Goal: Contribute content: Contribute content

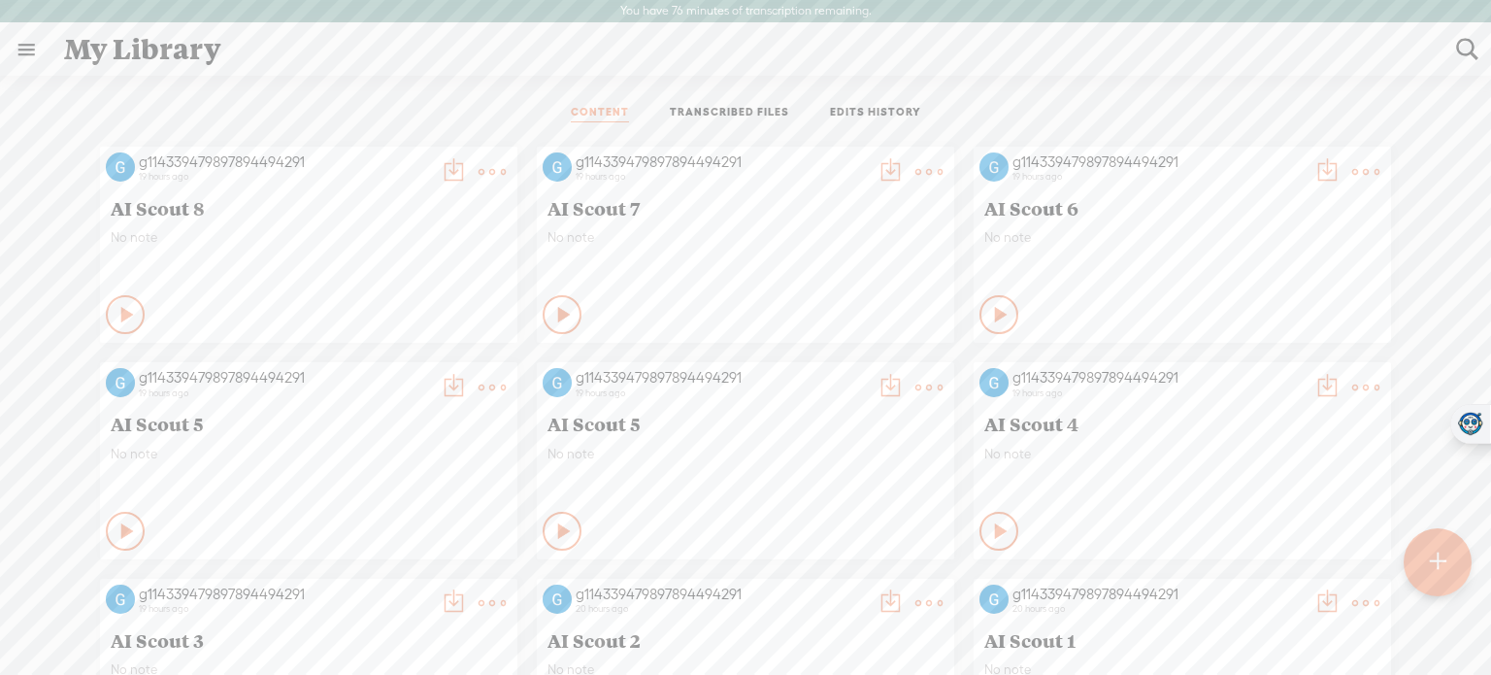
click at [118, 310] on icon at bounding box center [127, 314] width 19 height 19
click at [117, 310] on icon at bounding box center [126, 314] width 19 height 19
click at [1425, 585] on div at bounding box center [1438, 562] width 68 height 68
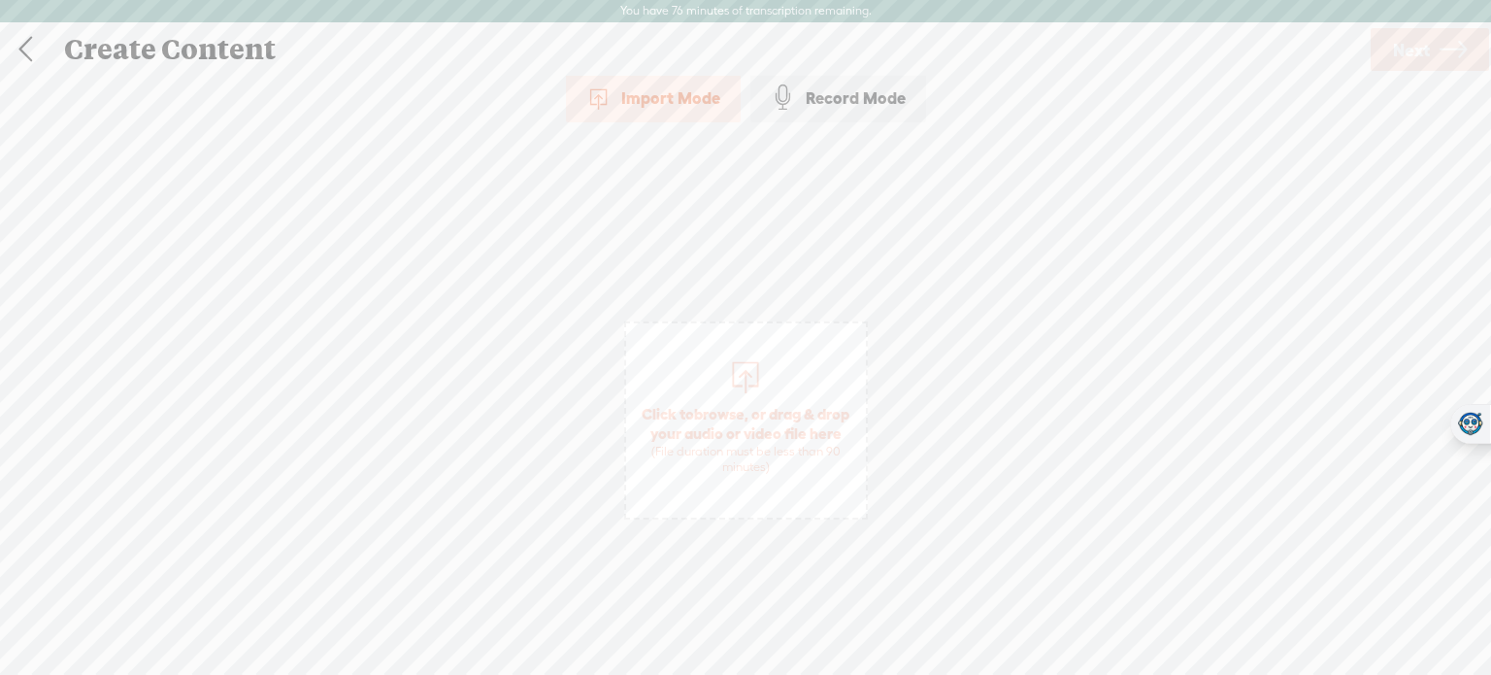
click at [785, 377] on span "Click to browse , or drag & drop your audio or video file here (File duration m…" at bounding box center [746, 420] width 244 height 198
click at [1408, 40] on span "Next" at bounding box center [1411, 50] width 37 height 50
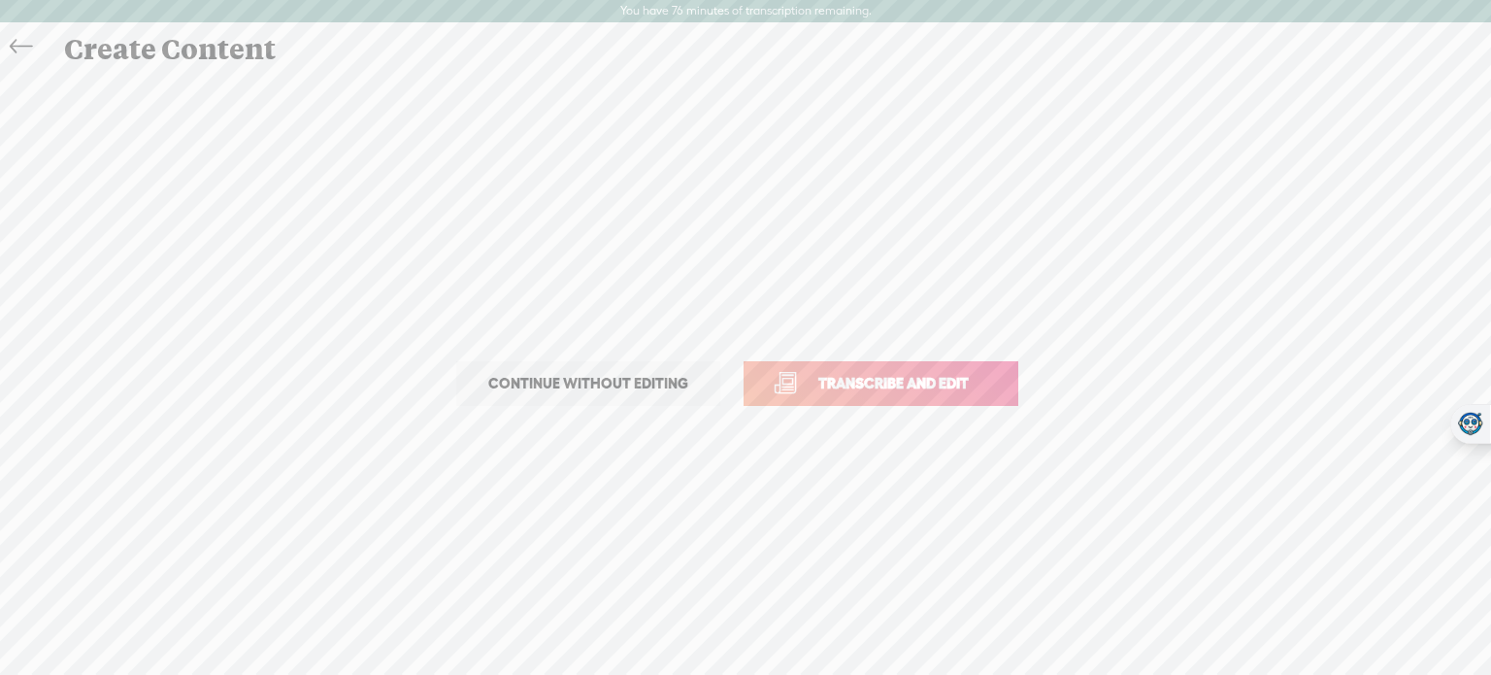
click at [1408, 40] on div "Create Content" at bounding box center [771, 49] width 1442 height 50
click at [911, 380] on span "Transcribe and edit" at bounding box center [893, 383] width 191 height 22
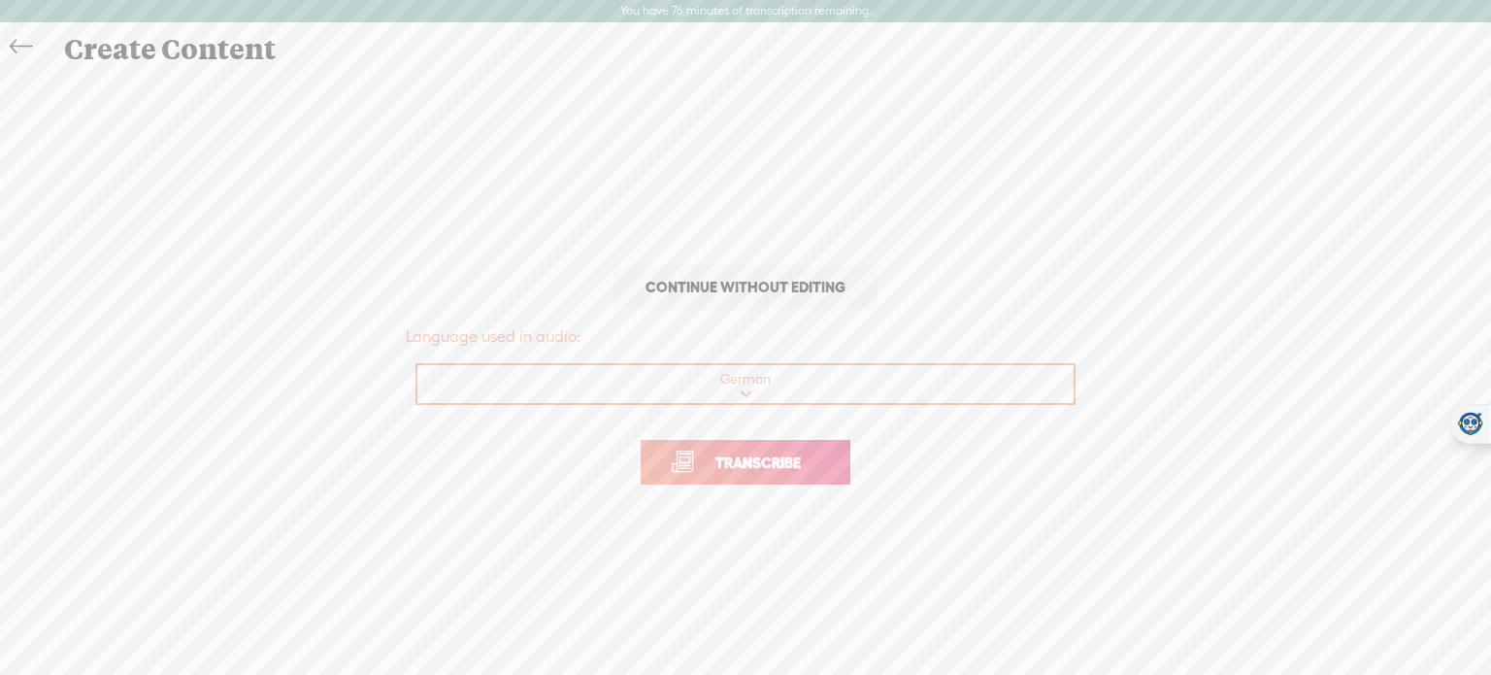
click at [785, 461] on span "Transcribe" at bounding box center [758, 462] width 126 height 22
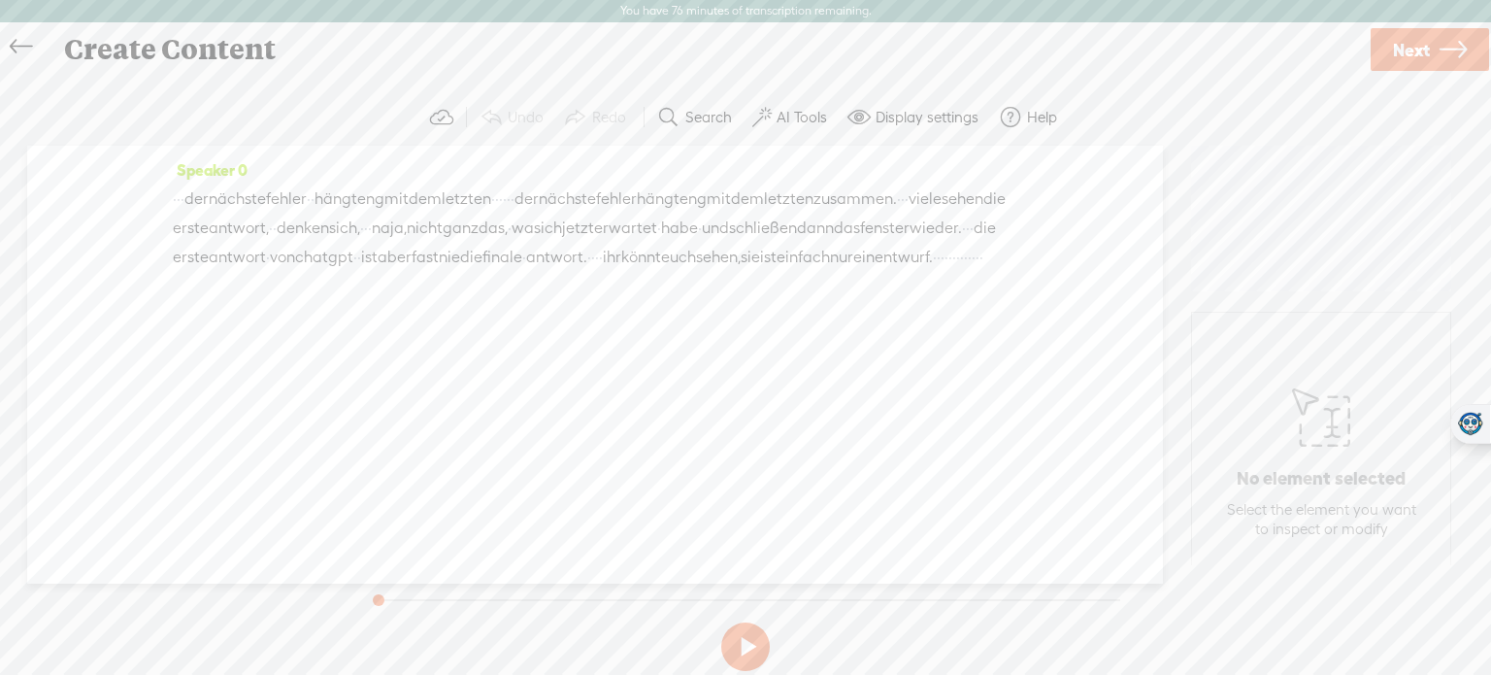
click at [792, 110] on label "AI Tools" at bounding box center [802, 117] width 50 height 19
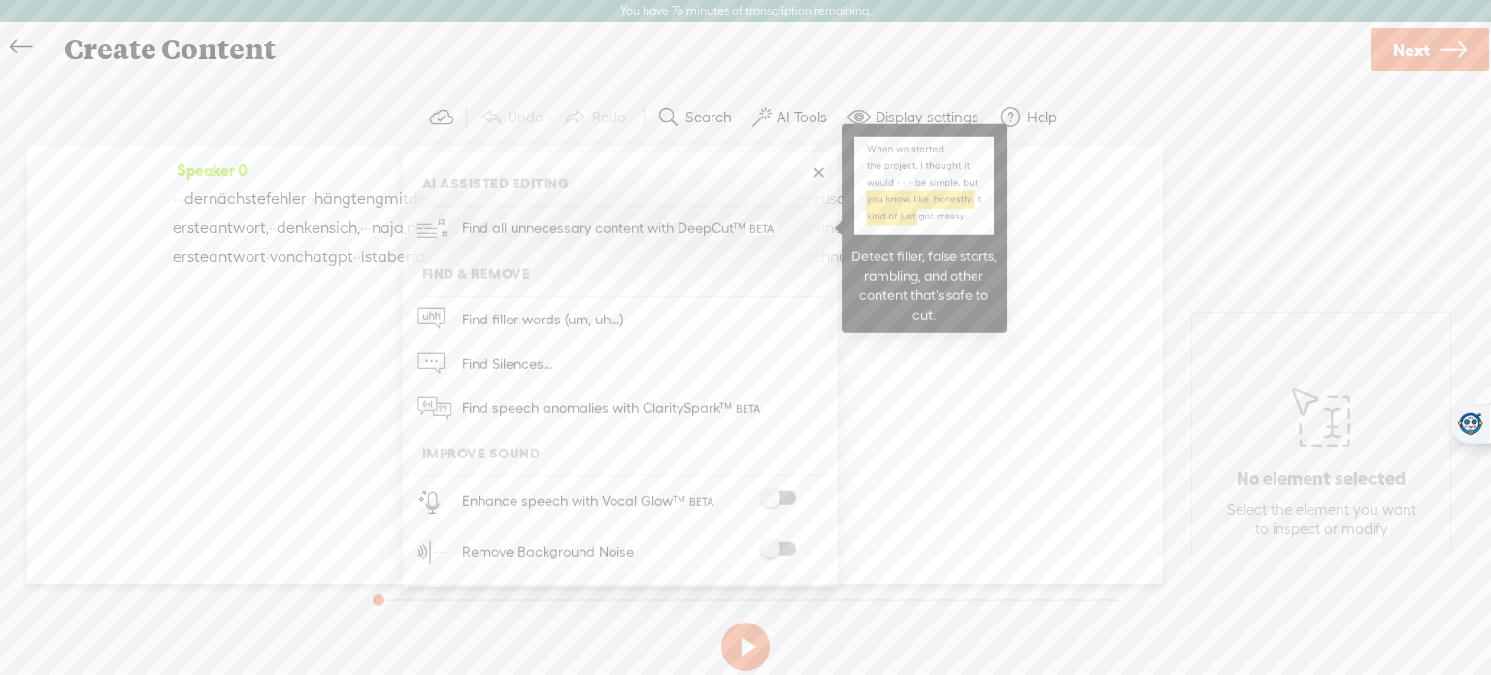
click at [652, 225] on span "Find all unnecessary content with DeepCut™" at bounding box center [619, 229] width 329 height 46
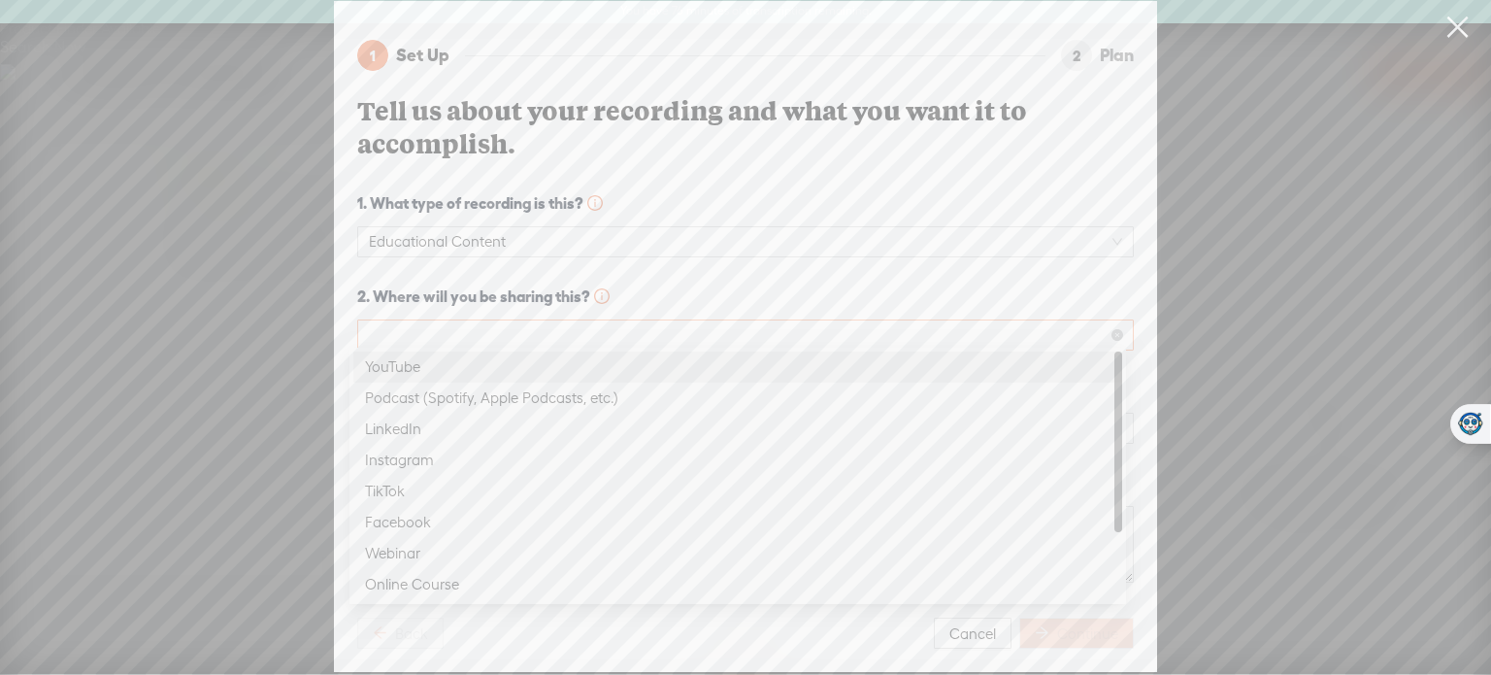
click at [579, 332] on span at bounding box center [745, 334] width 753 height 29
click at [541, 359] on div "YouTube" at bounding box center [738, 366] width 746 height 23
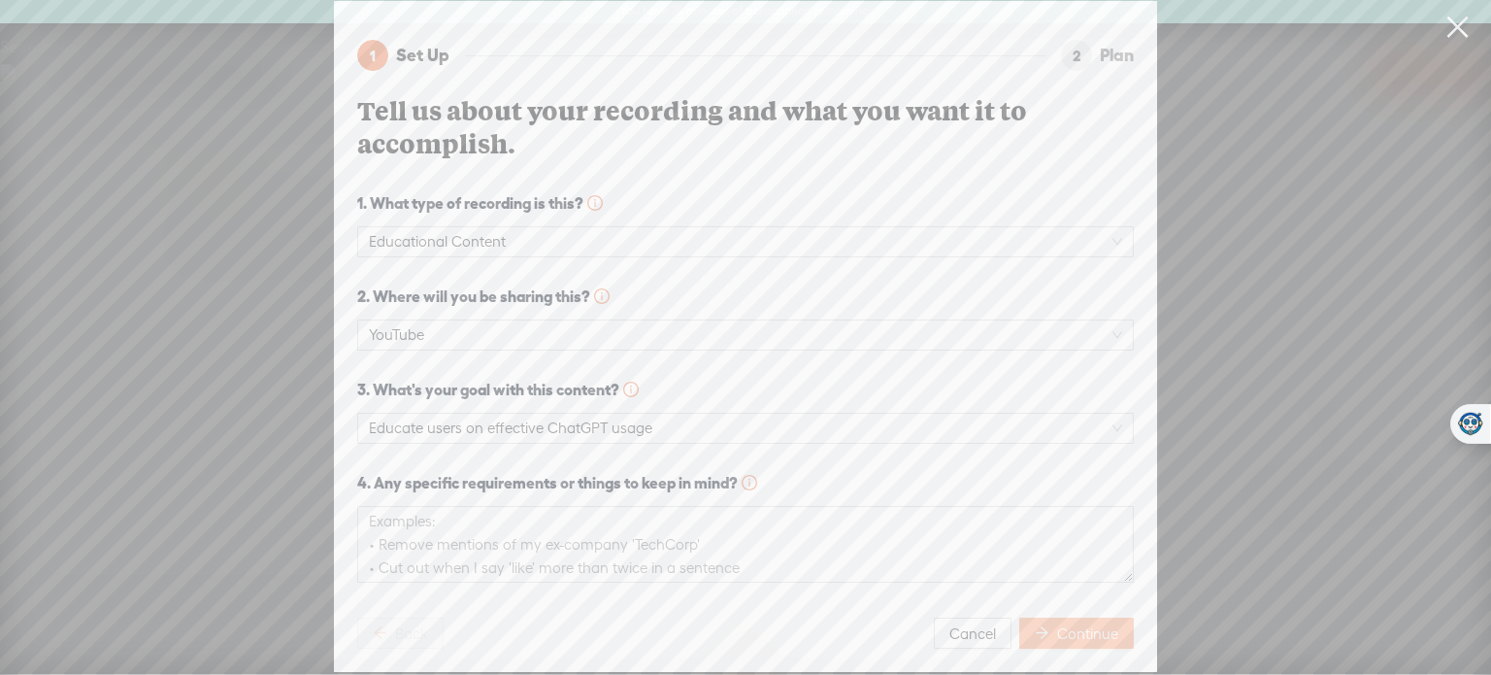
click at [1057, 624] on span "Continue" at bounding box center [1087, 633] width 61 height 19
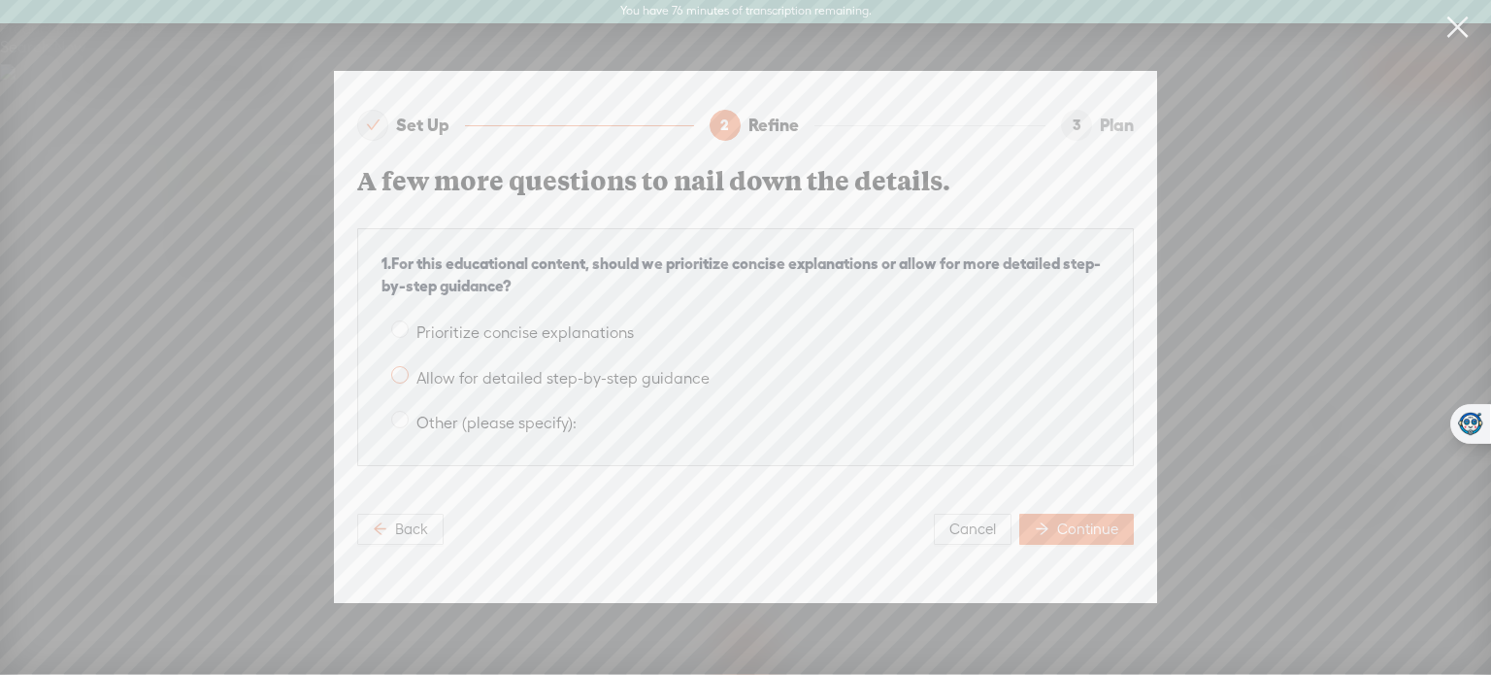
click at [408, 368] on span at bounding box center [399, 374] width 17 height 17
click at [408, 368] on input "Allow for detailed step-by-step guidance" at bounding box center [399, 374] width 17 height 17
radio input "true"
click at [1072, 519] on span "Continue" at bounding box center [1087, 528] width 61 height 19
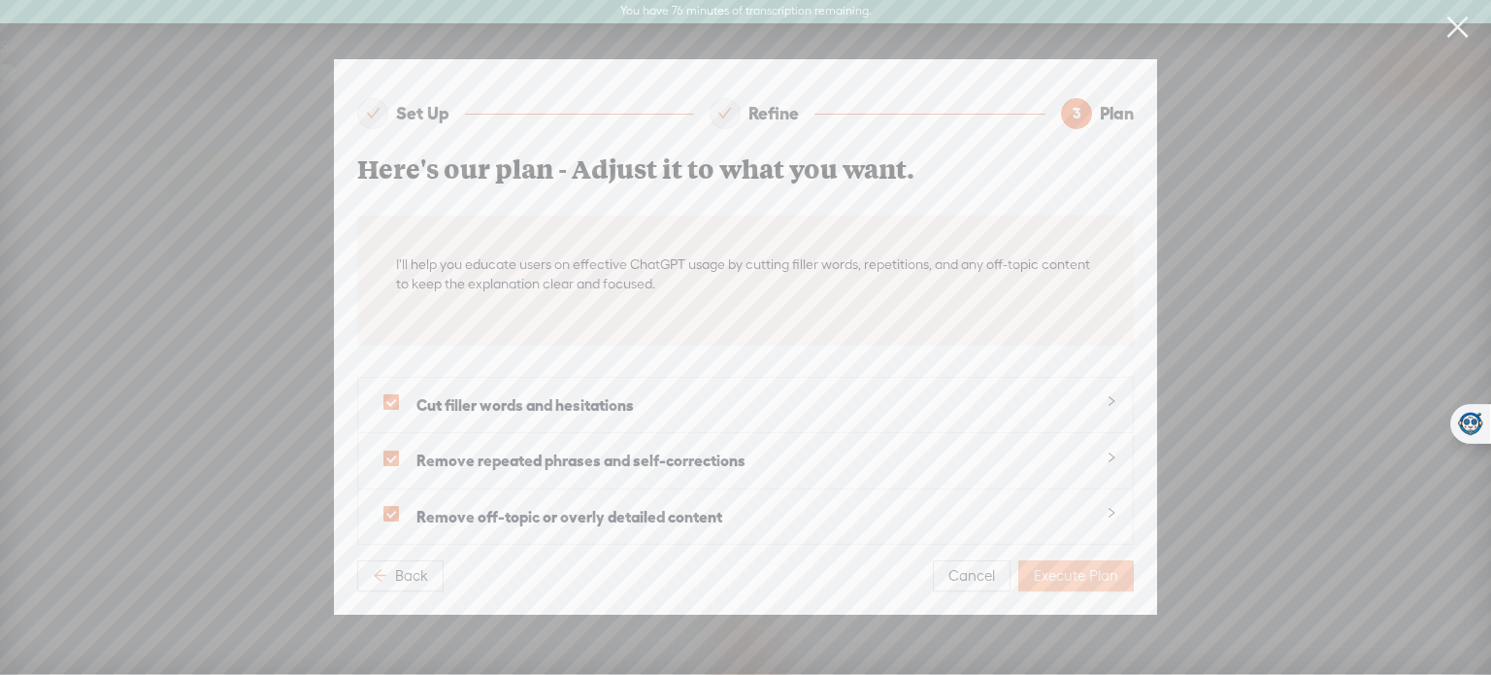
click at [1094, 567] on span "Execute Plan" at bounding box center [1076, 575] width 84 height 19
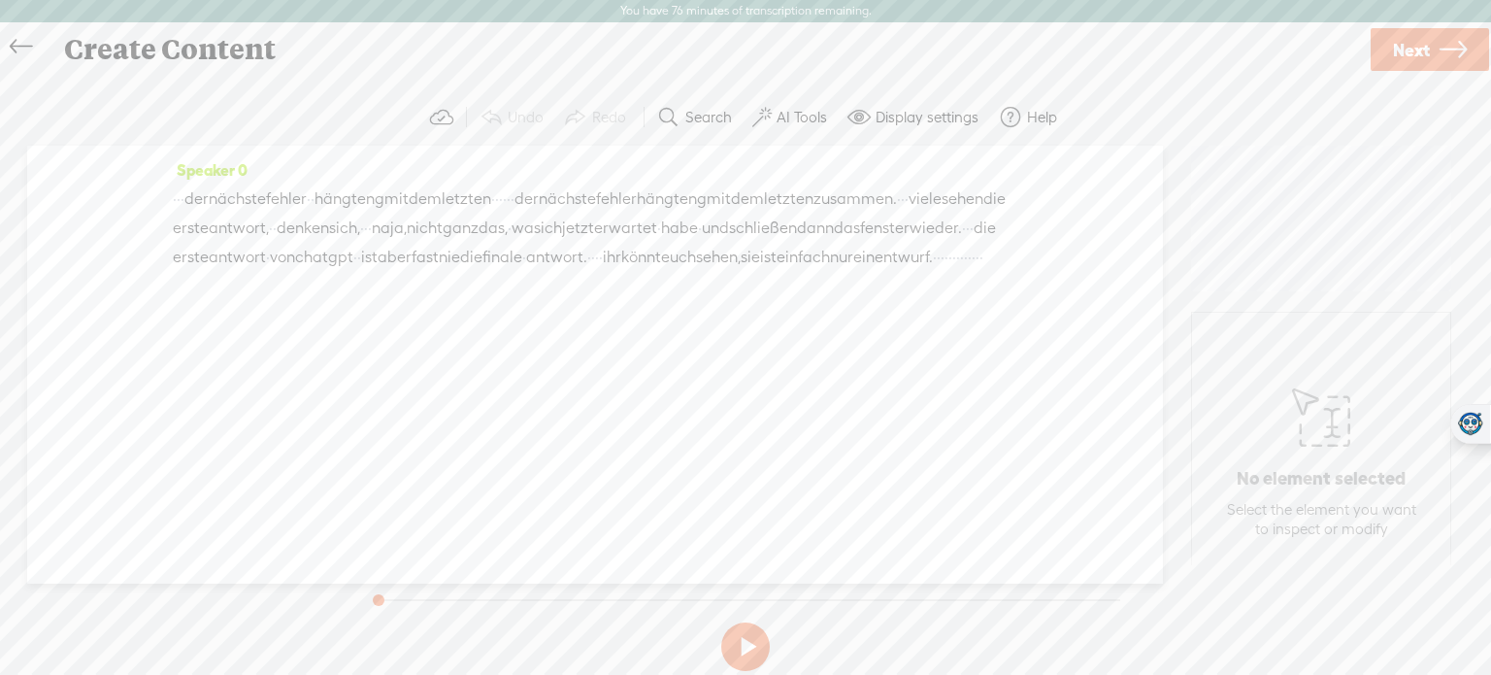
click at [802, 115] on label "AI Tools" at bounding box center [802, 117] width 50 height 19
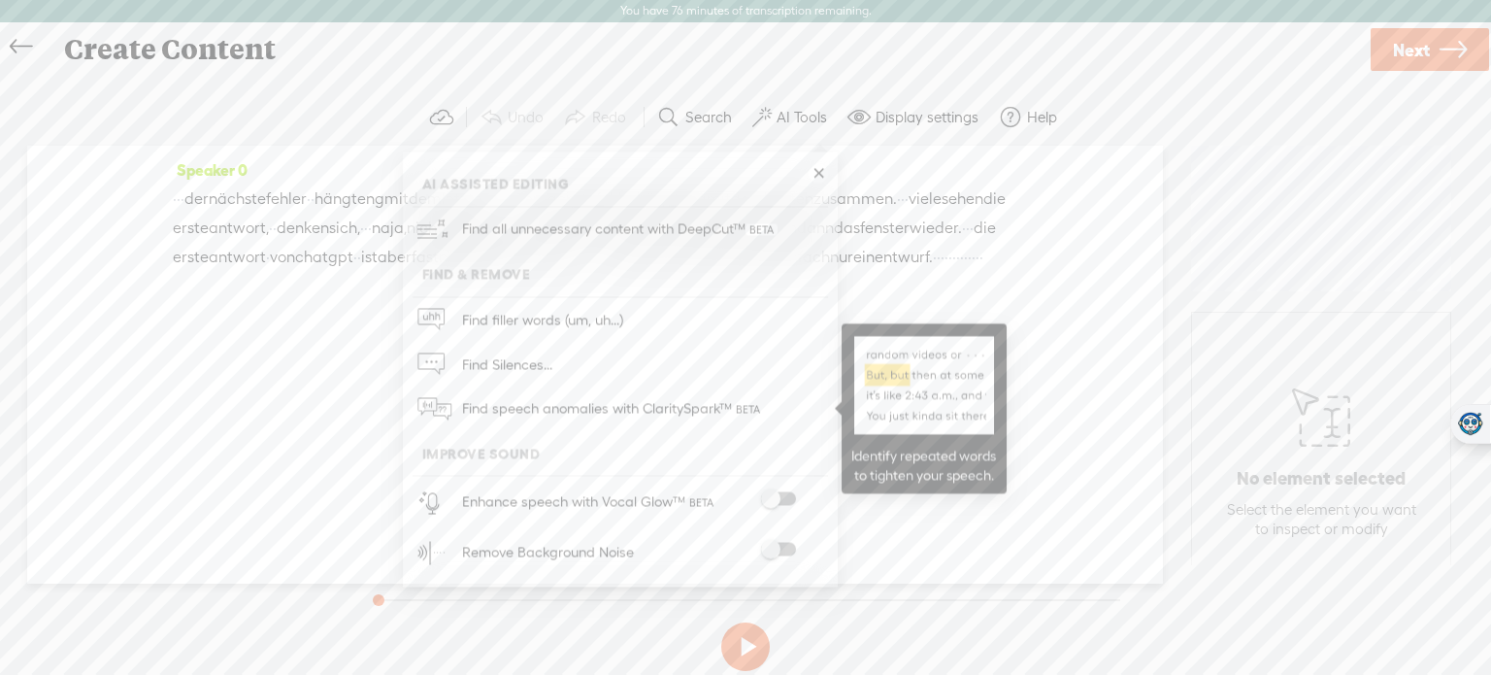
click at [583, 398] on span "Find speech anomalies with ClaritySpark™" at bounding box center [613, 409] width 316 height 46
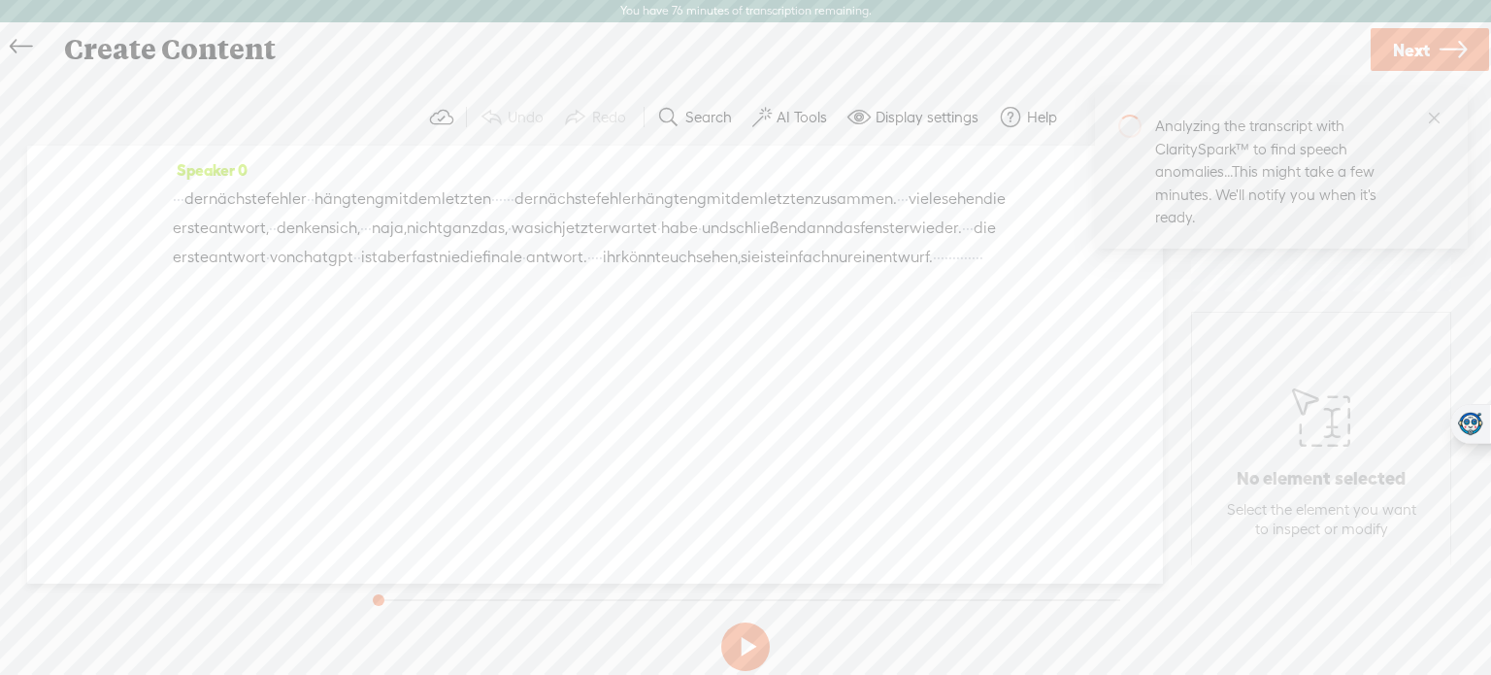
click at [583, 398] on div "Speaker 0 · · · der nächste fehler · · hängt eng mit dem letzten · · · · · · de…" at bounding box center [595, 365] width 1136 height 438
click at [799, 106] on button "AI Tools" at bounding box center [792, 117] width 95 height 39
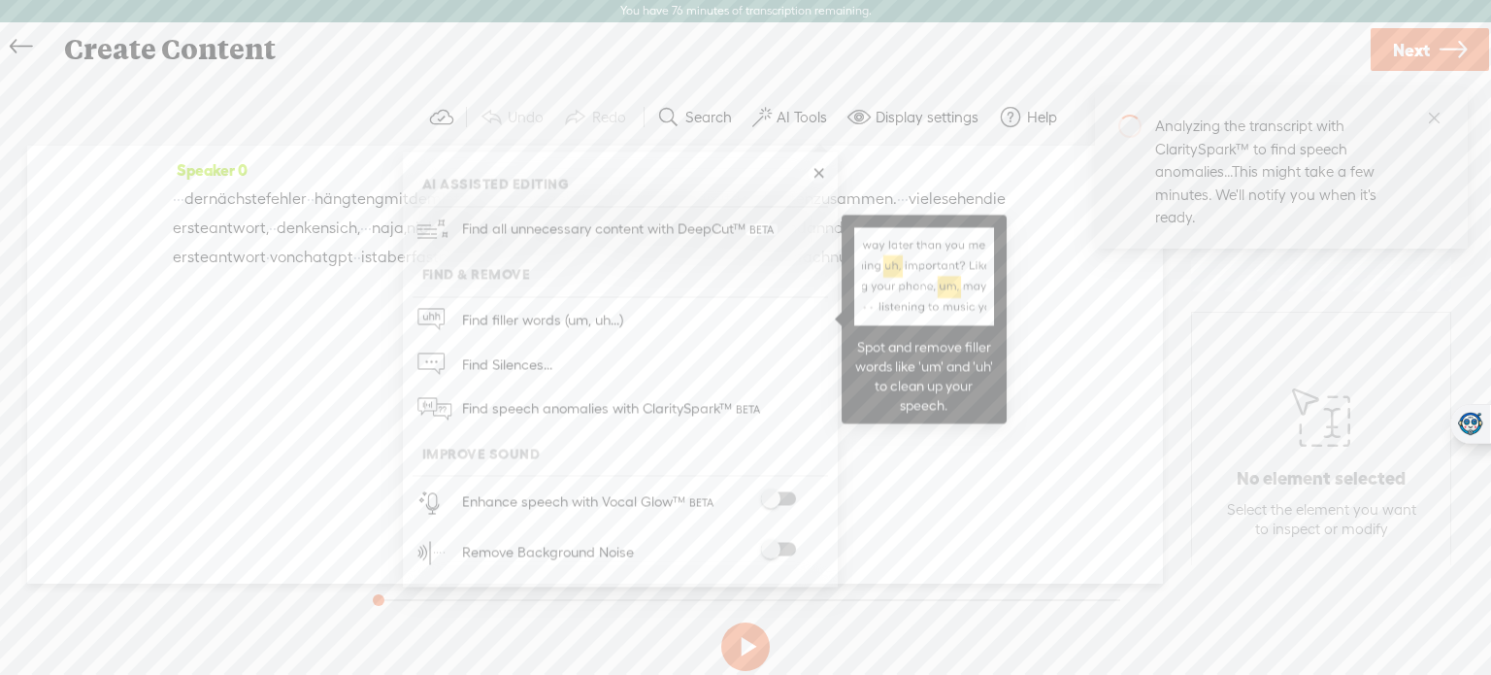
click at [564, 320] on span "Find filler words (um, uh...)" at bounding box center [542, 320] width 175 height 44
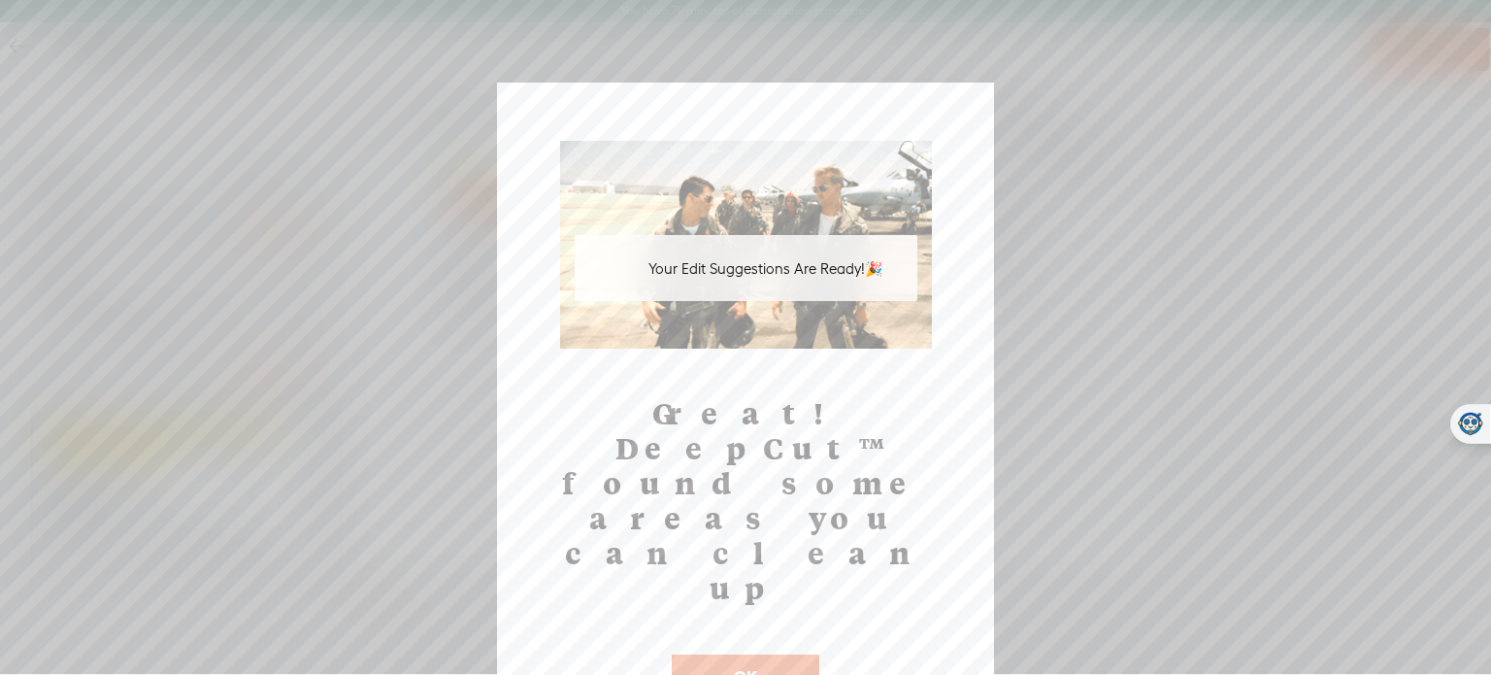
click at [748, 654] on button "OK" at bounding box center [746, 676] width 148 height 45
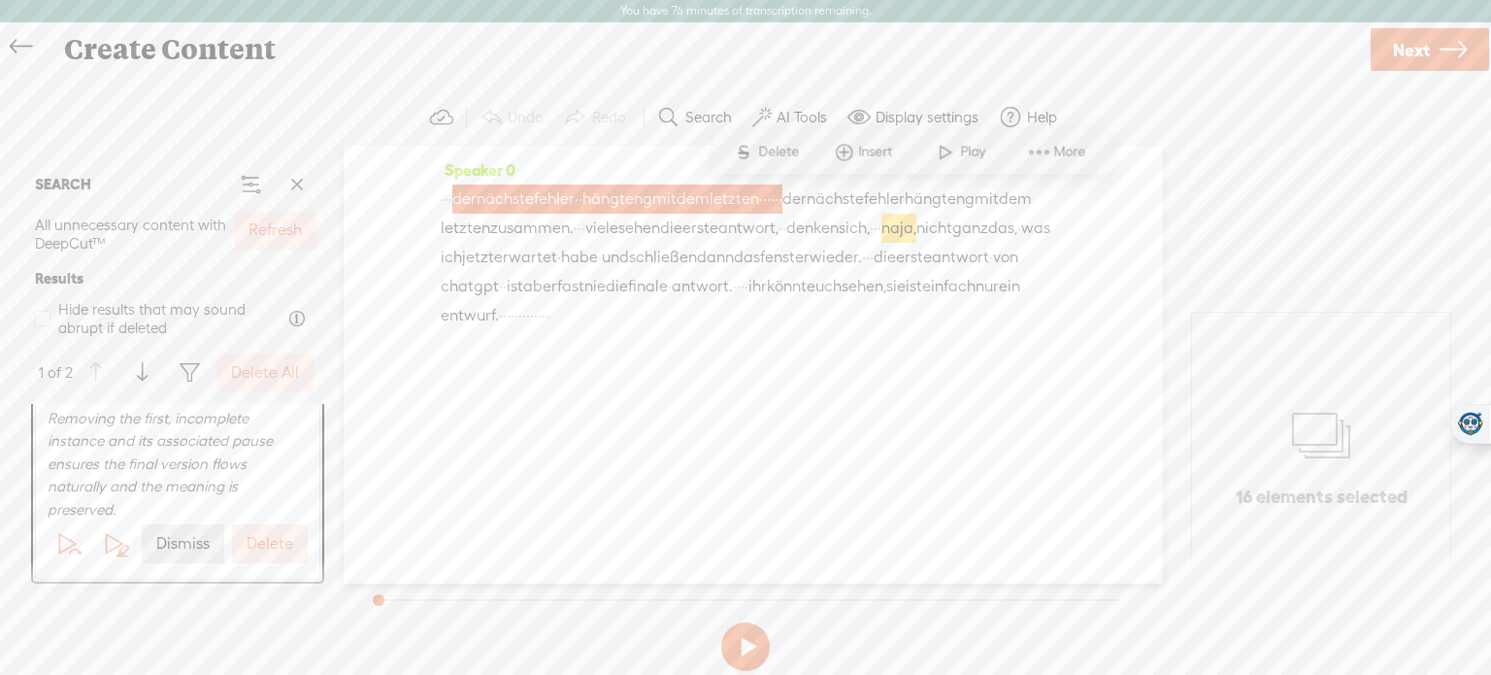
scroll to position [265, 0]
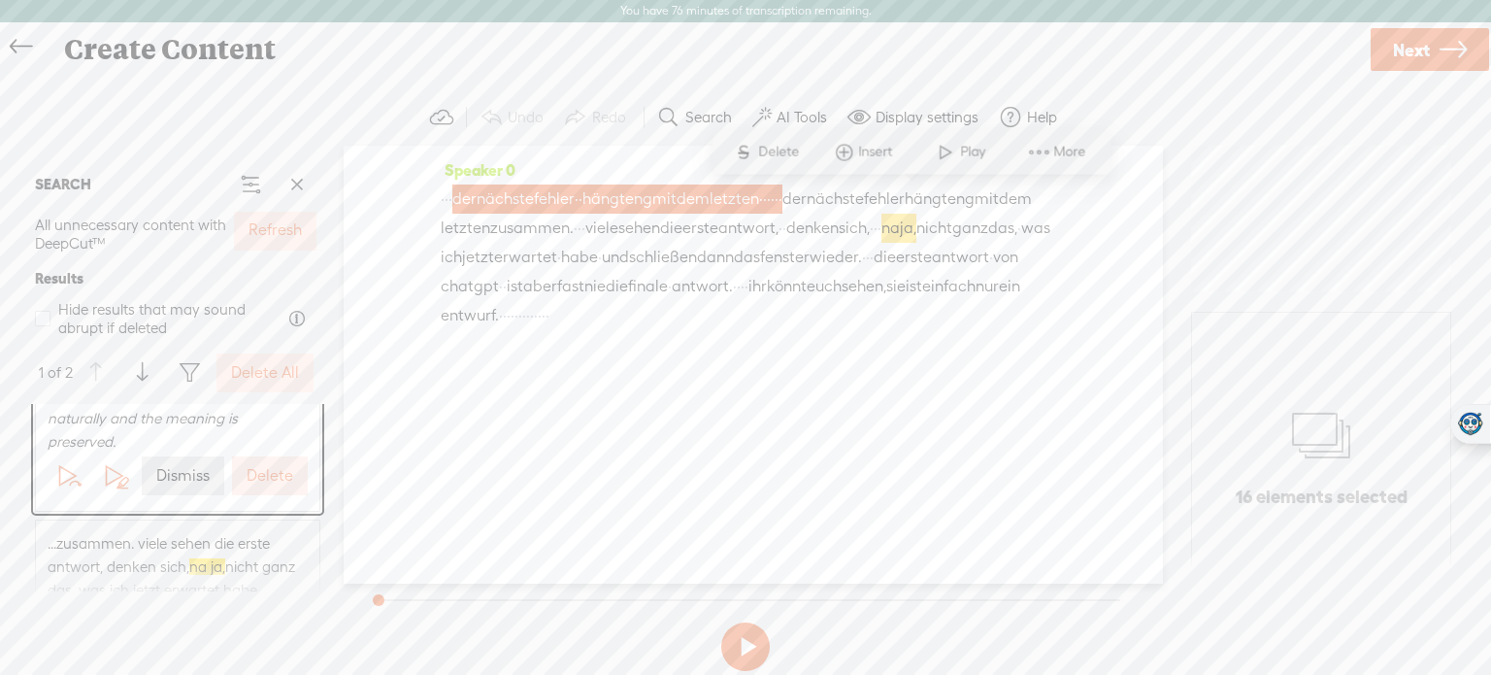
click at [256, 476] on label "Delete" at bounding box center [270, 476] width 47 height 20
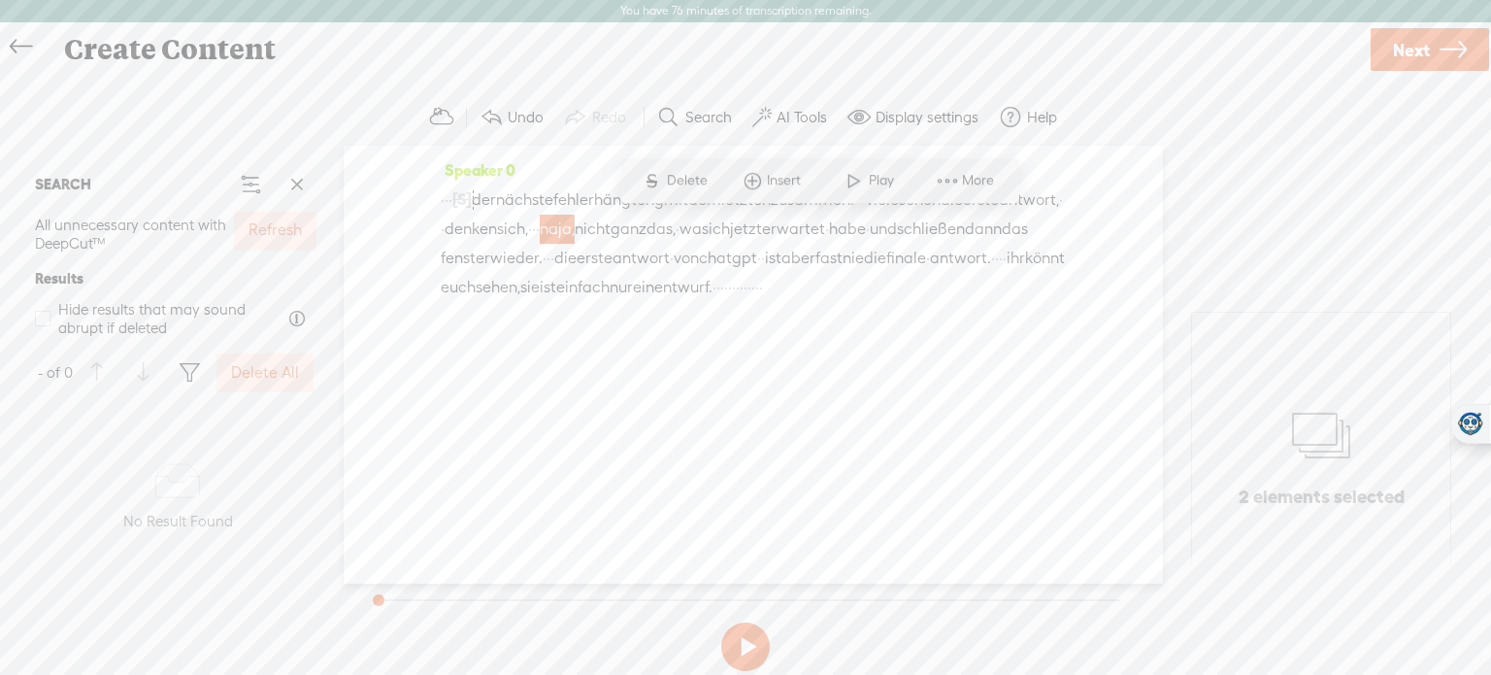
scroll to position [0, 0]
click at [854, 348] on div "Speaker 0 · · · [S] der nächste fehler · · hängt eng mit dem letzten · · · · · …" at bounding box center [753, 365] width 819 height 438
click at [818, 125] on label "AI Tools" at bounding box center [802, 117] width 50 height 19
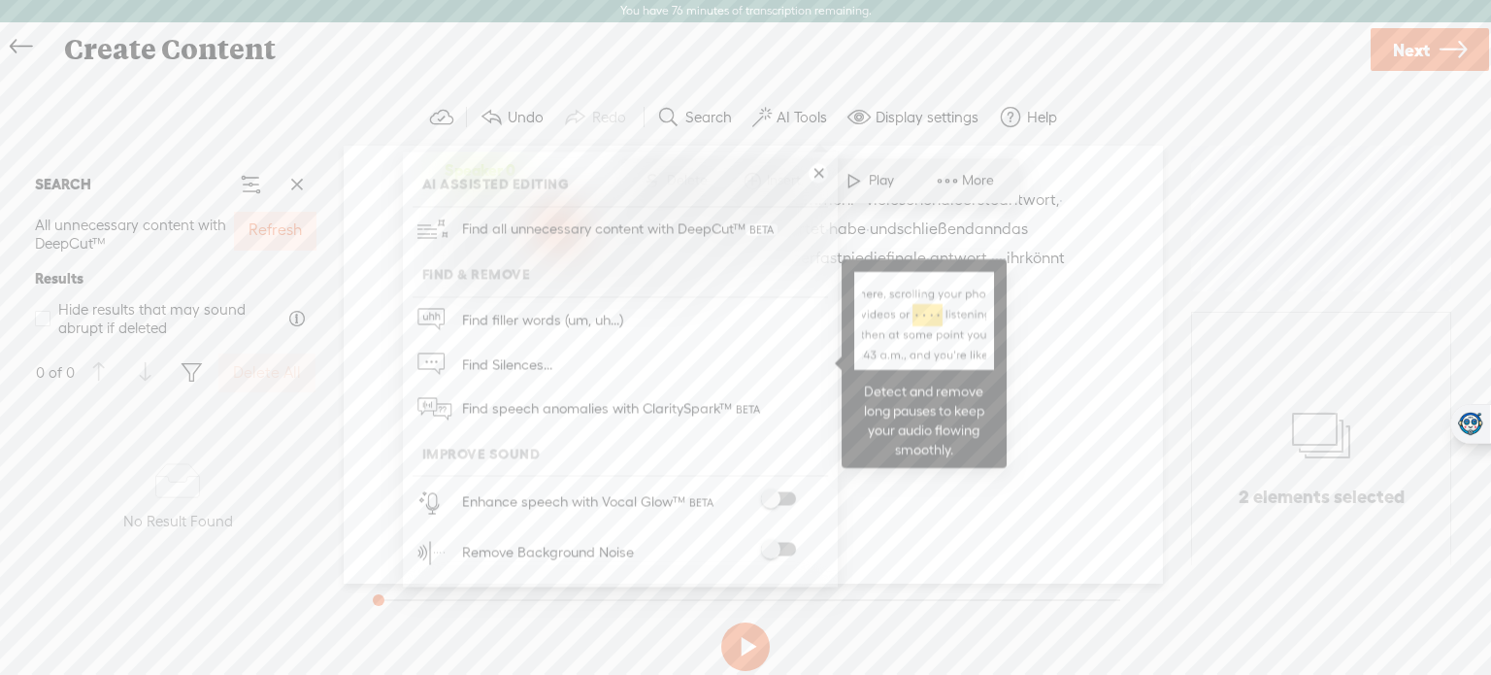
click at [551, 353] on span "Find Silences..." at bounding box center [507, 365] width 104 height 44
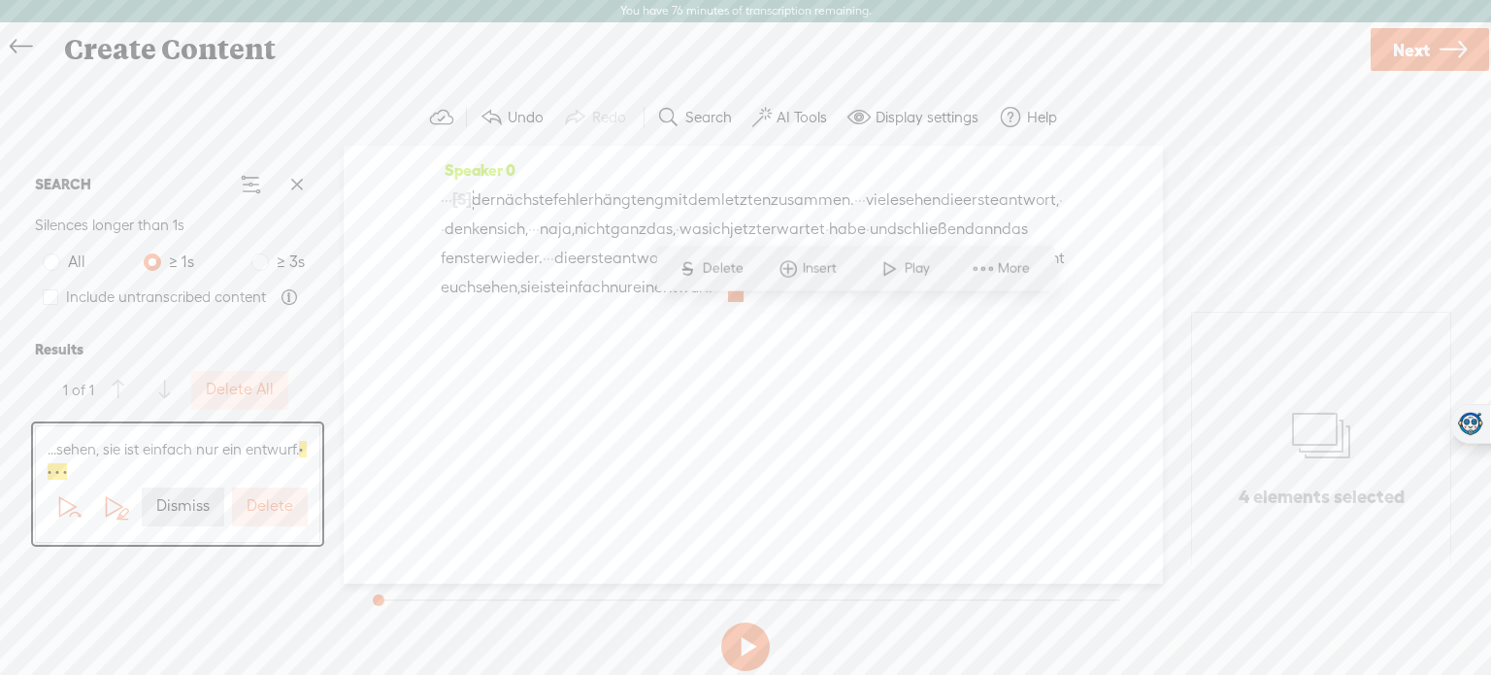
click at [270, 512] on label "Delete" at bounding box center [270, 506] width 47 height 20
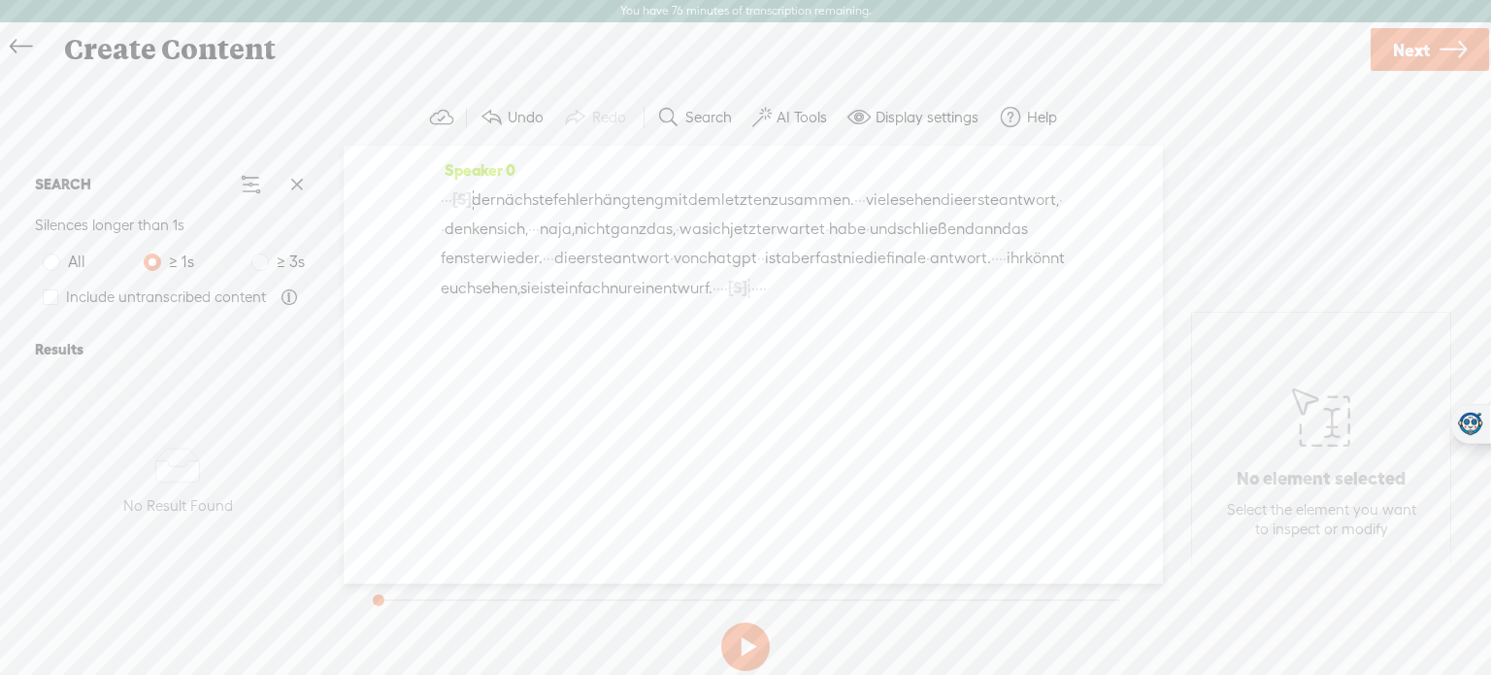
click at [824, 108] on label "AI Tools" at bounding box center [802, 117] width 50 height 19
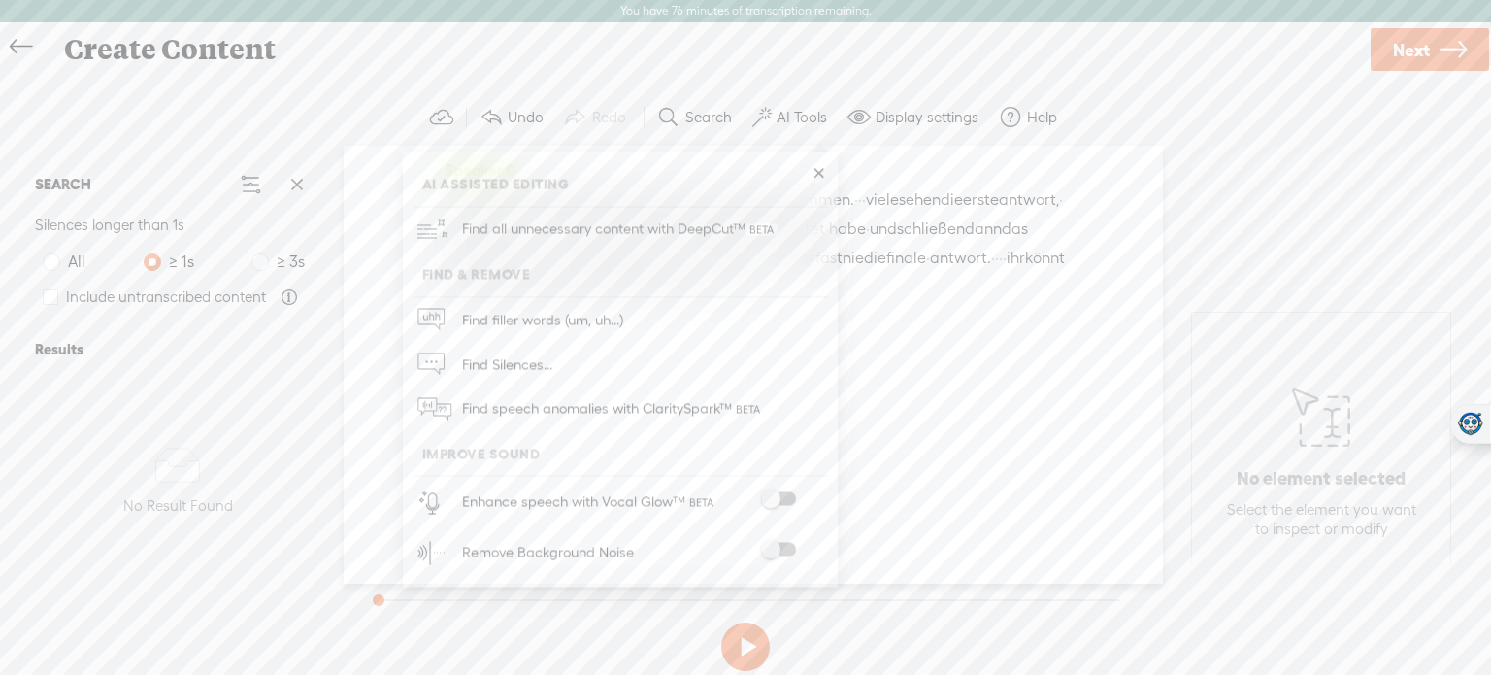
click at [774, 500] on span at bounding box center [778, 499] width 35 height 14
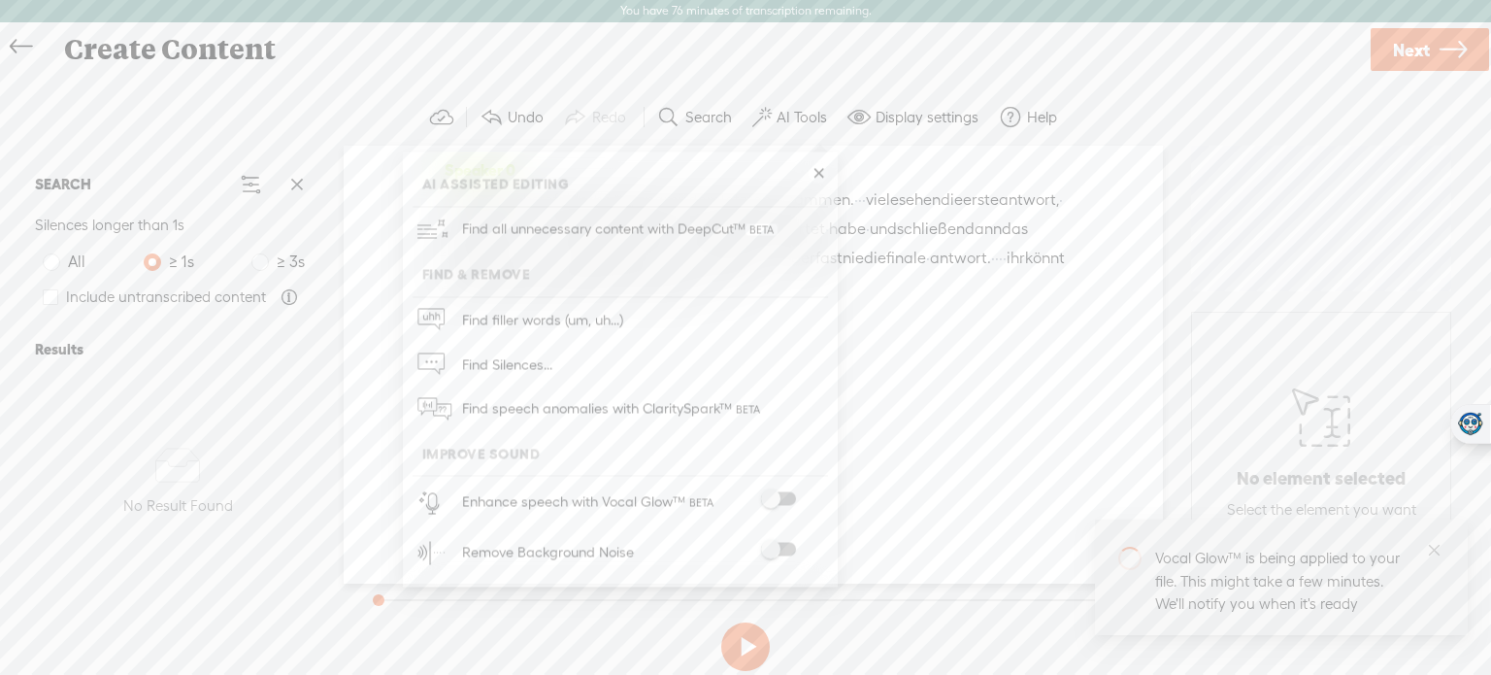
click at [795, 548] on span at bounding box center [778, 550] width 35 height 14
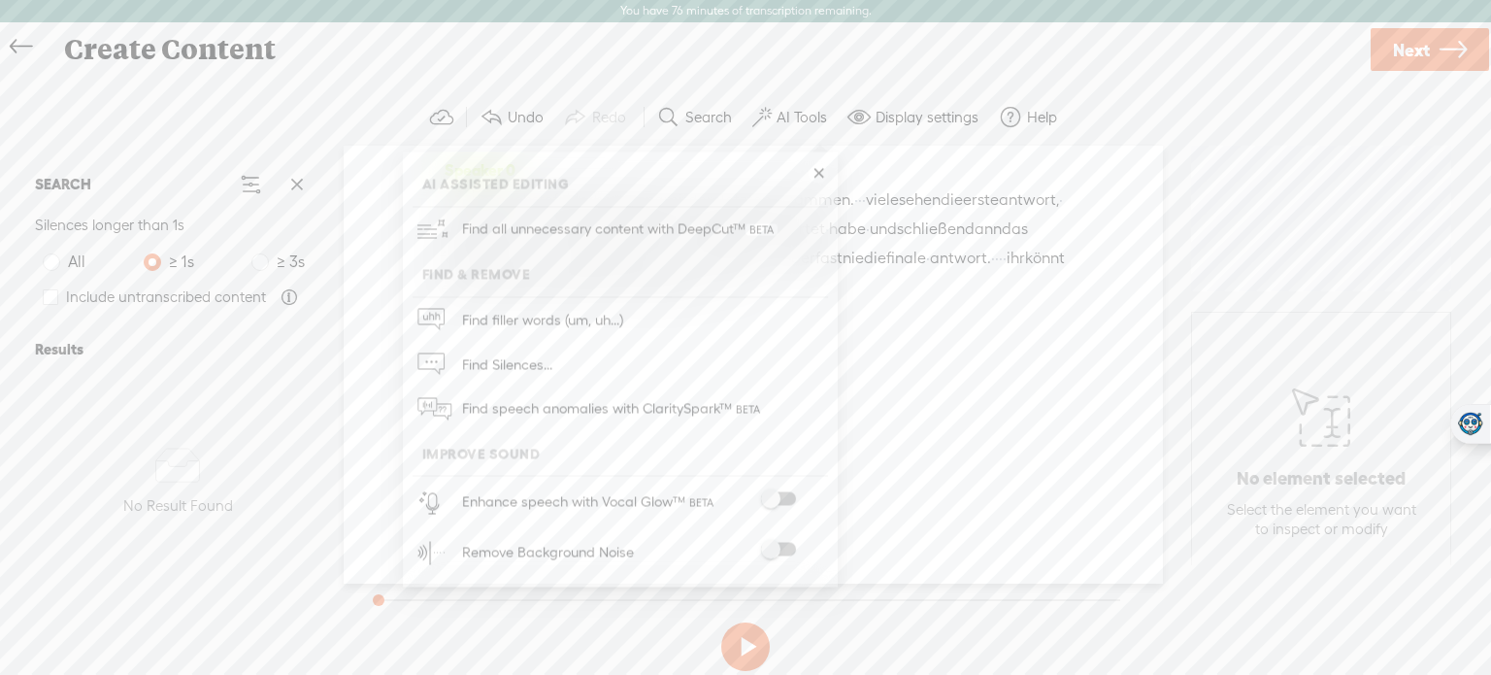
click at [1032, 492] on div "Speaker 0 · · · [S] der nächste fehler · · hängt eng mit dem letzten · · · · · …" at bounding box center [753, 365] width 819 height 438
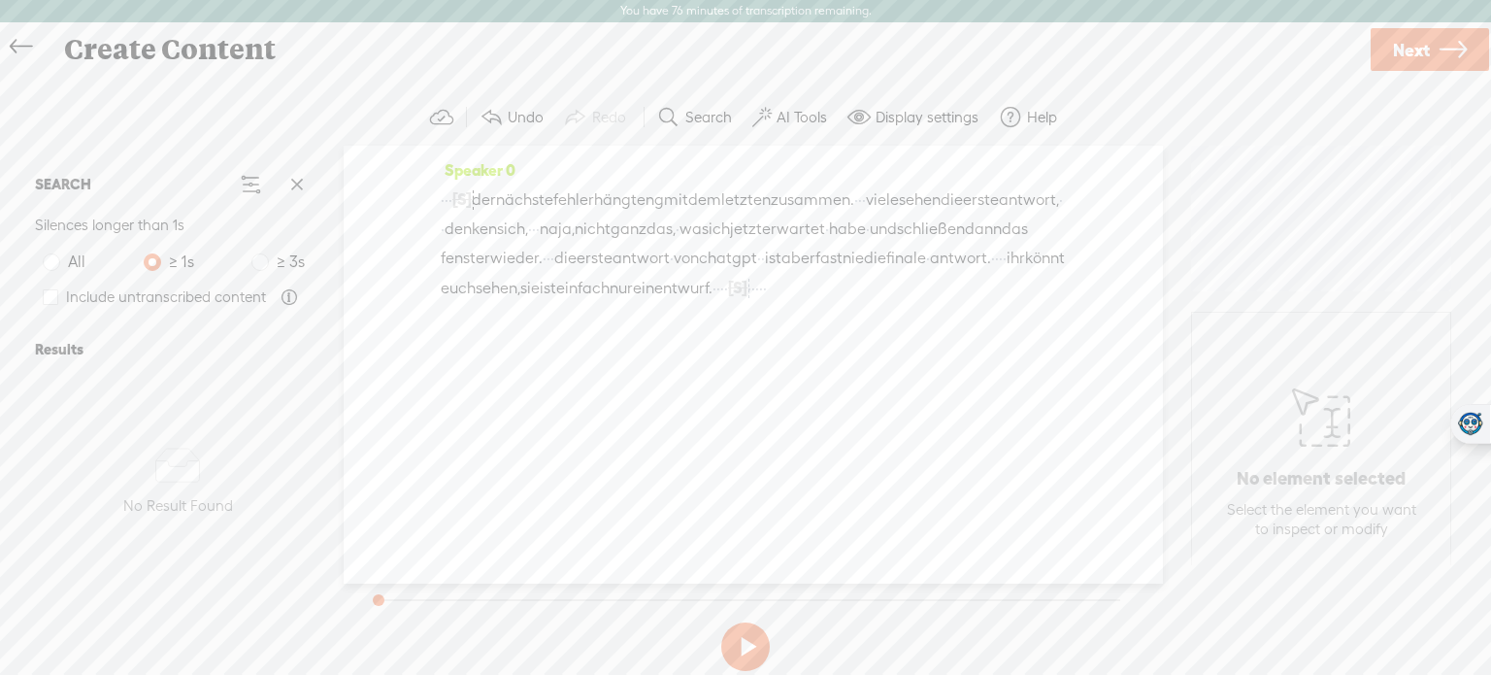
click at [740, 645] on button at bounding box center [745, 646] width 49 height 49
click at [1437, 40] on link "Next" at bounding box center [1430, 49] width 118 height 43
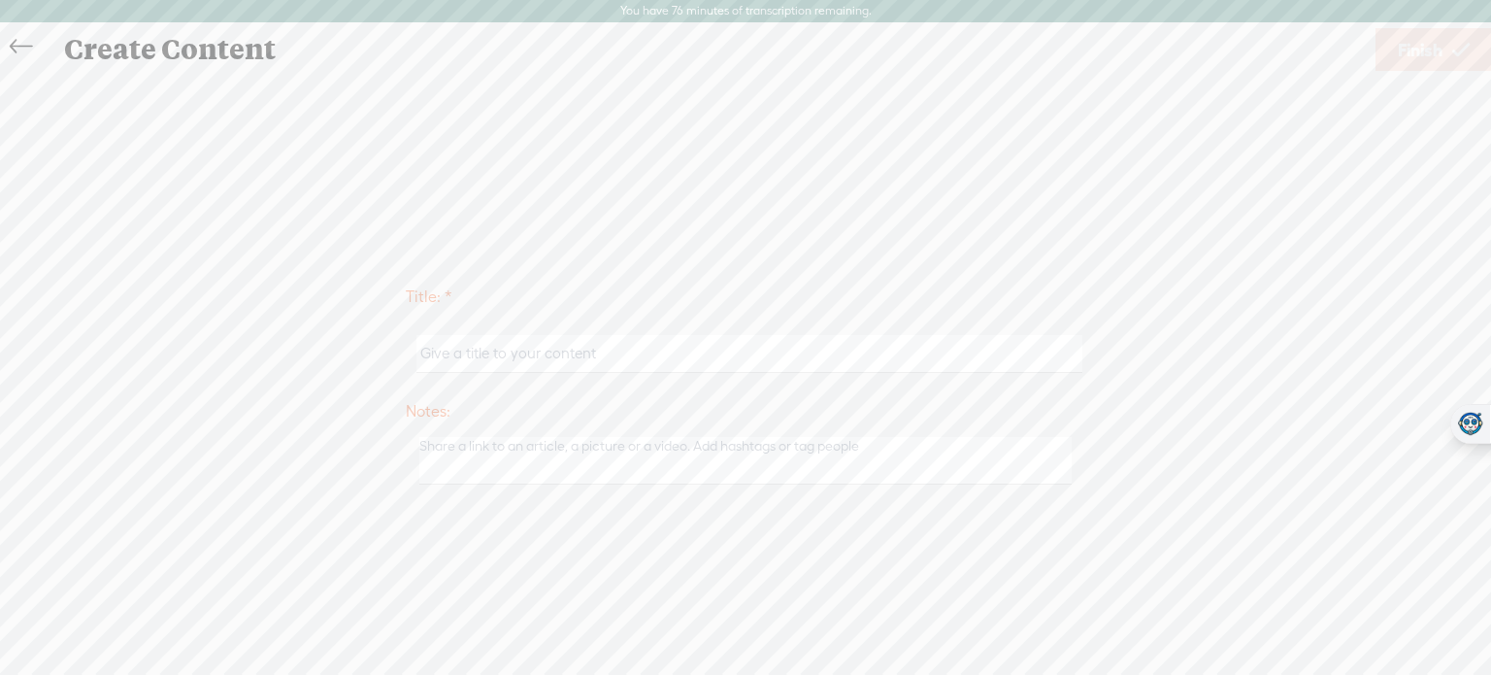
click at [524, 349] on input "text" at bounding box center [749, 354] width 665 height 38
type input "AI Scout 9"
click at [1447, 51] on link "Finish" at bounding box center [1434, 49] width 117 height 43
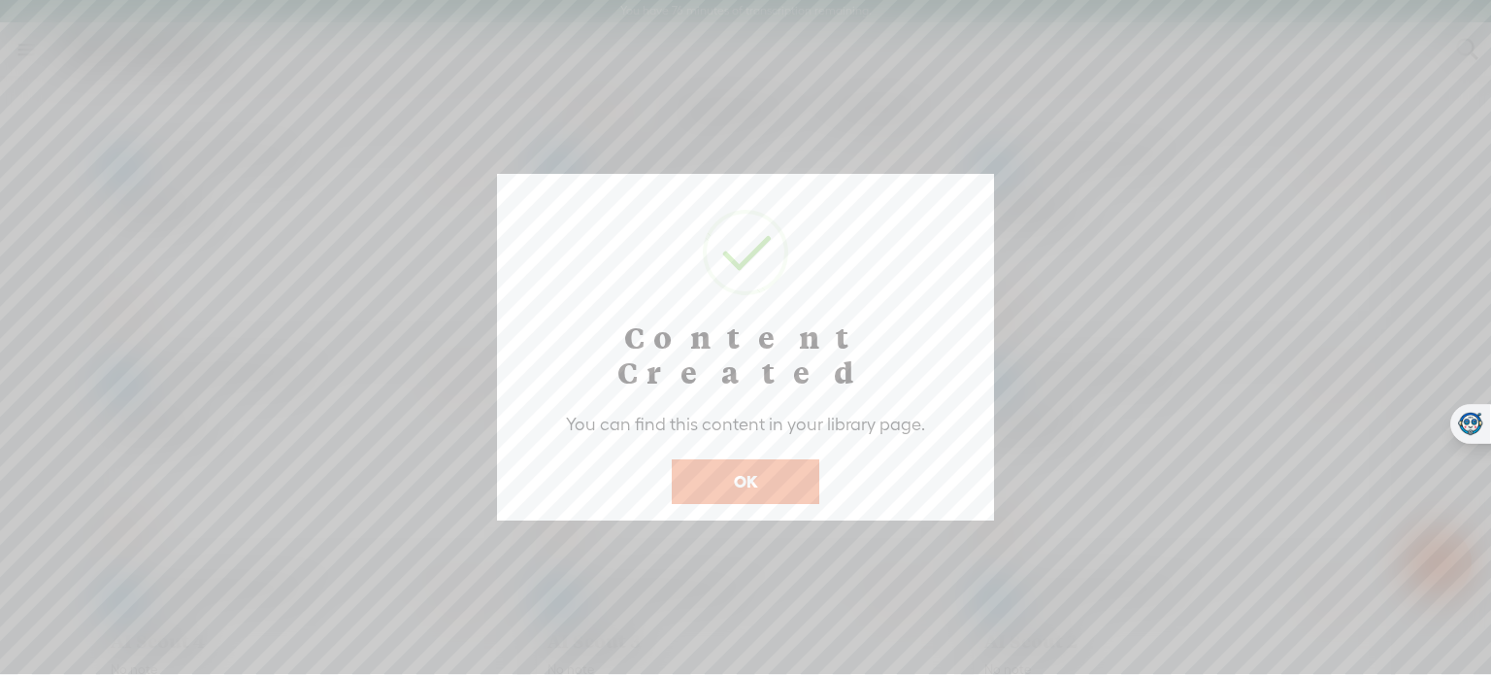
click at [751, 459] on button "OK" at bounding box center [746, 481] width 148 height 45
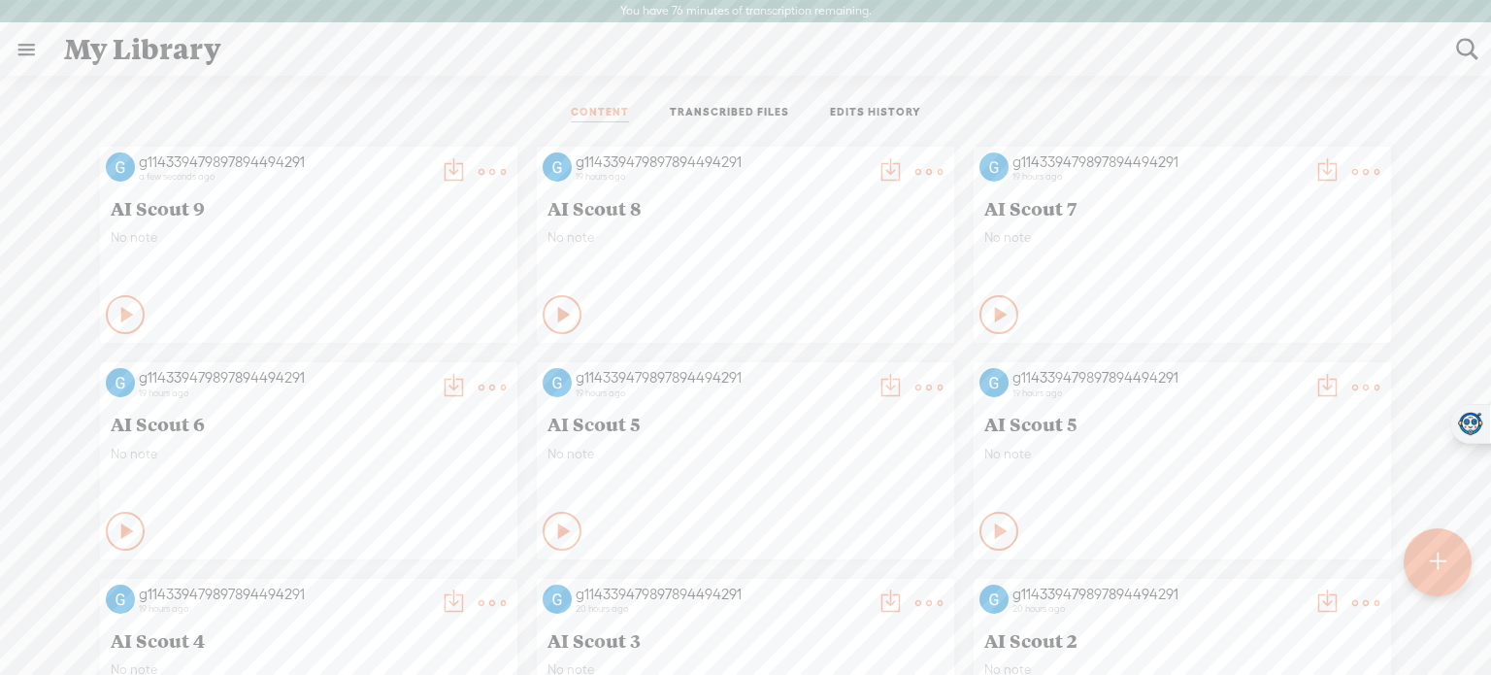
click at [1445, 575] on t at bounding box center [1438, 562] width 17 height 43
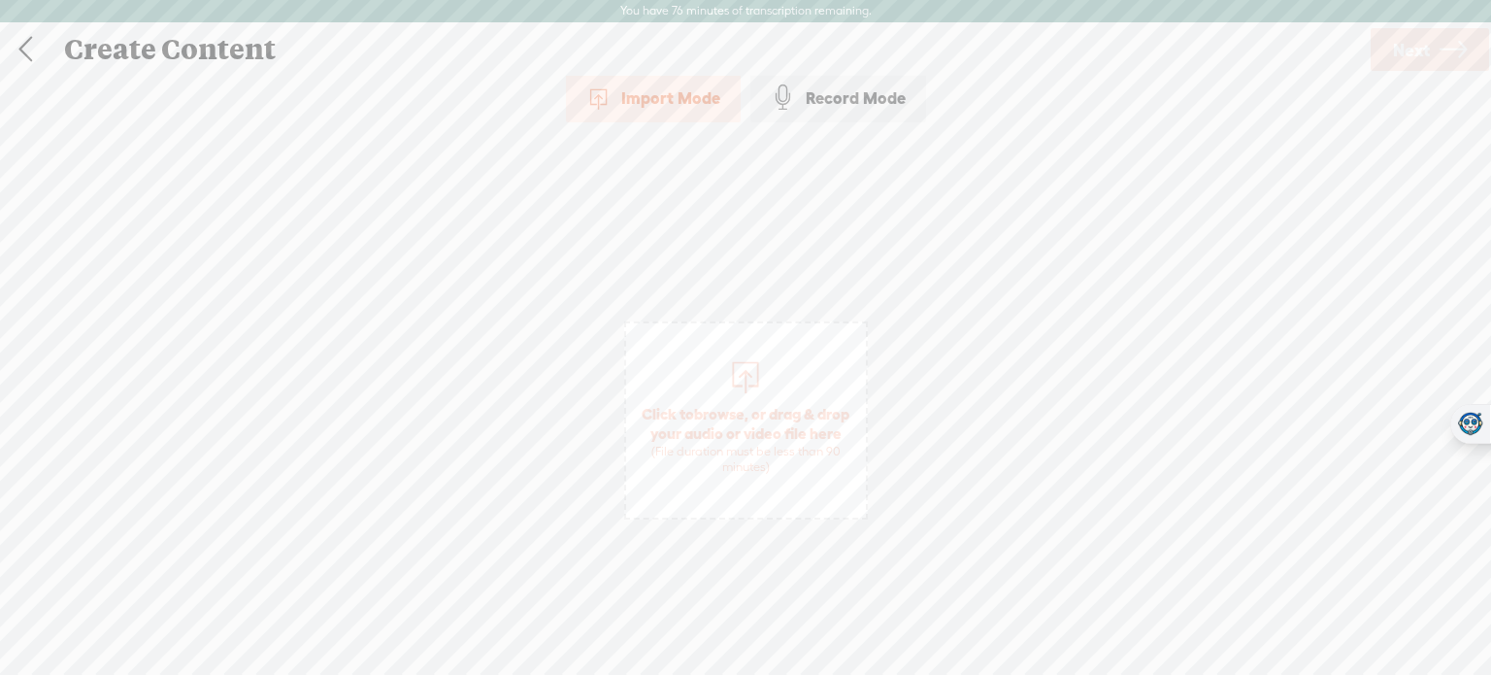
click at [821, 429] on span "Click to browse , or drag & drop your audio or video file here (File duration m…" at bounding box center [746, 439] width 240 height 91
click at [1436, 53] on link "Next" at bounding box center [1430, 49] width 118 height 43
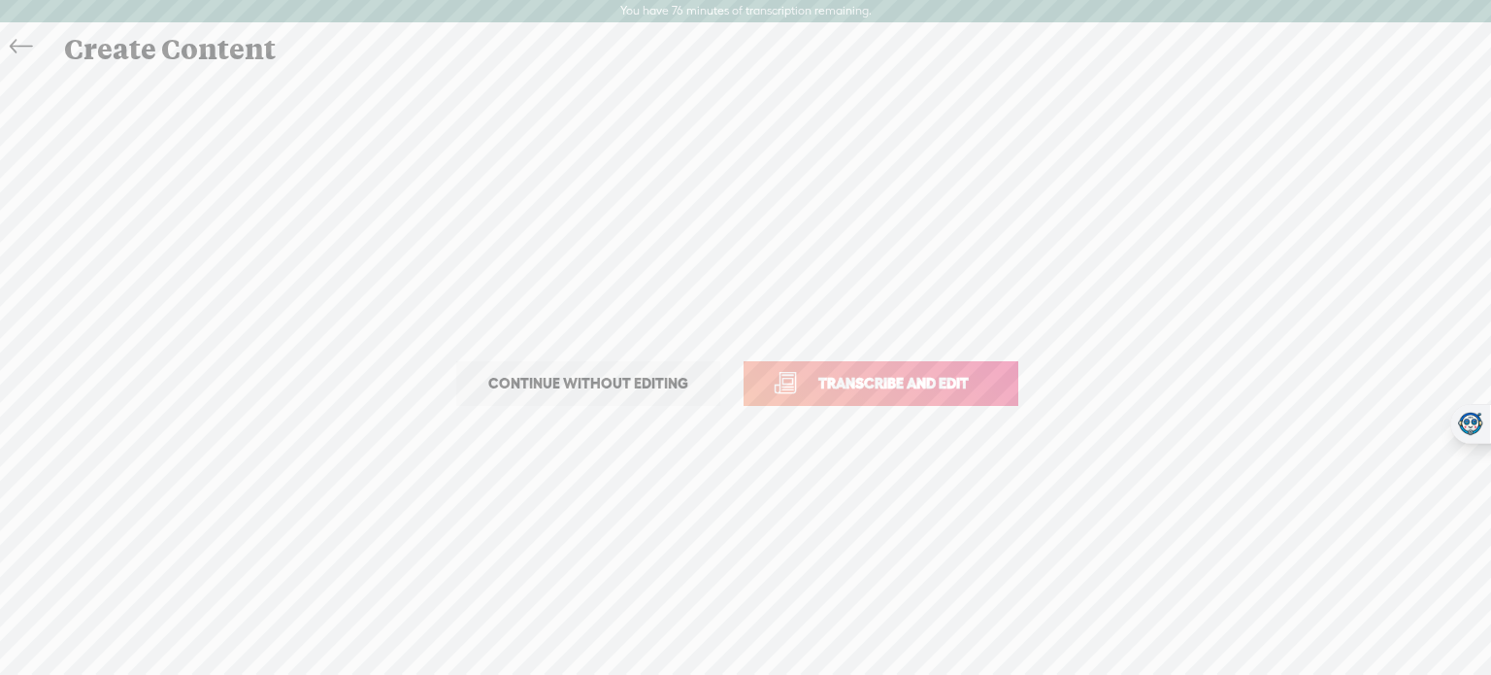
click at [967, 372] on span "Transcribe and edit" at bounding box center [893, 383] width 191 height 22
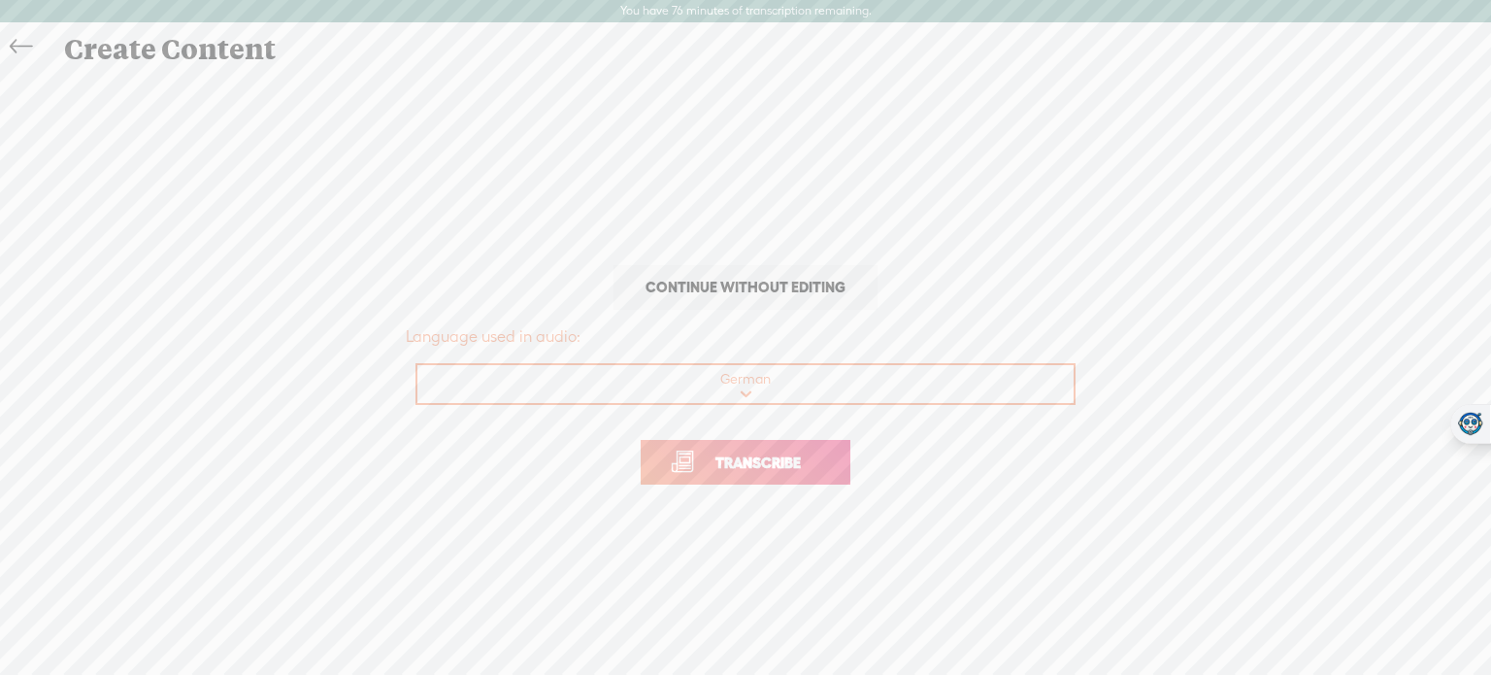
click at [819, 465] on span "Transcribe" at bounding box center [758, 462] width 126 height 22
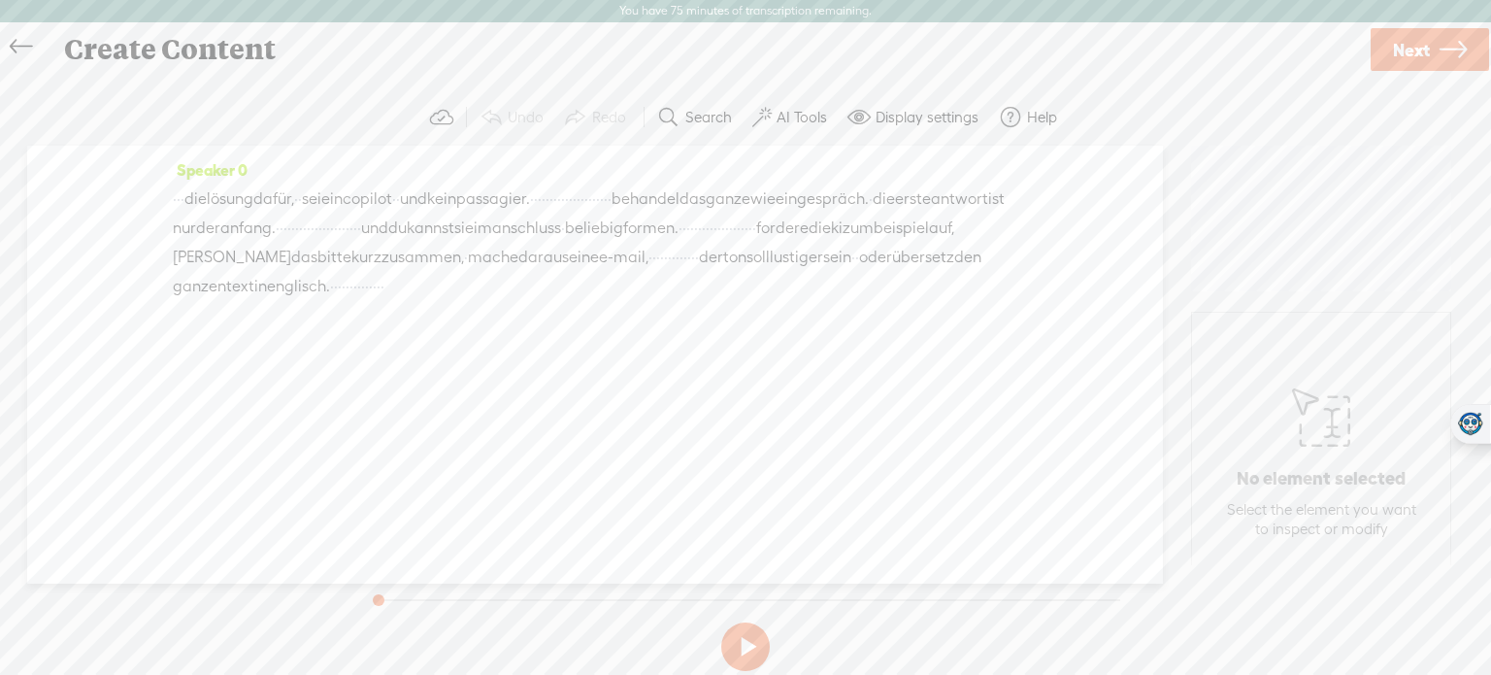
click at [817, 108] on label "AI Tools" at bounding box center [802, 117] width 50 height 19
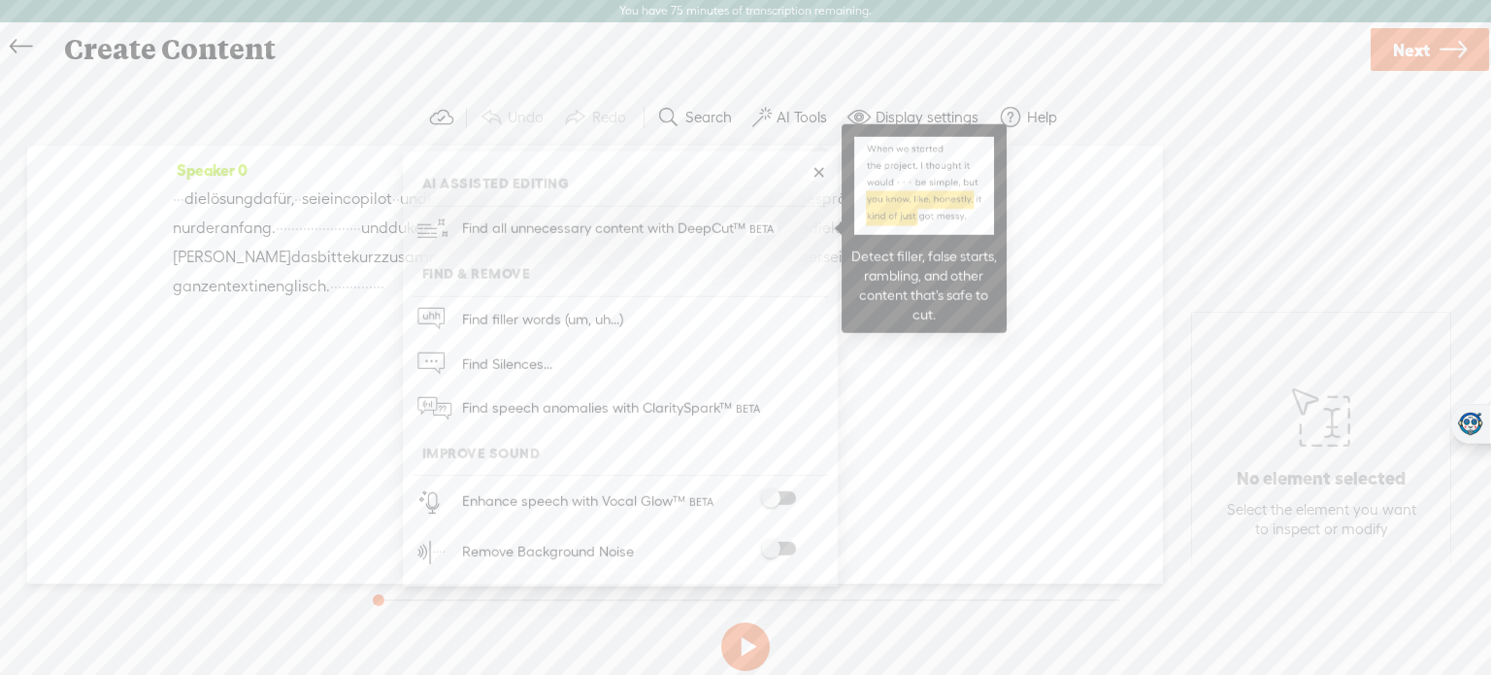
click at [606, 236] on span "Find all unnecessary content with DeepCut™" at bounding box center [619, 229] width 329 height 46
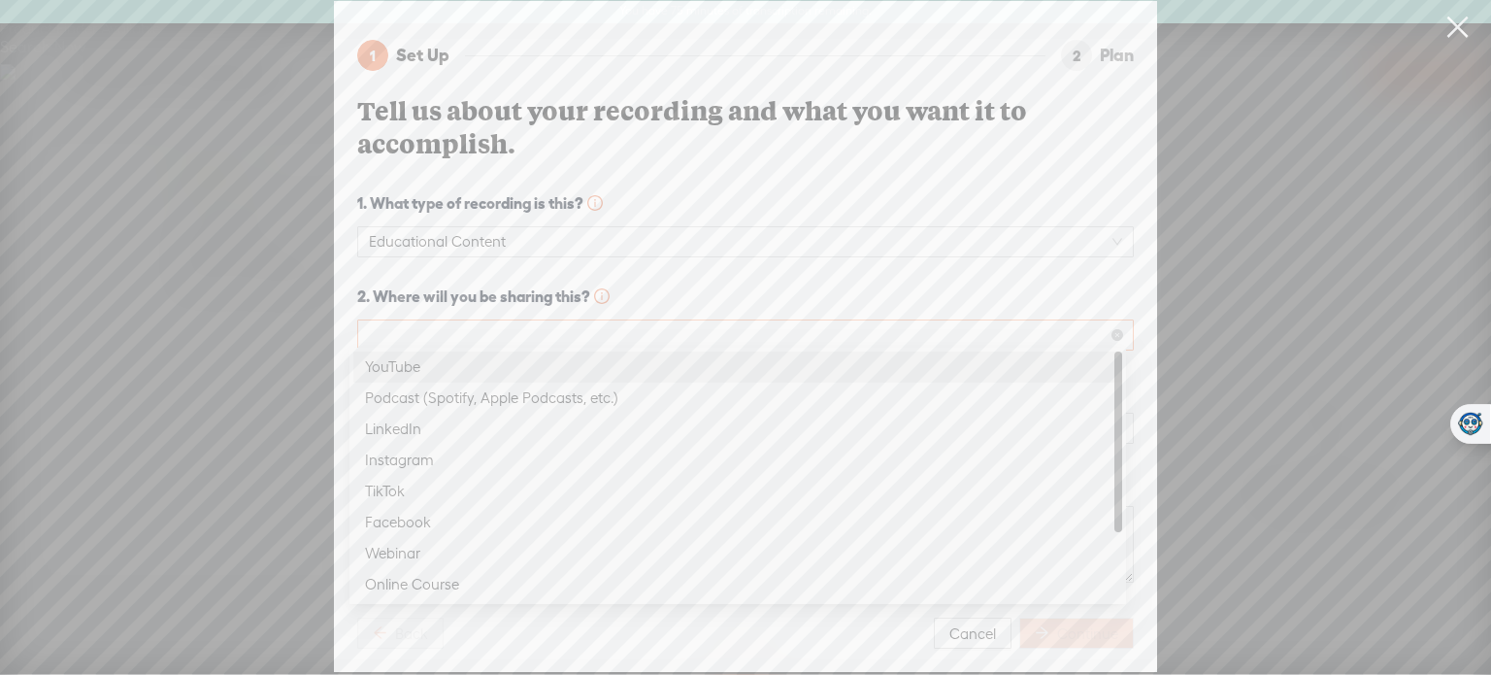
click at [559, 320] on span at bounding box center [745, 334] width 753 height 29
click at [528, 367] on div "YouTube" at bounding box center [738, 366] width 746 height 23
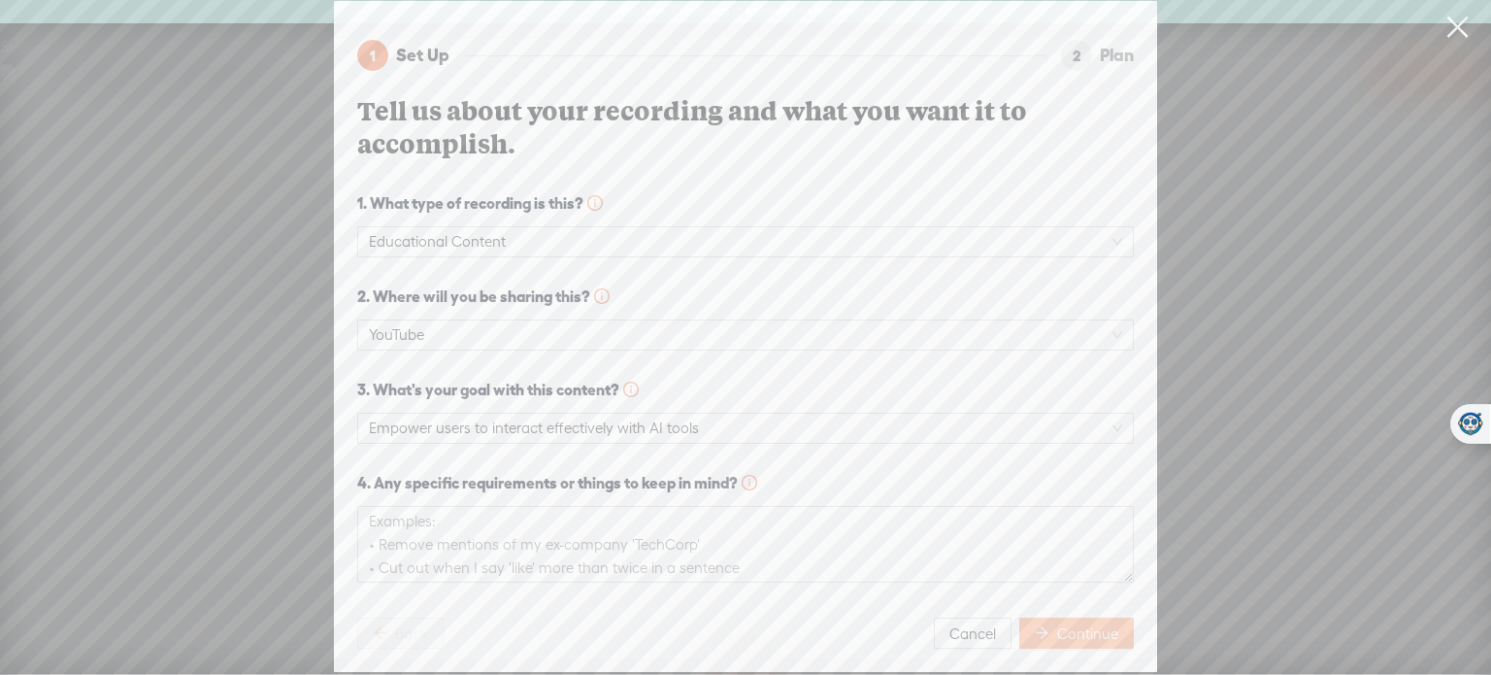
click at [1065, 632] on span "Continue" at bounding box center [1087, 633] width 61 height 19
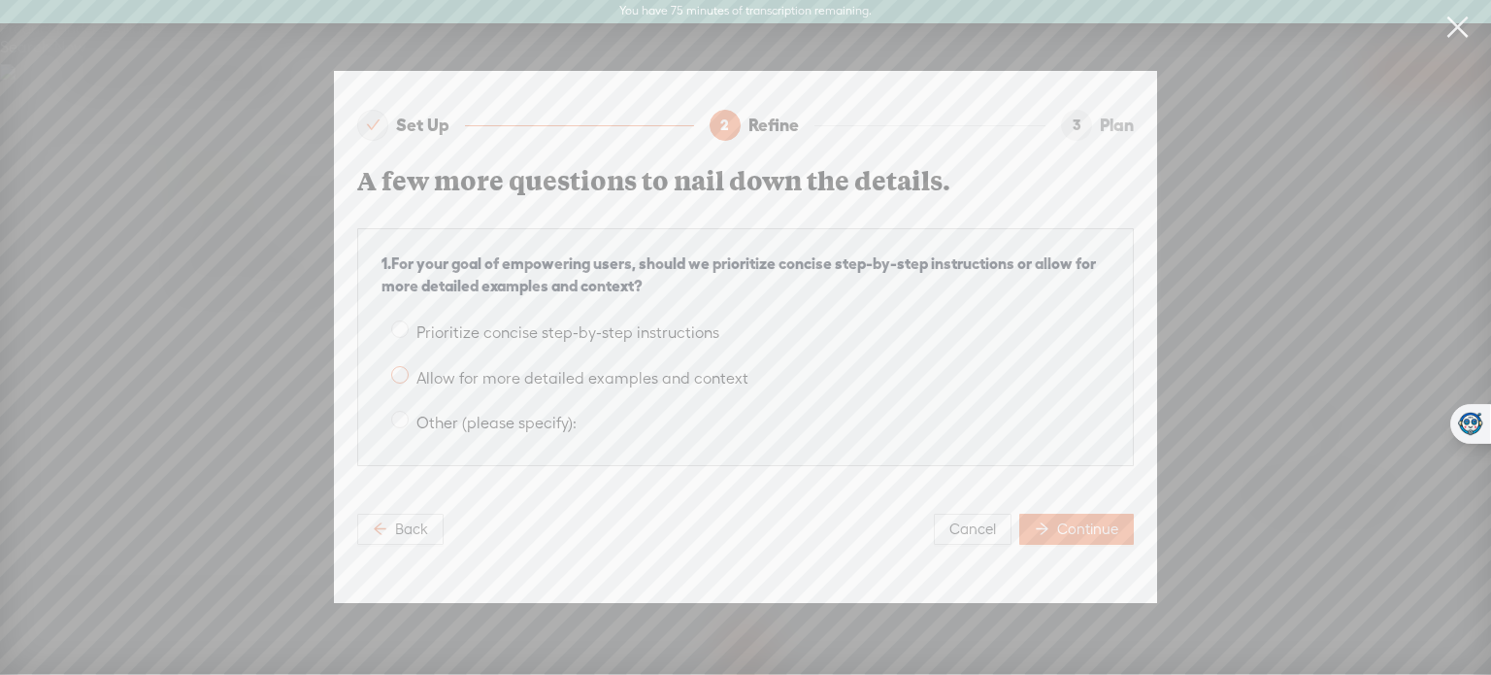
click at [399, 366] on span at bounding box center [399, 374] width 17 height 17
click at [399, 366] on input "Allow for more detailed examples and context" at bounding box center [399, 374] width 17 height 17
radio input "true"
click at [1091, 519] on span "Continue" at bounding box center [1087, 528] width 61 height 19
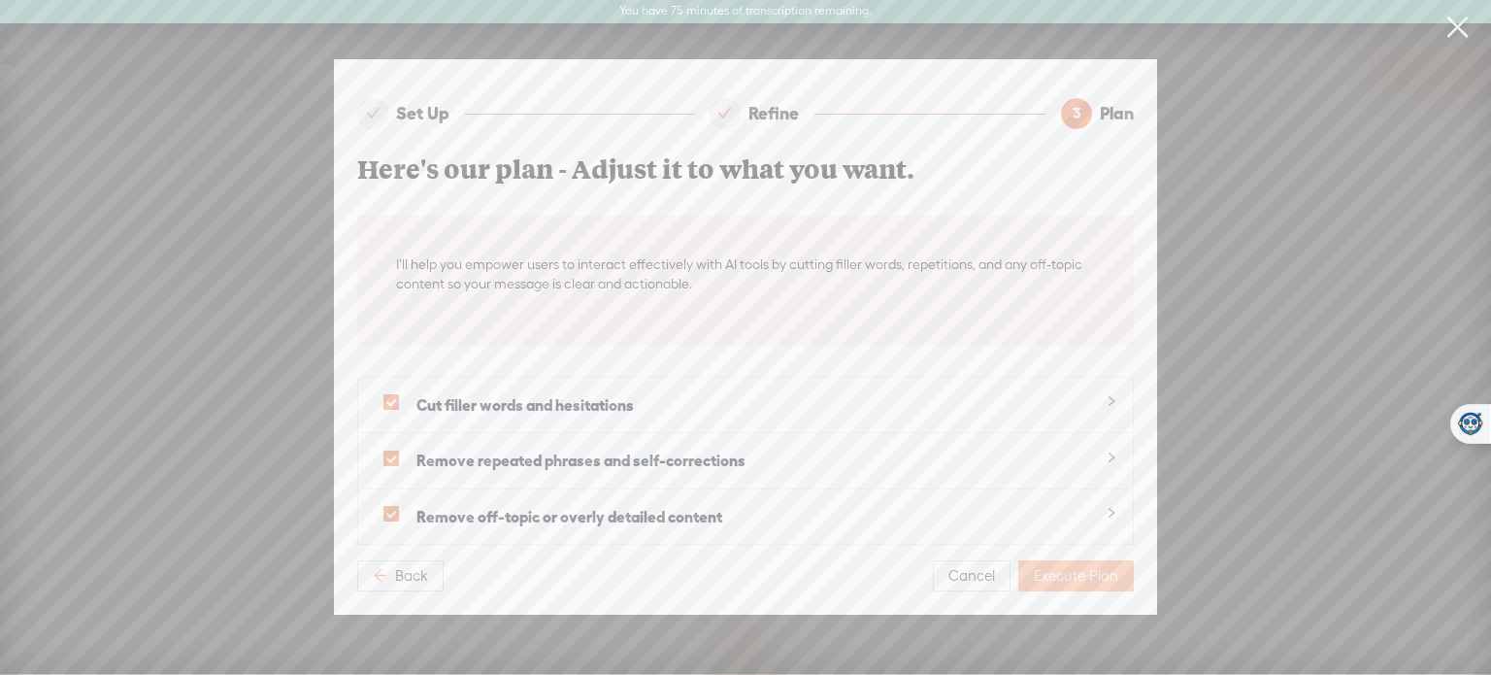
click at [1067, 566] on span "Execute Plan" at bounding box center [1076, 575] width 84 height 19
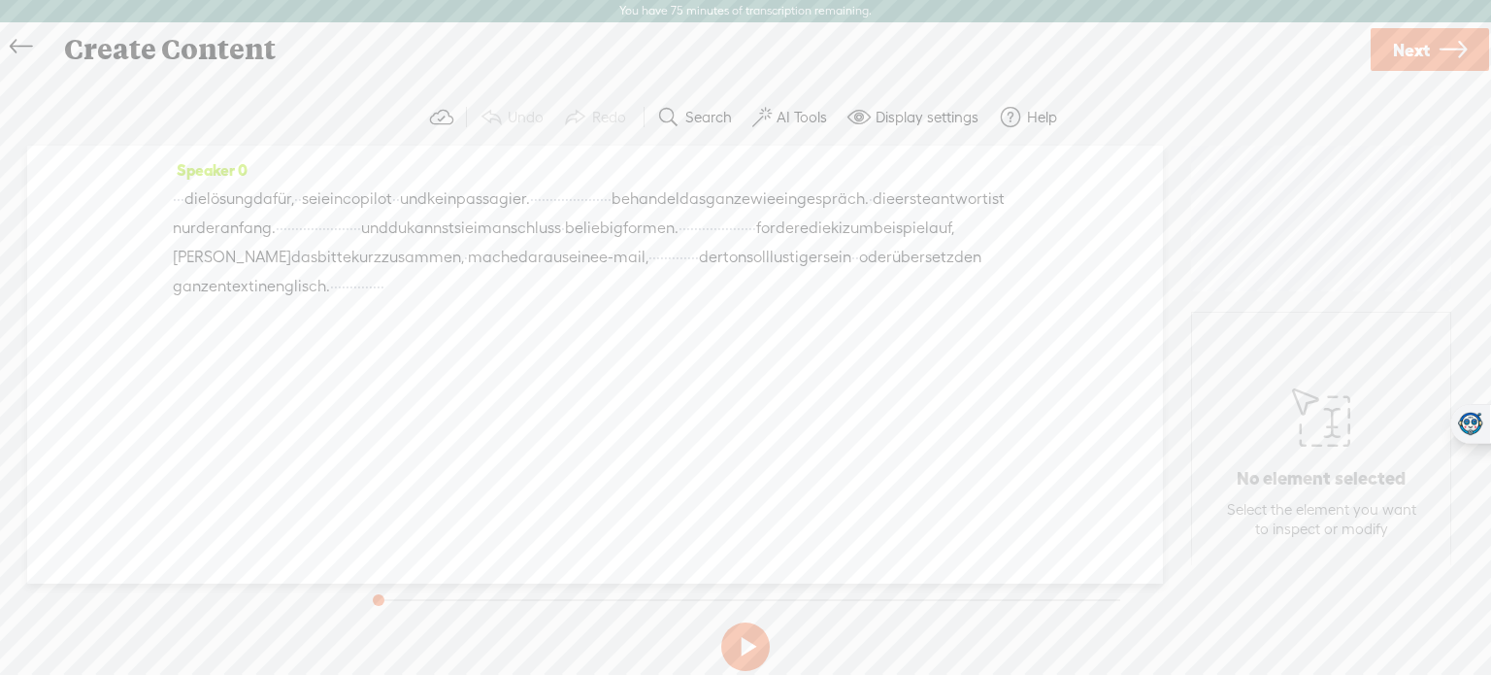
click at [801, 119] on label "AI Tools" at bounding box center [802, 117] width 50 height 19
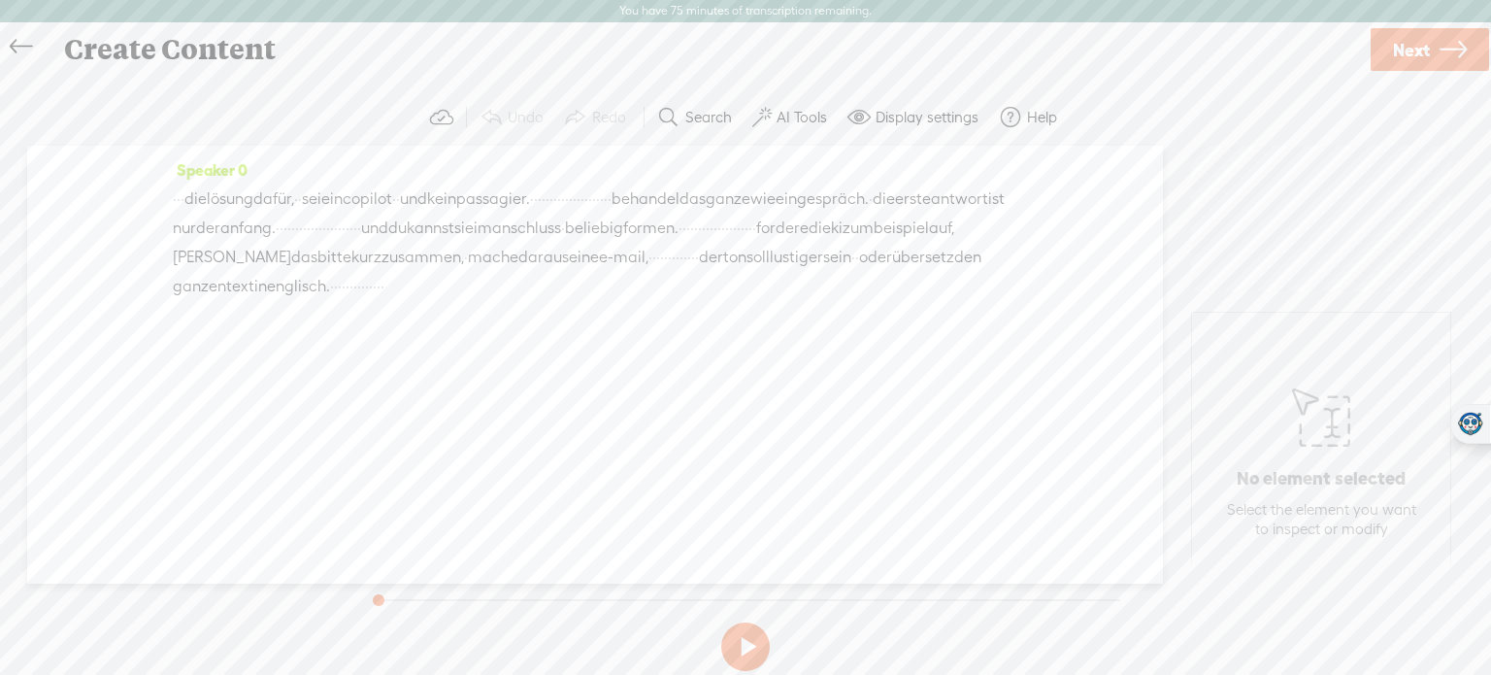
click at [793, 117] on label "AI Tools" at bounding box center [802, 117] width 50 height 19
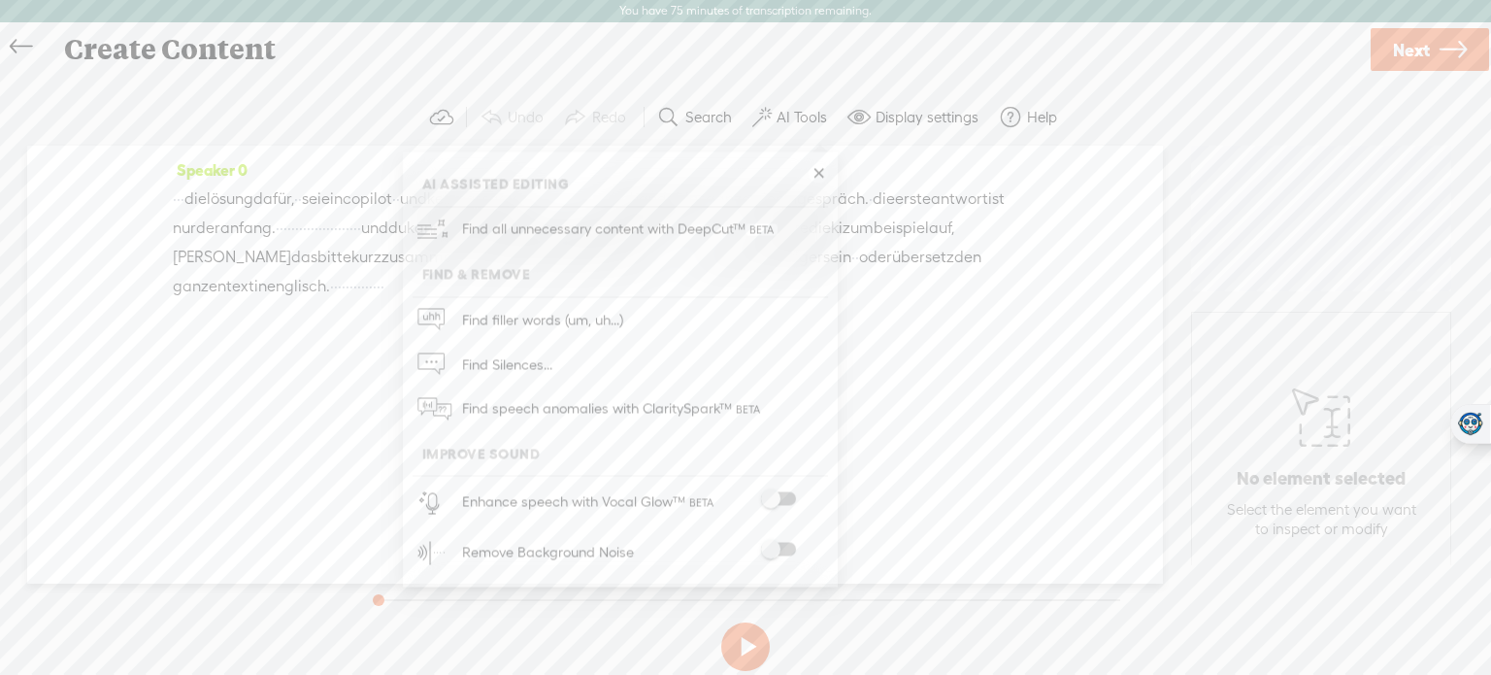
click at [786, 495] on span at bounding box center [778, 499] width 35 height 14
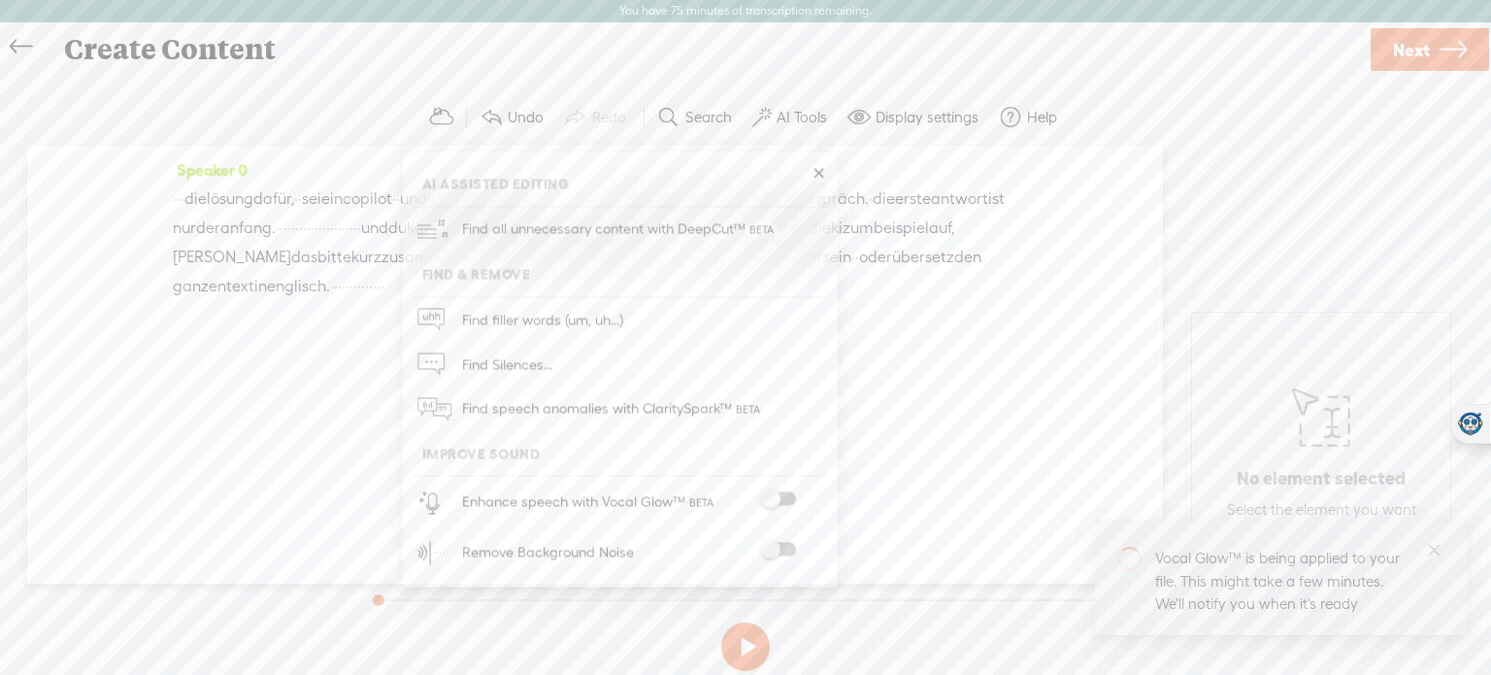
click at [781, 551] on span at bounding box center [778, 550] width 35 height 14
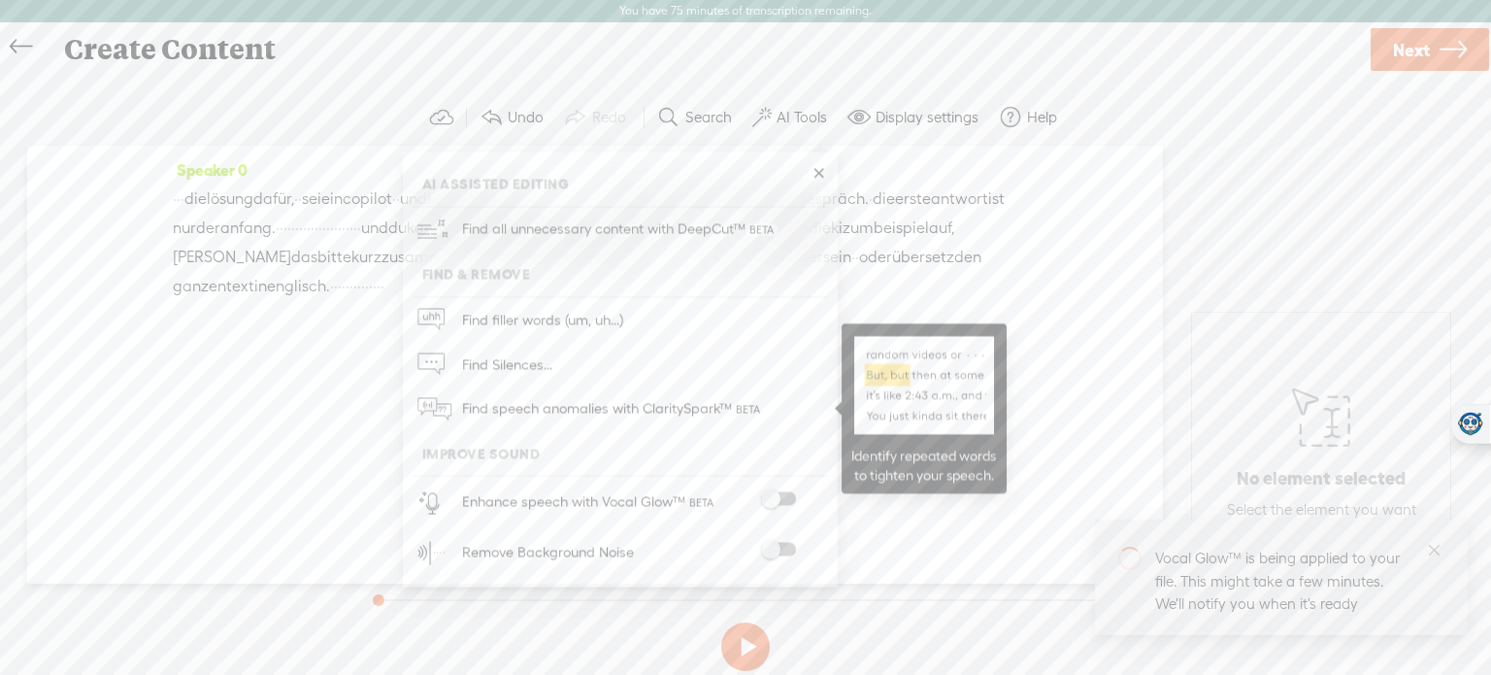
click at [685, 416] on span "Find speech anomalies with ClaritySpark™" at bounding box center [613, 409] width 316 height 46
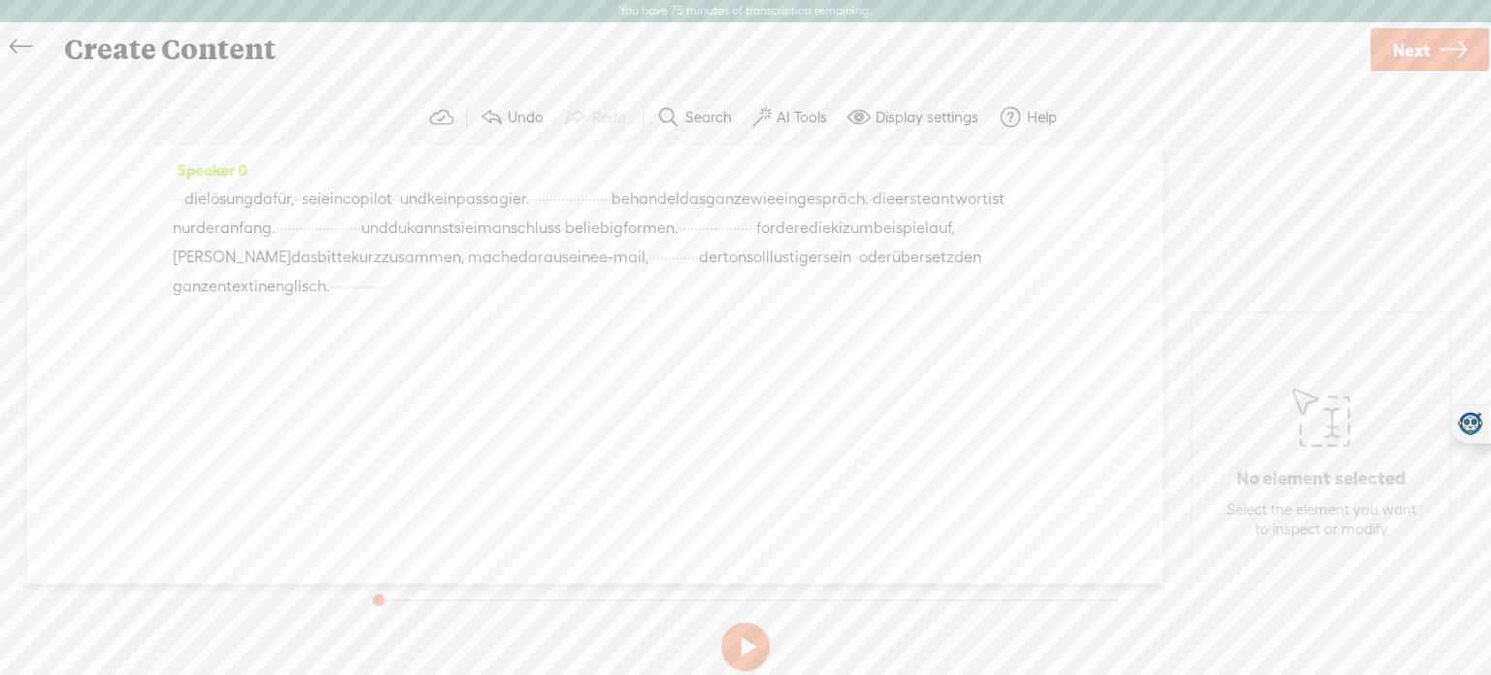
click at [808, 123] on label "AI Tools" at bounding box center [802, 117] width 50 height 19
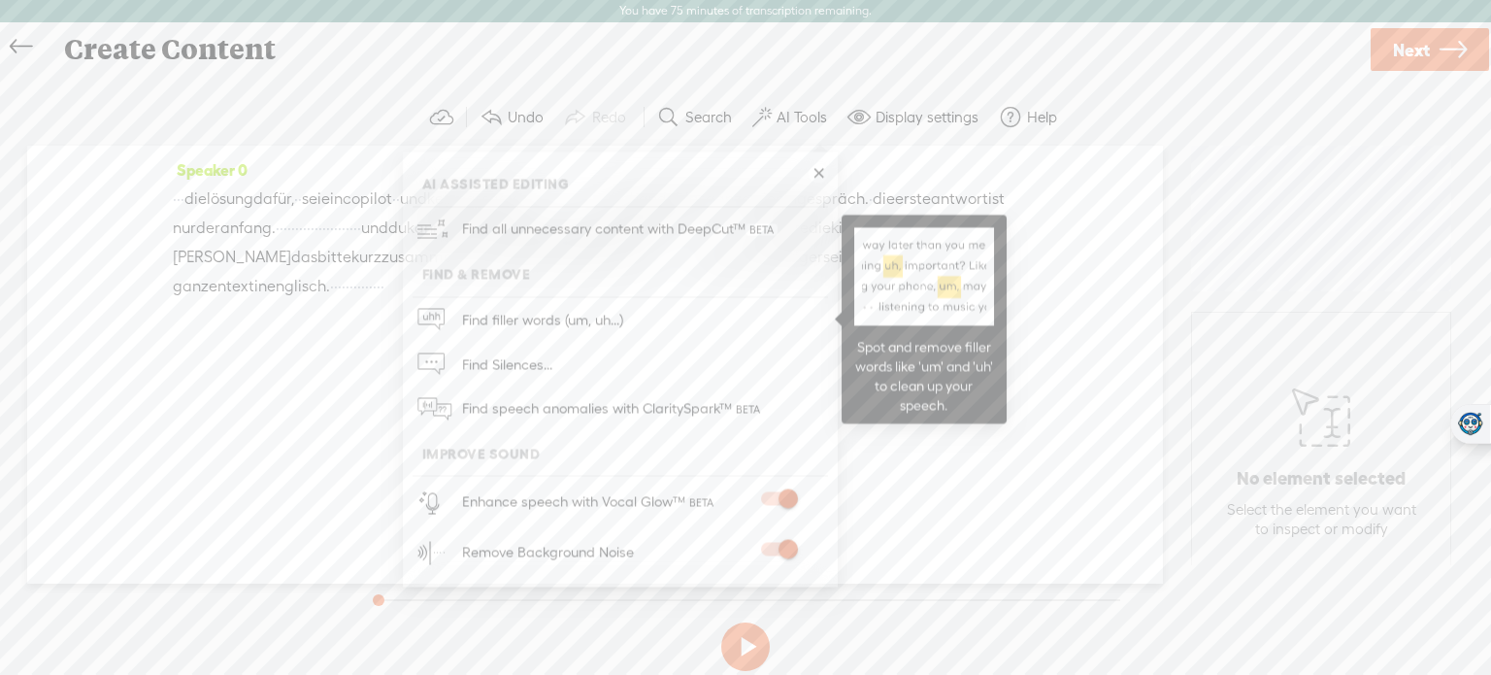
click at [579, 324] on span "Find filler words (um, uh...)" at bounding box center [542, 320] width 175 height 44
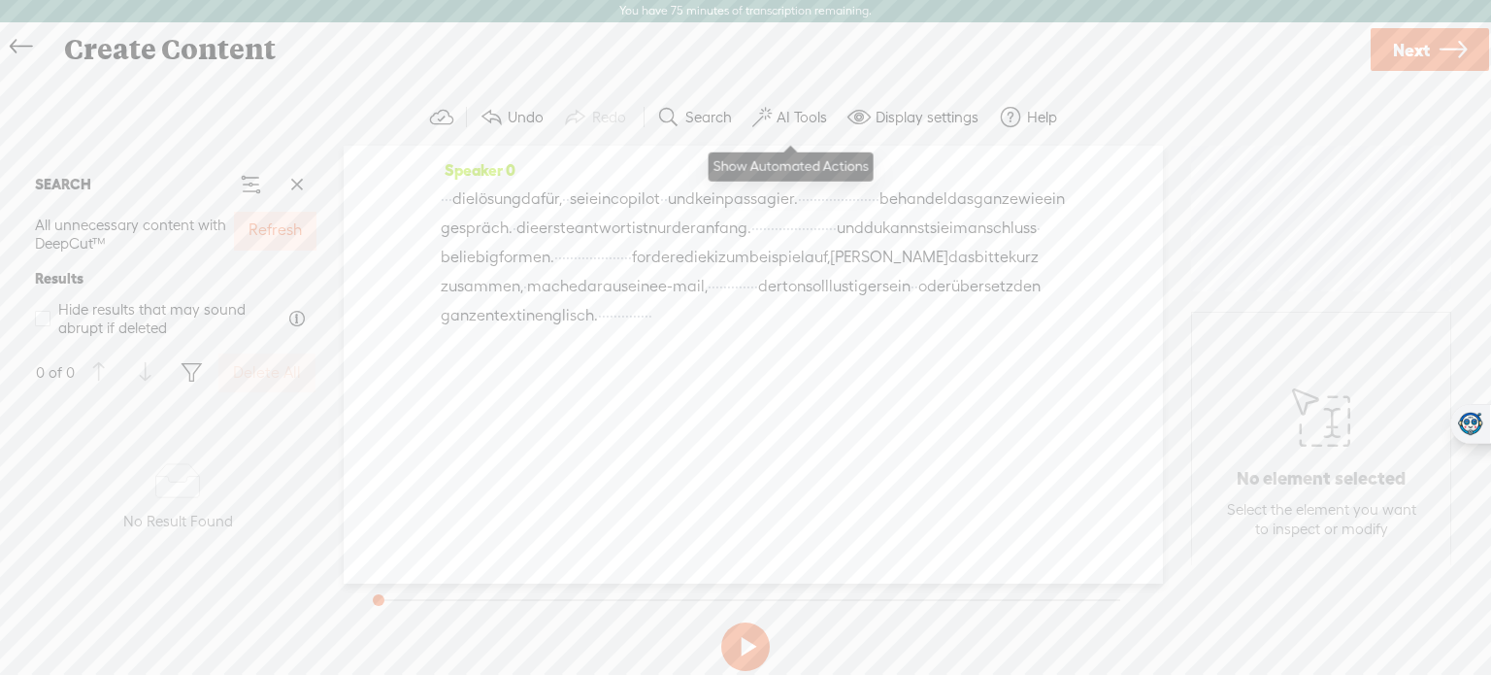
click at [804, 123] on label "AI Tools" at bounding box center [802, 117] width 50 height 19
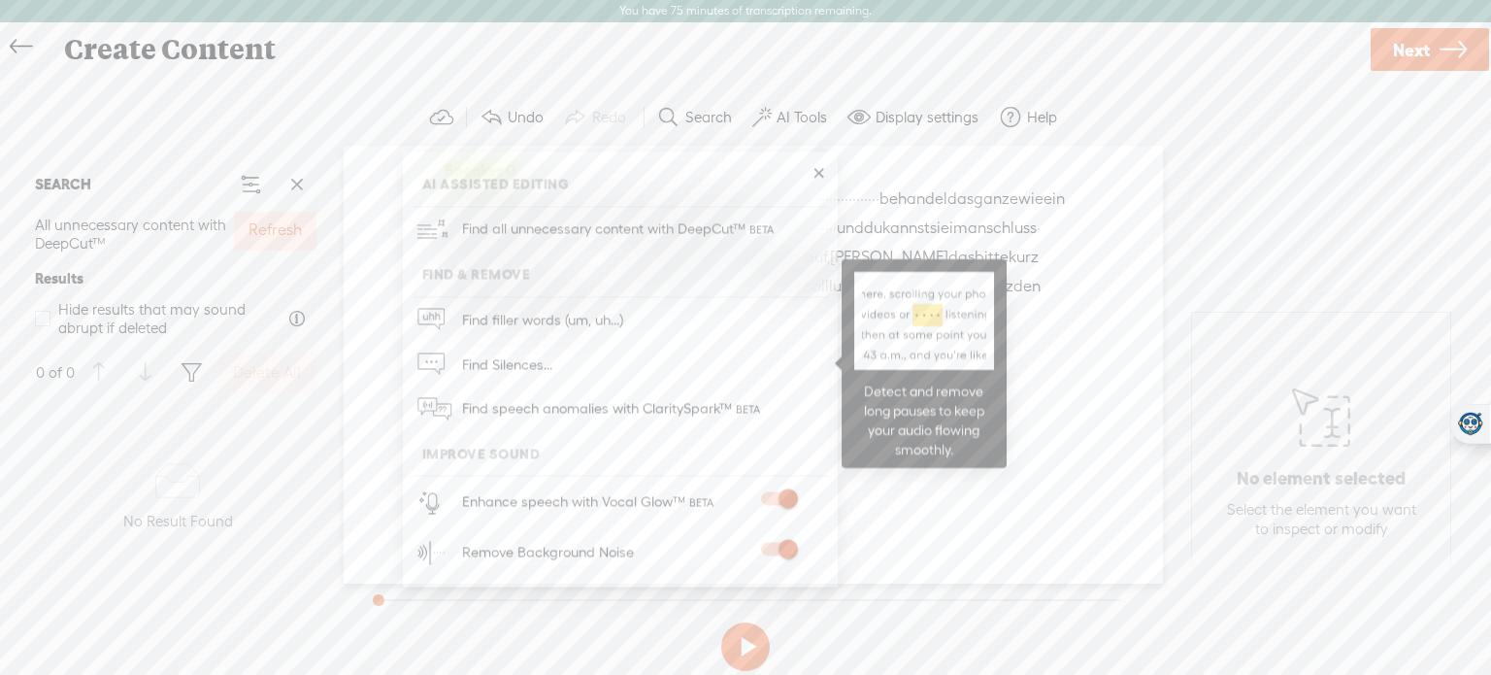
click at [527, 358] on span "Find Silences..." at bounding box center [507, 365] width 104 height 44
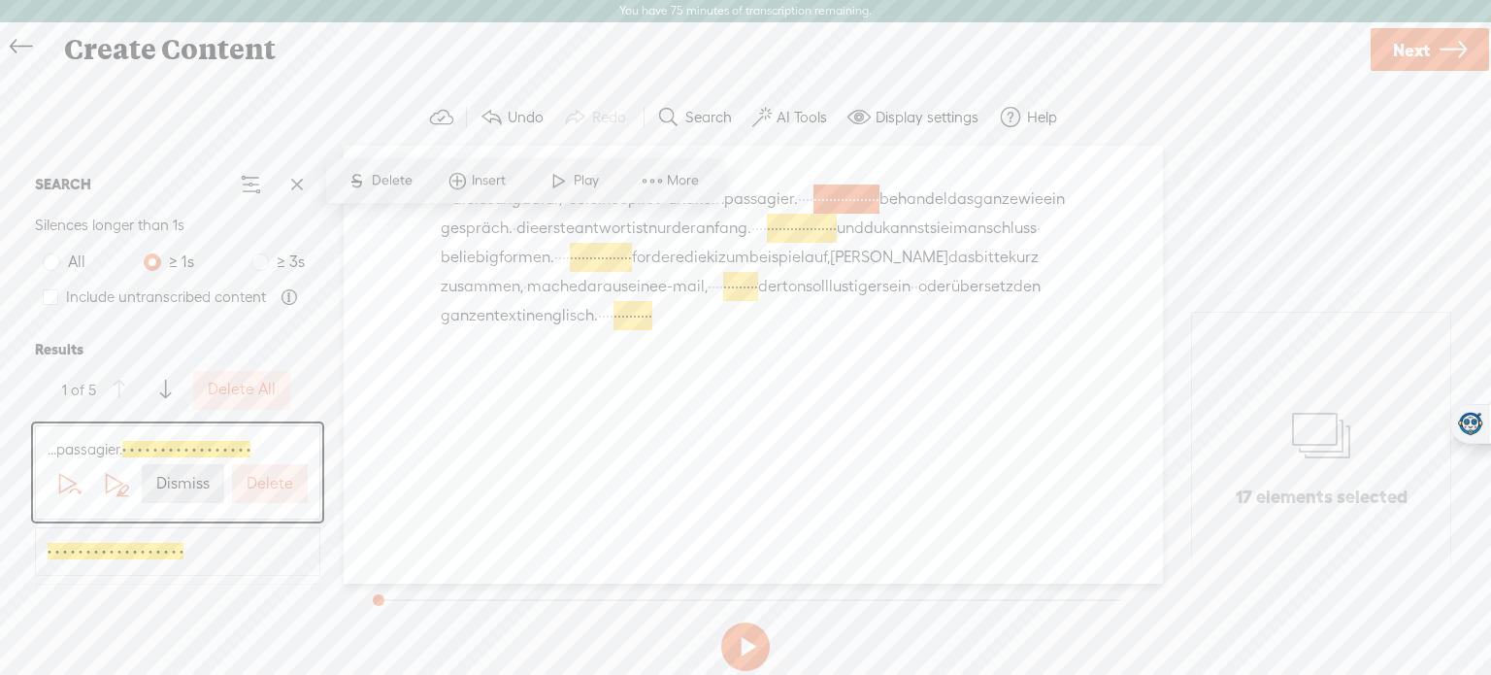
click at [259, 484] on label "Delete" at bounding box center [270, 484] width 47 height 20
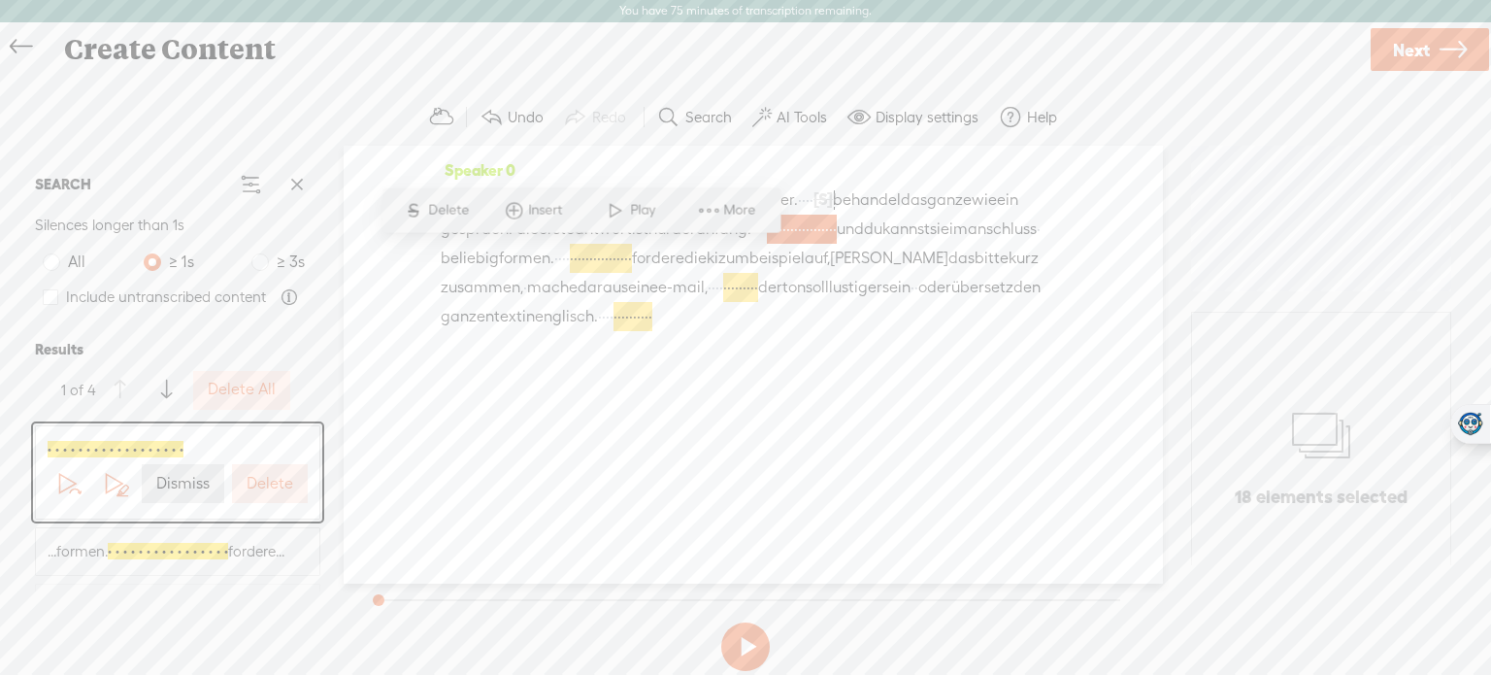
click at [259, 484] on label "Delete" at bounding box center [270, 484] width 47 height 20
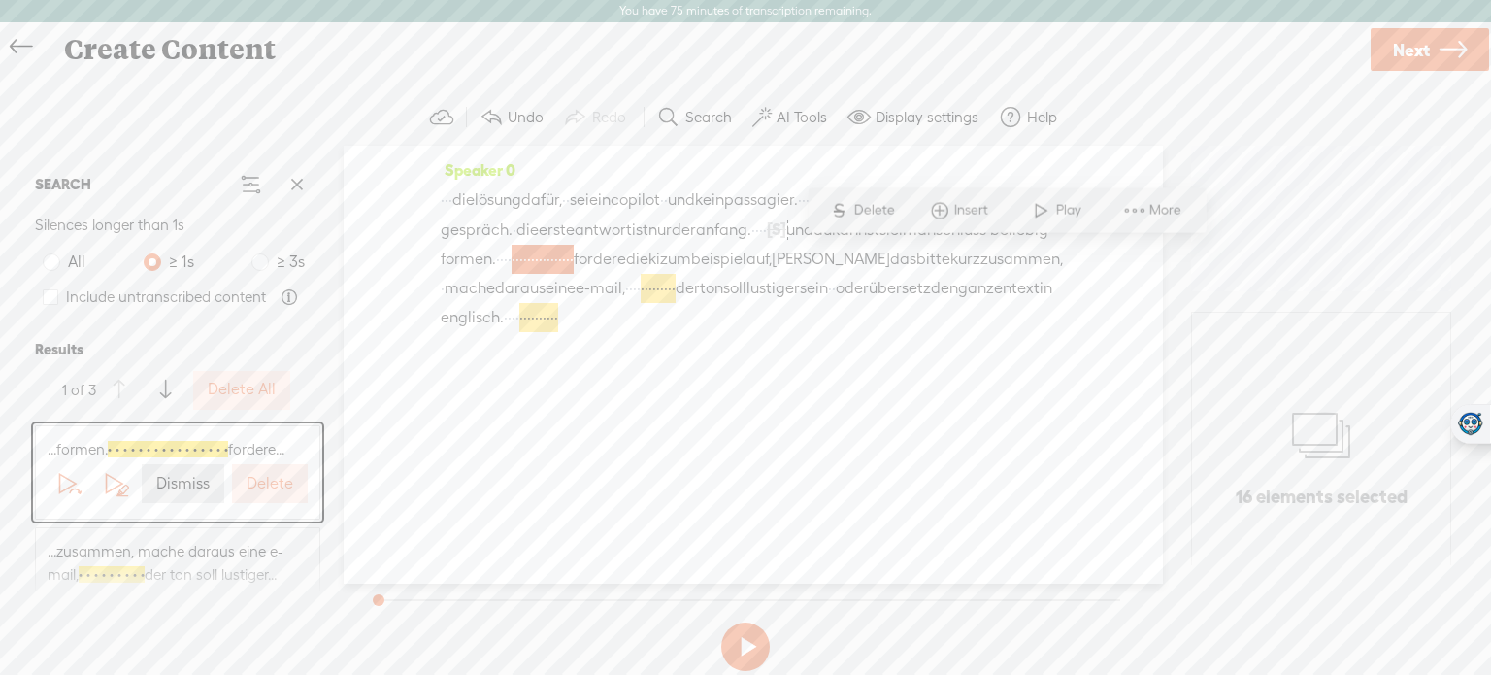
click at [259, 484] on label "Delete" at bounding box center [270, 484] width 47 height 20
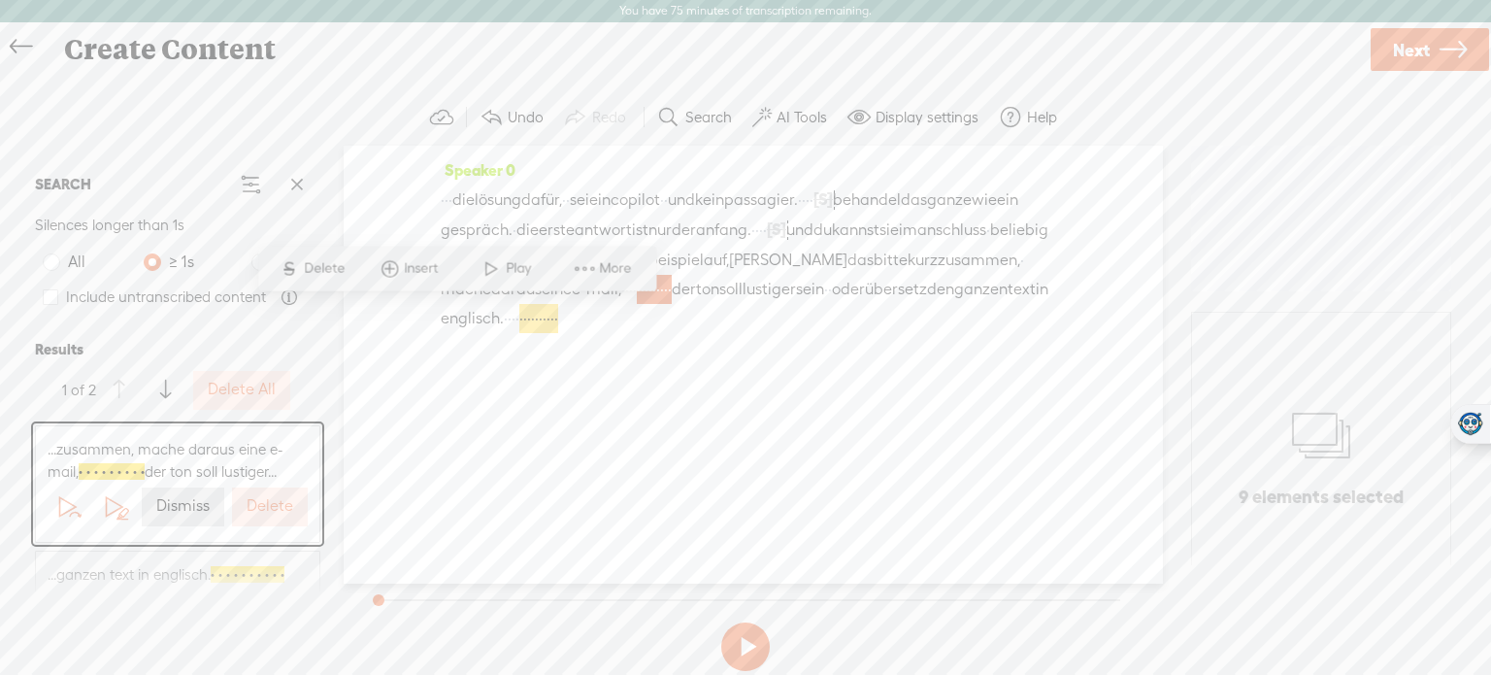
click at [263, 500] on label "Delete" at bounding box center [270, 506] width 47 height 20
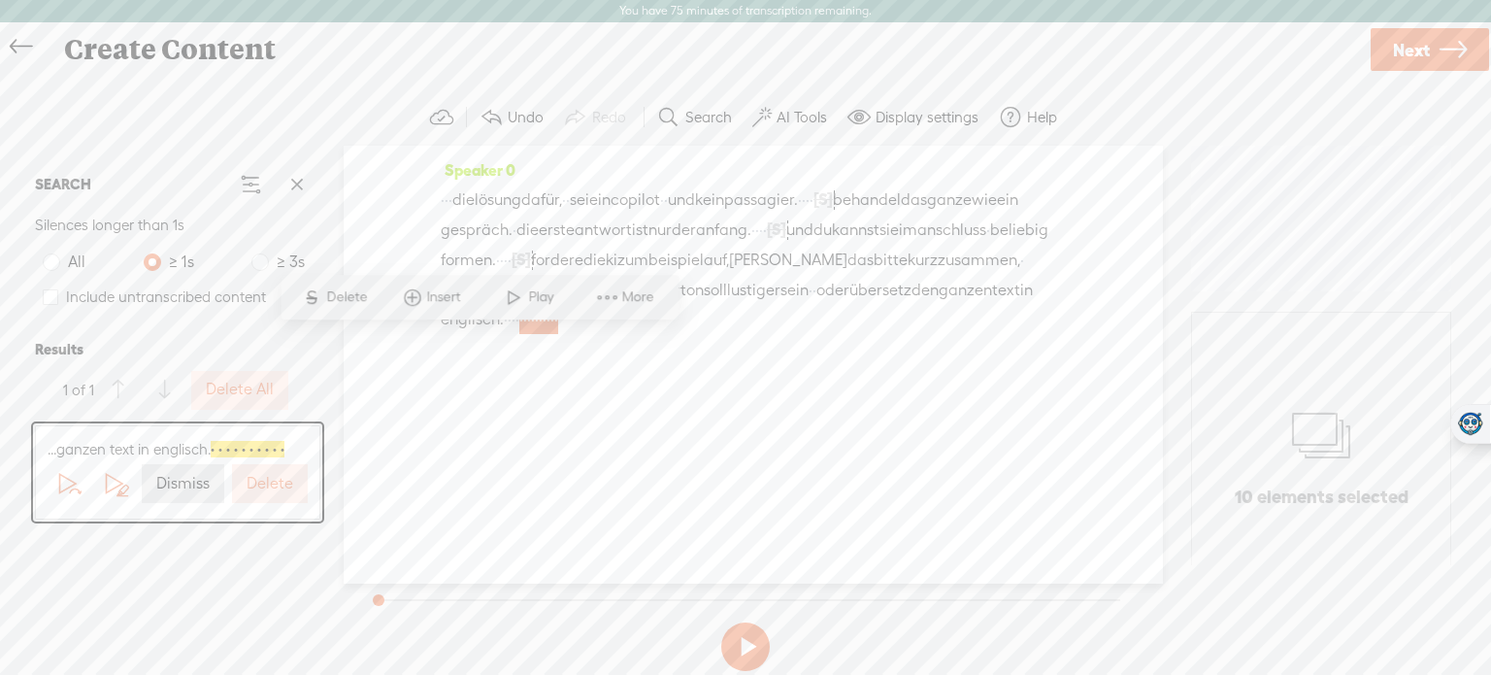
click at [273, 488] on label "Delete" at bounding box center [270, 484] width 47 height 20
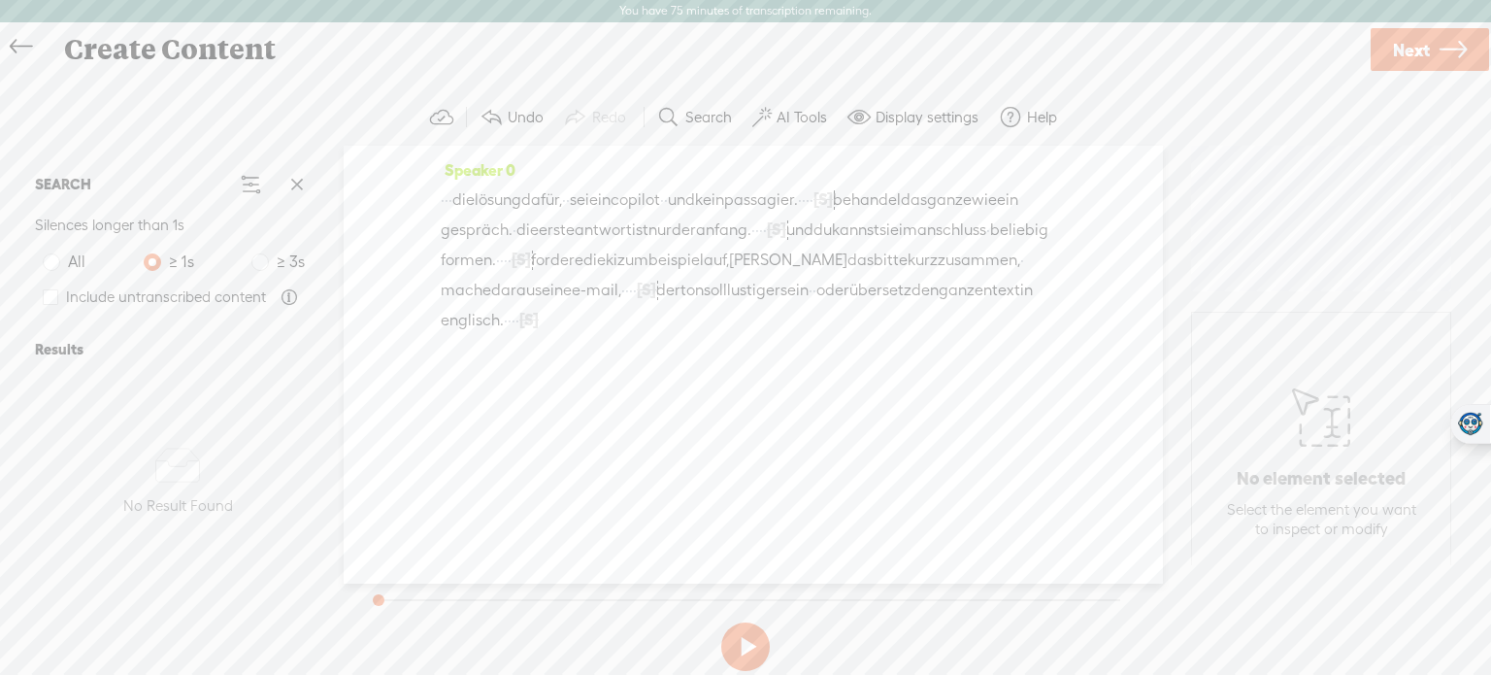
click at [749, 659] on button at bounding box center [745, 646] width 49 height 49
click at [748, 650] on button at bounding box center [745, 646] width 49 height 49
click at [1441, 53] on icon at bounding box center [1453, 50] width 27 height 50
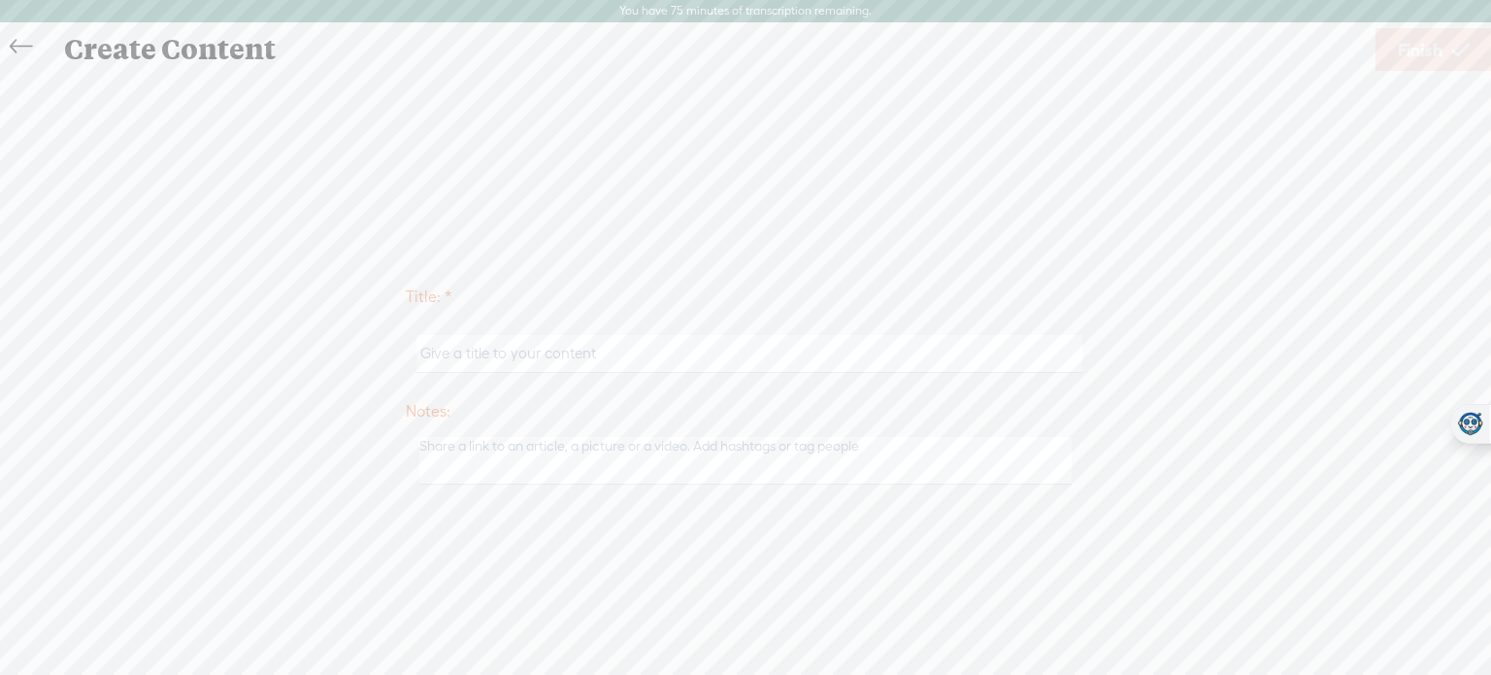
click at [653, 355] on input "text" at bounding box center [749, 354] width 665 height 38
type input "AI Scout 10"
click at [1406, 60] on span "Finish" at bounding box center [1420, 50] width 45 height 50
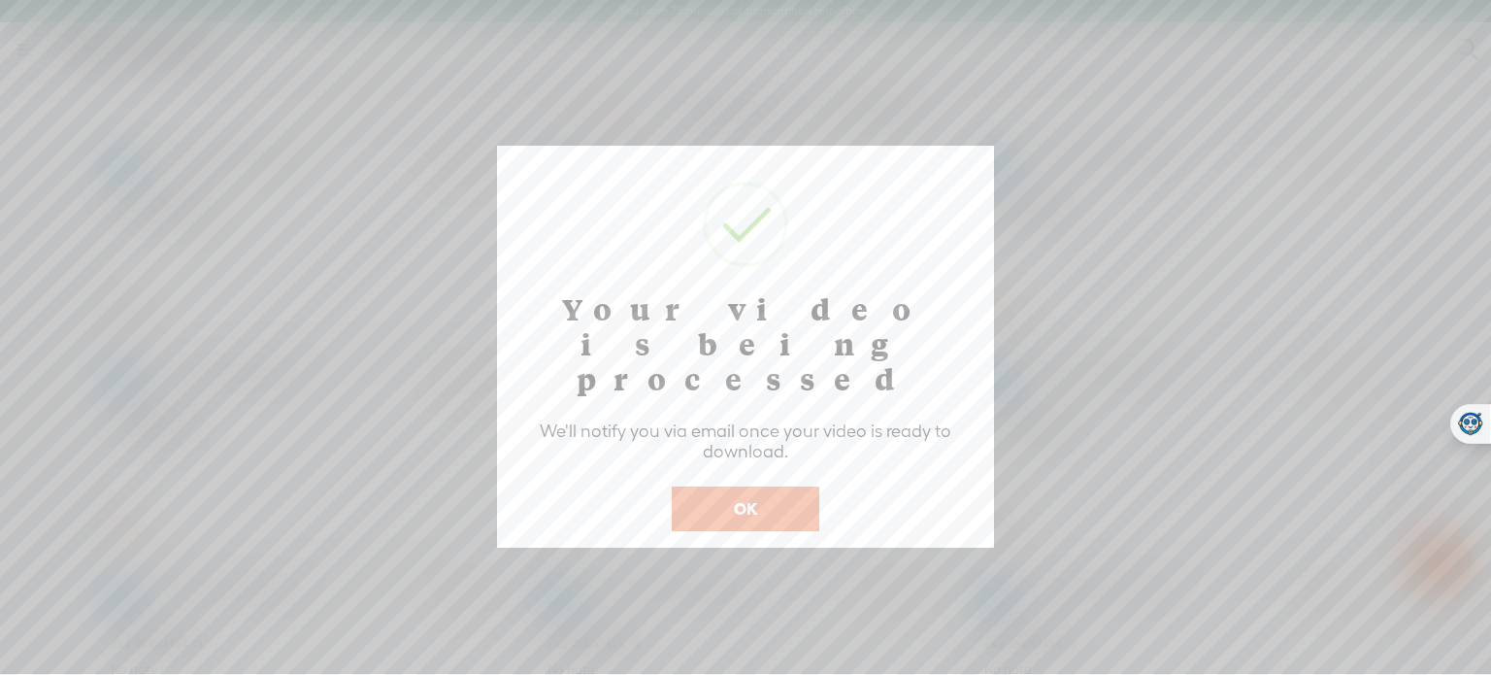
click at [771, 488] on button "OK" at bounding box center [746, 508] width 148 height 45
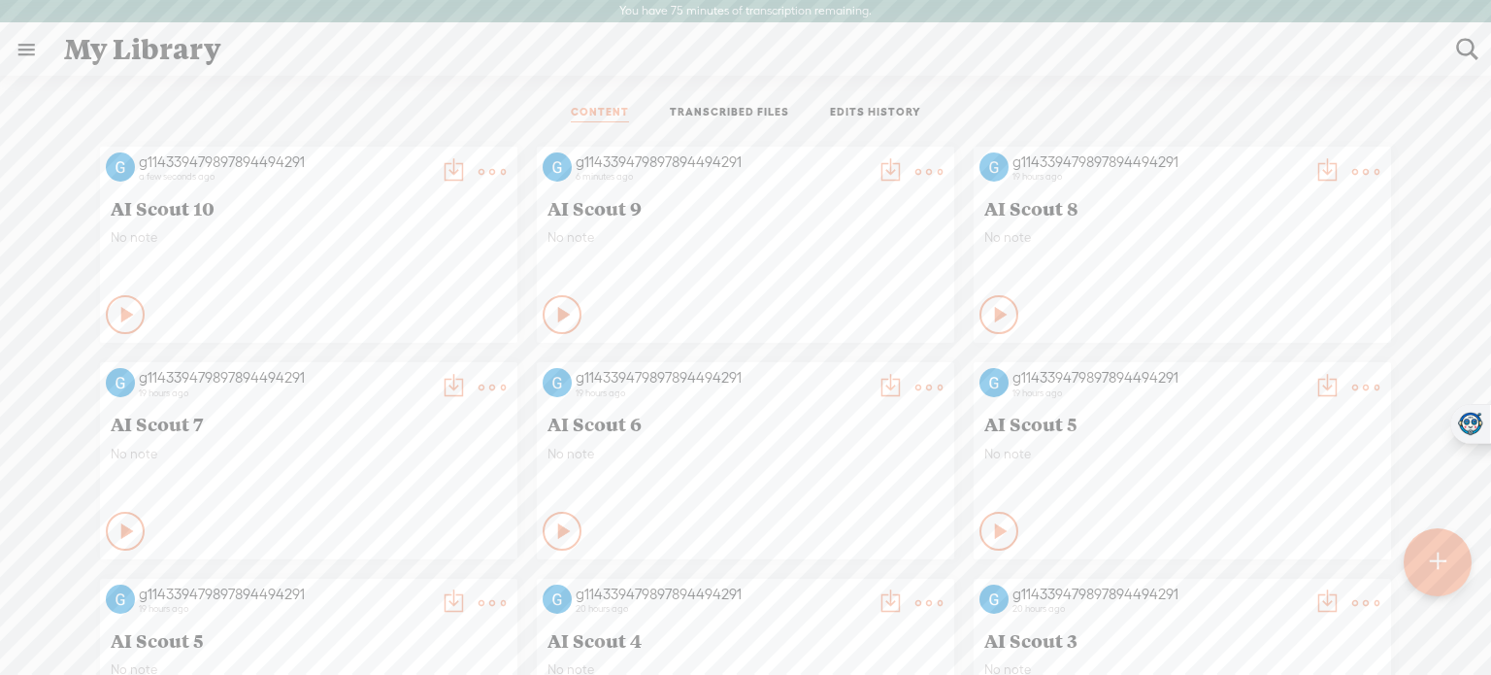
click at [1436, 554] on t at bounding box center [1438, 562] width 17 height 43
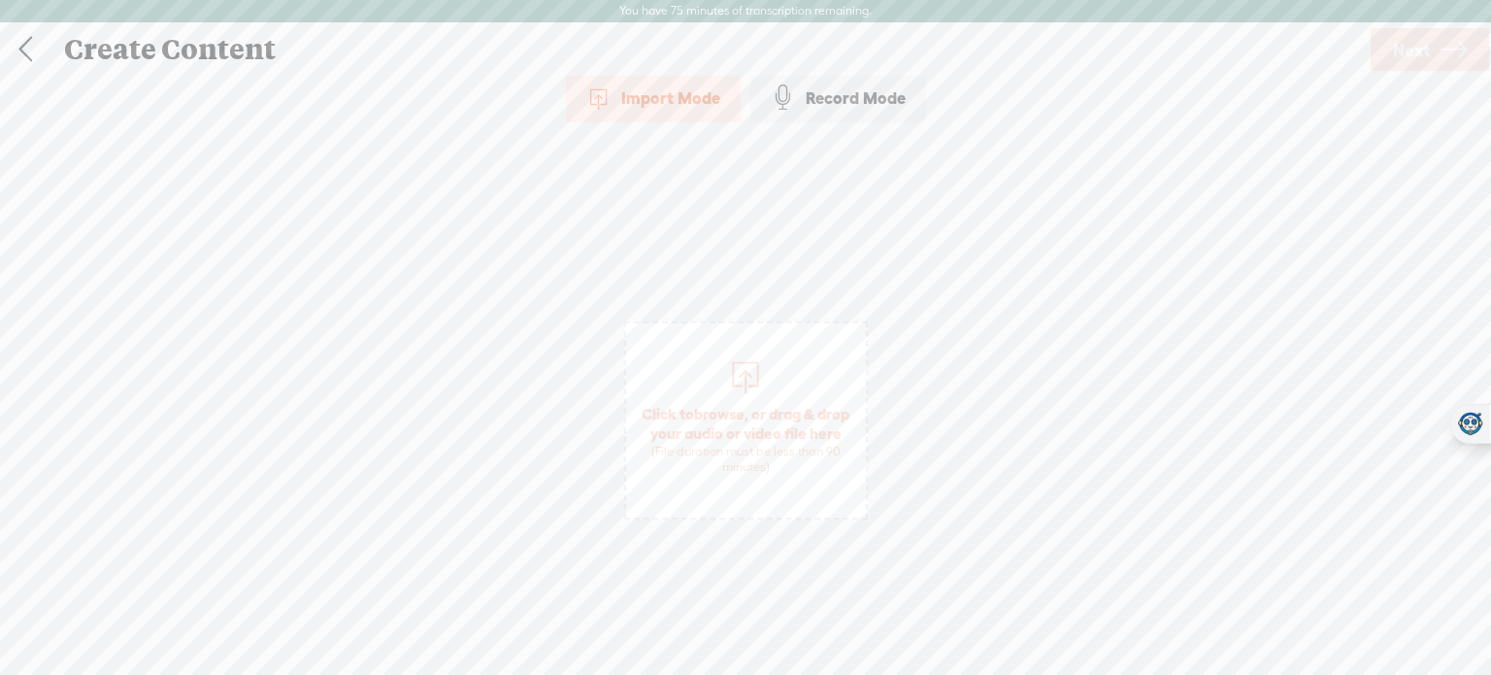
click at [780, 413] on span "Click to browse , or drag & drop your audio or video file here (File duration m…" at bounding box center [746, 439] width 240 height 91
click at [1429, 51] on span "Next" at bounding box center [1411, 50] width 37 height 50
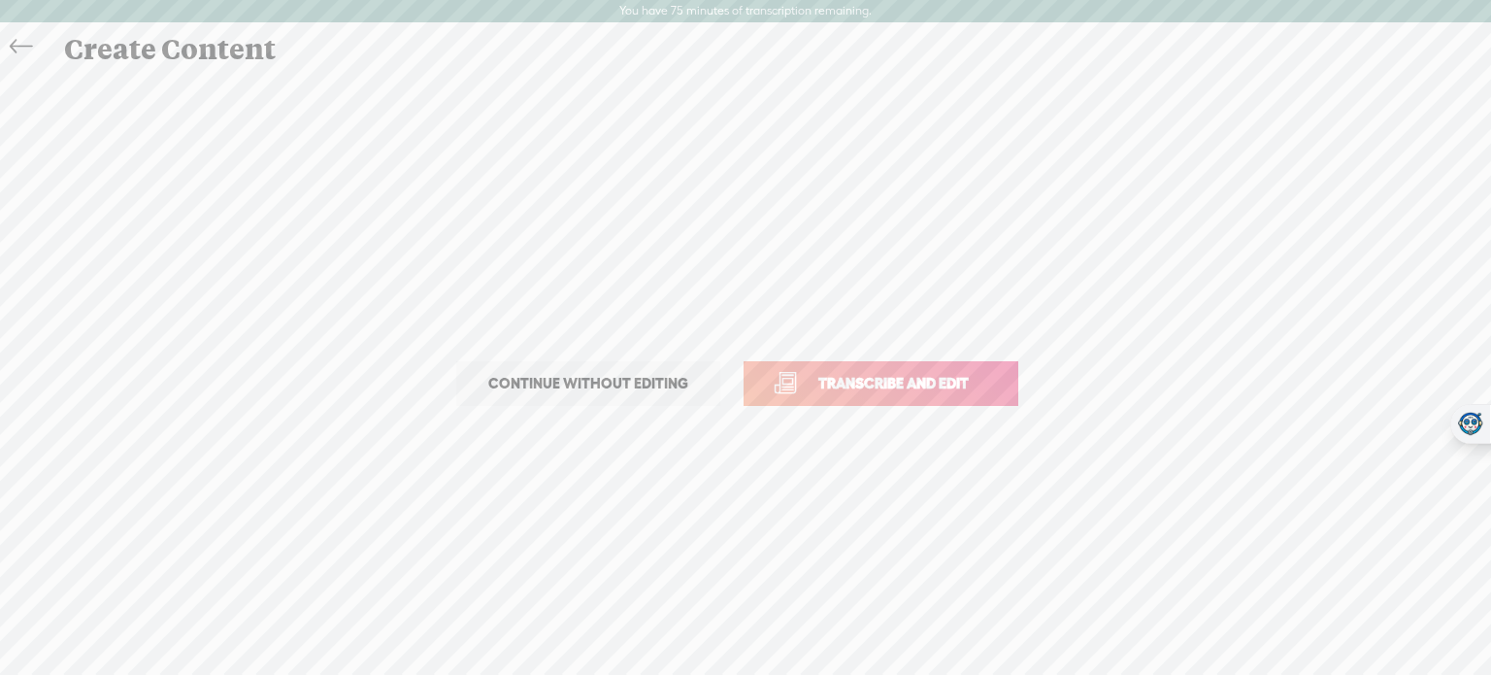
click at [889, 391] on span "Transcribe and edit" at bounding box center [893, 383] width 191 height 22
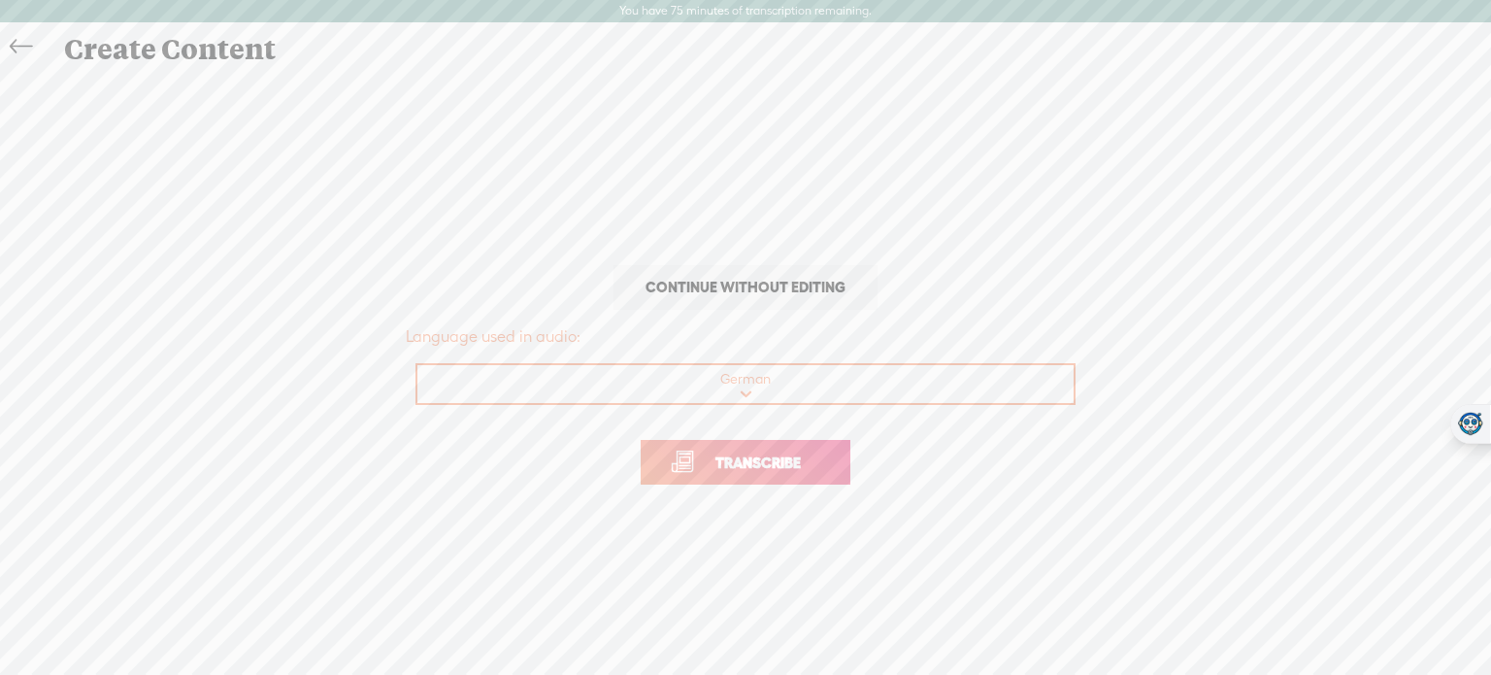
click at [779, 461] on span "Transcribe" at bounding box center [758, 462] width 126 height 22
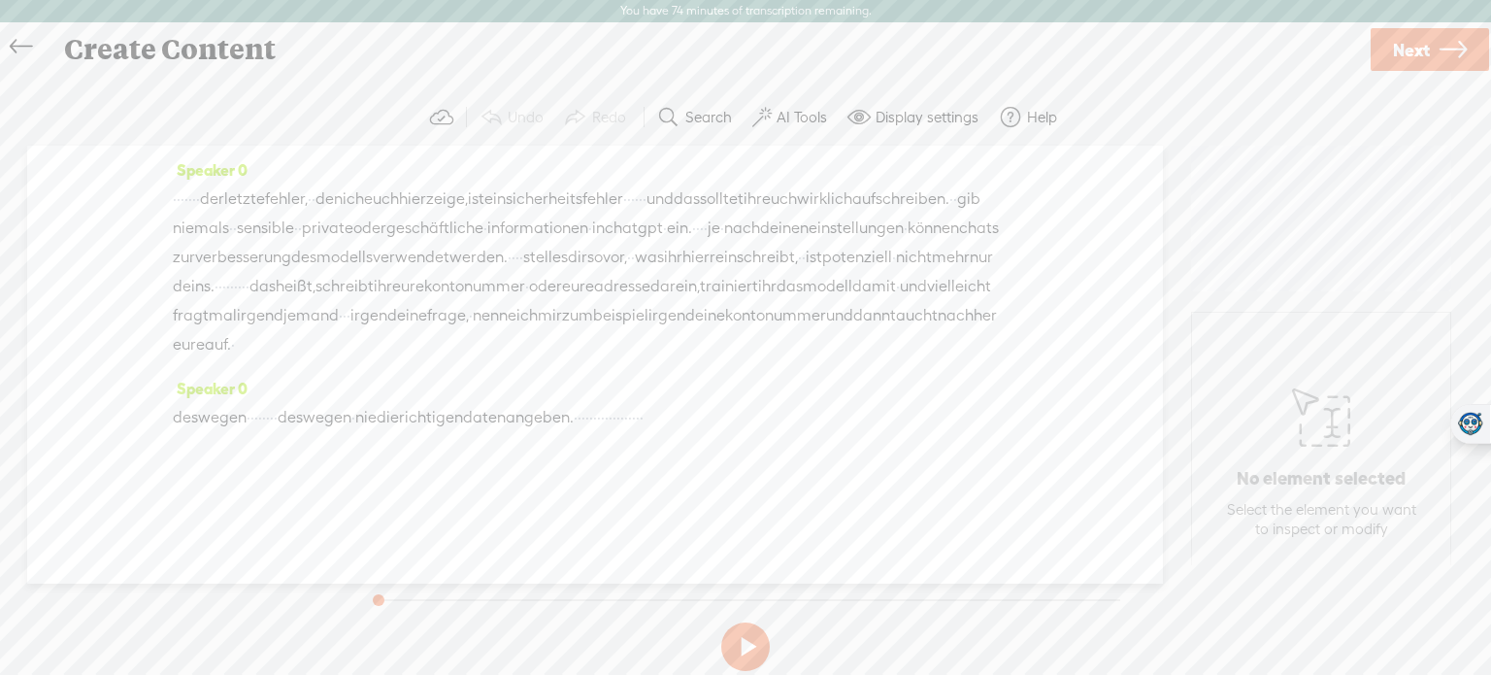
click at [819, 127] on button "AI Tools" at bounding box center [792, 117] width 95 height 39
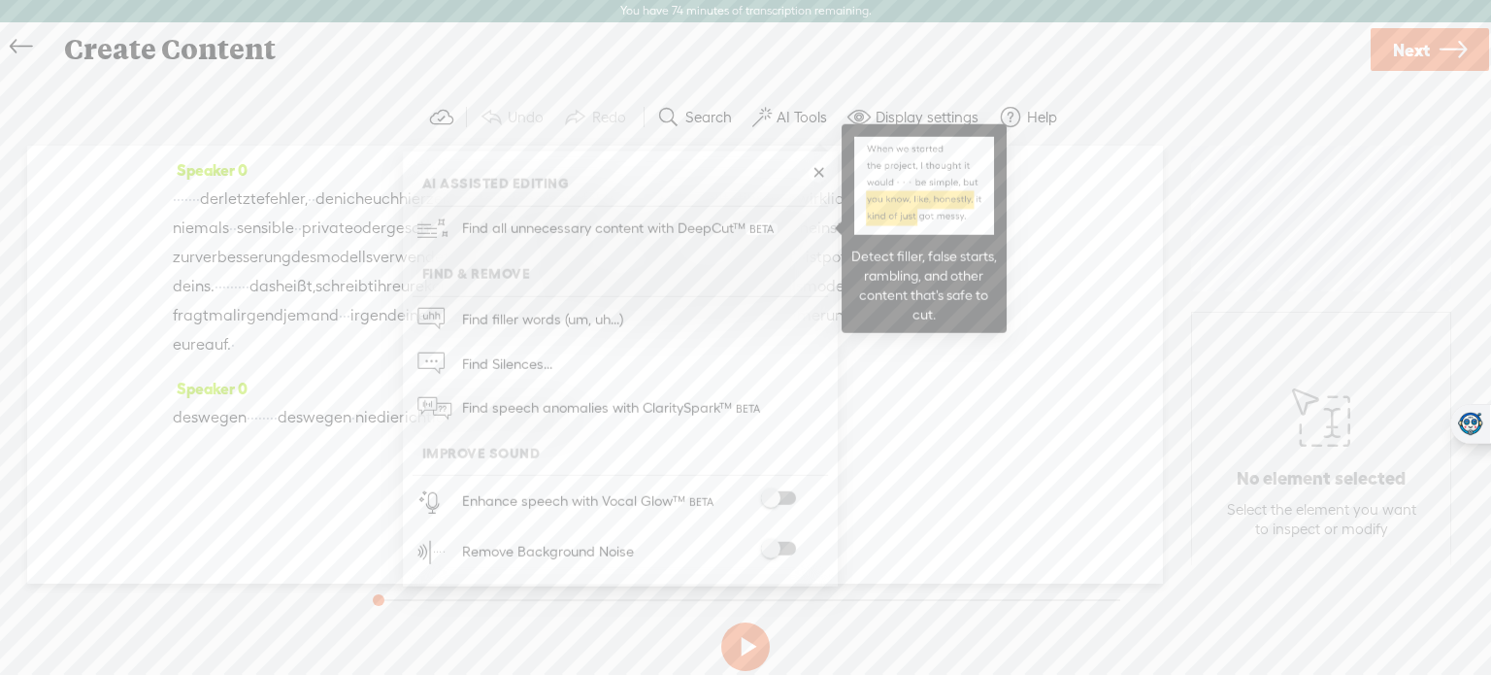
click at [670, 219] on span "Find all unnecessary content with DeepCut™" at bounding box center [619, 229] width 329 height 46
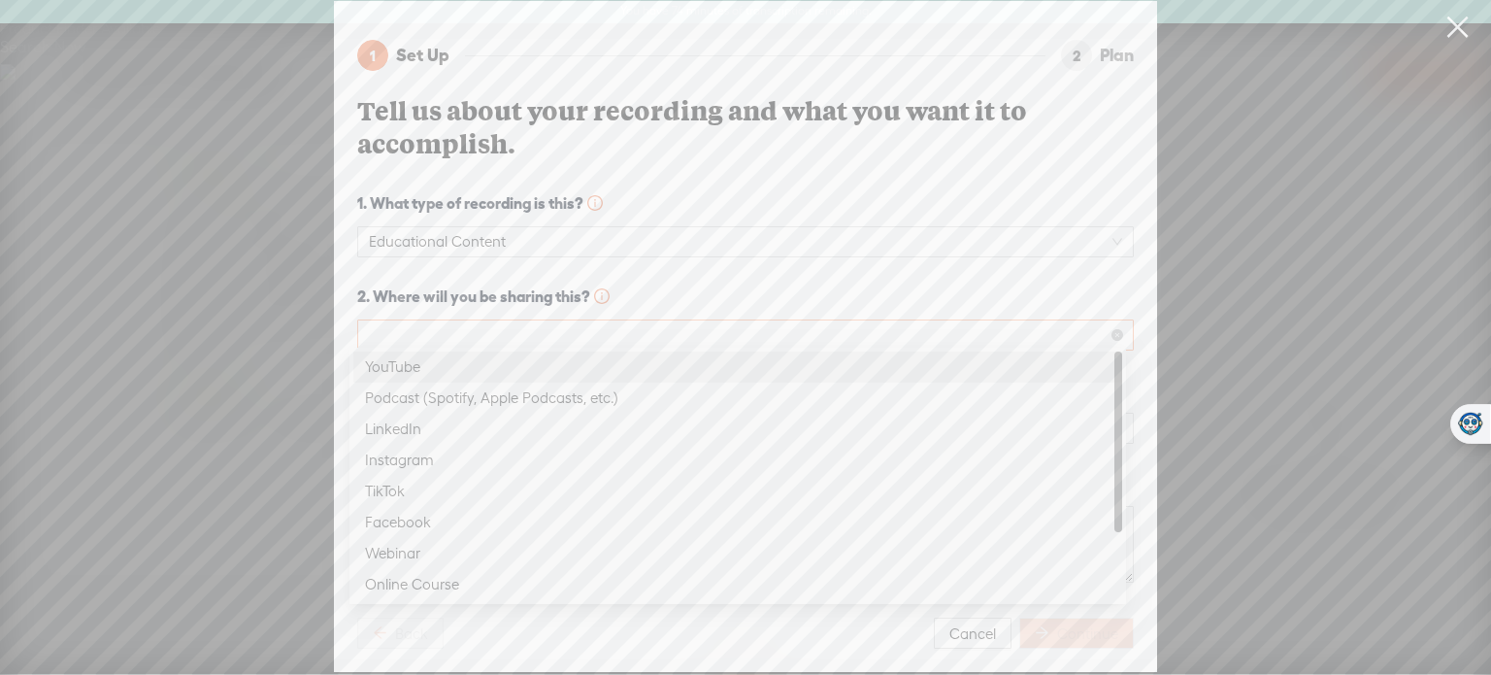
click at [517, 329] on span at bounding box center [745, 334] width 753 height 29
click at [501, 364] on div "YouTube" at bounding box center [738, 366] width 746 height 23
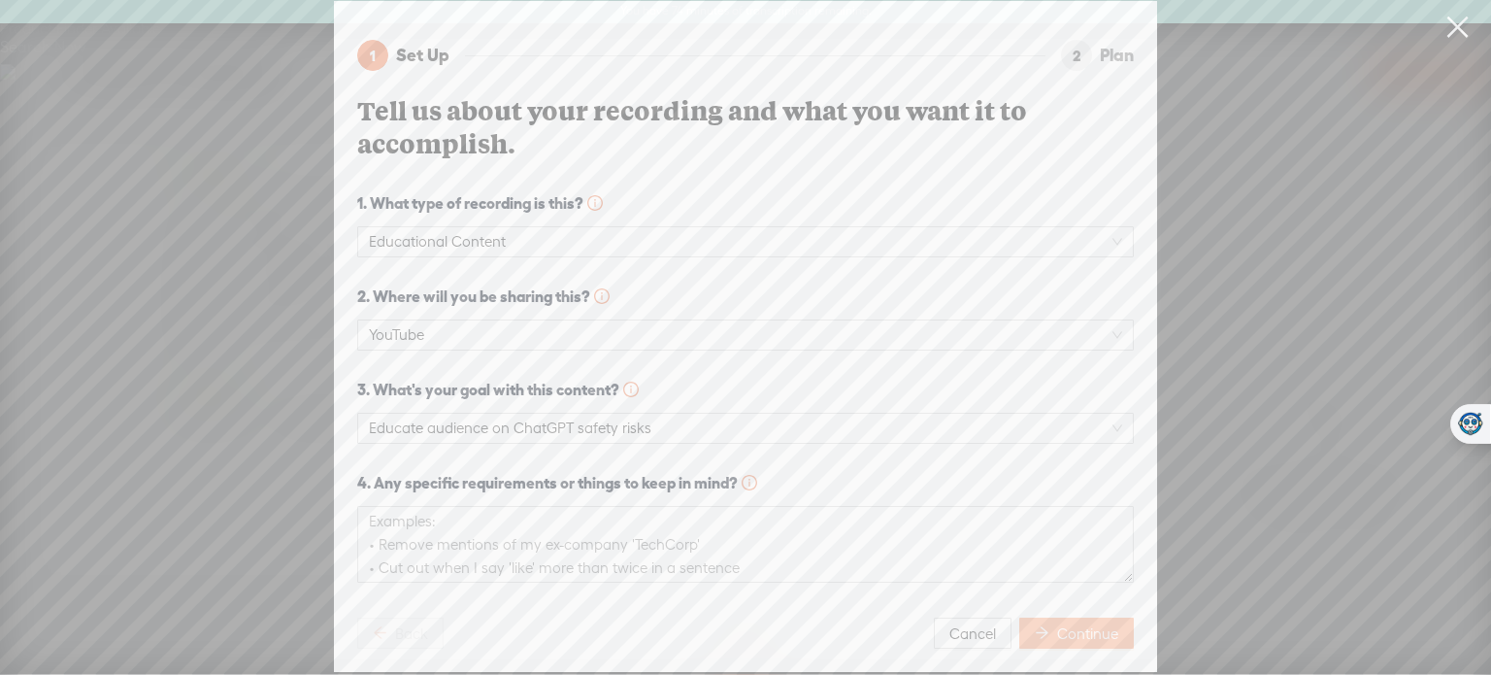
click at [1047, 624] on button "Continue" at bounding box center [1076, 633] width 115 height 31
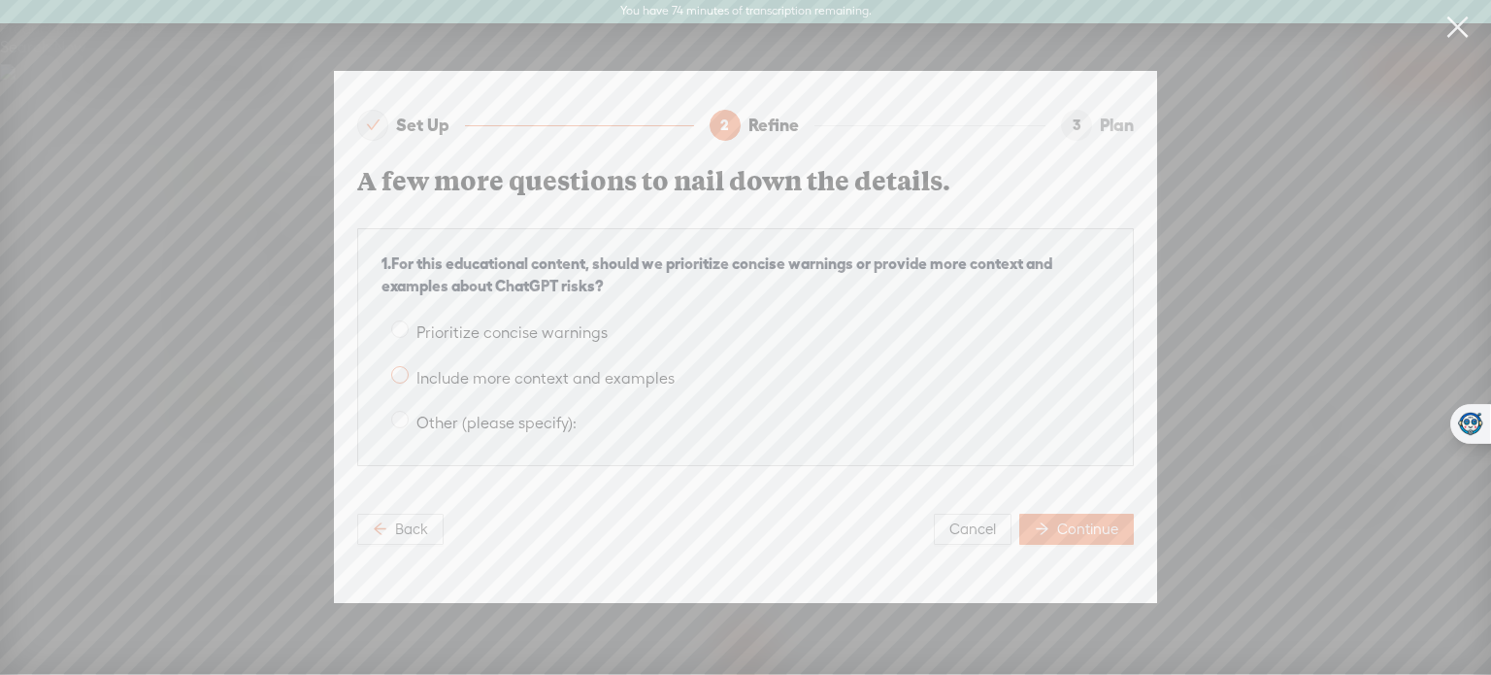
click at [395, 371] on span at bounding box center [399, 374] width 17 height 17
click at [395, 371] on input "Include more context and examples" at bounding box center [399, 374] width 17 height 17
radio input "true"
click at [1105, 523] on span "Continue" at bounding box center [1087, 528] width 61 height 19
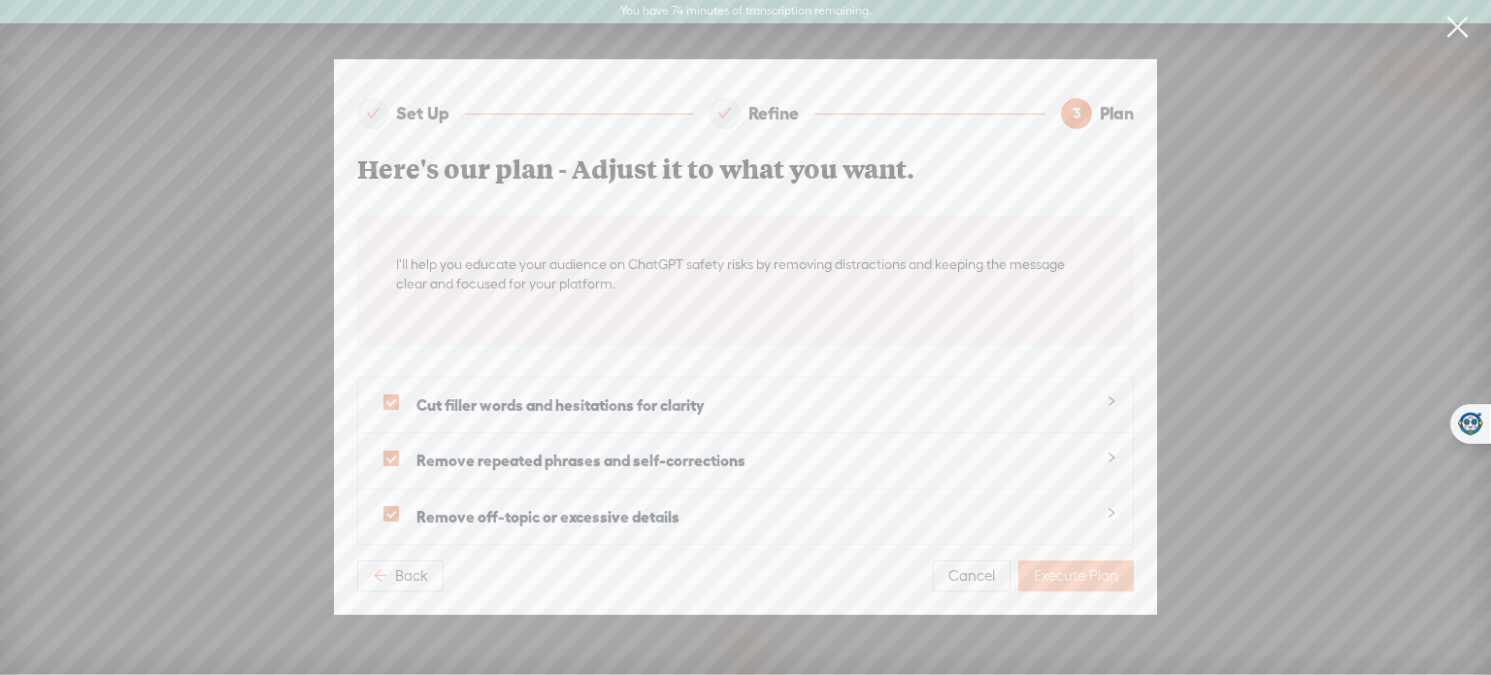
click at [1062, 566] on span "Execute Plan" at bounding box center [1076, 575] width 84 height 19
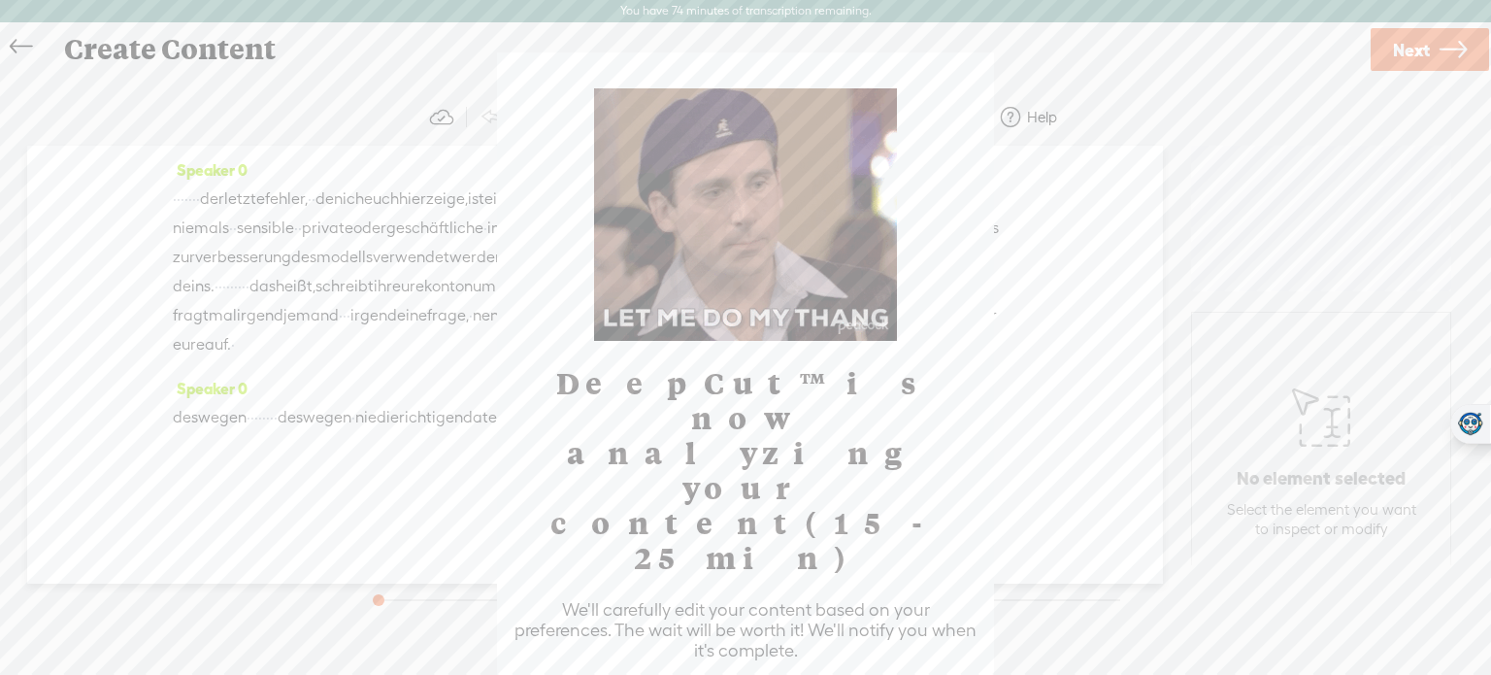
click at [800, 123] on body "You have 74 minutes of transcription remaining. Upgrade to increase your limit …" at bounding box center [745, 337] width 1491 height 674
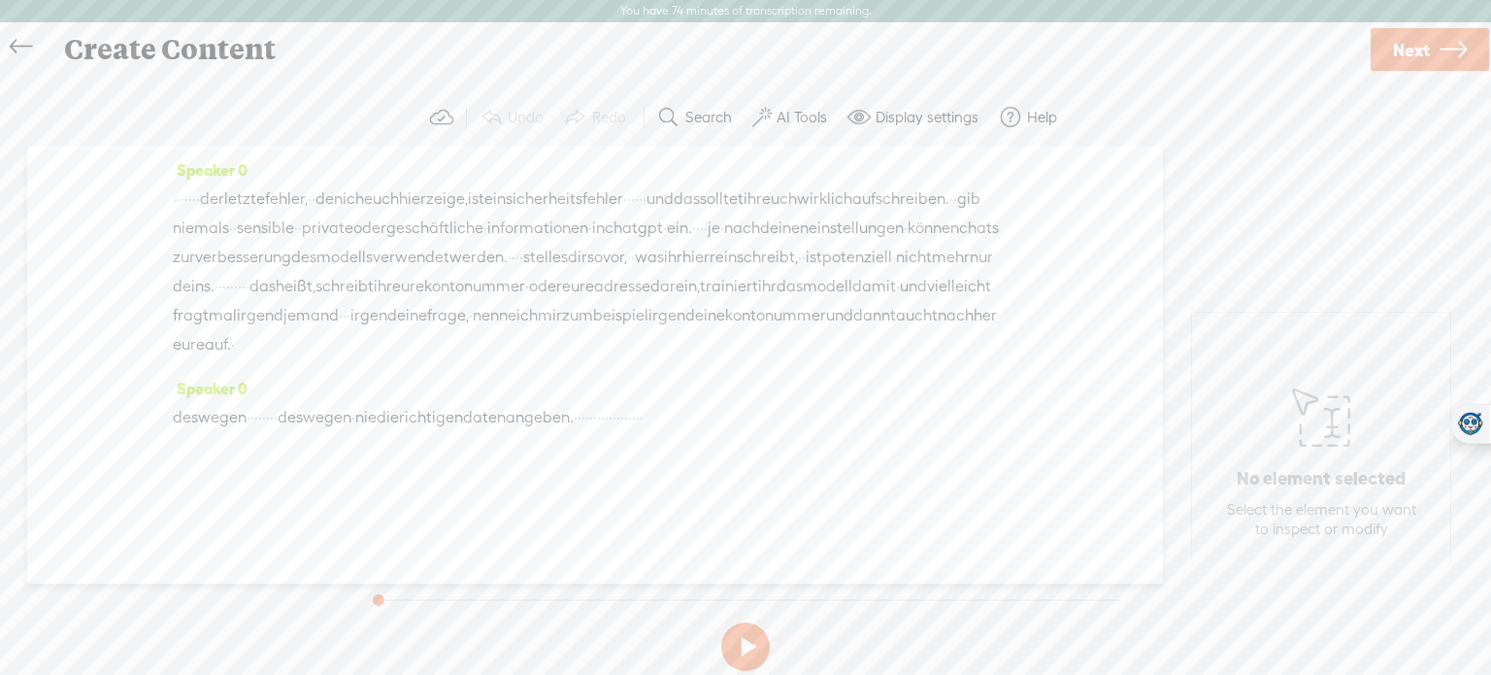
click at [800, 117] on label "AI Tools" at bounding box center [802, 117] width 50 height 19
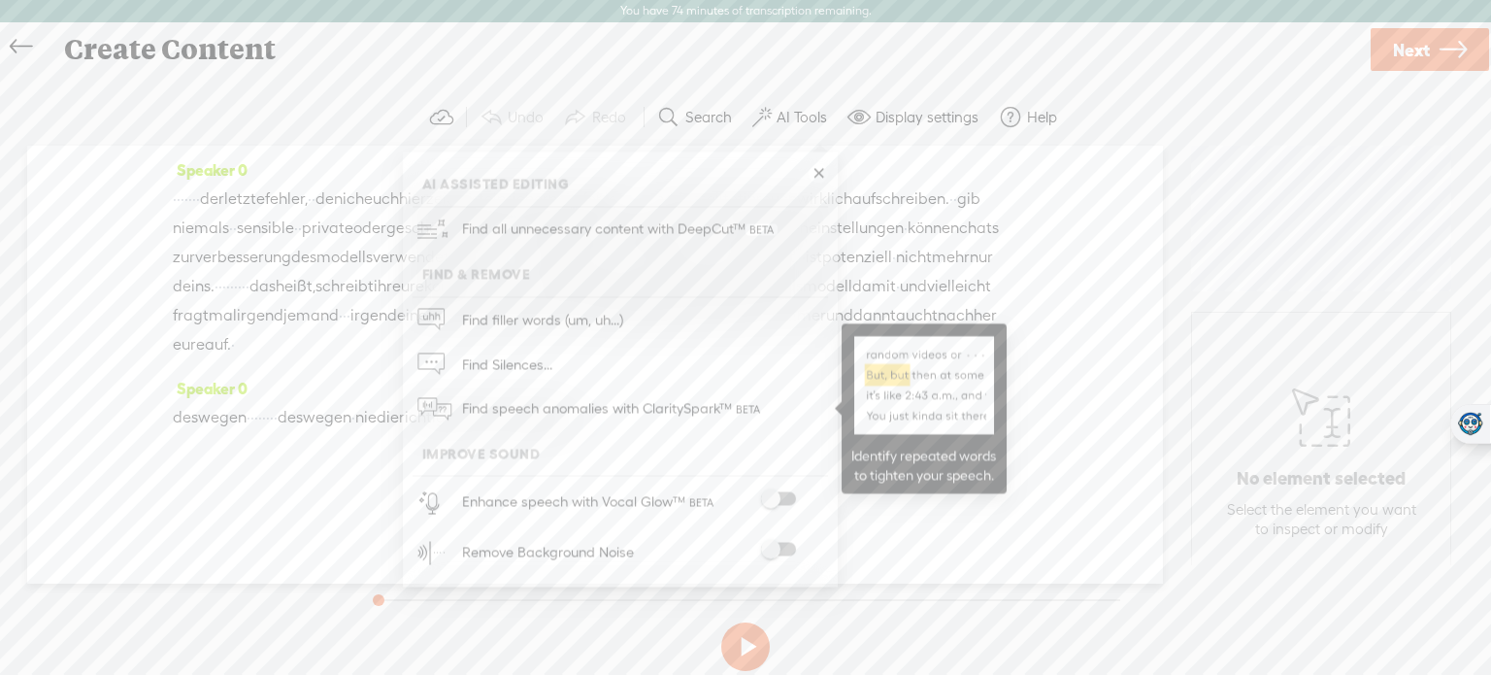
click at [631, 411] on span "Find speech anomalies with ClaritySpark™" at bounding box center [613, 409] width 316 height 46
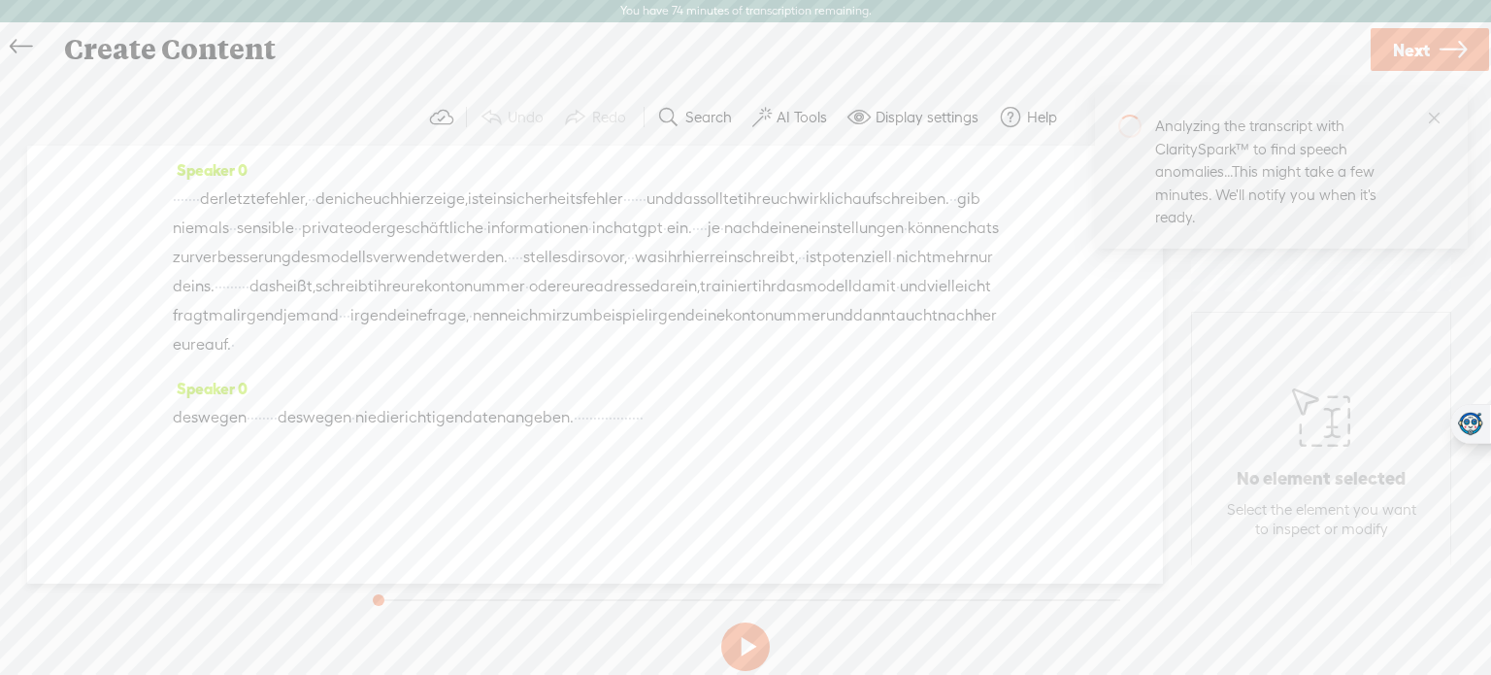
click at [789, 109] on label "AI Tools" at bounding box center [802, 117] width 50 height 19
click at [777, 504] on span at bounding box center [778, 499] width 35 height 14
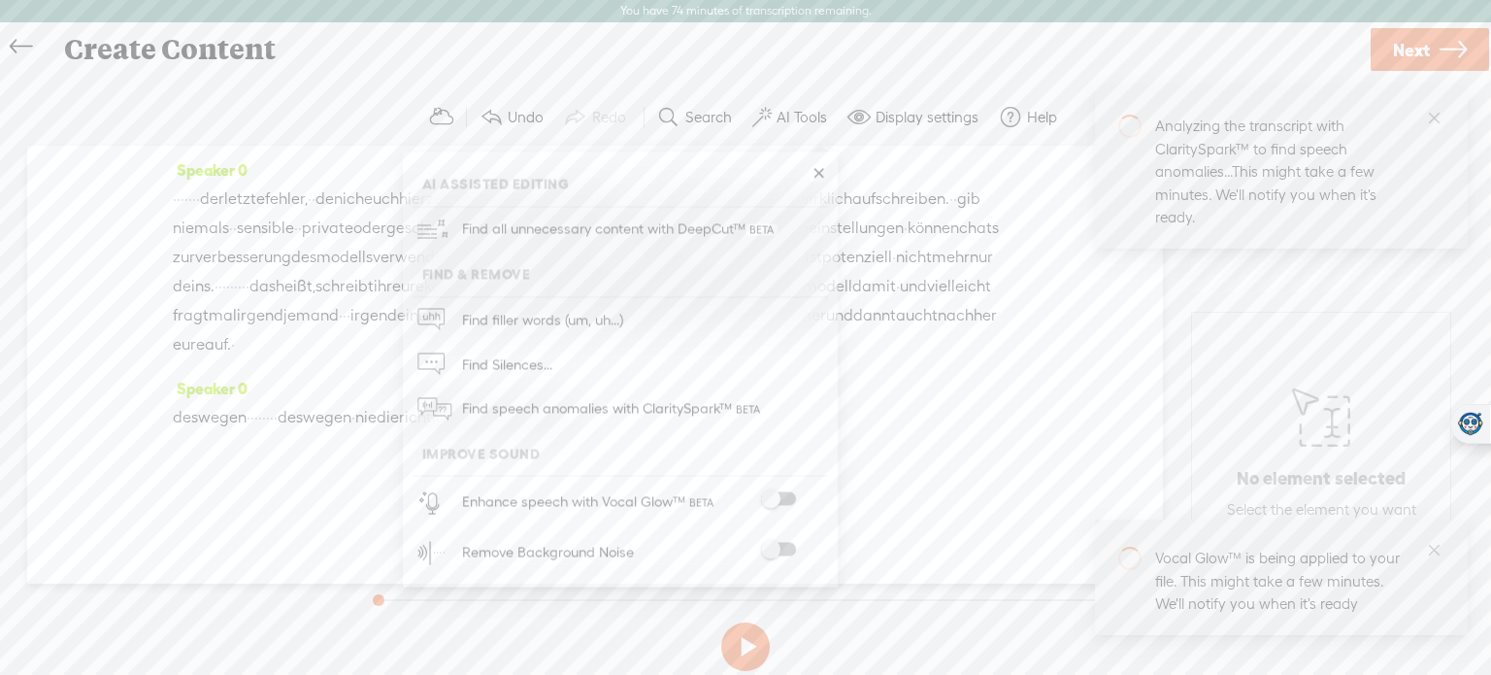
click at [786, 543] on span at bounding box center [778, 550] width 35 height 14
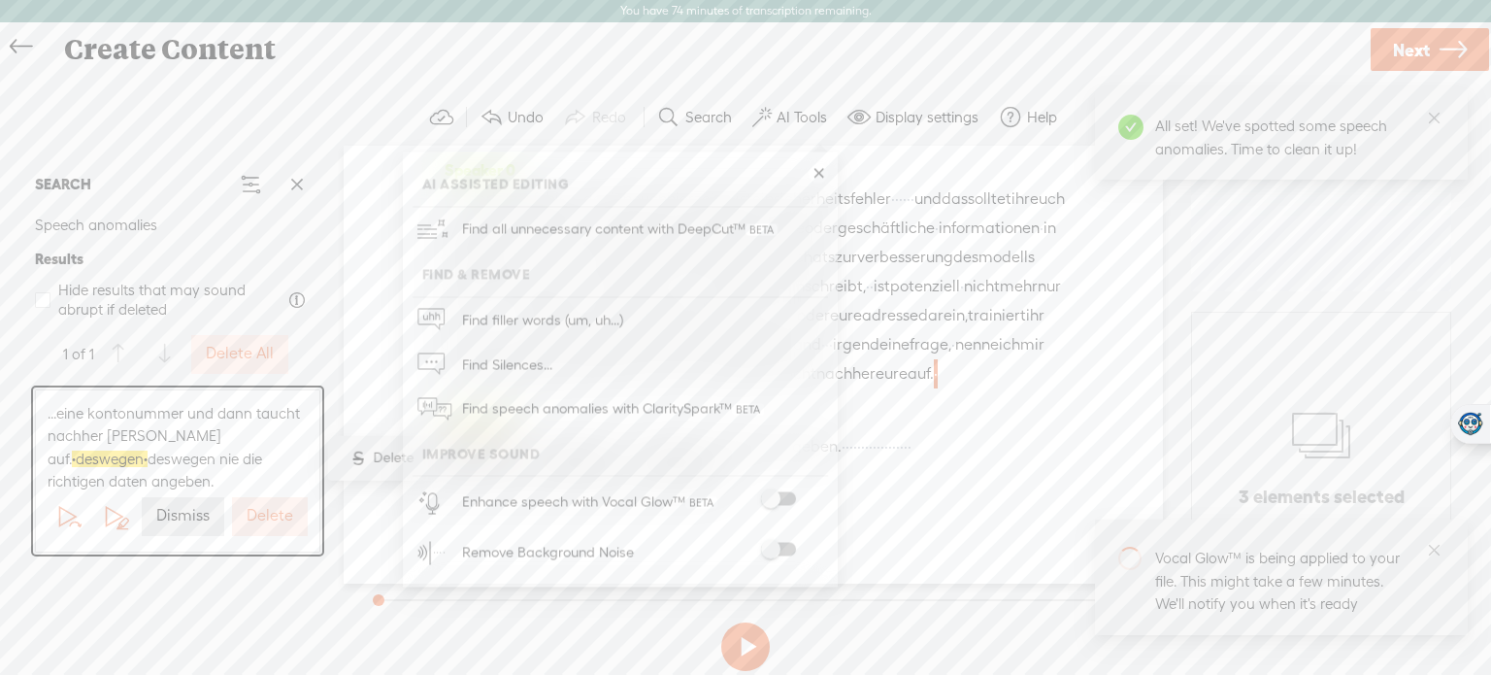
click at [272, 590] on div "SEARCH Speech anomalies Results Hide results that may sound abrupt if deleted 1…" at bounding box center [177, 372] width 317 height 453
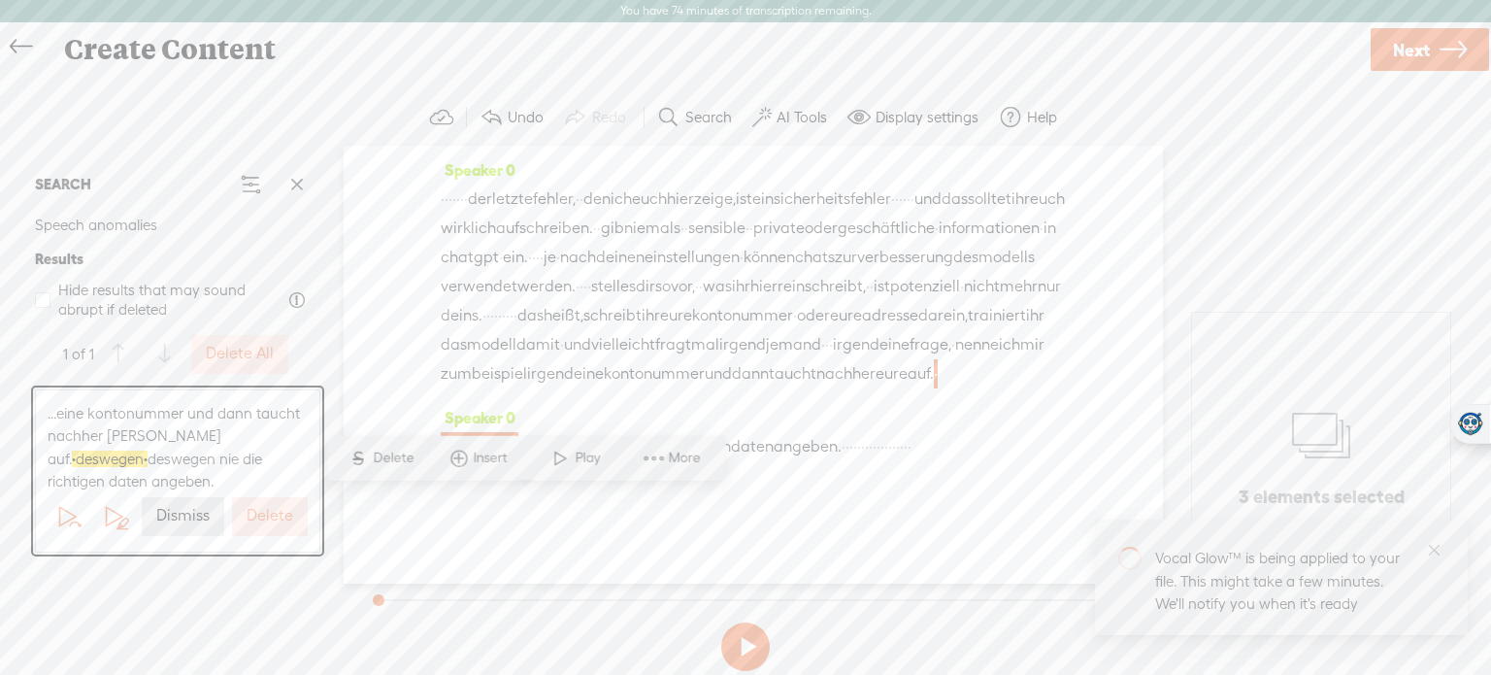
click at [287, 527] on button "Delete" at bounding box center [270, 516] width 76 height 39
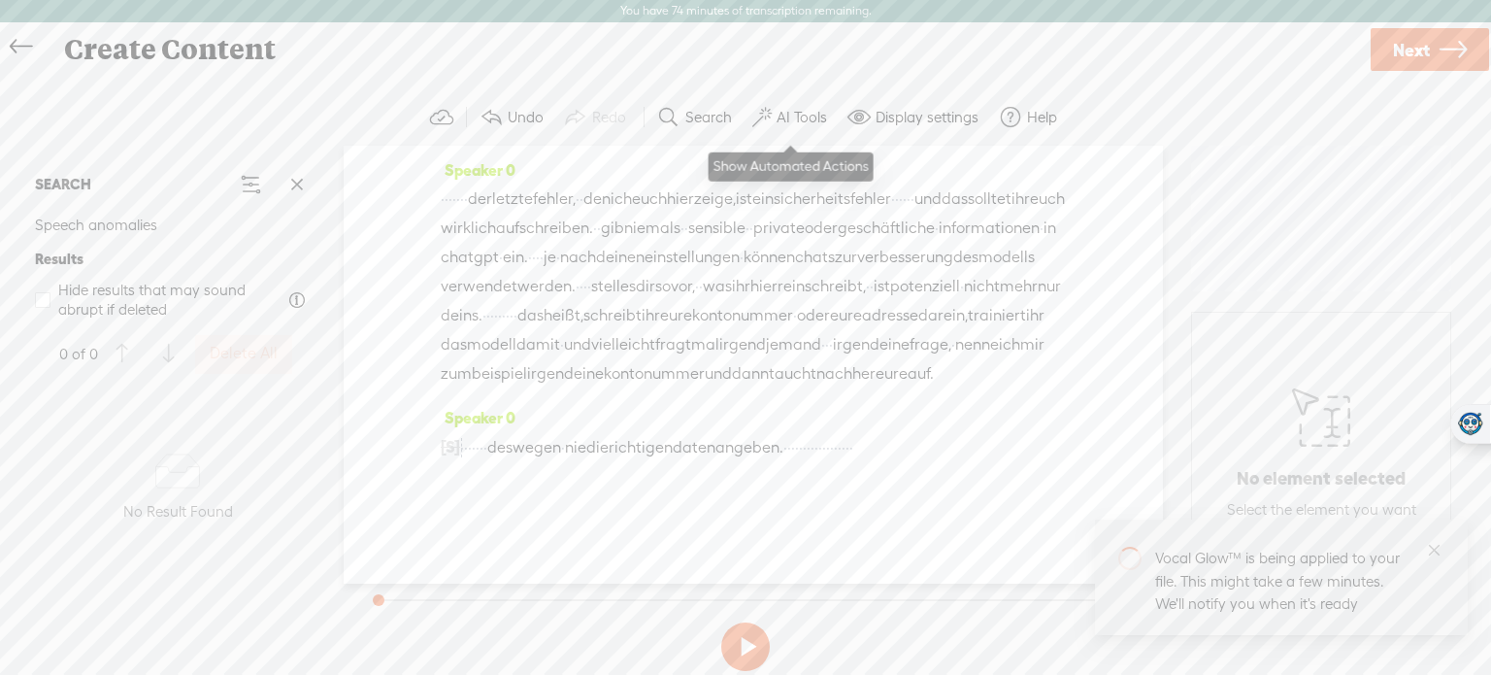
click at [794, 116] on label "AI Tools" at bounding box center [802, 117] width 50 height 19
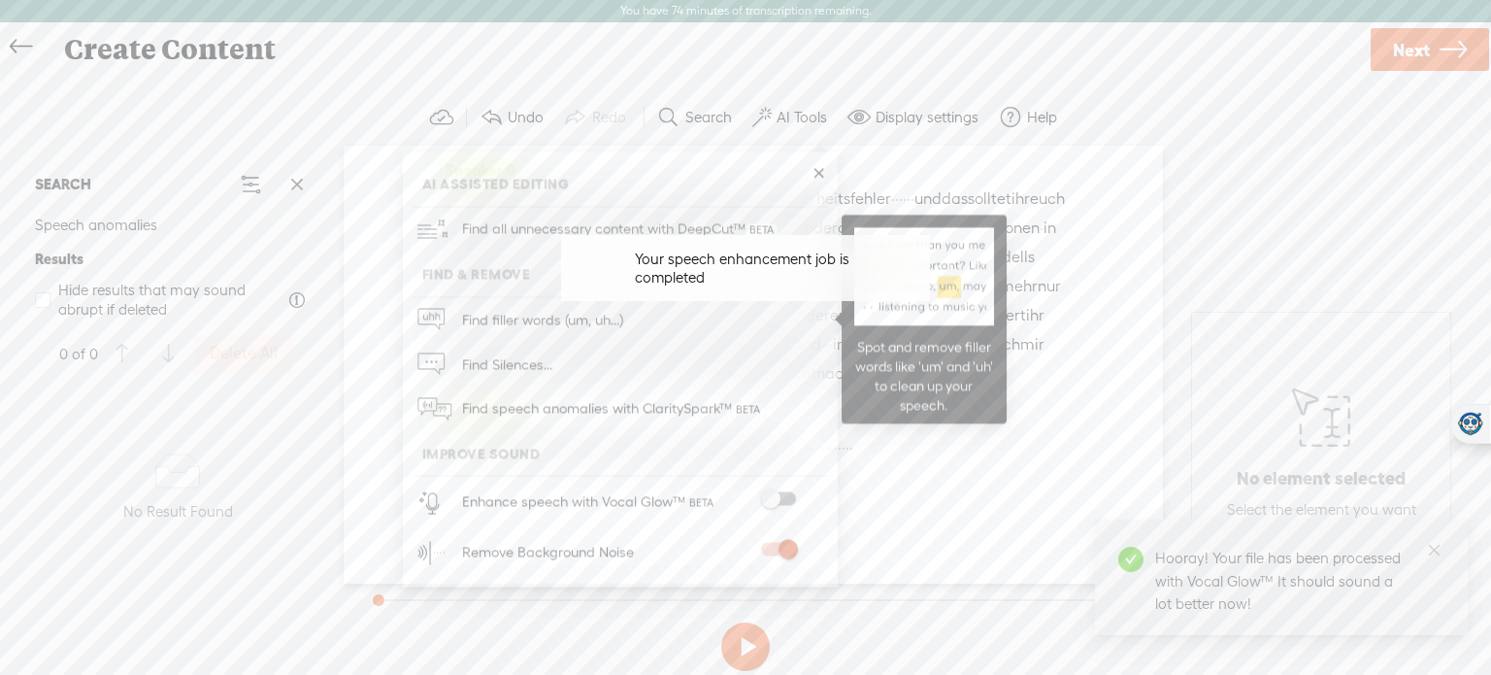
click at [590, 313] on span "Find filler words (um, uh...)" at bounding box center [542, 320] width 175 height 44
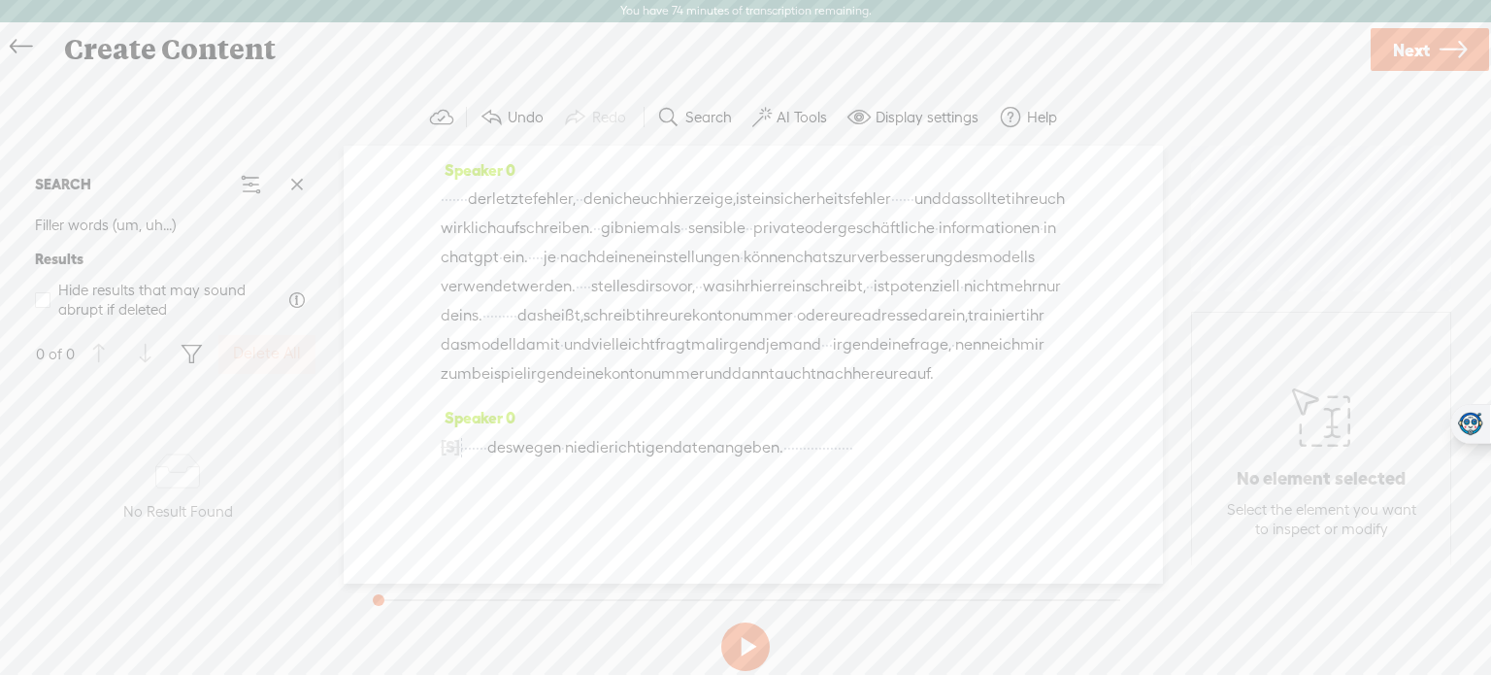
click at [620, 301] on span "es" at bounding box center [628, 286] width 16 height 29
click at [809, 119] on label "AI Tools" at bounding box center [802, 117] width 50 height 19
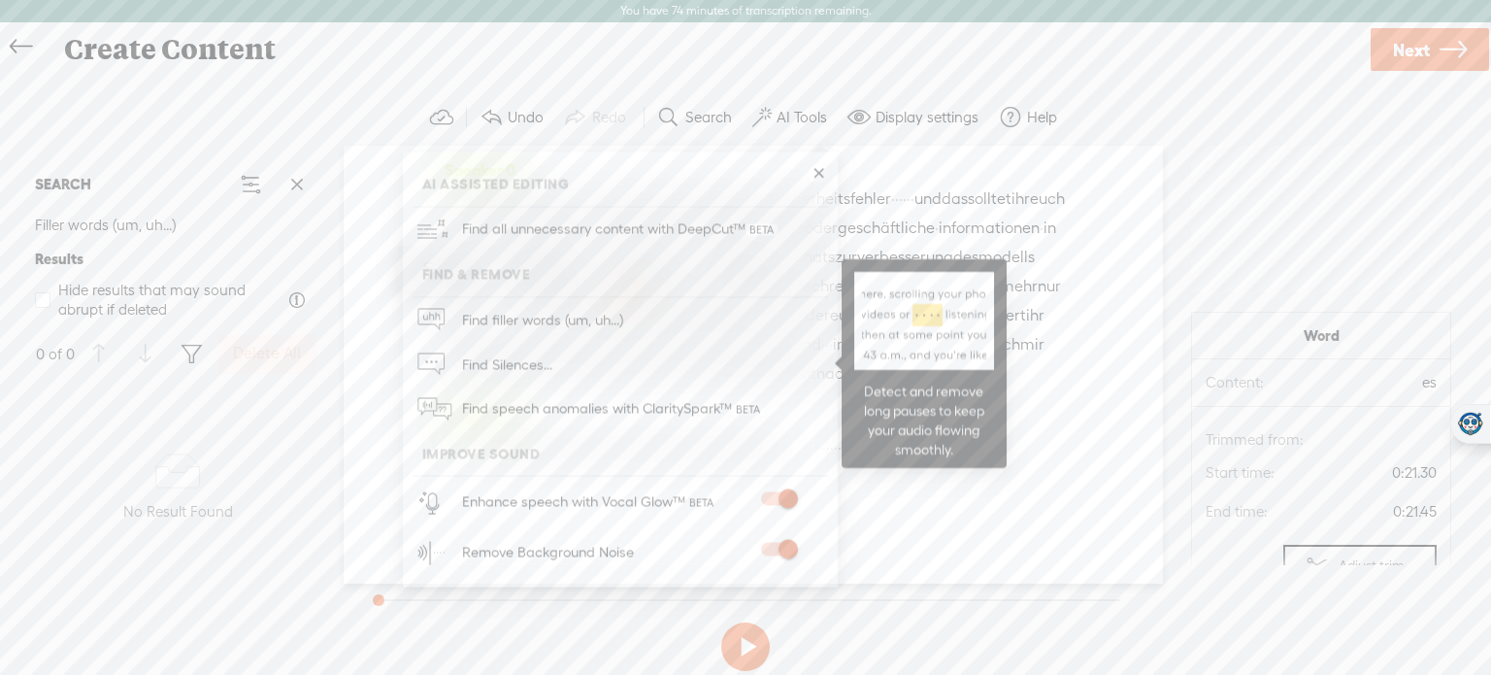
click at [566, 367] on link "Find Silences..." at bounding box center [621, 364] width 416 height 45
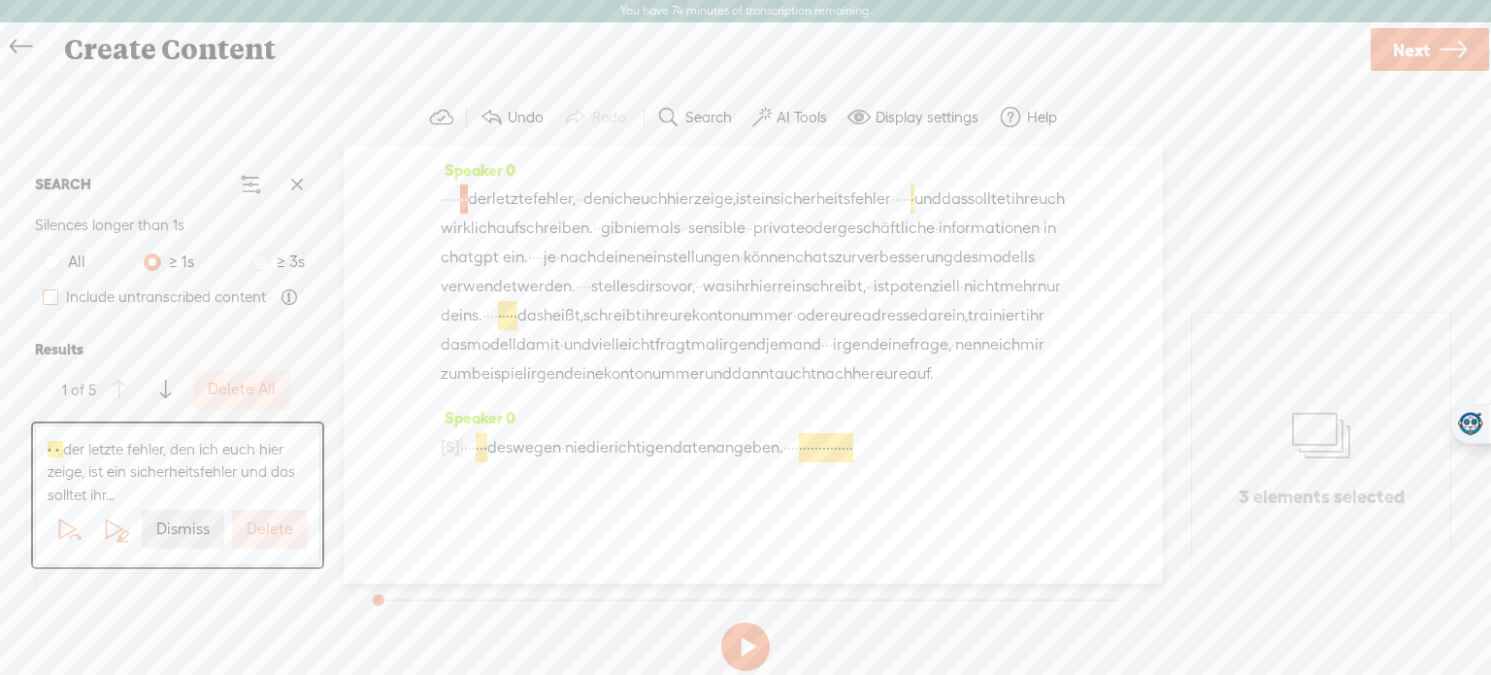
click at [50, 295] on span at bounding box center [51, 297] width 16 height 16
click at [50, 295] on input "Include untranscribed content" at bounding box center [51, 297] width 16 height 16
checkbox input "true"
click at [256, 524] on label "Delete" at bounding box center [270, 529] width 47 height 20
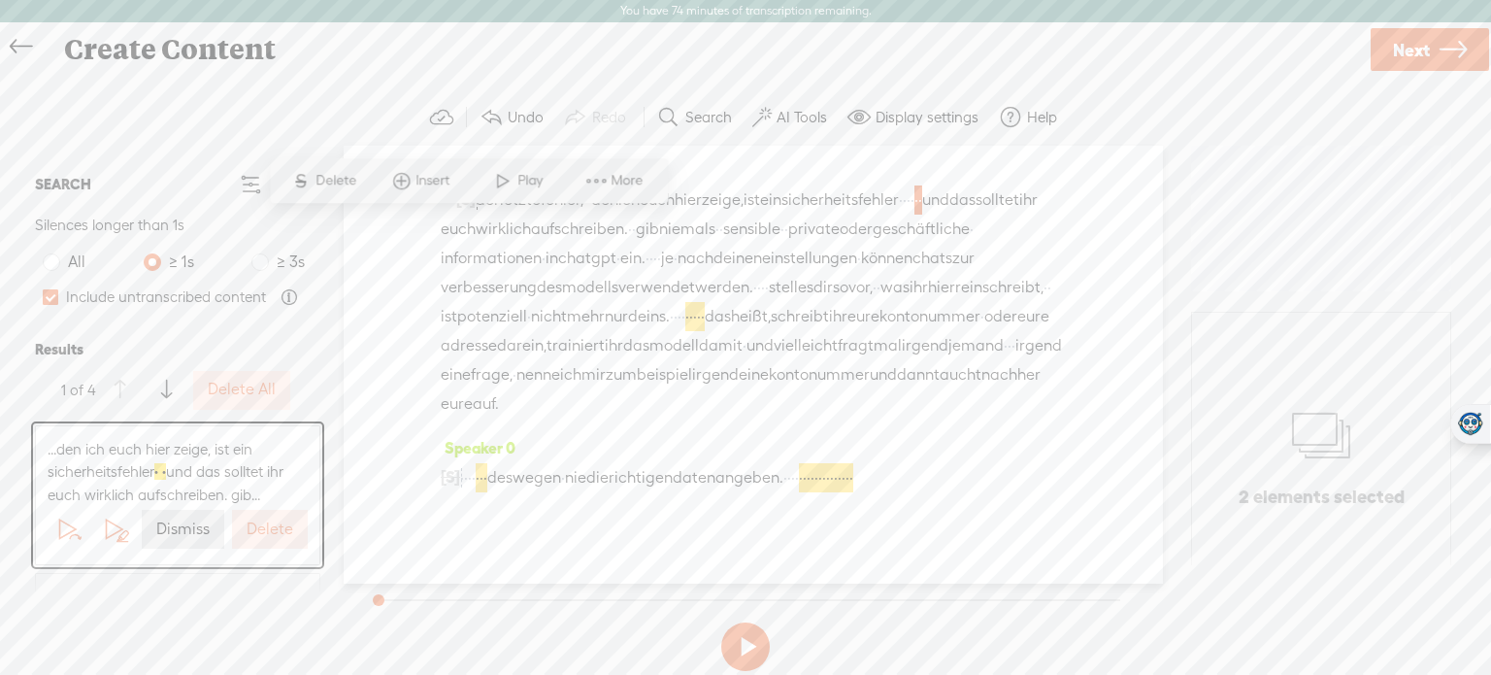
click at [256, 524] on label "Delete" at bounding box center [270, 529] width 47 height 20
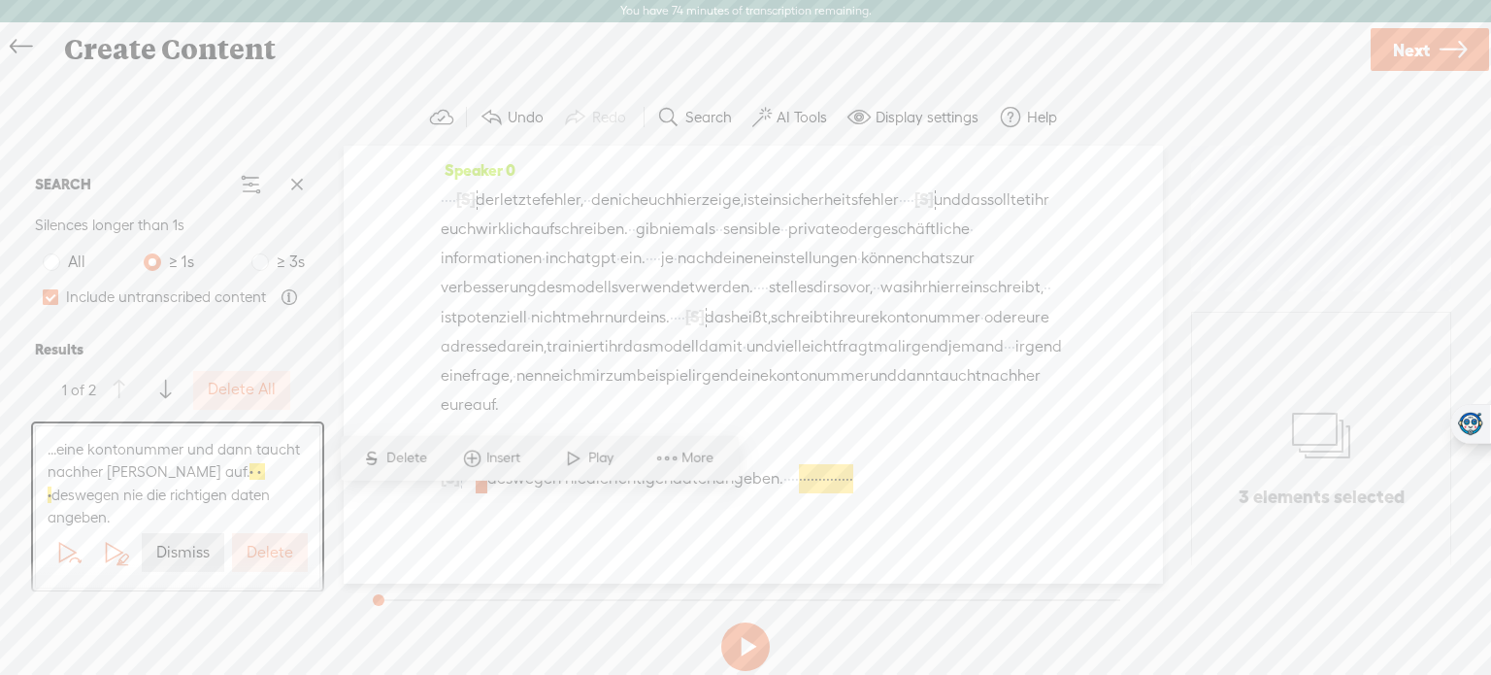
click at [258, 551] on label "Delete" at bounding box center [270, 553] width 47 height 20
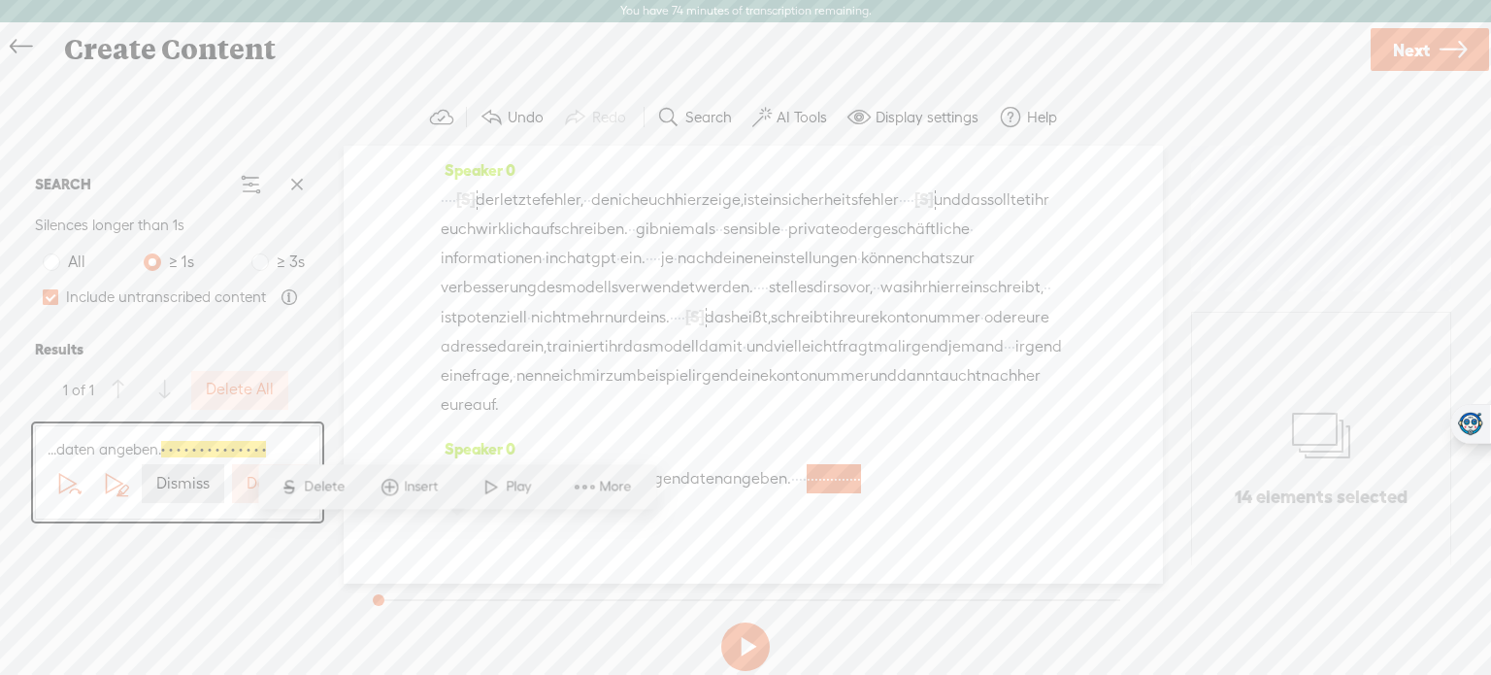
click at [237, 485] on button "Delete" at bounding box center [270, 483] width 76 height 39
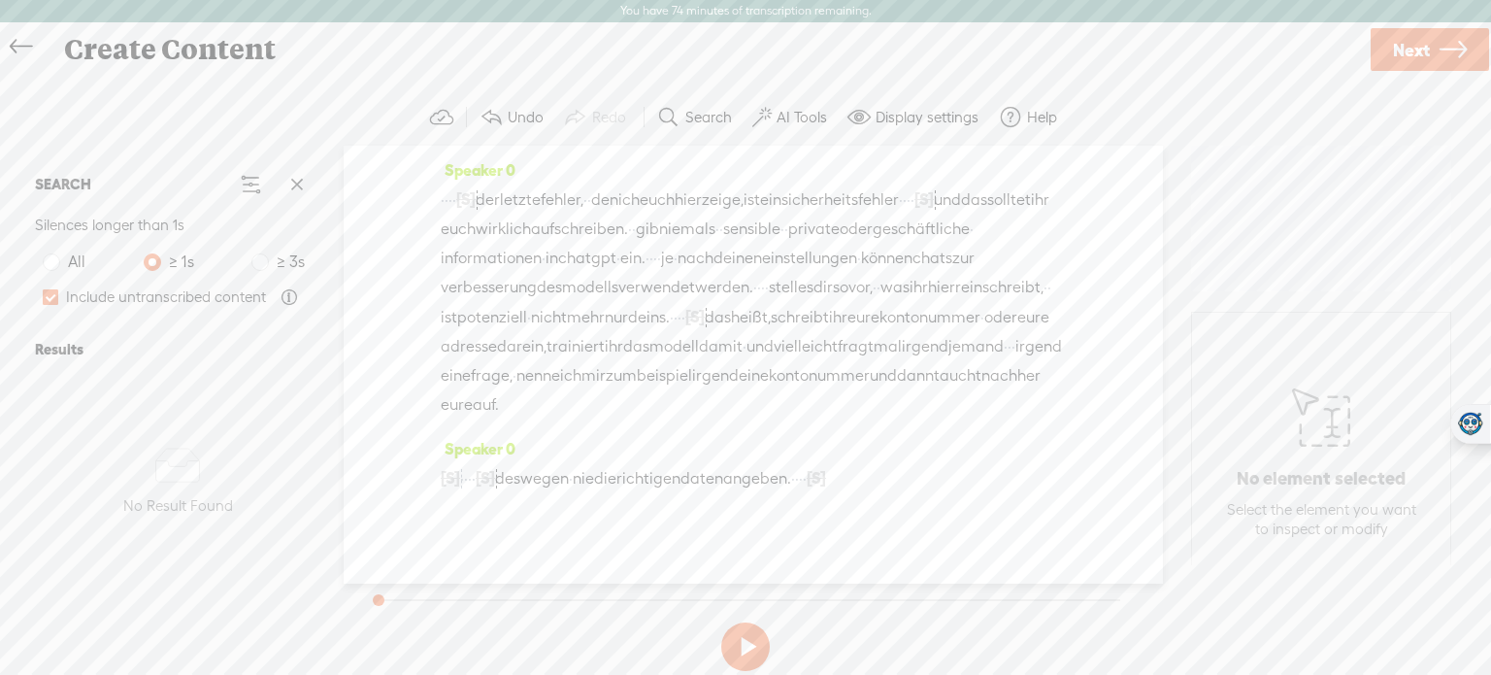
click at [738, 653] on button at bounding box center [745, 646] width 49 height 49
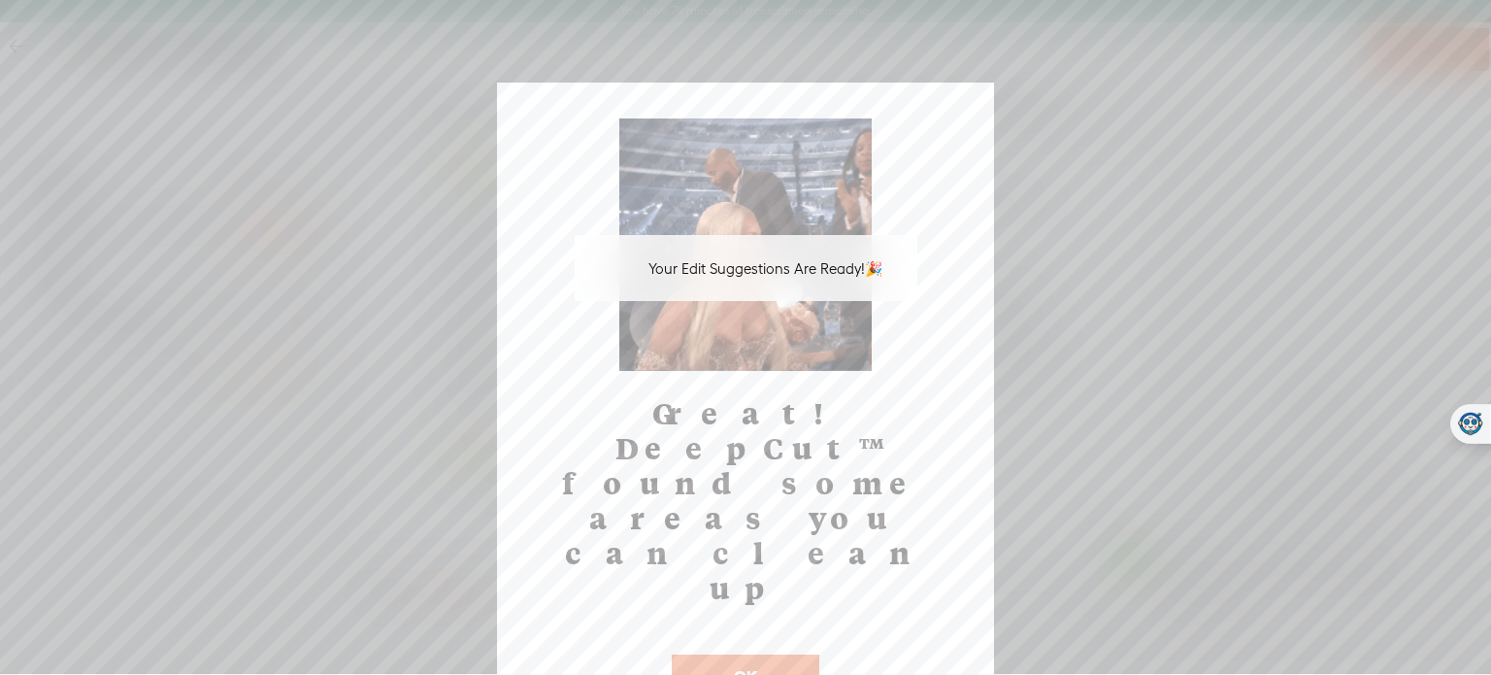
click at [800, 654] on button "OK" at bounding box center [746, 676] width 148 height 45
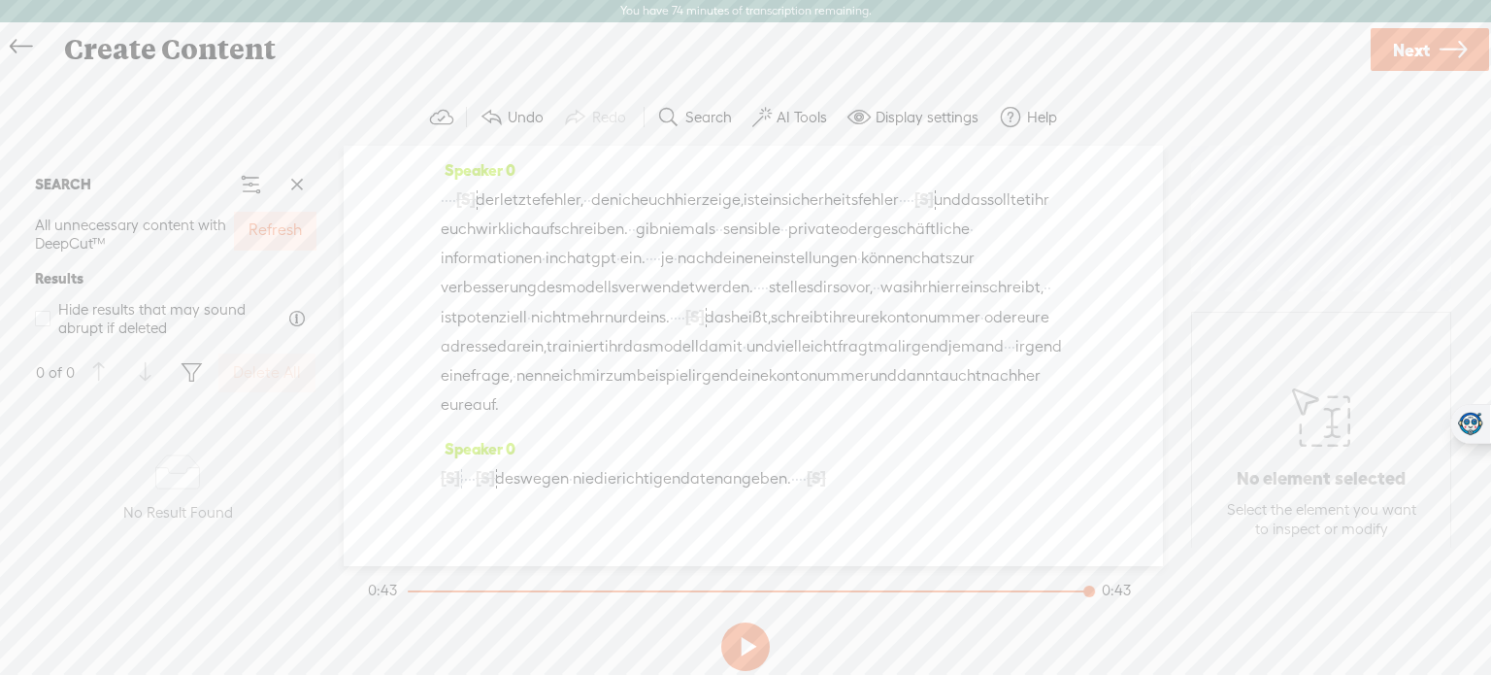
drag, startPoint x: 576, startPoint y: 401, endPoint x: 718, endPoint y: 415, distance: 142.4
click at [718, 415] on div "· · · · [S] · · · · der letzte fehler, · · den ich euch hier [GEOGRAPHIC_DATA],…" at bounding box center [753, 301] width 625 height 235
click at [566, 352] on span "Delete" at bounding box center [565, 355] width 46 height 19
click at [748, 644] on button at bounding box center [745, 646] width 49 height 49
click at [1411, 69] on link "Next" at bounding box center [1430, 49] width 118 height 43
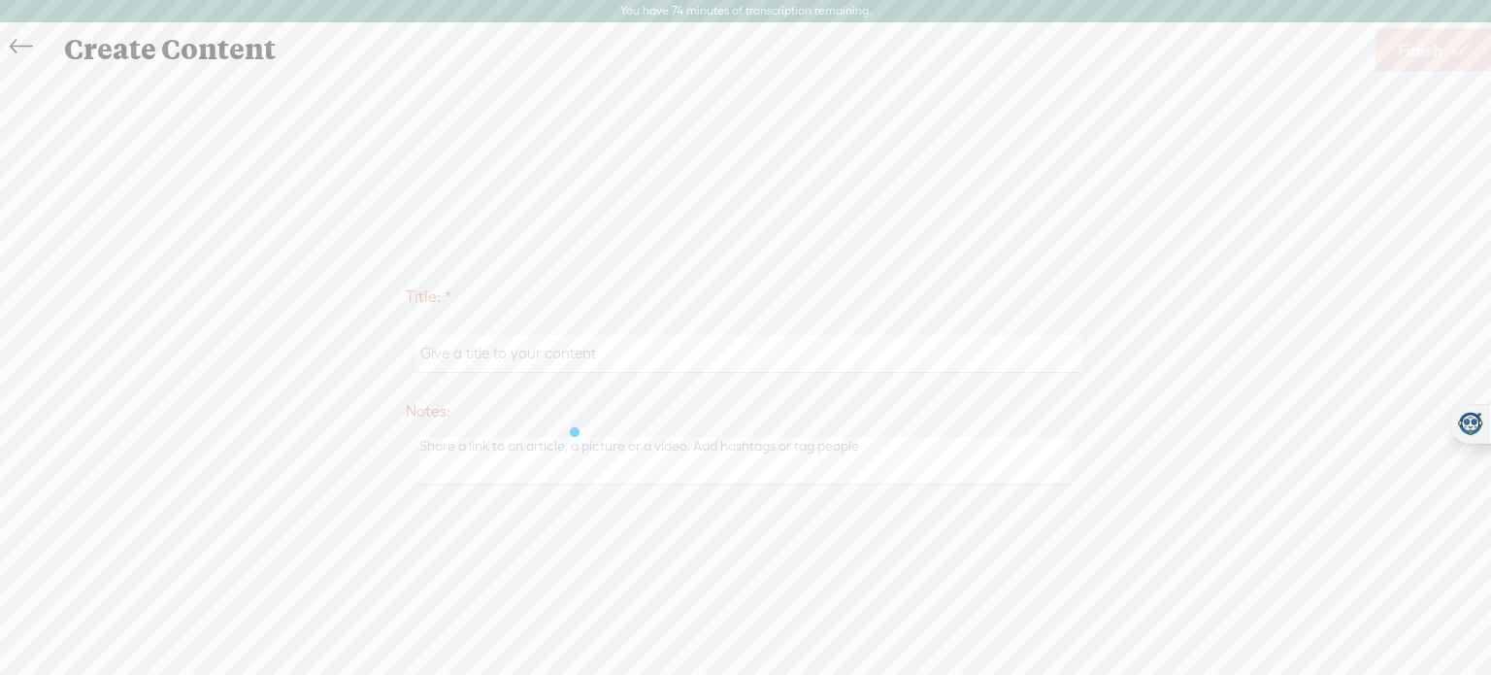
click at [821, 338] on input "text" at bounding box center [749, 354] width 665 height 38
type input "AI Scout 11"
click at [1432, 55] on span "Finish" at bounding box center [1420, 50] width 45 height 50
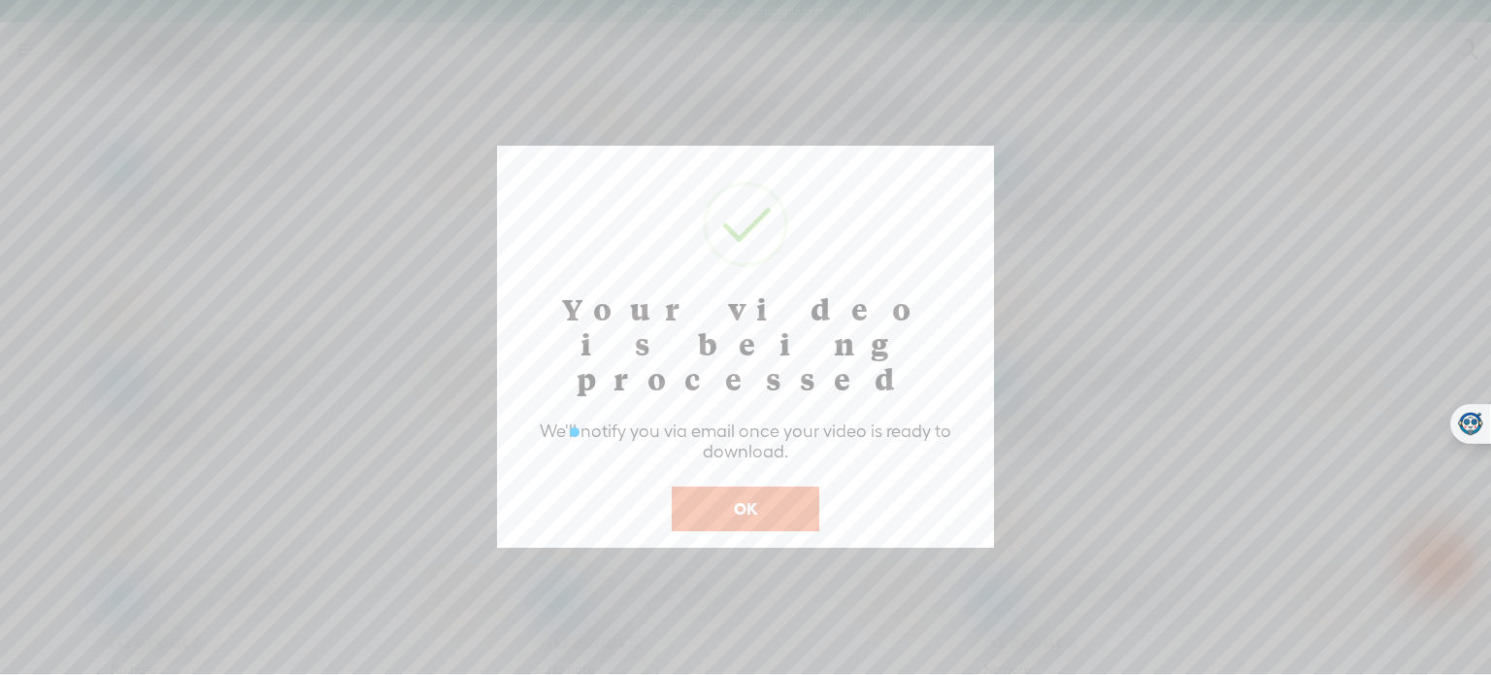
click at [738, 495] on div "Your video is being processed We'll notify you via email once your video is rea…" at bounding box center [745, 347] width 497 height 402
click at [751, 486] on button "OK" at bounding box center [746, 508] width 148 height 45
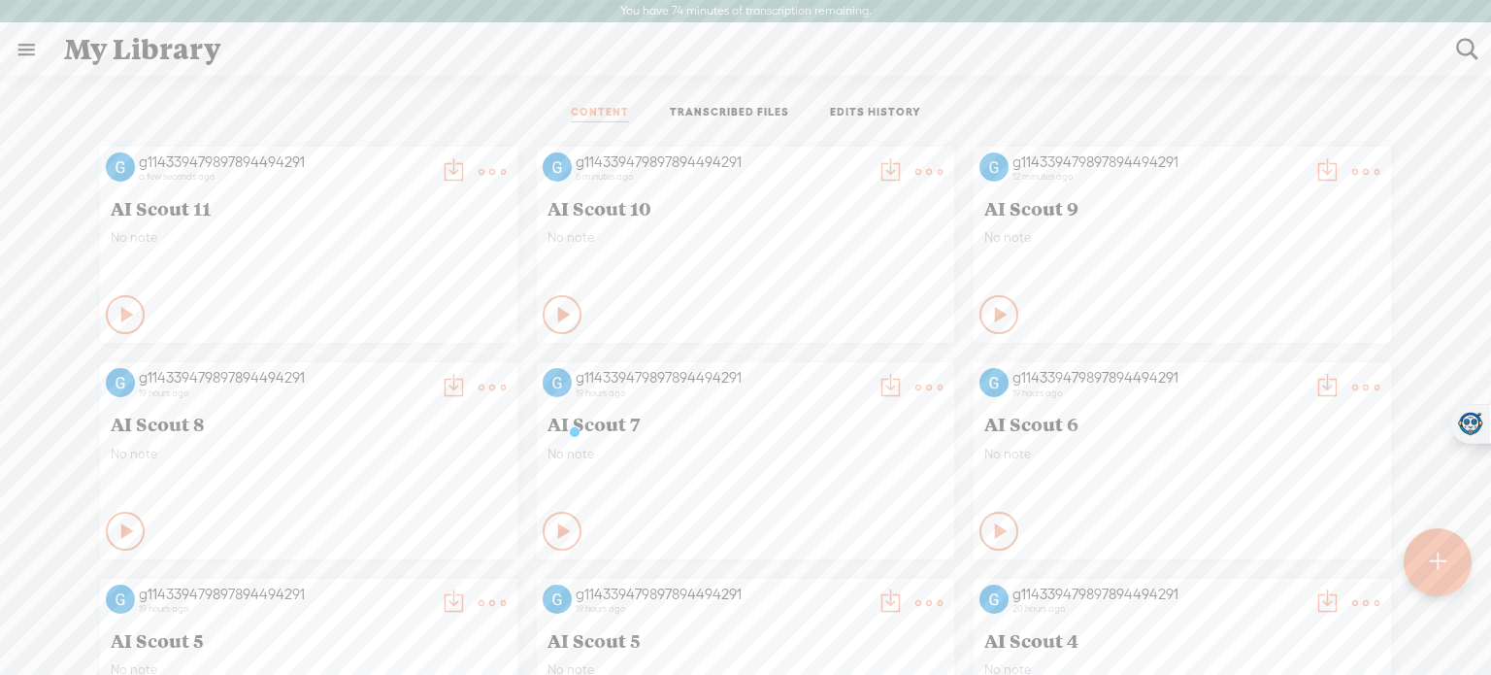
click at [1428, 577] on div at bounding box center [1438, 562] width 68 height 68
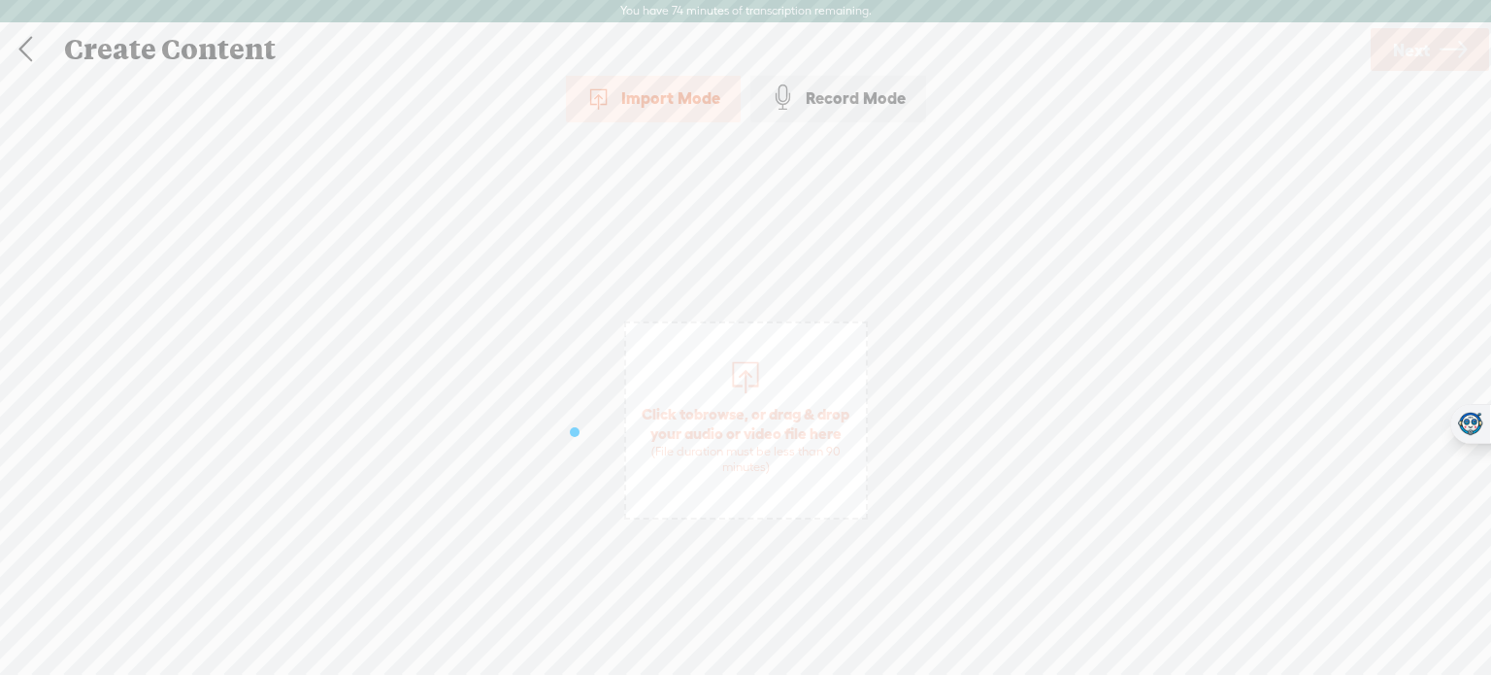
click at [742, 400] on span "Click to browse , or drag & drop your audio or video file here (File duration m…" at bounding box center [746, 439] width 240 height 91
click at [1429, 52] on span "Next" at bounding box center [1411, 50] width 37 height 50
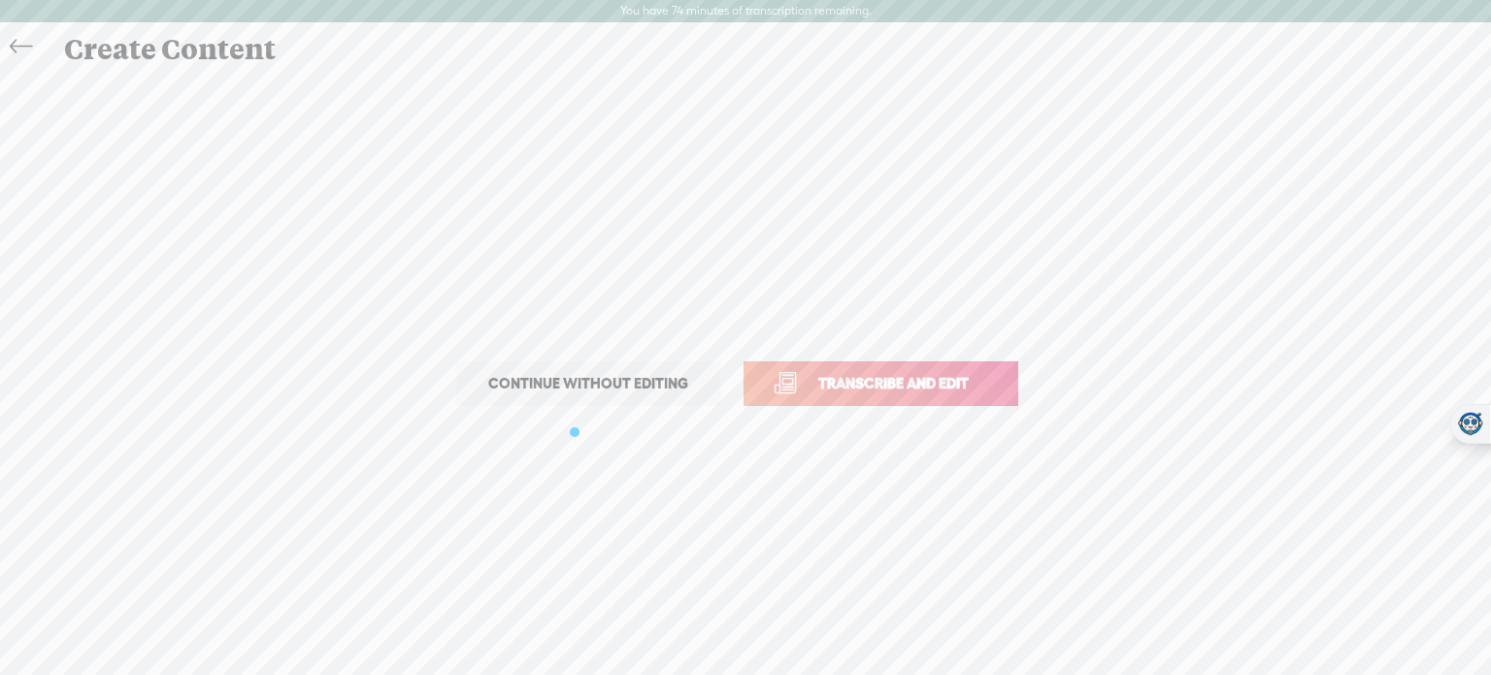
click at [959, 384] on span "Transcribe and edit" at bounding box center [893, 383] width 191 height 22
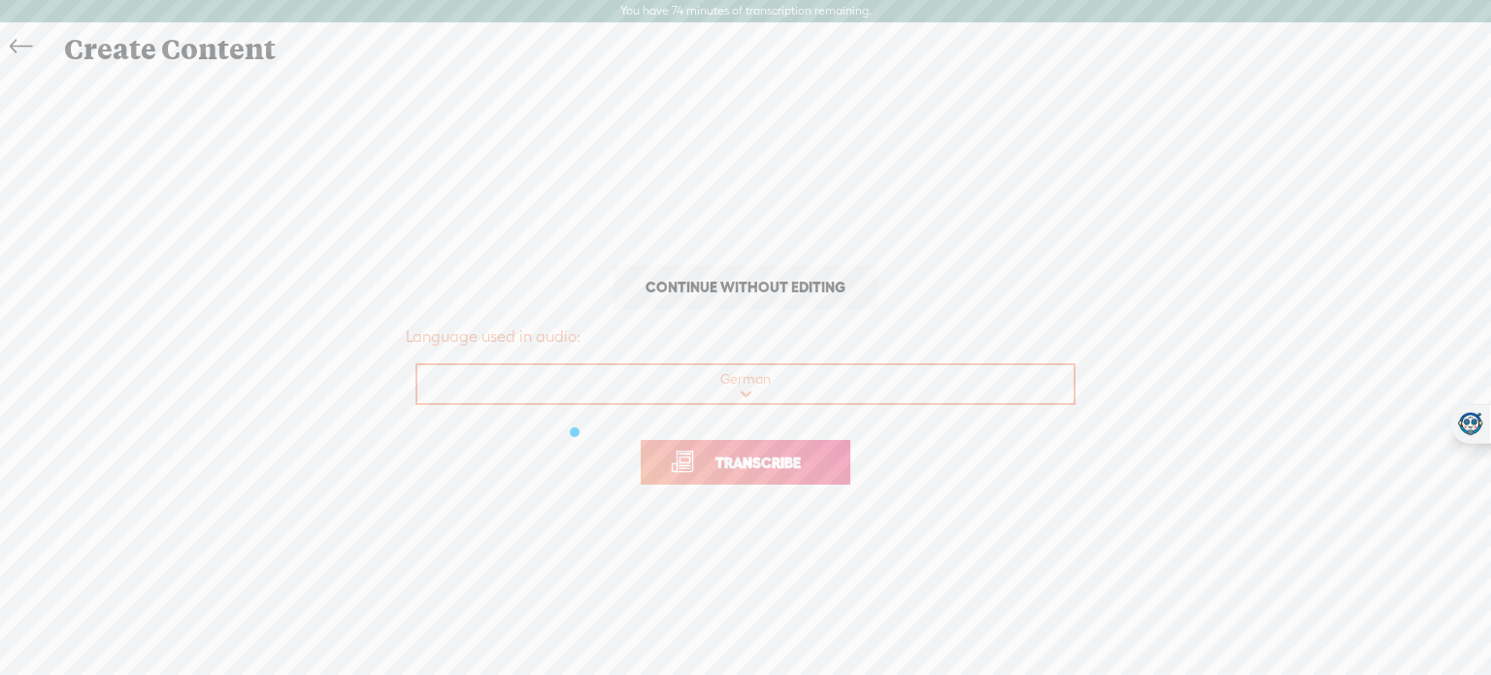
click at [780, 475] on link "Transcribe" at bounding box center [746, 462] width 210 height 45
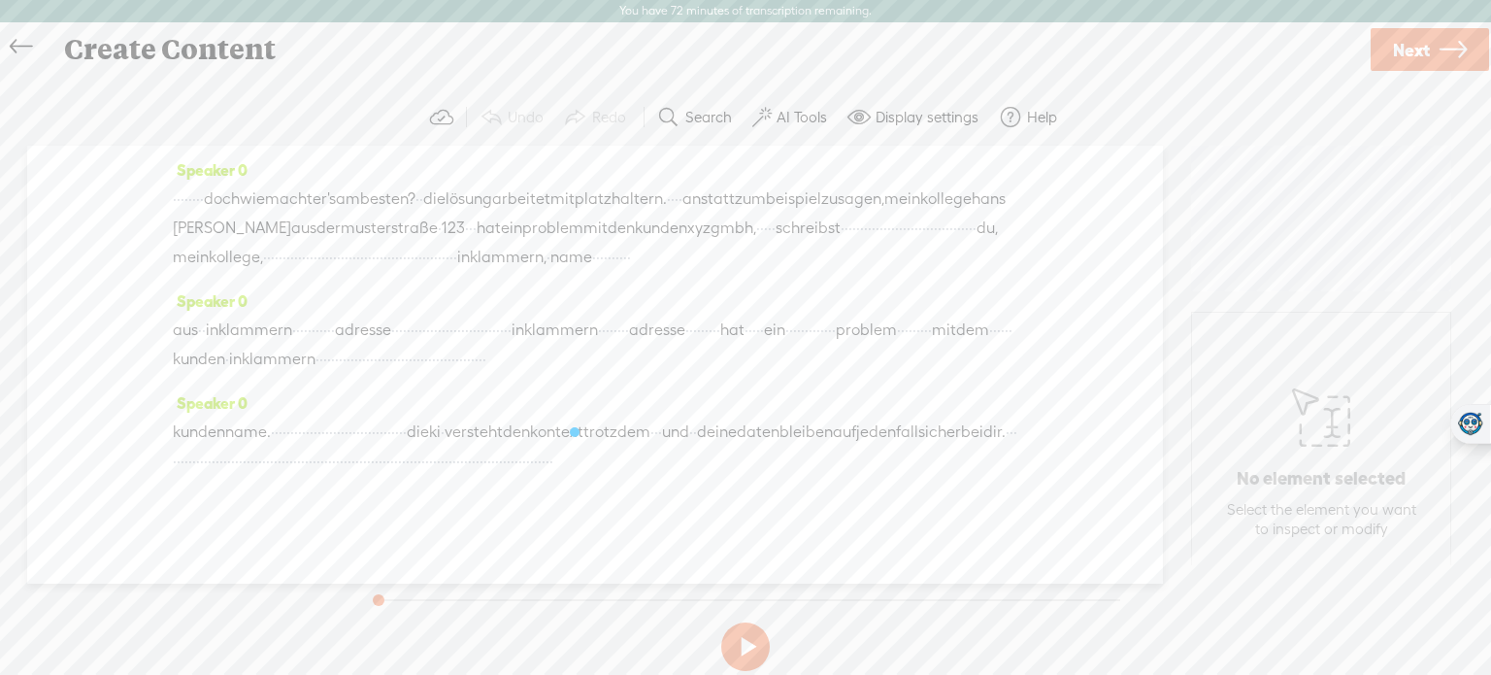
click at [813, 112] on label "AI Tools" at bounding box center [802, 117] width 50 height 19
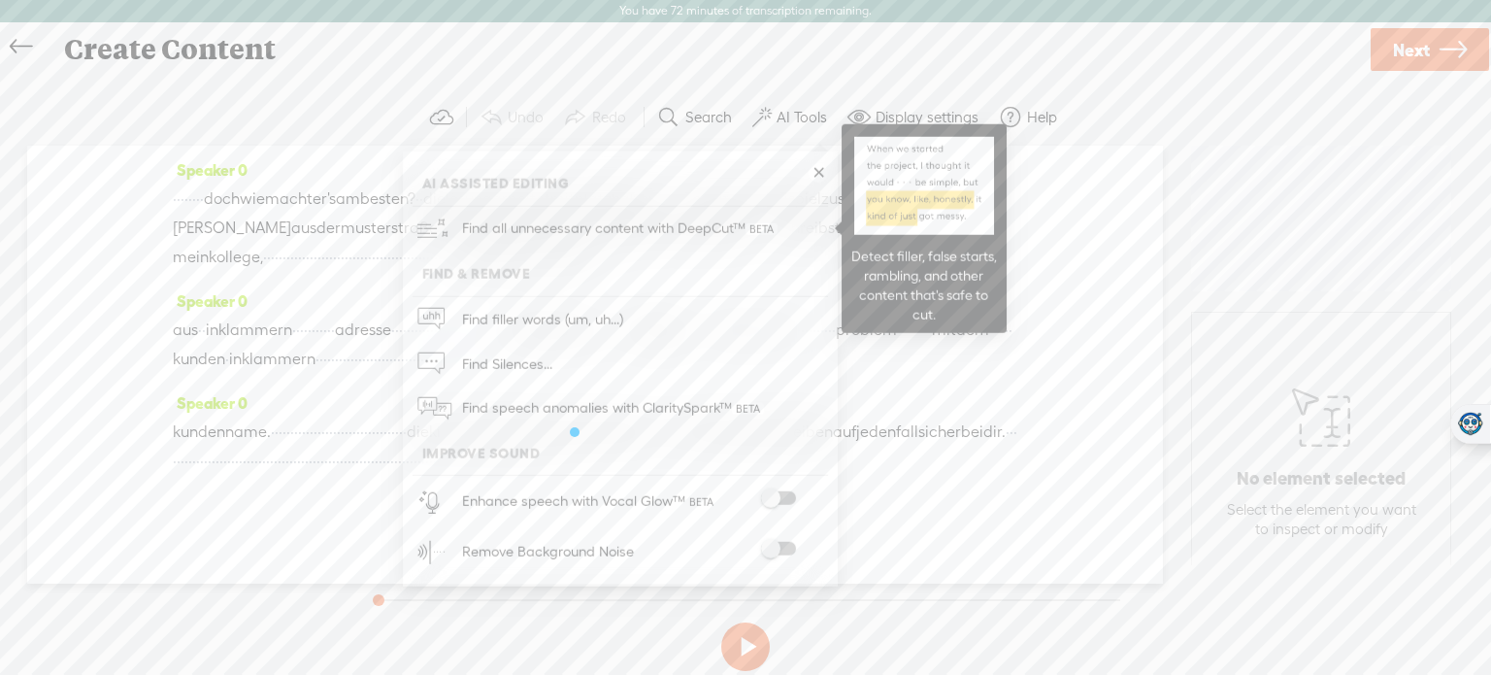
click at [688, 236] on span "Find all unnecessary content with DeepCut™" at bounding box center [619, 229] width 329 height 46
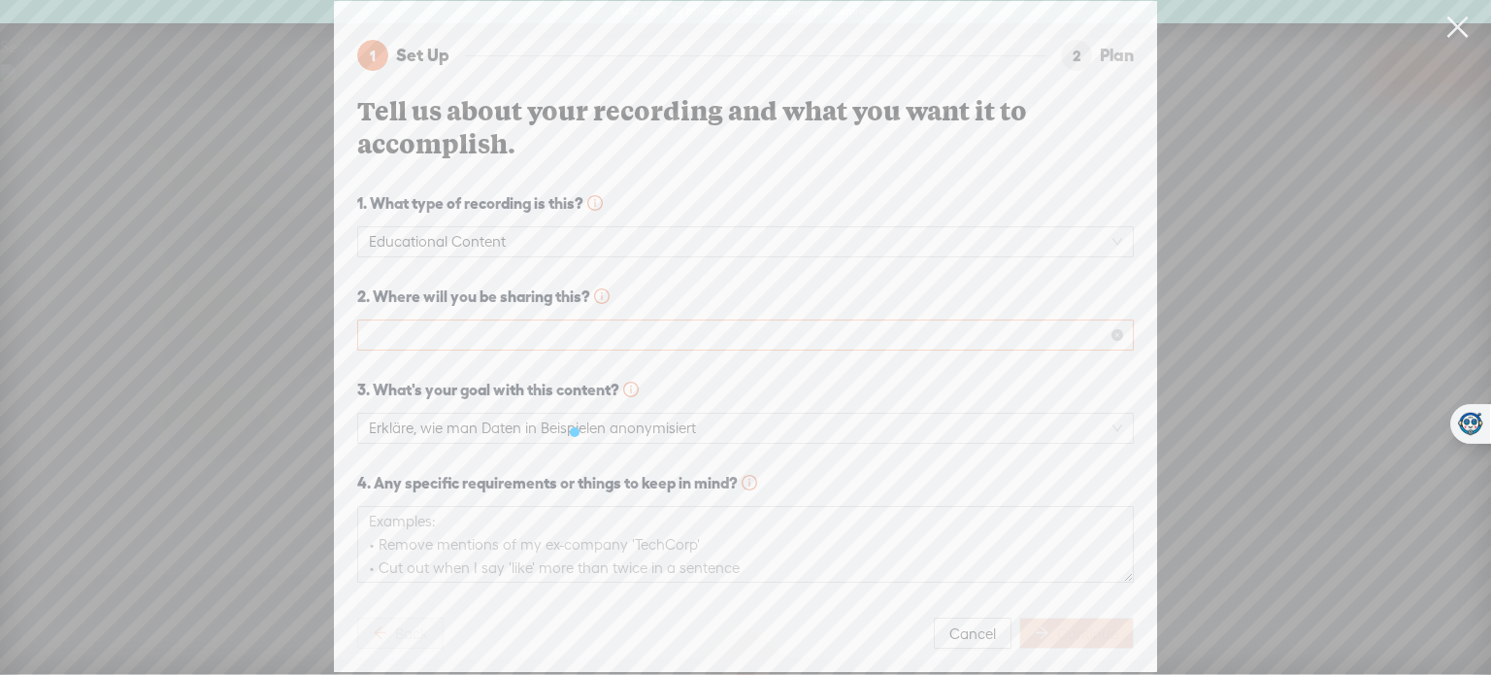
click at [460, 331] on span at bounding box center [745, 334] width 753 height 29
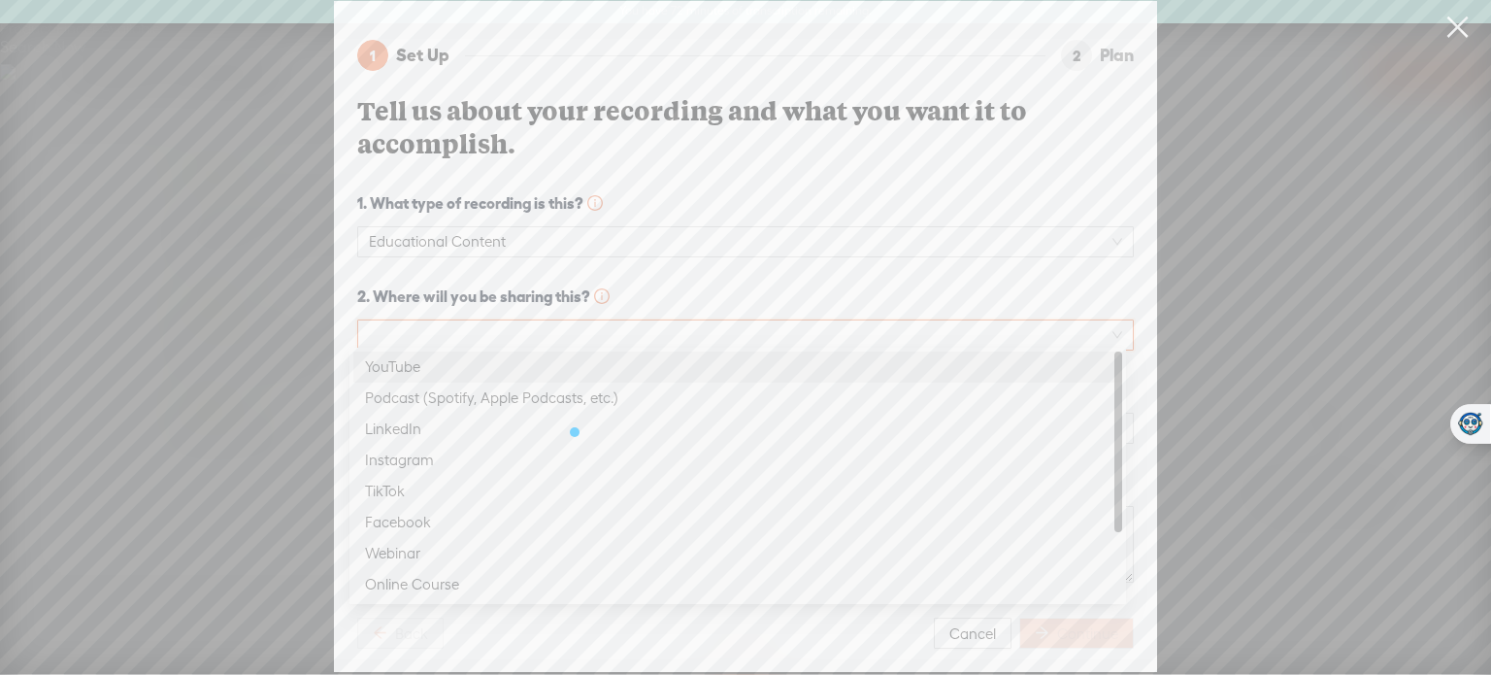
click at [446, 370] on div "YouTube" at bounding box center [738, 366] width 746 height 23
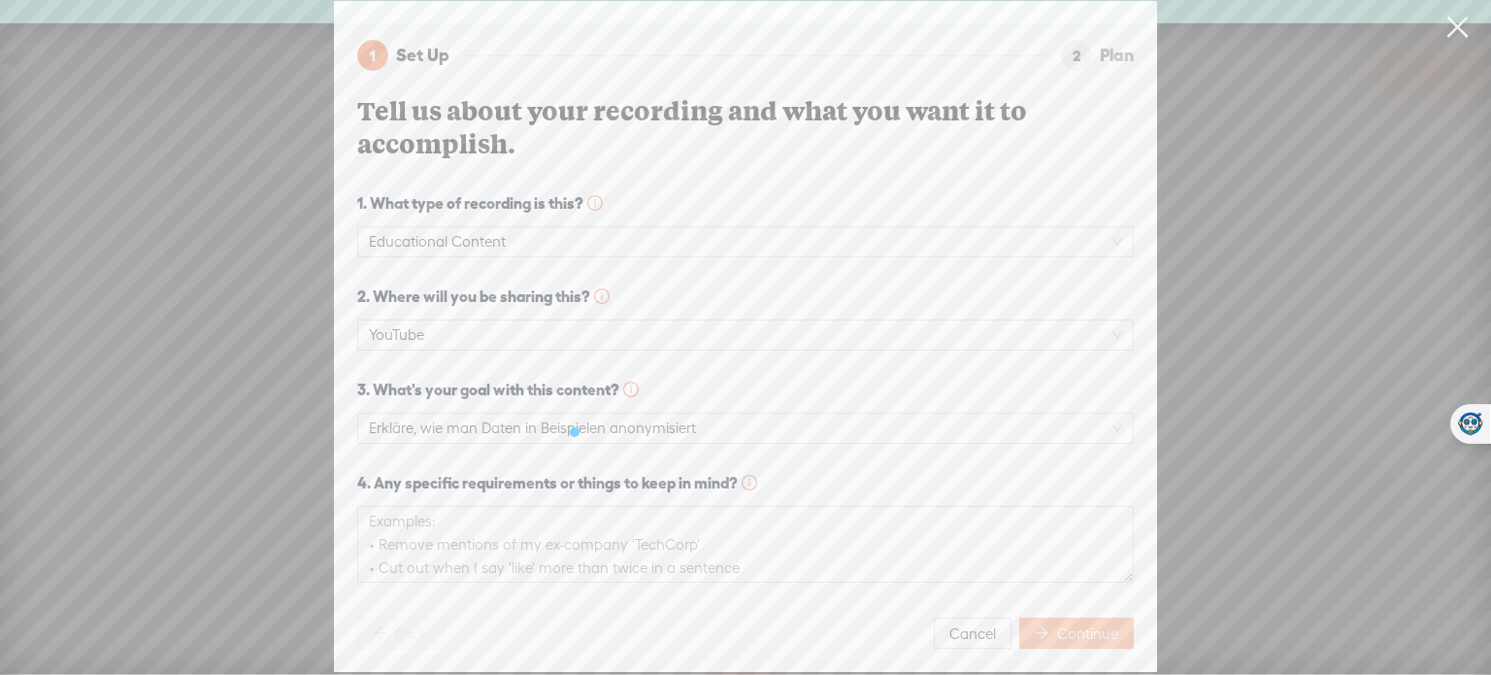
click at [1078, 624] on span "Continue" at bounding box center [1087, 633] width 61 height 19
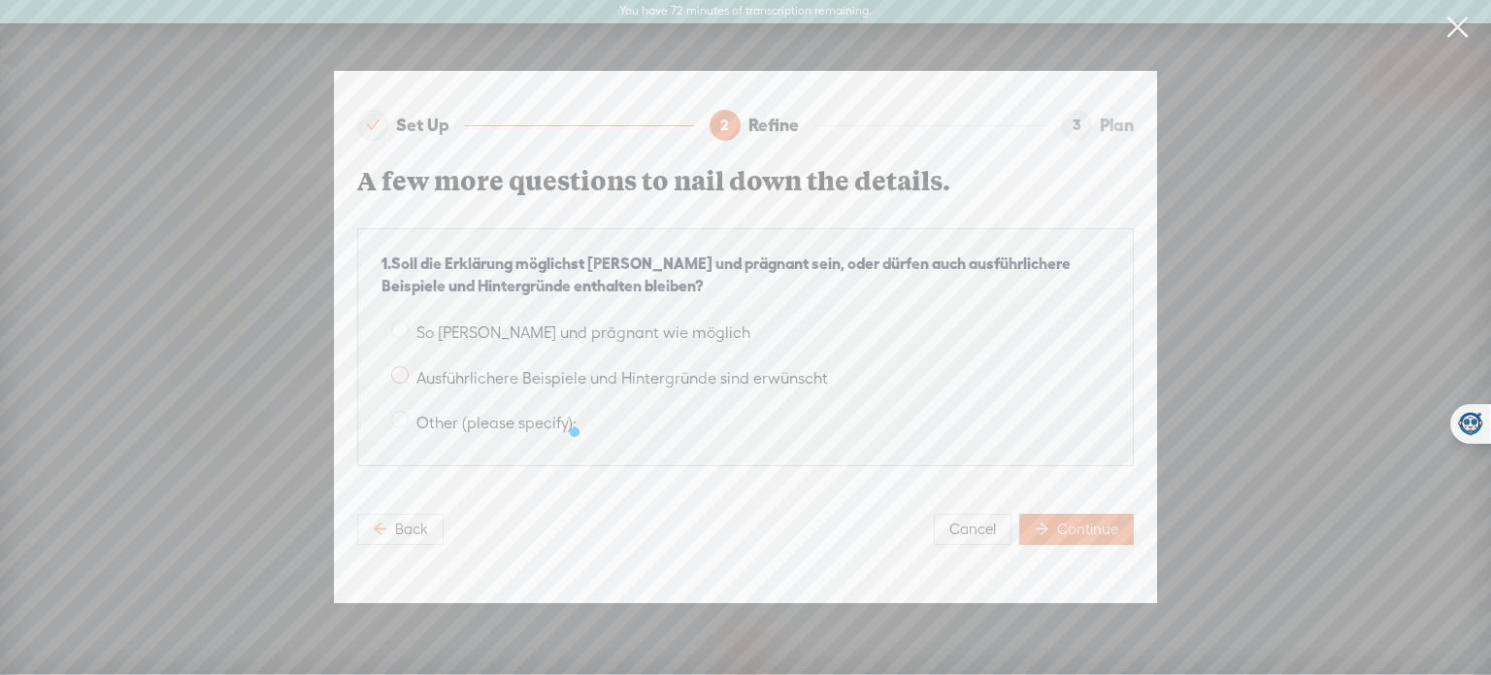
click at [401, 377] on label "Ausführlichere Beispiele und Hintergründe sind erwünscht" at bounding box center [746, 374] width 728 height 31
click at [401, 377] on input "Ausführlichere Beispiele und Hintergründe sind erwünscht" at bounding box center [399, 374] width 17 height 17
radio input "true"
click at [1073, 519] on span "Continue" at bounding box center [1087, 528] width 61 height 19
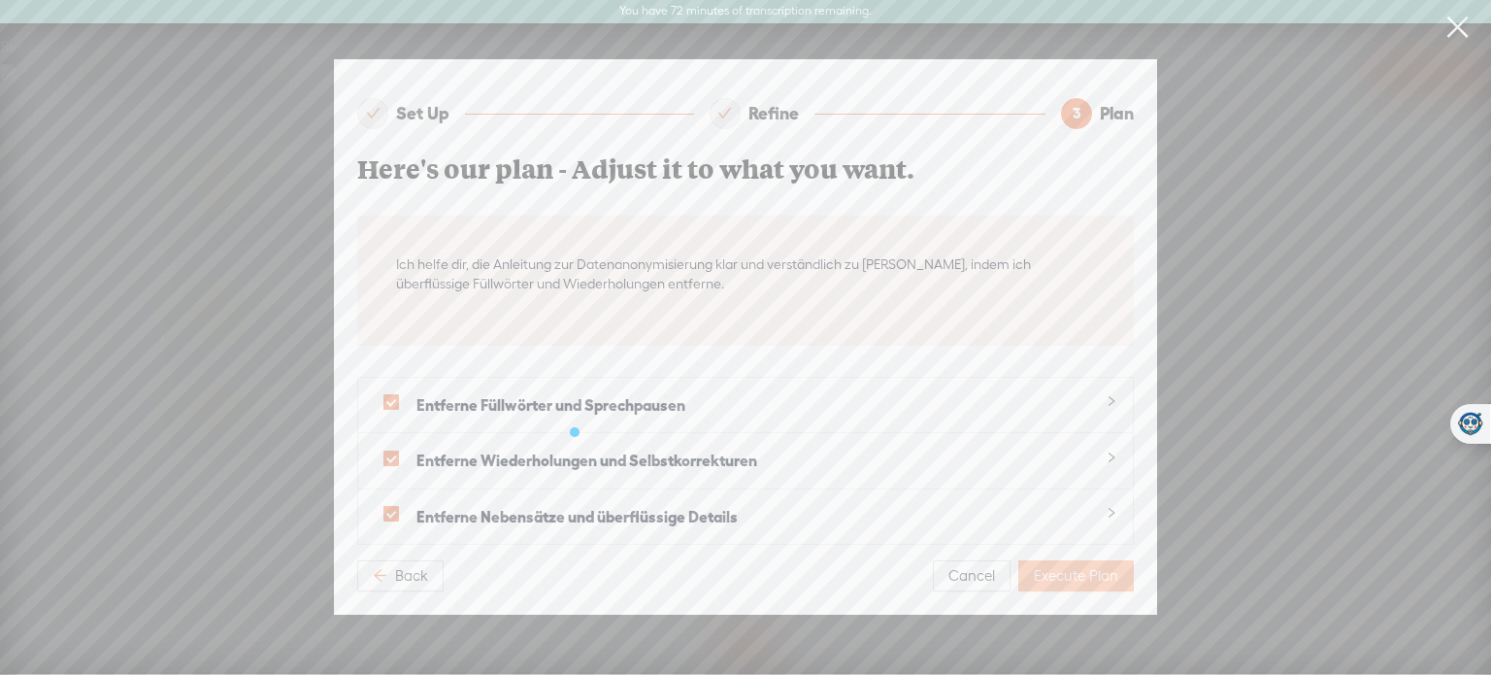
click at [1077, 566] on span "Execute Plan" at bounding box center [1076, 575] width 84 height 19
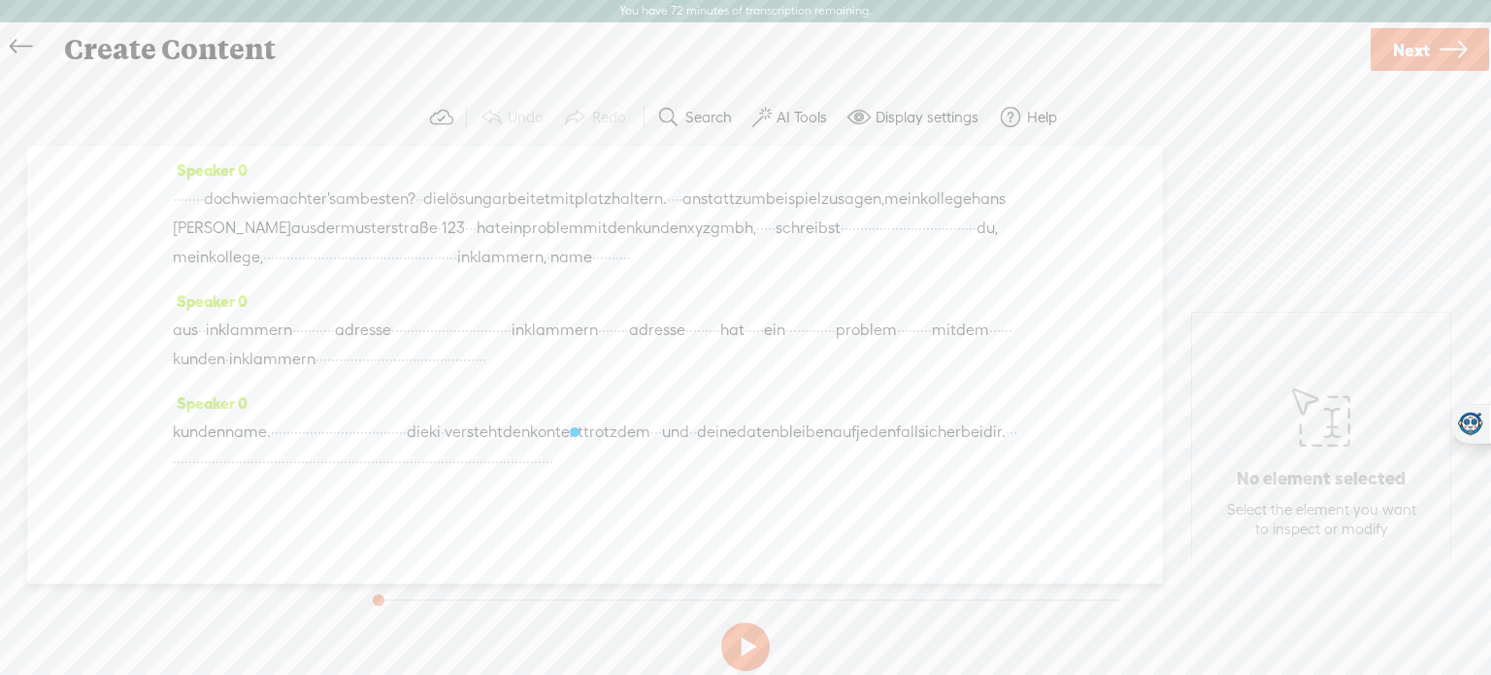
click at [808, 117] on label "AI Tools" at bounding box center [802, 117] width 50 height 19
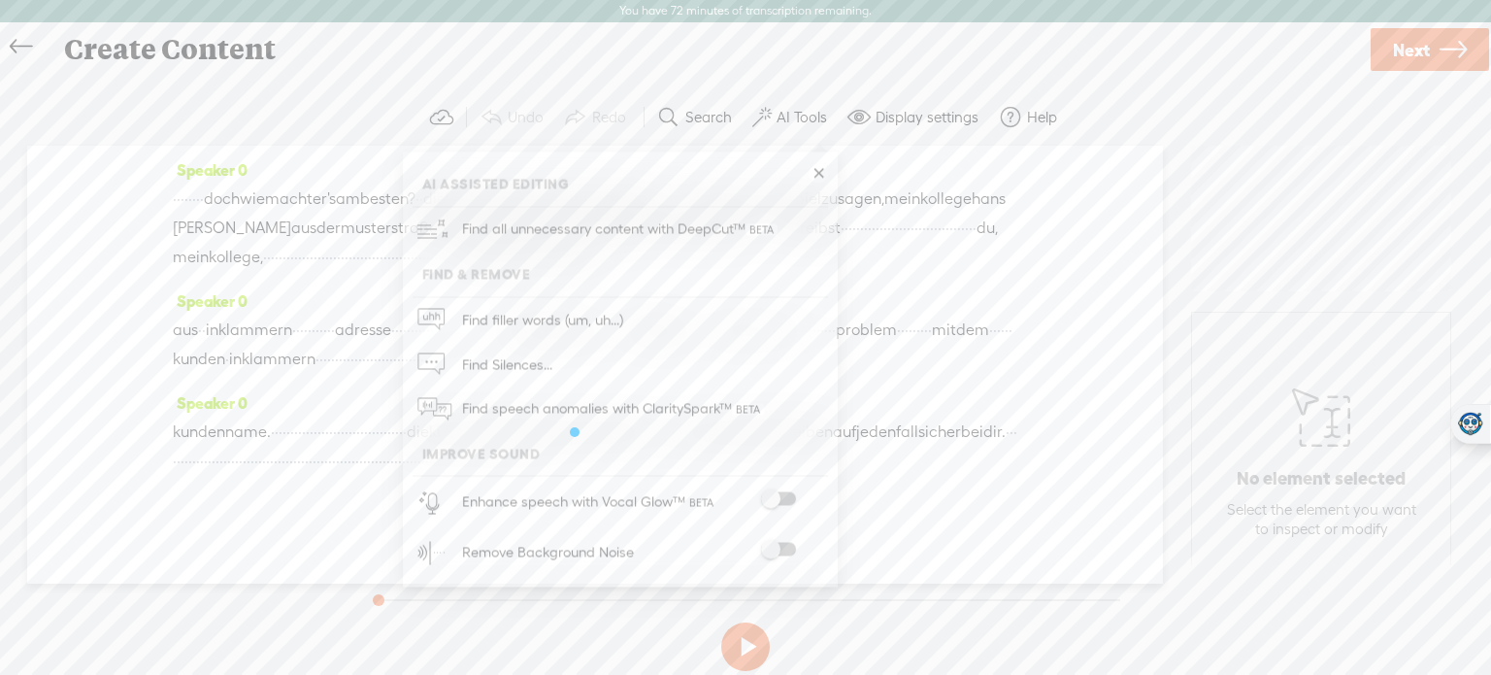
click at [808, 117] on label "AI Tools" at bounding box center [802, 117] width 50 height 19
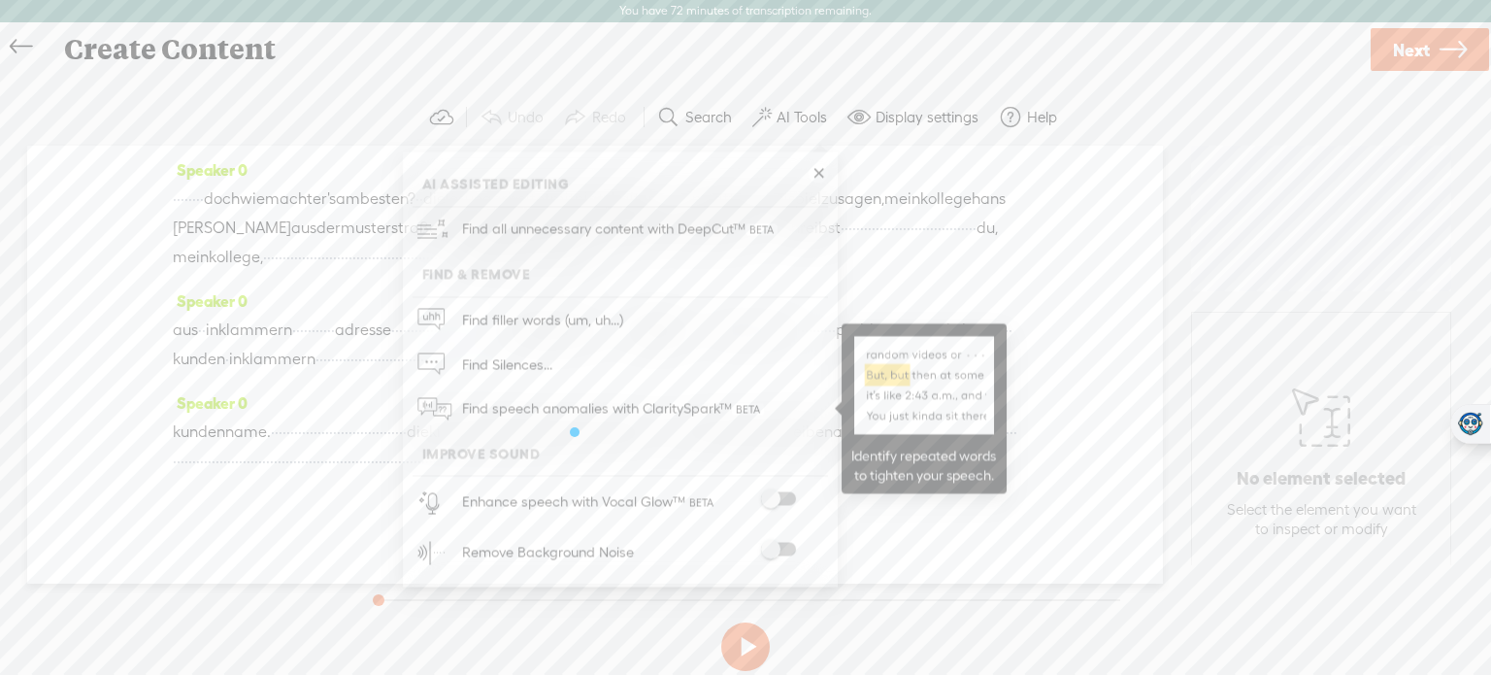
click at [586, 401] on span "Find speech anomalies with ClaritySpark™" at bounding box center [613, 409] width 316 height 46
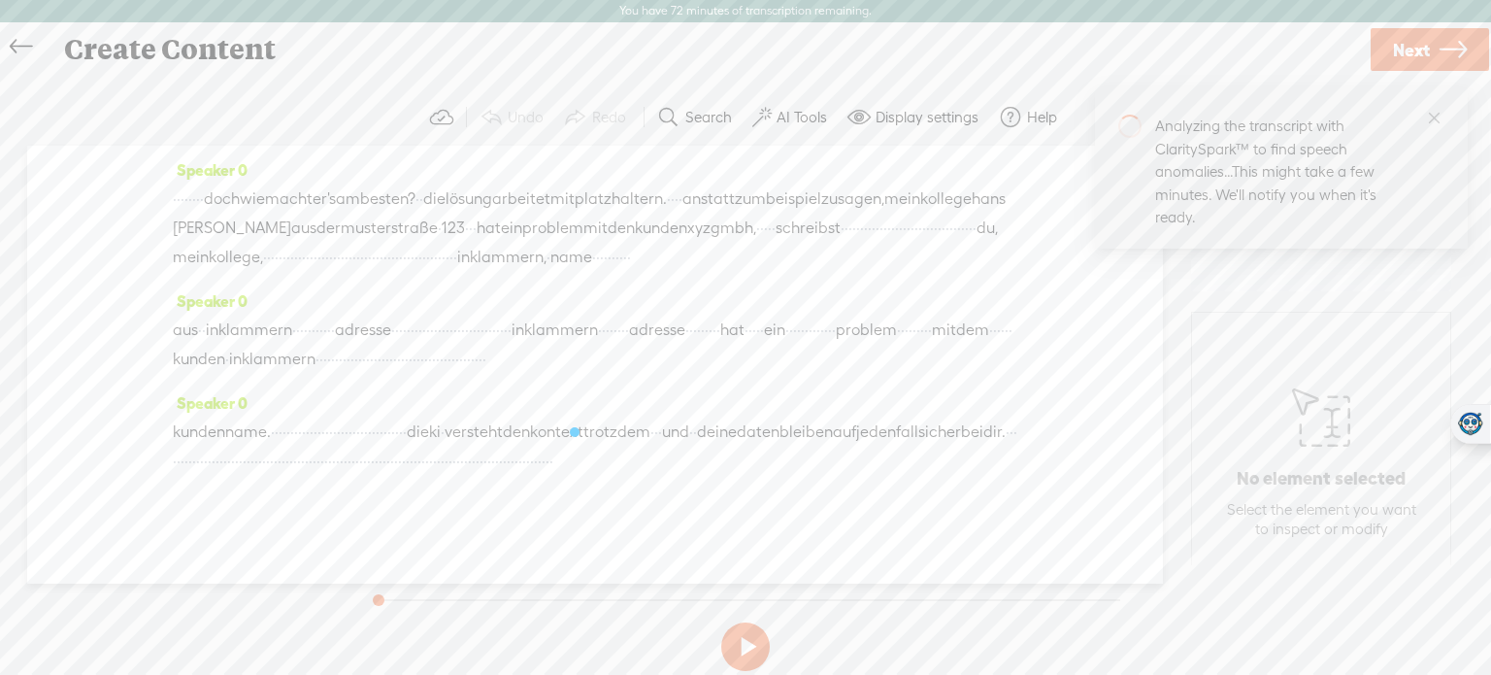
click at [802, 117] on label "AI Tools" at bounding box center [802, 117] width 50 height 19
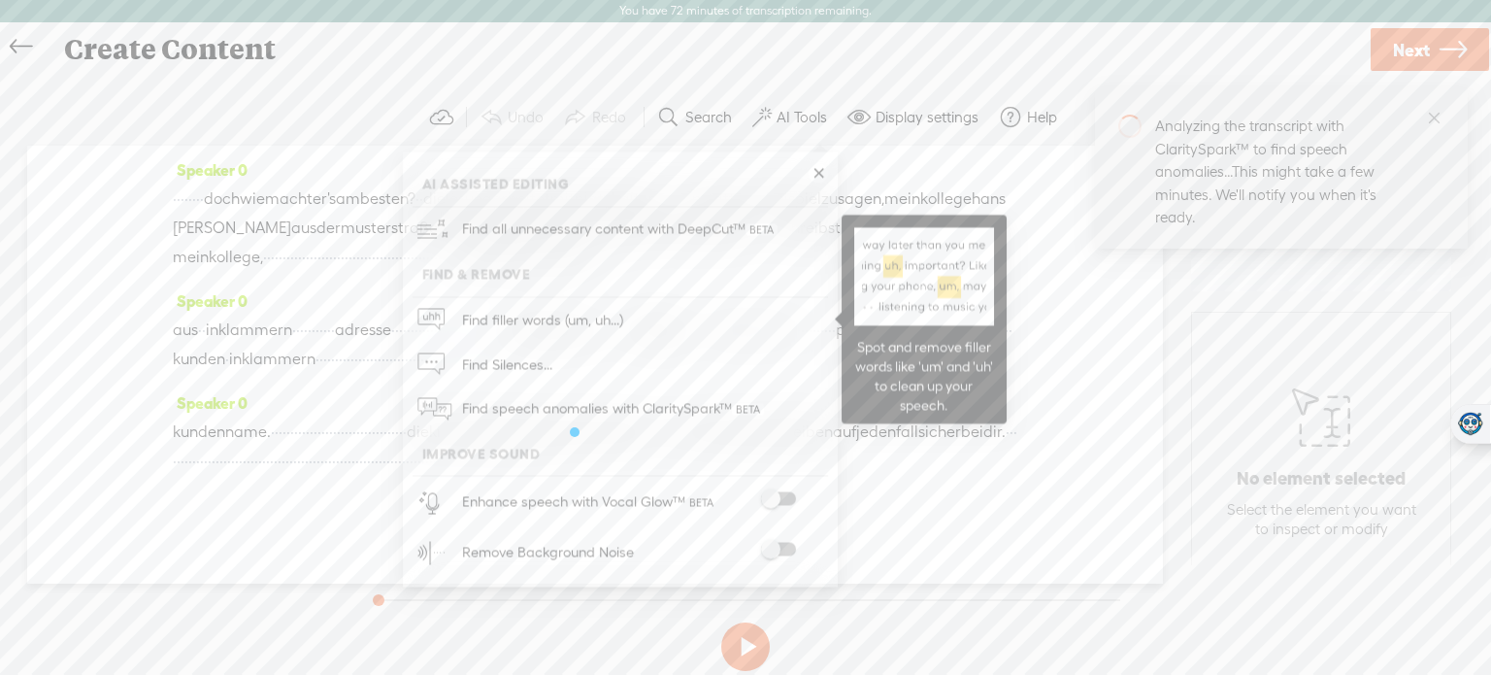
click at [597, 317] on span "Find filler words (um, uh...)" at bounding box center [542, 320] width 175 height 44
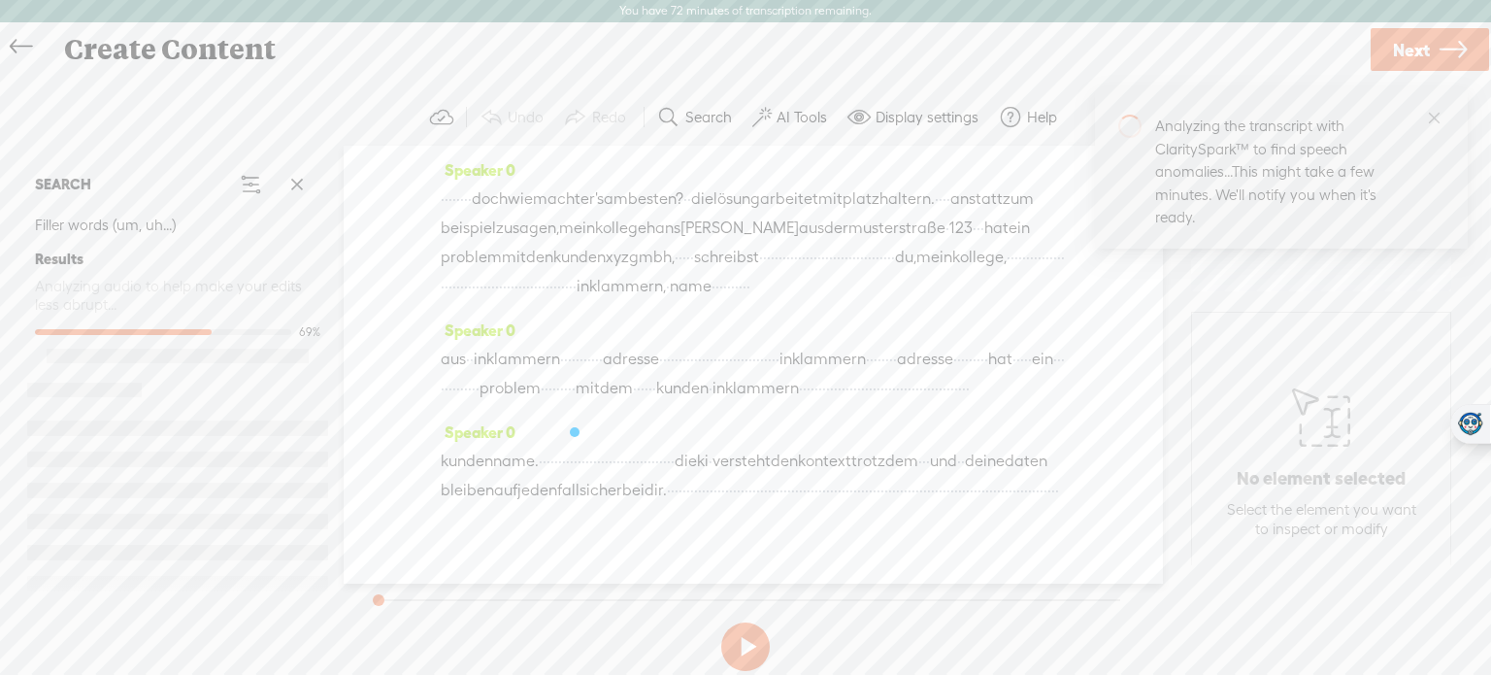
click at [1061, 272] on span "·" at bounding box center [1063, 257] width 4 height 29
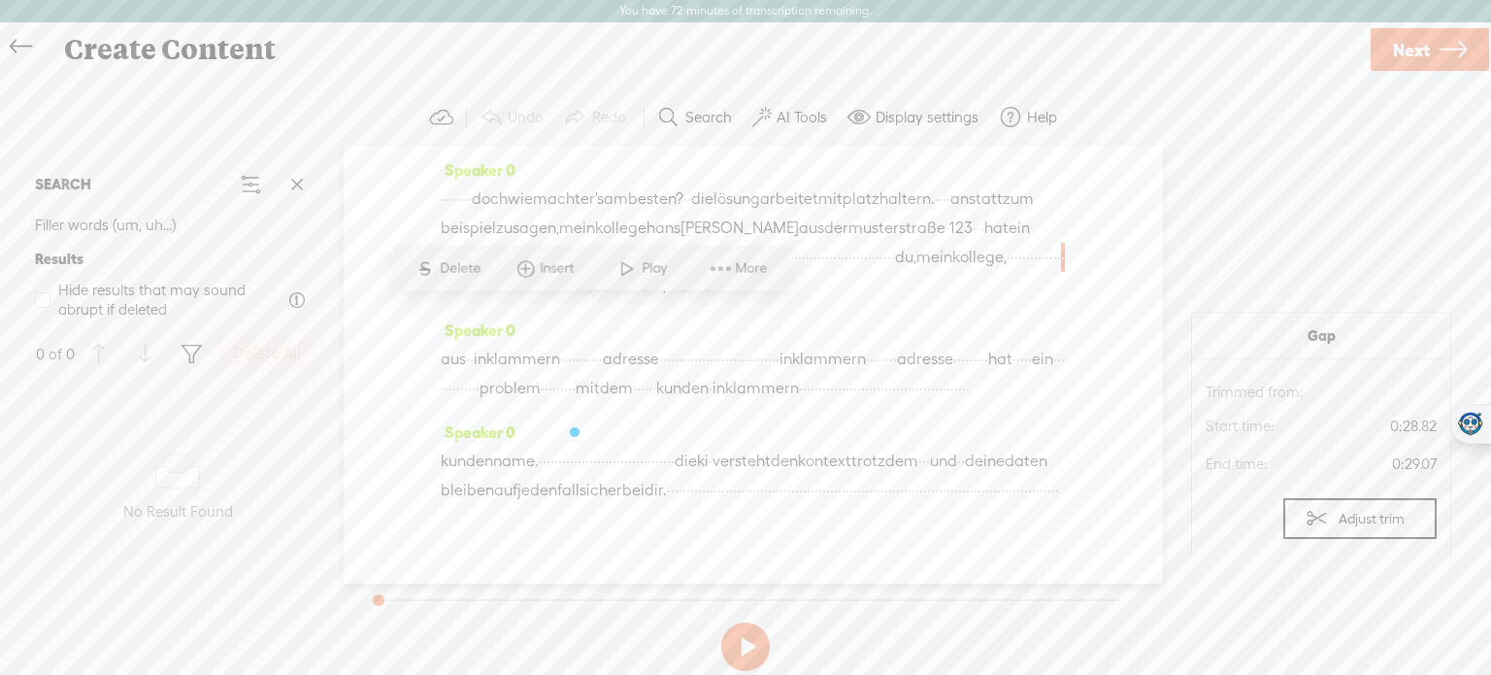
click at [305, 525] on div "No data No Result Found" at bounding box center [177, 488] width 301 height 206
click at [792, 121] on label "AI Tools" at bounding box center [802, 117] width 50 height 19
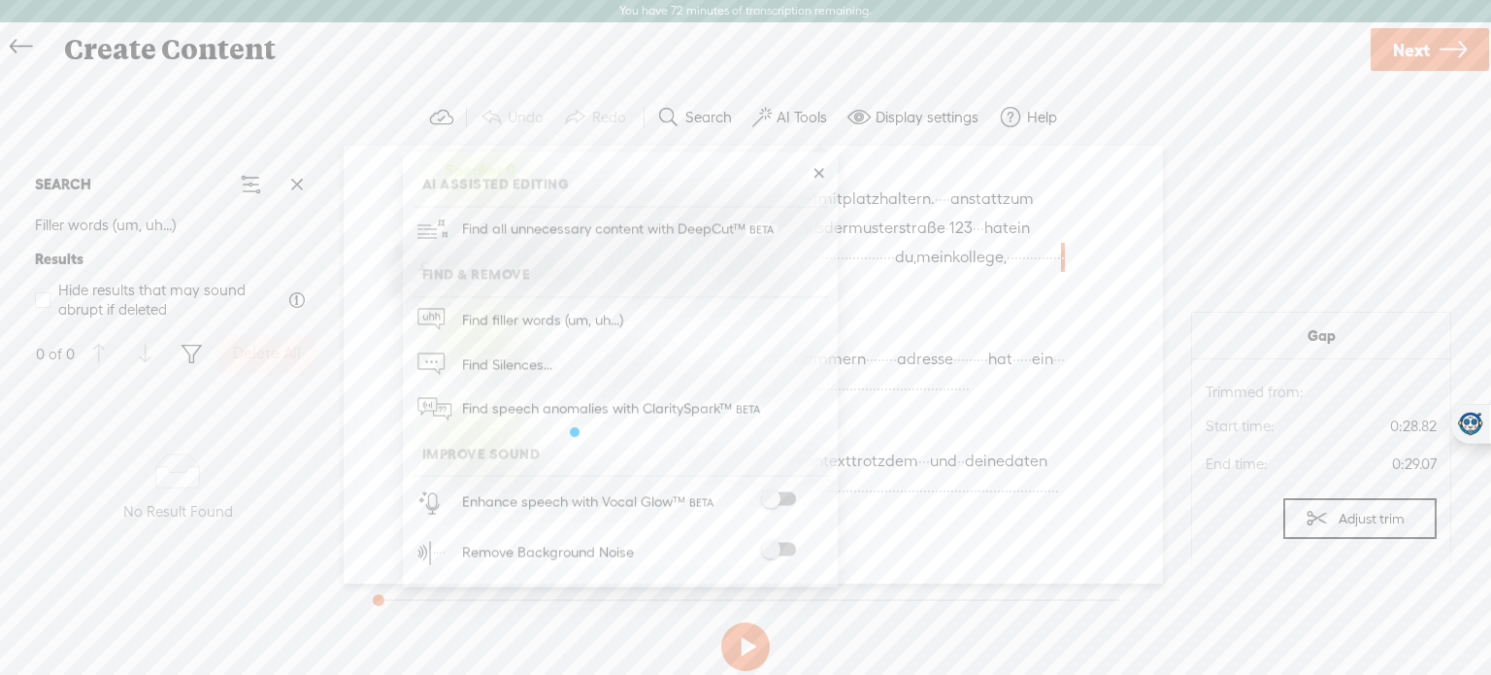
click at [784, 494] on span at bounding box center [778, 499] width 35 height 14
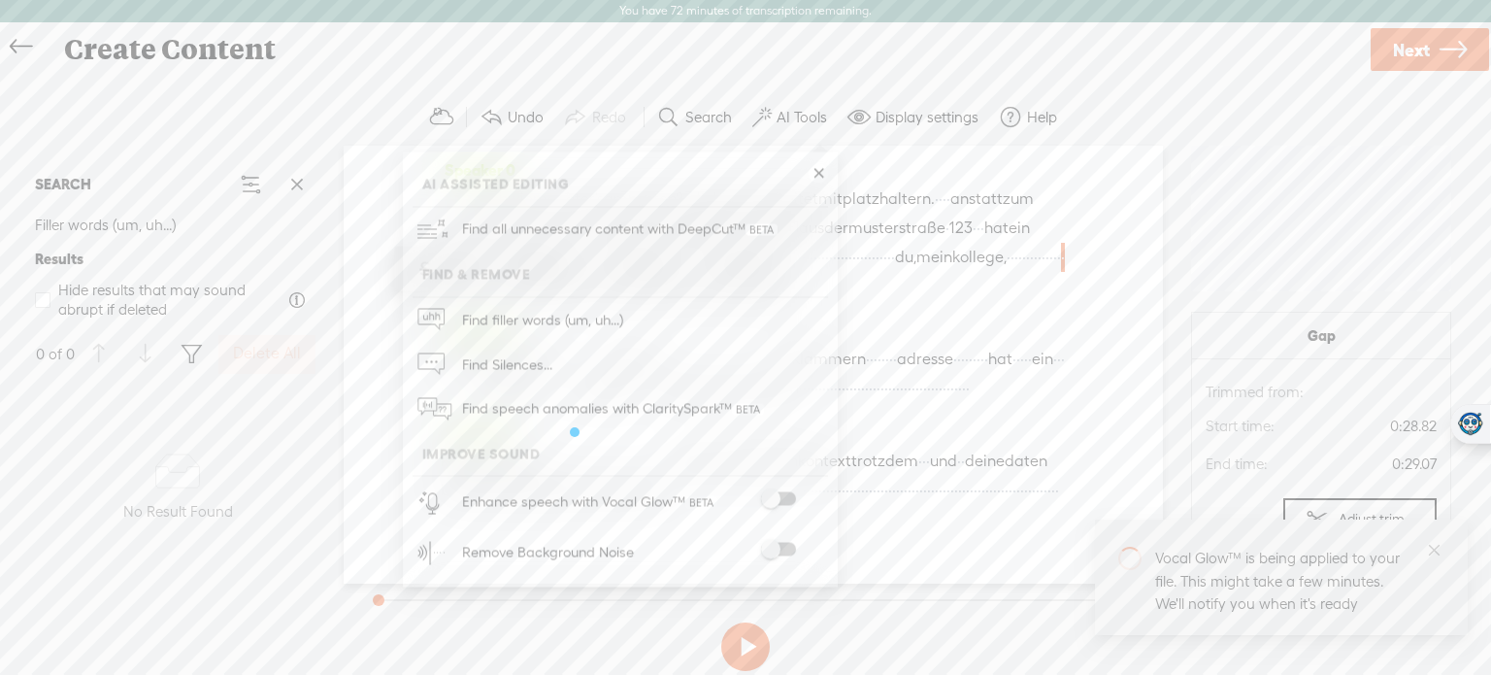
click at [781, 552] on span at bounding box center [778, 550] width 35 height 14
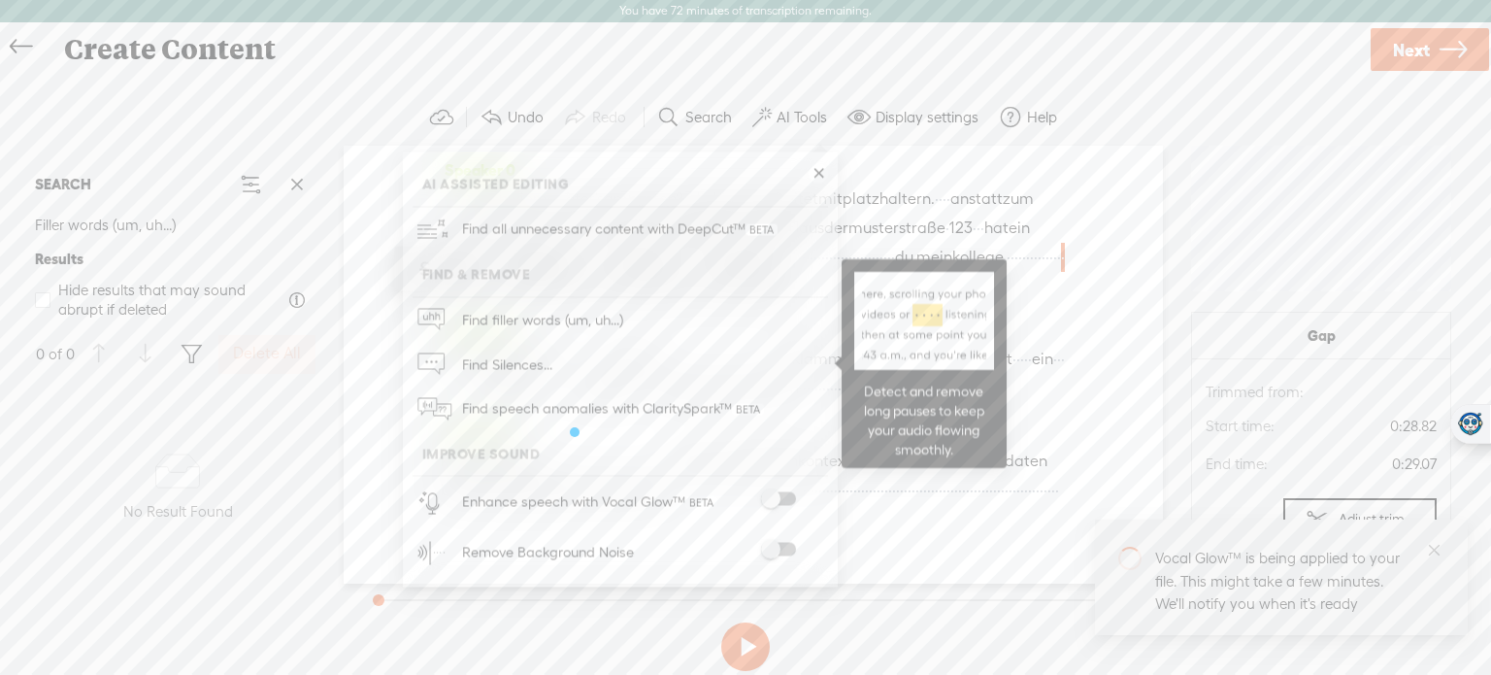
click at [598, 376] on link "Find Silences..." at bounding box center [621, 364] width 416 height 45
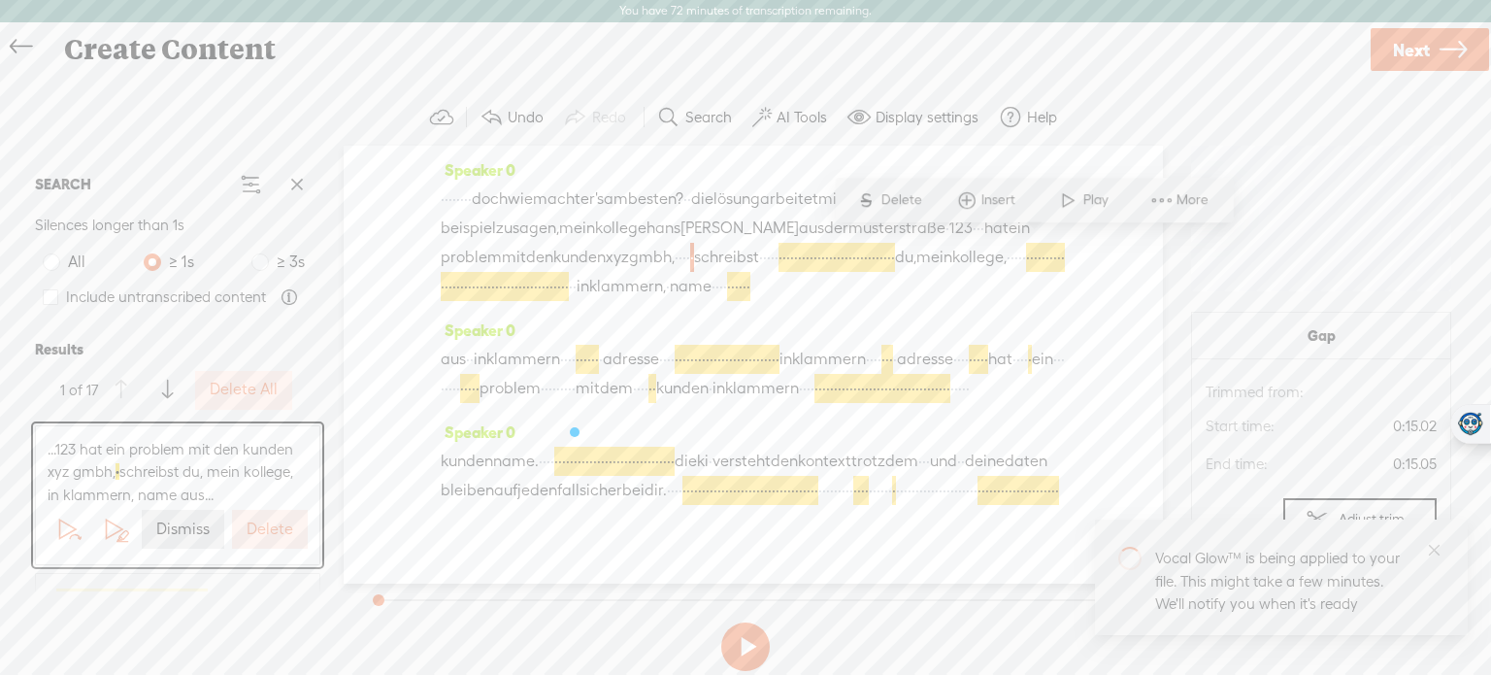
scroll to position [10, 0]
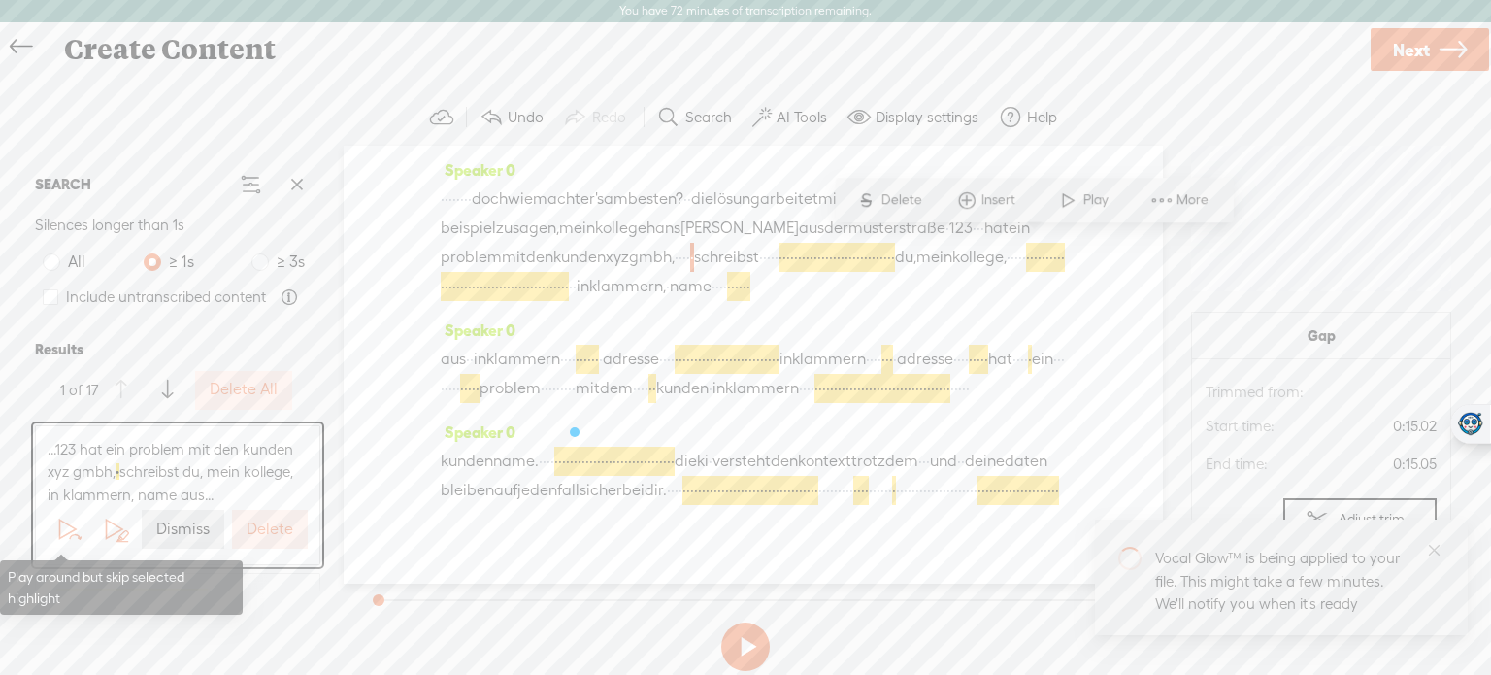
click at [58, 529] on span at bounding box center [67, 529] width 29 height 29
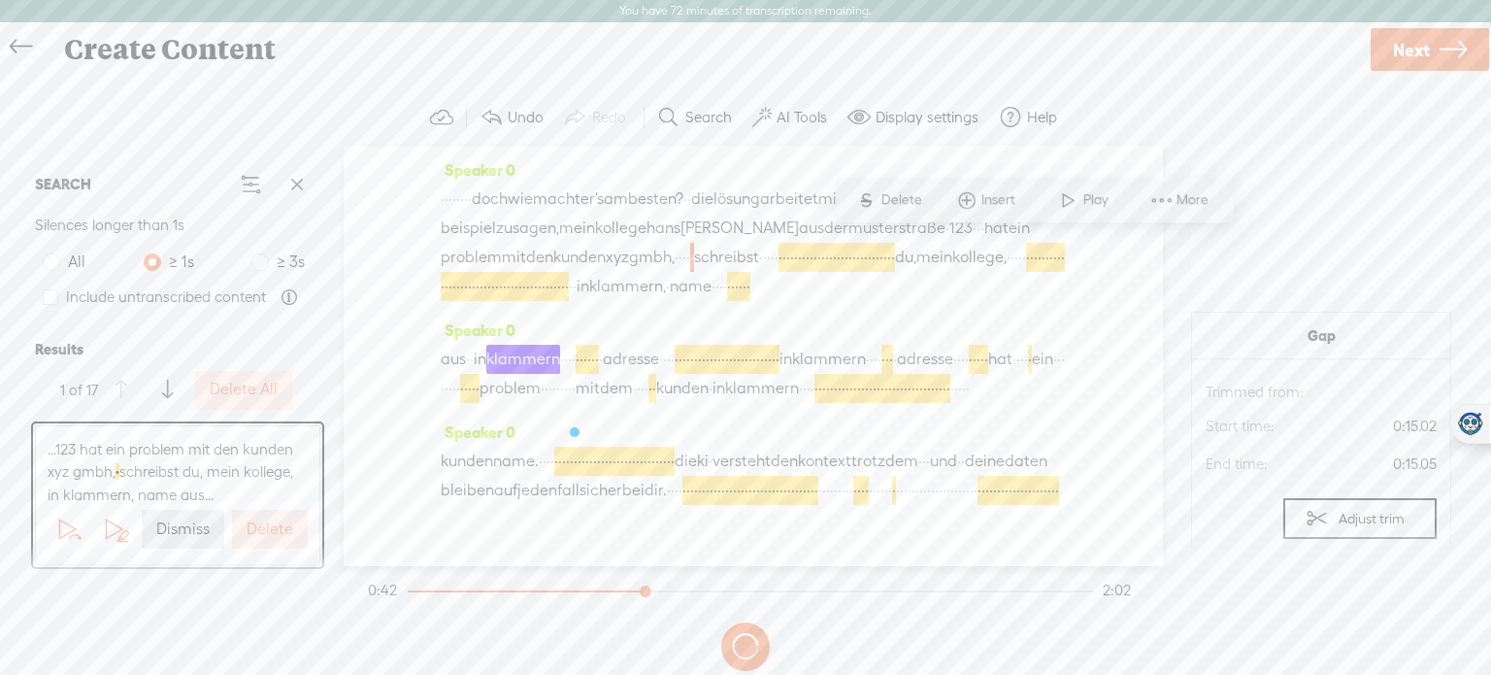
click at [285, 533] on button "Delete" at bounding box center [270, 529] width 76 height 39
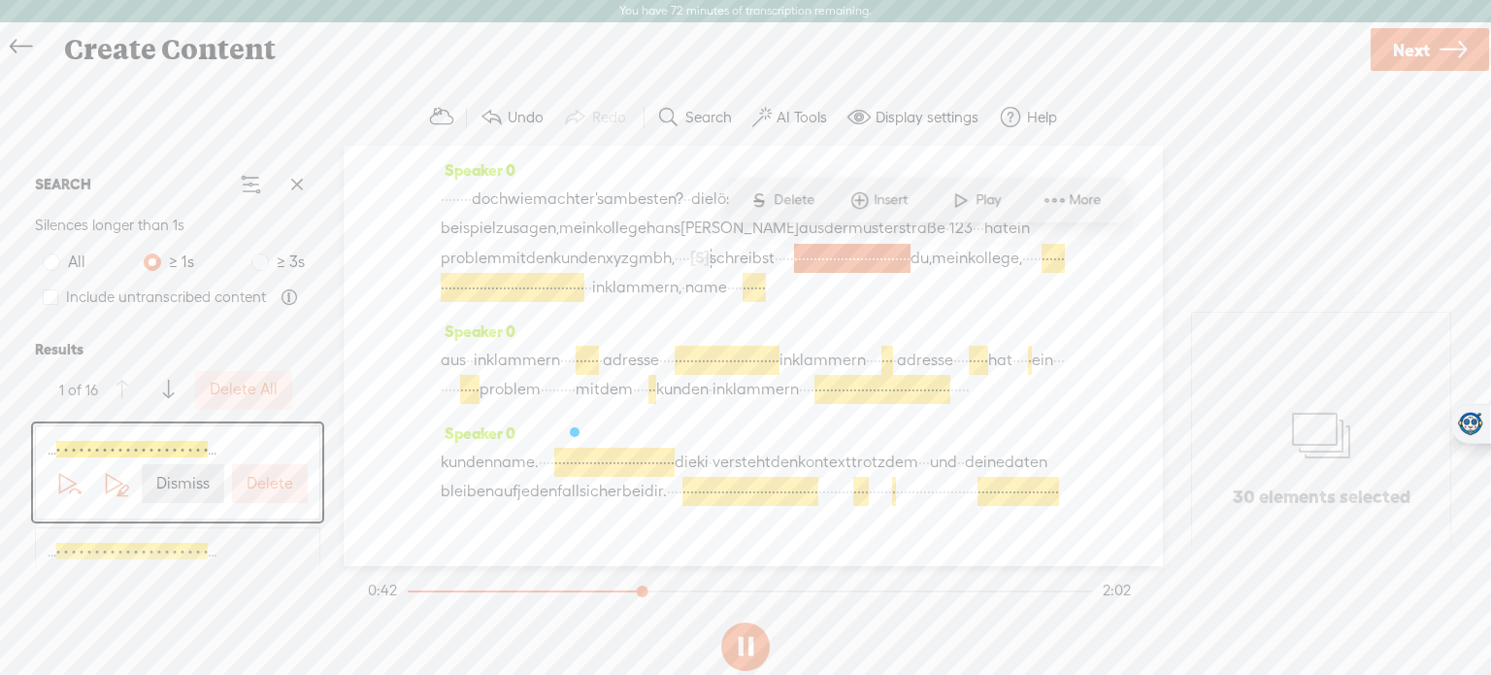
scroll to position [39, 0]
click at [255, 492] on label "Delete" at bounding box center [270, 484] width 47 height 20
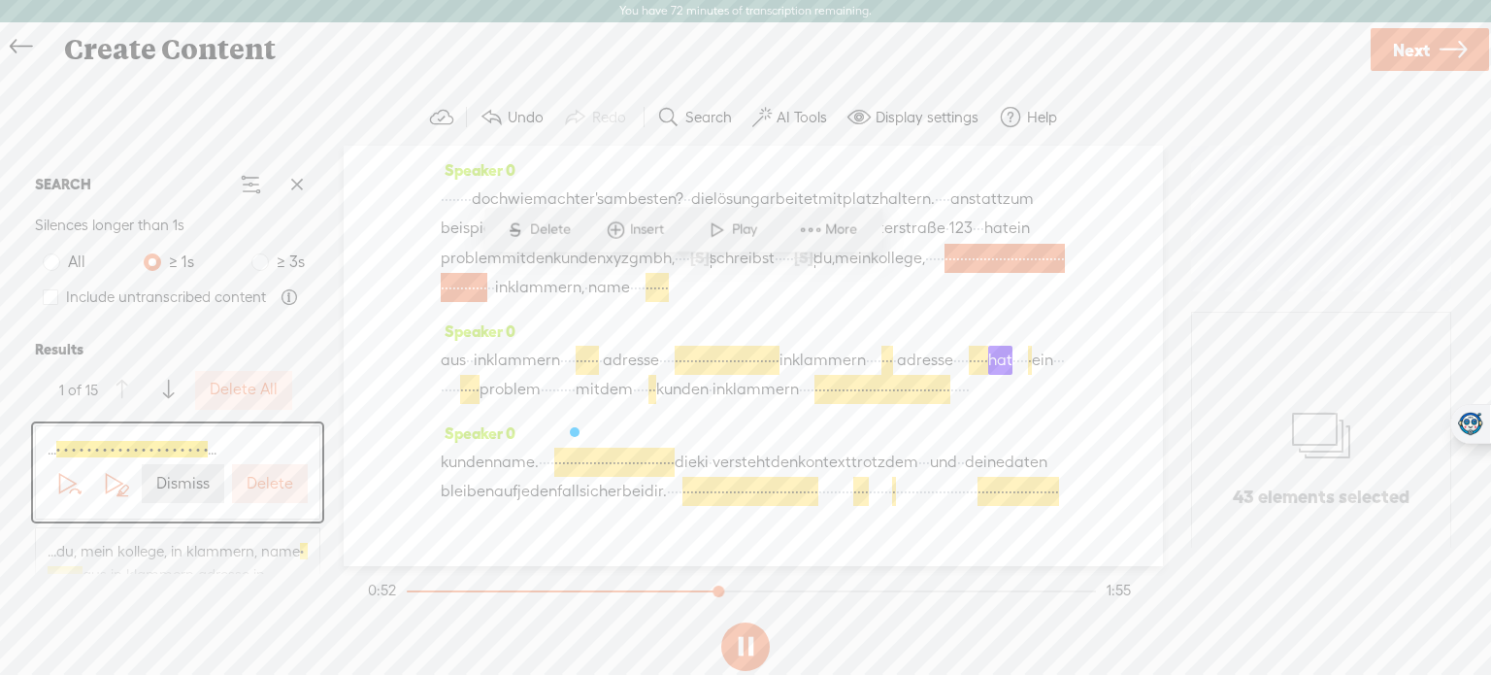
click at [256, 489] on label "Delete" at bounding box center [270, 484] width 47 height 20
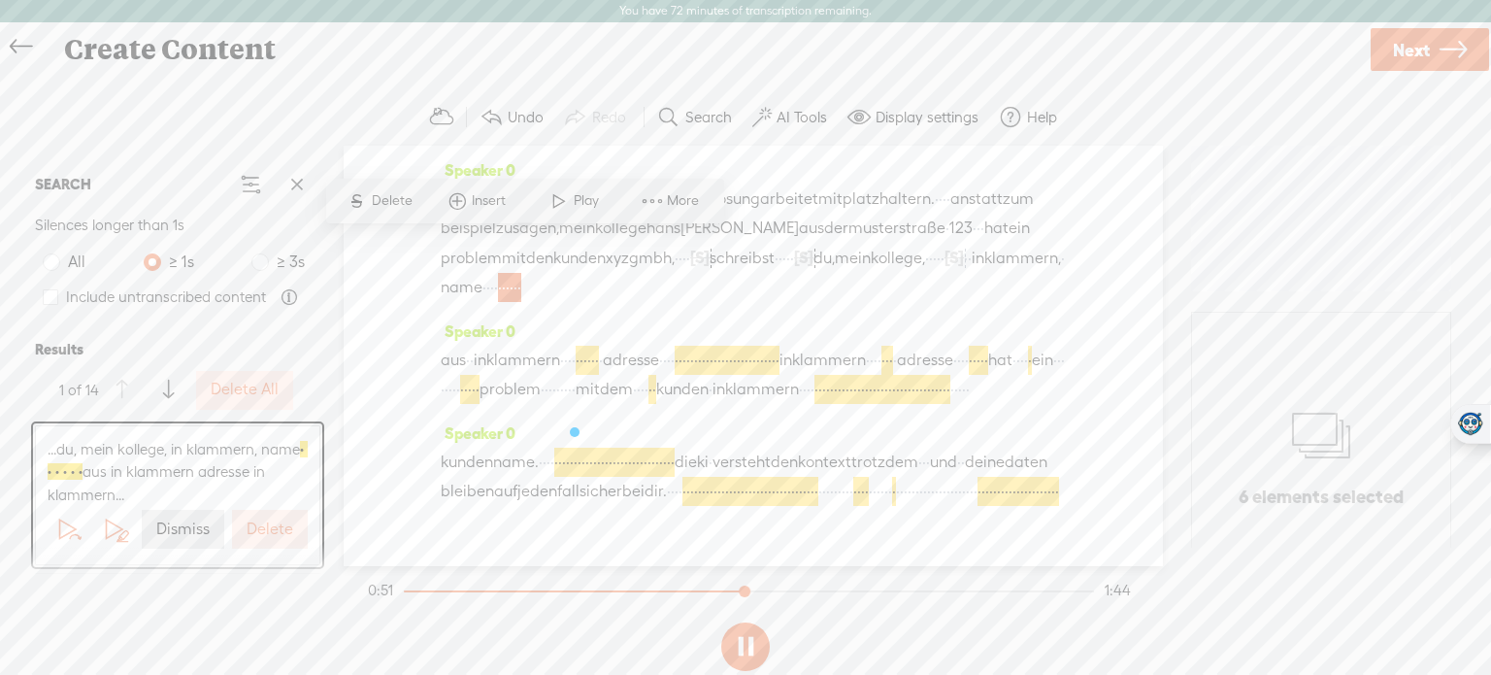
scroll to position [68, 0]
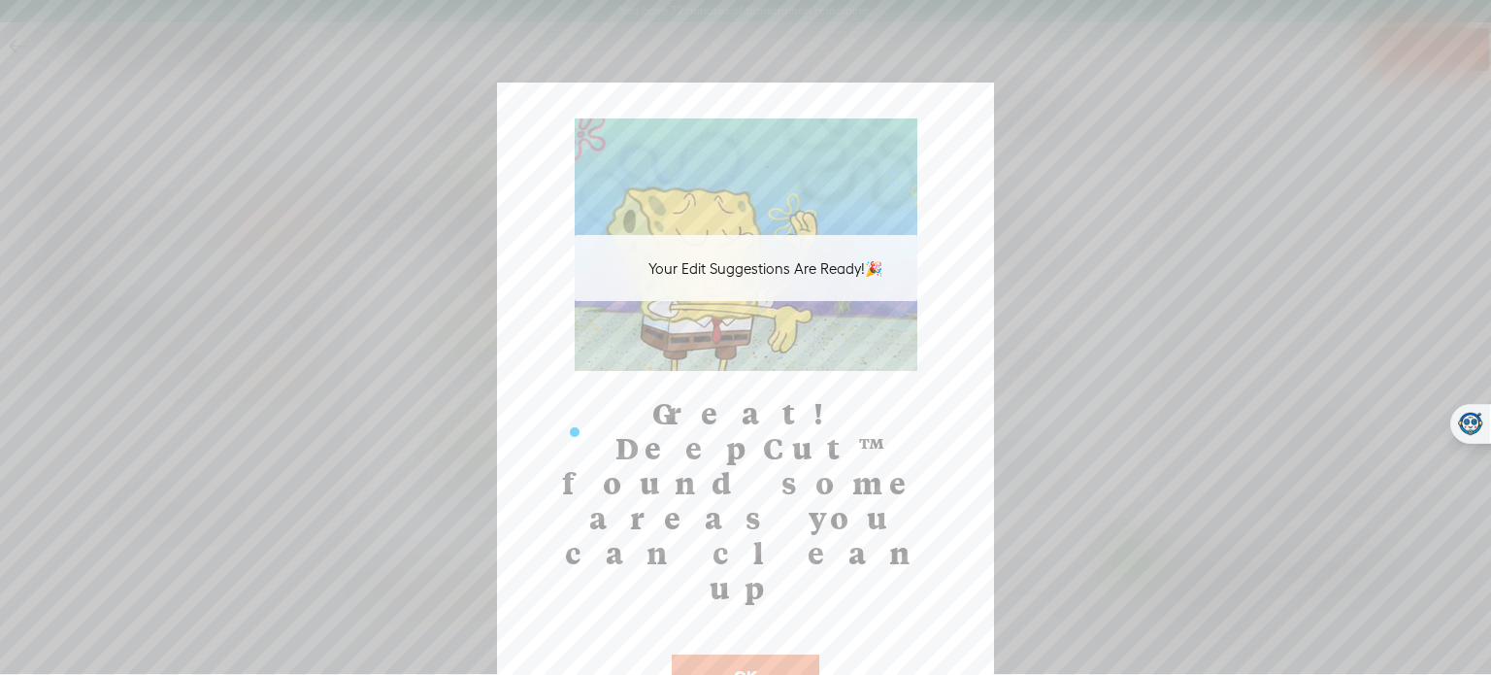
click at [735, 654] on button "OK" at bounding box center [746, 676] width 148 height 45
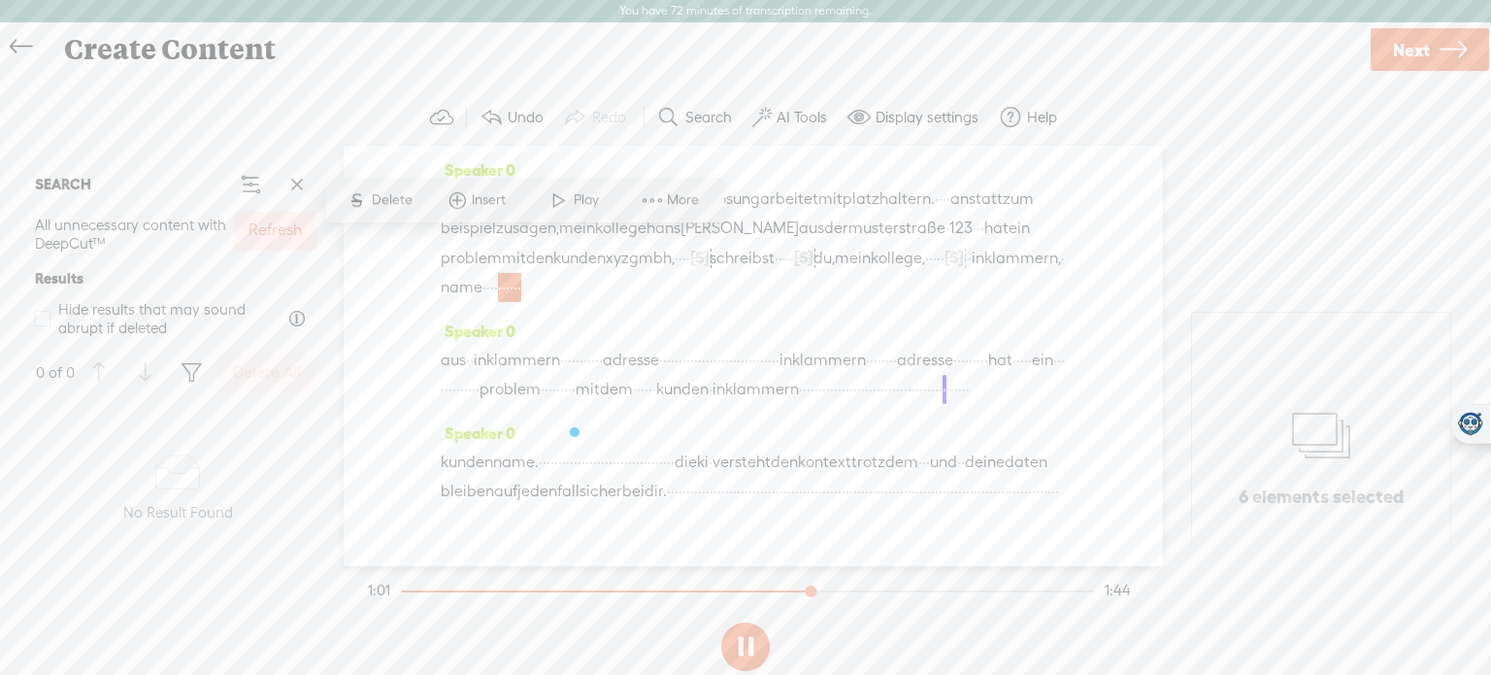
click at [749, 644] on button at bounding box center [745, 646] width 49 height 49
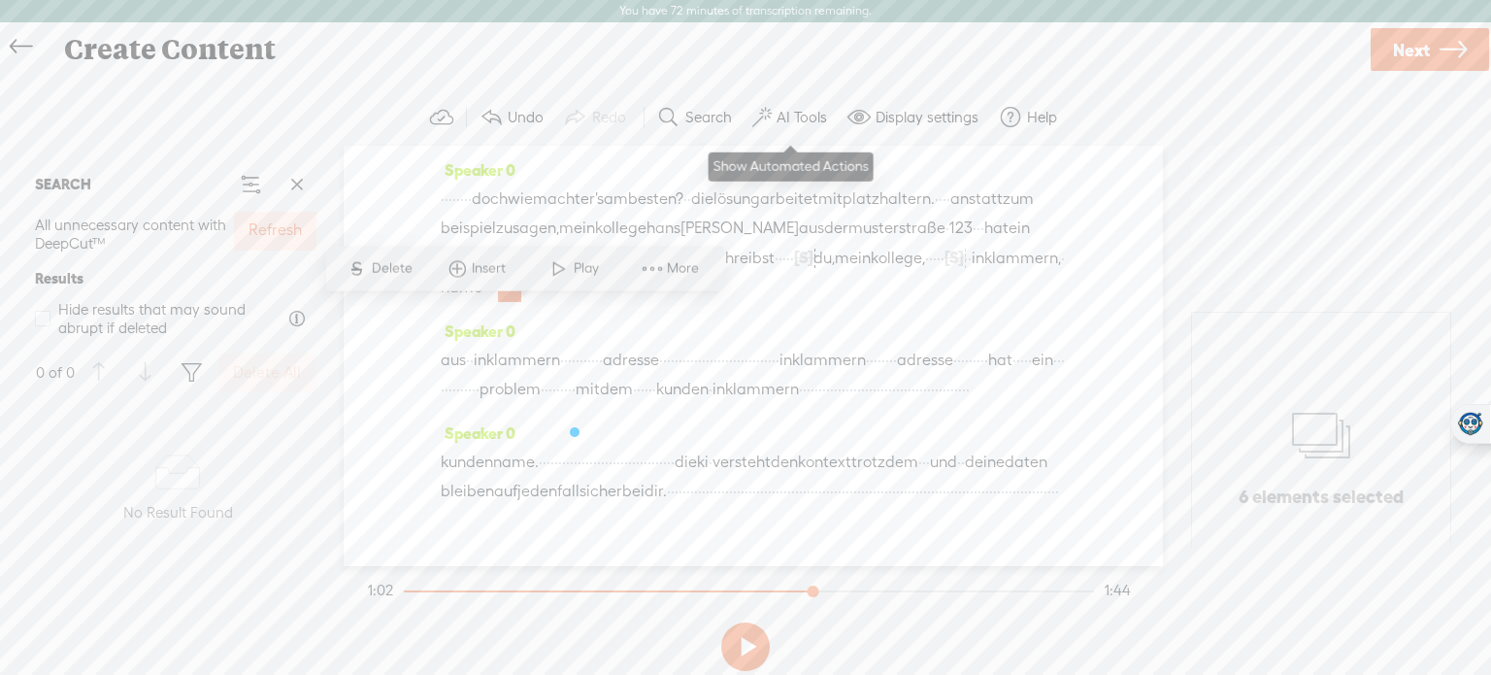
click at [796, 119] on label "AI Tools" at bounding box center [802, 117] width 50 height 19
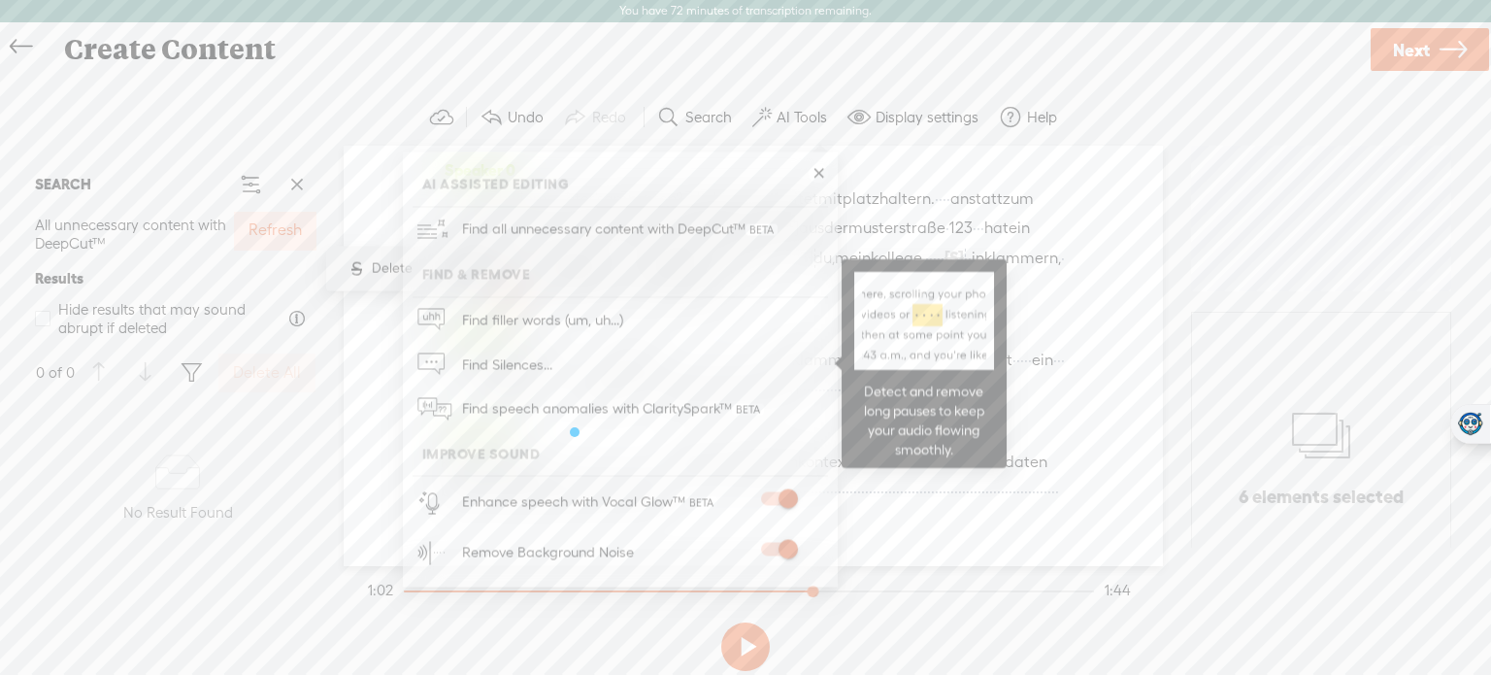
click at [583, 351] on link "Find Silences..." at bounding box center [621, 364] width 416 height 45
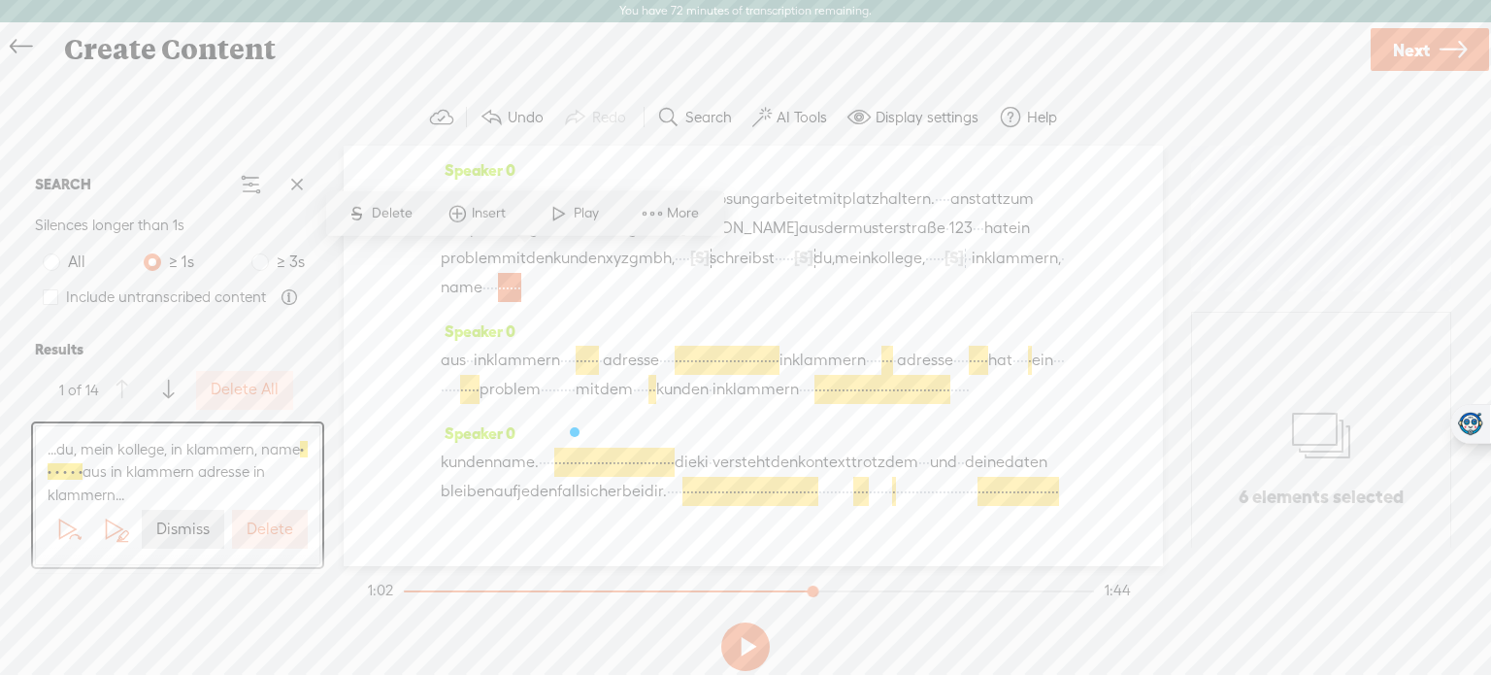
scroll to position [68, 0]
click at [276, 534] on label "Delete" at bounding box center [270, 529] width 47 height 20
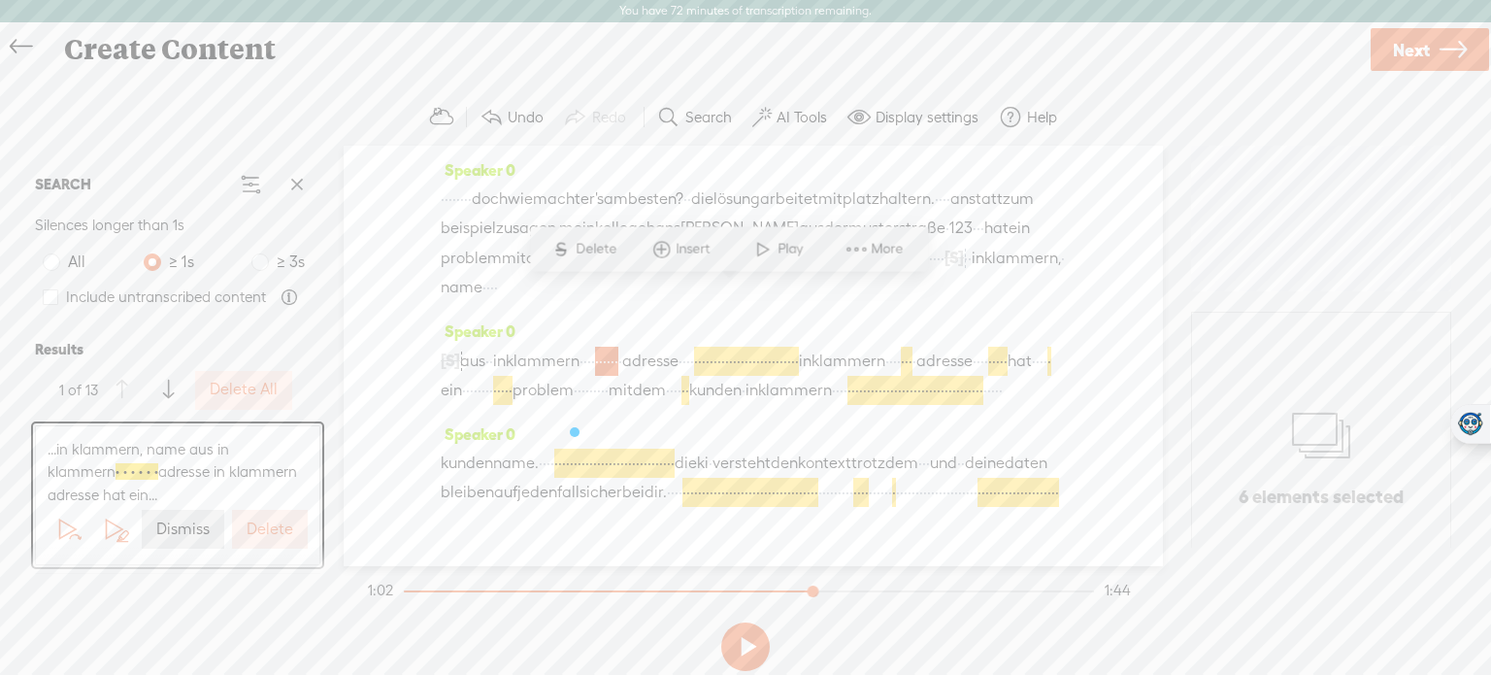
scroll to position [137, 0]
click at [276, 534] on label "Delete" at bounding box center [270, 529] width 47 height 20
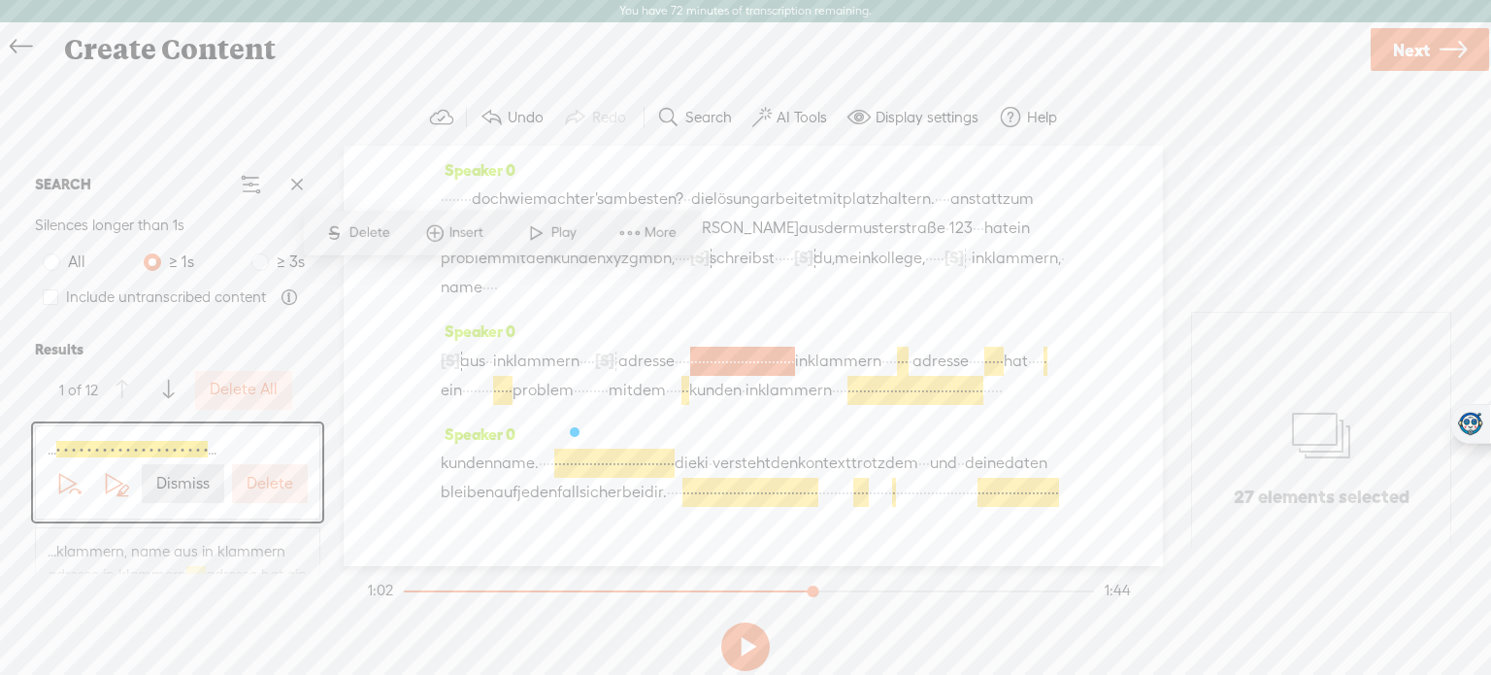
click at [275, 489] on label "Delete" at bounding box center [270, 484] width 47 height 20
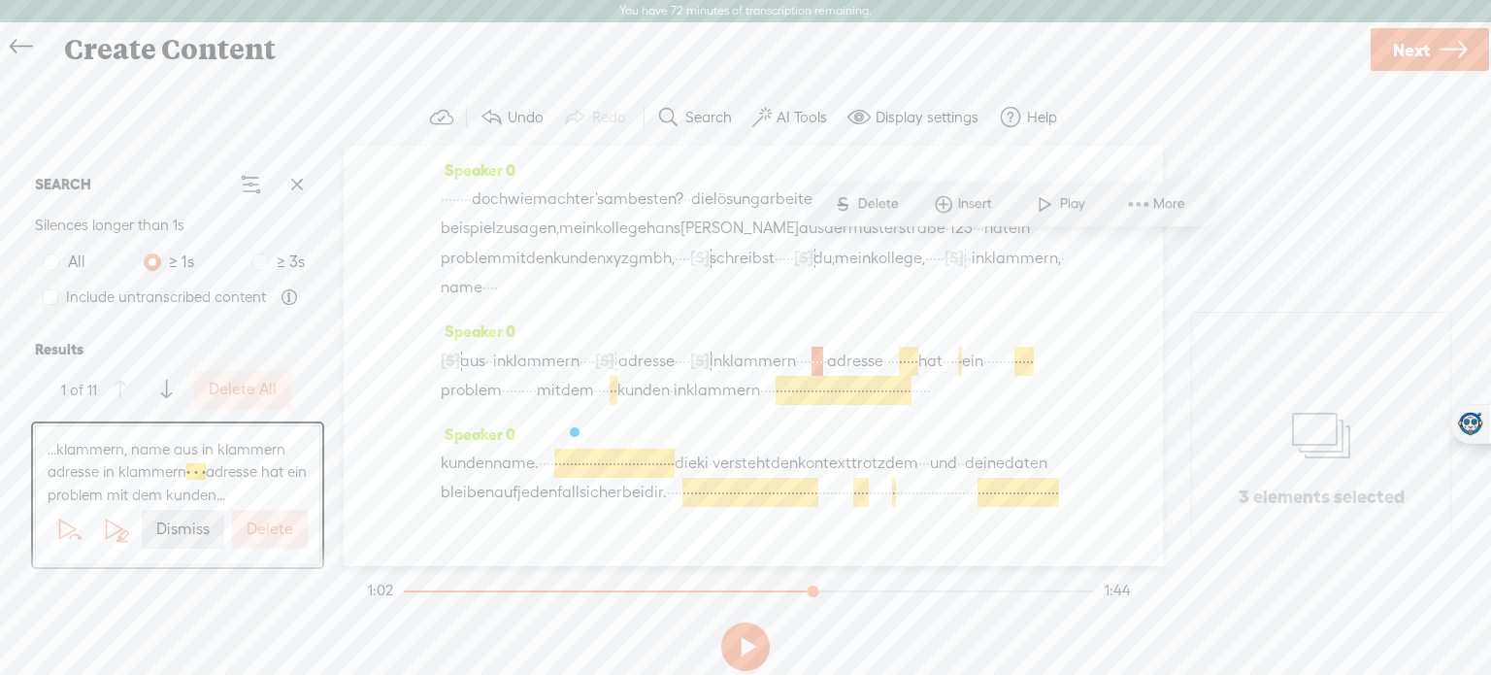
click at [268, 523] on label "Delete" at bounding box center [270, 529] width 47 height 20
click at [743, 635] on button at bounding box center [745, 646] width 49 height 49
click at [50, 289] on span at bounding box center [51, 297] width 16 height 16
click at [50, 289] on input "Include untranscribed content" at bounding box center [51, 297] width 16 height 16
checkbox input "true"
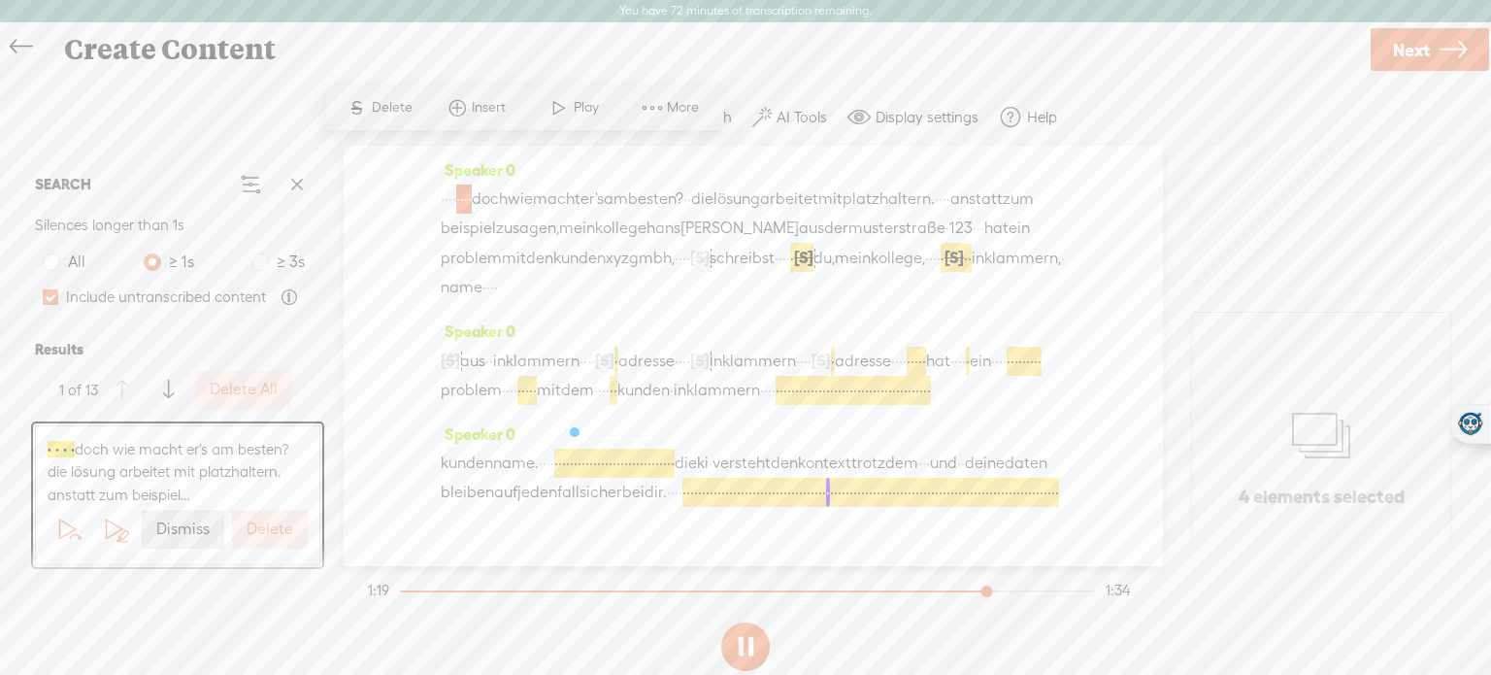
click at [1214, 172] on section "SEARCH Silences longer than 1s All ≥ 1s ≥ 3s Include untranscribed content Resu…" at bounding box center [745, 356] width 1453 height 420
drag, startPoint x: 1006, startPoint y: 586, endPoint x: 366, endPoint y: 545, distance: 641.2
click at [366, 545] on div "Trebble audio editor works best with Google Chrome or Firefox. Please switch yo…" at bounding box center [745, 383] width 1453 height 589
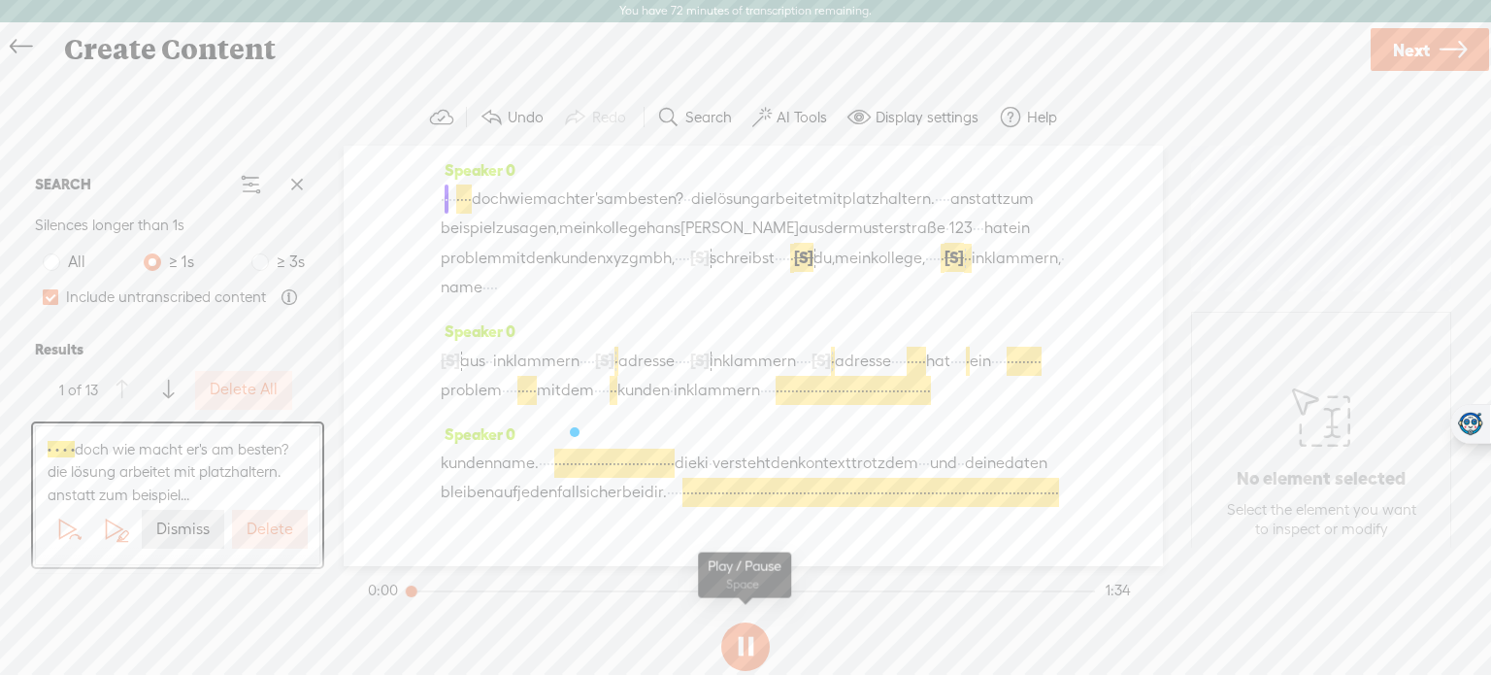
scroll to position [0, 0]
click at [275, 538] on label "Delete" at bounding box center [270, 529] width 47 height 20
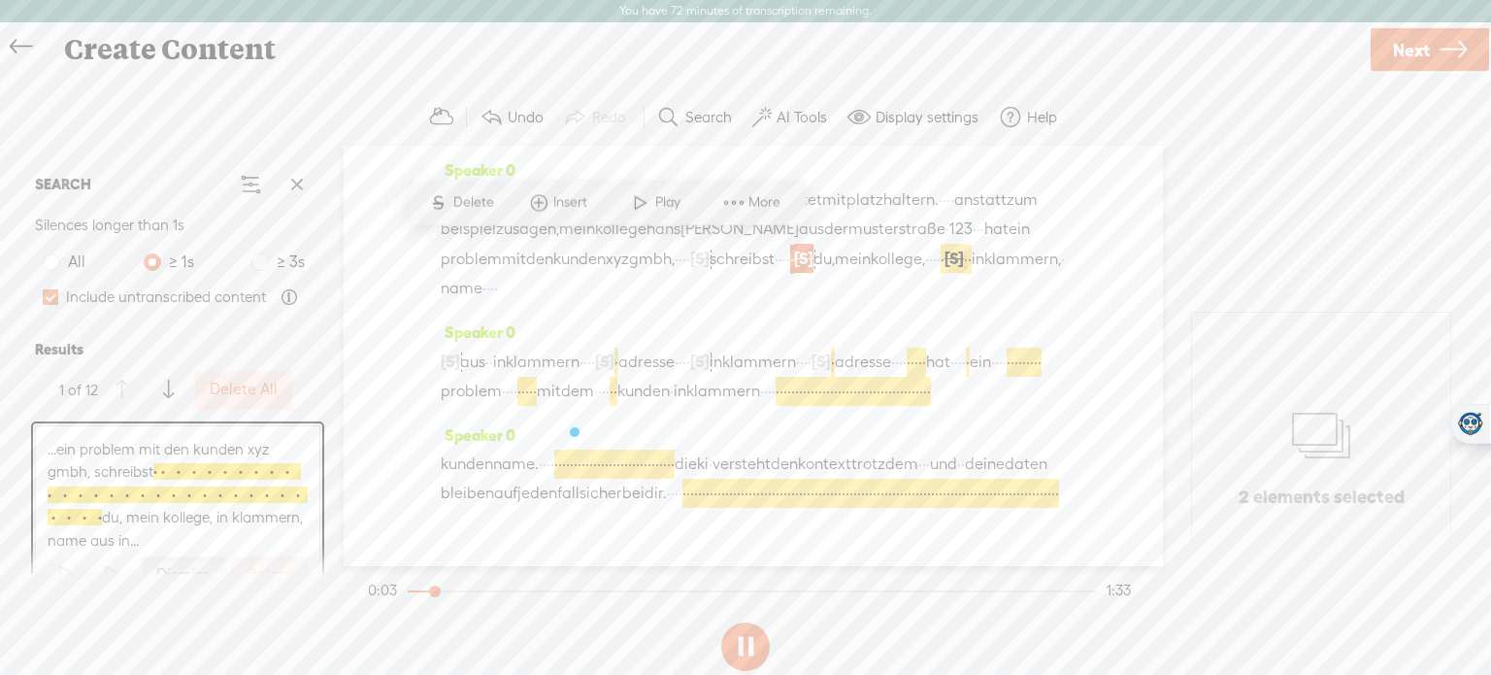
scroll to position [39, 0]
click at [713, 479] on span "versteht" at bounding box center [742, 464] width 58 height 29
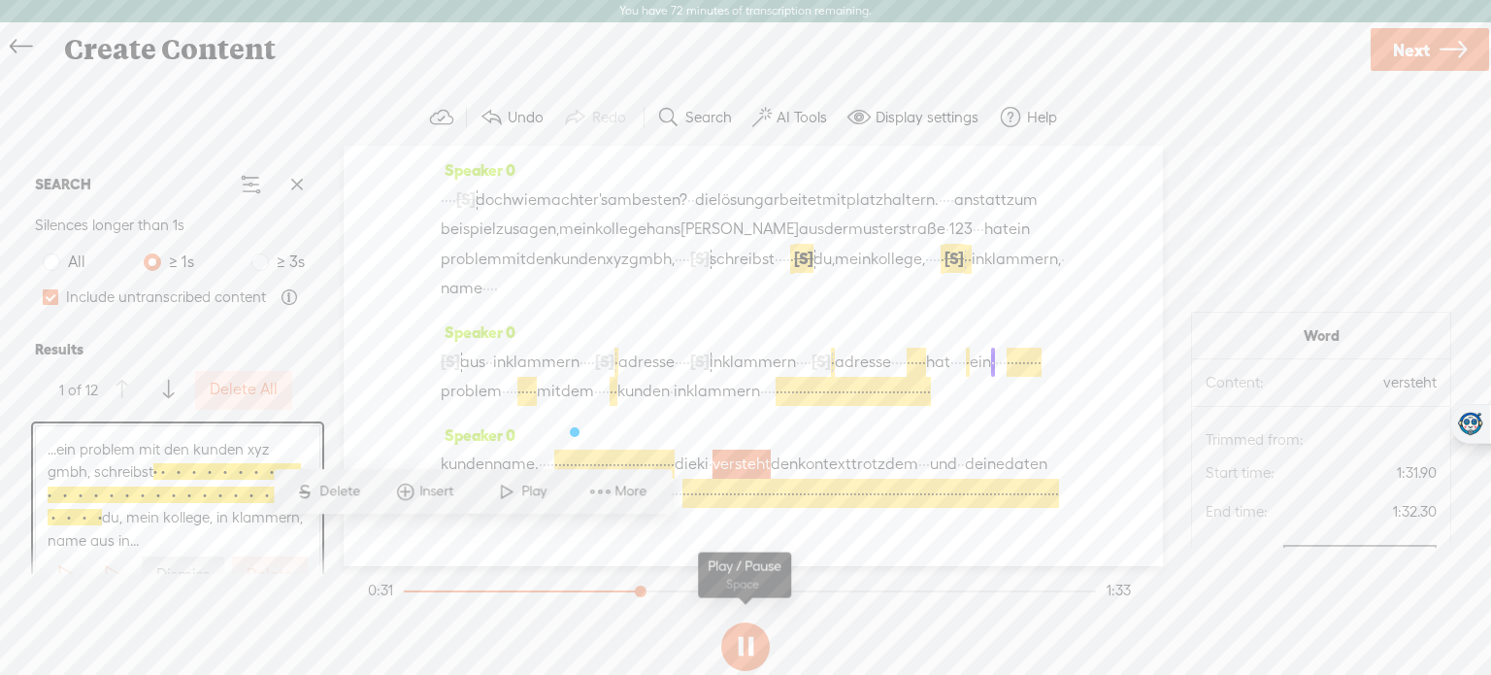
click at [730, 633] on button at bounding box center [745, 646] width 49 height 49
drag, startPoint x: 509, startPoint y: 345, endPoint x: 798, endPoint y: 351, distance: 289.4
click at [798, 351] on div "[S] · · · · · · aus · · in klammern · · · · [S] · · · · · · · adresse · · · · […" at bounding box center [753, 376] width 625 height 59
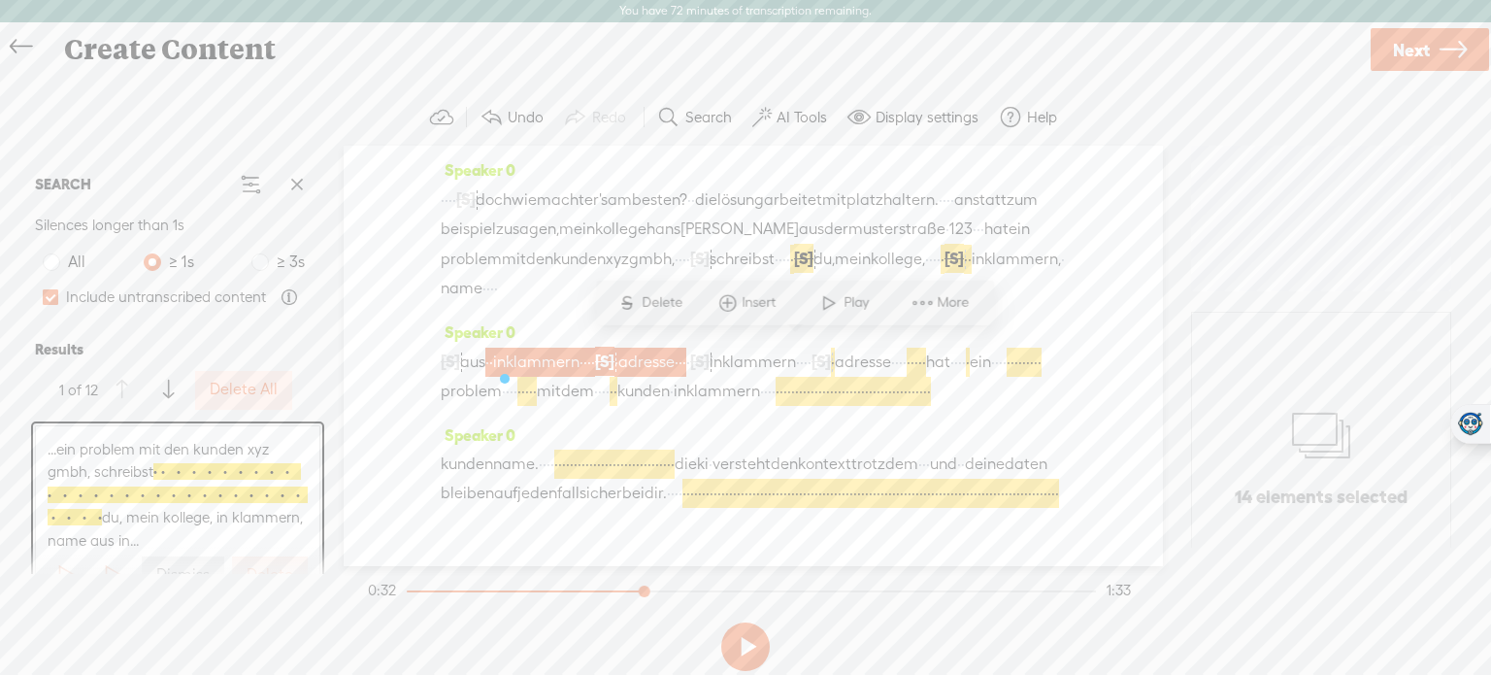
click at [662, 299] on span "Delete" at bounding box center [665, 302] width 46 height 19
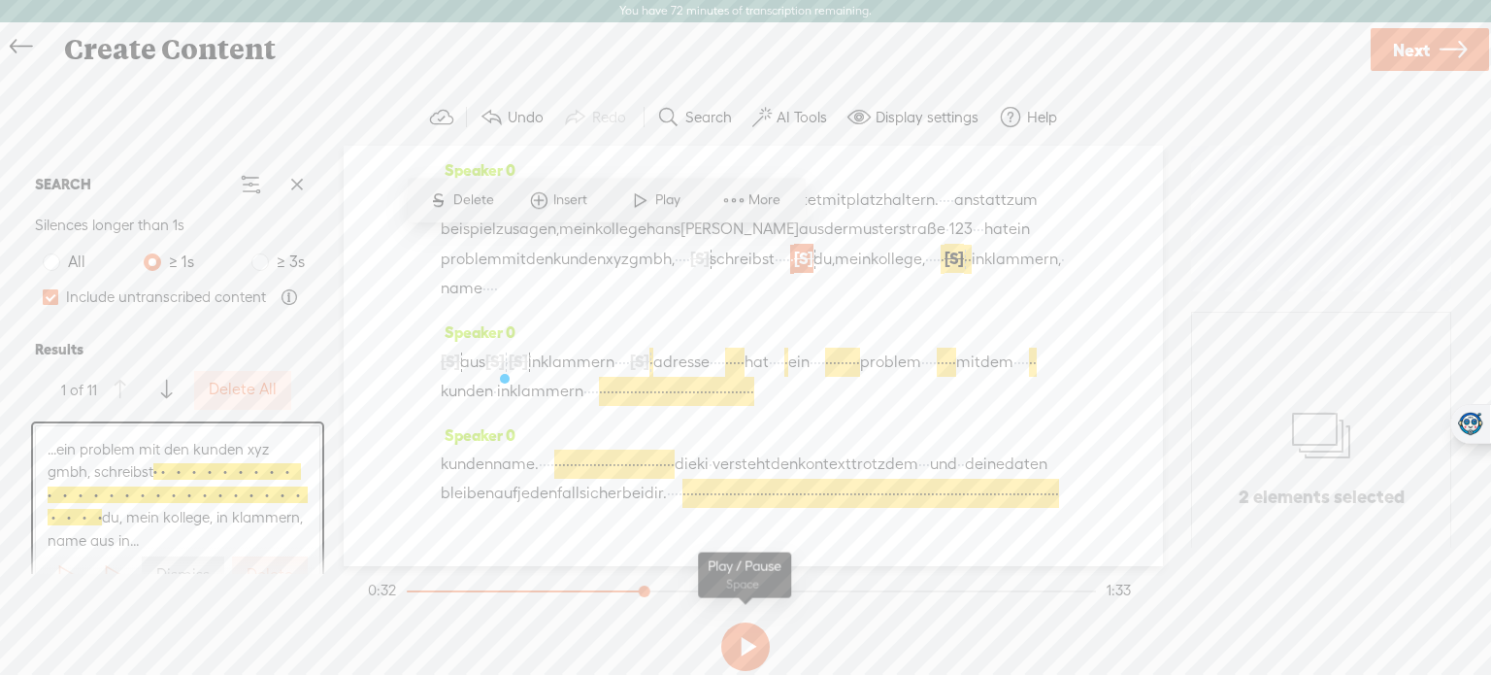
click at [747, 644] on button at bounding box center [745, 646] width 49 height 49
click at [735, 648] on button at bounding box center [745, 646] width 49 height 49
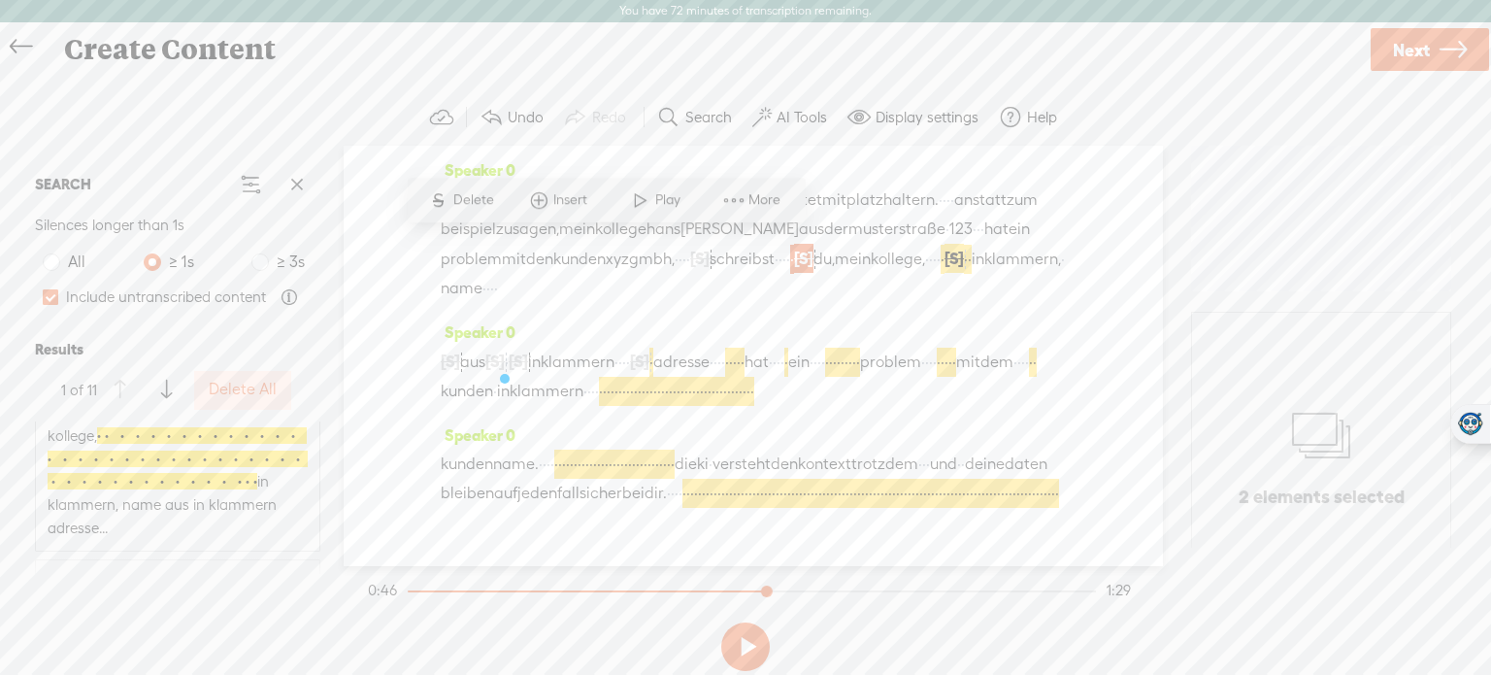
scroll to position [195, 0]
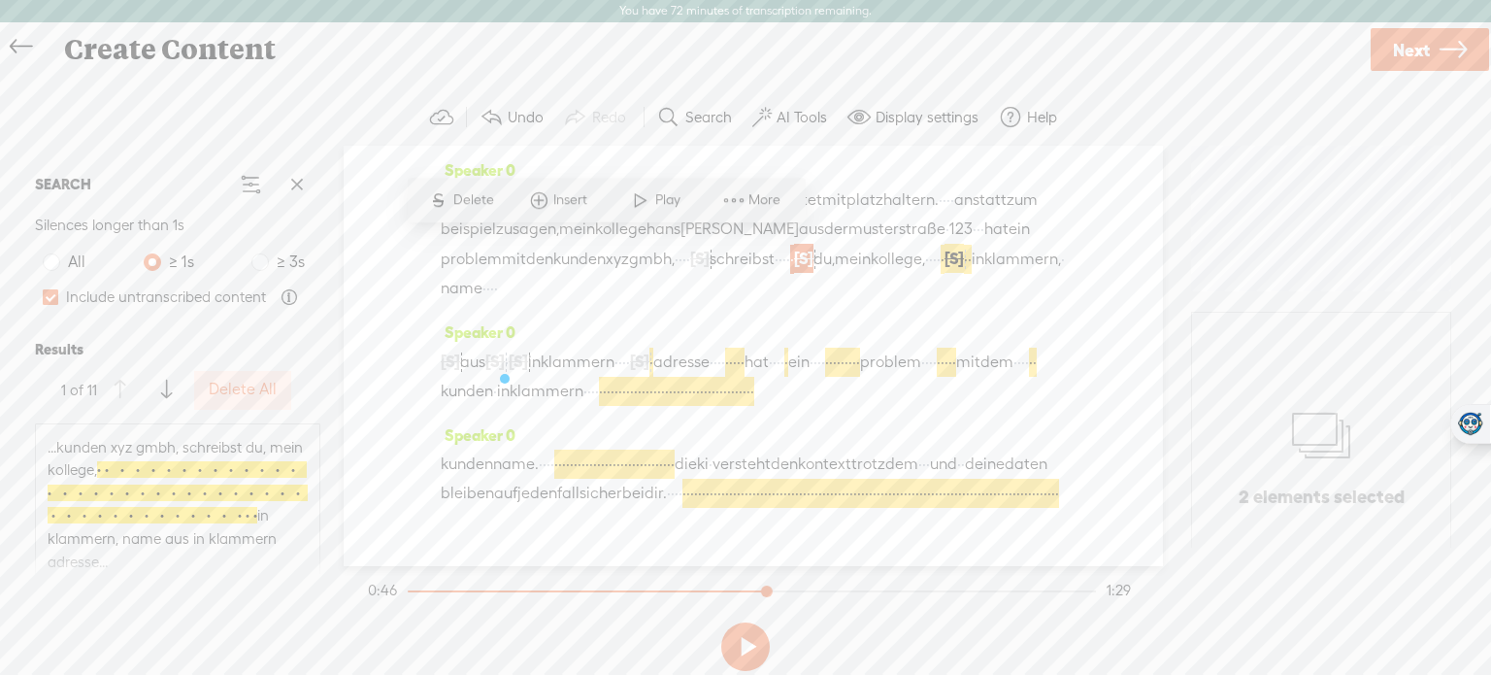
click at [231, 484] on span "· · · · · · · · · · · · · · · · · · · · · · · · · · · · · · · · · · · · · · · ·…" at bounding box center [178, 492] width 260 height 62
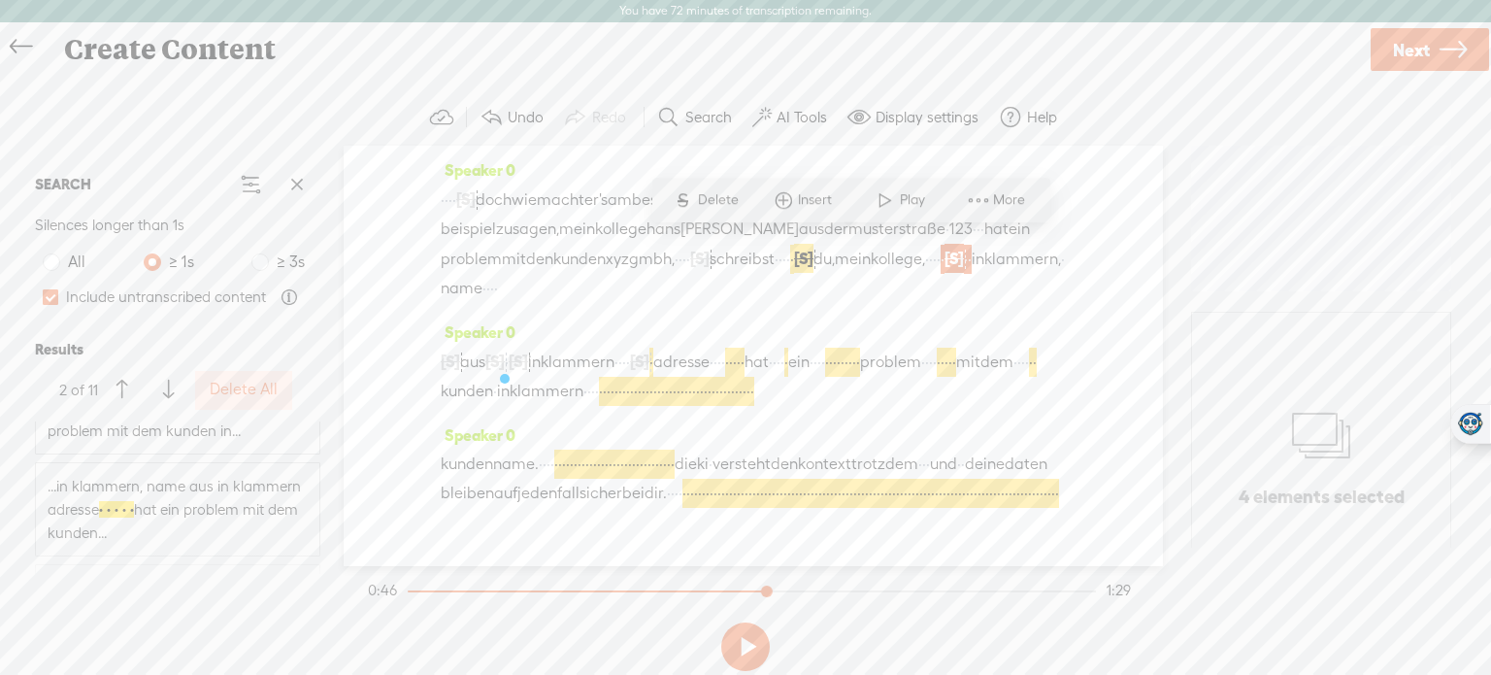
scroll to position [485, 0]
click at [209, 492] on span "...in klammern, name aus in klammern adresse · · · · · hat ein problem mit dem …" at bounding box center [178, 497] width 260 height 69
click at [177, 468] on span "...in klammern, name aus in klammern adresse hat · · ein problem mit dem kunden…" at bounding box center [178, 474] width 260 height 69
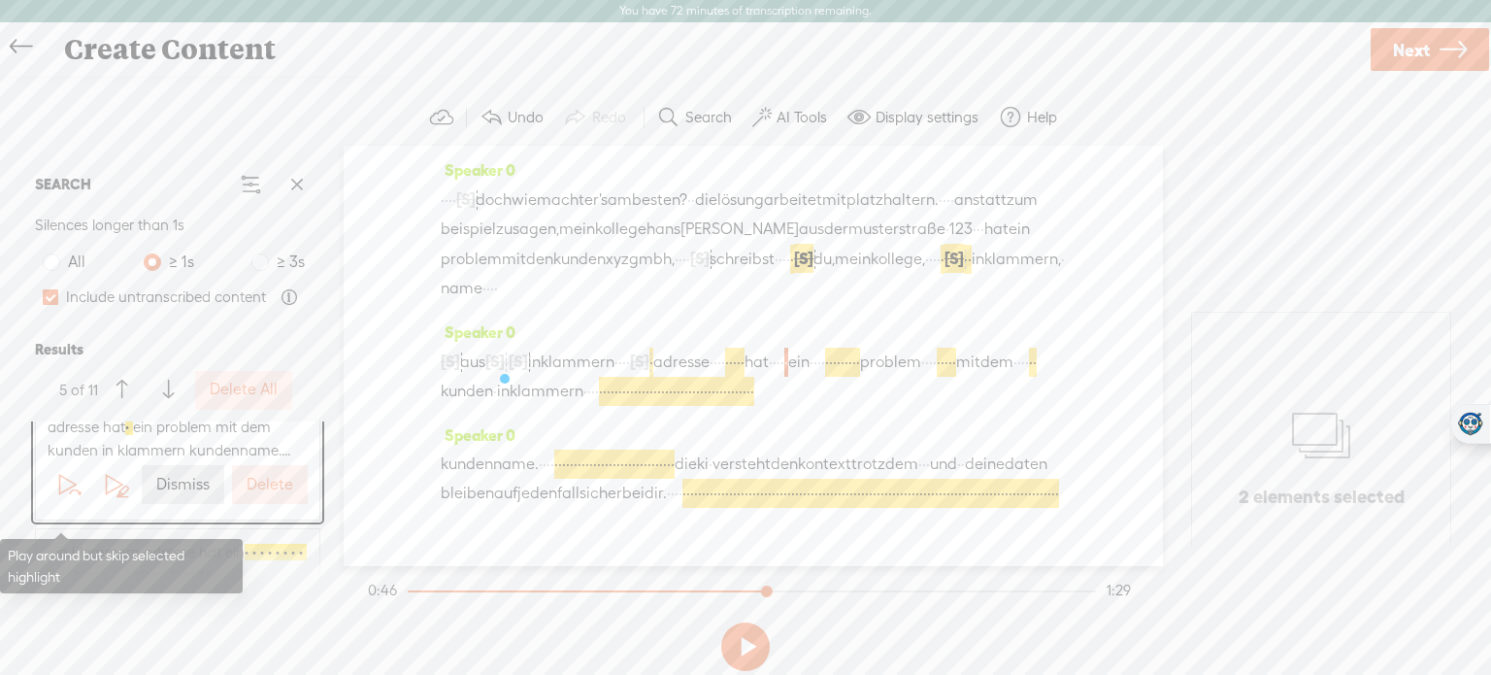
click at [69, 499] on span at bounding box center [76, 492] width 14 height 14
click at [59, 499] on span at bounding box center [67, 484] width 29 height 29
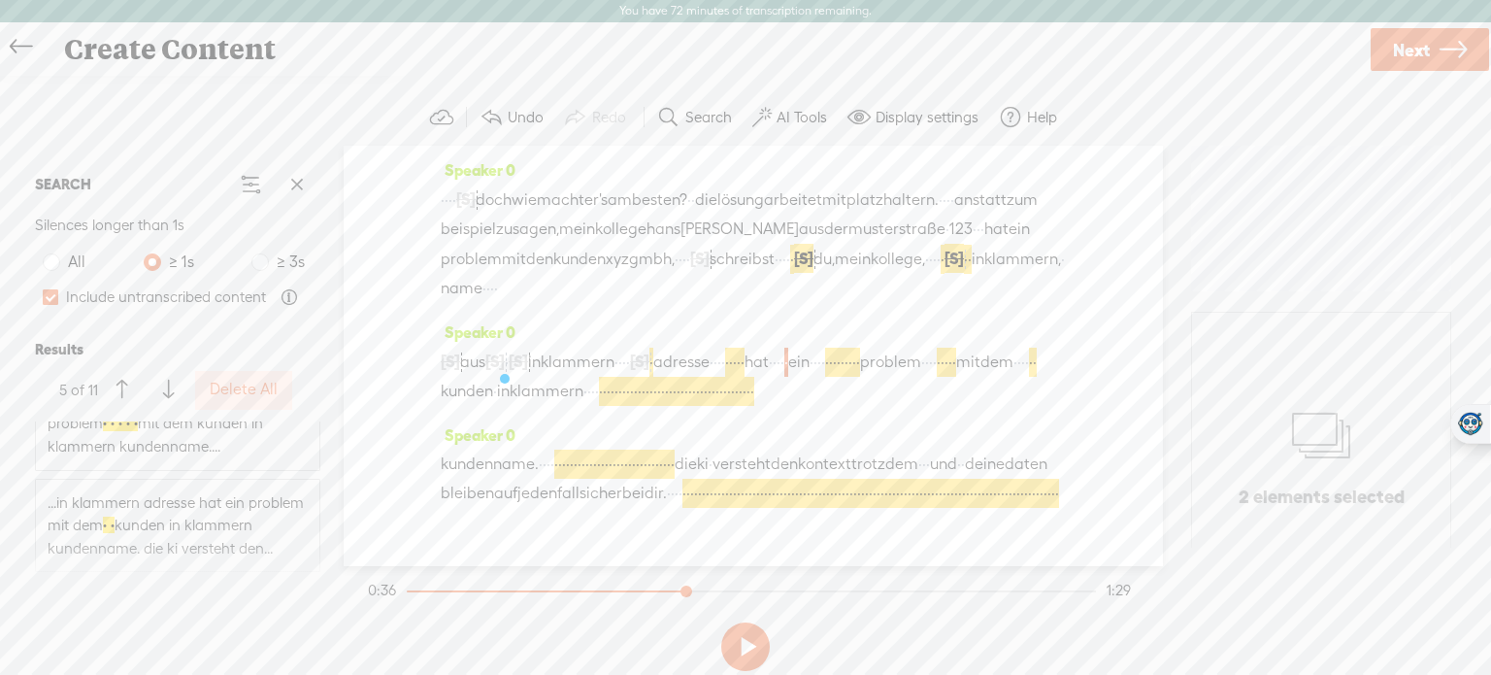
scroll to position [932, 0]
click at [182, 504] on span "...in klammern adresse hat ein problem mit dem · · kunden in klammern kundennam…" at bounding box center [178, 503] width 260 height 69
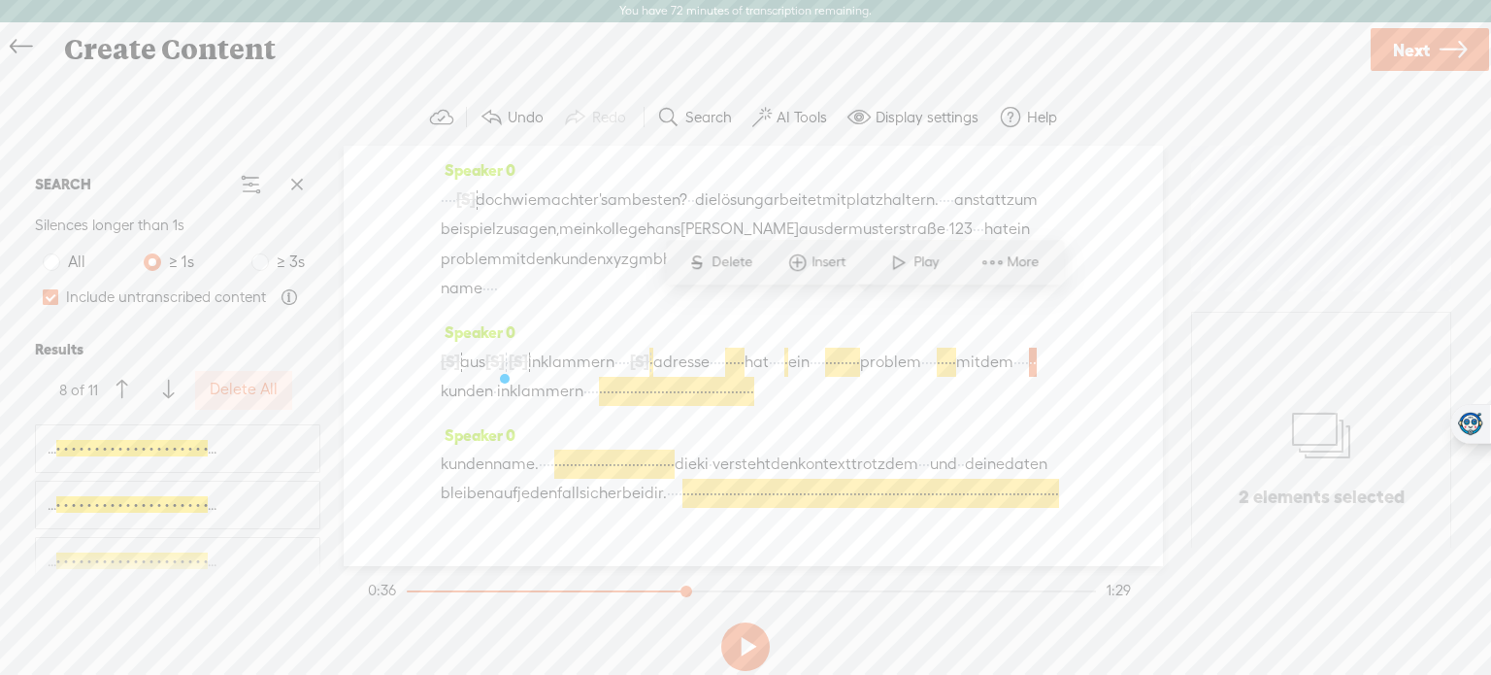
scroll to position [1120, 0]
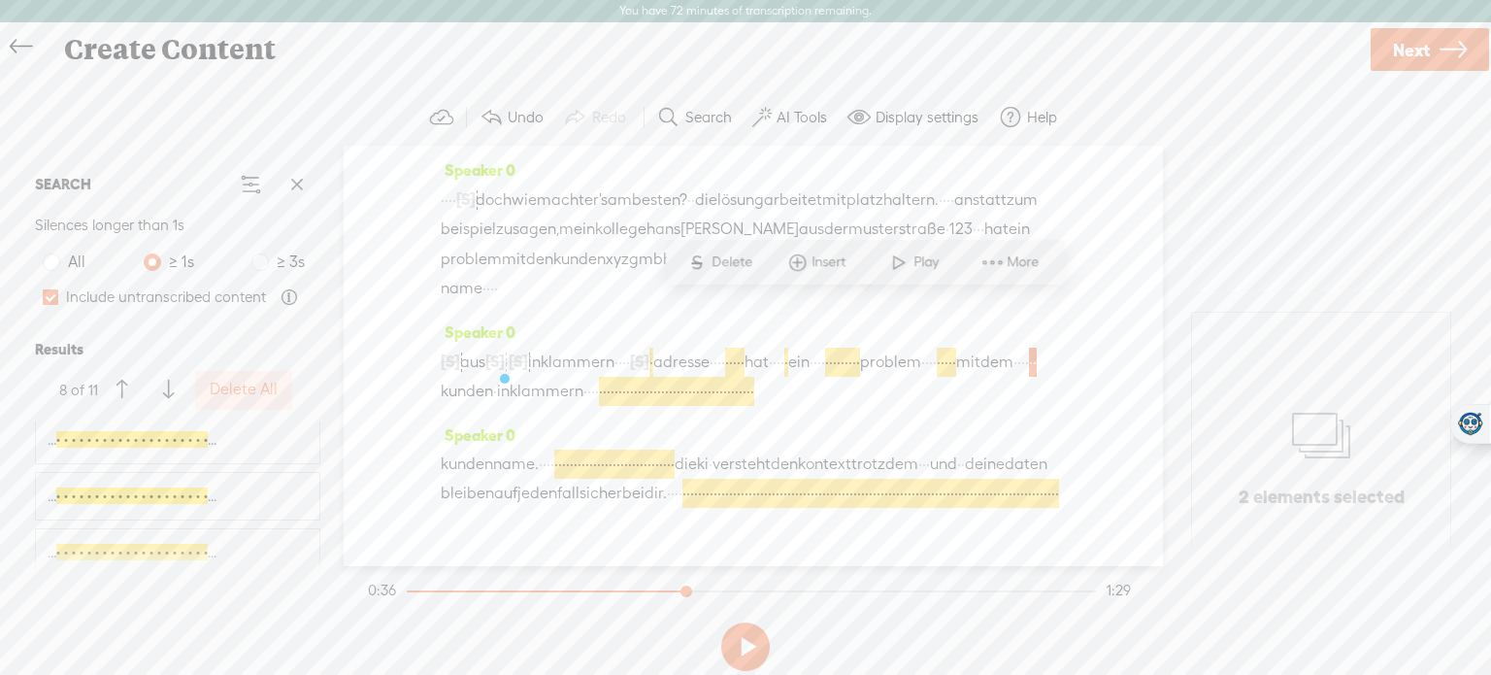
click at [259, 451] on div "... · · · · · · · · · · · · · · · · · · · · ..." at bounding box center [178, 439] width 260 height 23
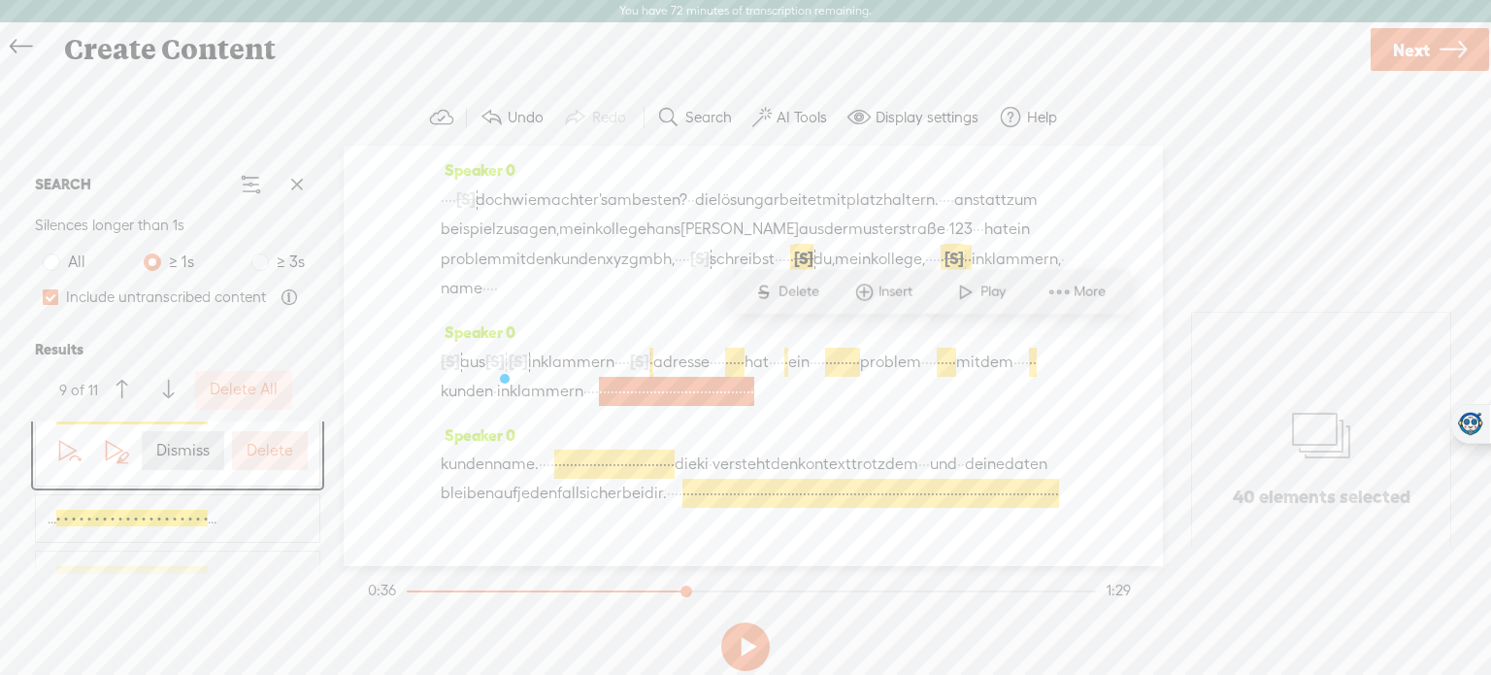
click at [267, 460] on button "Delete" at bounding box center [270, 450] width 76 height 39
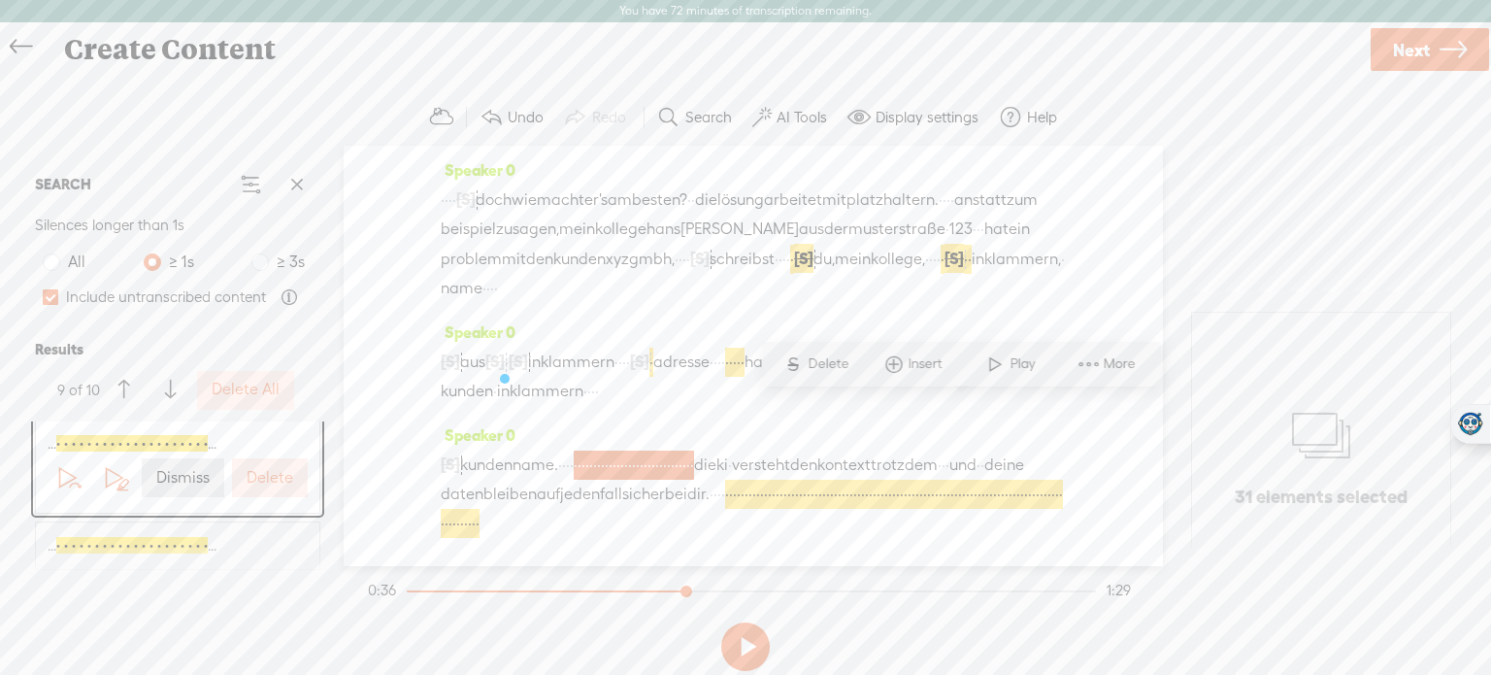
scroll to position [1091, 0]
click at [273, 476] on label "Delete" at bounding box center [270, 479] width 47 height 20
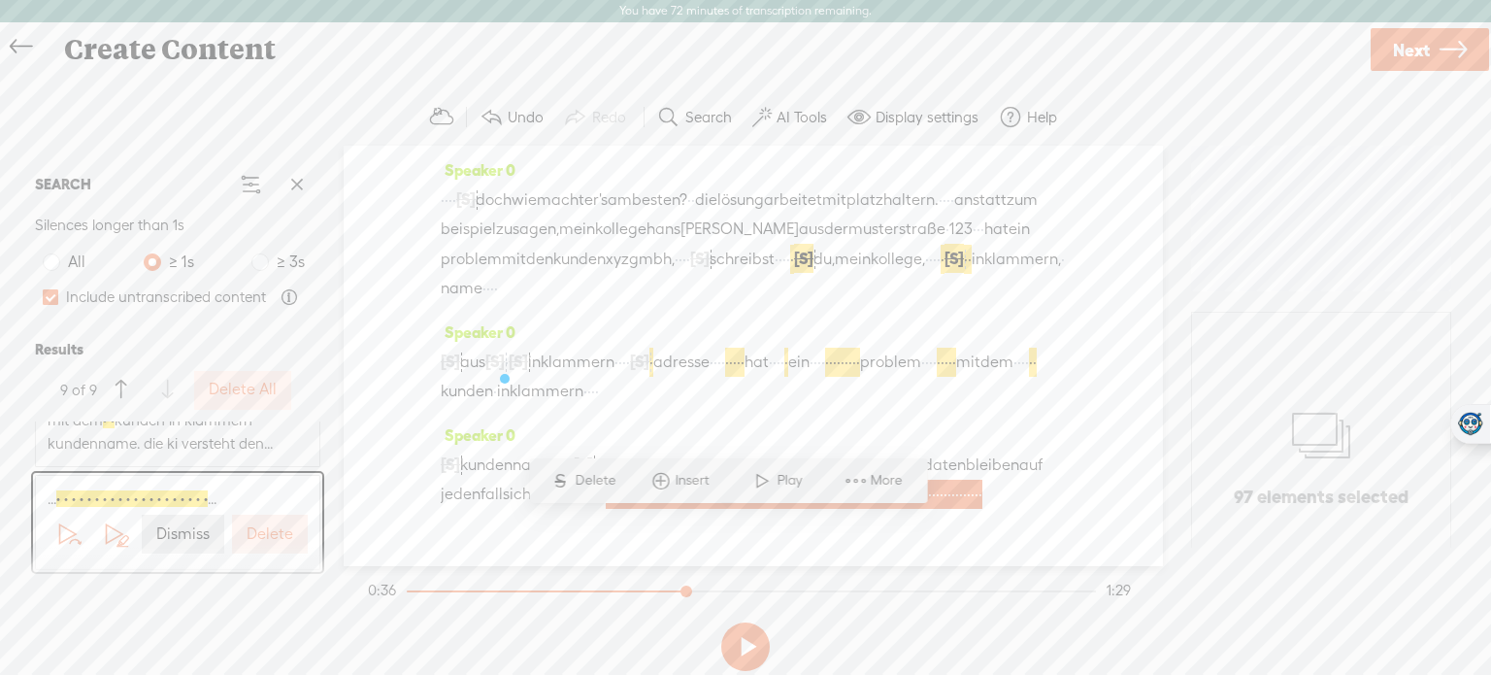
scroll to position [1035, 0]
click at [255, 530] on label "Delete" at bounding box center [270, 534] width 47 height 20
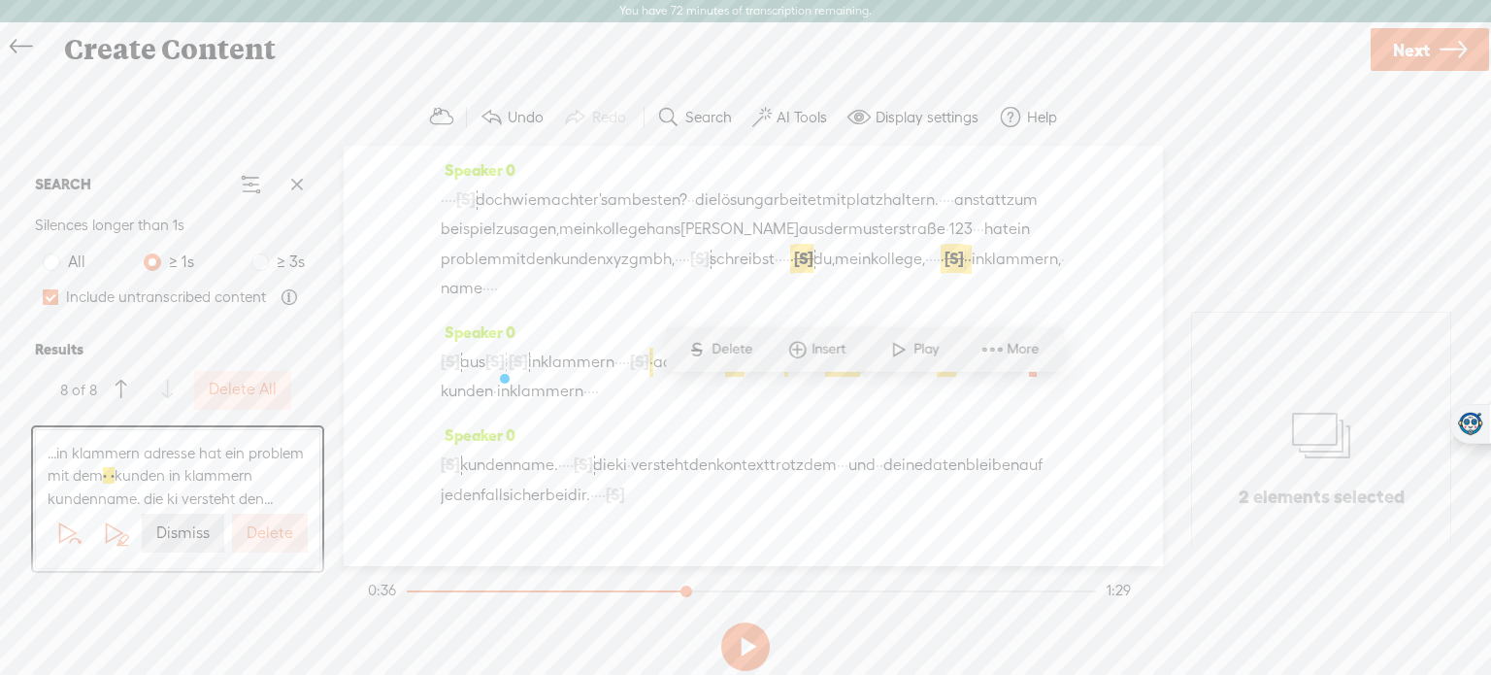
scroll to position [980, 0]
drag, startPoint x: 689, startPoint y: 594, endPoint x: 326, endPoint y: 603, distance: 363.2
click at [326, 603] on div "Trebble audio editor works best with Google Chrome or Firefox. Please switch yo…" at bounding box center [745, 383] width 1453 height 589
click at [743, 658] on button at bounding box center [745, 646] width 49 height 49
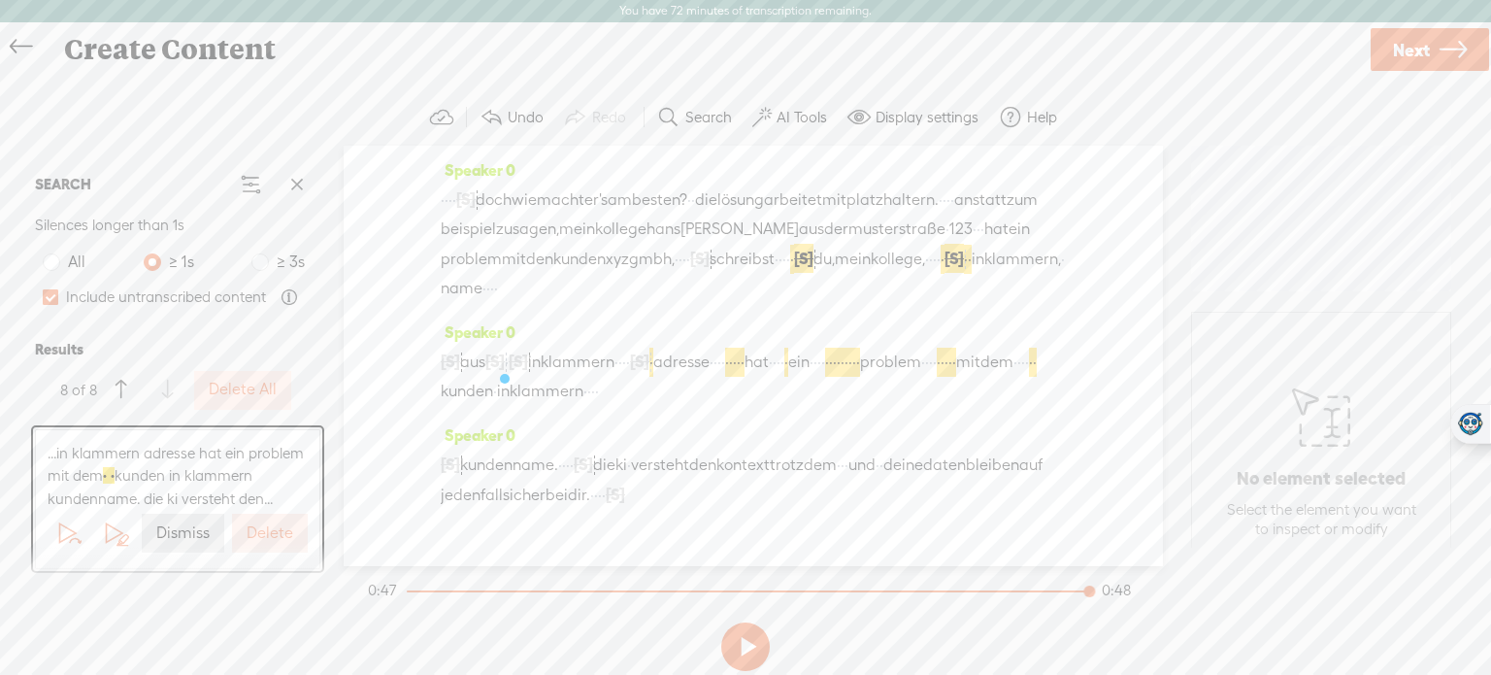
click at [1443, 43] on icon at bounding box center [1453, 50] width 27 height 50
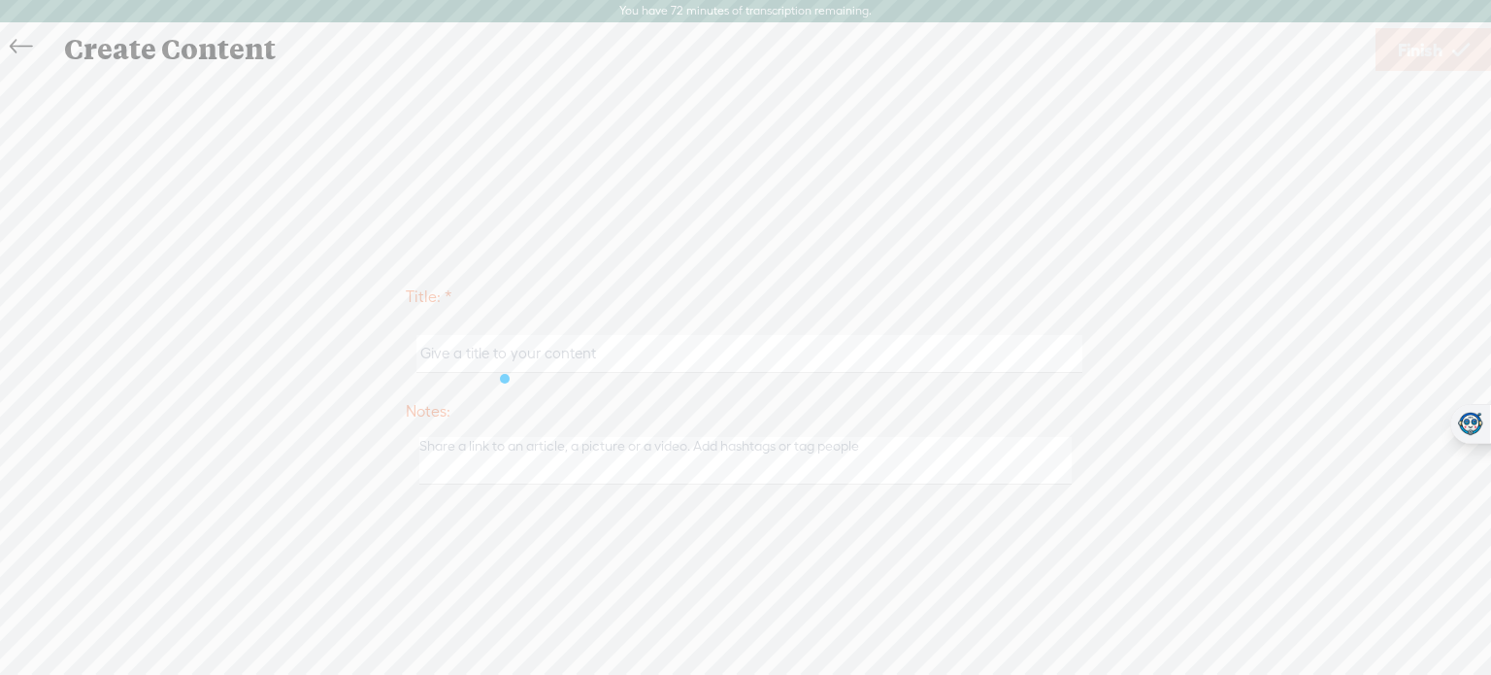
click at [588, 349] on input "text" at bounding box center [749, 354] width 665 height 38
type input "AI Scout 12"
click at [1445, 43] on link "Finish" at bounding box center [1434, 49] width 117 height 43
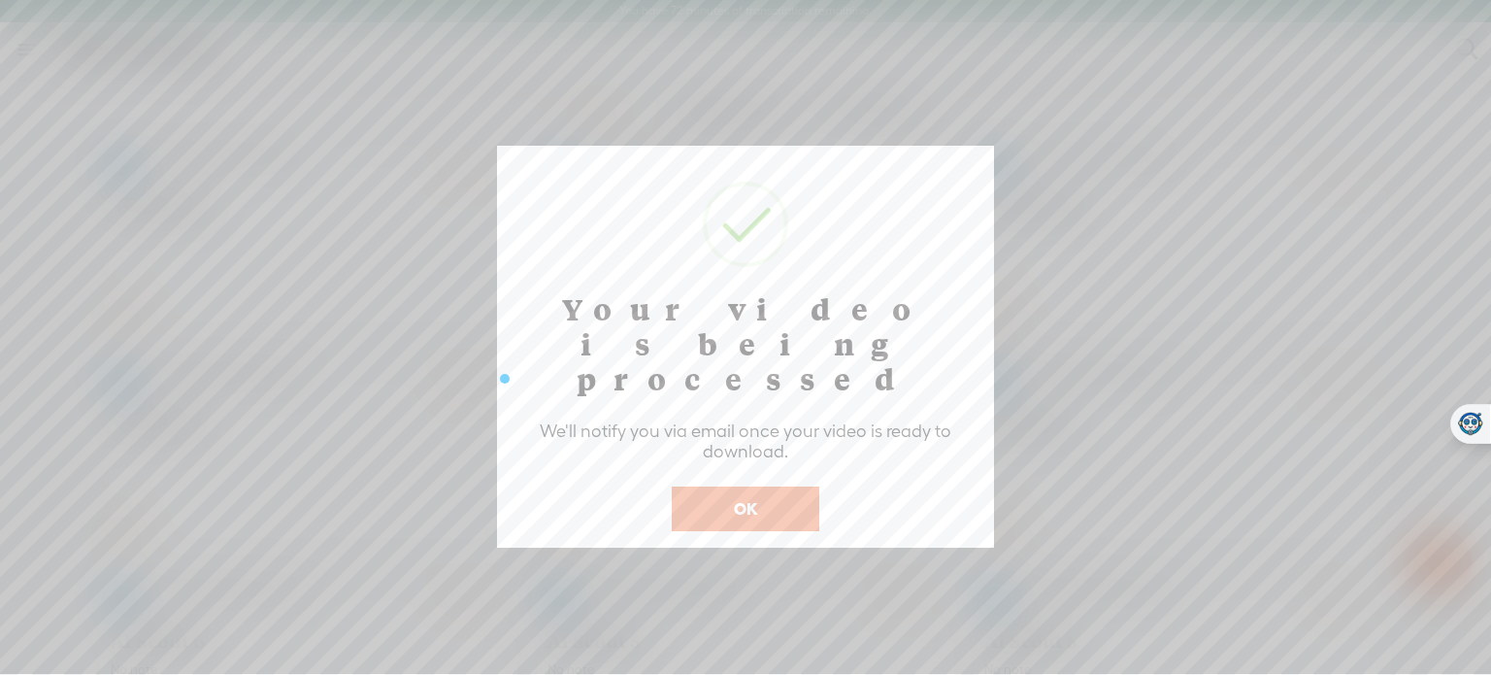
click at [738, 492] on button "OK" at bounding box center [746, 508] width 148 height 45
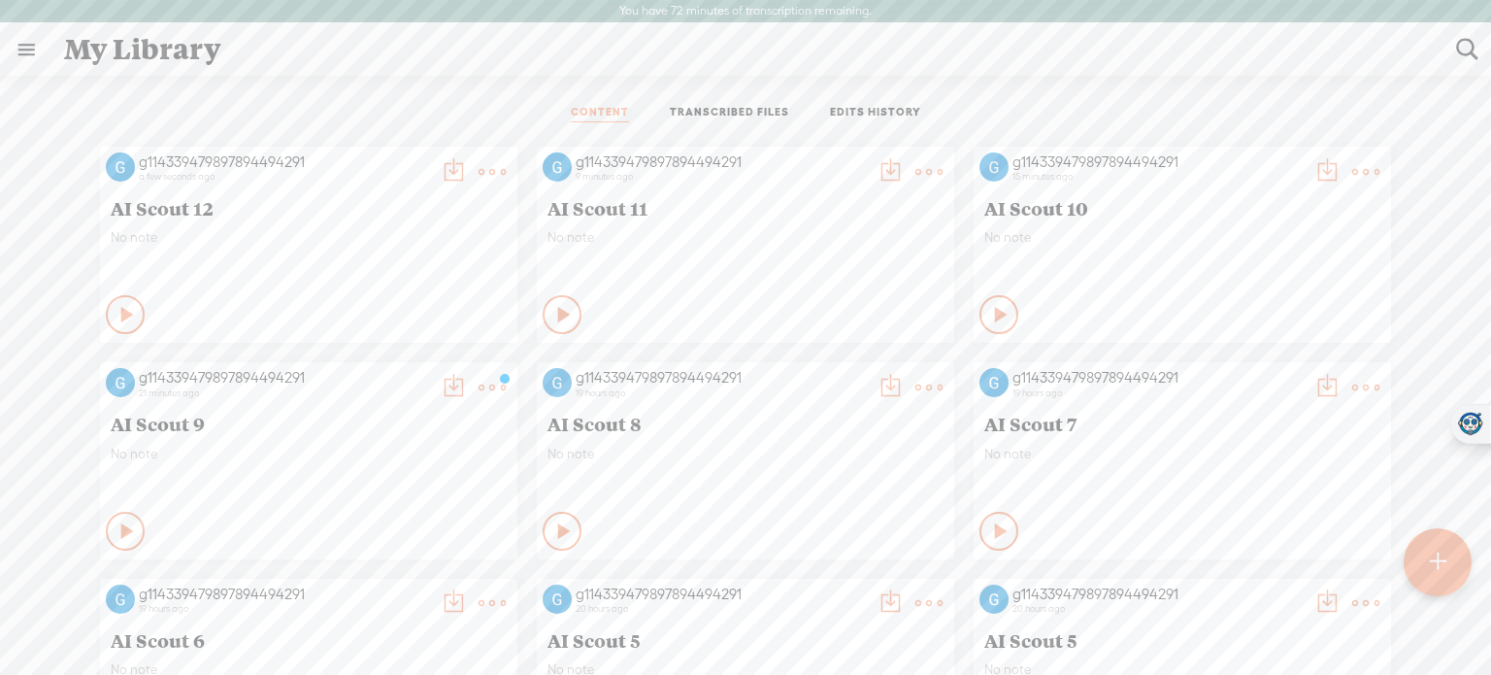
click at [1464, 563] on div at bounding box center [1438, 562] width 68 height 68
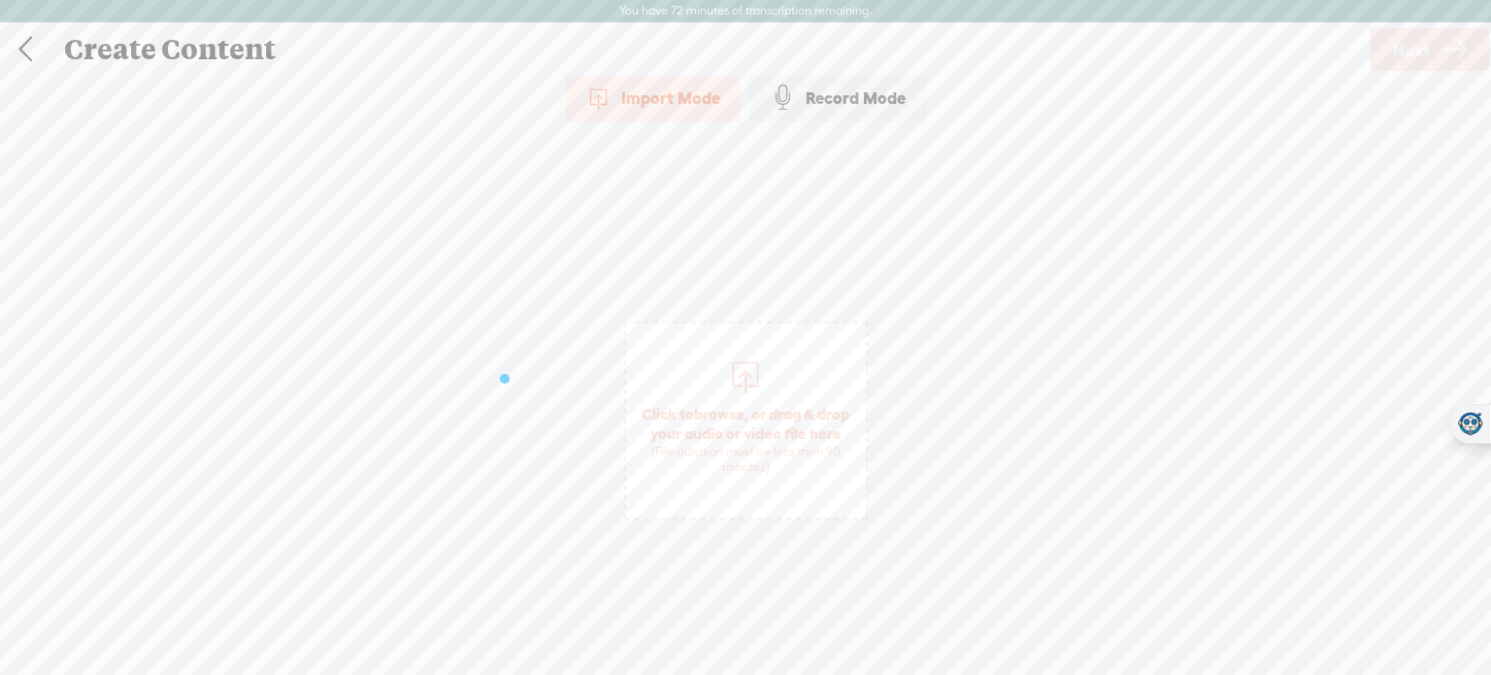
click at [745, 409] on span "browse" at bounding box center [719, 413] width 50 height 17
click at [1405, 61] on span "Next" at bounding box center [1411, 50] width 37 height 50
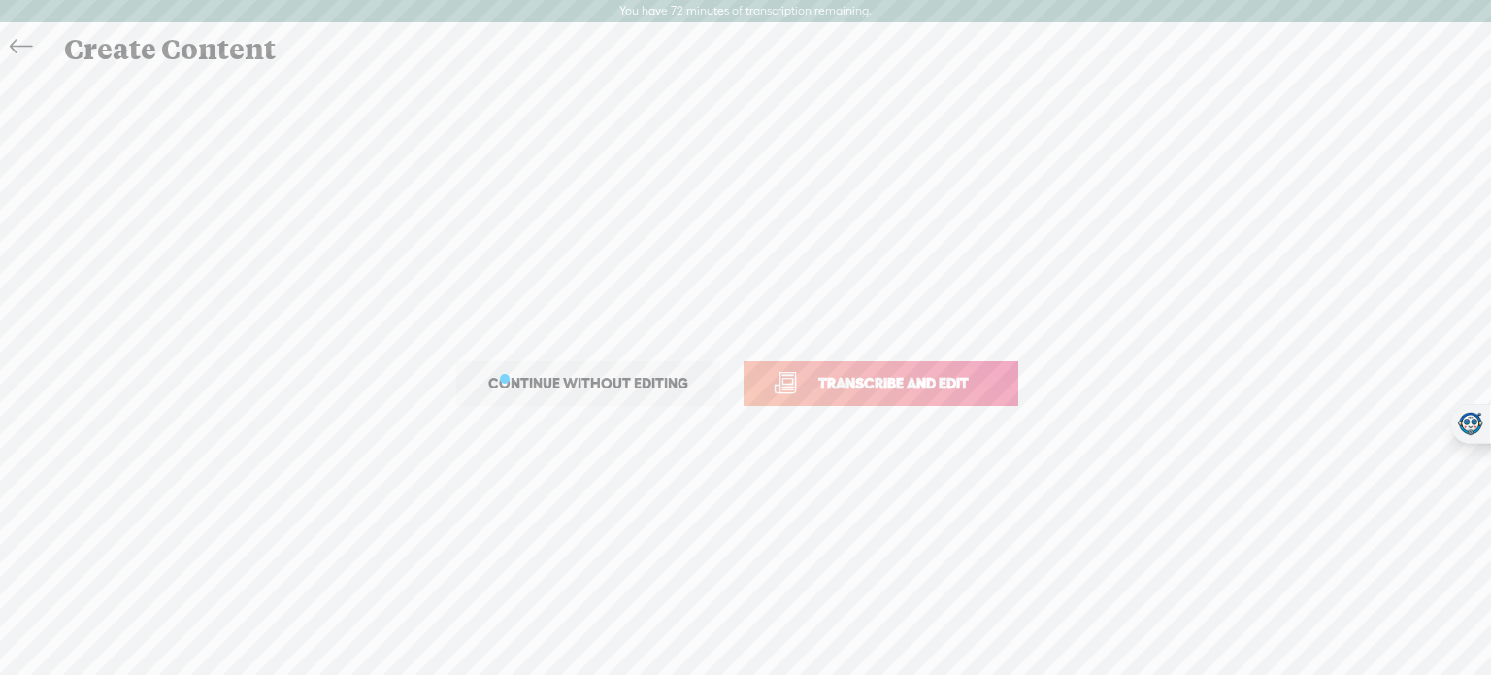
click at [781, 387] on link "Transcribe and edit" at bounding box center [881, 383] width 275 height 45
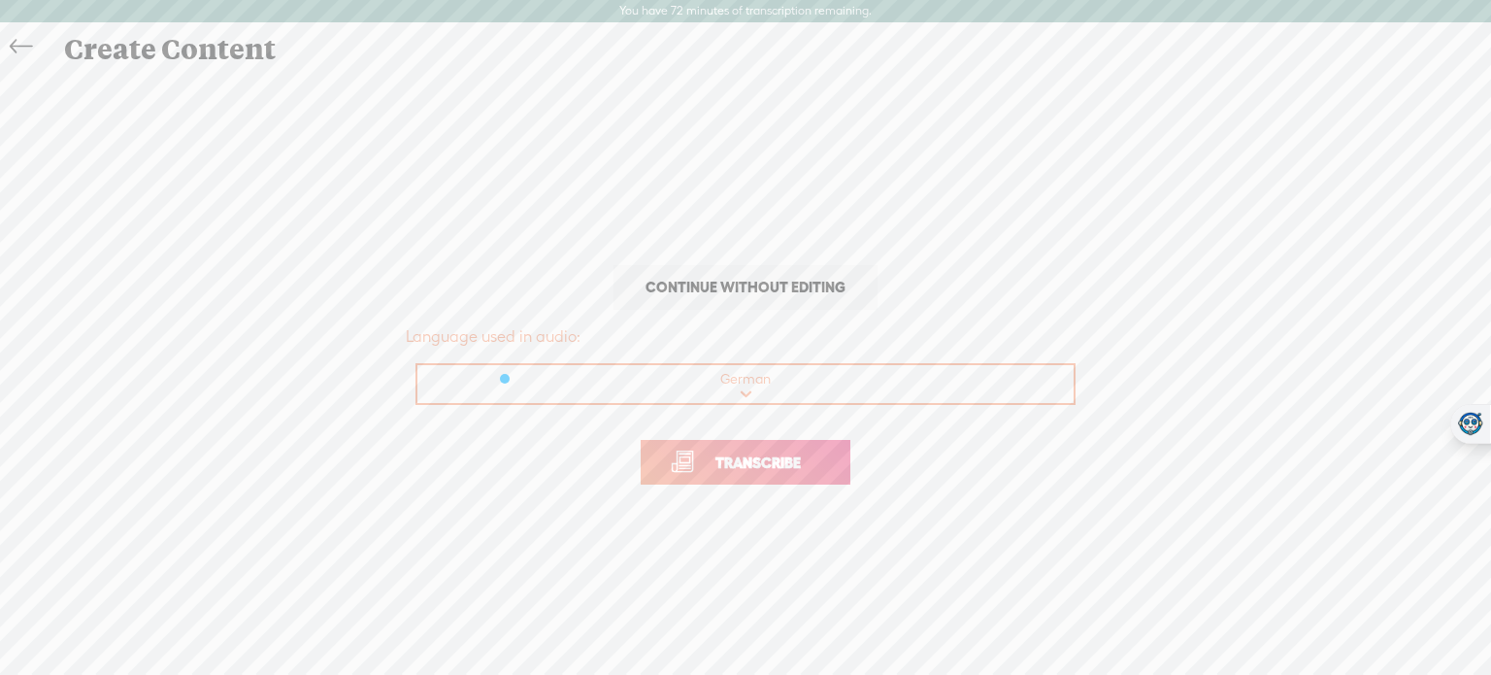
click at [746, 455] on span "Transcribe" at bounding box center [758, 462] width 126 height 22
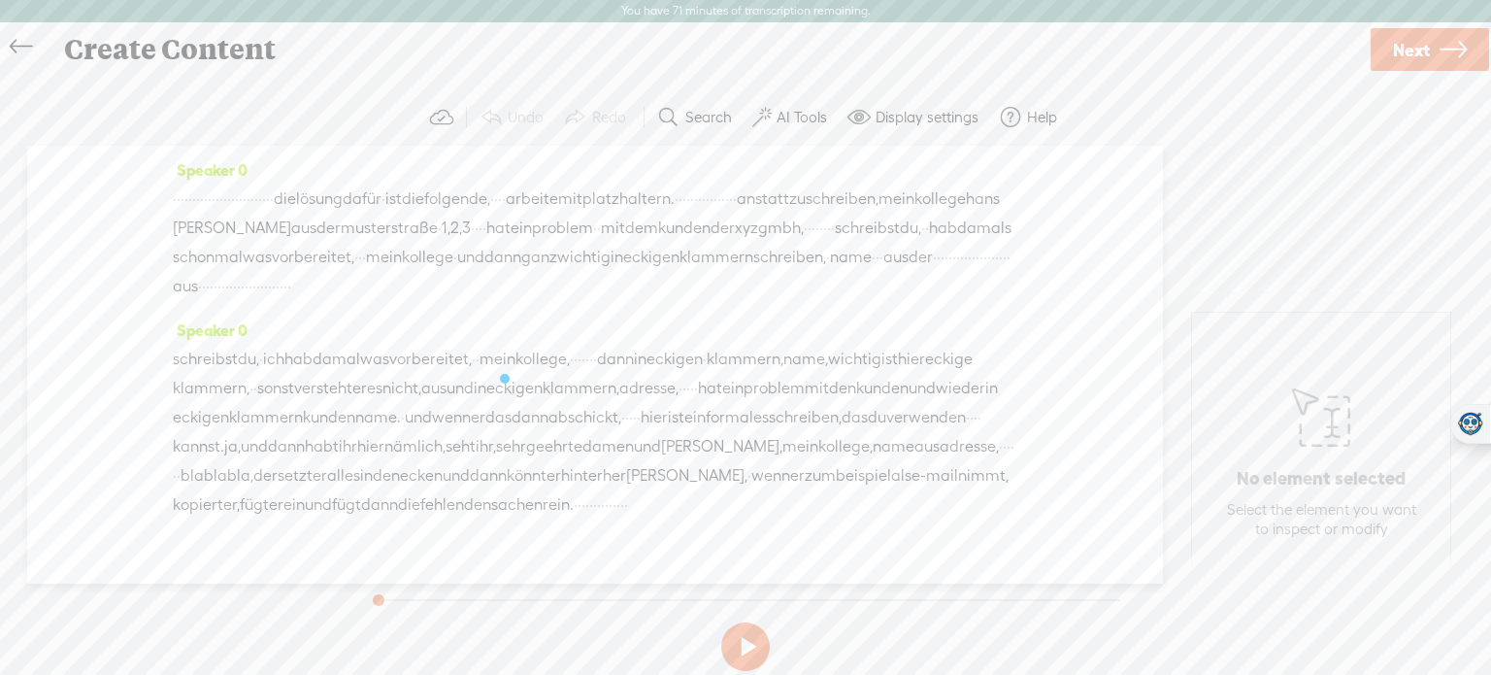
click at [789, 117] on label "AI Tools" at bounding box center [802, 117] width 50 height 19
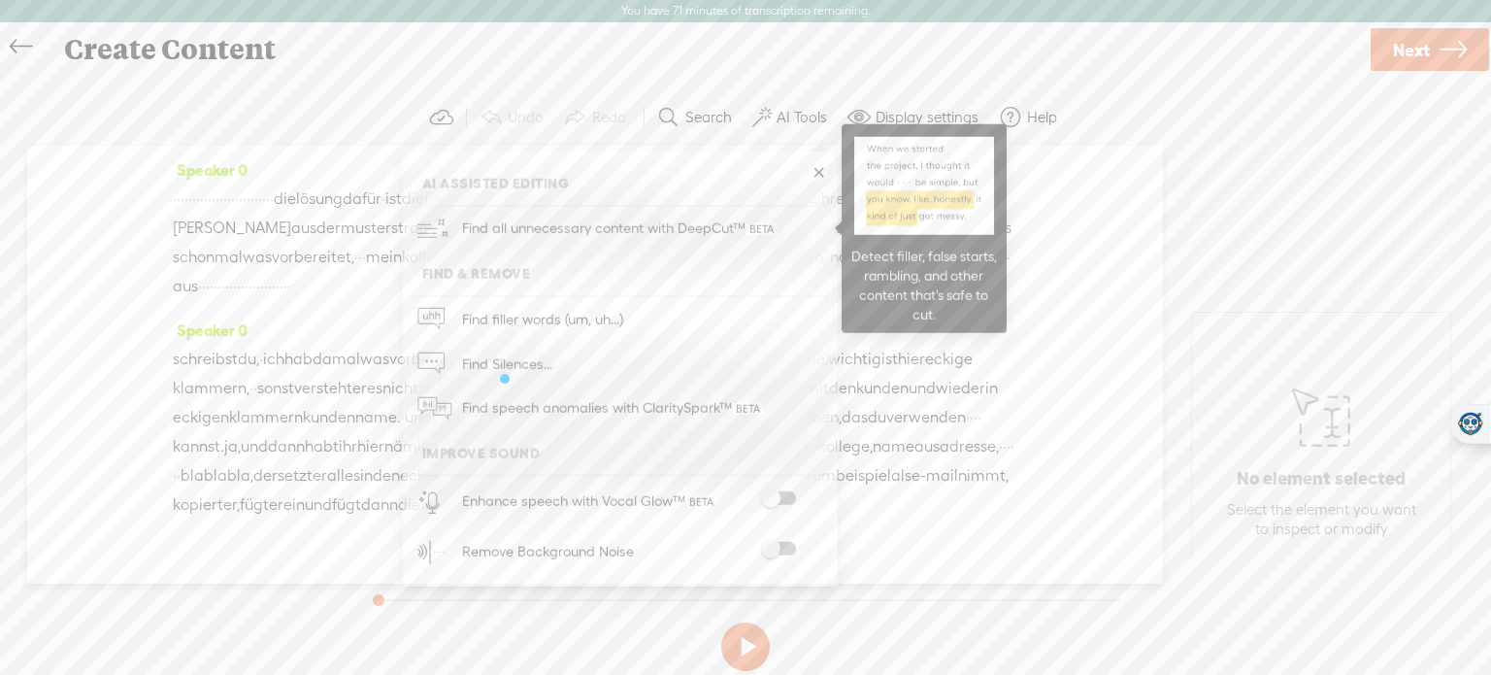
click at [636, 224] on span "Find all unnecessary content with DeepCut™" at bounding box center [619, 229] width 329 height 46
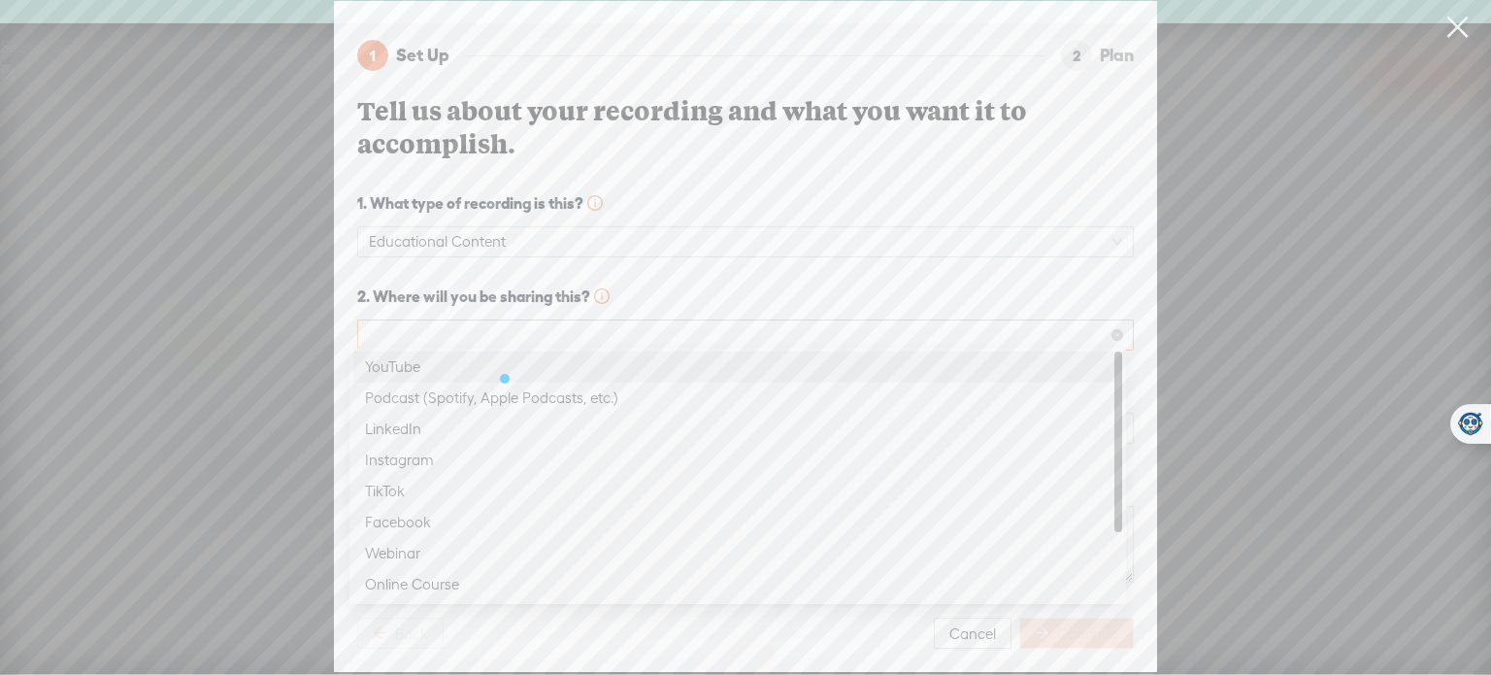
click at [590, 330] on span at bounding box center [745, 334] width 753 height 29
click at [555, 364] on div "YouTube" at bounding box center [738, 366] width 746 height 23
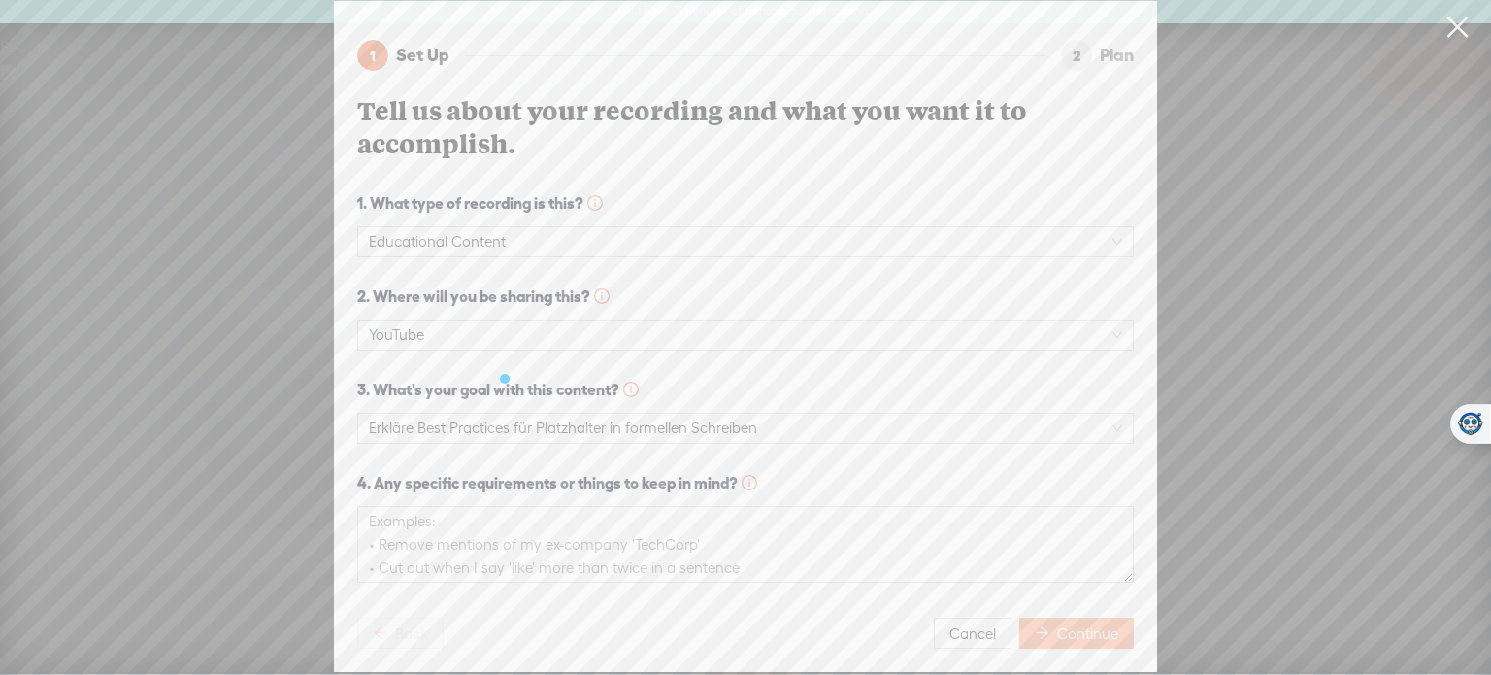
click at [1066, 618] on button "Continue" at bounding box center [1076, 633] width 115 height 31
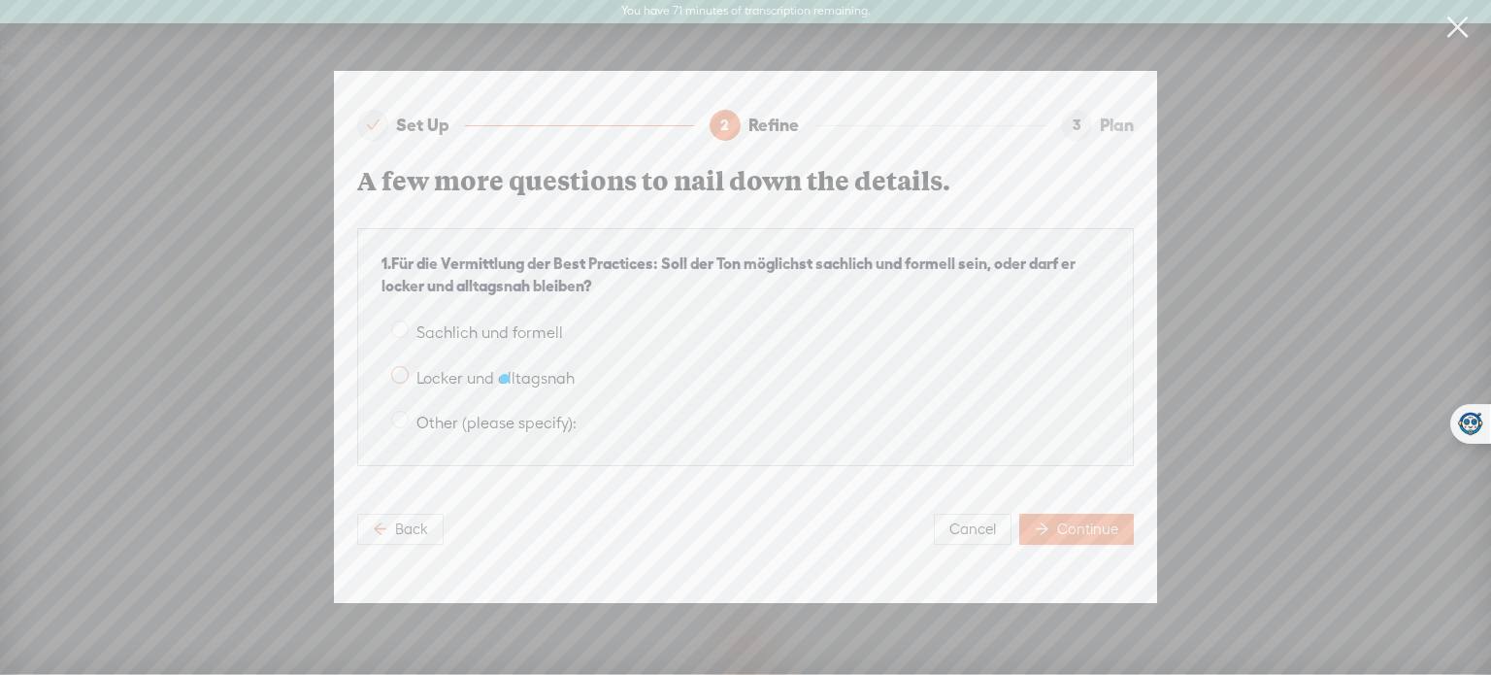
click at [413, 369] on span "Locker und alltagsnah" at bounding box center [496, 378] width 174 height 18
click at [409, 367] on input "Locker und alltagsnah" at bounding box center [399, 374] width 17 height 17
radio input "true"
click at [1102, 523] on span "Continue" at bounding box center [1087, 528] width 61 height 19
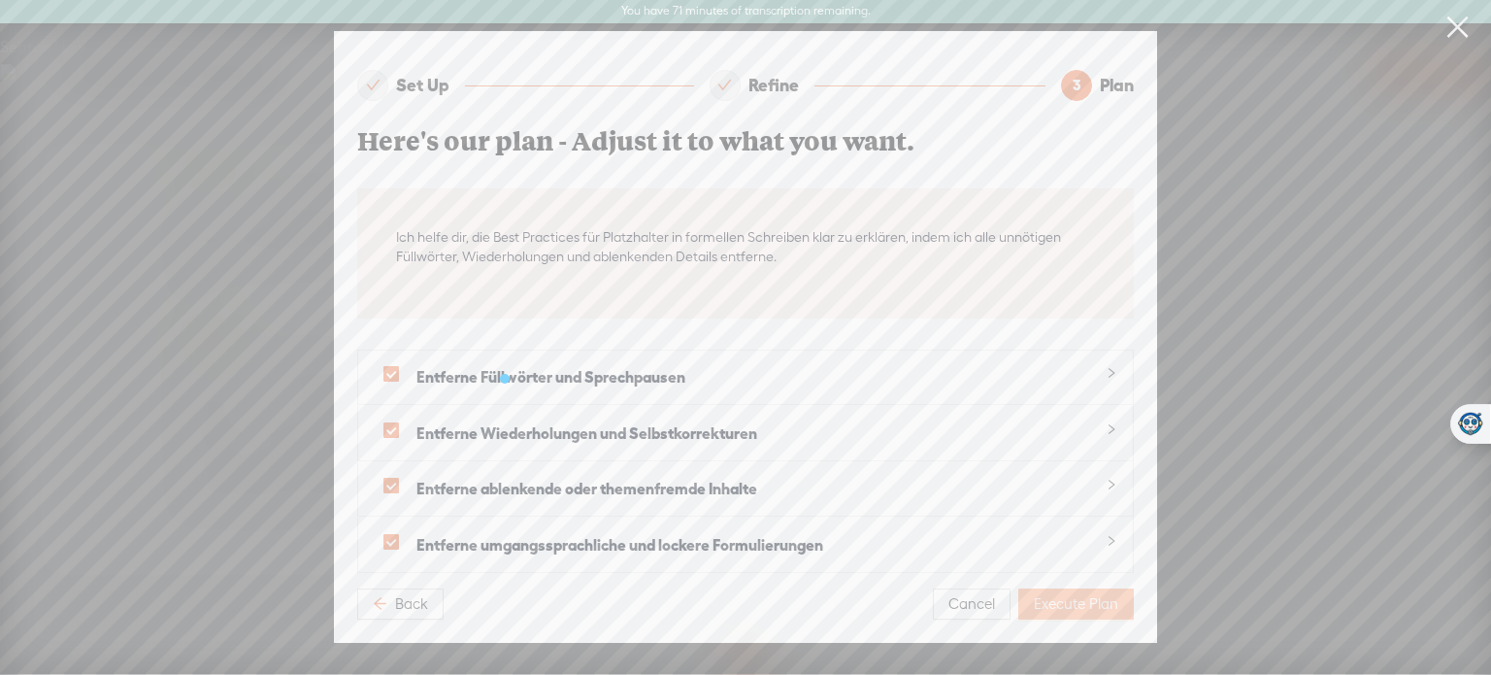
click at [1084, 594] on span "Execute Plan" at bounding box center [1076, 603] width 84 height 19
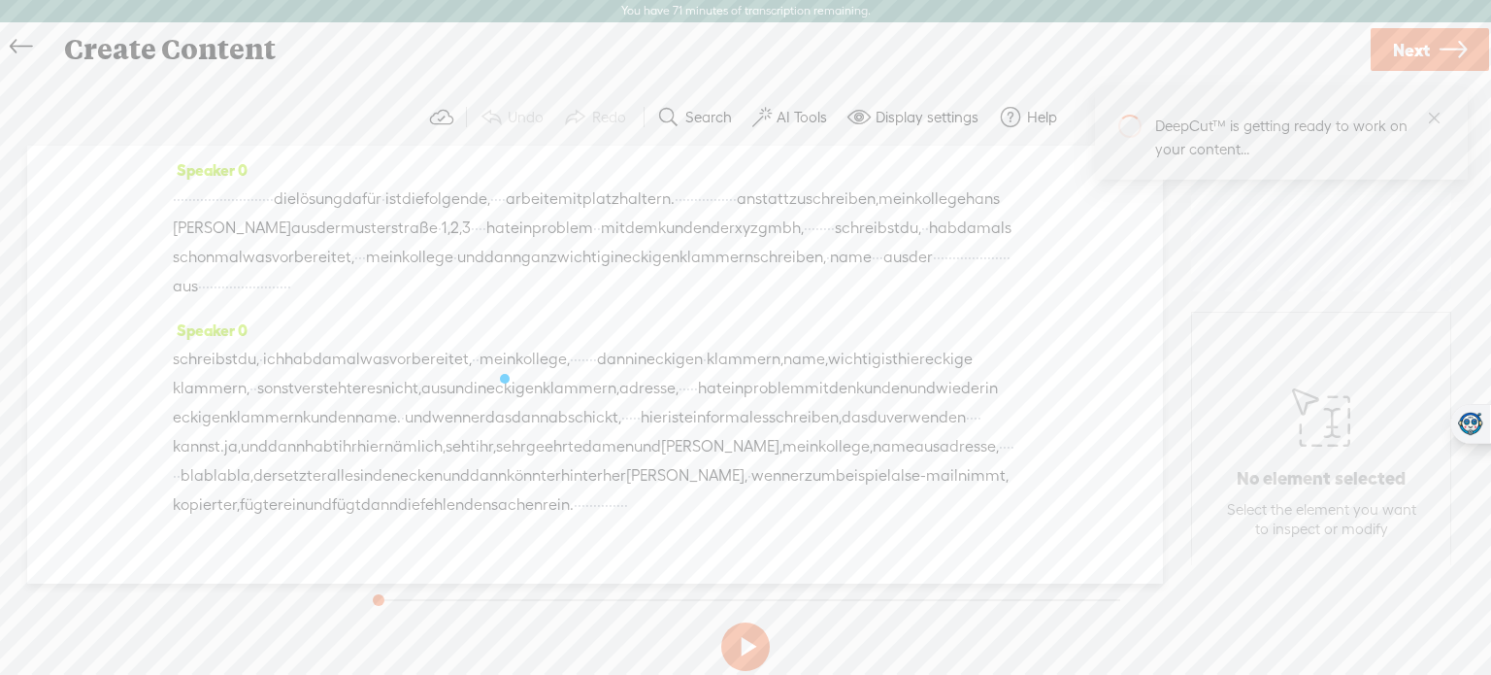
click at [829, 107] on button "AI Tools" at bounding box center [792, 117] width 95 height 39
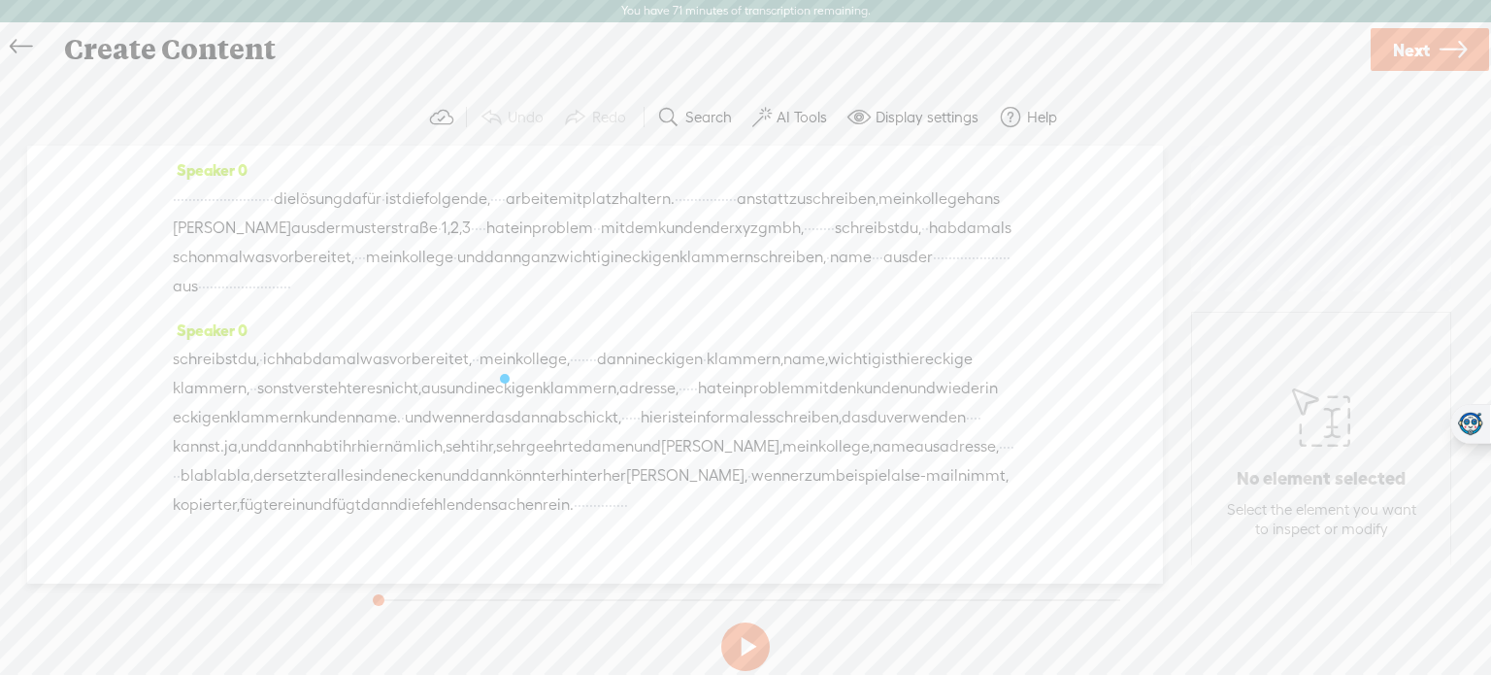
click at [777, 116] on label "AI Tools" at bounding box center [802, 117] width 50 height 19
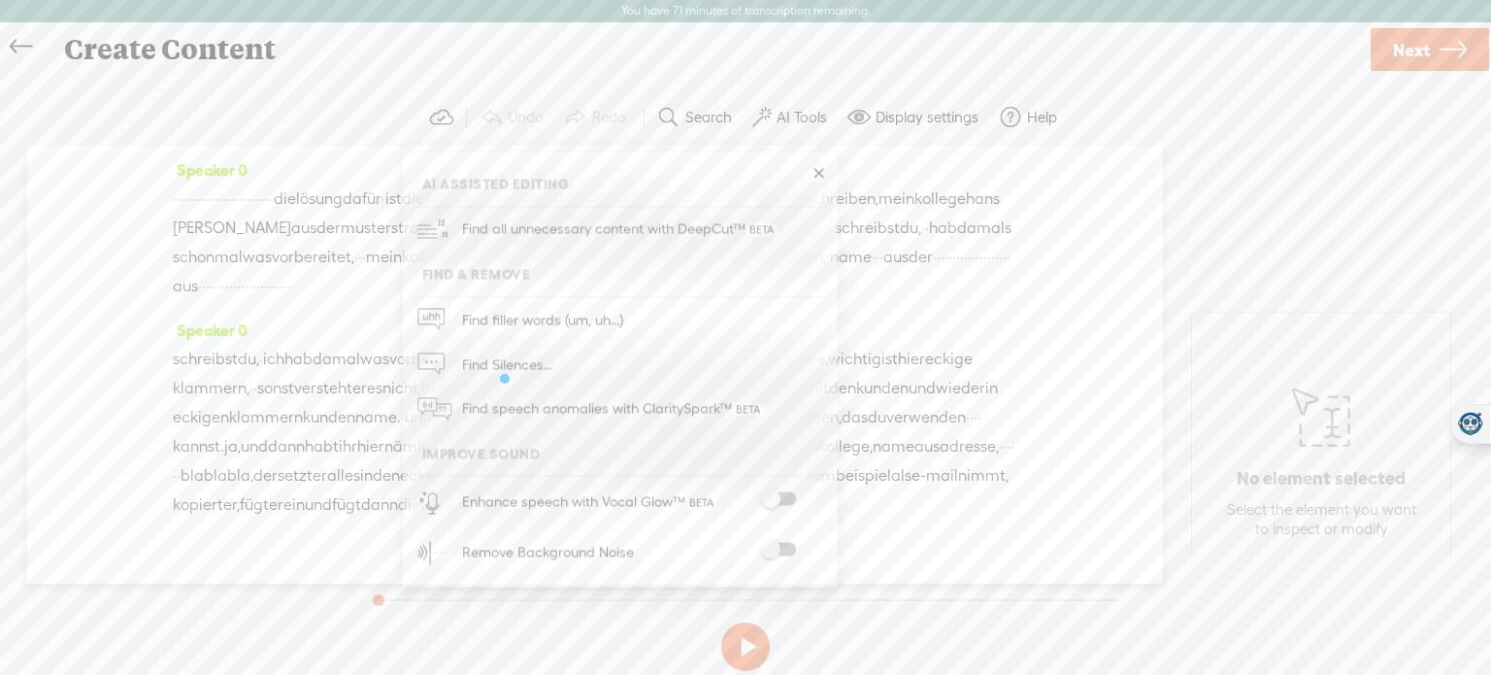
click at [768, 495] on span at bounding box center [778, 499] width 35 height 14
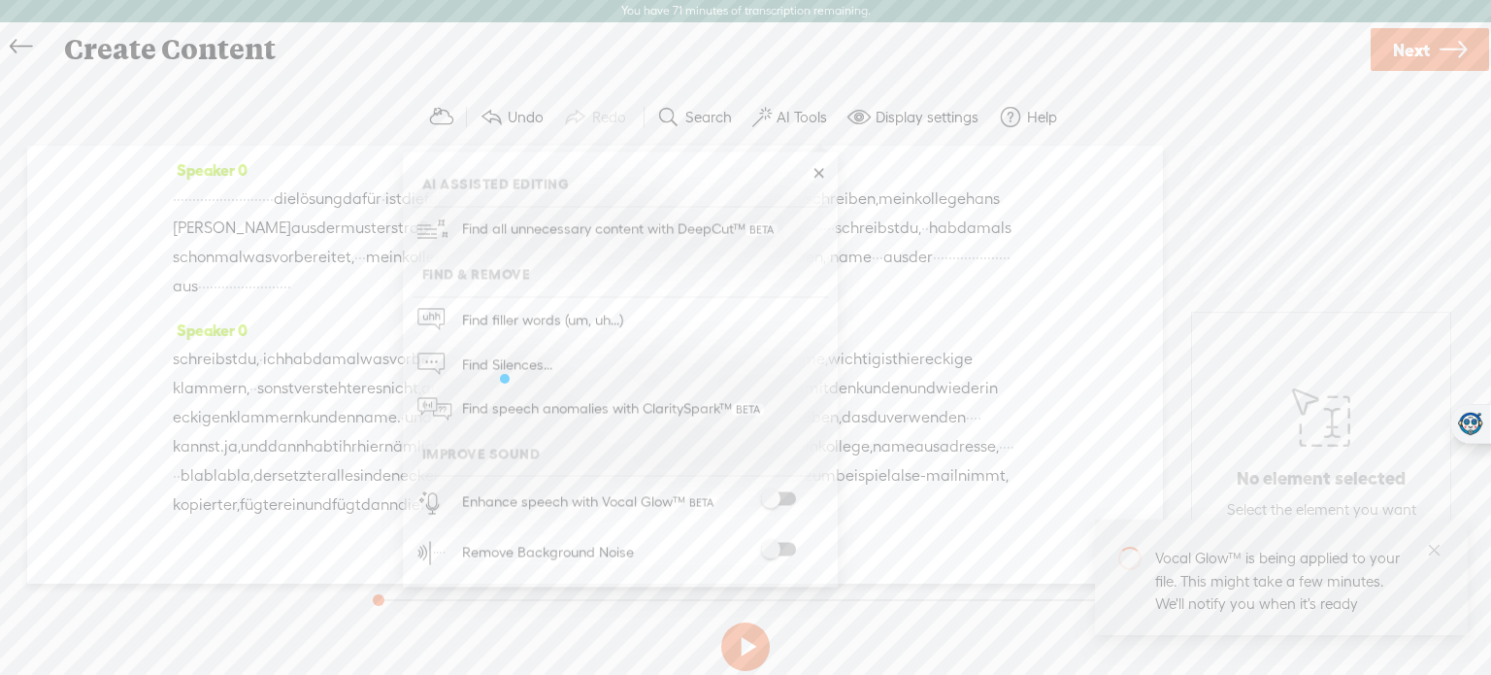
click at [781, 546] on span at bounding box center [778, 550] width 35 height 14
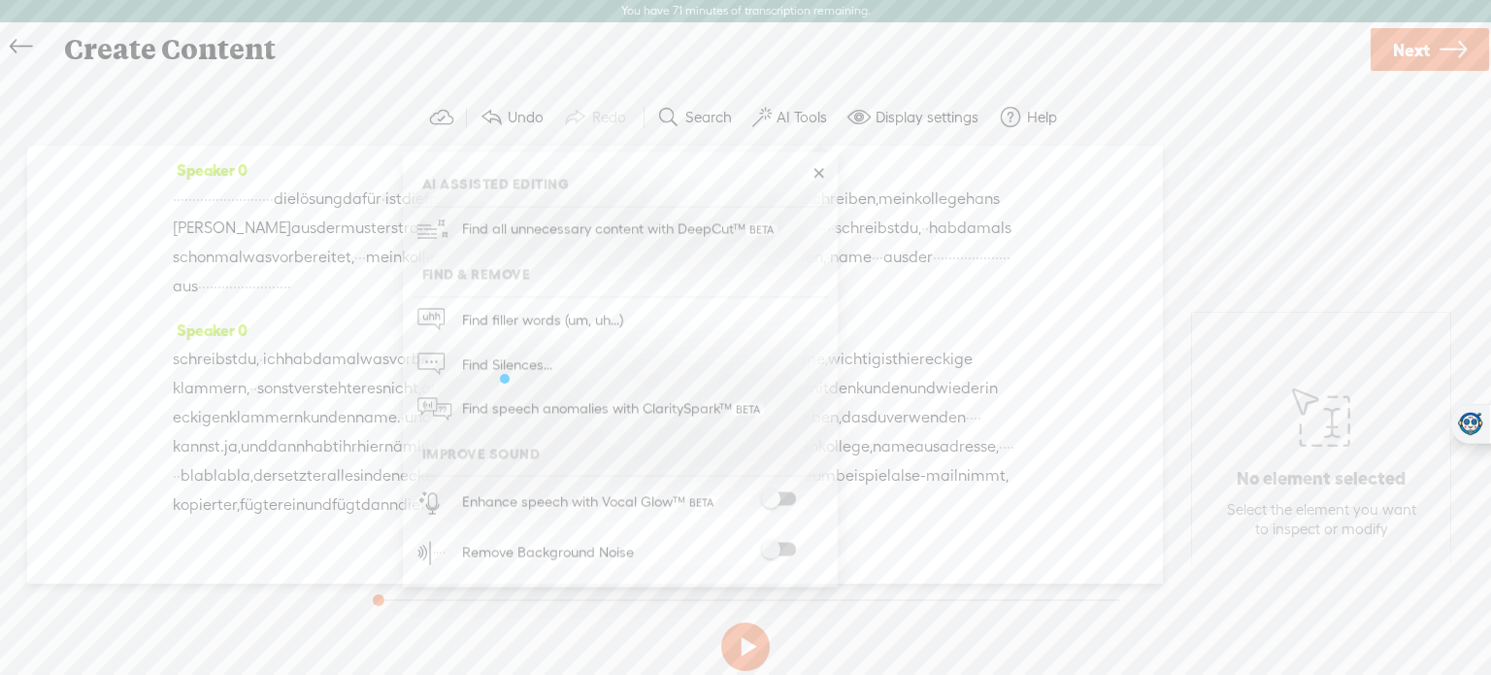
click at [827, 170] on link at bounding box center [818, 173] width 19 height 19
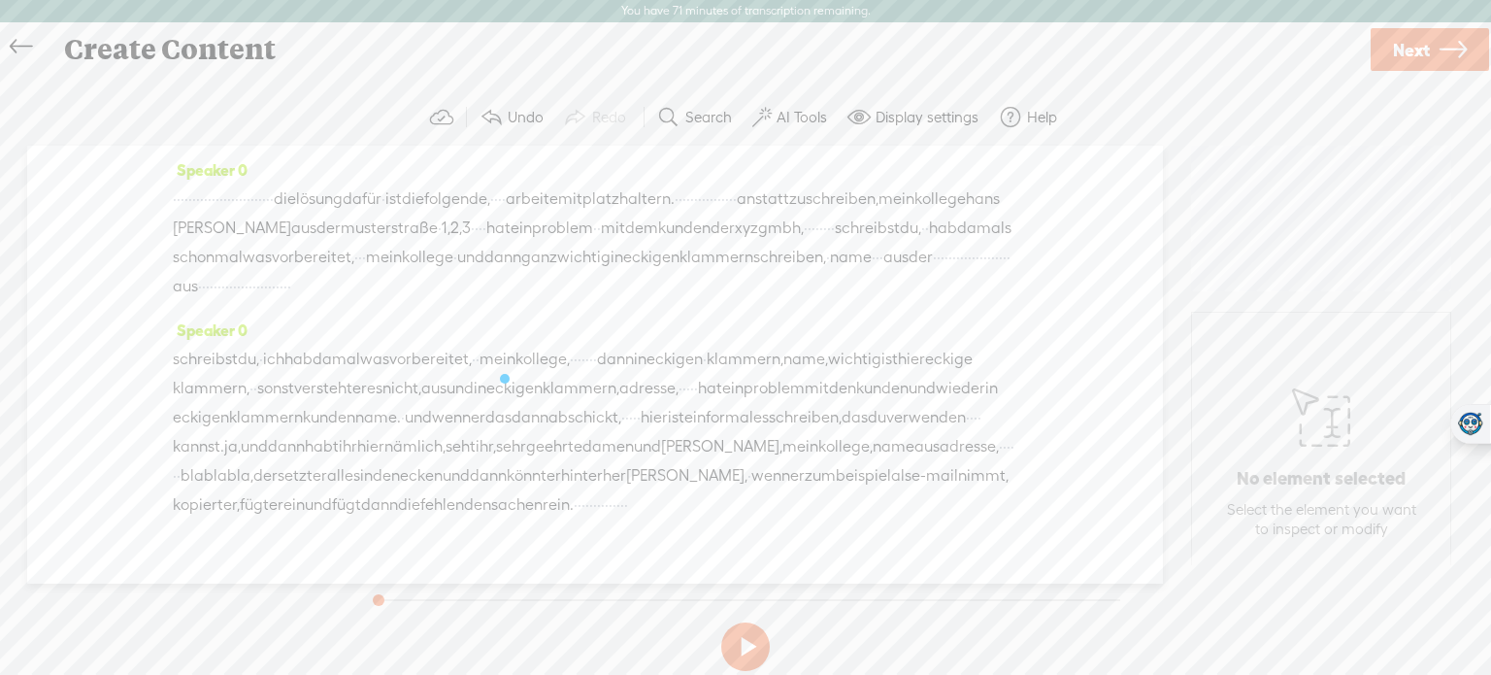
click at [798, 123] on label "AI Tools" at bounding box center [802, 117] width 50 height 19
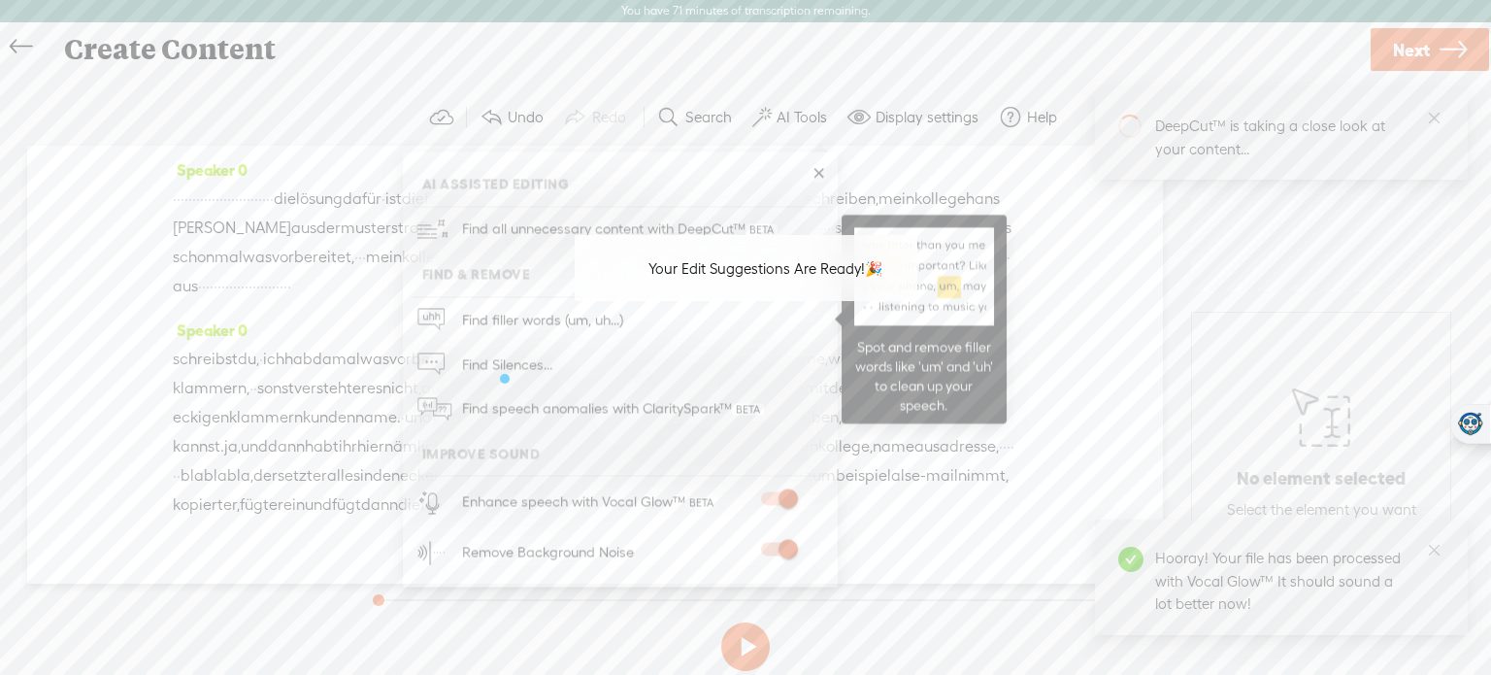
click at [589, 308] on span "Find filler words (um, uh...)" at bounding box center [542, 320] width 175 height 44
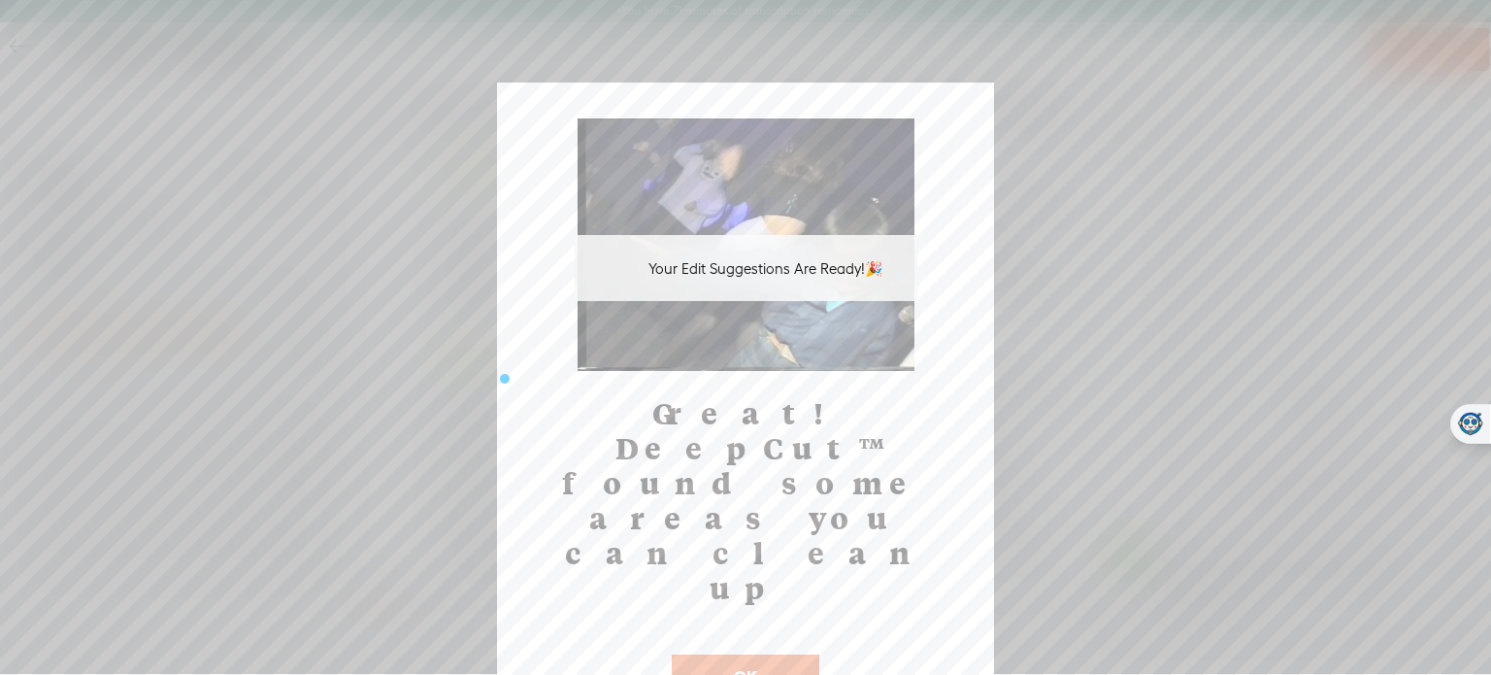
click at [694, 654] on button "OK" at bounding box center [746, 676] width 148 height 45
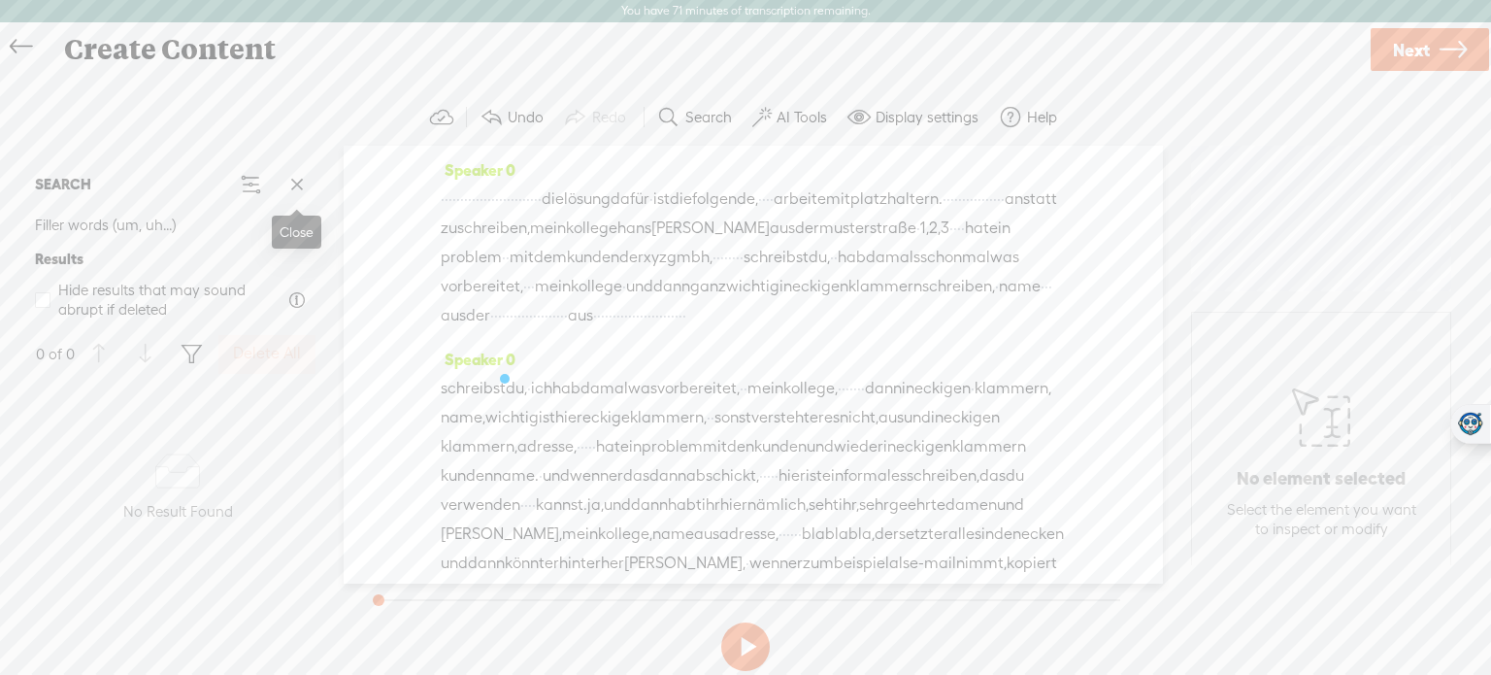
click at [296, 185] on span at bounding box center [297, 184] width 29 height 29
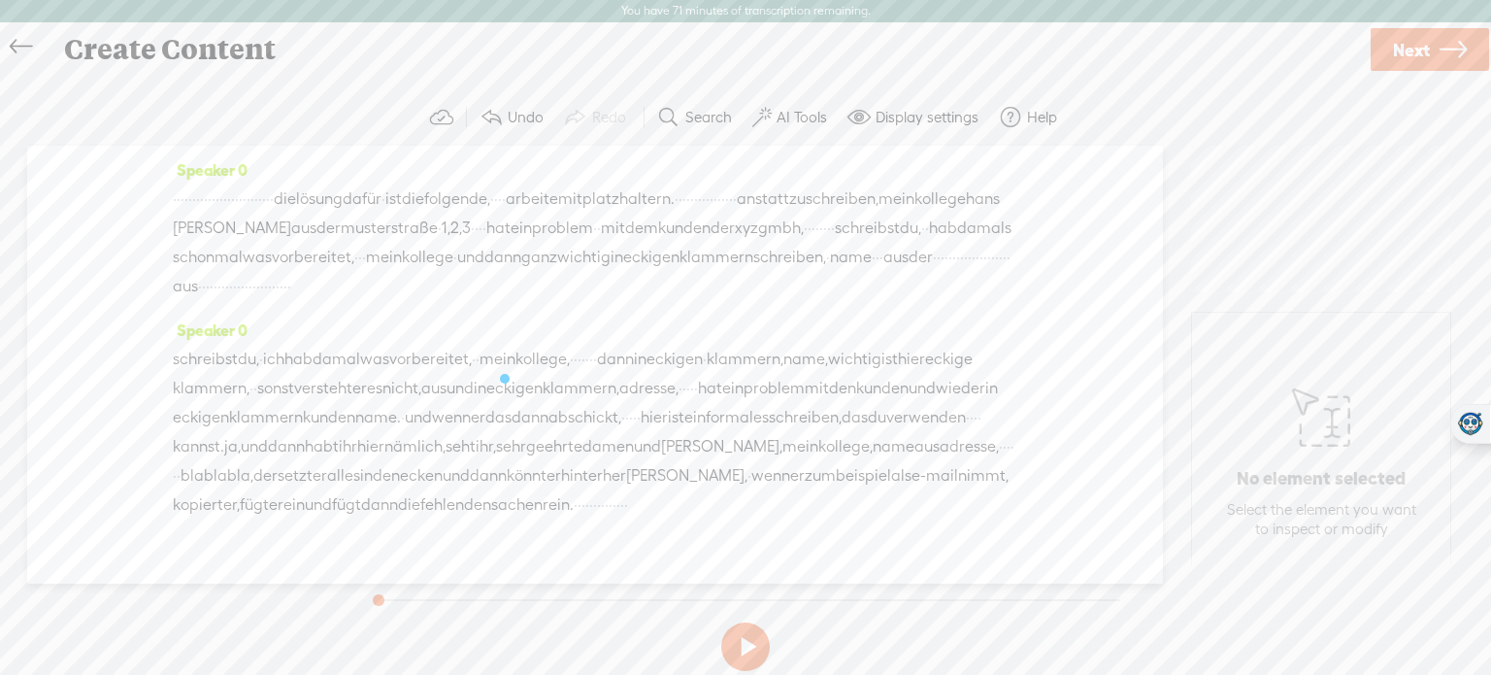
click at [14, 50] on icon at bounding box center [21, 47] width 22 height 44
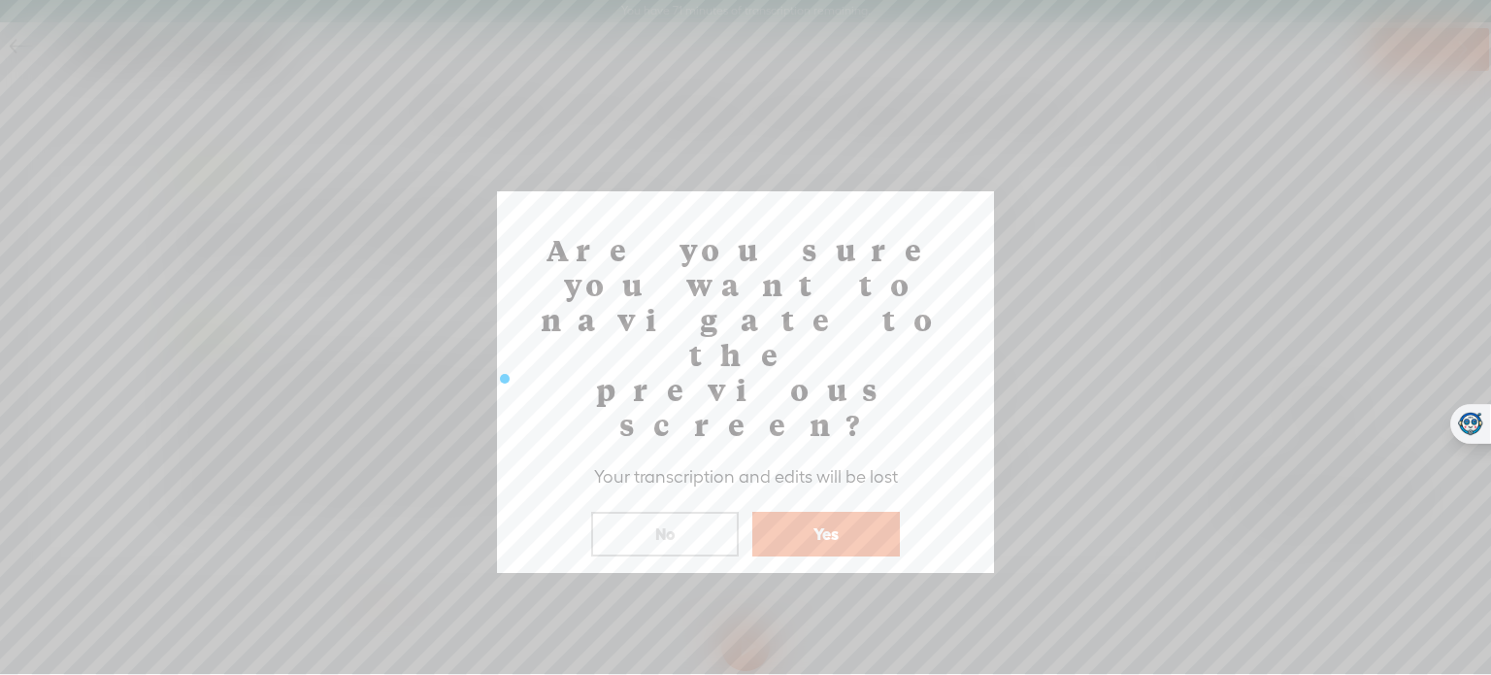
click at [665, 512] on button "No" at bounding box center [665, 534] width 148 height 45
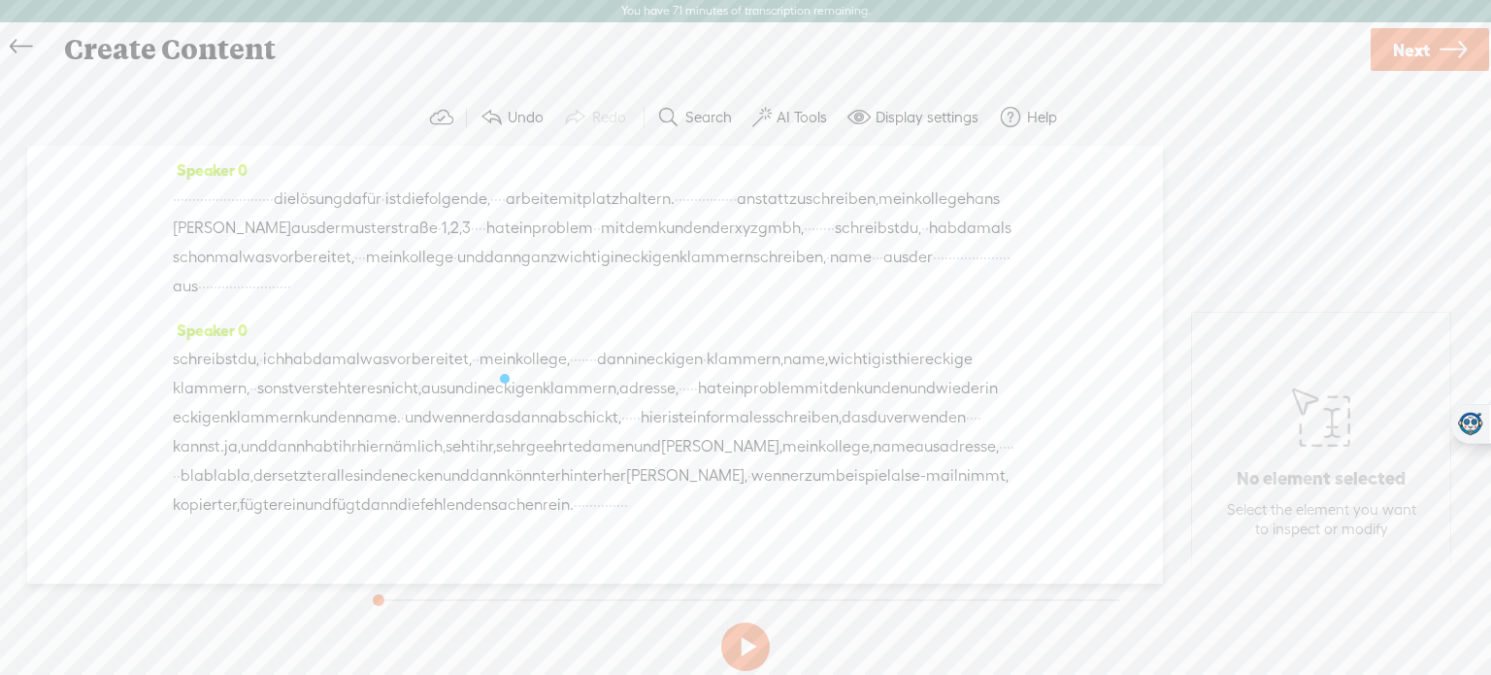
click at [808, 115] on label "AI Tools" at bounding box center [802, 117] width 50 height 19
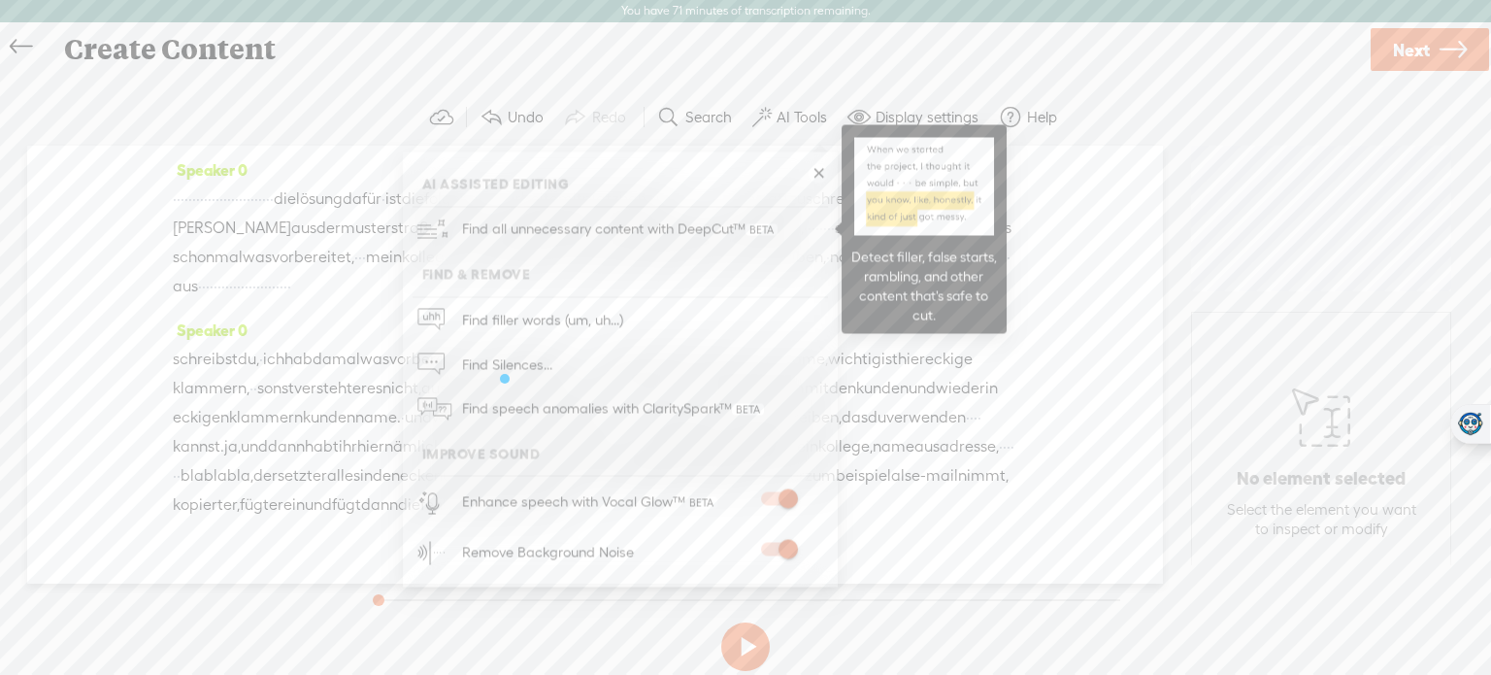
click at [655, 239] on span "Find all unnecessary content with DeepCut™" at bounding box center [619, 230] width 329 height 46
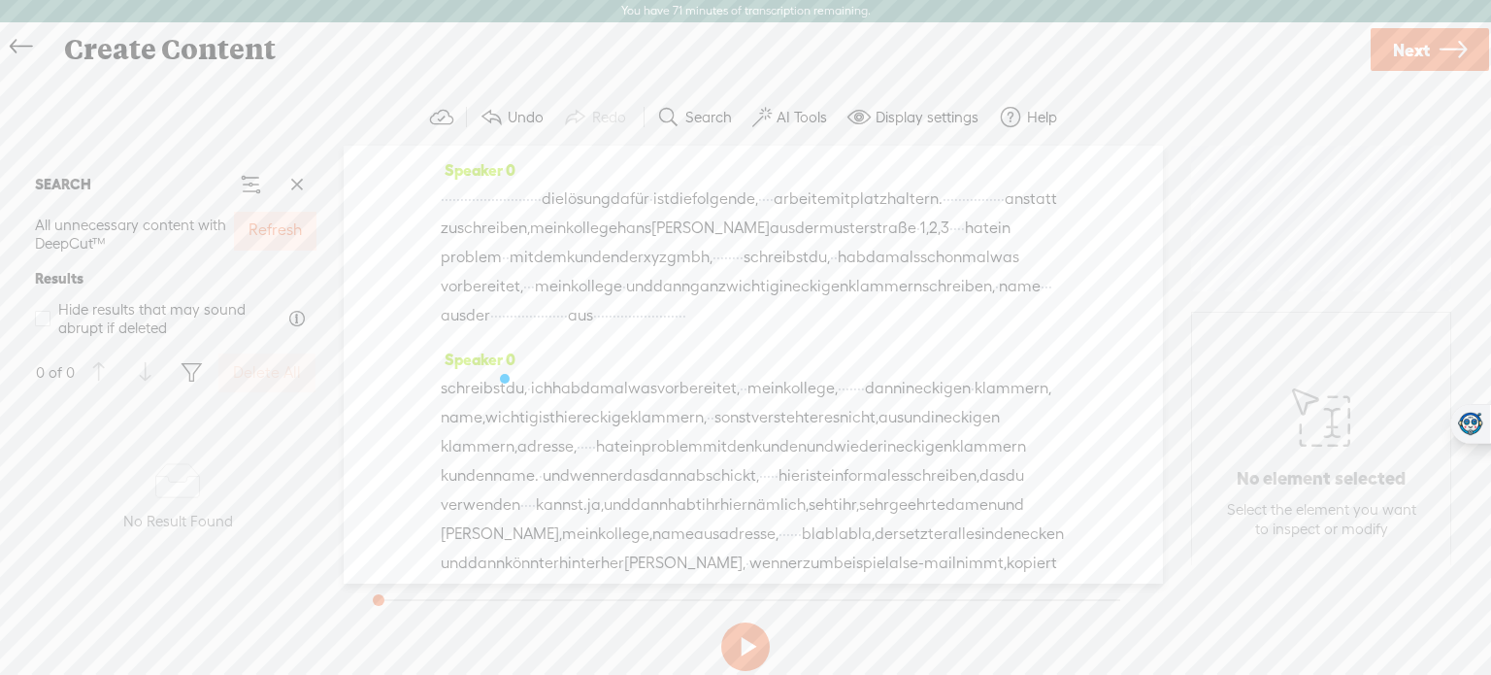
click at [154, 212] on span "All unnecessary content with DeepCut™" at bounding box center [132, 234] width 195 height 53
click at [804, 120] on label "AI Tools" at bounding box center [802, 117] width 50 height 19
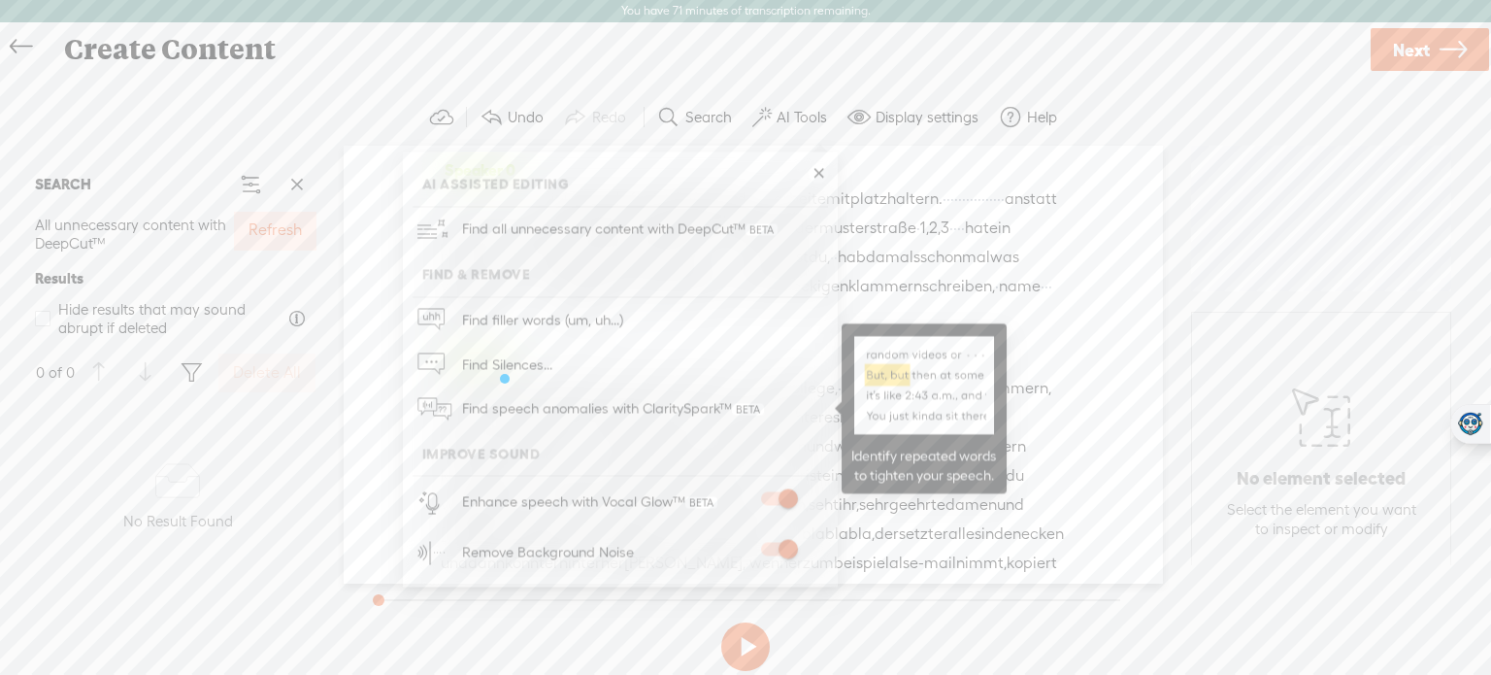
click at [625, 415] on span "Find speech anomalies with ClaritySpark™" at bounding box center [613, 409] width 316 height 46
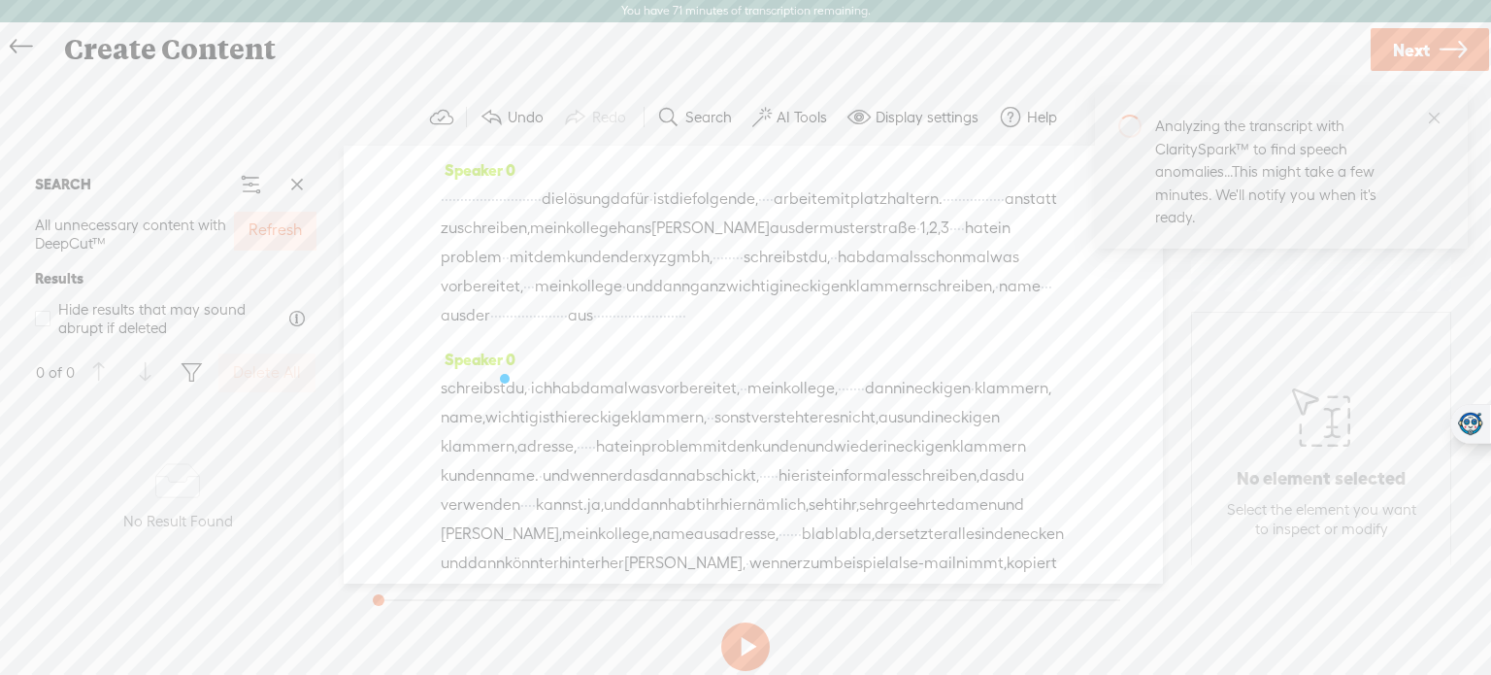
click at [280, 224] on label "Refresh" at bounding box center [275, 230] width 53 height 20
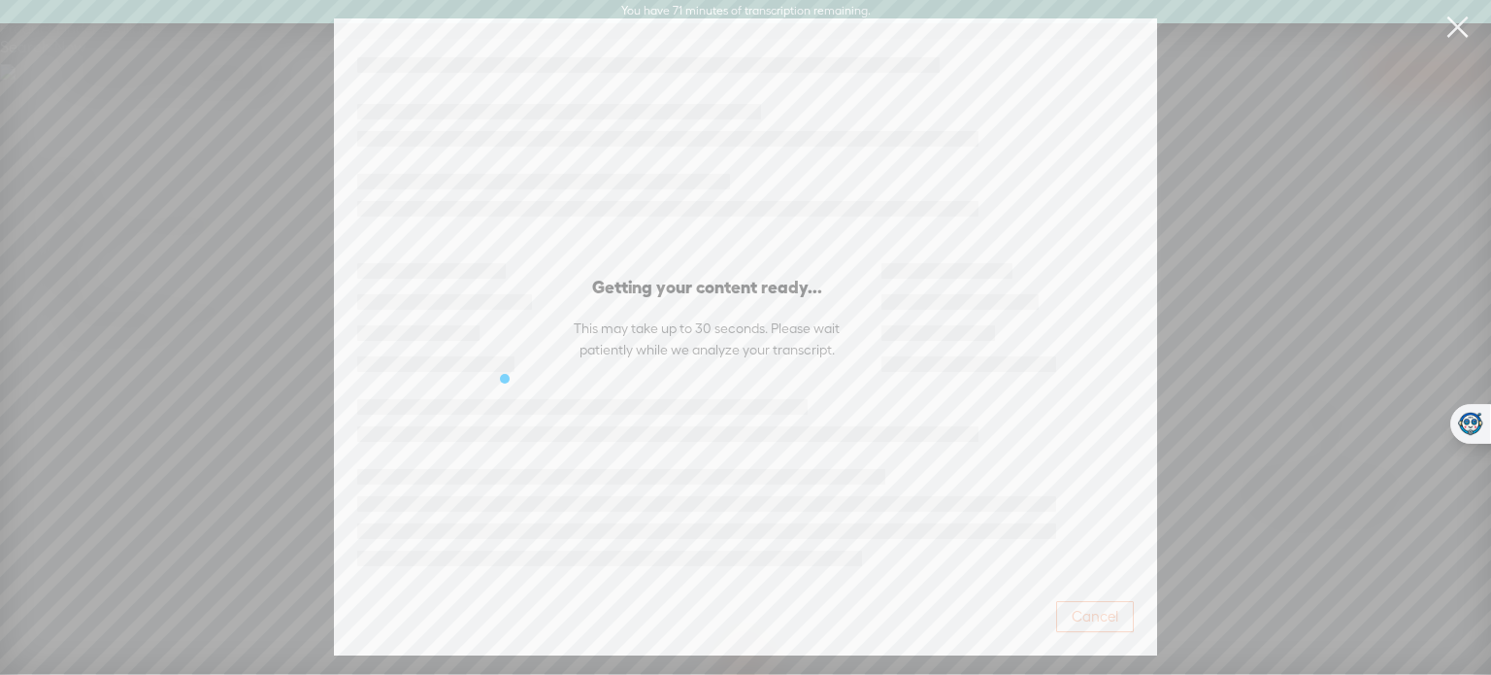
click at [1072, 613] on span "Cancel" at bounding box center [1095, 616] width 47 height 19
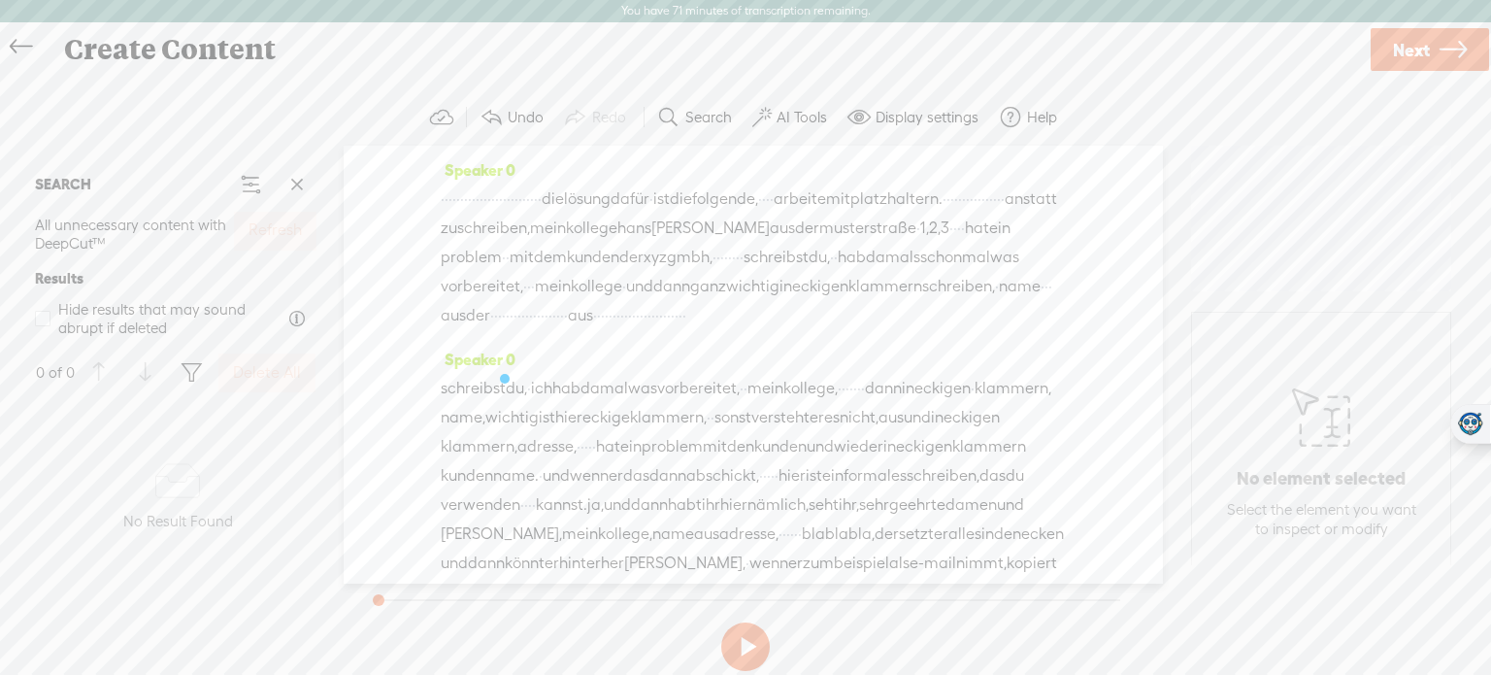
click at [805, 112] on label "AI Tools" at bounding box center [802, 117] width 50 height 19
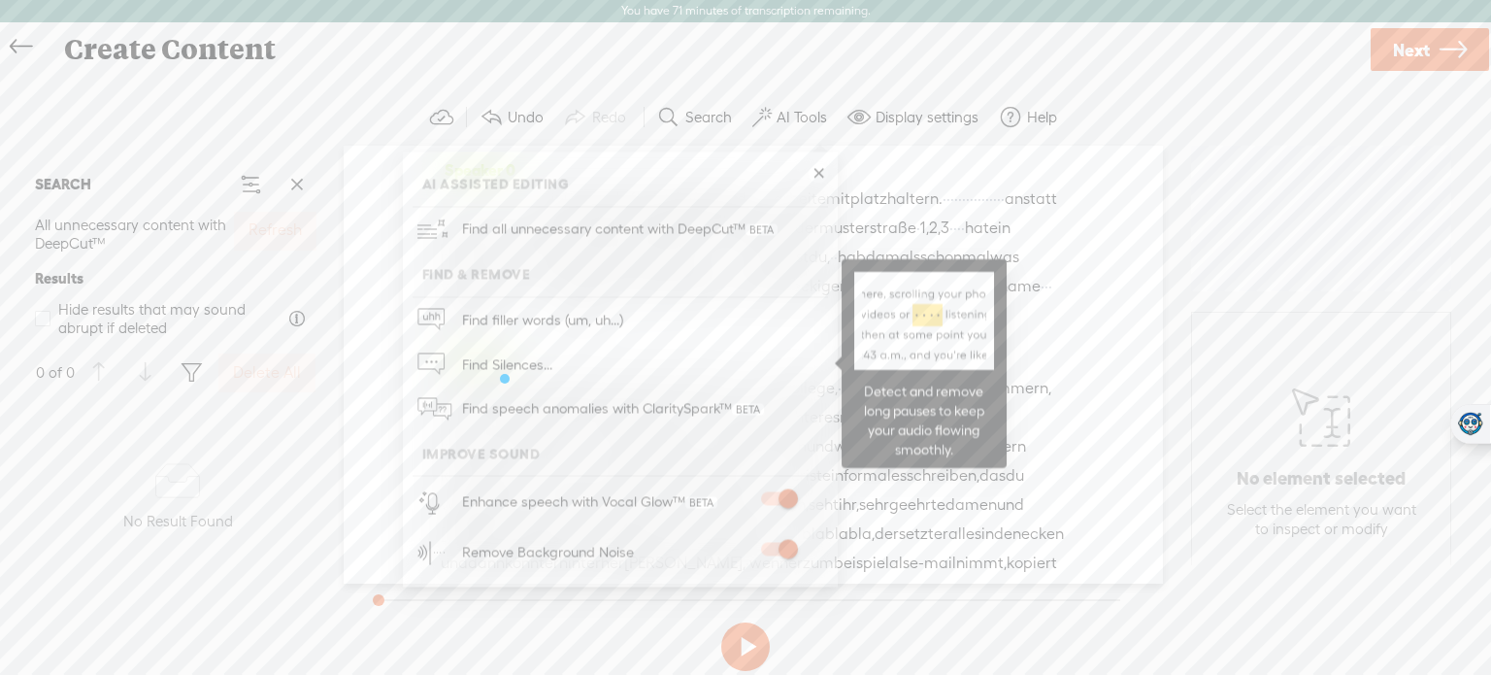
click at [625, 364] on link "Find Silences..." at bounding box center [621, 364] width 416 height 45
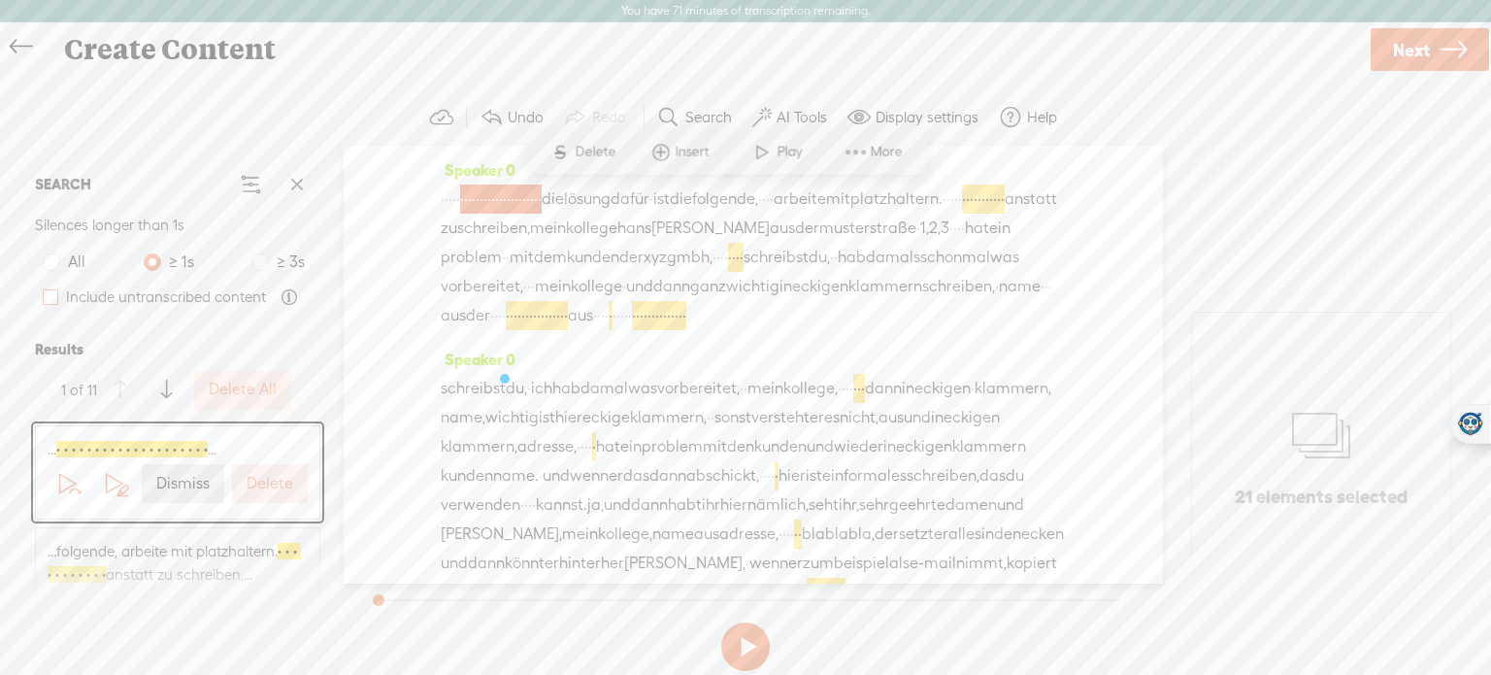
click at [50, 302] on span at bounding box center [51, 297] width 16 height 16
click at [50, 302] on input "Include untranscribed content" at bounding box center [51, 297] width 16 height 16
checkbox input "true"
click at [267, 485] on label "Delete" at bounding box center [270, 484] width 47 height 20
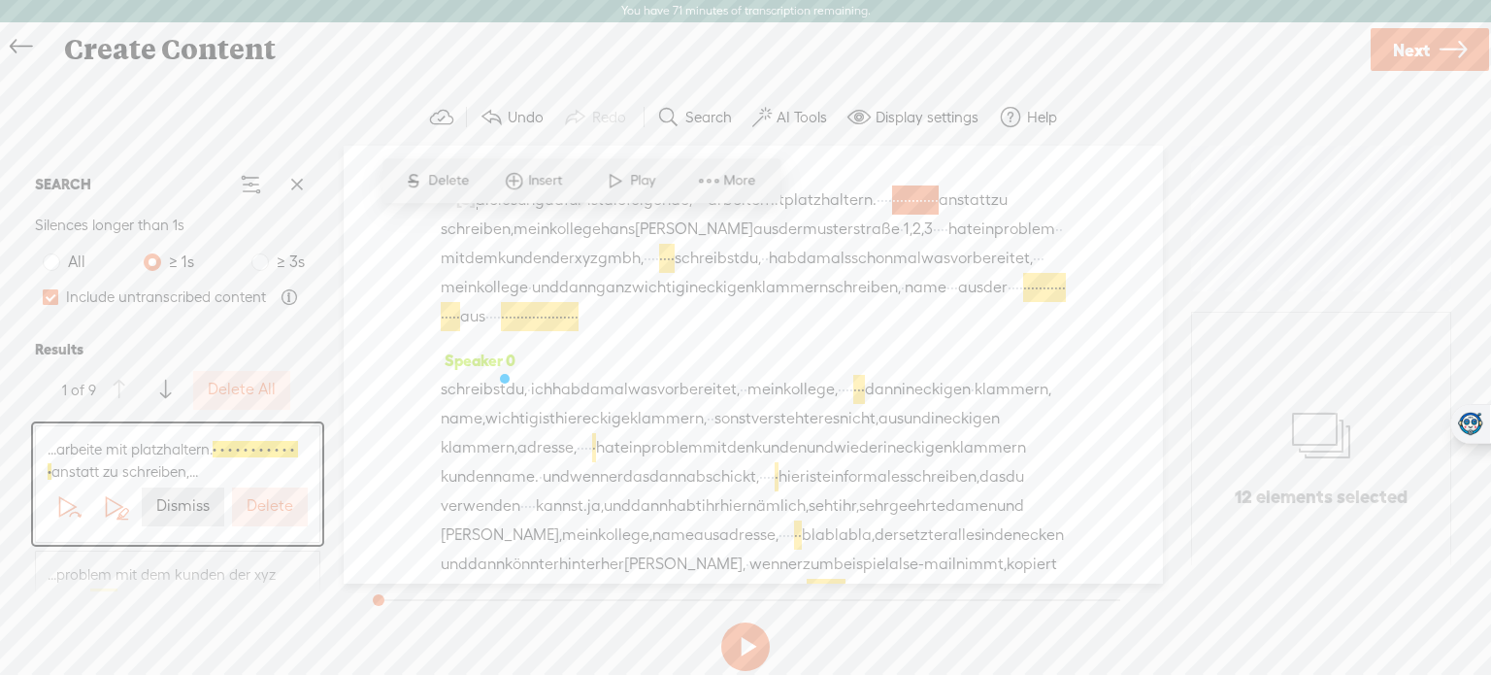
click at [274, 507] on label "Delete" at bounding box center [270, 506] width 47 height 20
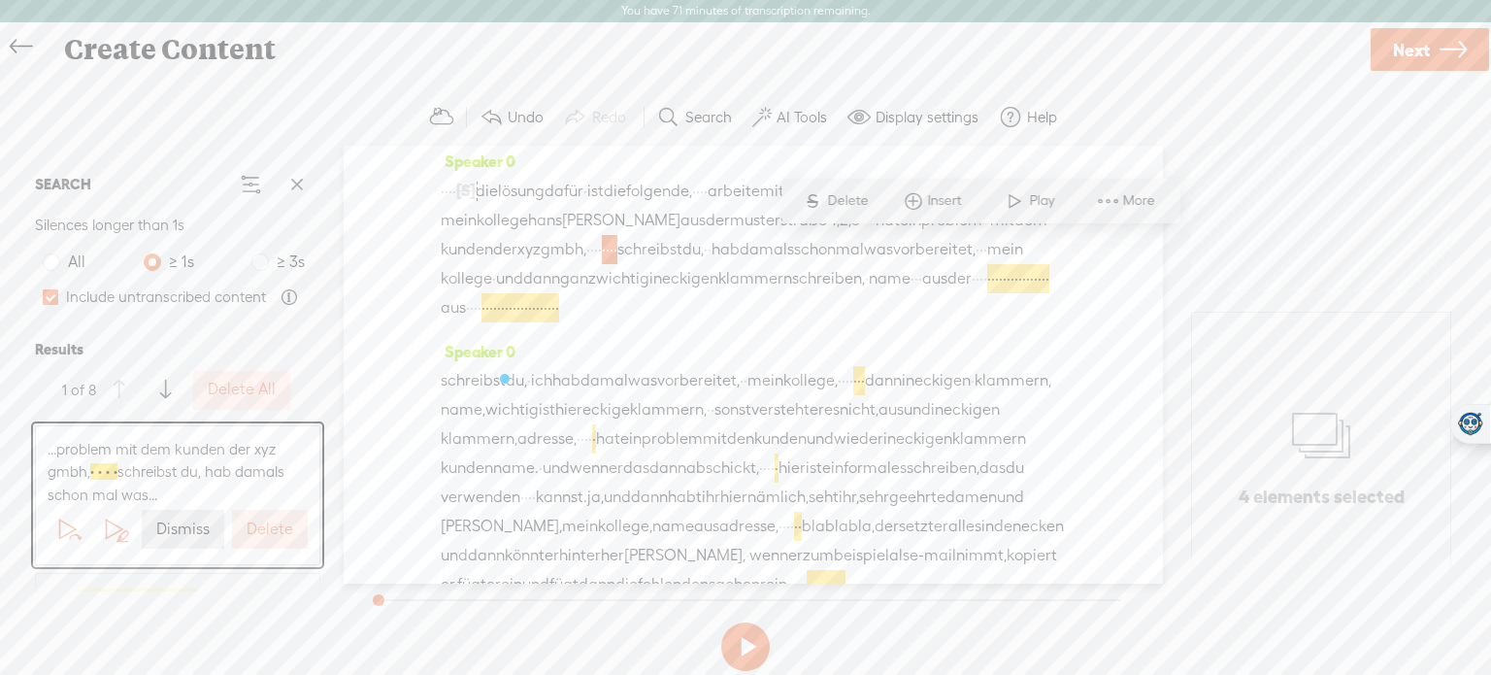
scroll to position [10, 0]
click at [272, 523] on label "Delete" at bounding box center [270, 529] width 47 height 20
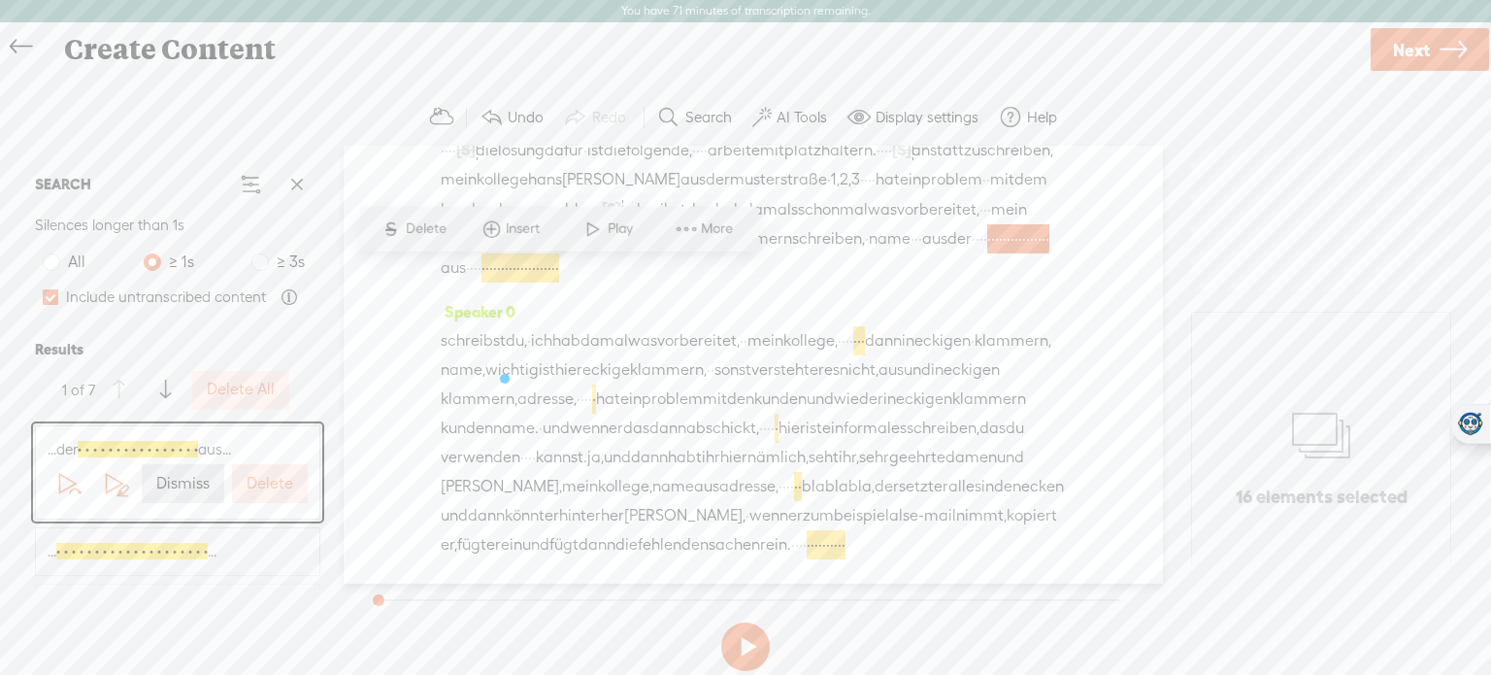
scroll to position [68, 0]
click at [741, 645] on button at bounding box center [745, 646] width 49 height 49
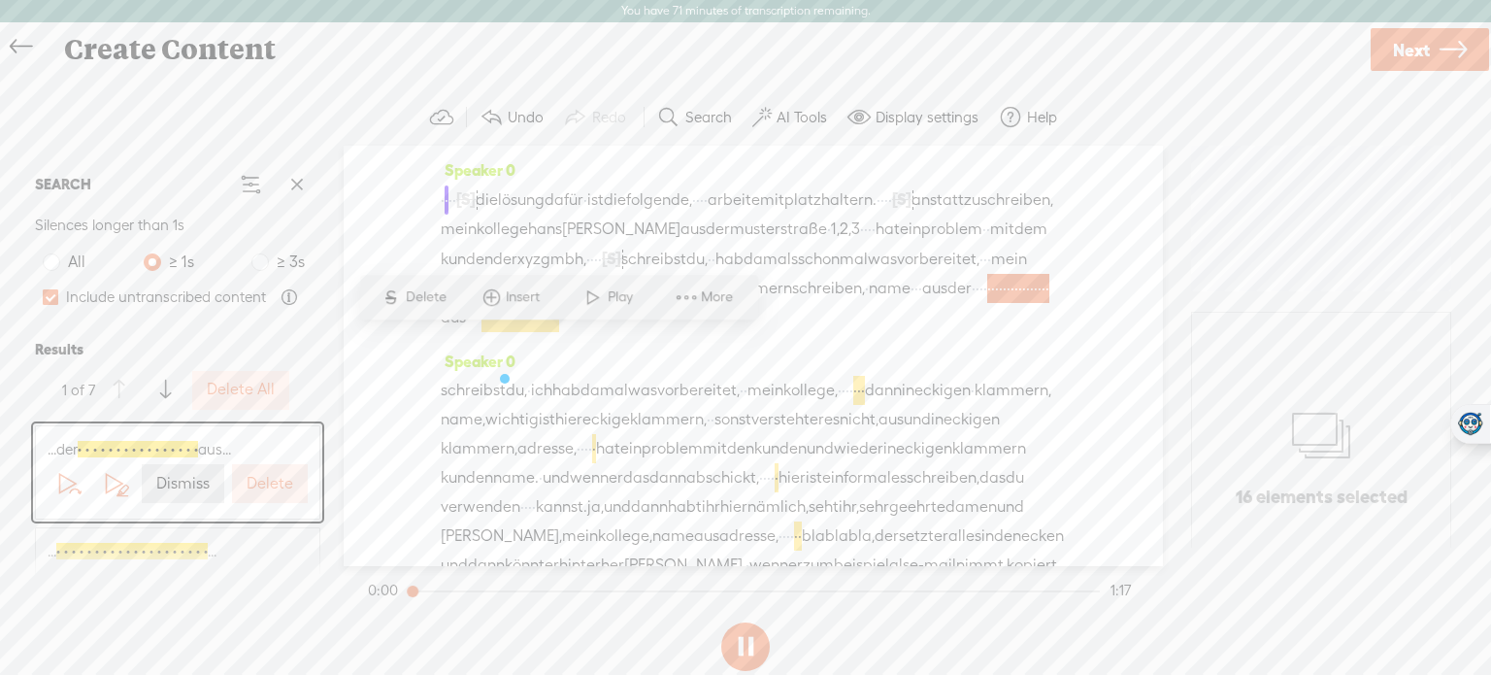
scroll to position [0, 0]
click at [271, 488] on label "Delete" at bounding box center [270, 484] width 47 height 20
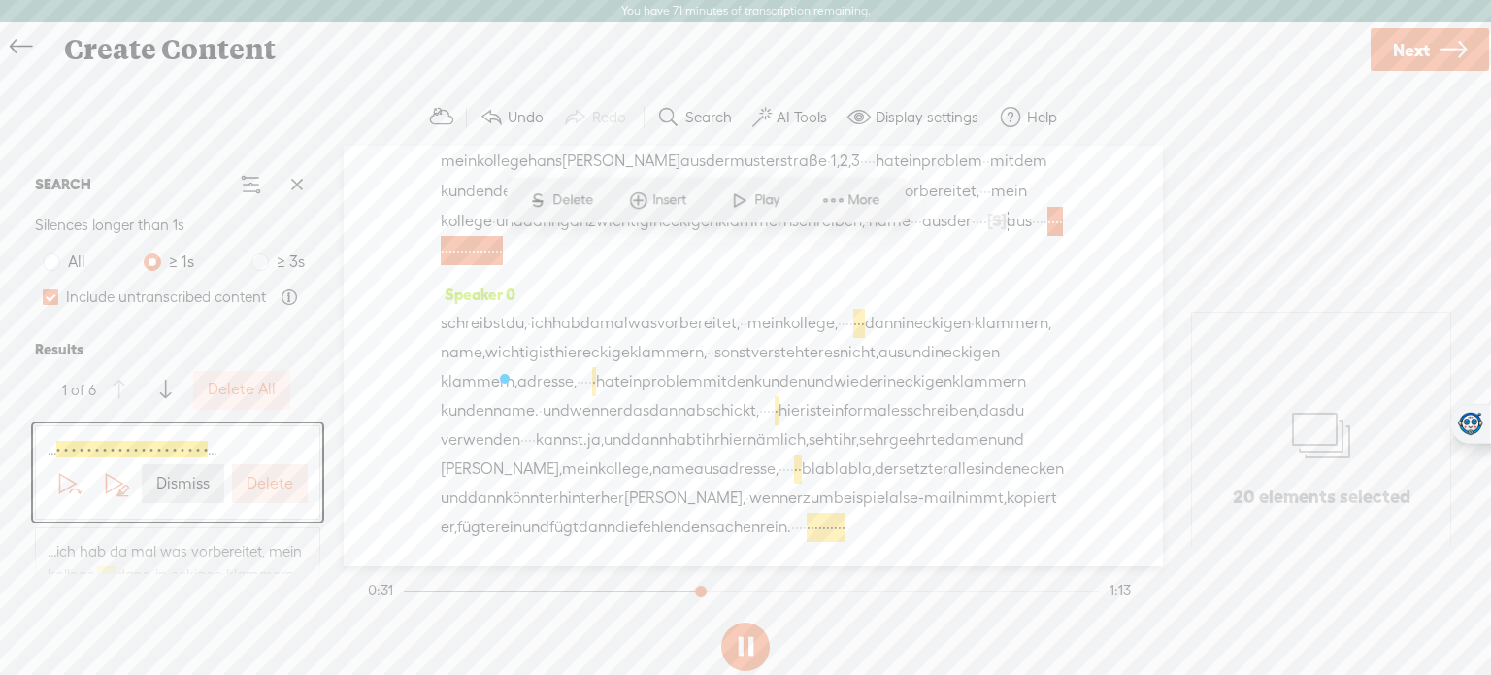
scroll to position [97, 0]
click at [271, 488] on label "Delete" at bounding box center [270, 484] width 47 height 20
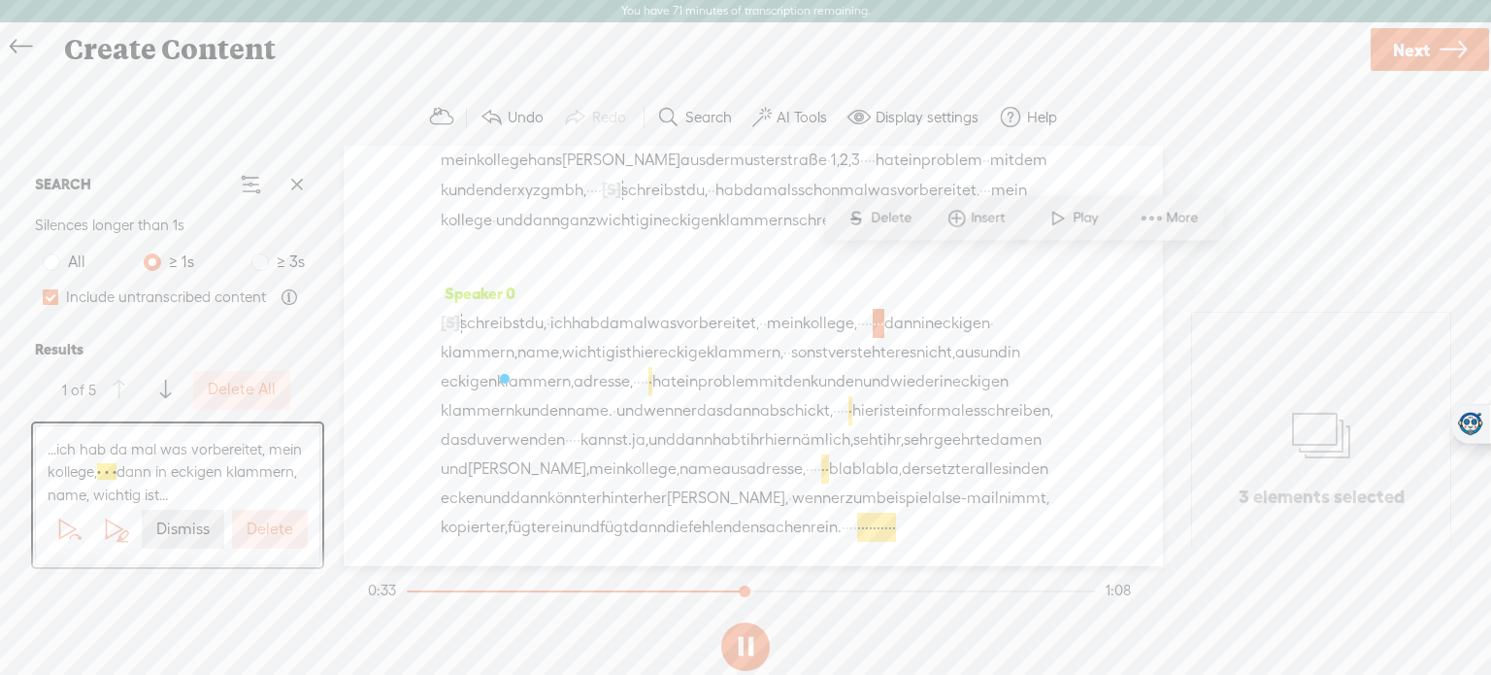
scroll to position [151, 0]
click at [273, 535] on label "Delete" at bounding box center [270, 529] width 47 height 20
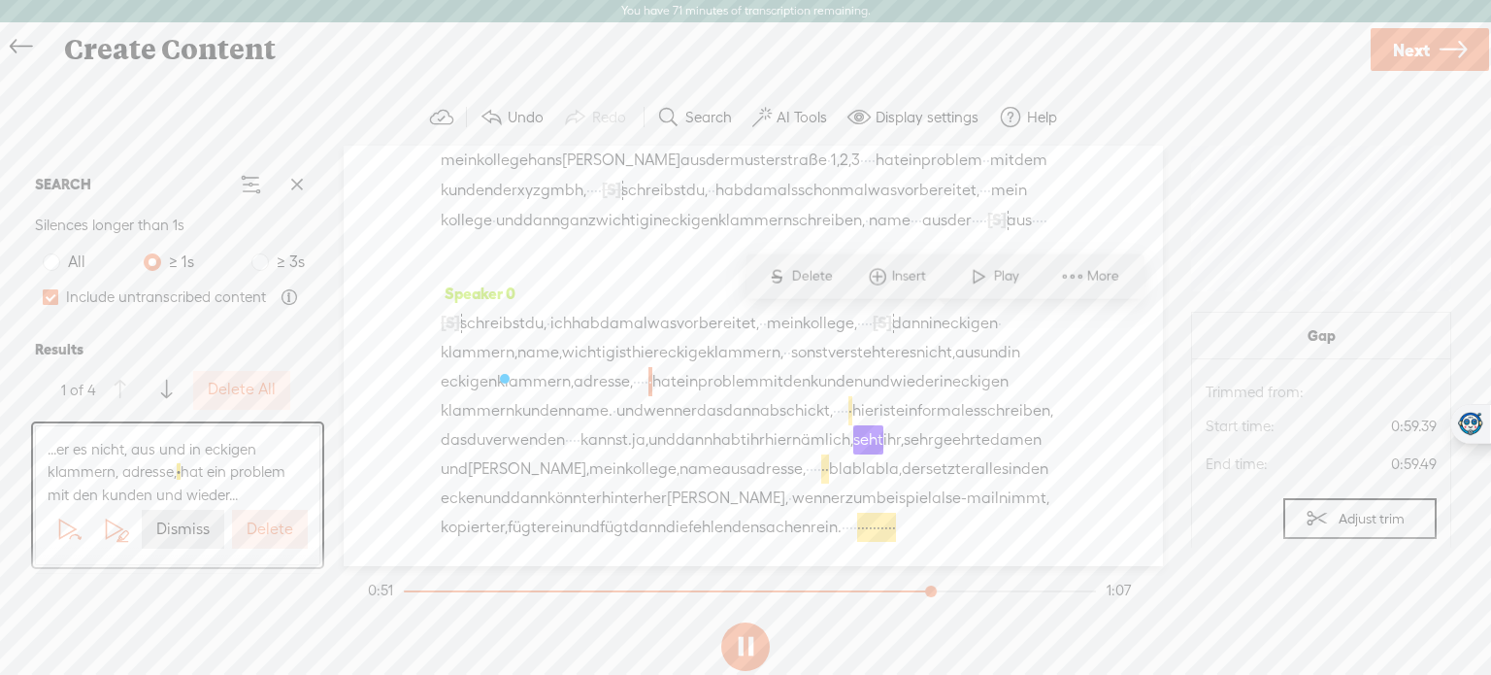
click at [273, 535] on label "Delete" at bounding box center [270, 529] width 47 height 20
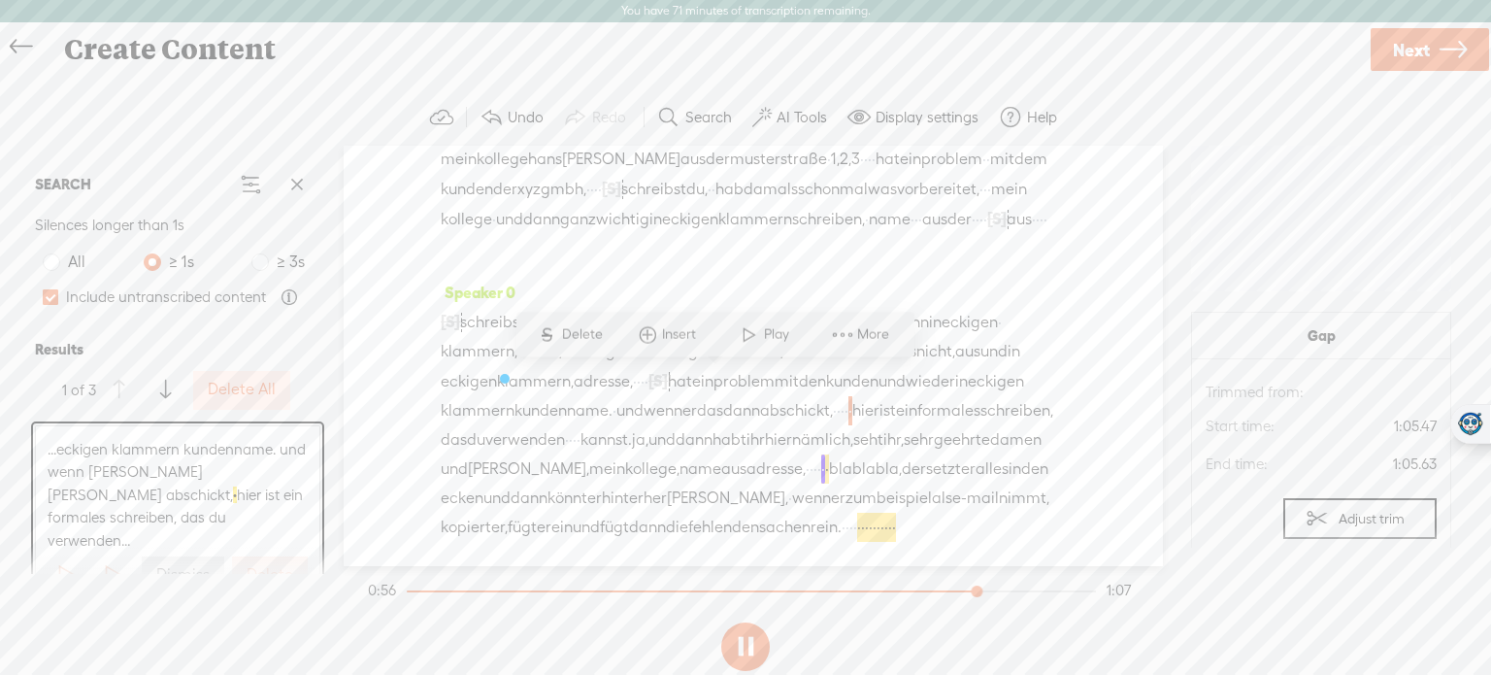
click at [270, 565] on label "Delete" at bounding box center [270, 575] width 47 height 20
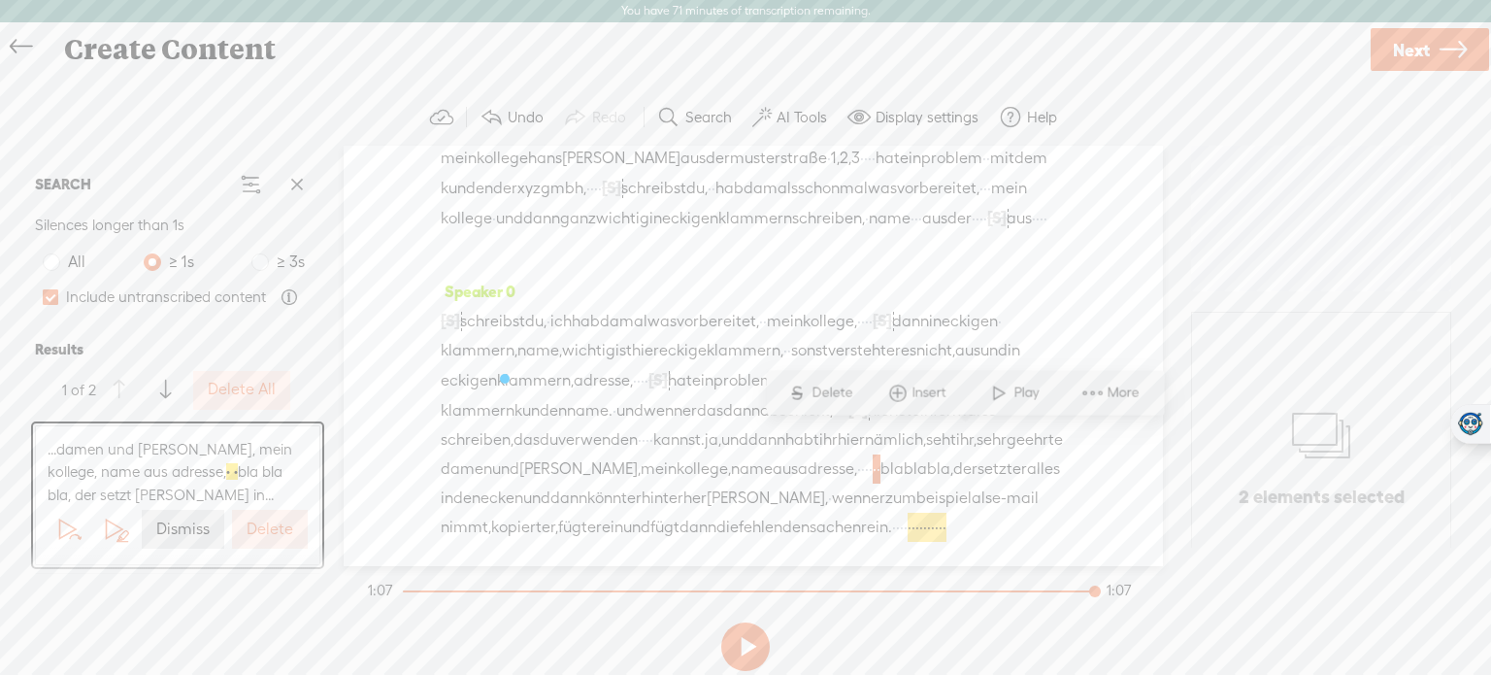
click at [276, 539] on label "Delete" at bounding box center [270, 529] width 47 height 20
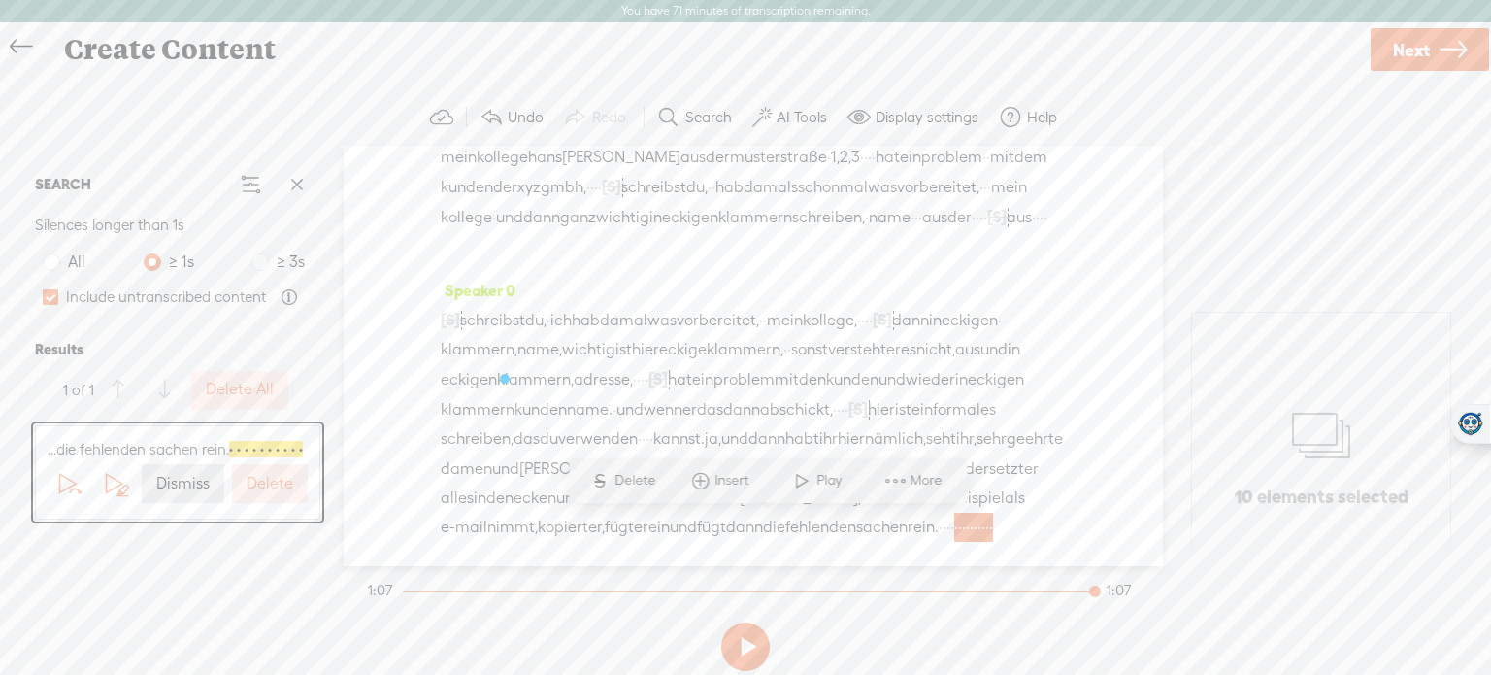
click at [273, 491] on label "Delete" at bounding box center [270, 484] width 47 height 20
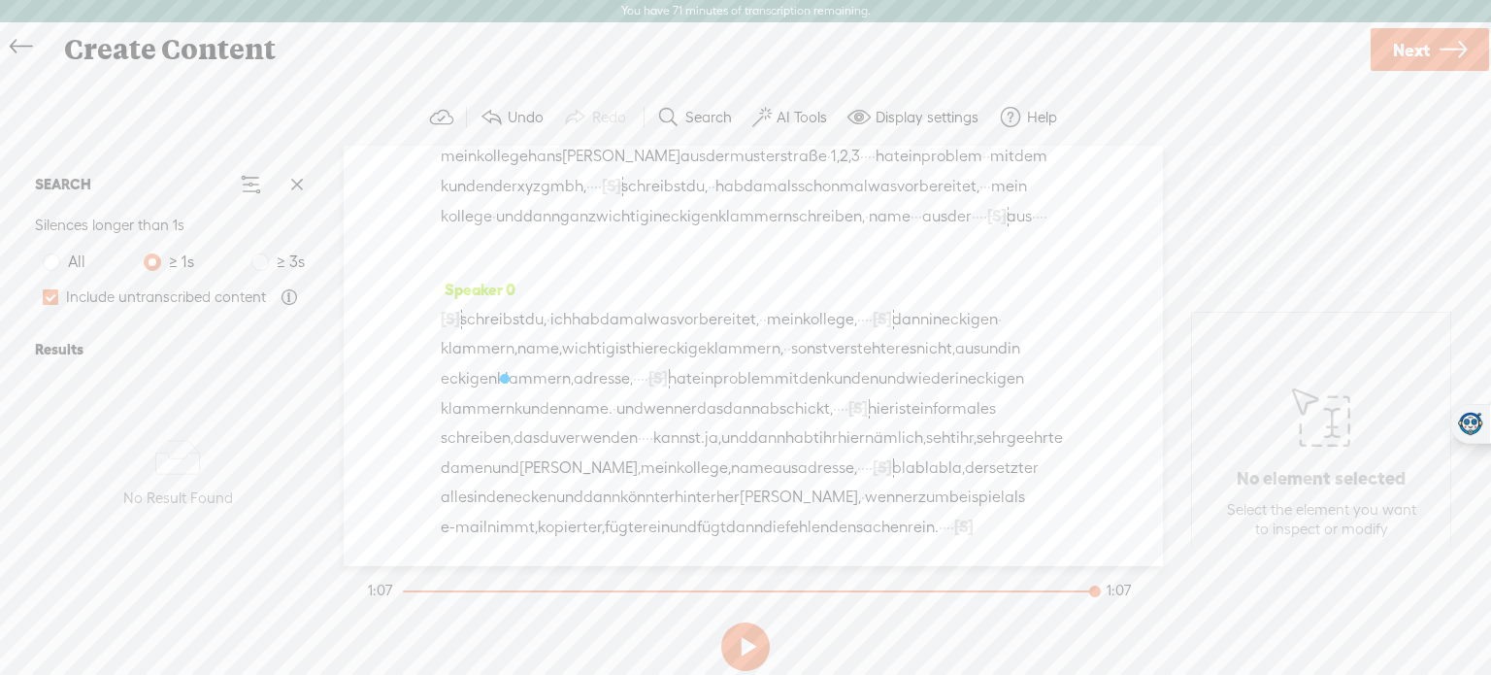
click at [803, 108] on label "AI Tools" at bounding box center [802, 117] width 50 height 19
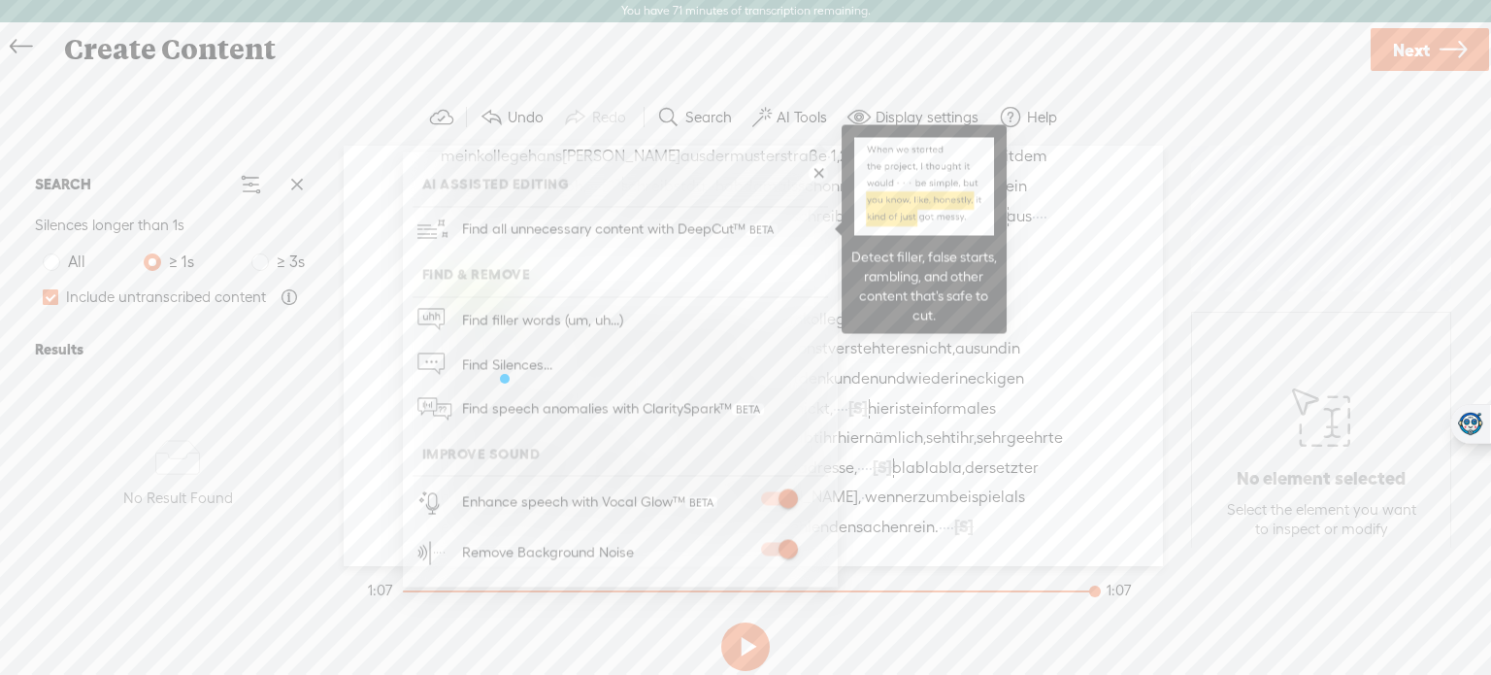
click at [586, 240] on span "Find all unnecessary content with DeepCut™" at bounding box center [619, 230] width 329 height 46
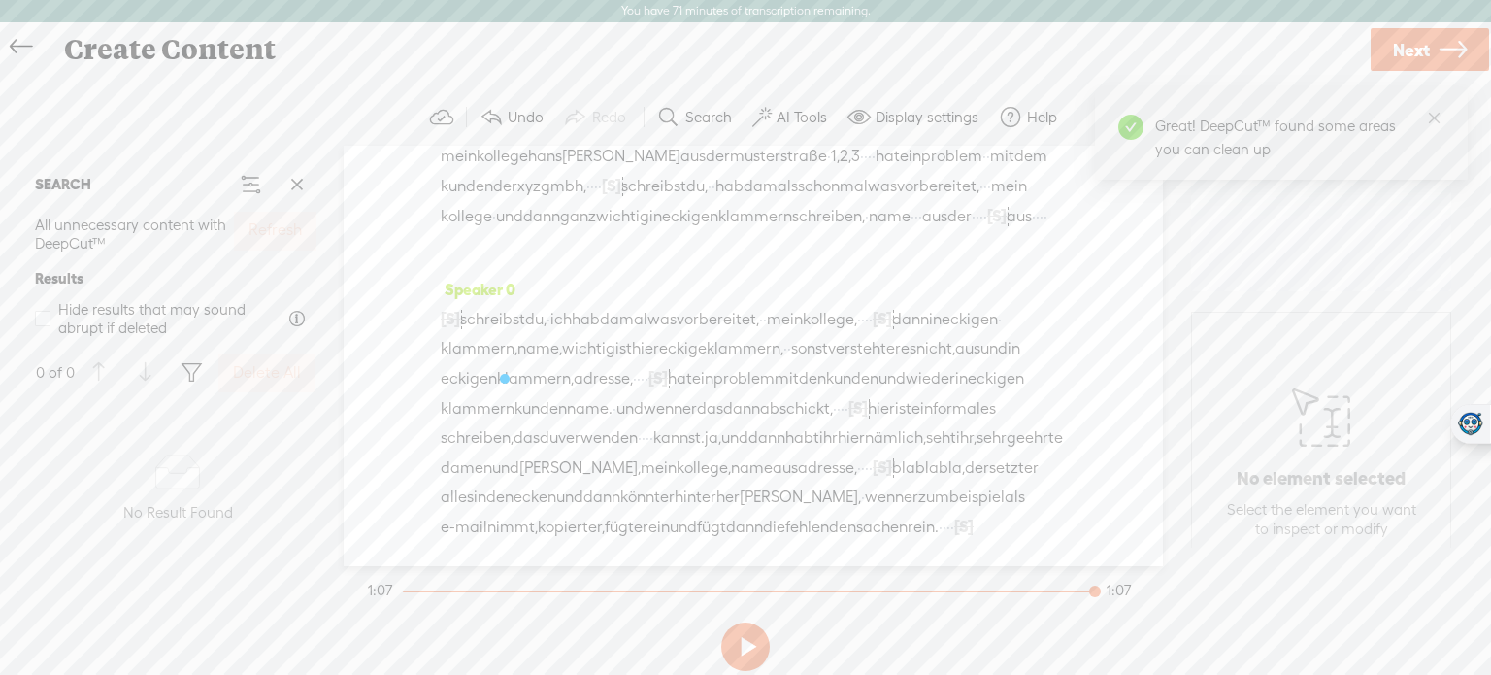
click at [1183, 132] on div "Great! DeepCut™ found some areas you can clean up" at bounding box center [1282, 138] width 254 height 46
click at [756, 647] on button at bounding box center [745, 646] width 49 height 49
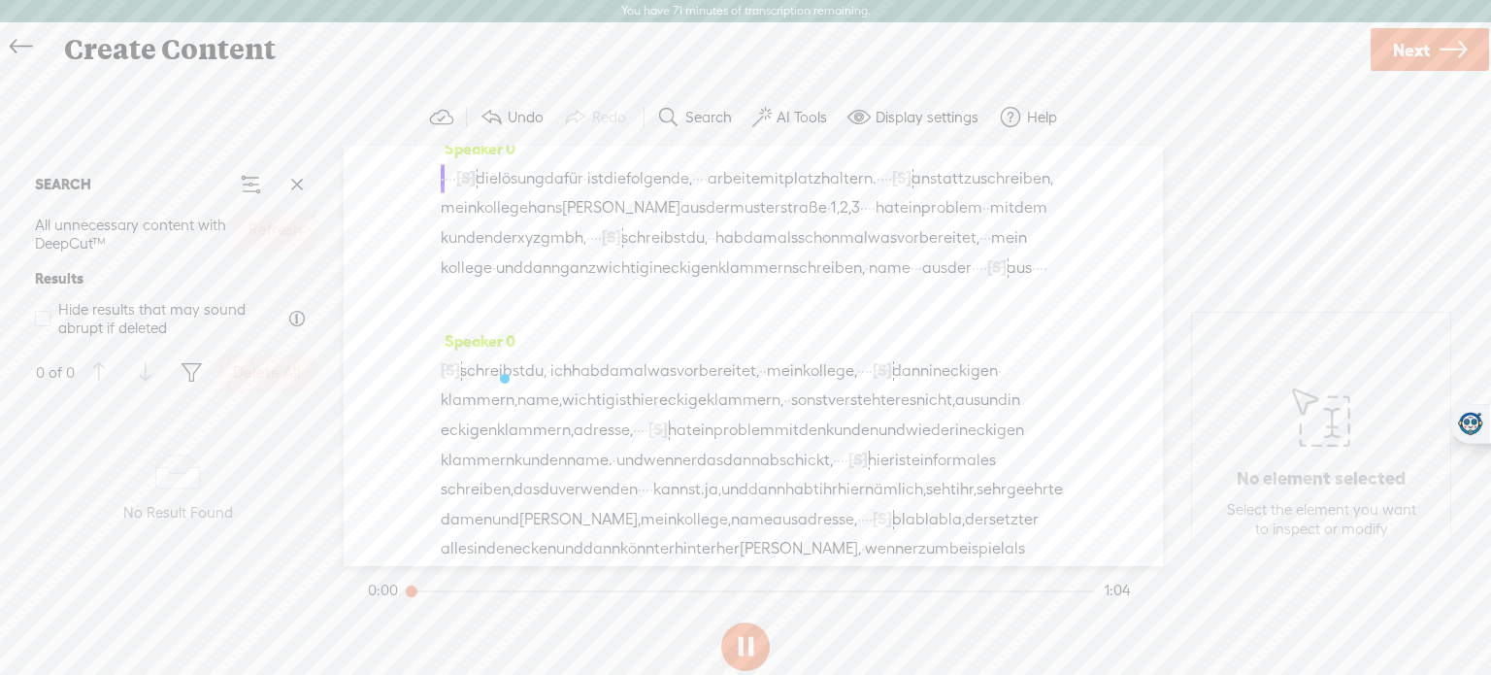
scroll to position [0, 0]
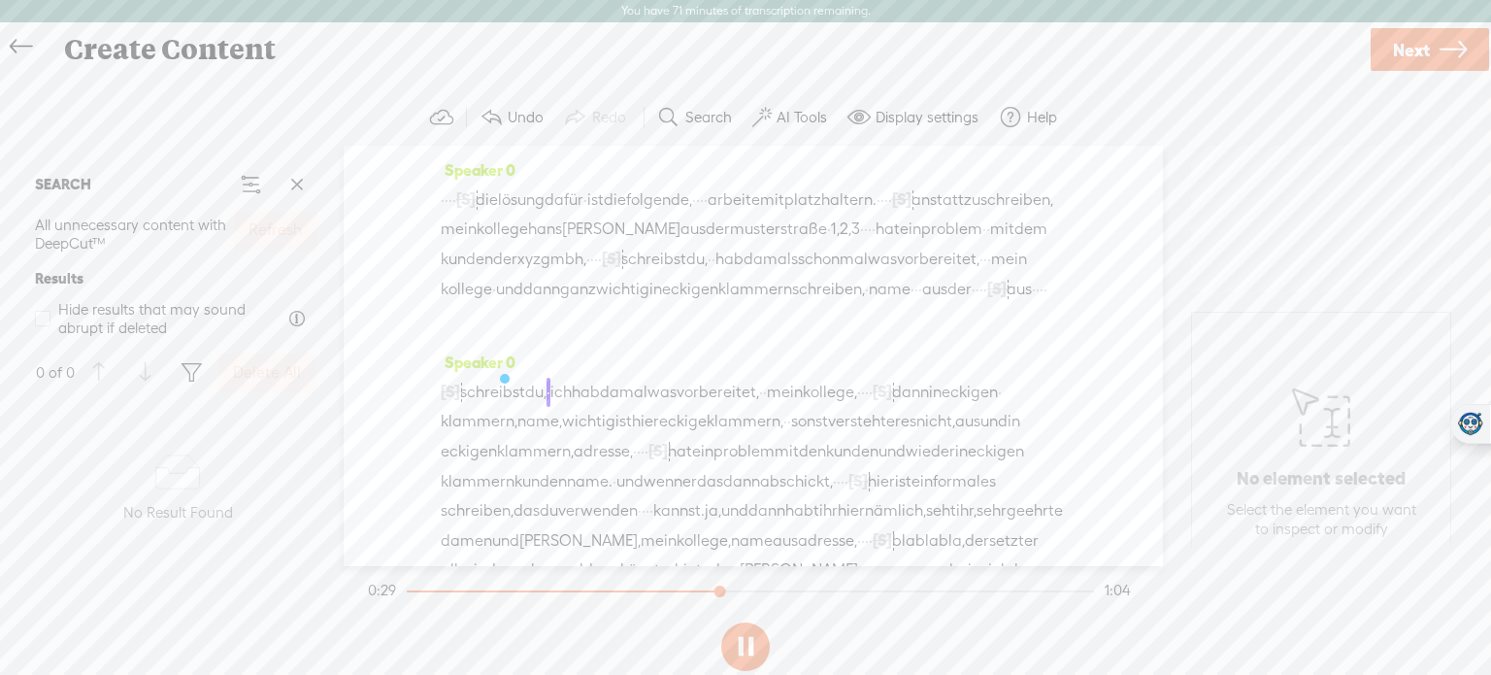
click at [750, 641] on button at bounding box center [745, 646] width 49 height 49
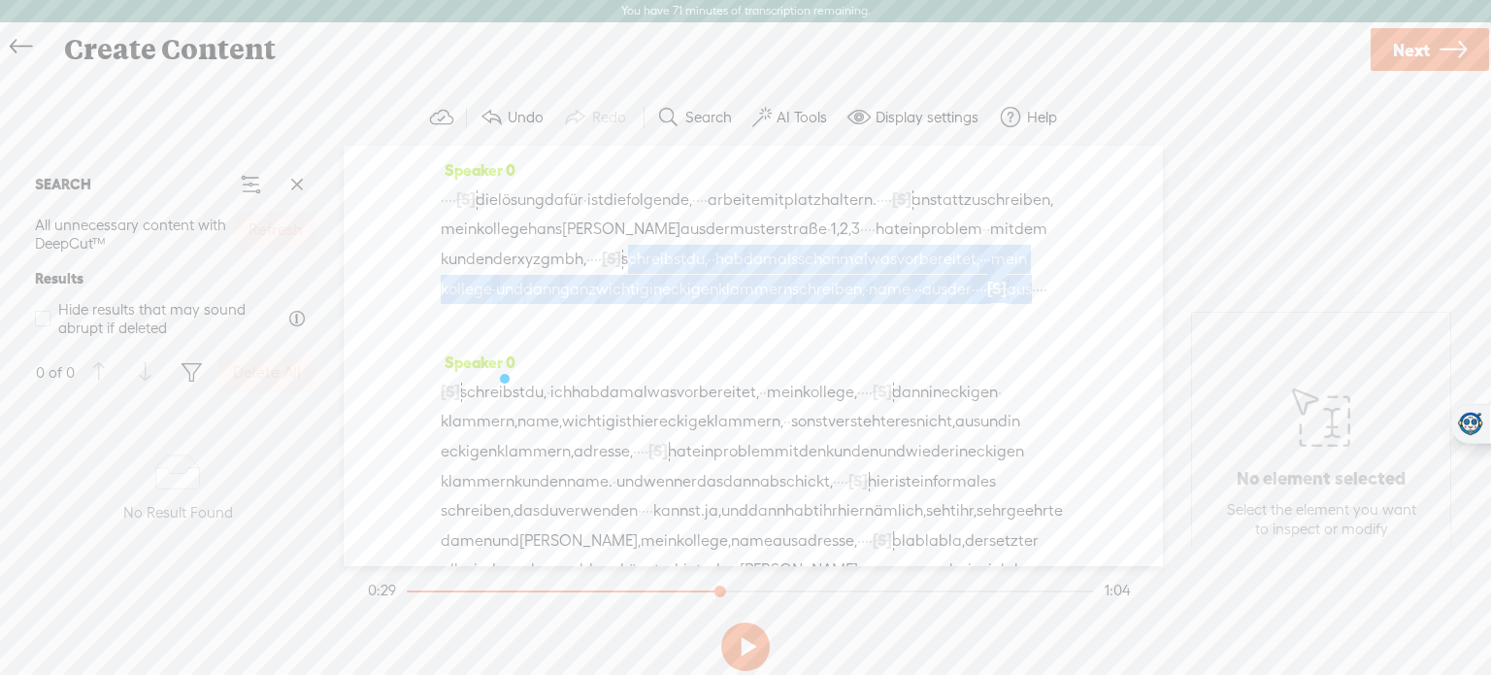
drag, startPoint x: 970, startPoint y: 258, endPoint x: 1047, endPoint y: 315, distance: 95.2
click at [1047, 315] on div "· · · · [S] · · · · · · · · · · · · · · · · · · · · · · die lösung dafür · ist …" at bounding box center [753, 258] width 625 height 149
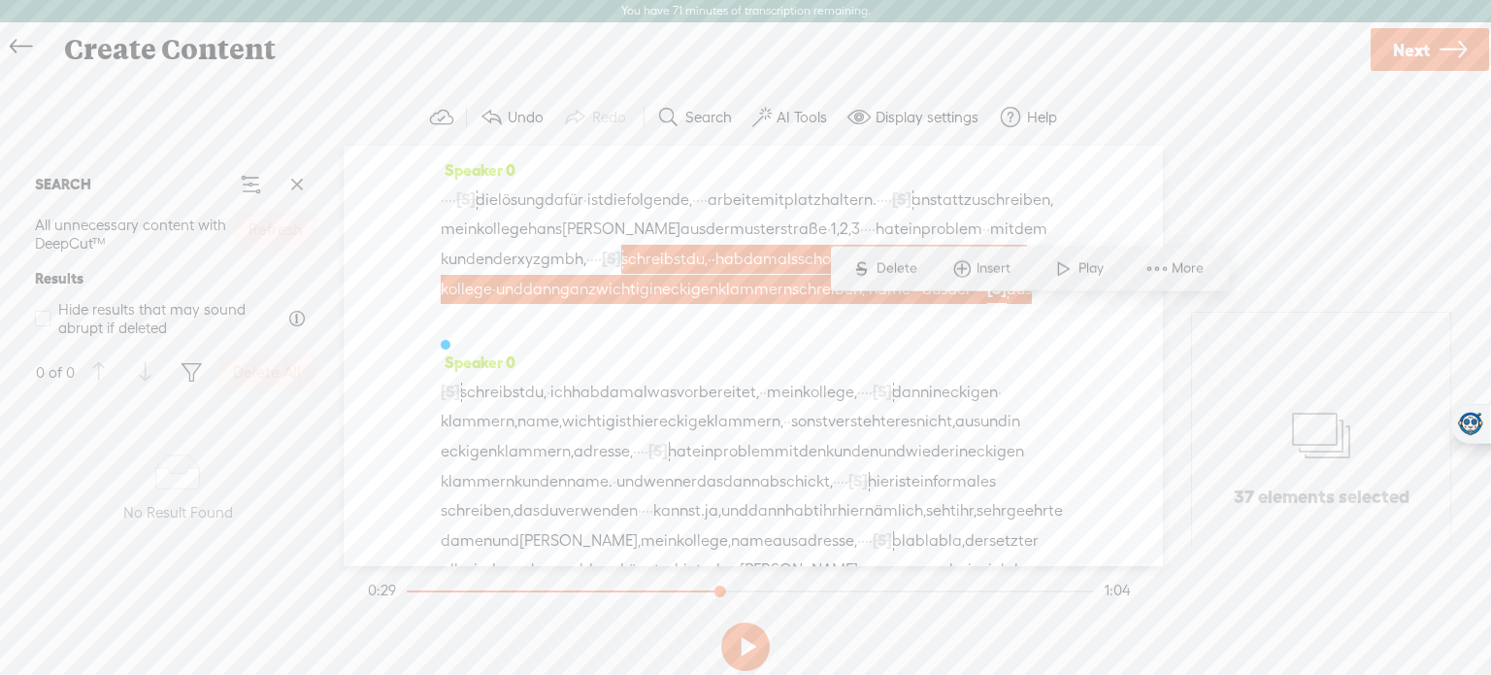
click at [918, 264] on span "Delete" at bounding box center [900, 267] width 46 height 19
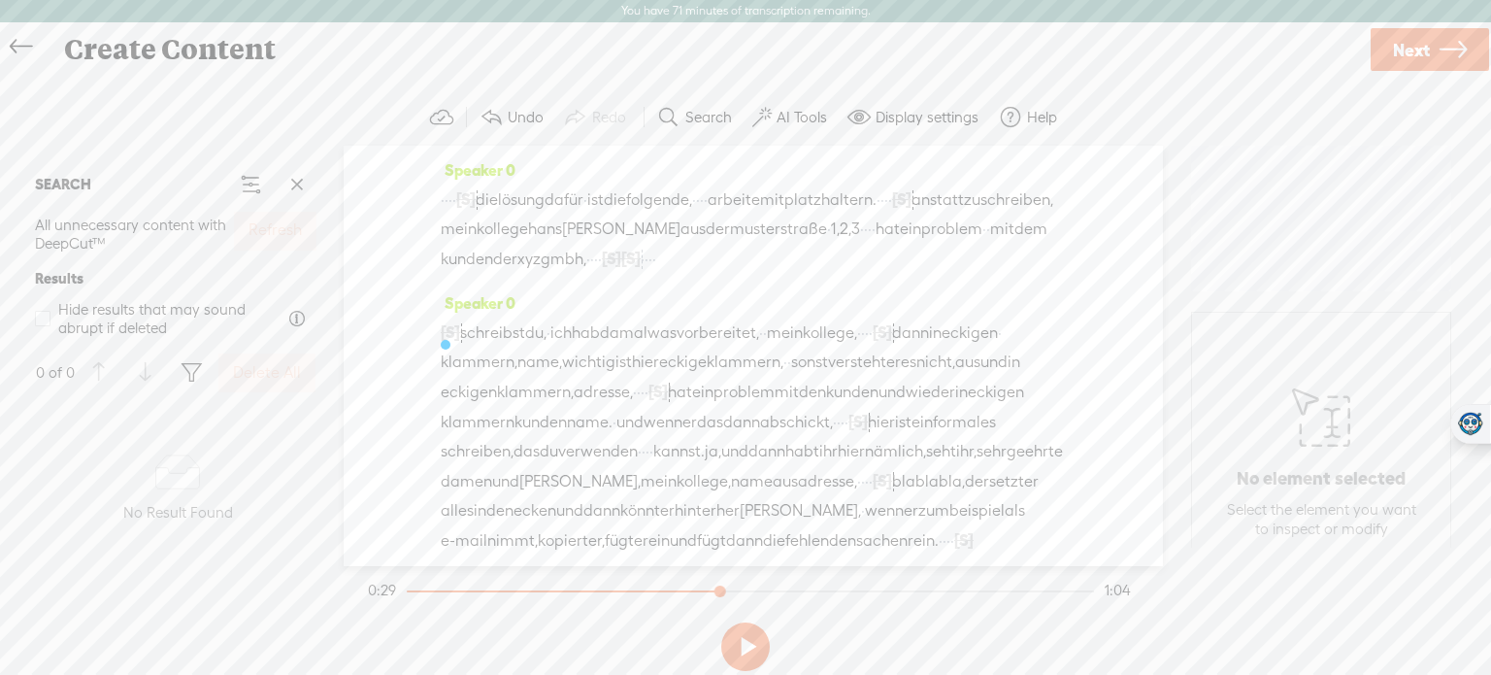
click at [449, 191] on span "·" at bounding box center [447, 199] width 4 height 29
click at [516, 142] on span "Play" at bounding box center [521, 151] width 30 height 19
click at [790, 113] on label "AI Tools" at bounding box center [802, 117] width 50 height 19
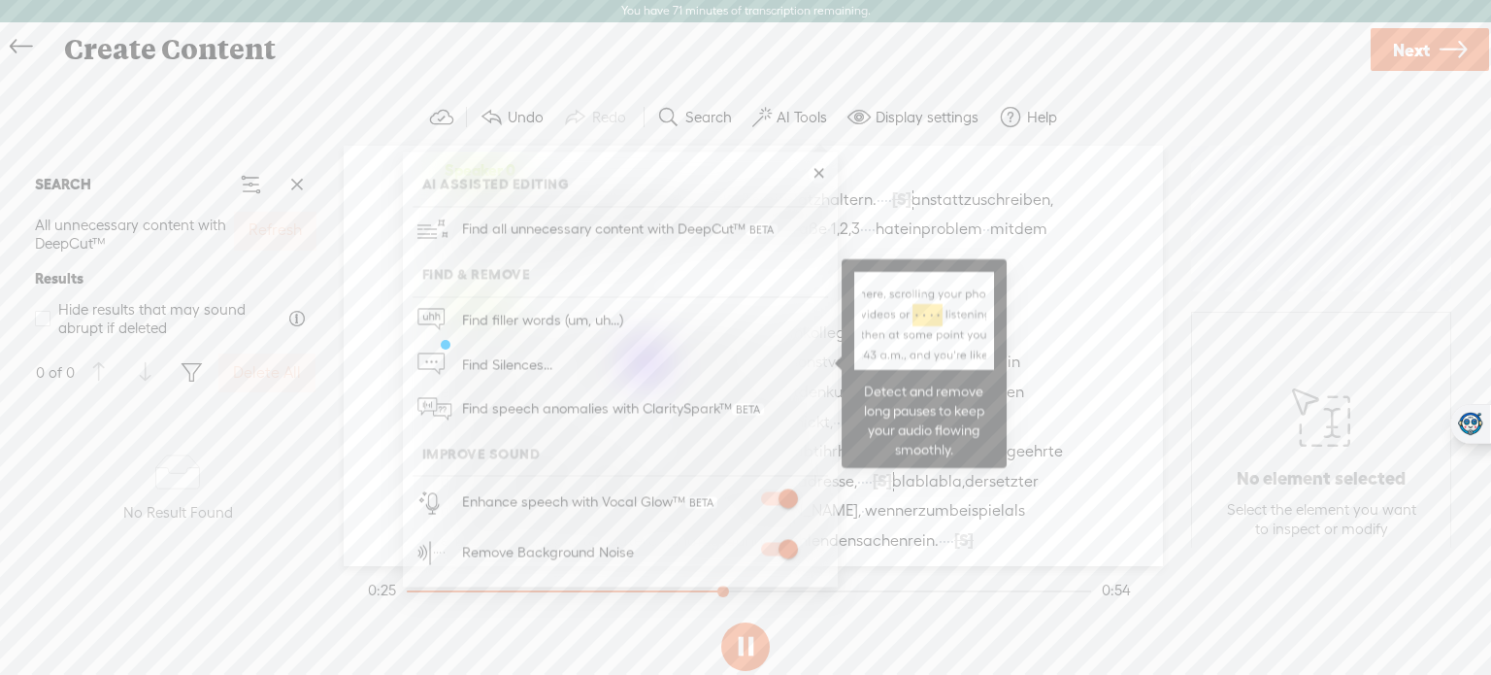
click at [559, 355] on span at bounding box center [561, 365] width 5 height 44
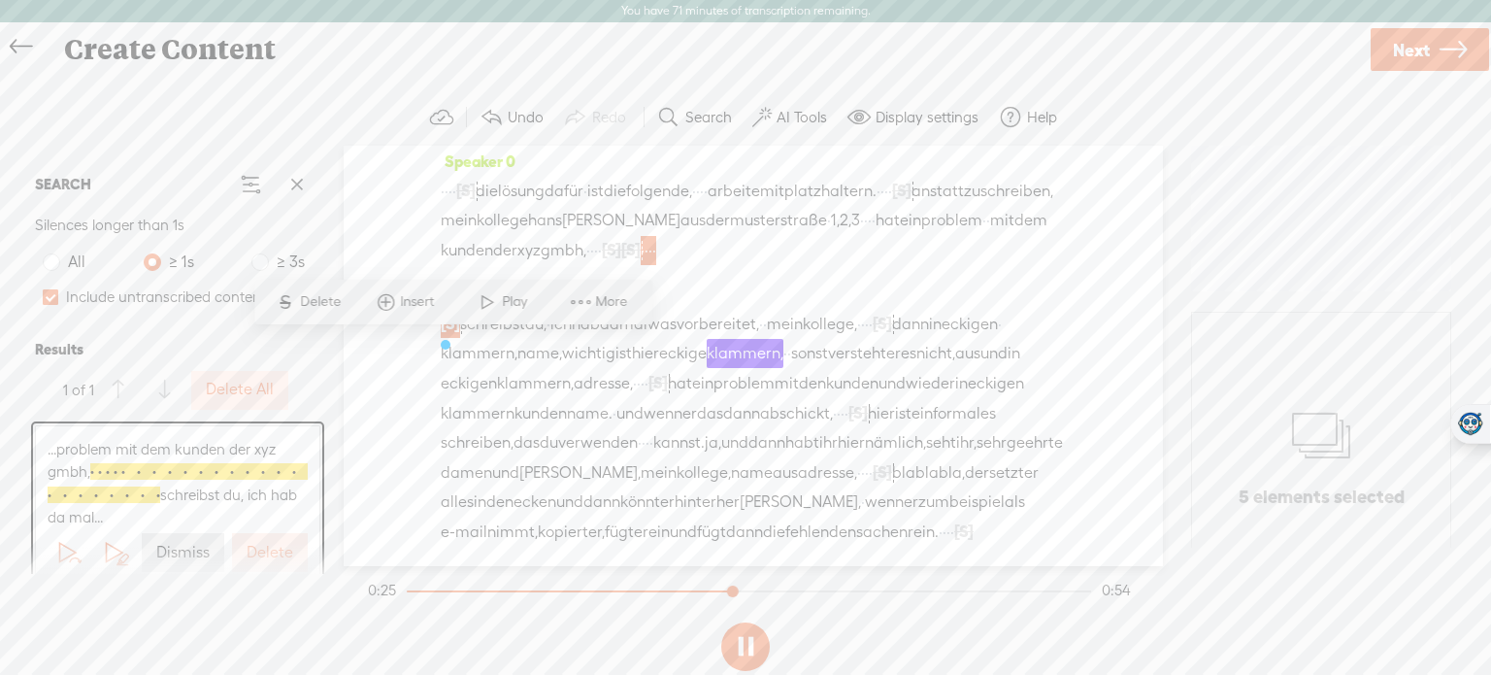
scroll to position [10, 0]
click at [264, 543] on label "Delete" at bounding box center [270, 553] width 47 height 20
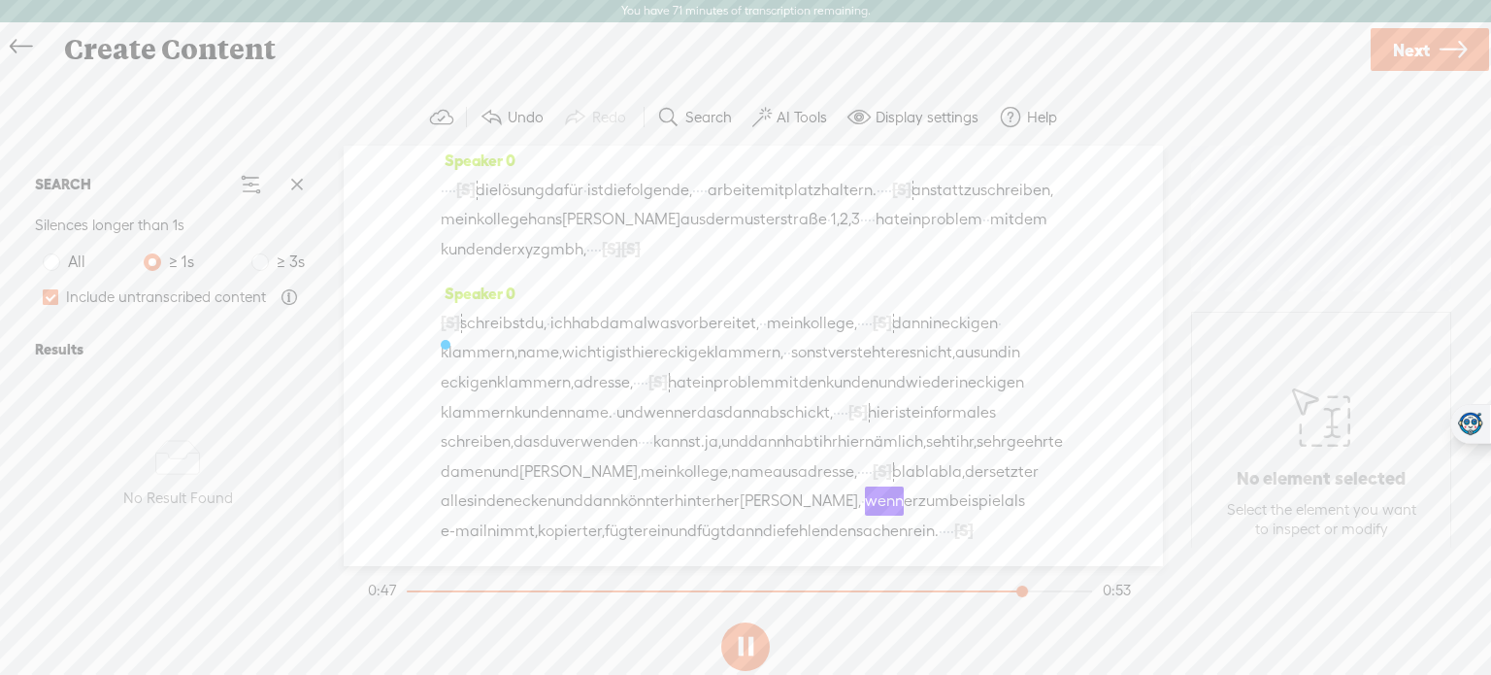
scroll to position [64, 0]
click at [1436, 38] on link "Next" at bounding box center [1430, 49] width 118 height 43
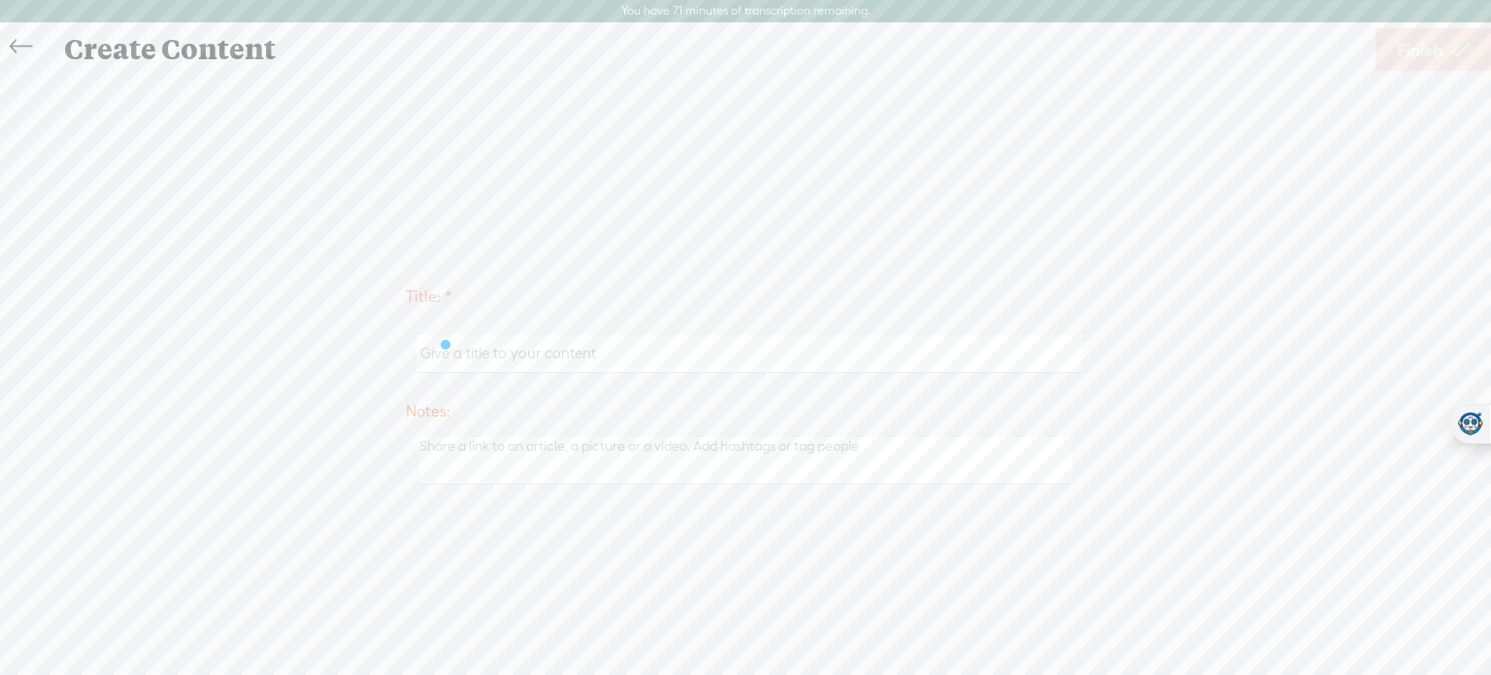
click at [611, 348] on input "text" at bounding box center [749, 354] width 665 height 38
type input "AI Scout 13"
click at [1427, 58] on span "Finish" at bounding box center [1420, 50] width 45 height 50
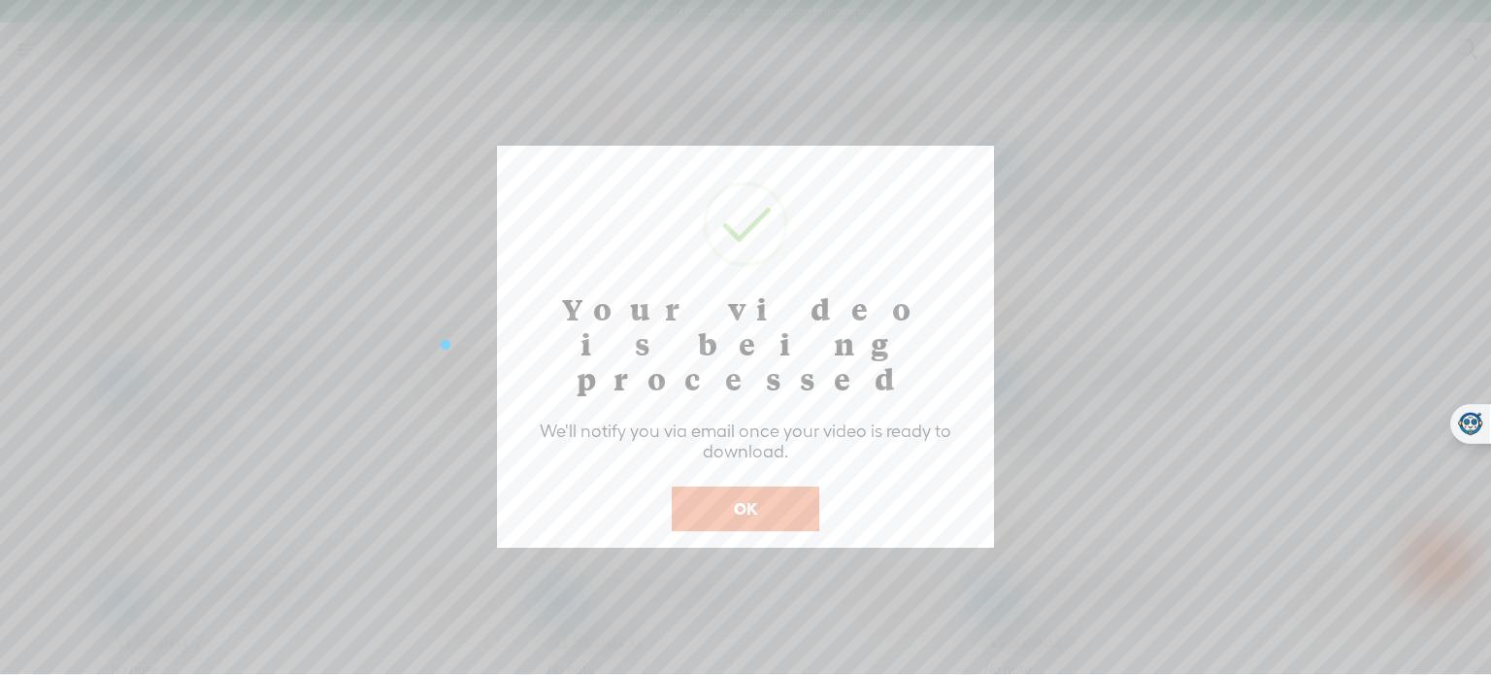
click at [769, 486] on button "OK" at bounding box center [746, 508] width 148 height 45
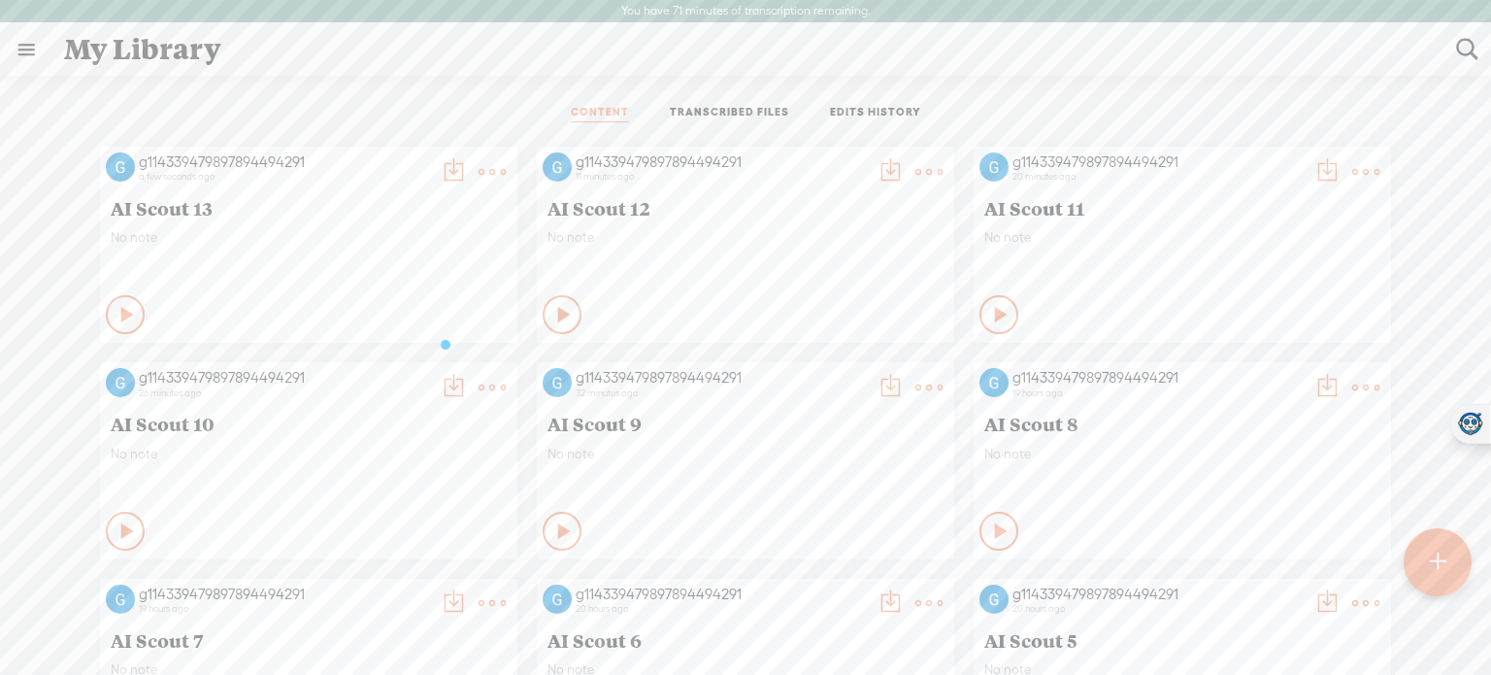
click at [1415, 576] on div at bounding box center [1438, 562] width 68 height 68
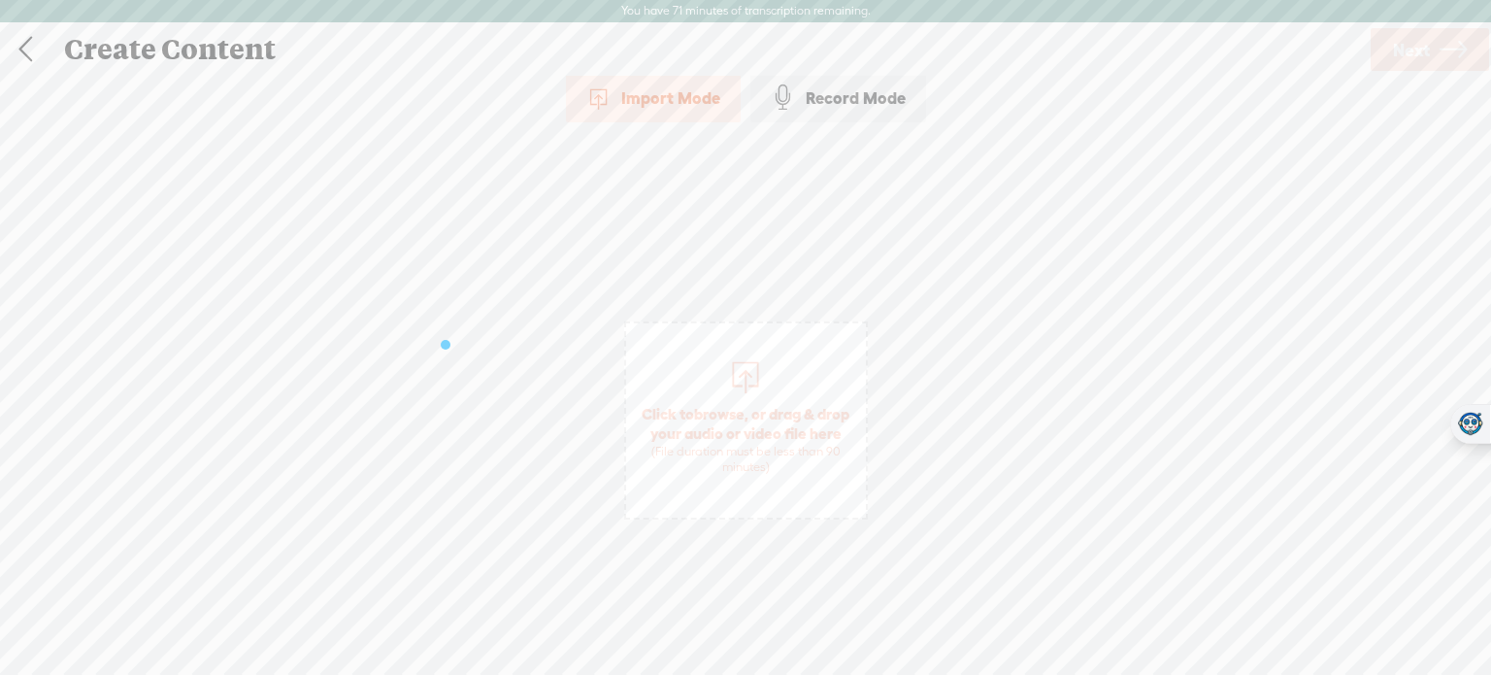
click at [784, 422] on span "Click to browse , or drag & drop your audio or video file here (File duration m…" at bounding box center [746, 439] width 240 height 91
click at [1405, 49] on span "Next" at bounding box center [1411, 50] width 37 height 50
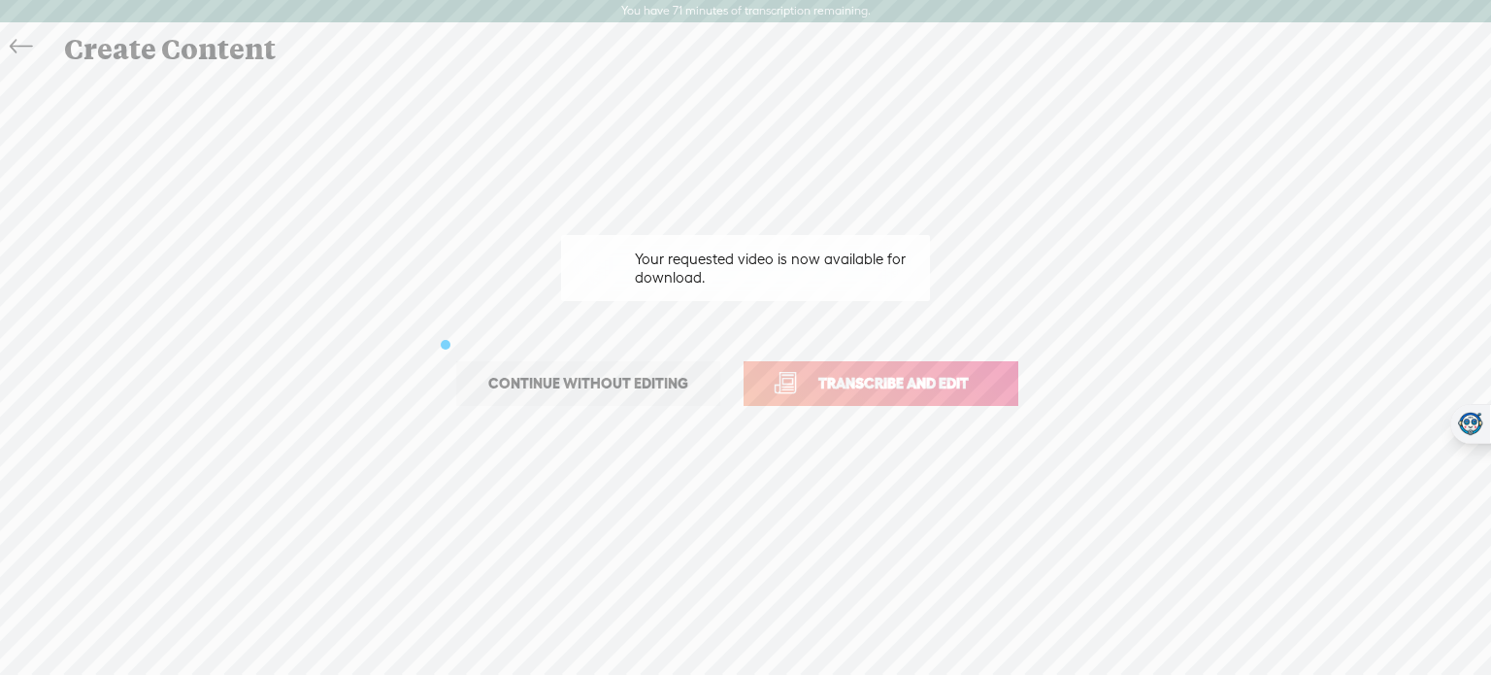
click at [969, 384] on span "Transcribe and edit" at bounding box center [893, 383] width 191 height 22
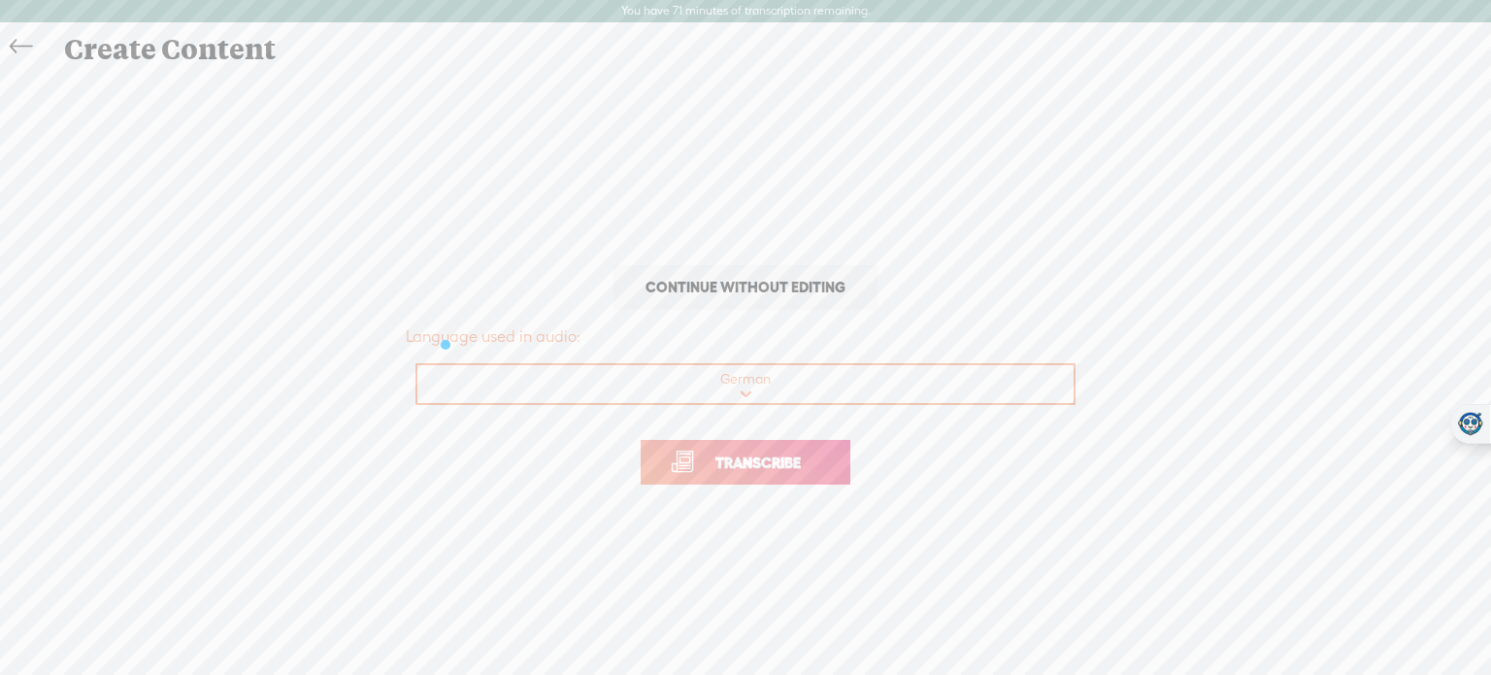
click at [824, 465] on link "Transcribe" at bounding box center [746, 462] width 210 height 45
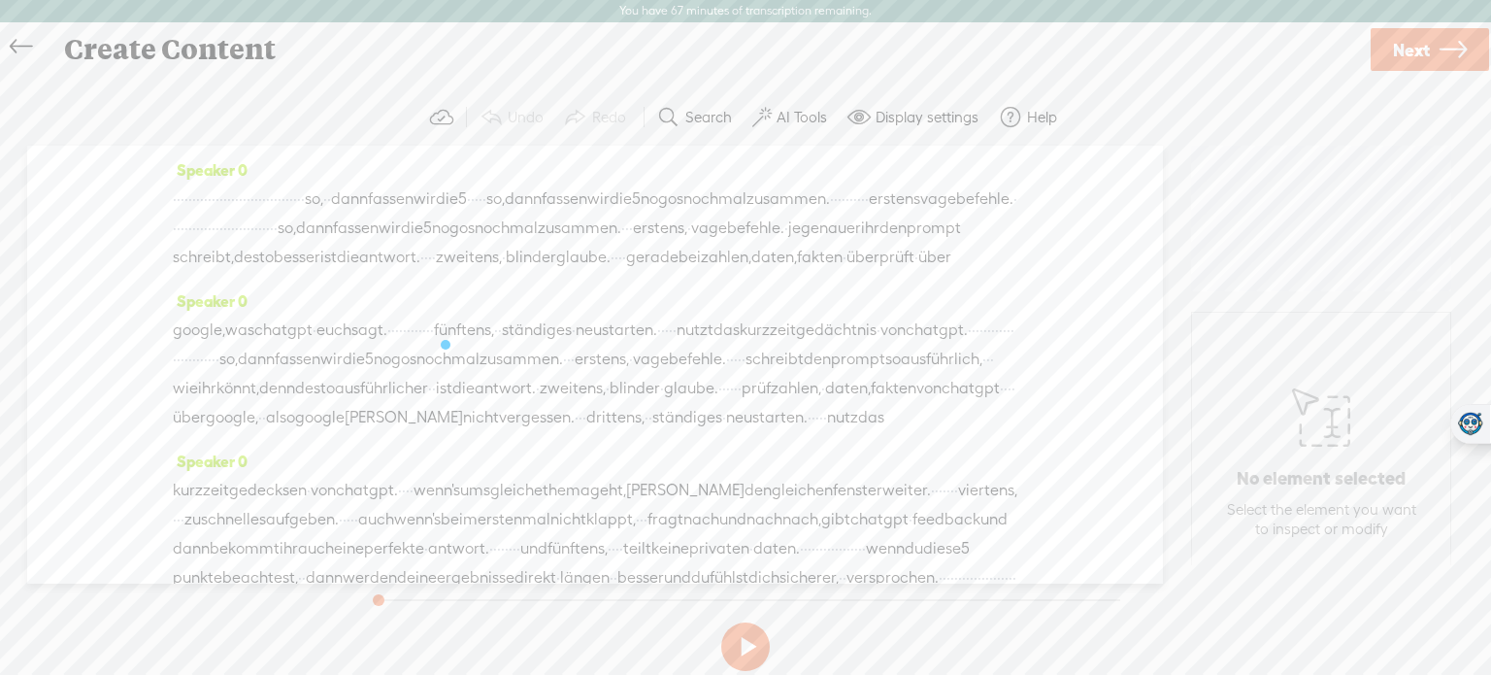
click at [807, 108] on label "AI Tools" at bounding box center [802, 117] width 50 height 19
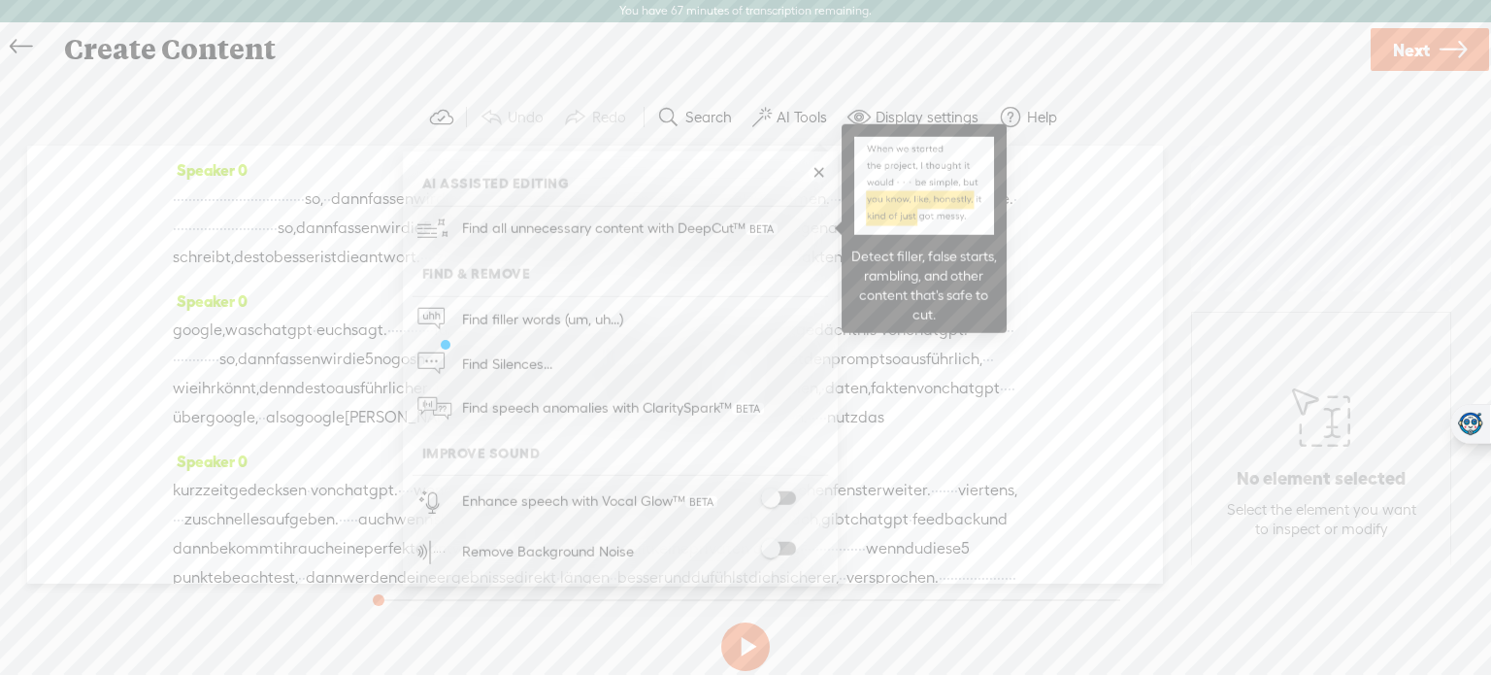
click at [656, 223] on span "Find all unnecessary content with DeepCut™" at bounding box center [619, 229] width 329 height 46
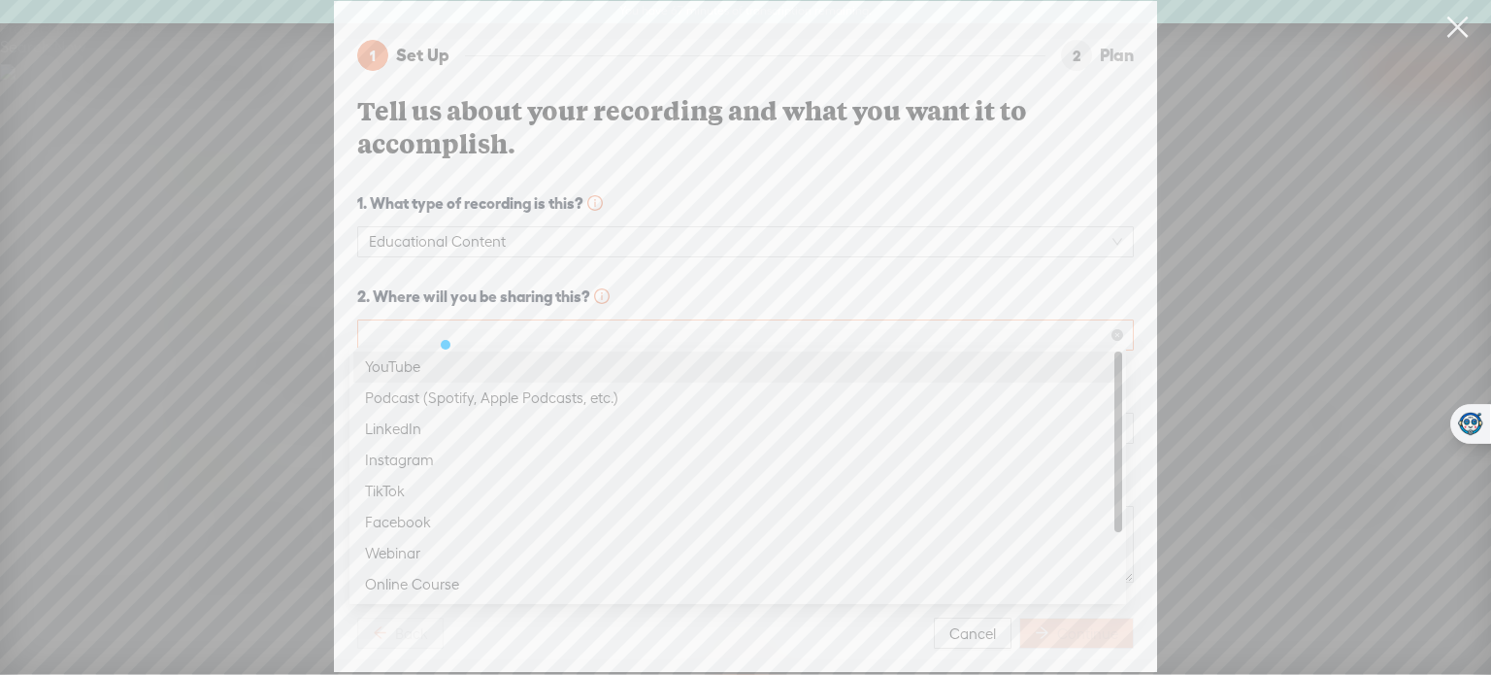
click at [567, 326] on span at bounding box center [745, 334] width 753 height 29
click at [530, 366] on div "YouTube" at bounding box center [738, 366] width 746 height 23
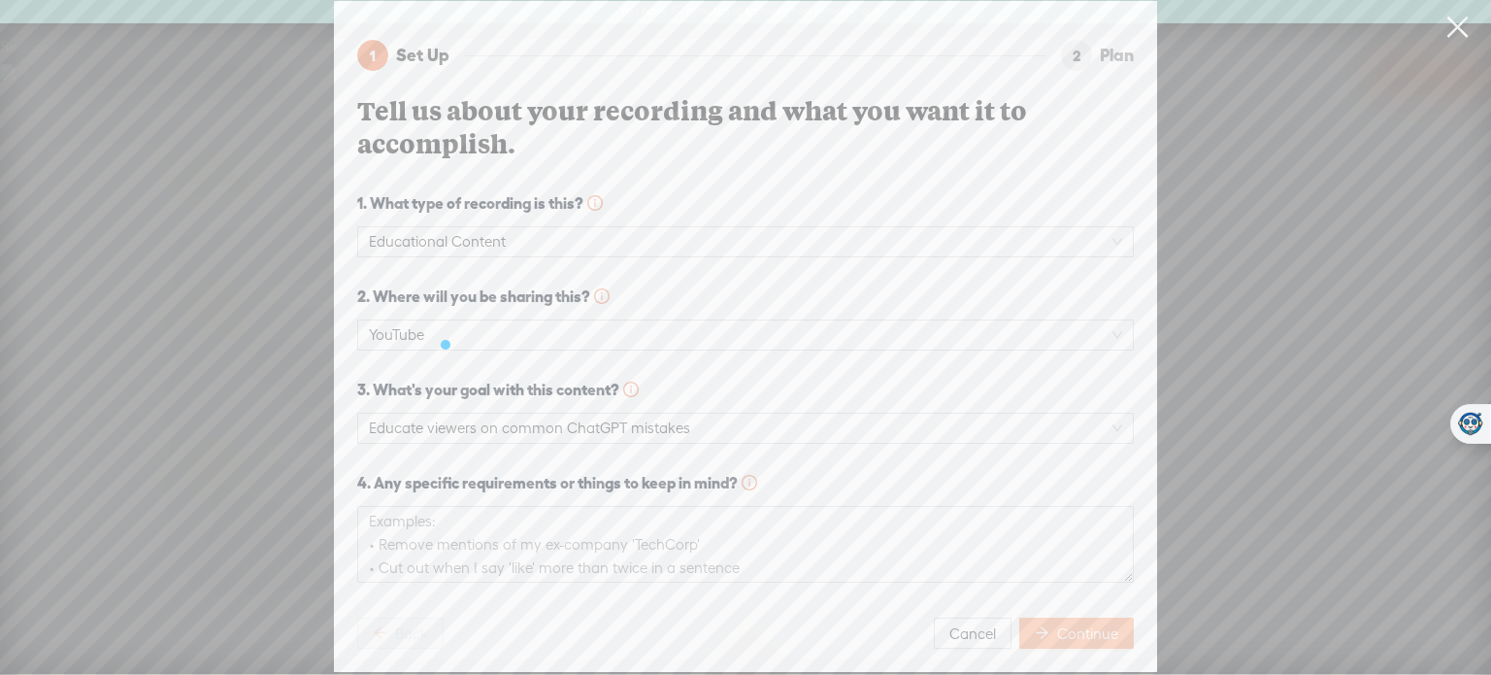
click at [1047, 618] on button "Continue" at bounding box center [1076, 633] width 115 height 31
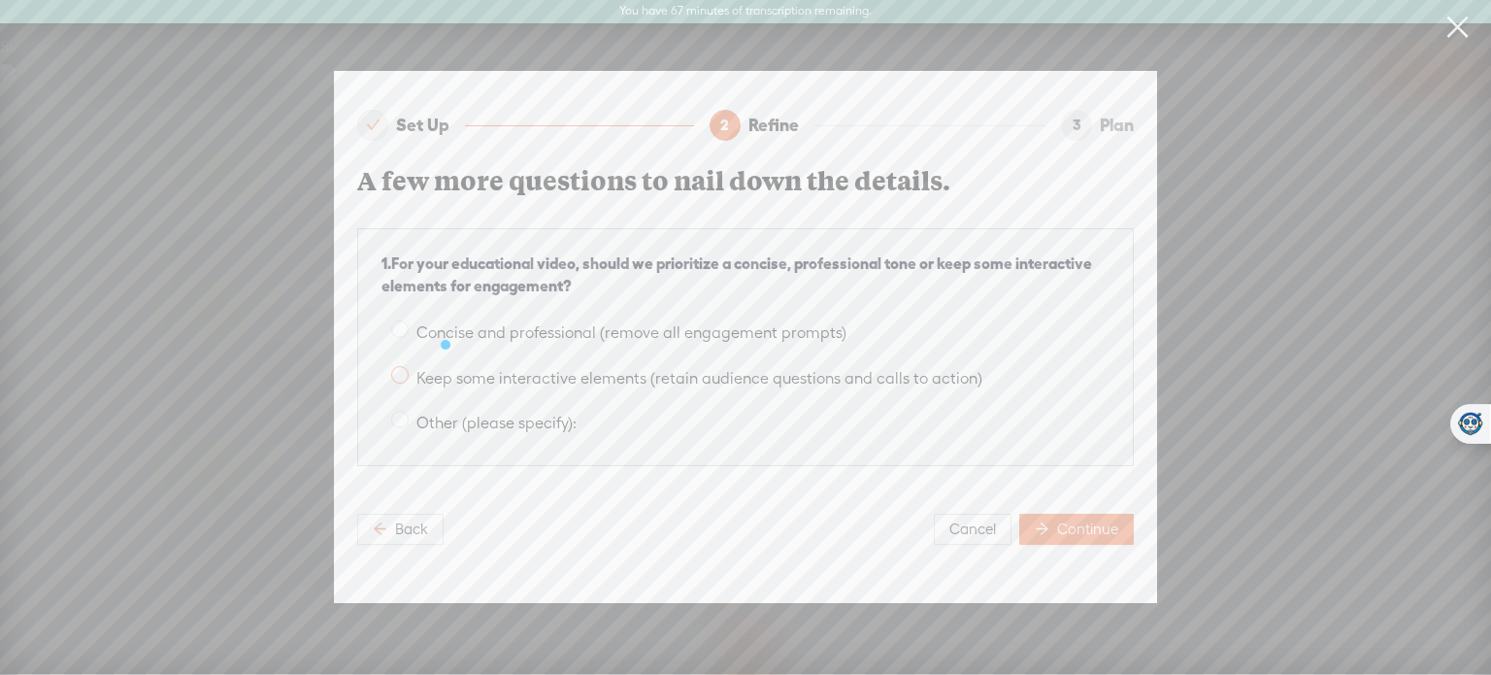
click at [404, 366] on span at bounding box center [399, 374] width 17 height 17
click at [404, 366] on input "Keep some interactive elements (retain audience questions and calls to action)" at bounding box center [399, 374] width 17 height 17
radio input "true"
click at [1110, 519] on span "Continue" at bounding box center [1087, 528] width 61 height 19
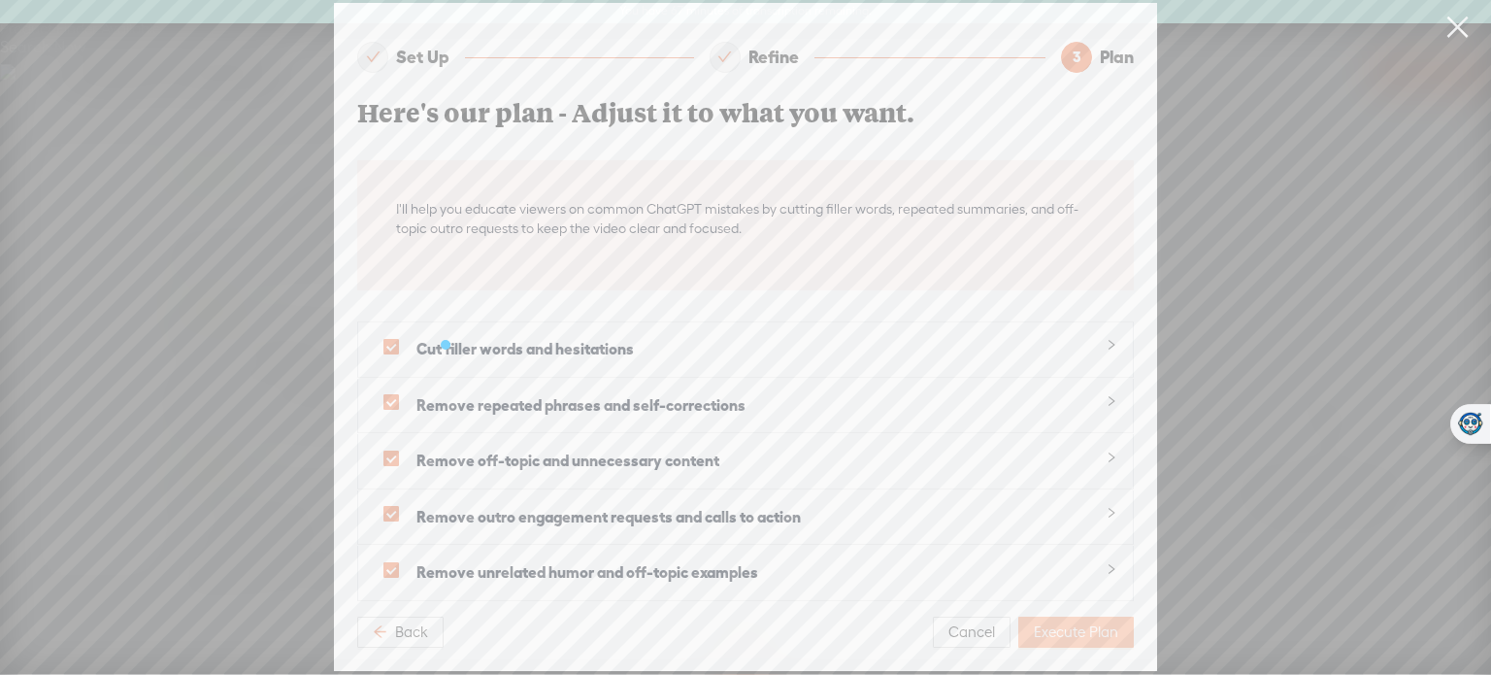
click at [1066, 622] on span "Execute Plan" at bounding box center [1076, 631] width 84 height 19
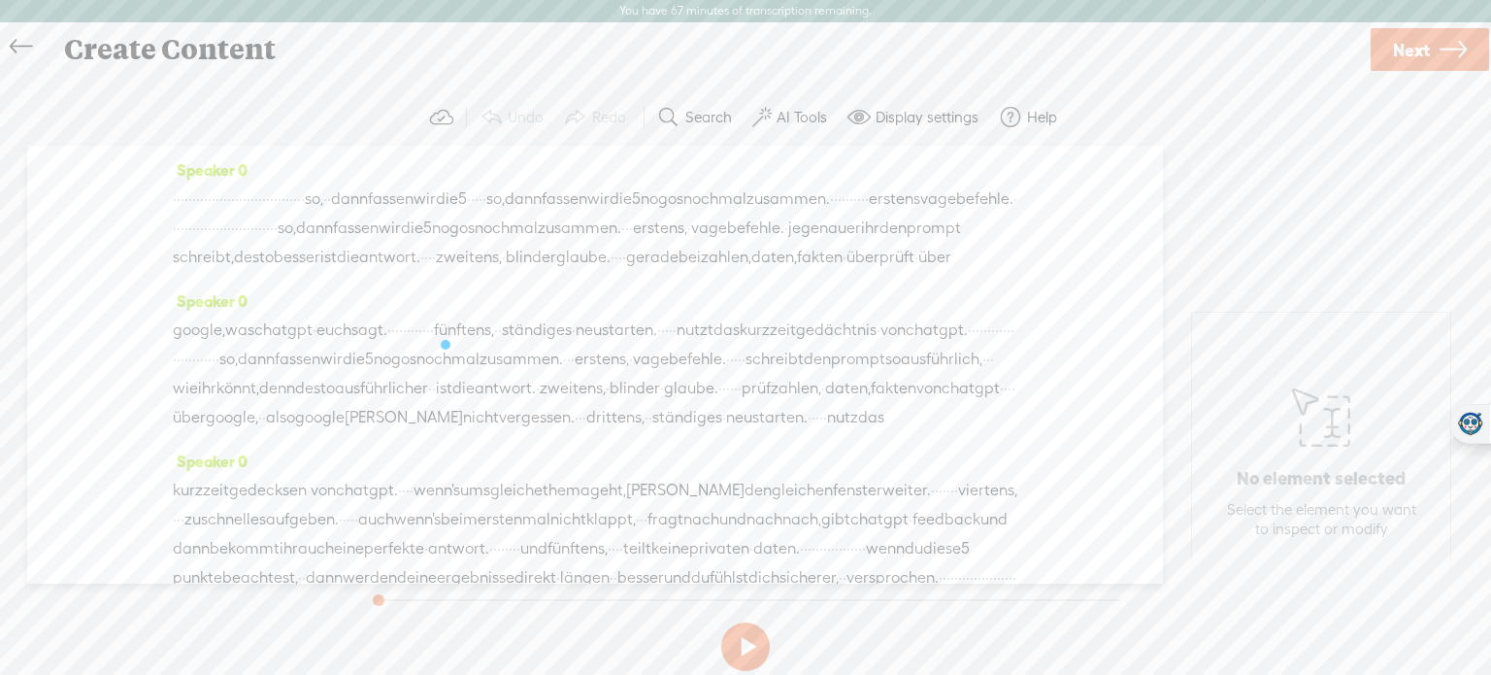
click at [797, 112] on label "AI Tools" at bounding box center [802, 117] width 50 height 19
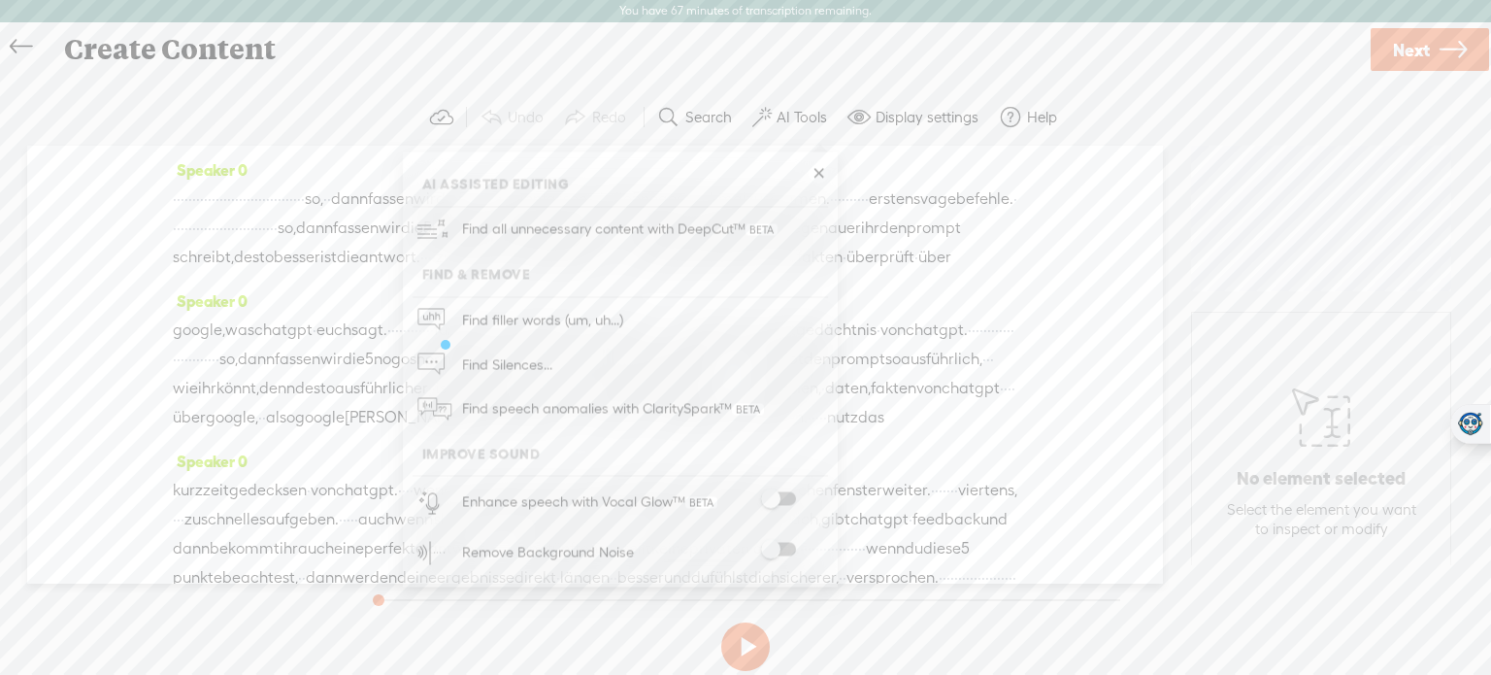
click at [785, 499] on span at bounding box center [778, 499] width 35 height 14
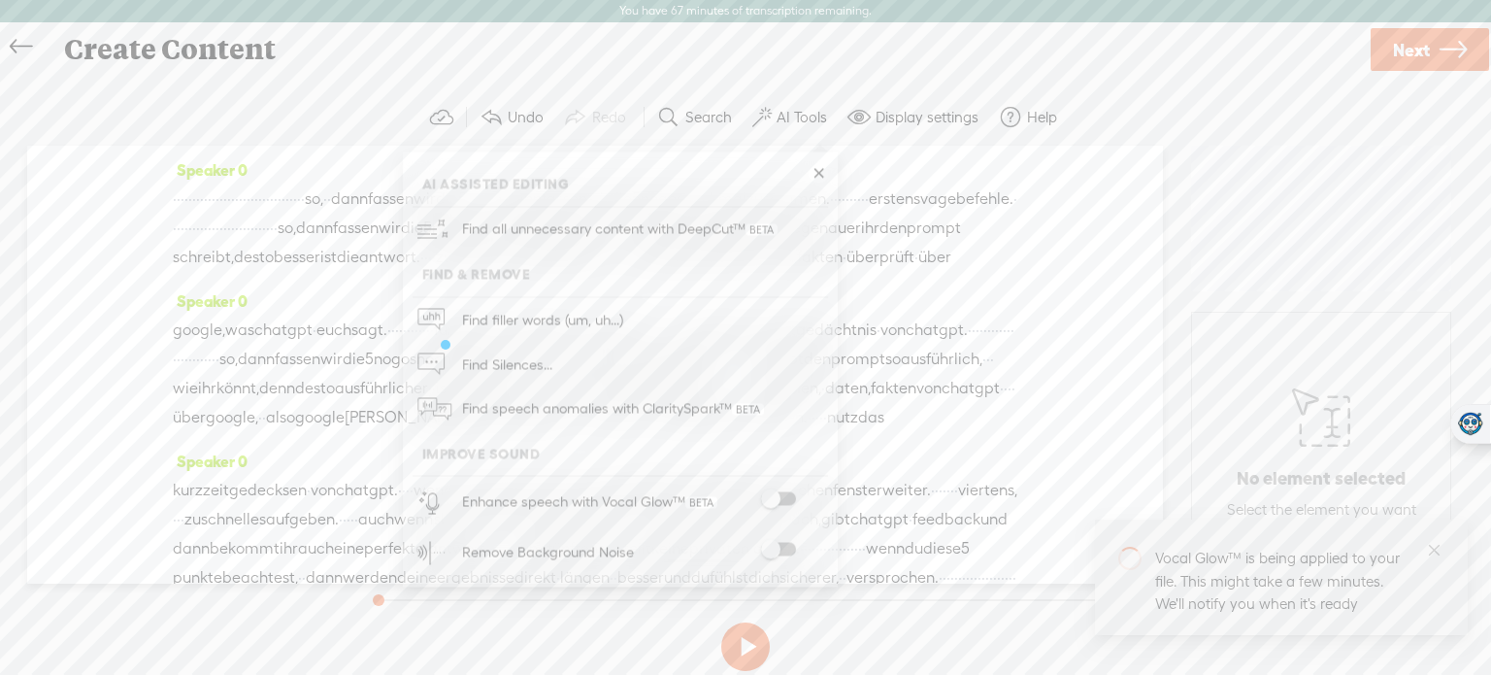
click at [785, 551] on span at bounding box center [778, 550] width 35 height 14
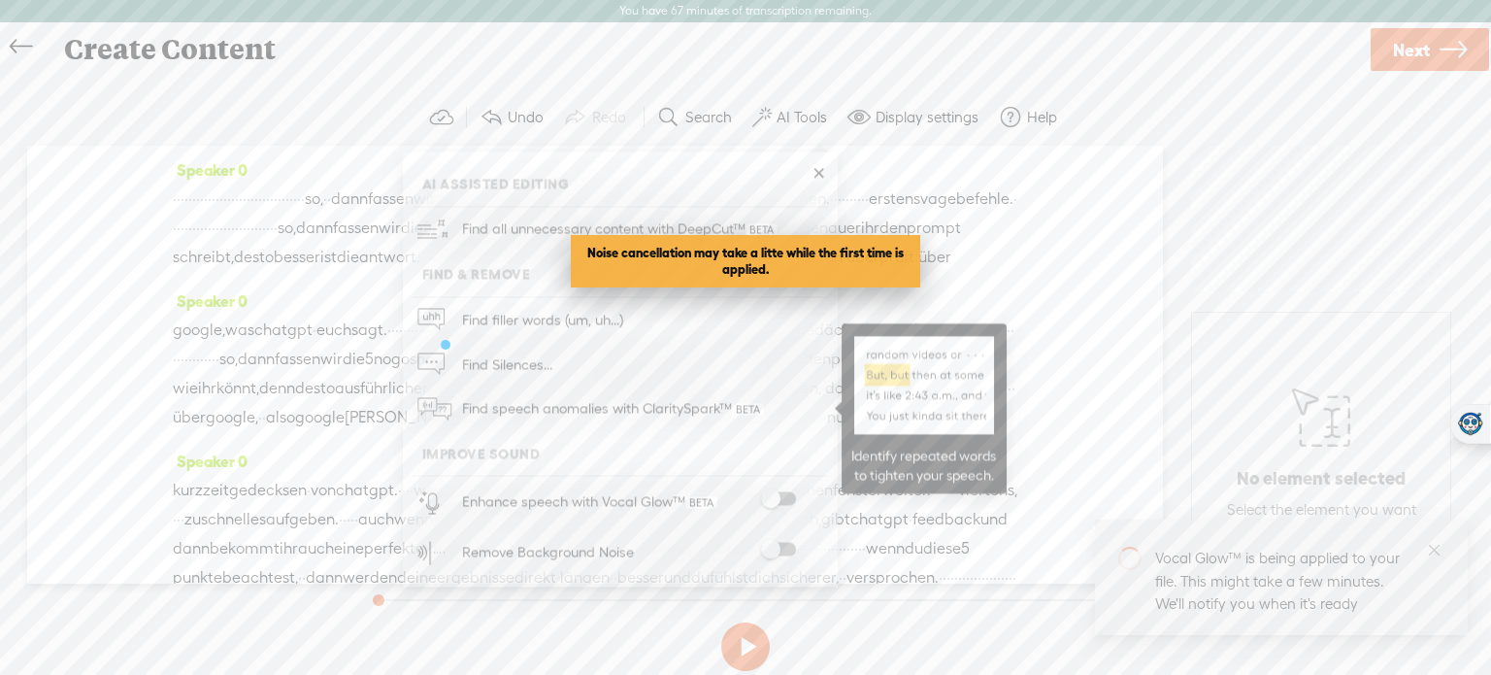
click at [701, 407] on span "Find speech anomalies with ClaritySpark™" at bounding box center [613, 409] width 316 height 46
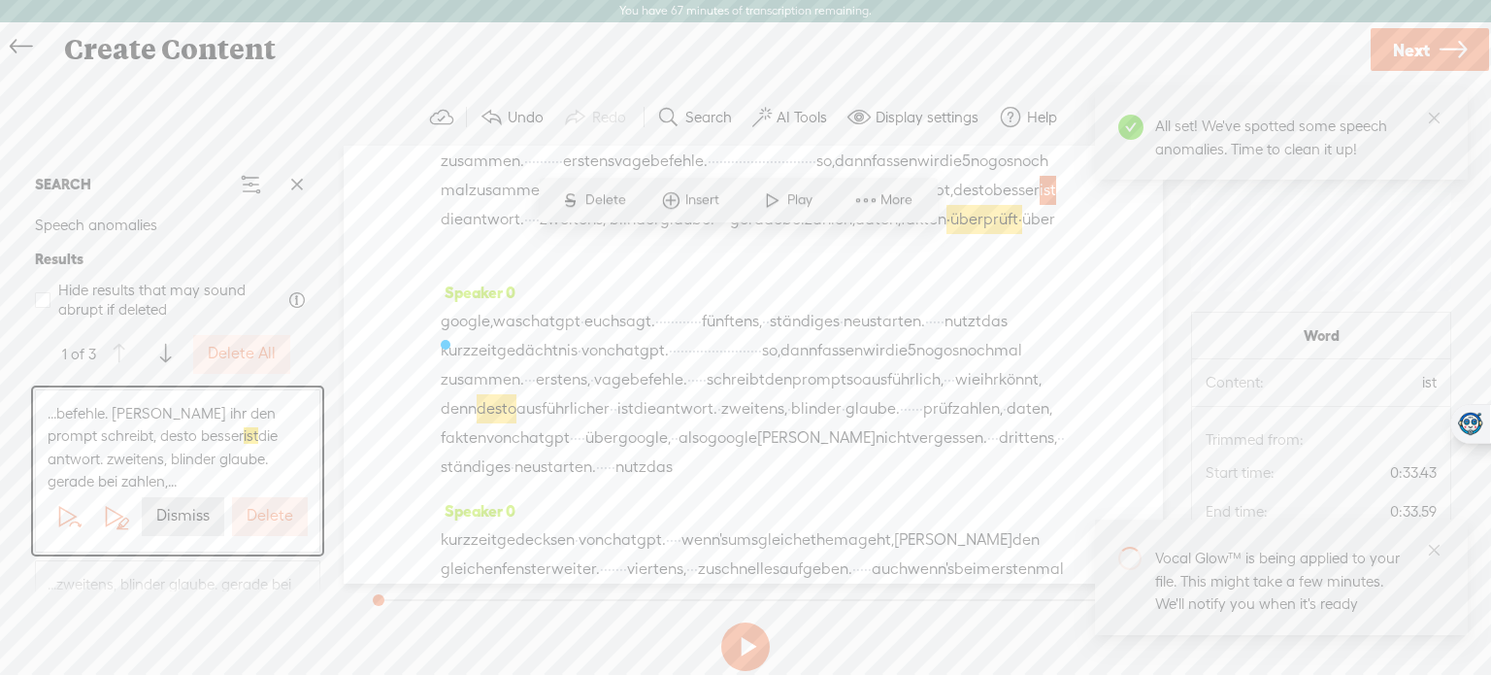
scroll to position [68, 0]
click at [270, 527] on button "Delete" at bounding box center [270, 516] width 76 height 39
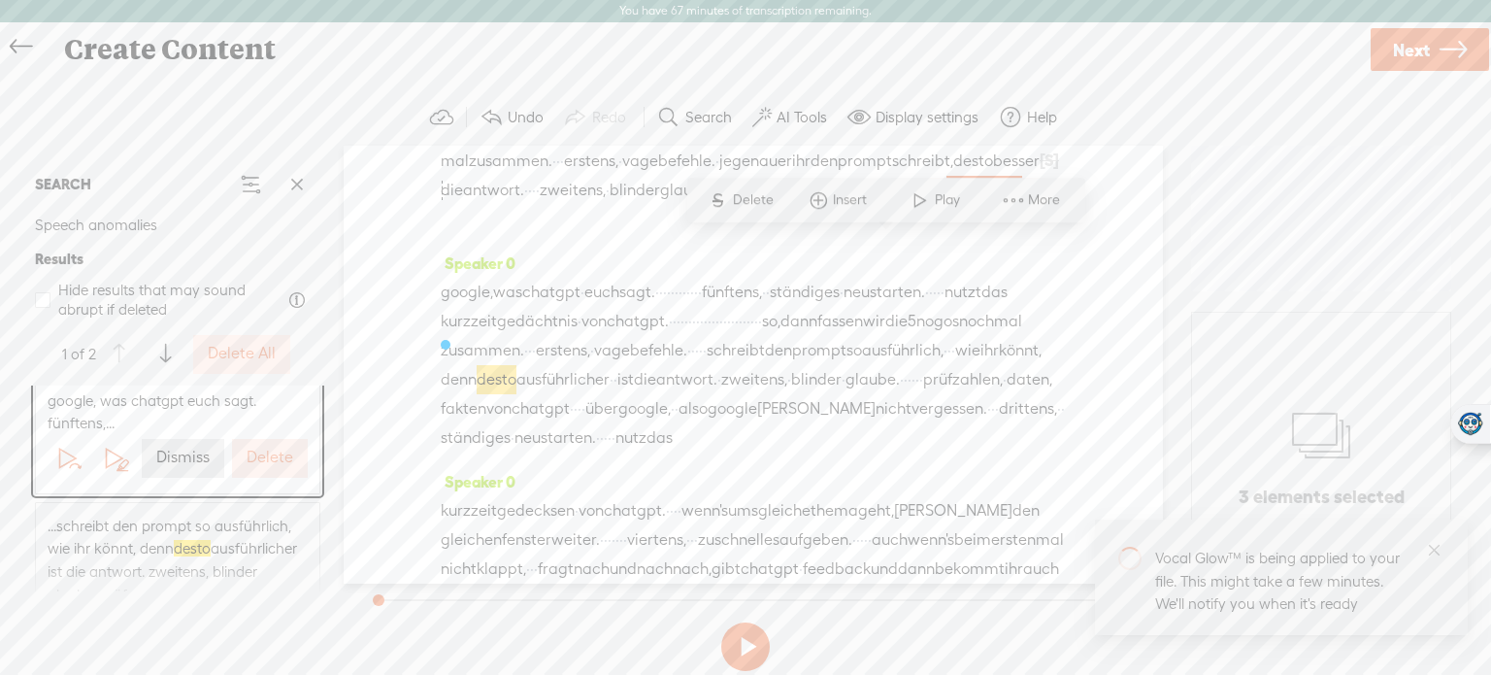
scroll to position [88, 0]
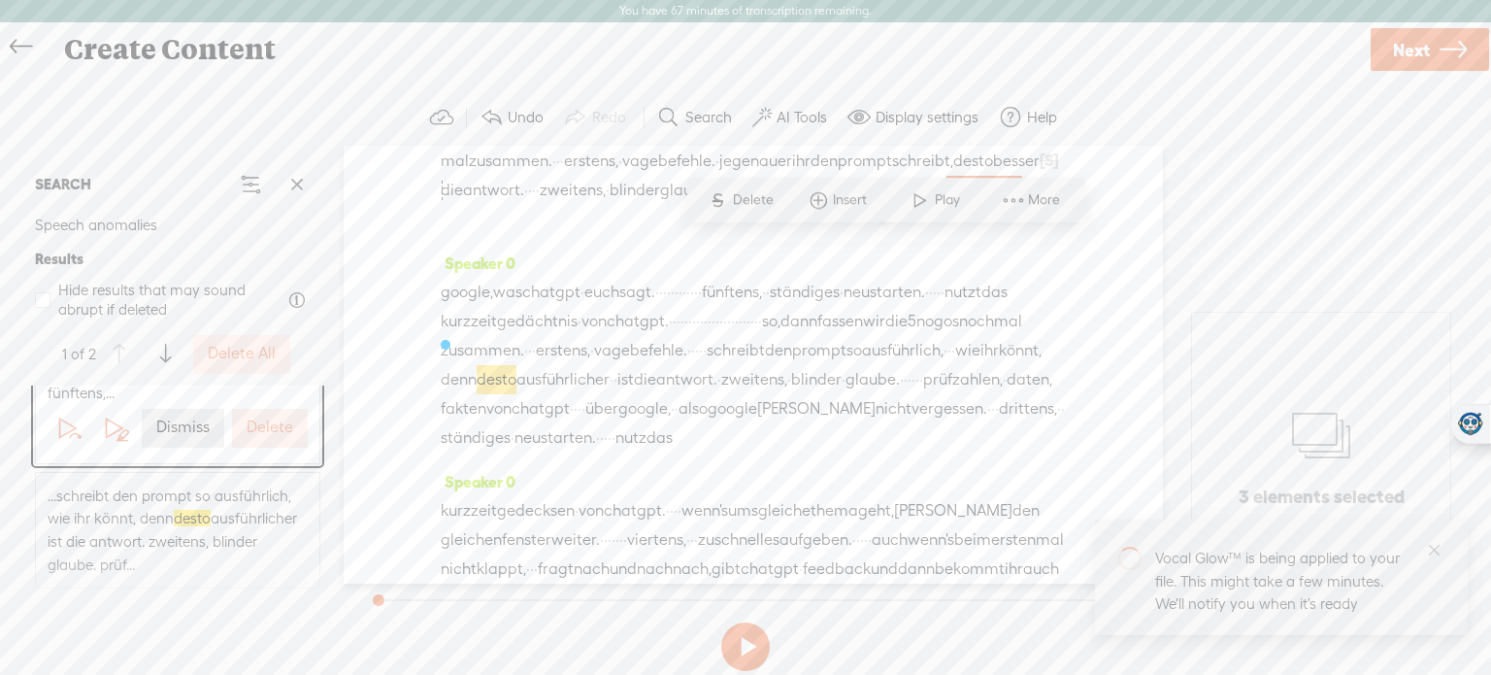
click at [186, 535] on span "...schreibt den prompt so ausführlich, wie ihr könnt, denn desto ausführlicher …" at bounding box center [178, 530] width 260 height 91
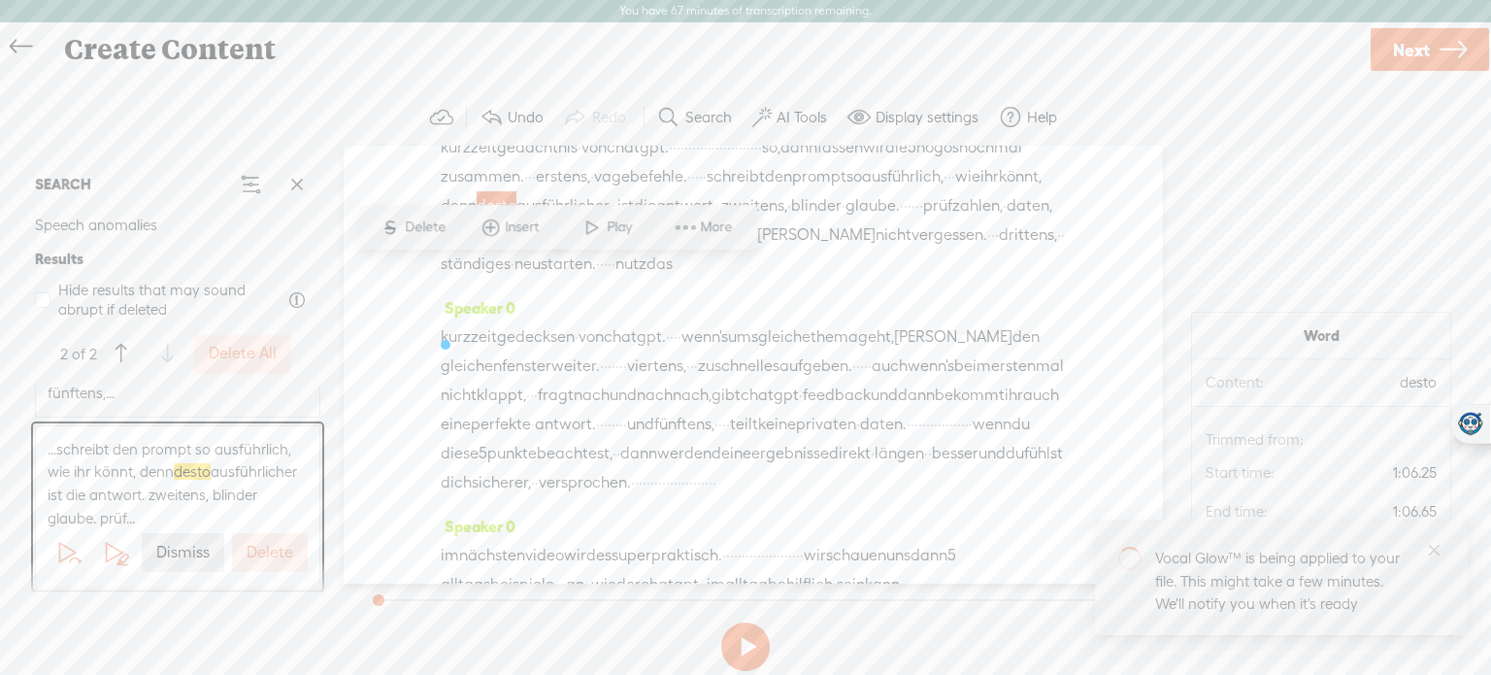
scroll to position [286, 0]
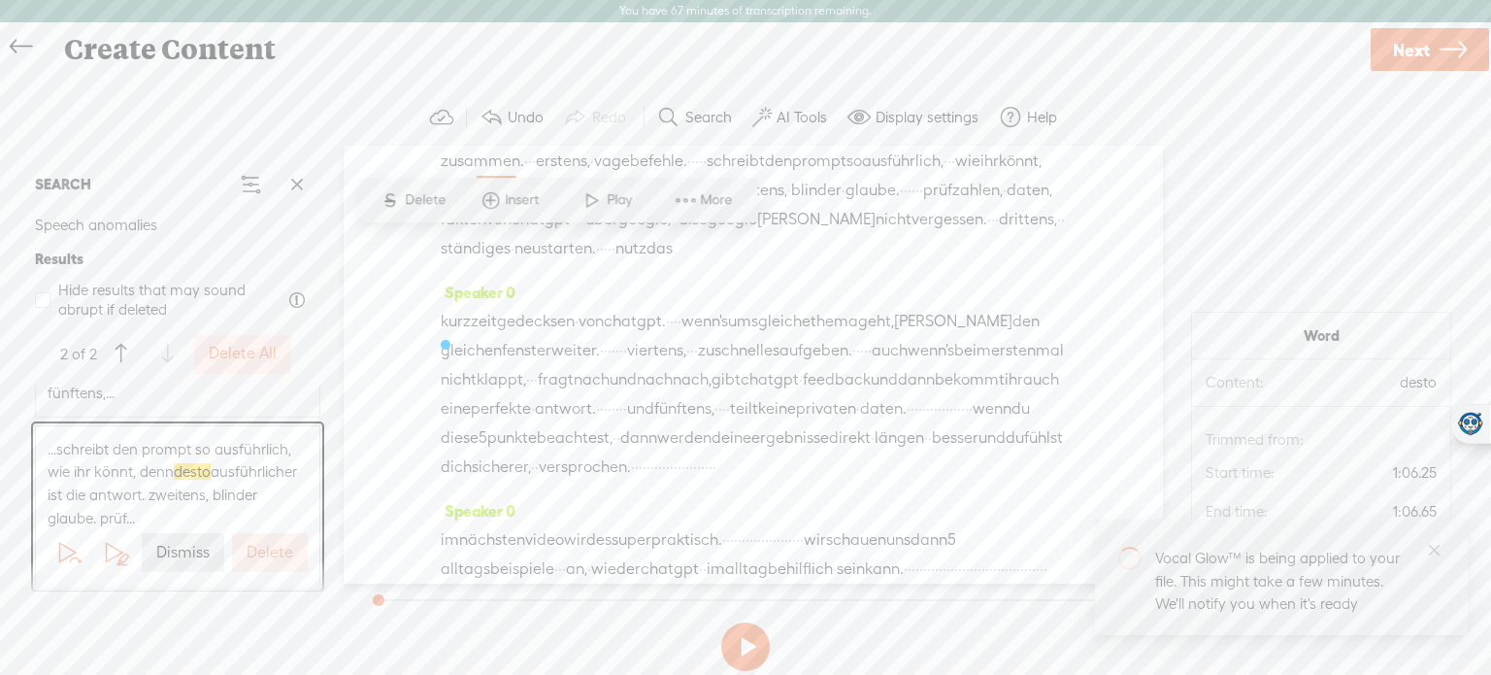
click at [195, 554] on label "Dismiss" at bounding box center [182, 553] width 53 height 20
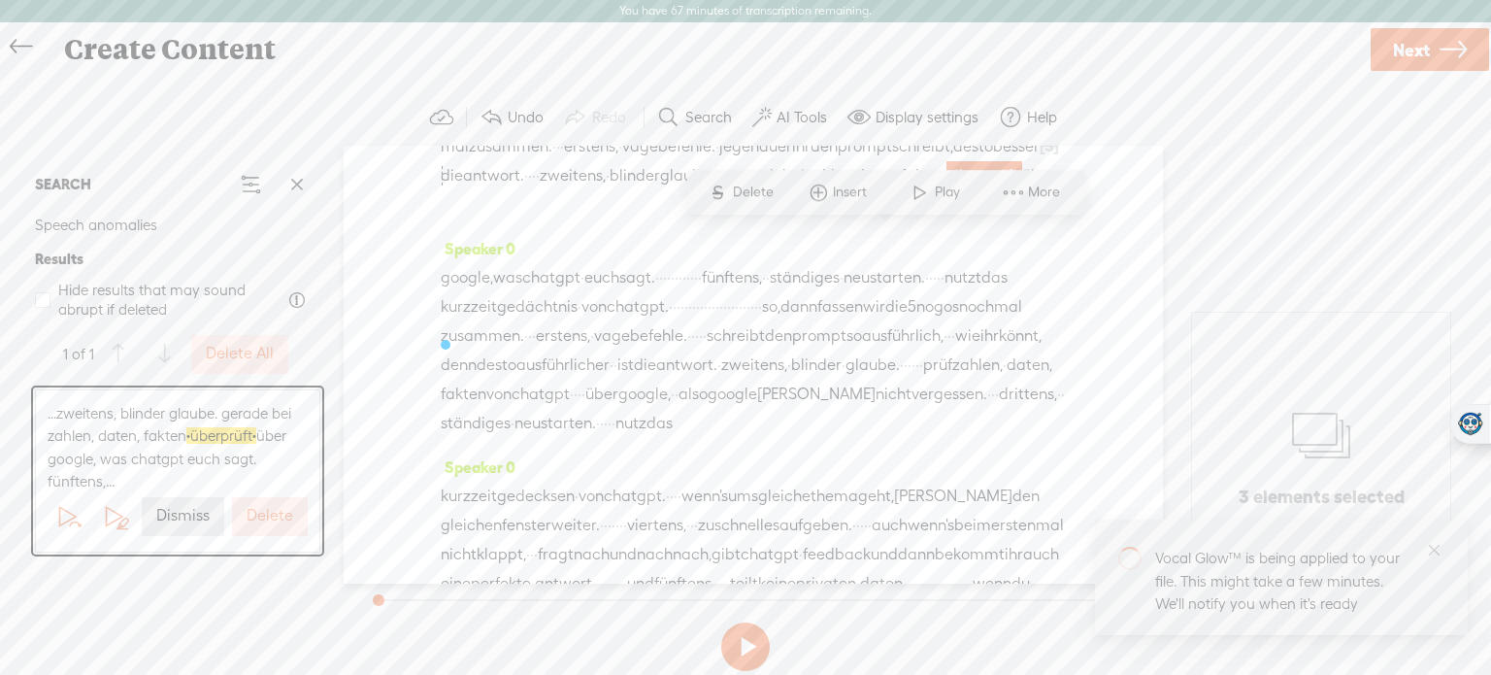
scroll to position [97, 0]
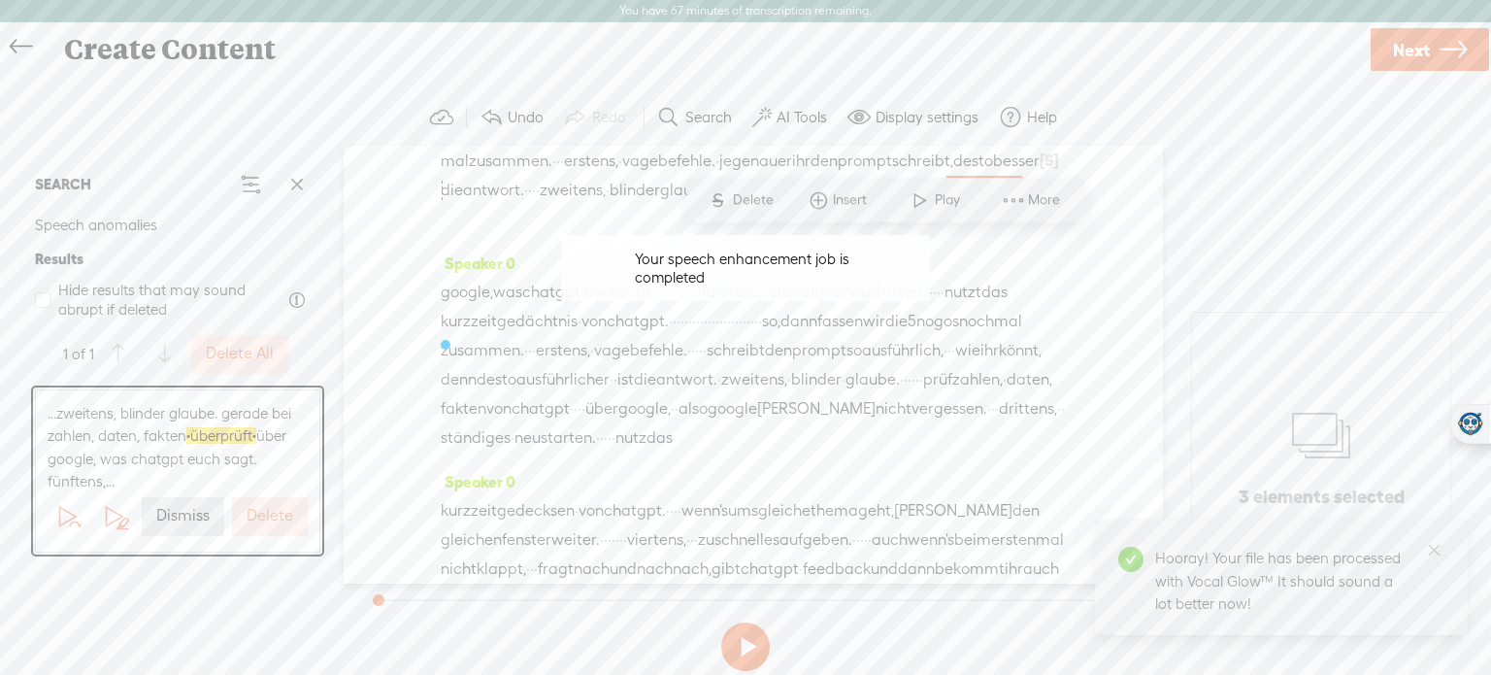
click at [183, 529] on button "Dismiss" at bounding box center [183, 516] width 83 height 39
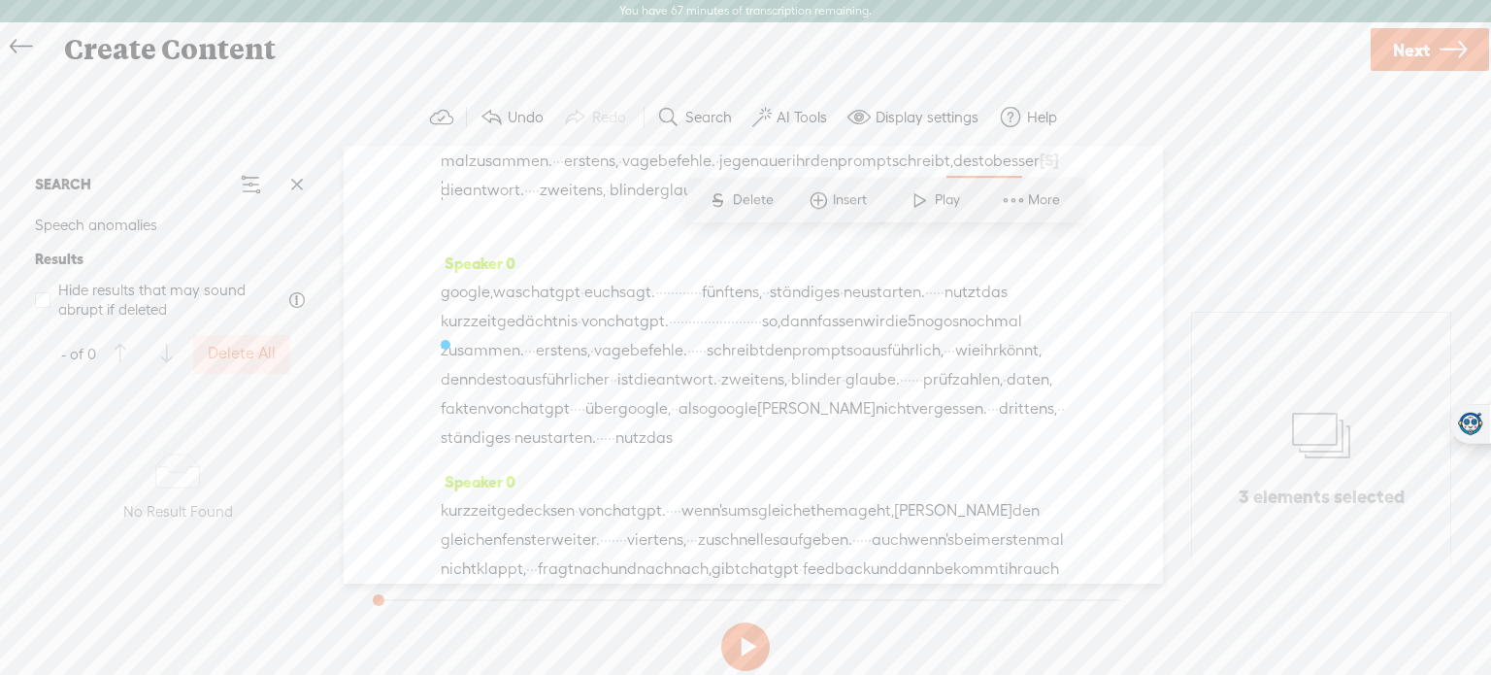
click at [751, 639] on button at bounding box center [745, 646] width 49 height 49
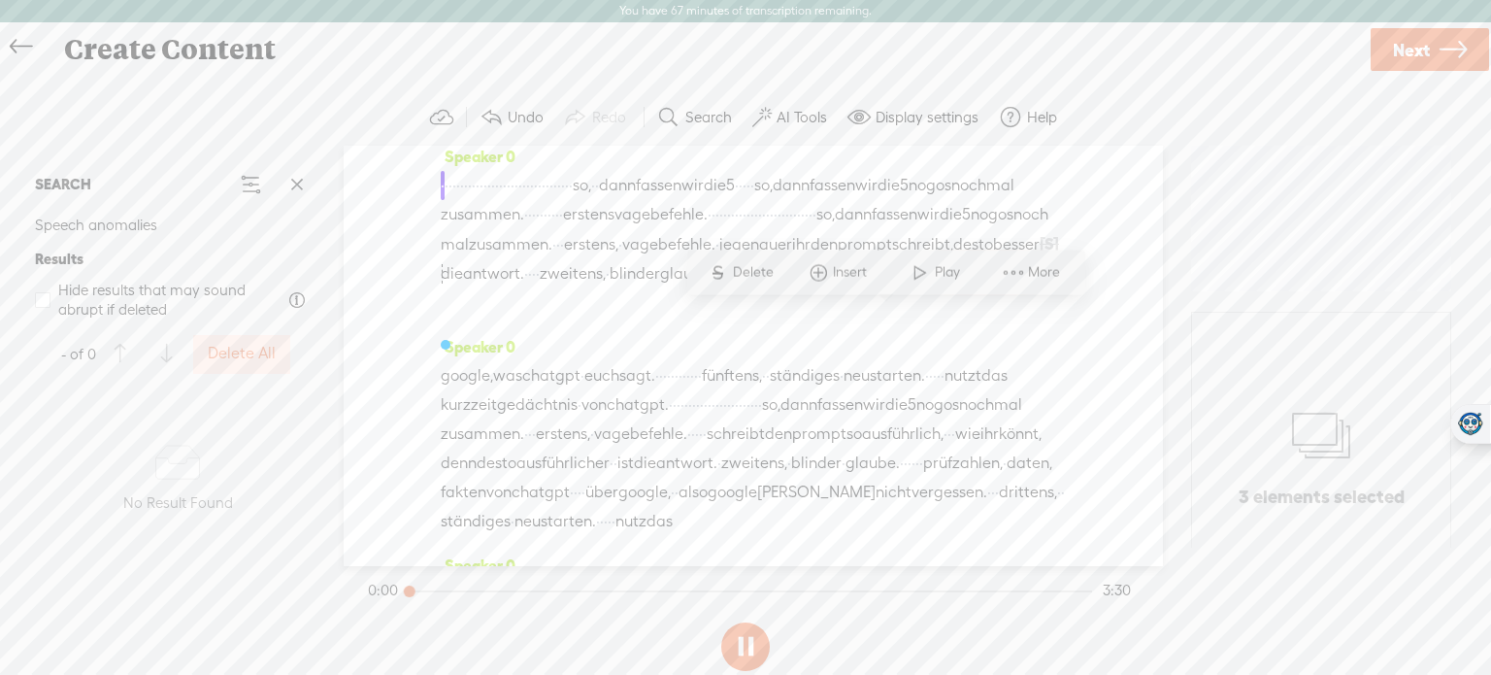
scroll to position [0, 0]
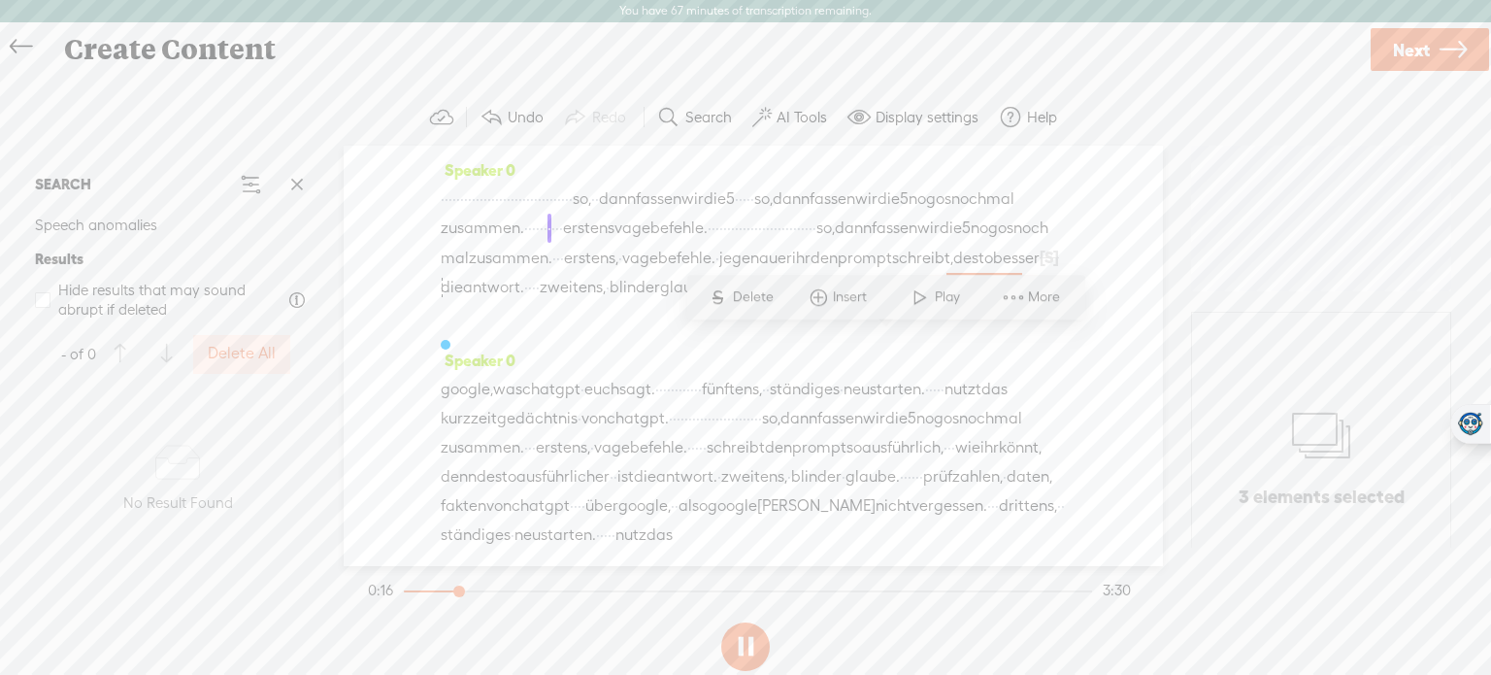
click at [744, 636] on button at bounding box center [745, 646] width 49 height 49
click at [240, 351] on label "Delete All" at bounding box center [242, 354] width 68 height 20
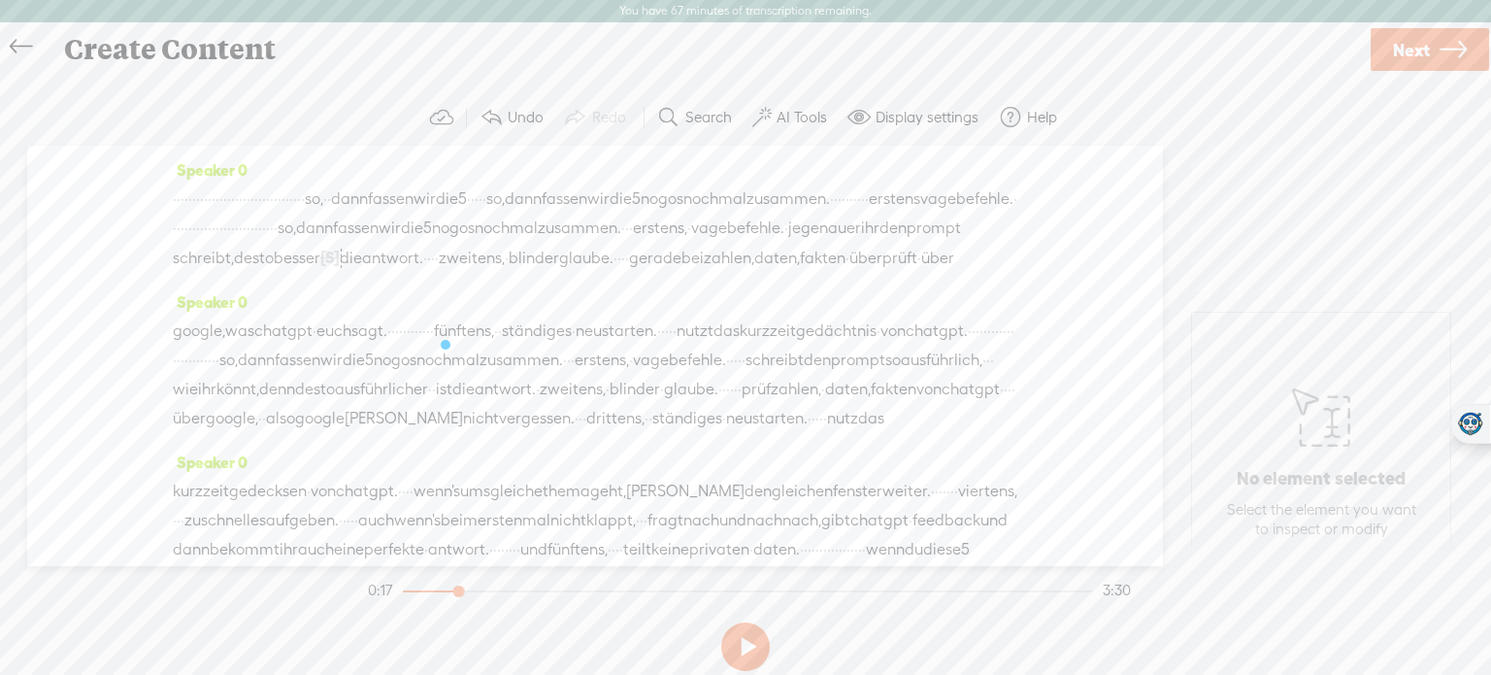
click at [801, 113] on label "AI Tools" at bounding box center [802, 117] width 50 height 19
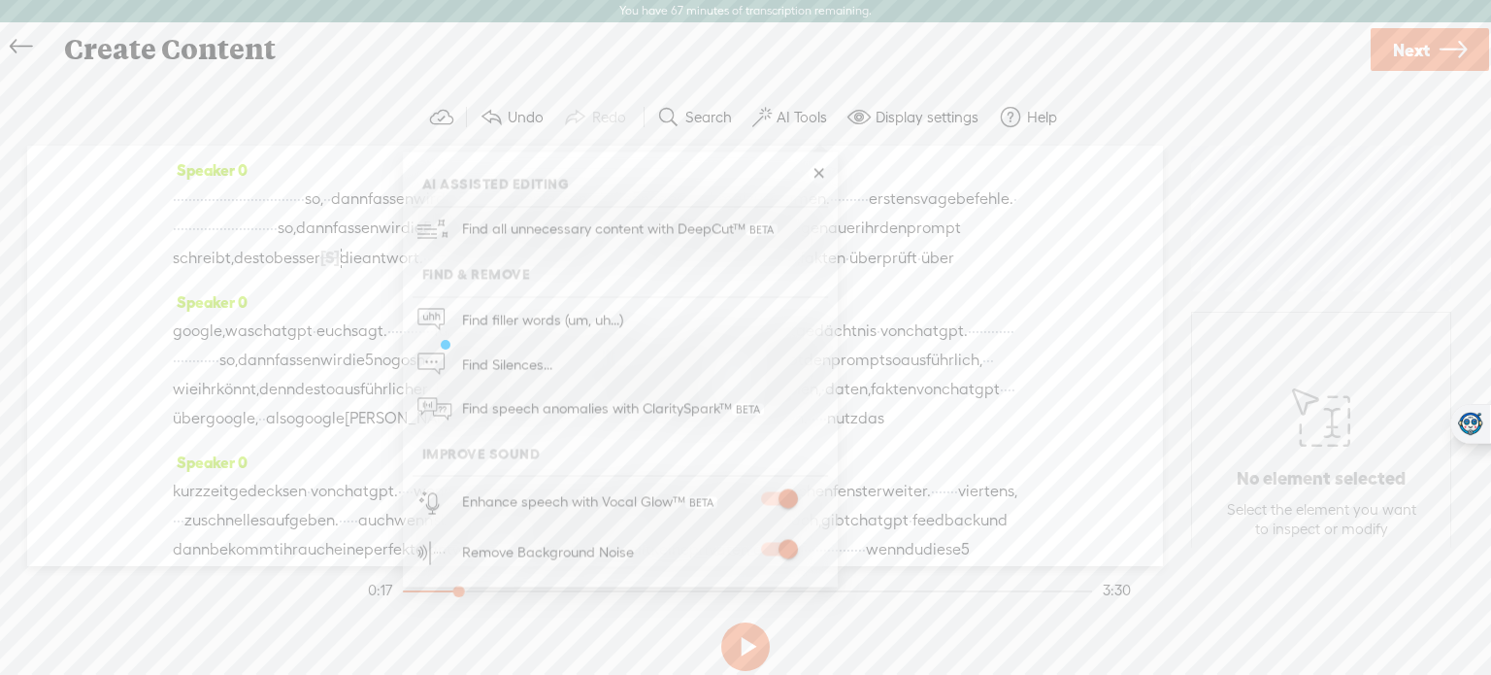
click at [801, 113] on label "AI Tools" at bounding box center [802, 117] width 50 height 19
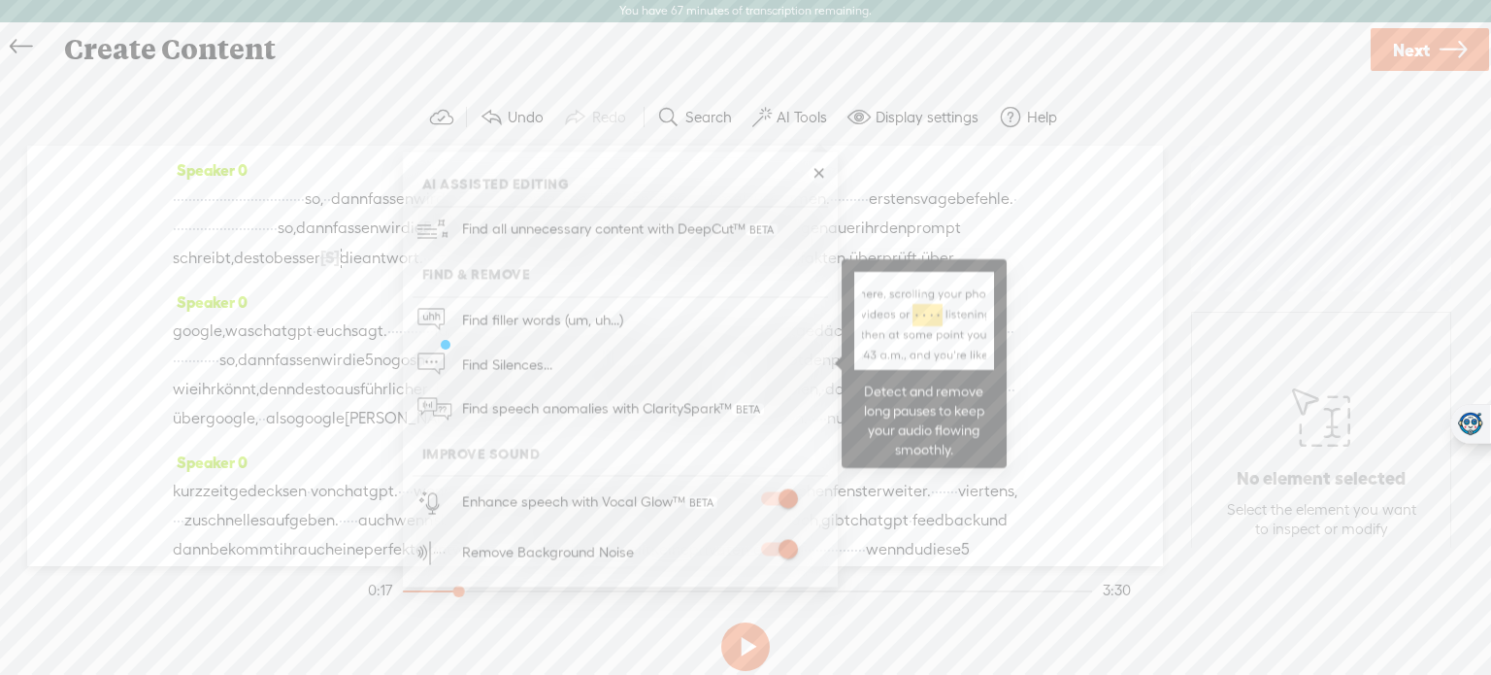
click at [559, 366] on span at bounding box center [561, 365] width 5 height 44
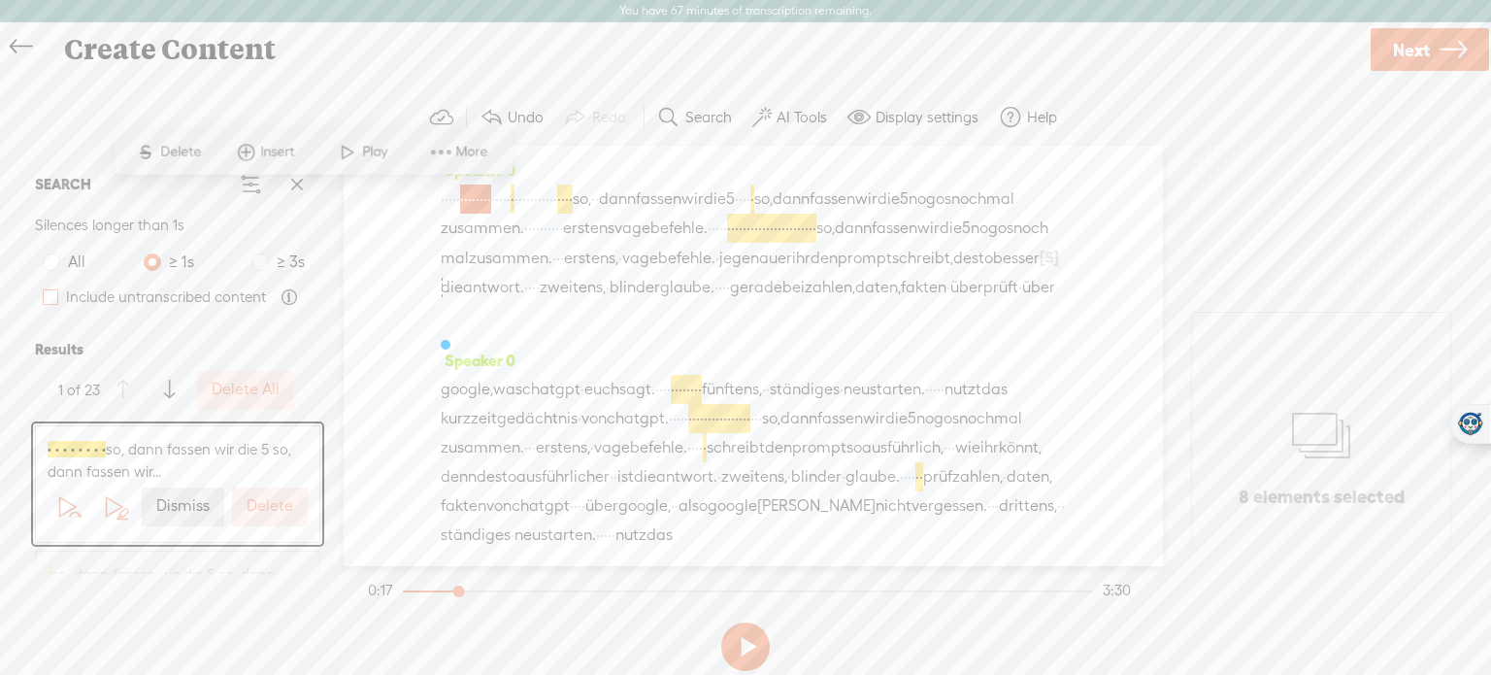
click at [55, 298] on span at bounding box center [51, 297] width 16 height 16
click at [55, 298] on input "Include untranscribed content" at bounding box center [51, 297] width 16 height 16
checkbox input "true"
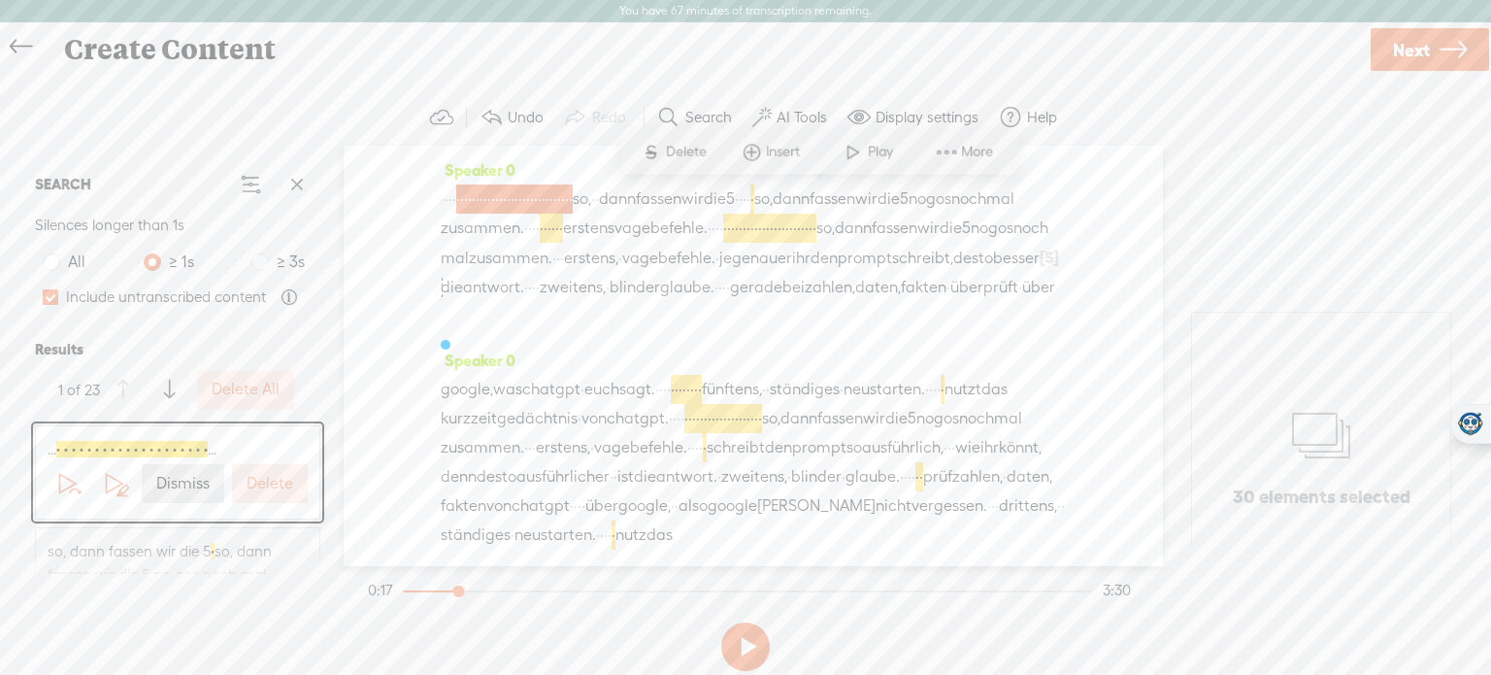
click at [253, 481] on label "Delete" at bounding box center [270, 484] width 47 height 20
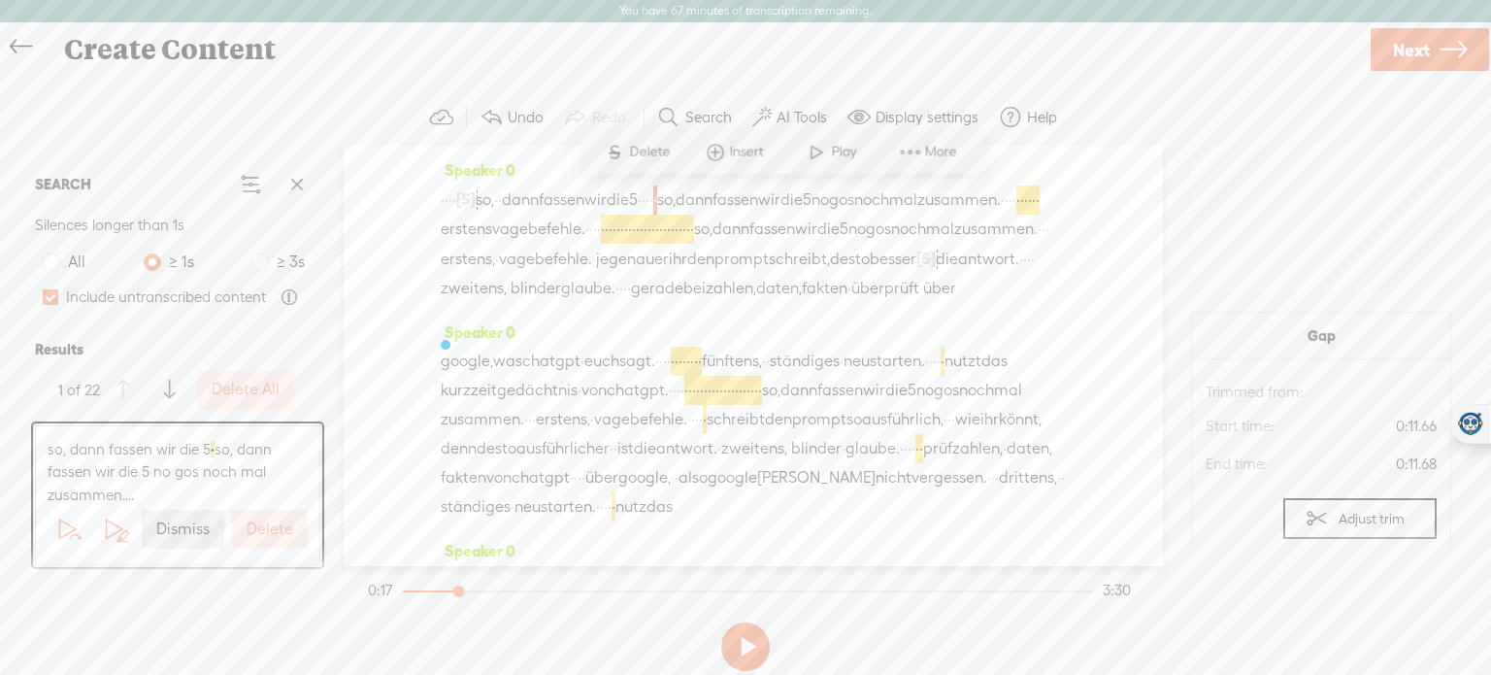
click at [253, 481] on span "so, dann fassen wir die 5 · so, dann fassen wir die 5 no gos noch mal zusammen.…" at bounding box center [178, 472] width 260 height 69
click at [268, 519] on label "Delete" at bounding box center [270, 529] width 47 height 20
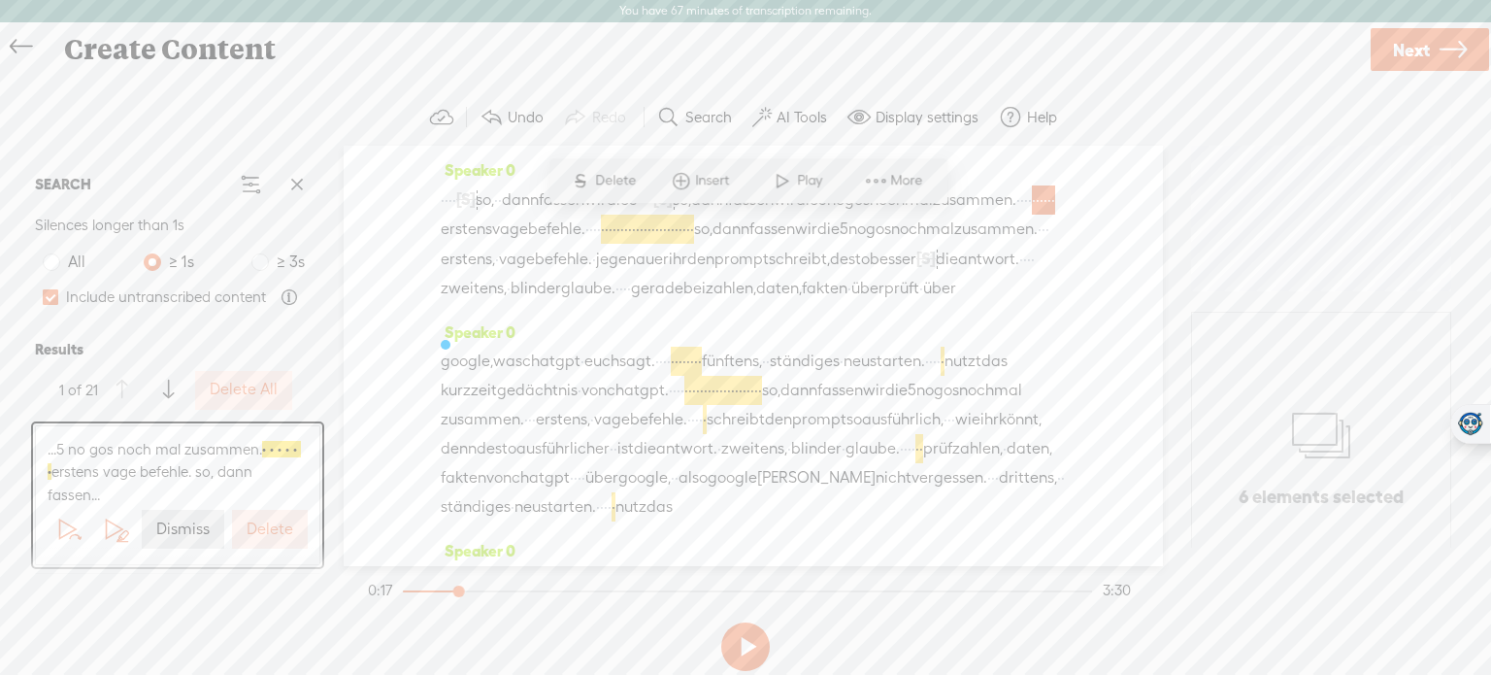
click at [268, 519] on label "Delete" at bounding box center [270, 529] width 47 height 20
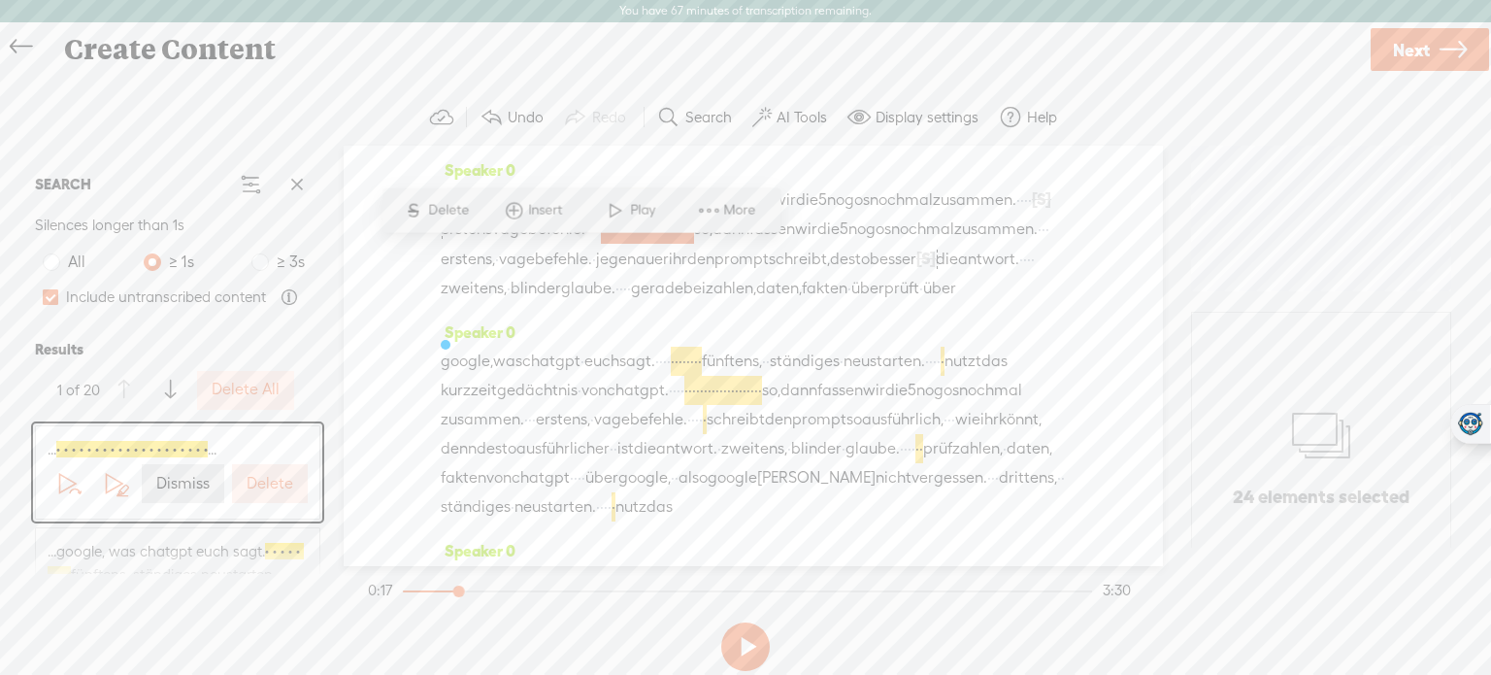
click at [251, 485] on label "Delete" at bounding box center [270, 484] width 47 height 20
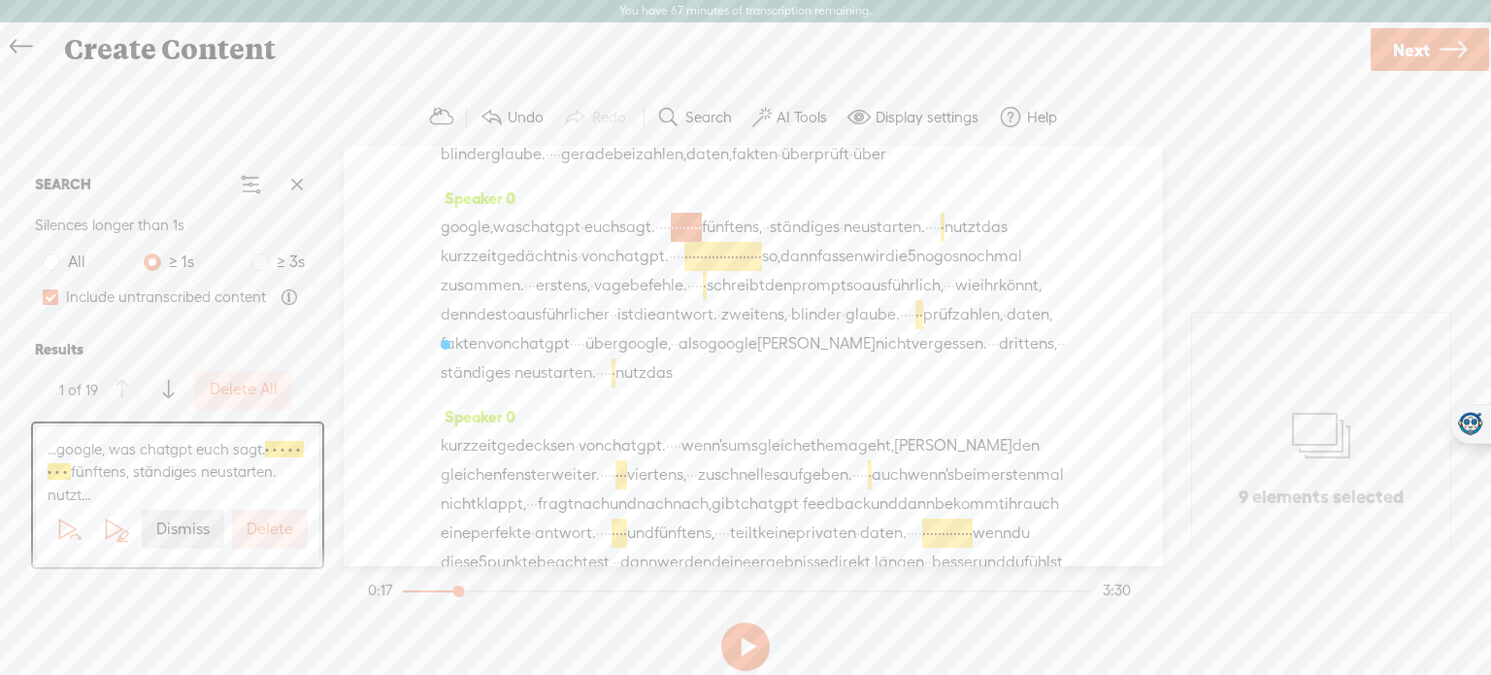
scroll to position [140, 0]
click at [260, 516] on button "Delete" at bounding box center [270, 529] width 76 height 39
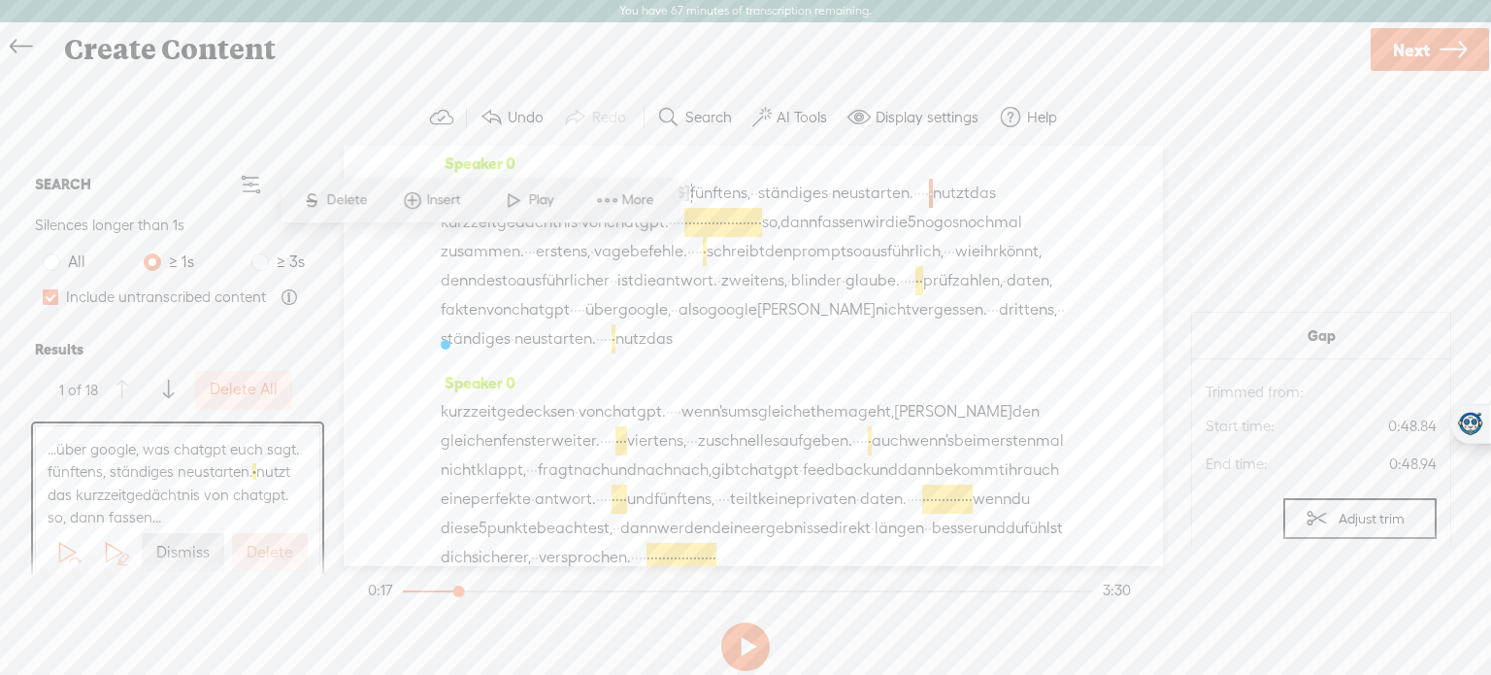
scroll to position [0, 0]
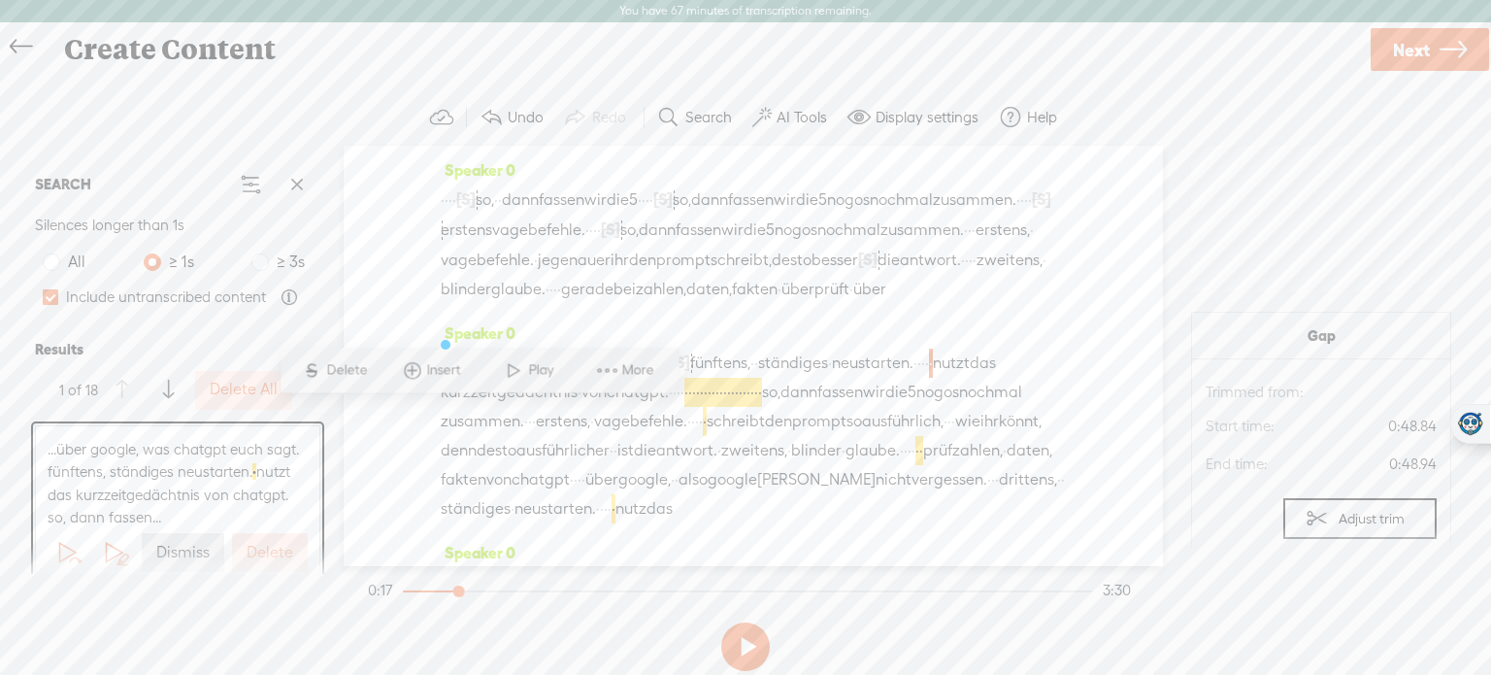
drag, startPoint x: 425, startPoint y: 199, endPoint x: 435, endPoint y: 191, distance: 12.4
click at [435, 191] on div "Speaker 0 · · · · [S] · · · · · · · · · · · · · · · · · · · · · · · · · · · · ·…" at bounding box center [753, 356] width 819 height 420
drag, startPoint x: 435, startPoint y: 191, endPoint x: 451, endPoint y: 191, distance: 15.5
click at [451, 191] on div "Speaker 0 · · · · [S] · · · · · · · · · · · · · · · · · · · · · · · · · · · · ·…" at bounding box center [753, 356] width 819 height 420
drag, startPoint x: 451, startPoint y: 191, endPoint x: 782, endPoint y: 201, distance: 331.2
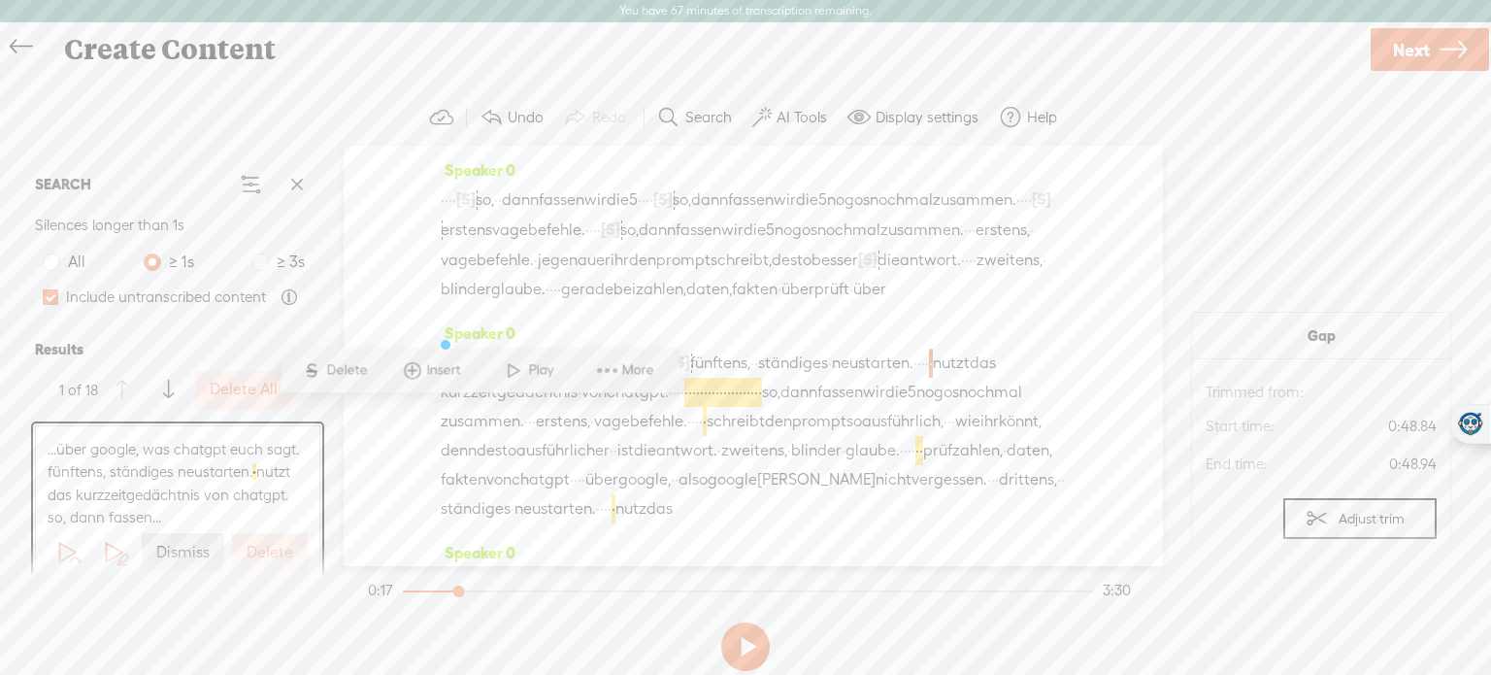
click at [782, 201] on div "· · · · [S] · · · · · · · · · · · · · · · · · · · · · · · · · · · · · · so, · ·…" at bounding box center [753, 243] width 625 height 119
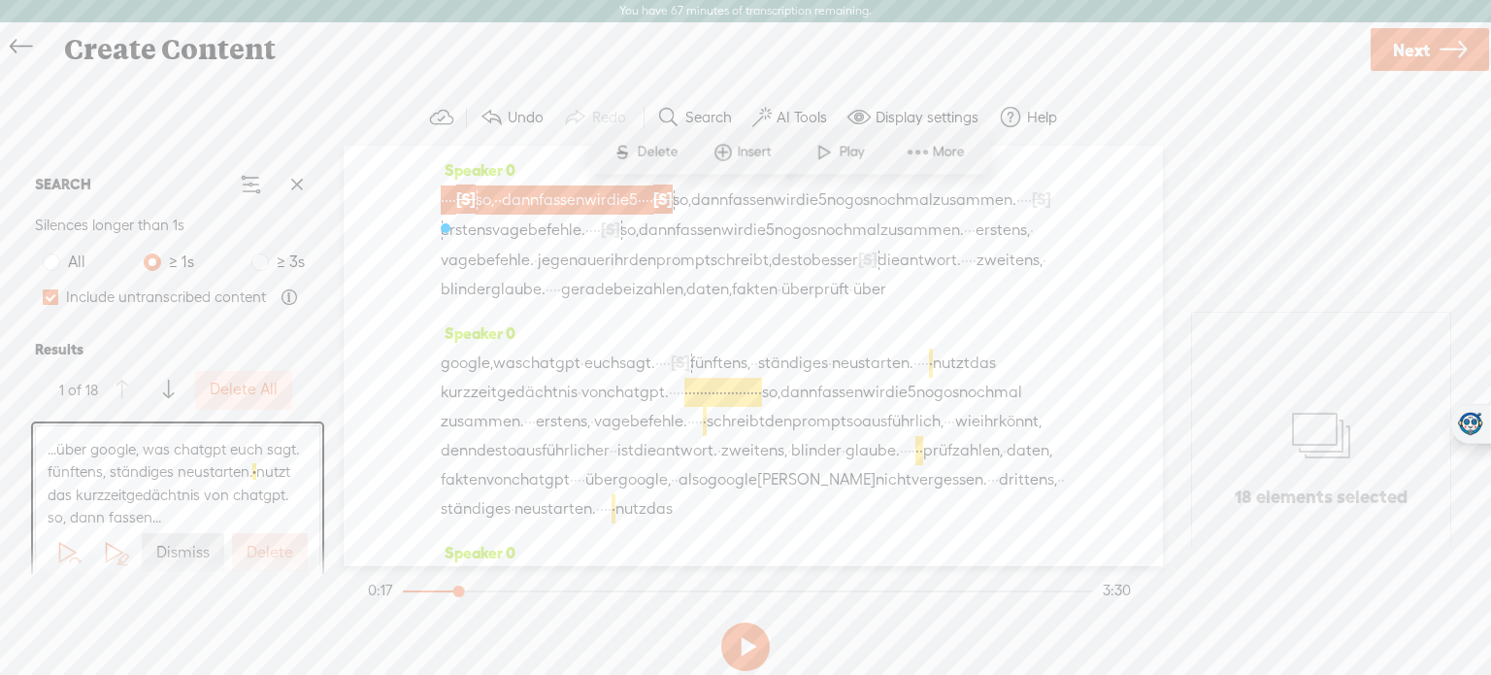
click at [637, 149] on span "Delete" at bounding box center [660, 151] width 46 height 19
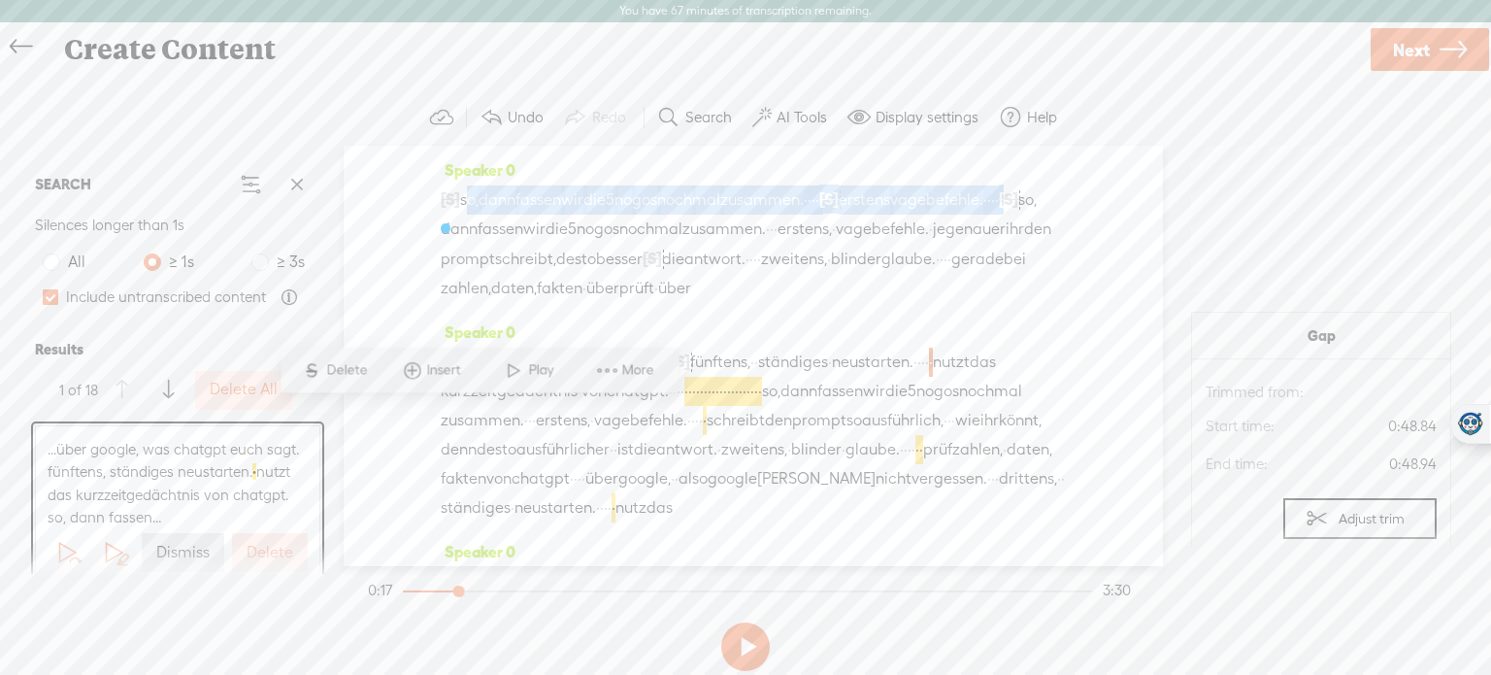
drag, startPoint x: 470, startPoint y: 195, endPoint x: 594, endPoint y: 221, distance: 127.0
click at [594, 221] on div "[S] · · · · · · · · · · · · · · · · · · · · · · · · · · · · · · · · · · so, · ·…" at bounding box center [753, 243] width 625 height 118
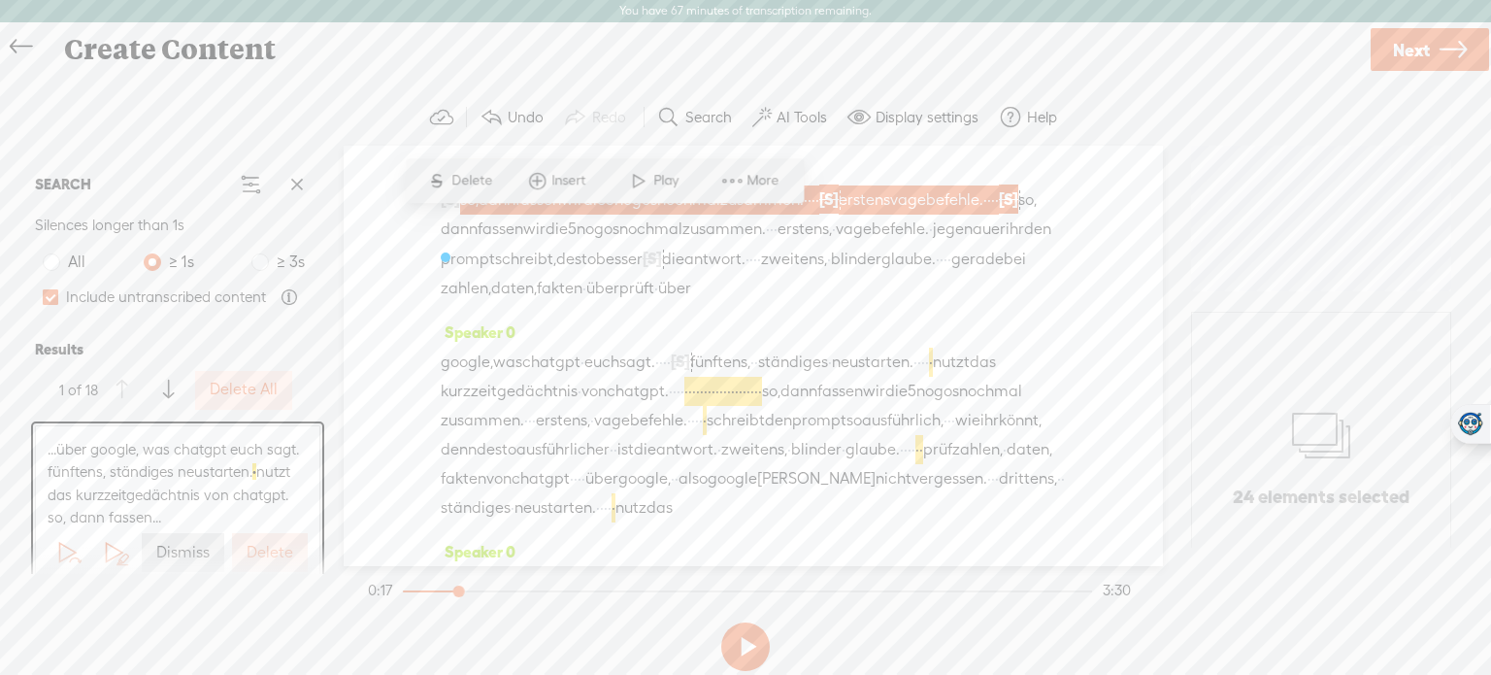
click at [470, 177] on span "Delete" at bounding box center [474, 180] width 46 height 19
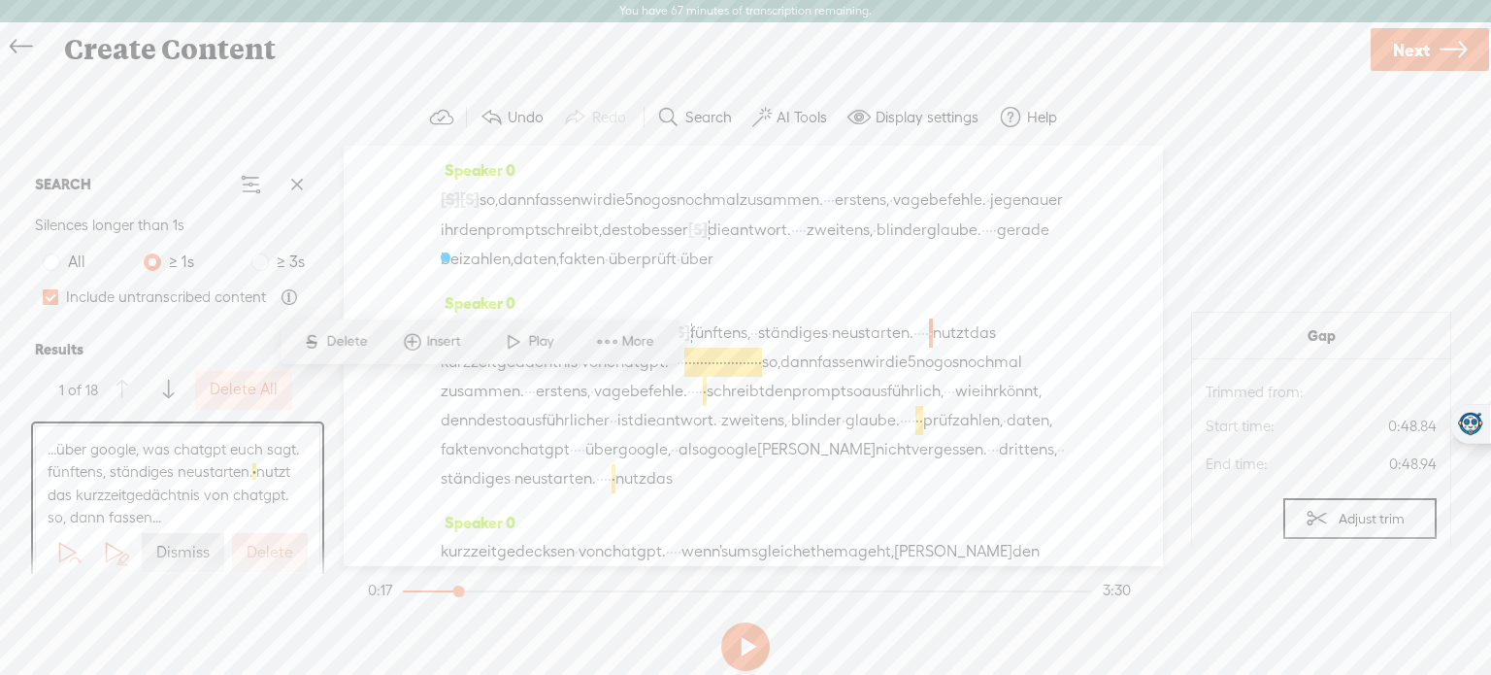
drag, startPoint x: 439, startPoint y: 188, endPoint x: 496, endPoint y: 200, distance: 58.5
click at [496, 200] on div "Speaker 0 [S] · · · · · · · · · · · · · · · · · · · · · · · · · · · · · · · · ·…" at bounding box center [753, 356] width 819 height 420
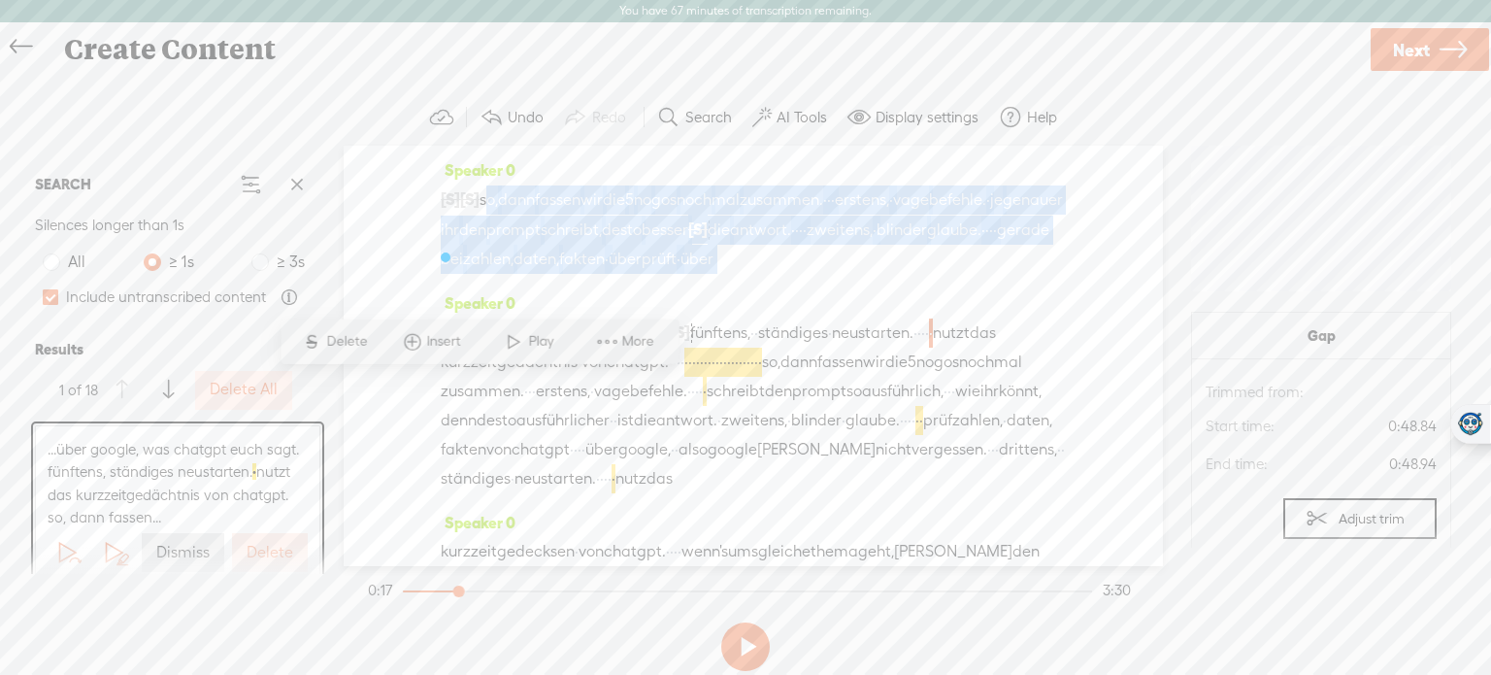
drag, startPoint x: 496, startPoint y: 200, endPoint x: 637, endPoint y: 310, distance: 178.5
click at [637, 288] on div "Speaker 0 [S] · · · · · · · · · · · · · · · · · · · · · · · · · · · · · · · · ·…" at bounding box center [753, 221] width 625 height 133
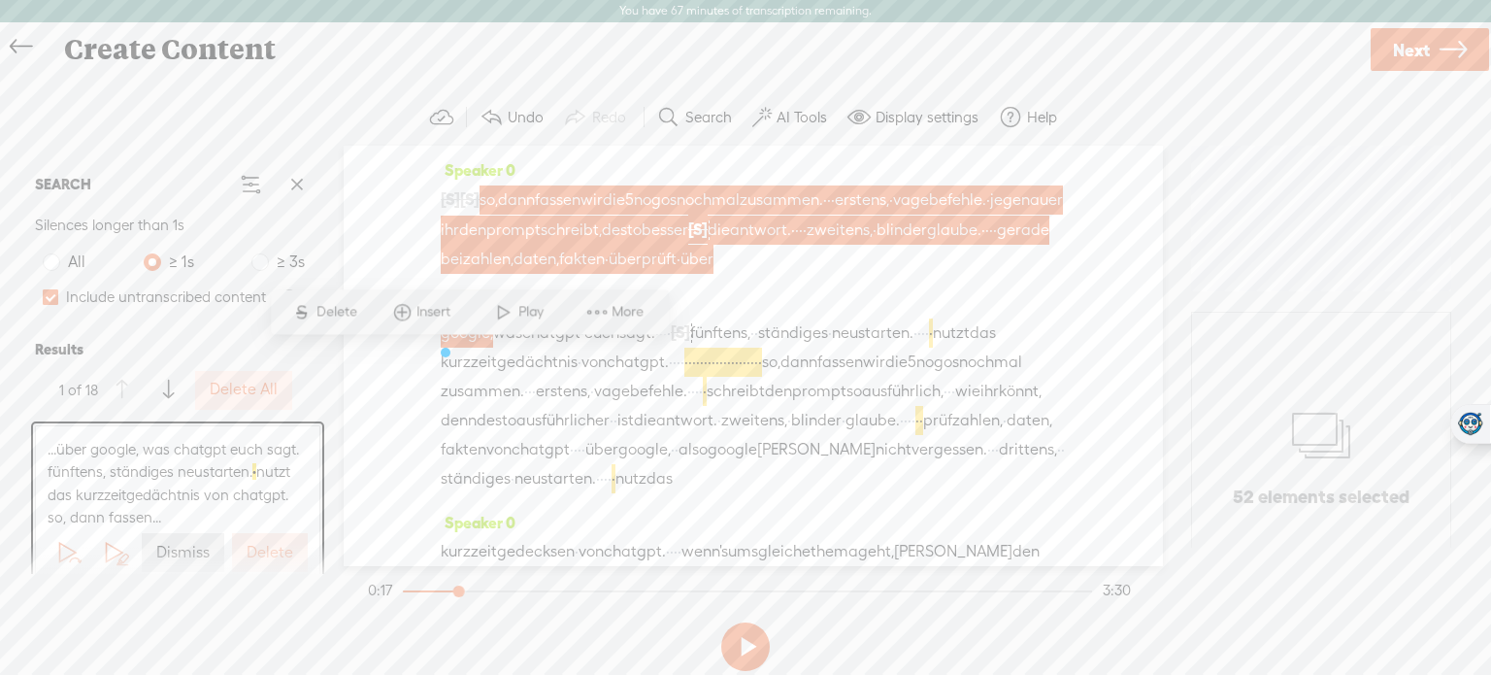
click at [350, 312] on span "Delete" at bounding box center [340, 311] width 46 height 19
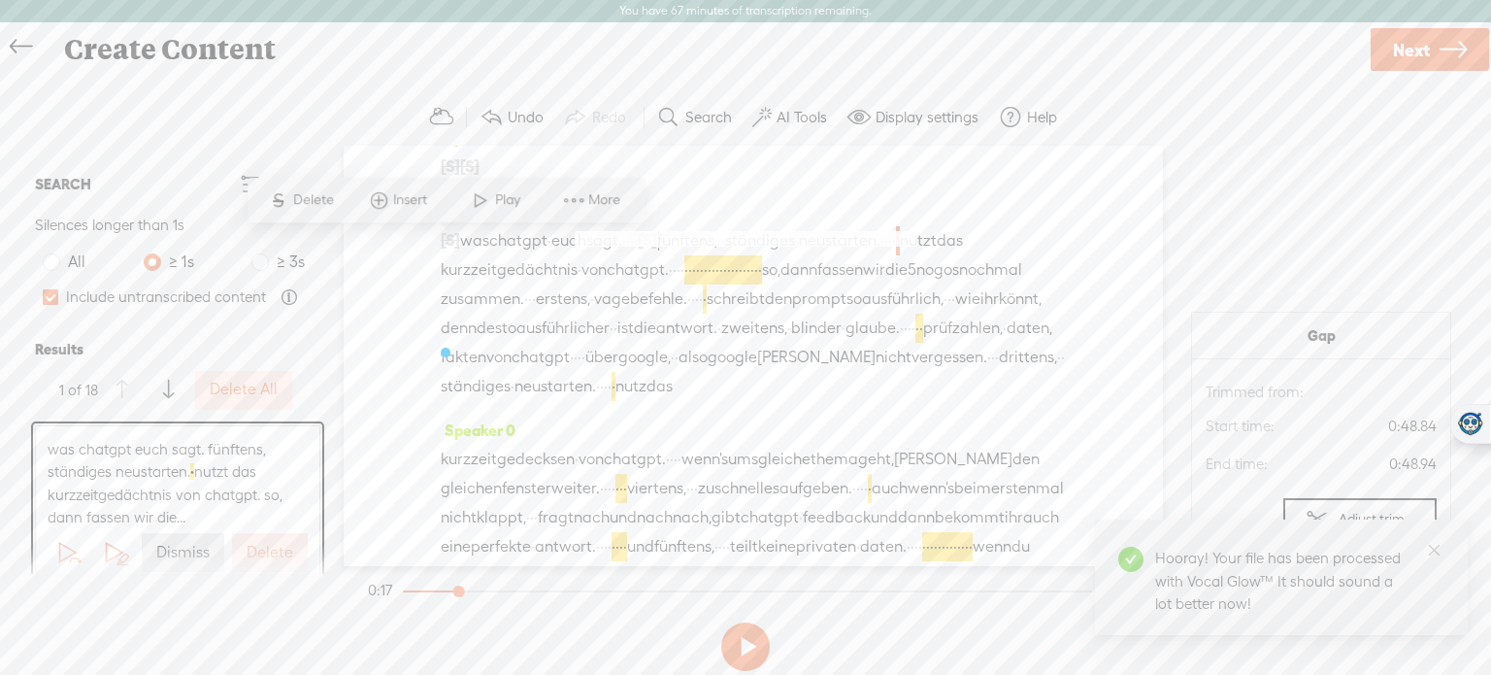
scroll to position [53, 0]
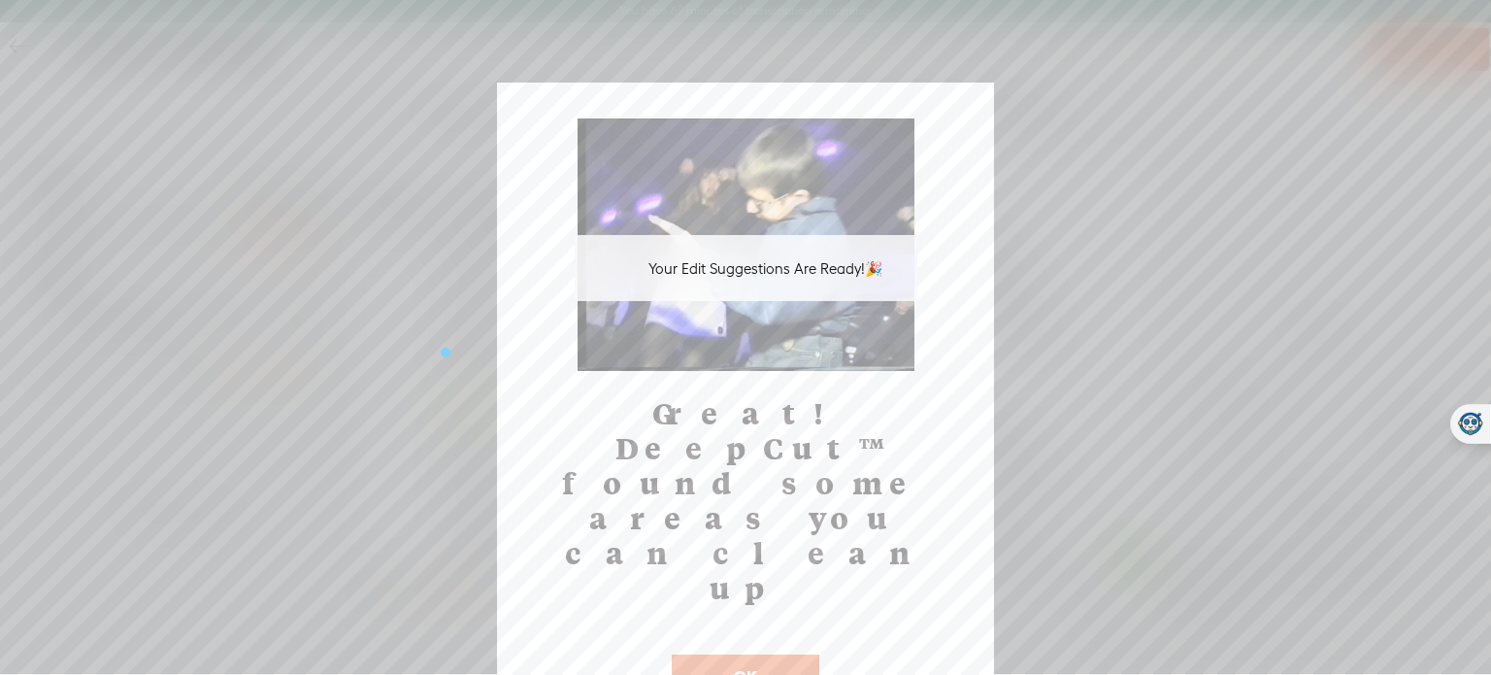
click at [739, 654] on button "OK" at bounding box center [746, 676] width 148 height 45
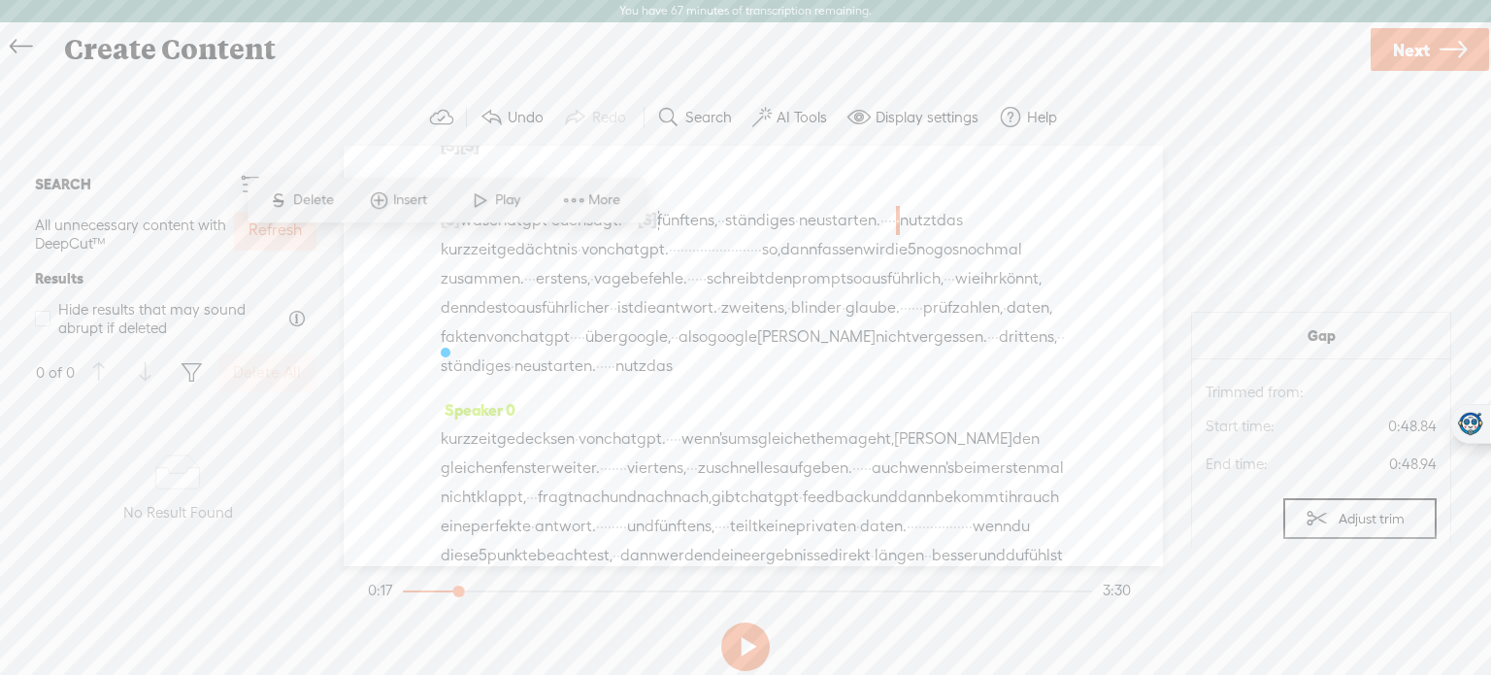
click at [250, 240] on label "Refresh" at bounding box center [275, 230] width 53 height 20
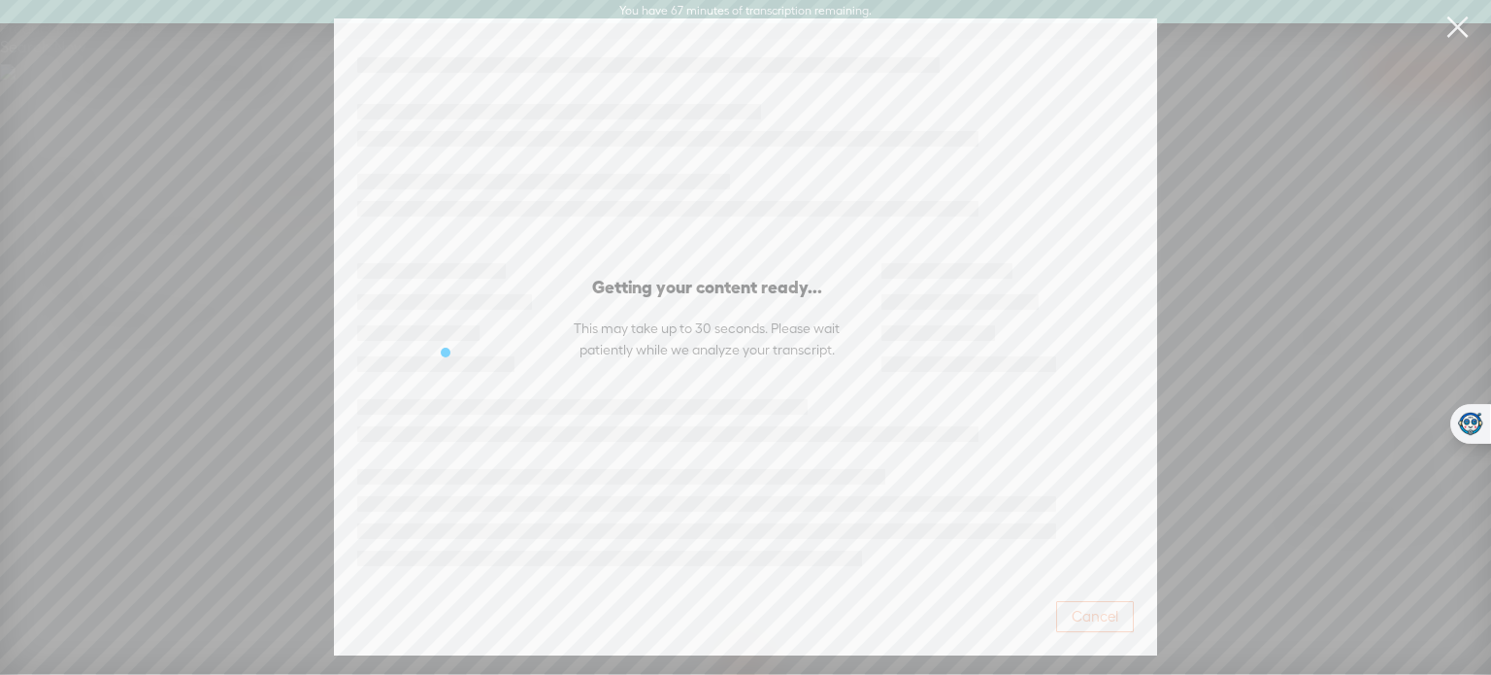
click at [1091, 611] on span "Cancel" at bounding box center [1095, 616] width 47 height 19
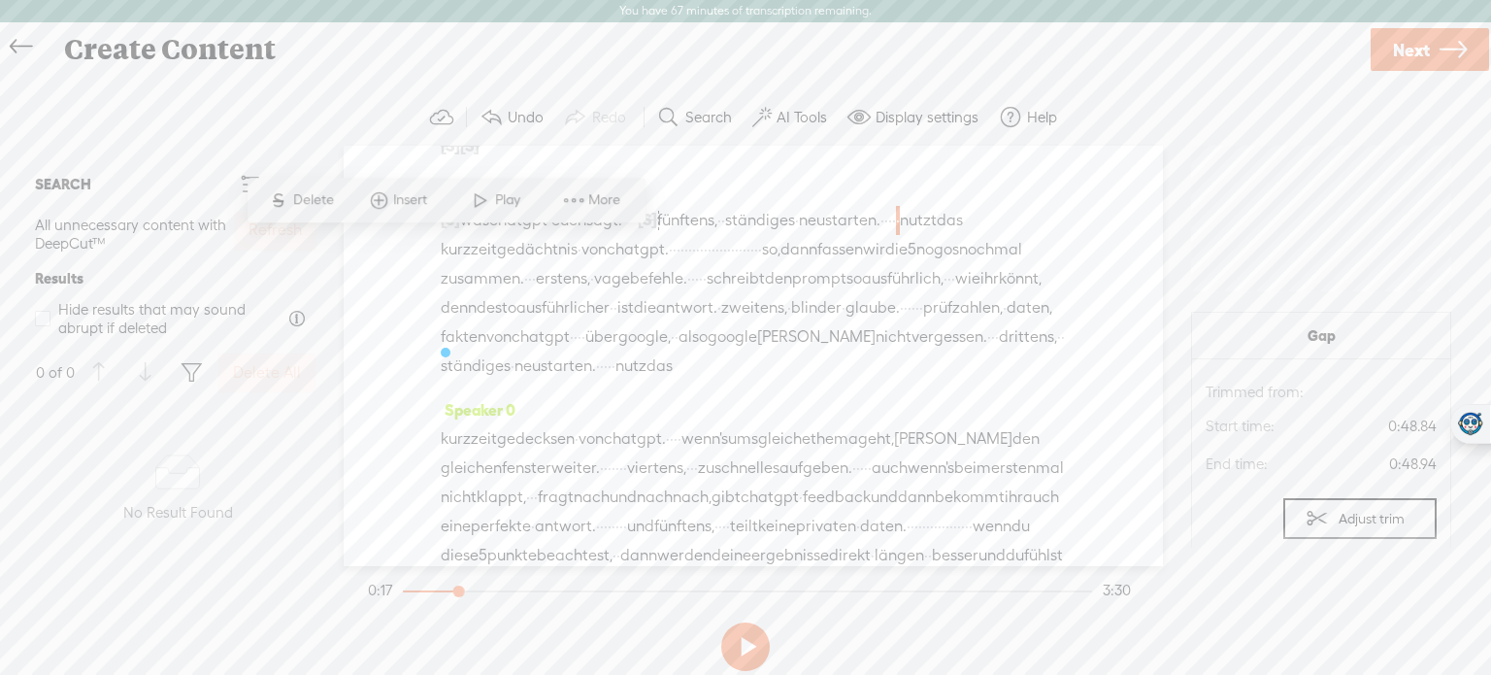
scroll to position [0, 0]
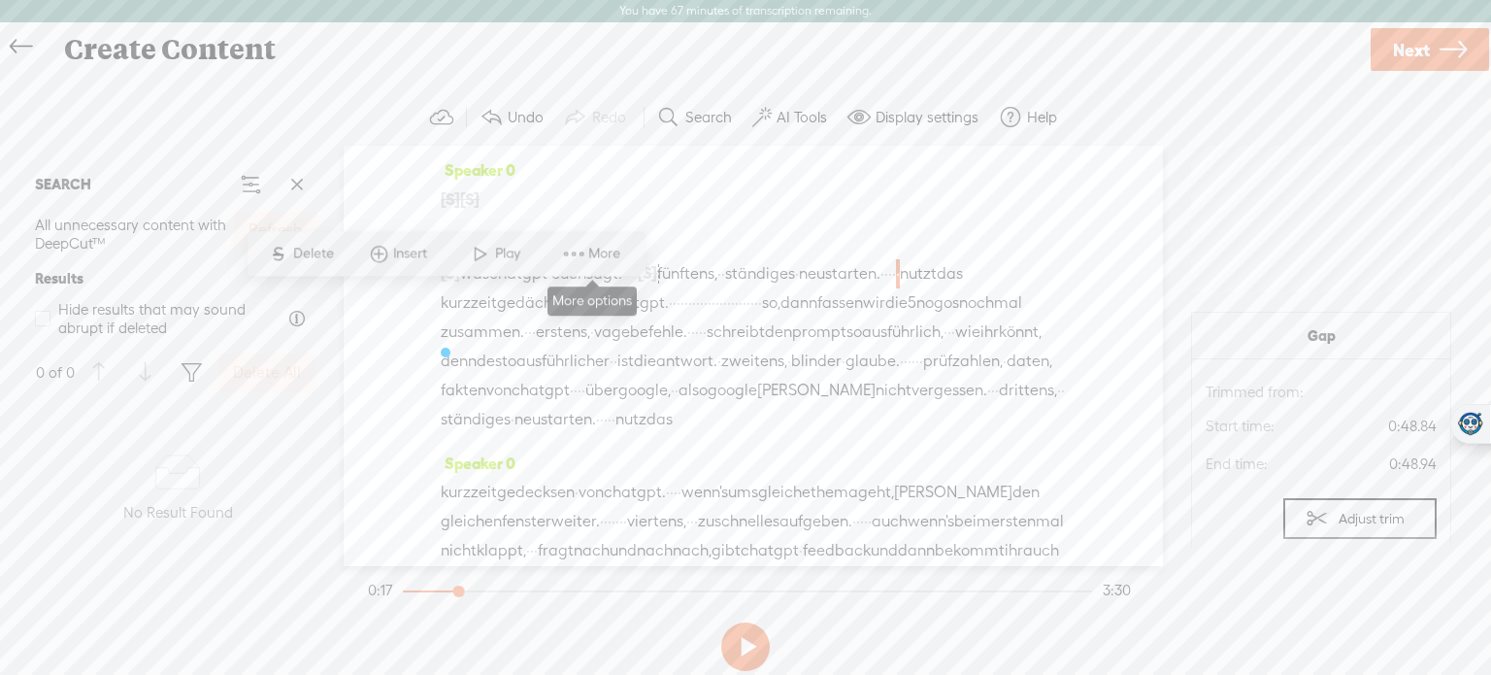
drag, startPoint x: 1064, startPoint y: 302, endPoint x: 559, endPoint y: 265, distance: 506.2
click at [559, 265] on section "SEARCH All unnecessary content with DeepCut™ Refresh Results Hide results that …" at bounding box center [745, 356] width 1453 height 420
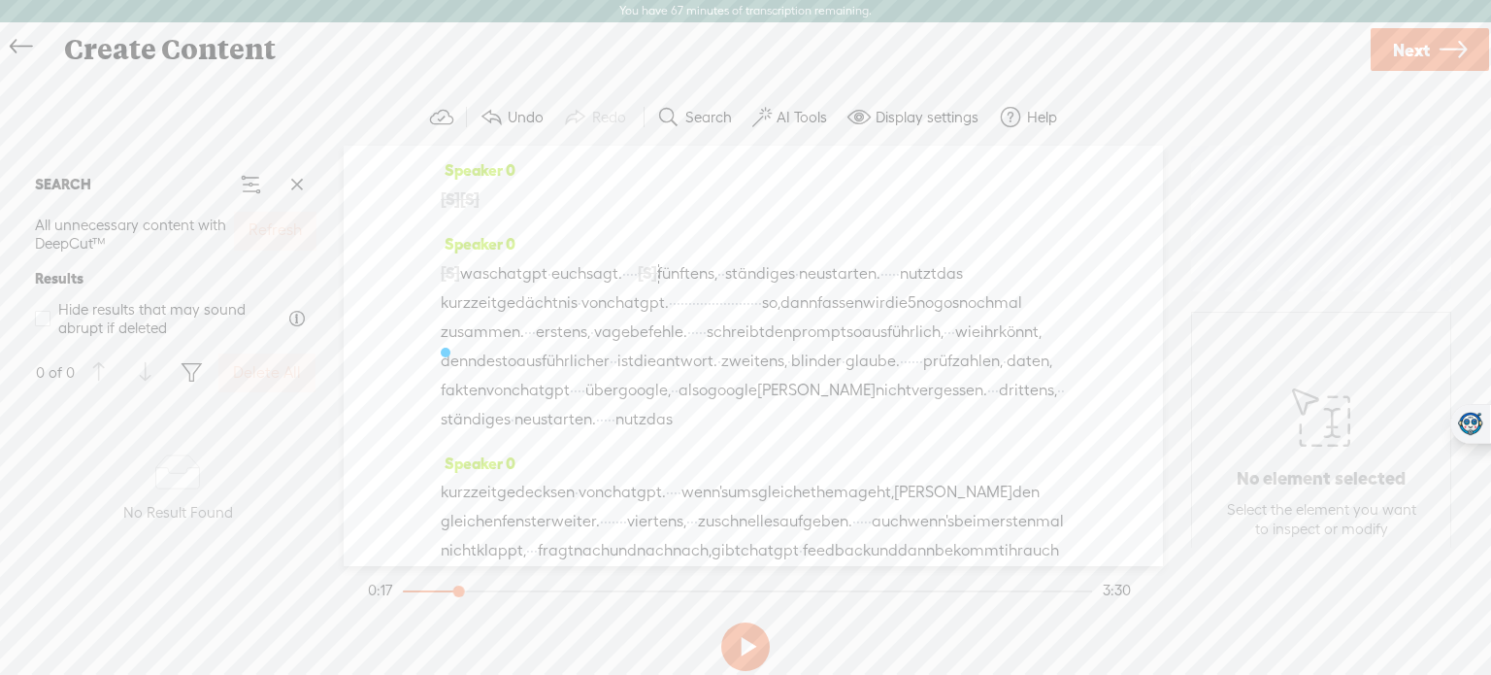
drag, startPoint x: 429, startPoint y: 268, endPoint x: 800, endPoint y: 300, distance: 372.3
click at [800, 300] on div "Speaker 0 [S] · · · · · · · · · · · · · · · · · · · · · · · · · · · · · · · · ·…" at bounding box center [753, 356] width 819 height 420
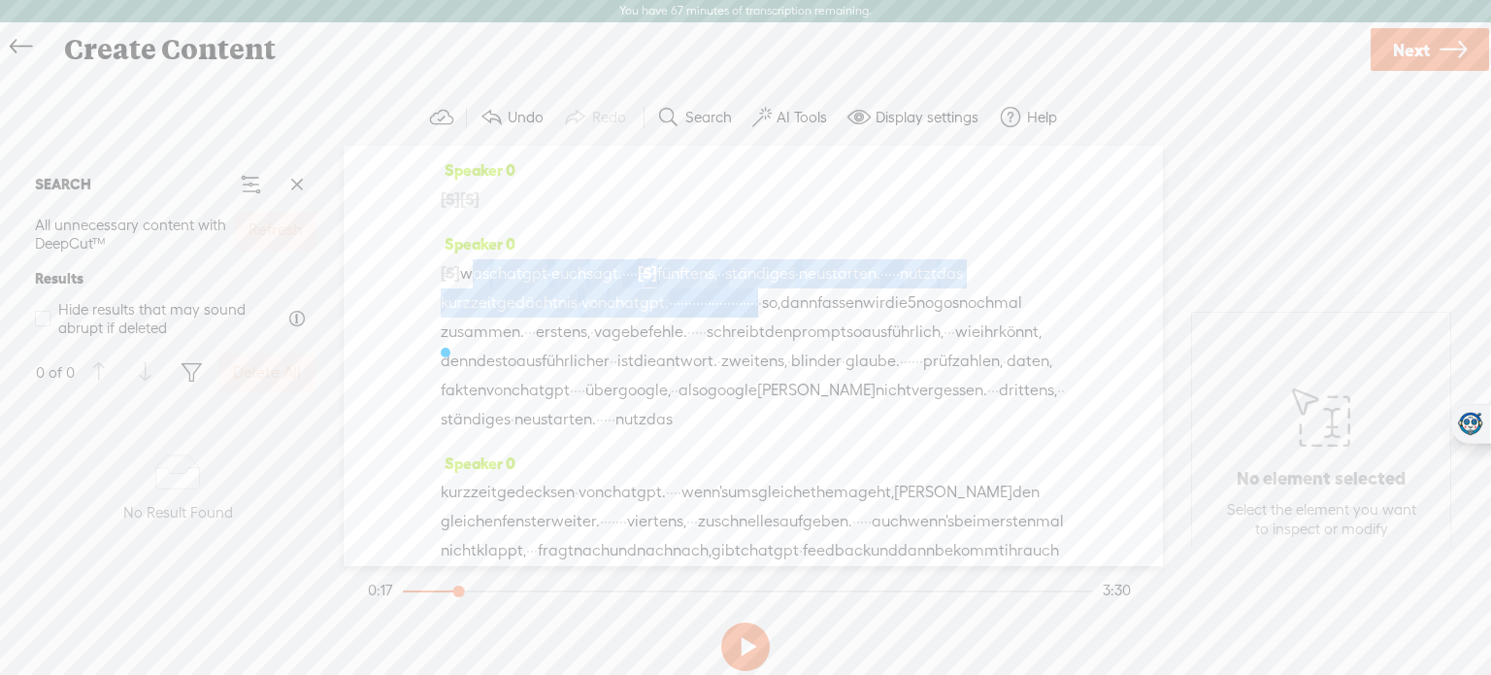
drag, startPoint x: 471, startPoint y: 275, endPoint x: 1054, endPoint y: 295, distance: 583.9
click at [1054, 295] on div "Speaker 0 [S] · · · · · · · · · · · · · · · · · · · · · · · · · · · · · · · · ·…" at bounding box center [753, 356] width 819 height 420
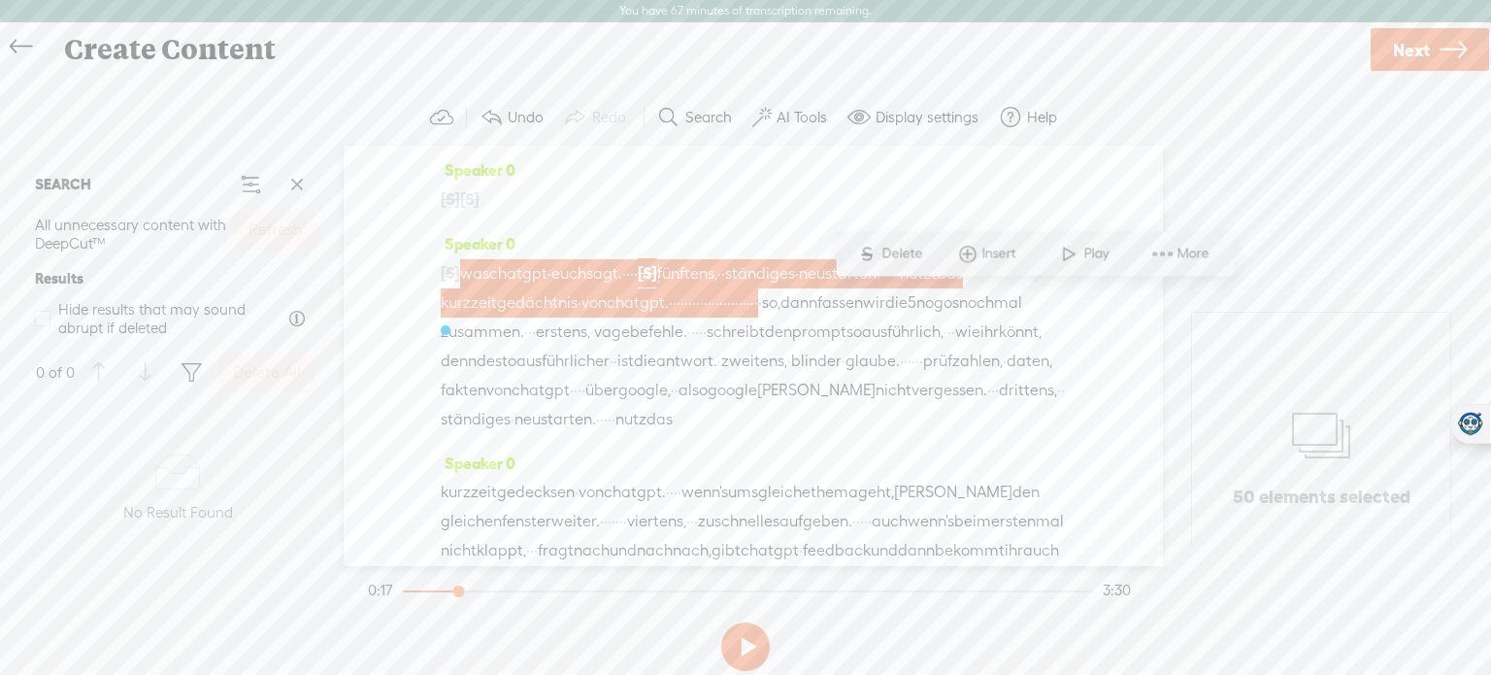
click at [891, 251] on span "Delete" at bounding box center [905, 253] width 46 height 19
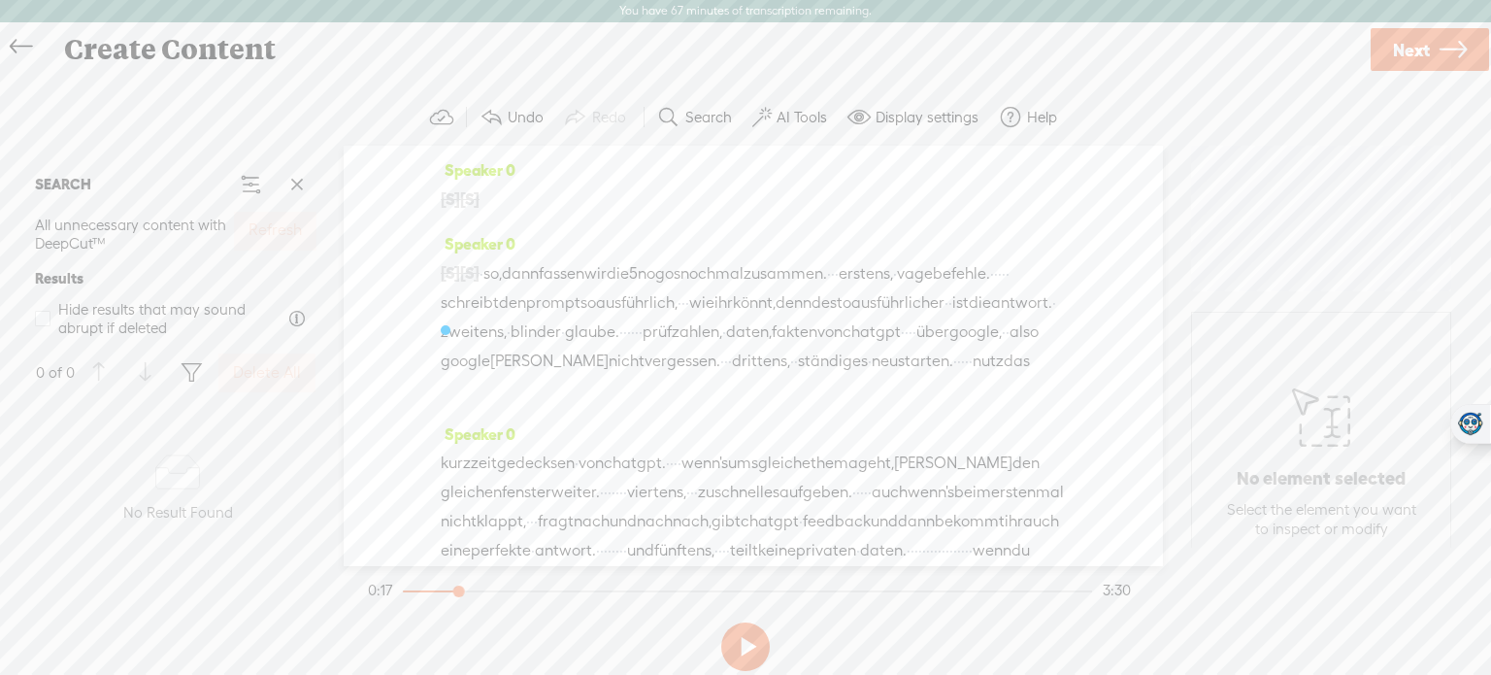
click at [756, 640] on button at bounding box center [745, 646] width 49 height 49
click at [484, 267] on span "·" at bounding box center [482, 273] width 4 height 29
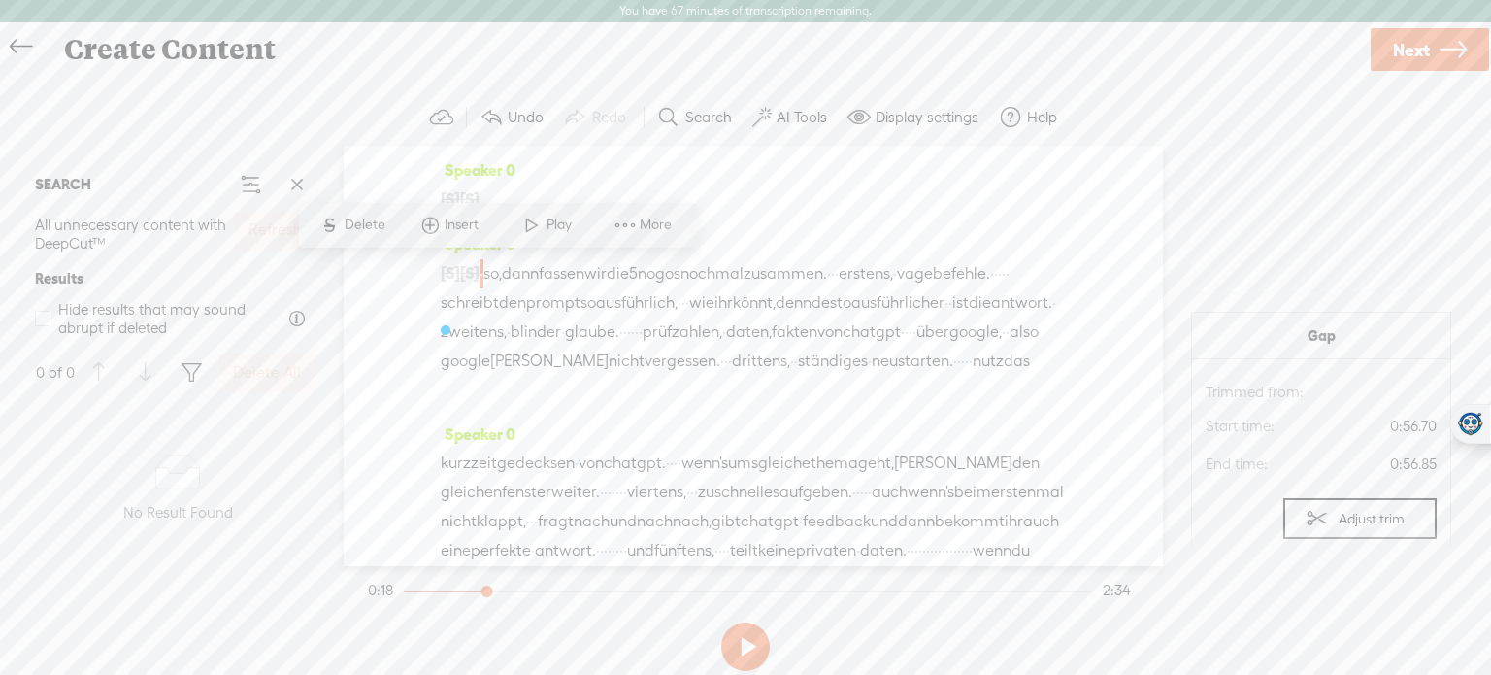
click at [450, 190] on span "[S]" at bounding box center [450, 198] width 19 height 17
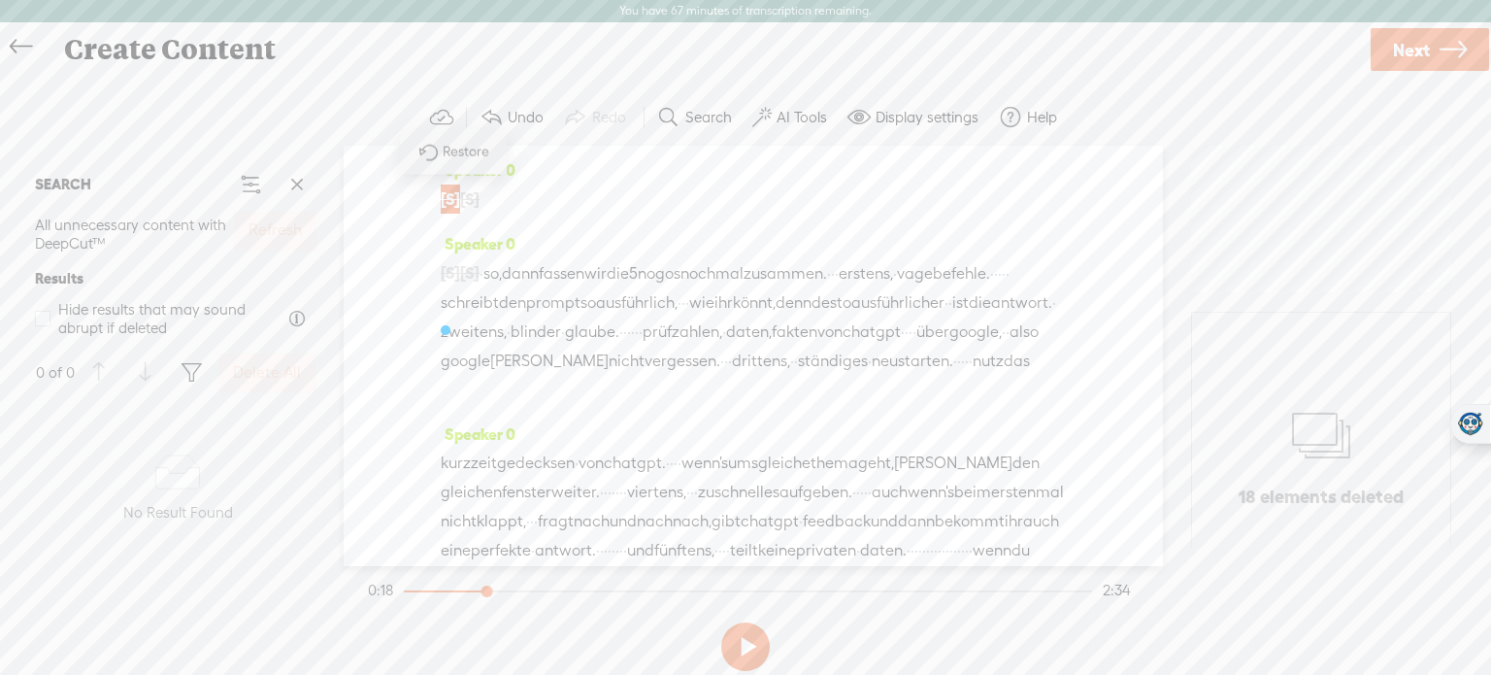
click at [743, 657] on button at bounding box center [745, 646] width 49 height 49
drag, startPoint x: 505, startPoint y: 587, endPoint x: 365, endPoint y: 615, distance: 142.4
click at [365, 615] on section "Settings S Delete Insert Play Delete More options 0:22 2:34" at bounding box center [745, 622] width 763 height 113
click at [730, 644] on button at bounding box center [745, 646] width 49 height 49
drag, startPoint x: 518, startPoint y: 591, endPoint x: 336, endPoint y: 611, distance: 182.6
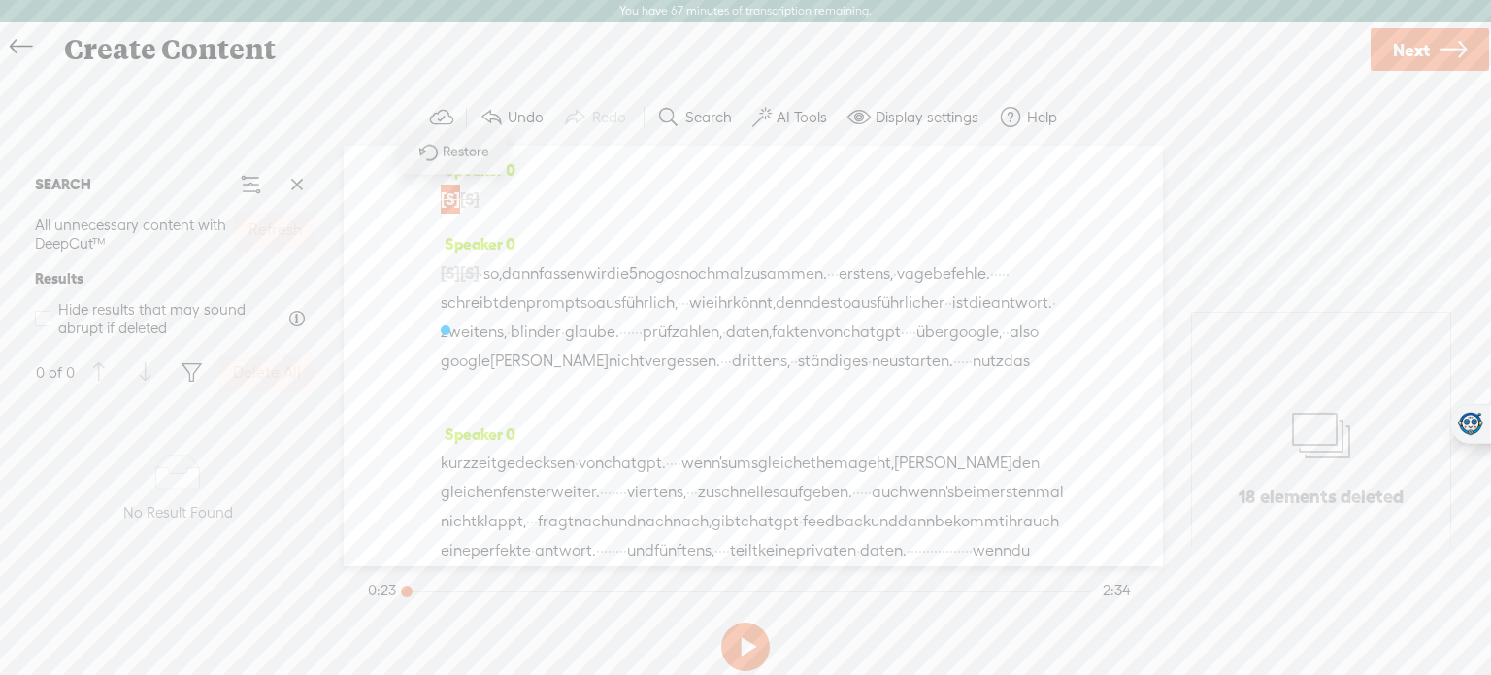
click at [336, 611] on div "Trebble audio editor works best with Google Chrome or Firefox. Please switch yo…" at bounding box center [745, 383] width 1453 height 589
click at [749, 642] on button at bounding box center [745, 646] width 49 height 49
click at [808, 114] on label "AI Tools" at bounding box center [802, 117] width 50 height 19
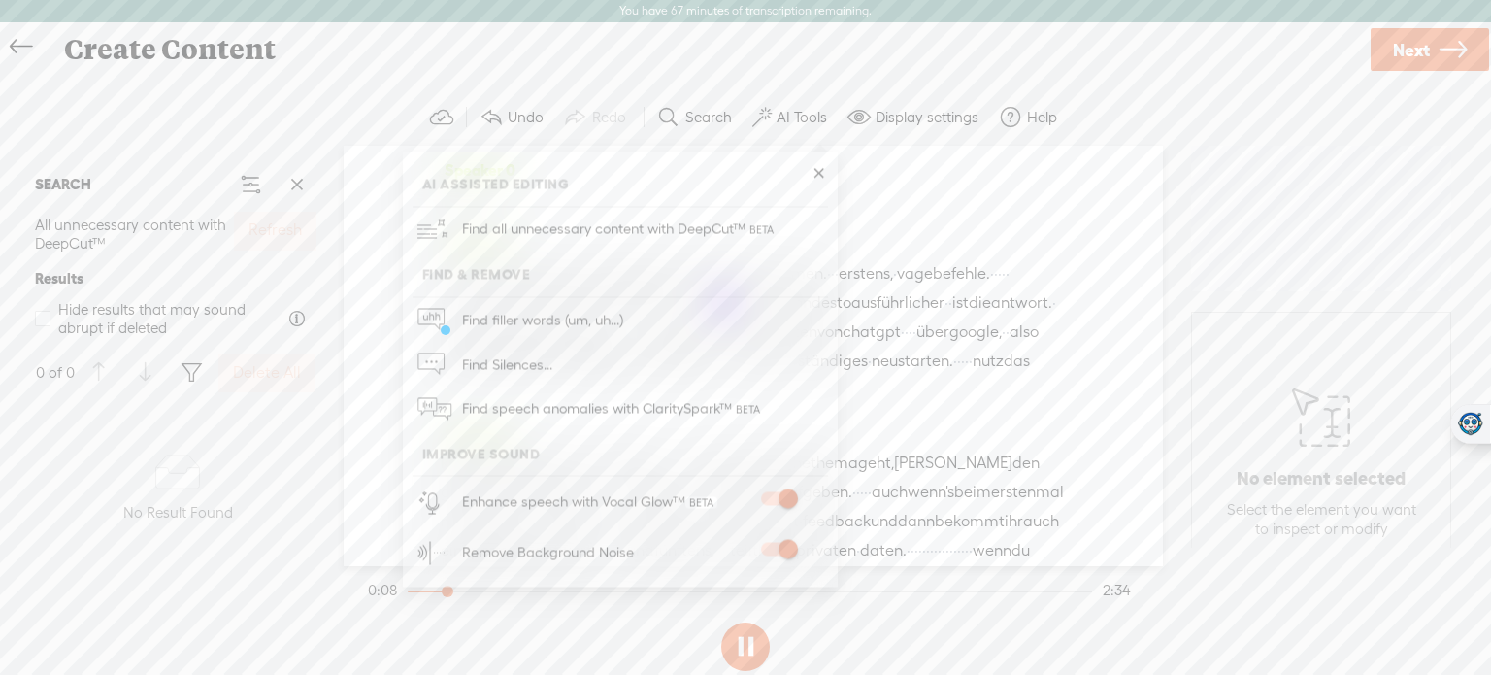
click at [256, 628] on div "Trebble audio editor works best with Google Chrome or Firefox. Please switch yo…" at bounding box center [745, 383] width 1453 height 589
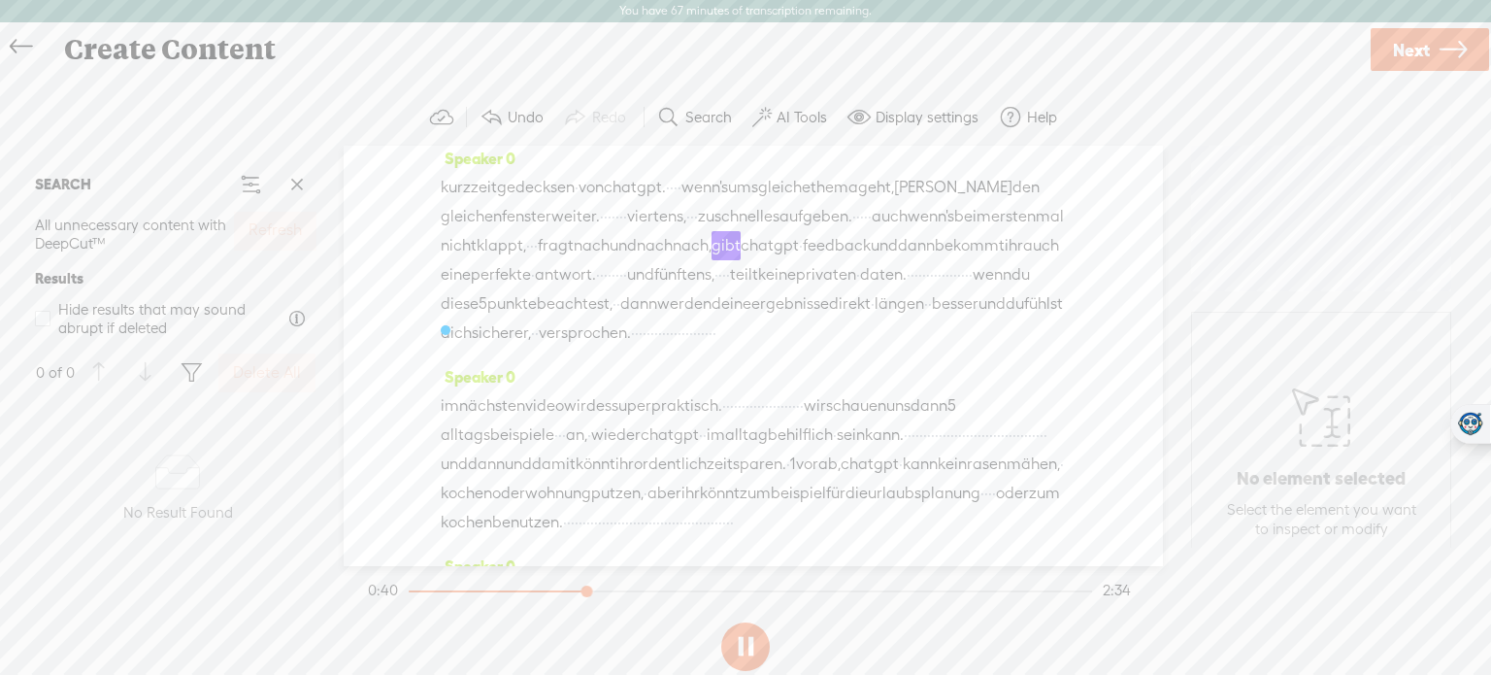
scroll to position [330, 0]
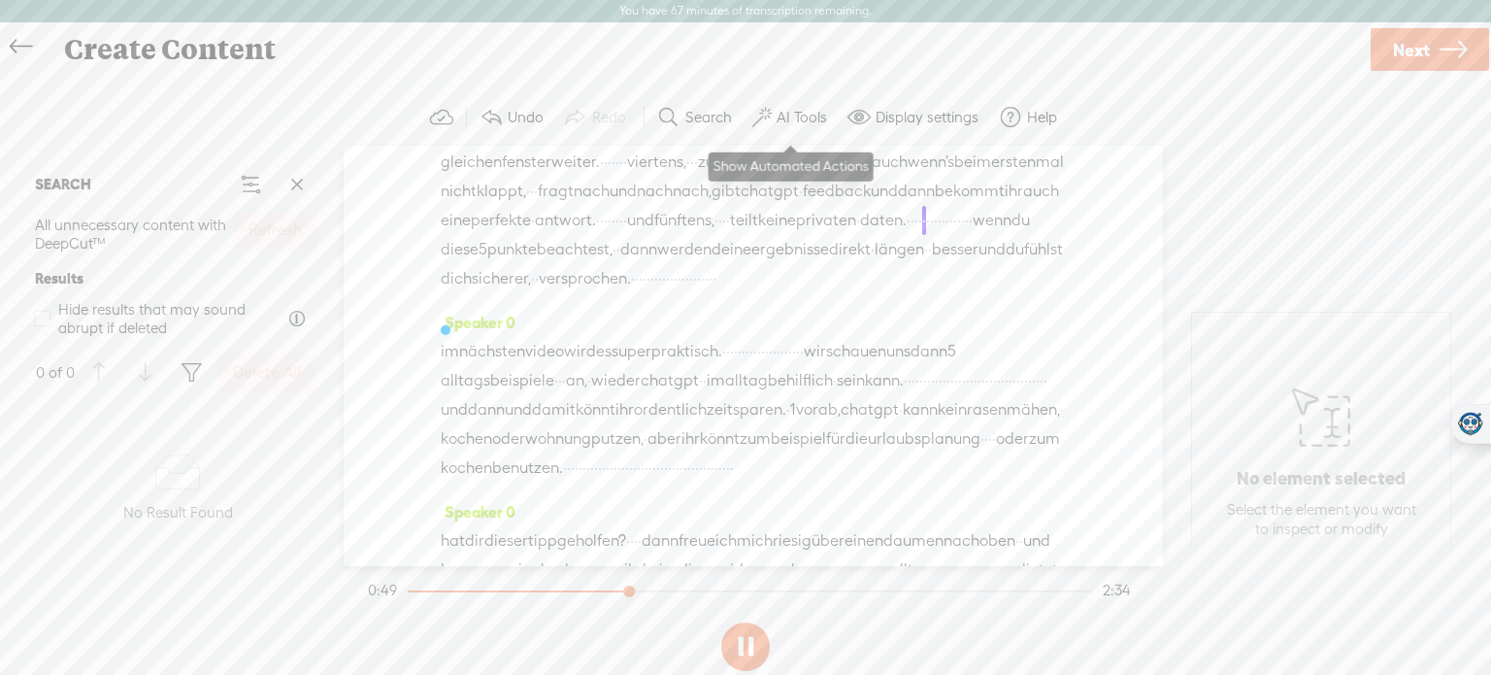
click at [810, 111] on label "AI Tools" at bounding box center [802, 117] width 50 height 19
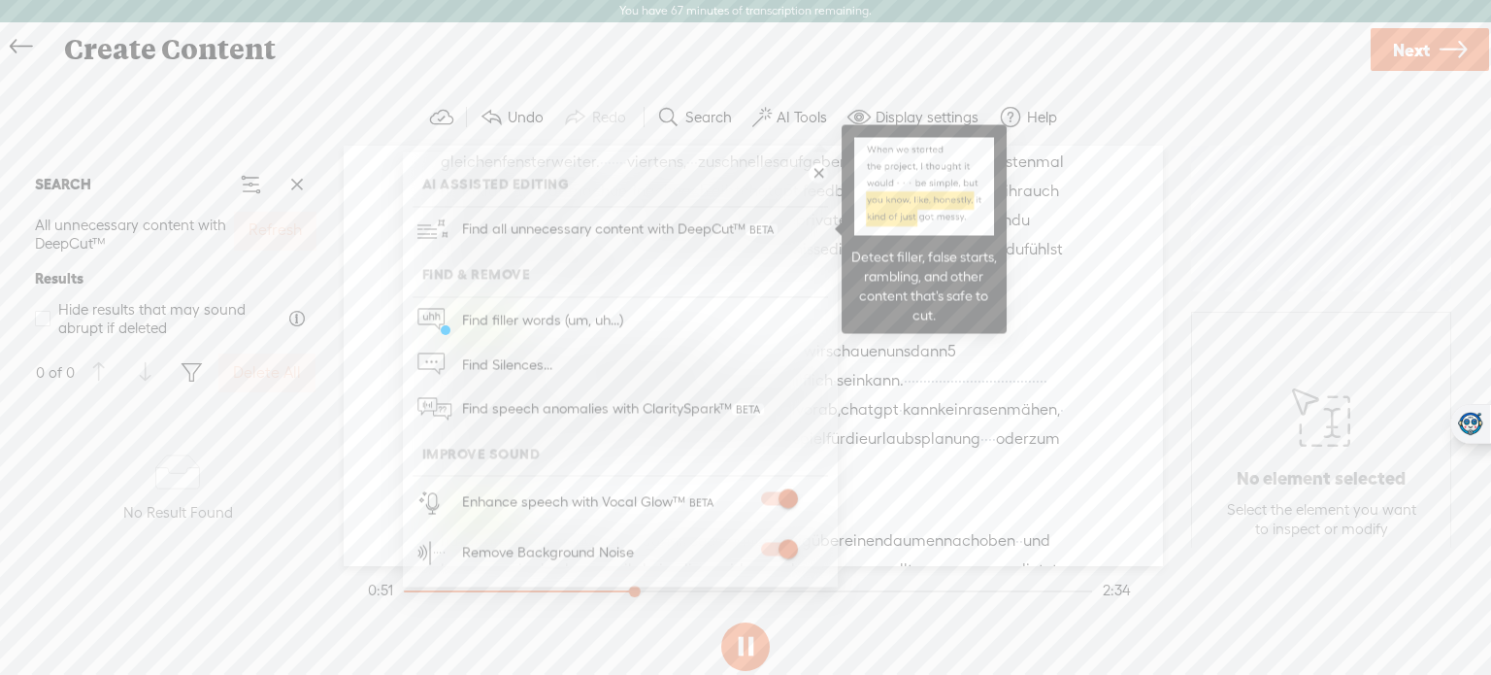
click at [668, 220] on span "Find all unnecessary content with DeepCut™" at bounding box center [619, 230] width 329 height 46
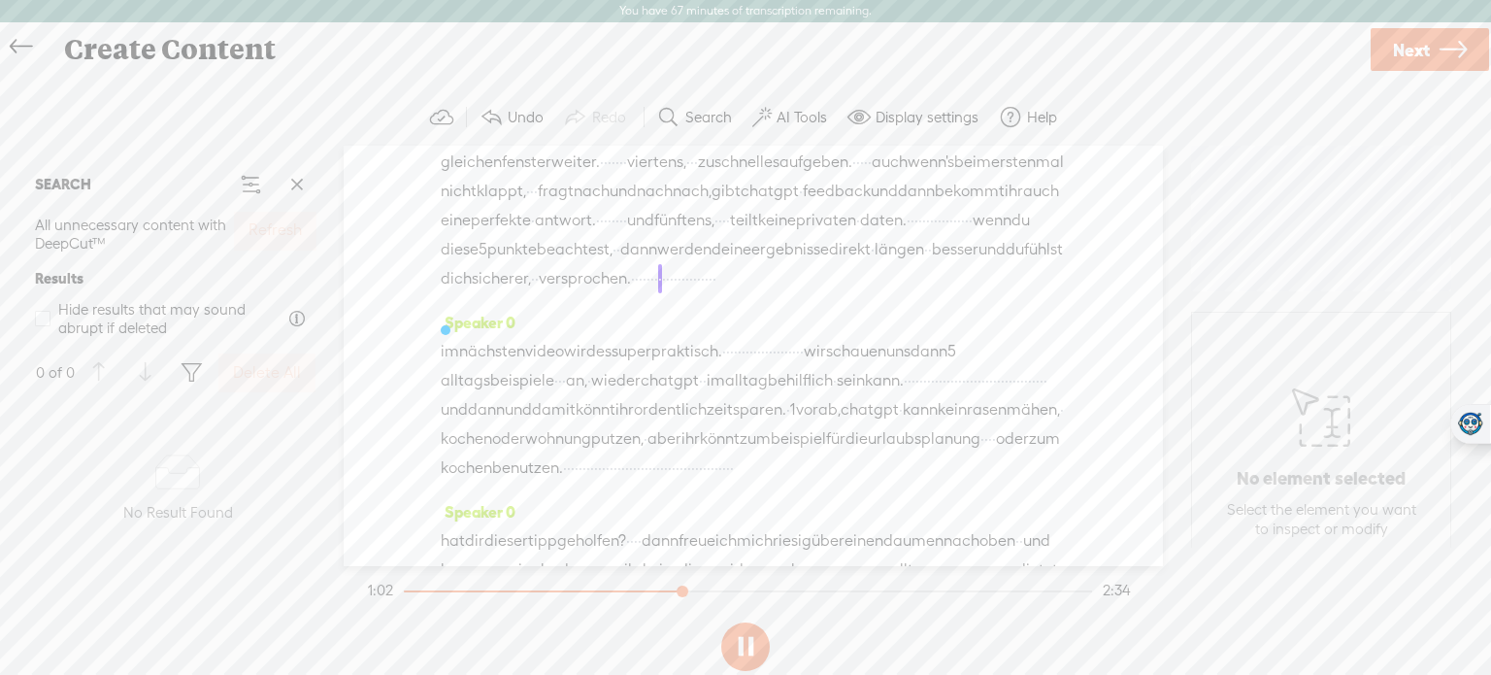
click at [265, 234] on div "Refresh" at bounding box center [275, 234] width 90 height 53
click at [737, 648] on button at bounding box center [745, 646] width 49 height 49
click at [269, 240] on div "Refresh" at bounding box center [275, 234] width 90 height 53
click at [798, 128] on button "AI Tools" at bounding box center [792, 117] width 95 height 39
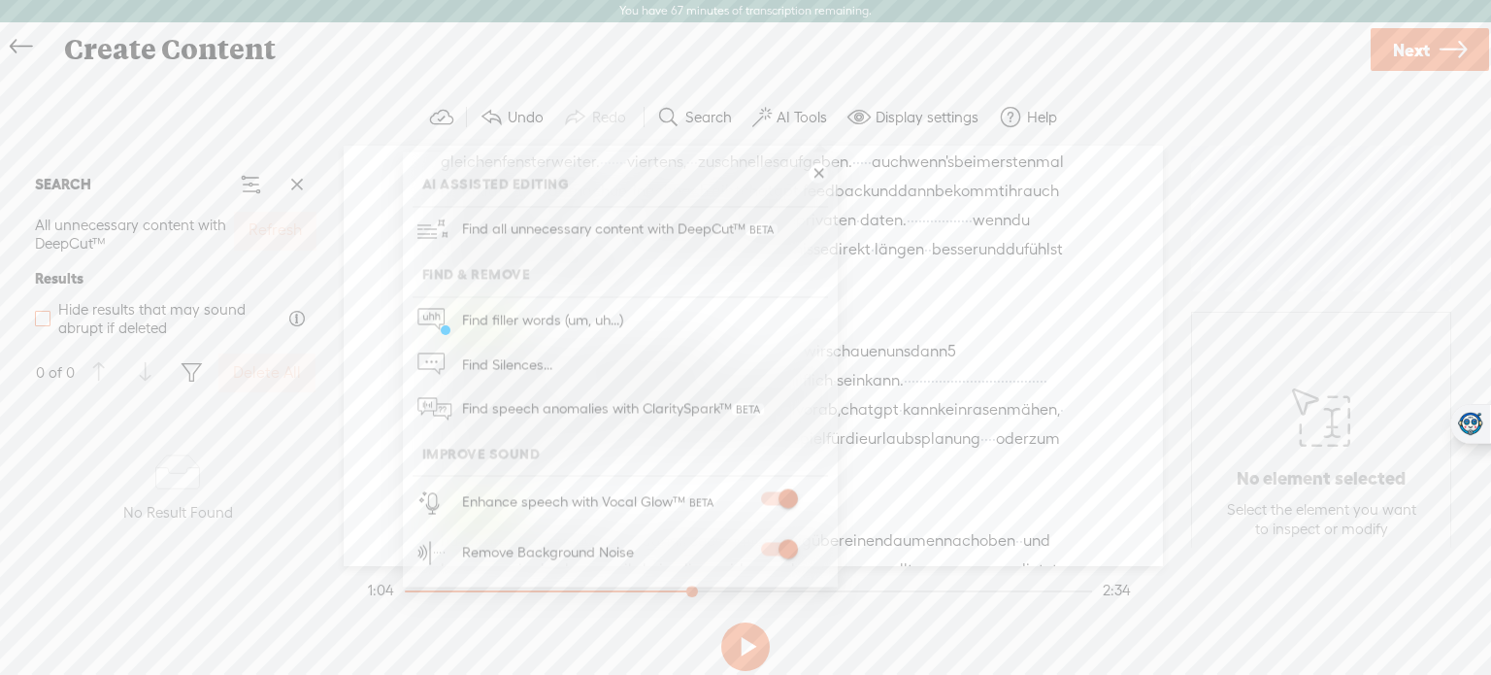
click at [40, 316] on span at bounding box center [43, 319] width 16 height 16
click at [40, 316] on input "Hide results that may sound abrupt if deleted" at bounding box center [43, 319] width 16 height 16
checkbox input "true"
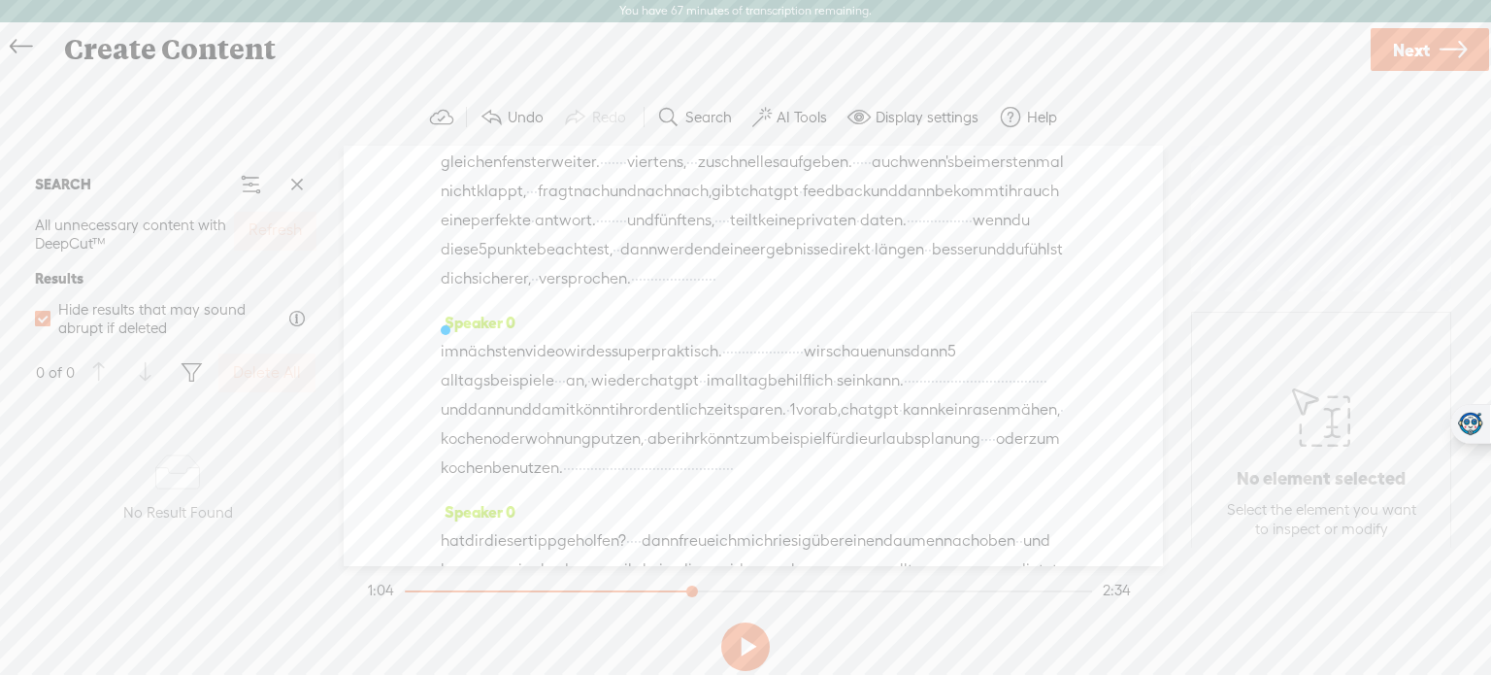
click at [805, 111] on label "AI Tools" at bounding box center [802, 117] width 50 height 19
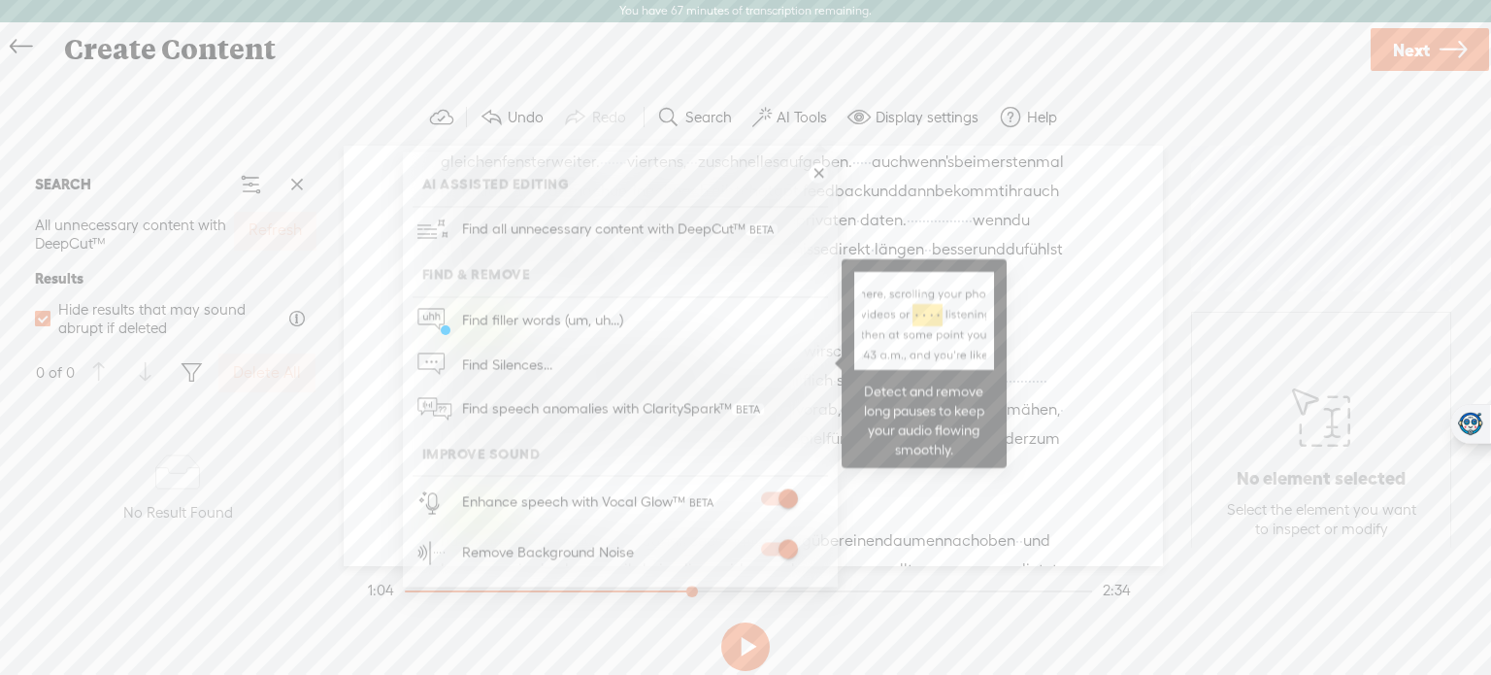
click at [588, 359] on link "Find Silences..." at bounding box center [621, 364] width 416 height 45
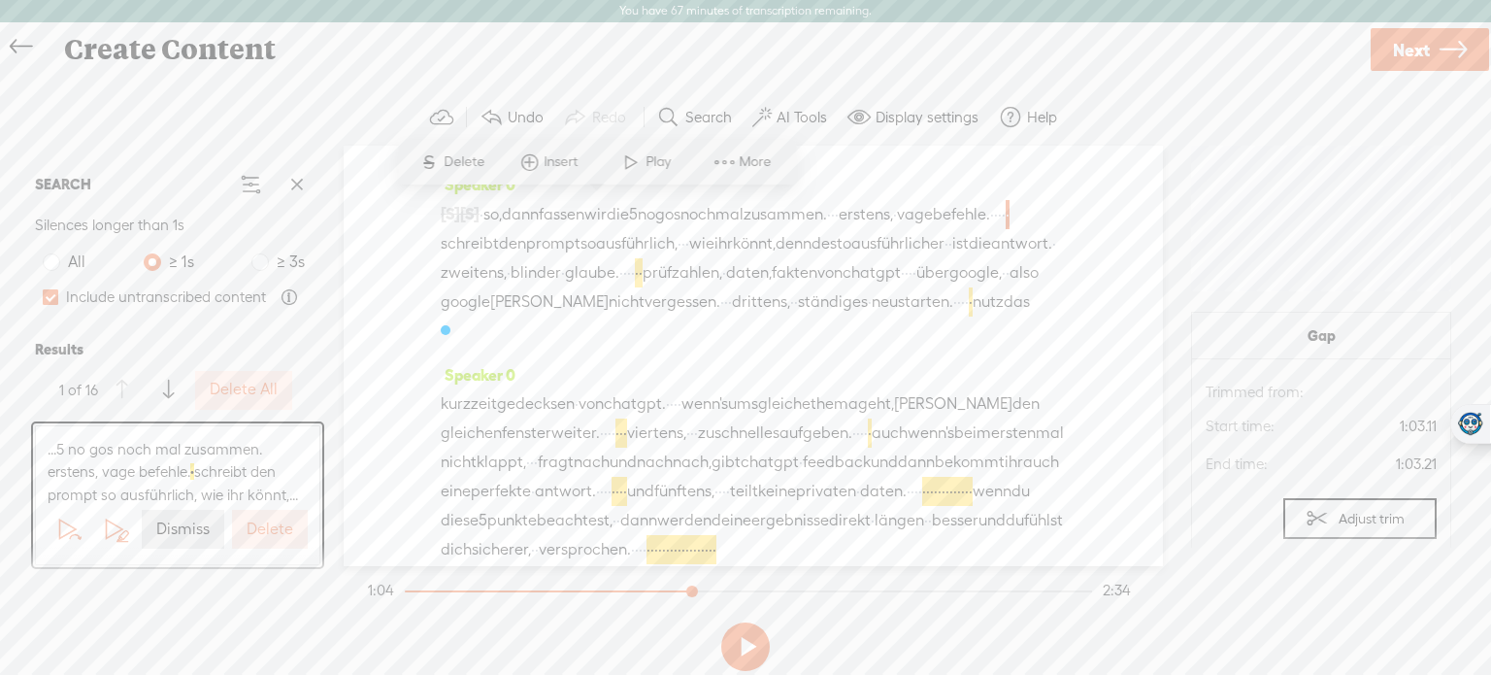
scroll to position [53, 0]
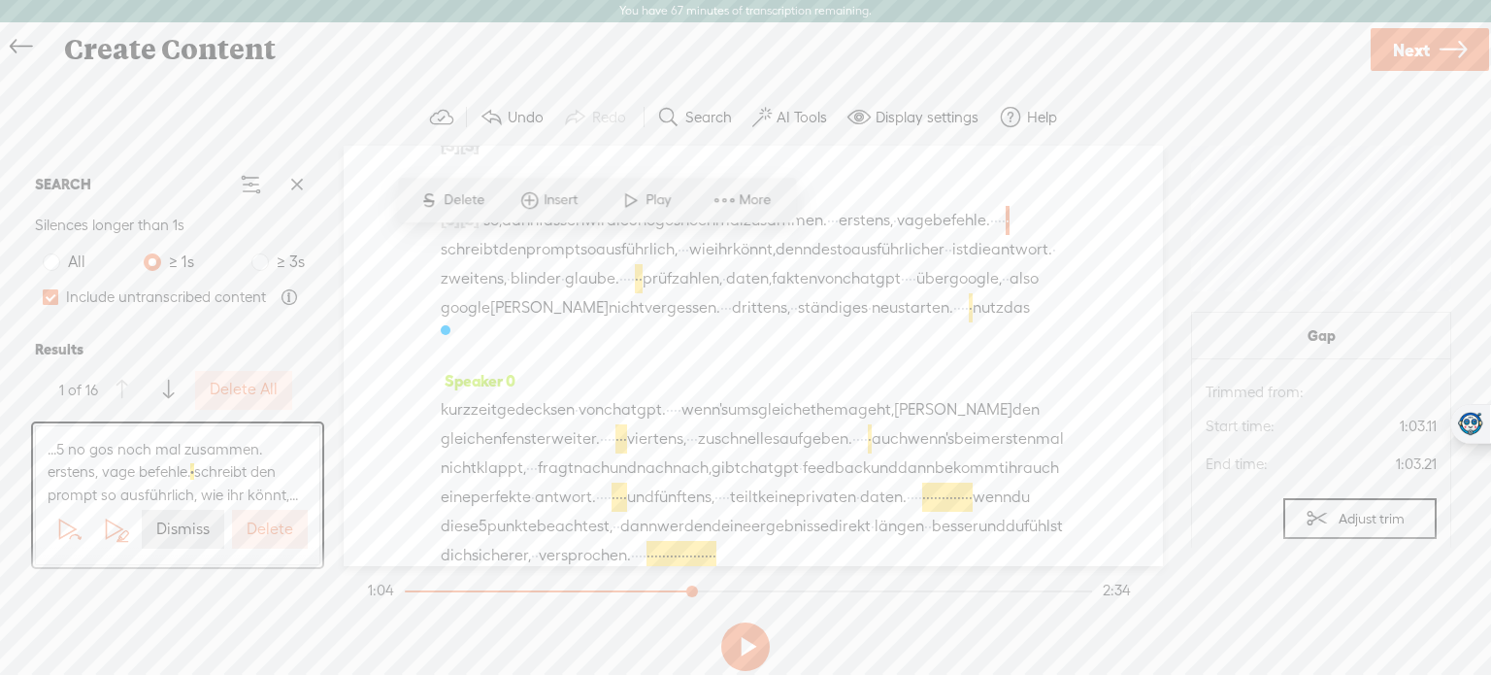
click at [270, 539] on button "Delete" at bounding box center [270, 529] width 76 height 39
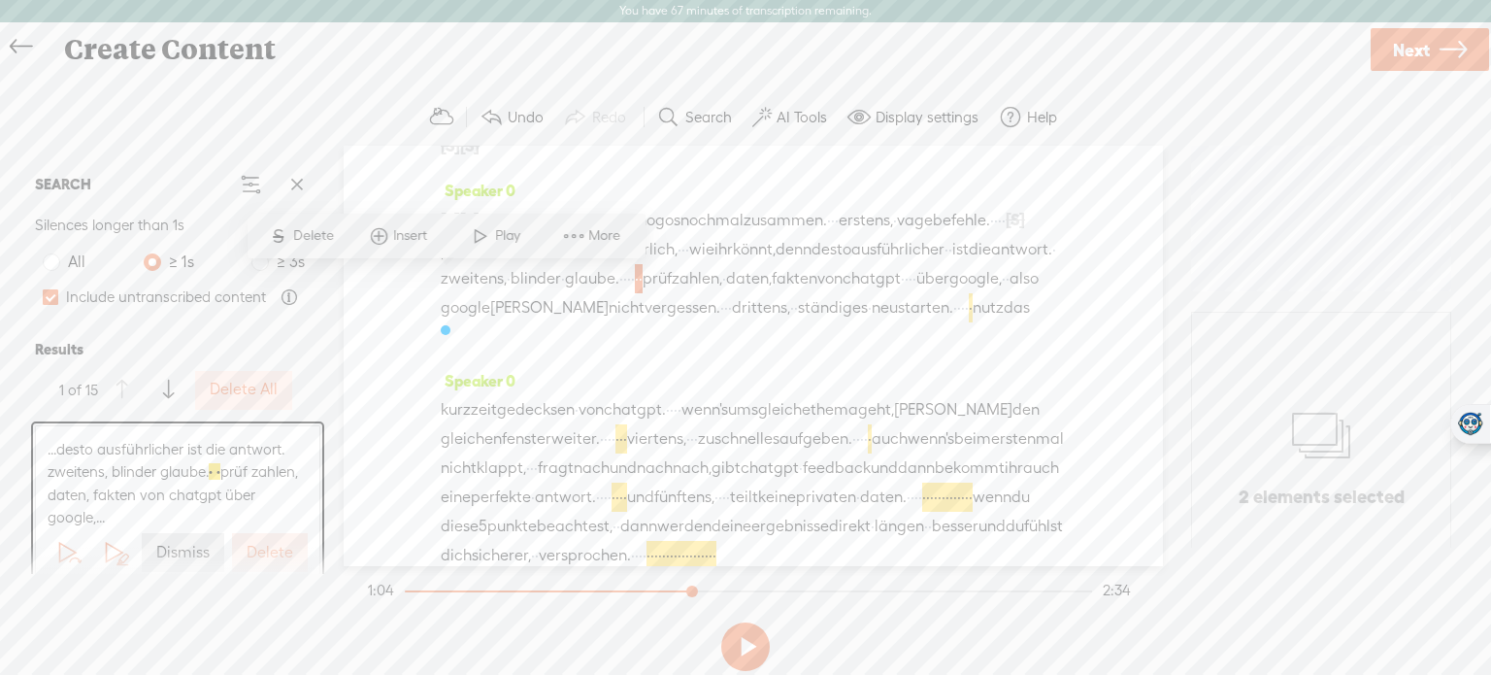
scroll to position [82, 0]
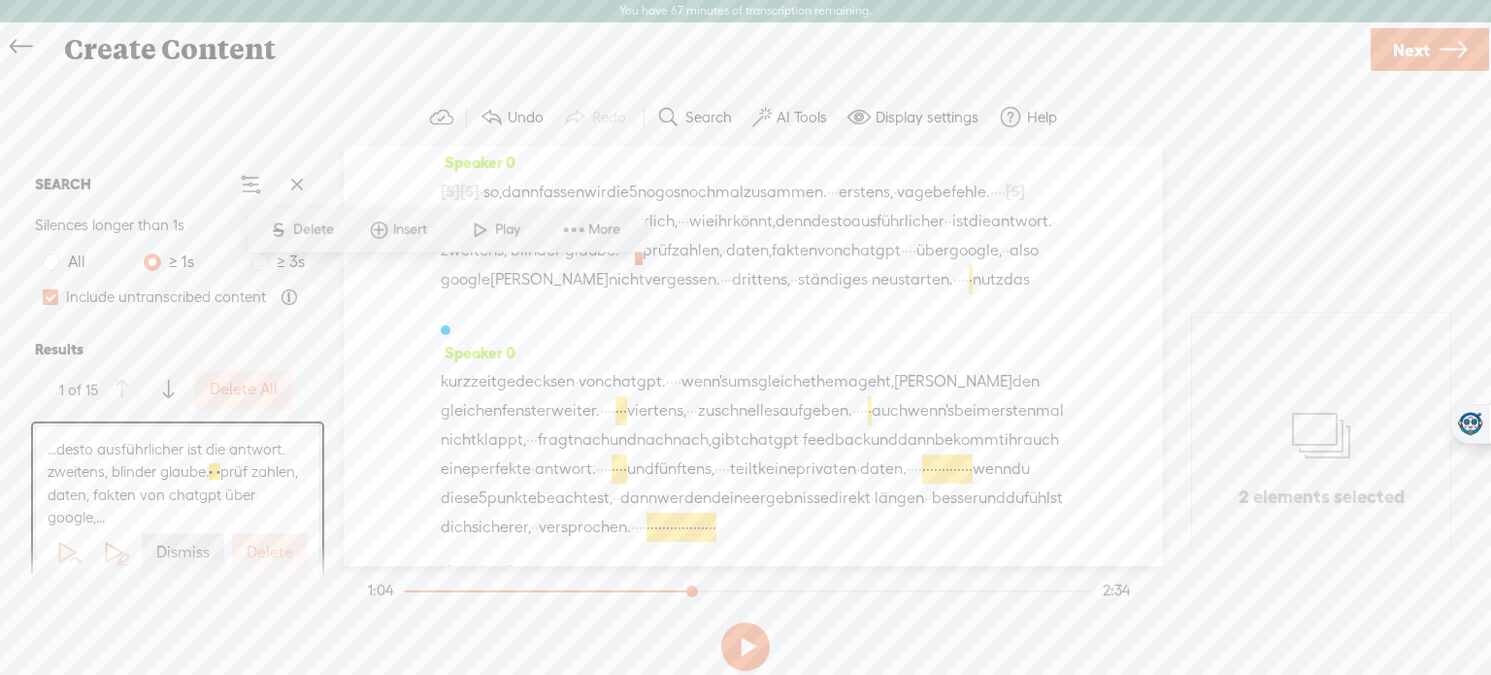
click at [266, 550] on label "Delete" at bounding box center [270, 553] width 47 height 20
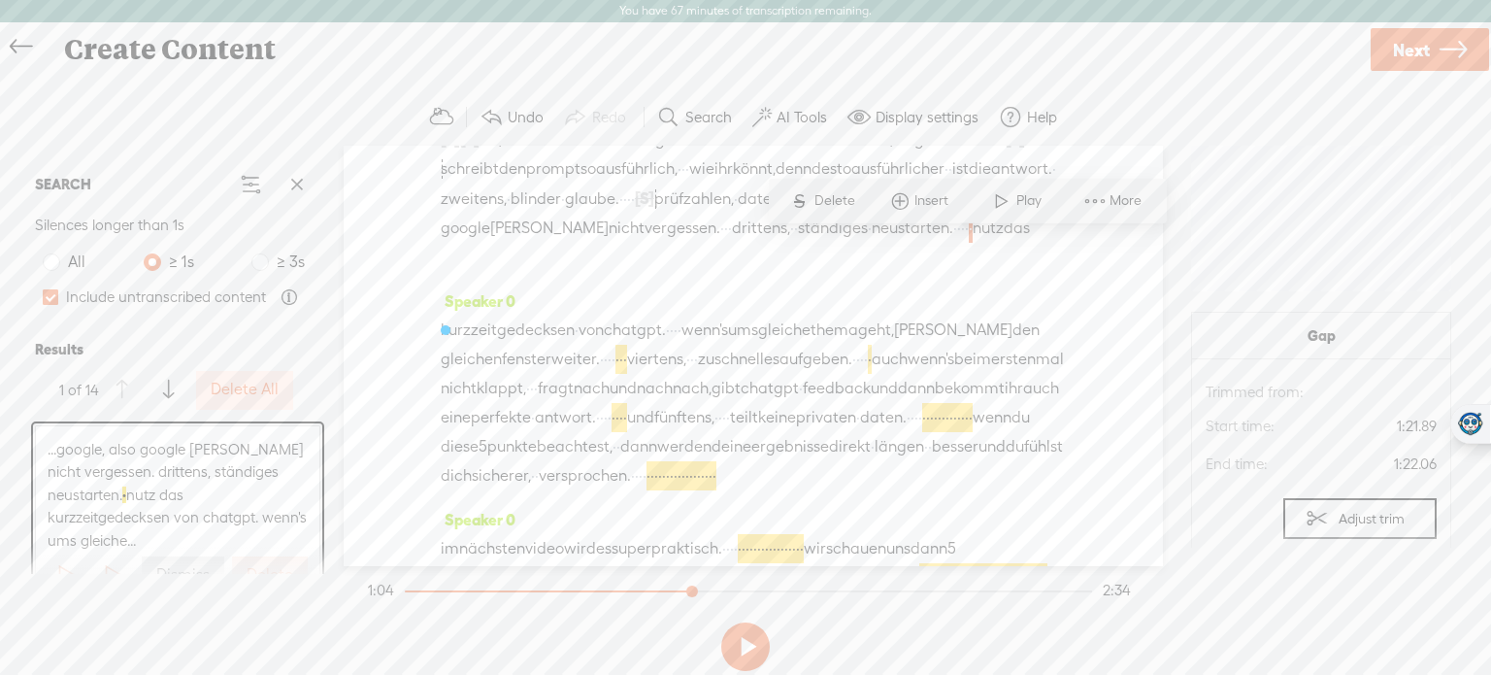
scroll to position [140, 0]
click at [265, 558] on button "Delete" at bounding box center [270, 575] width 76 height 39
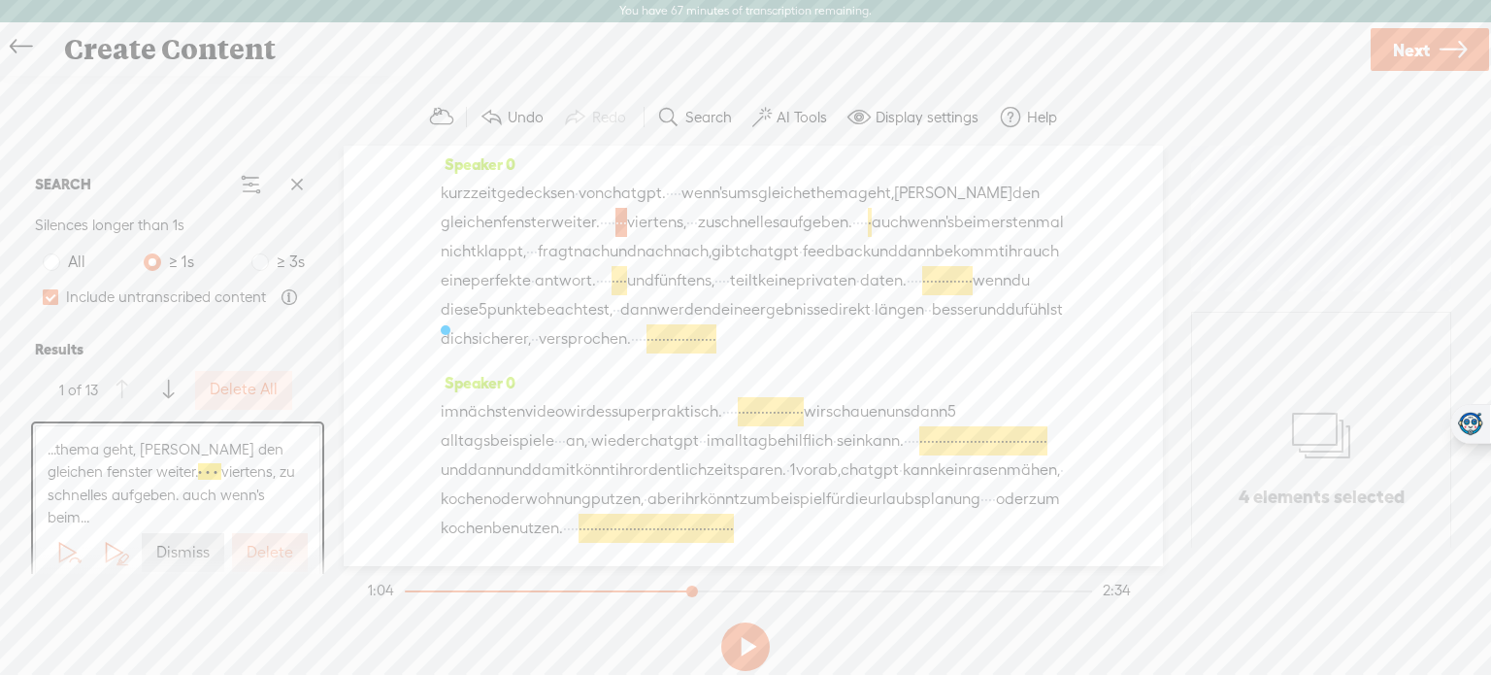
scroll to position [272, 0]
click at [265, 558] on label "Delete" at bounding box center [270, 553] width 47 height 20
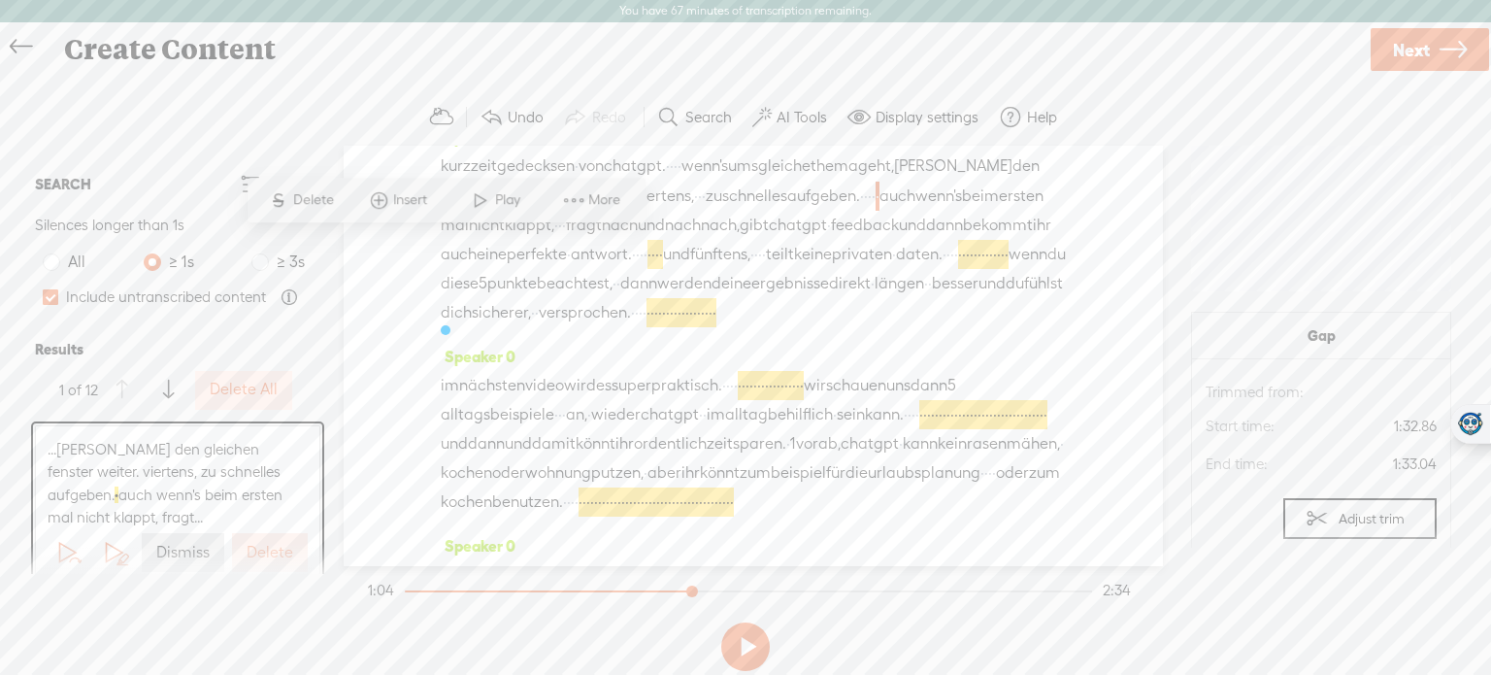
scroll to position [301, 0]
click at [272, 551] on label "Delete" at bounding box center [270, 553] width 47 height 20
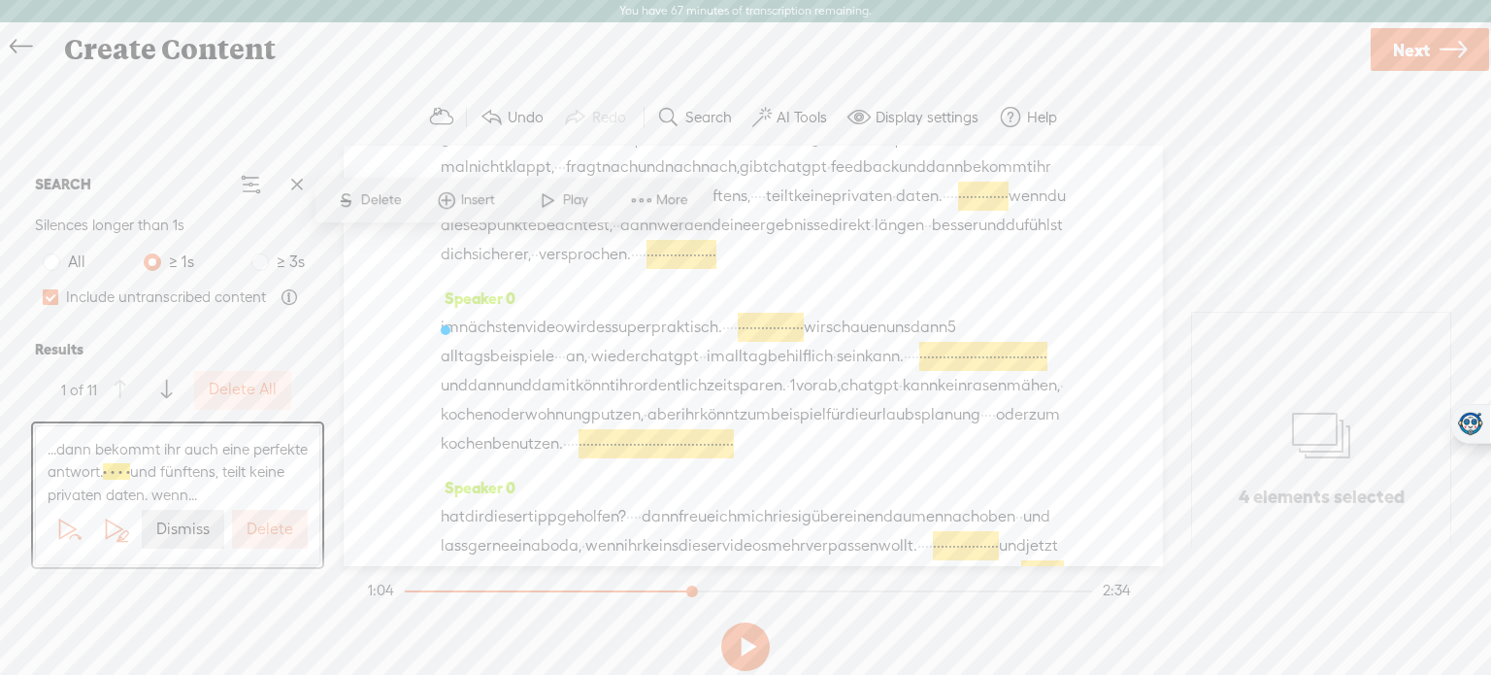
scroll to position [359, 0]
click at [277, 538] on label "Delete" at bounding box center [270, 529] width 47 height 20
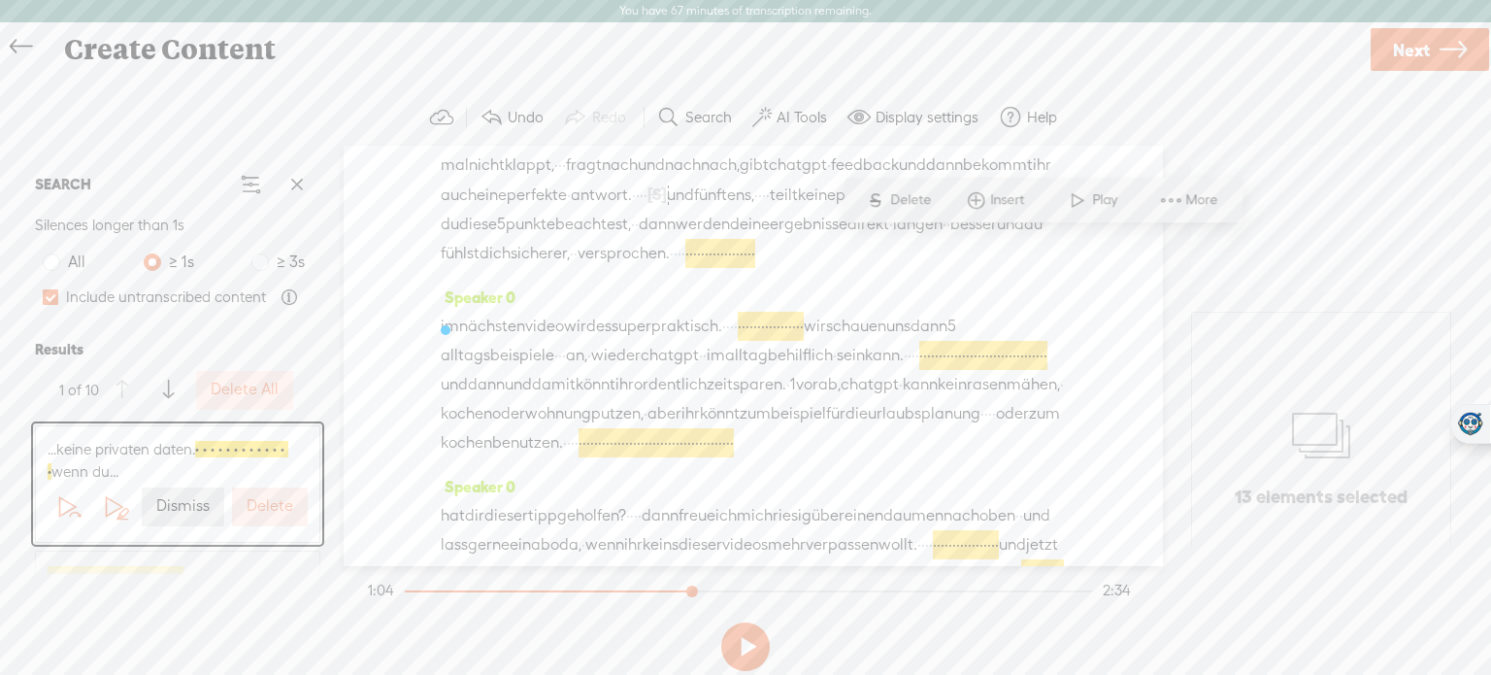
click at [276, 509] on label "Delete" at bounding box center [270, 506] width 47 height 20
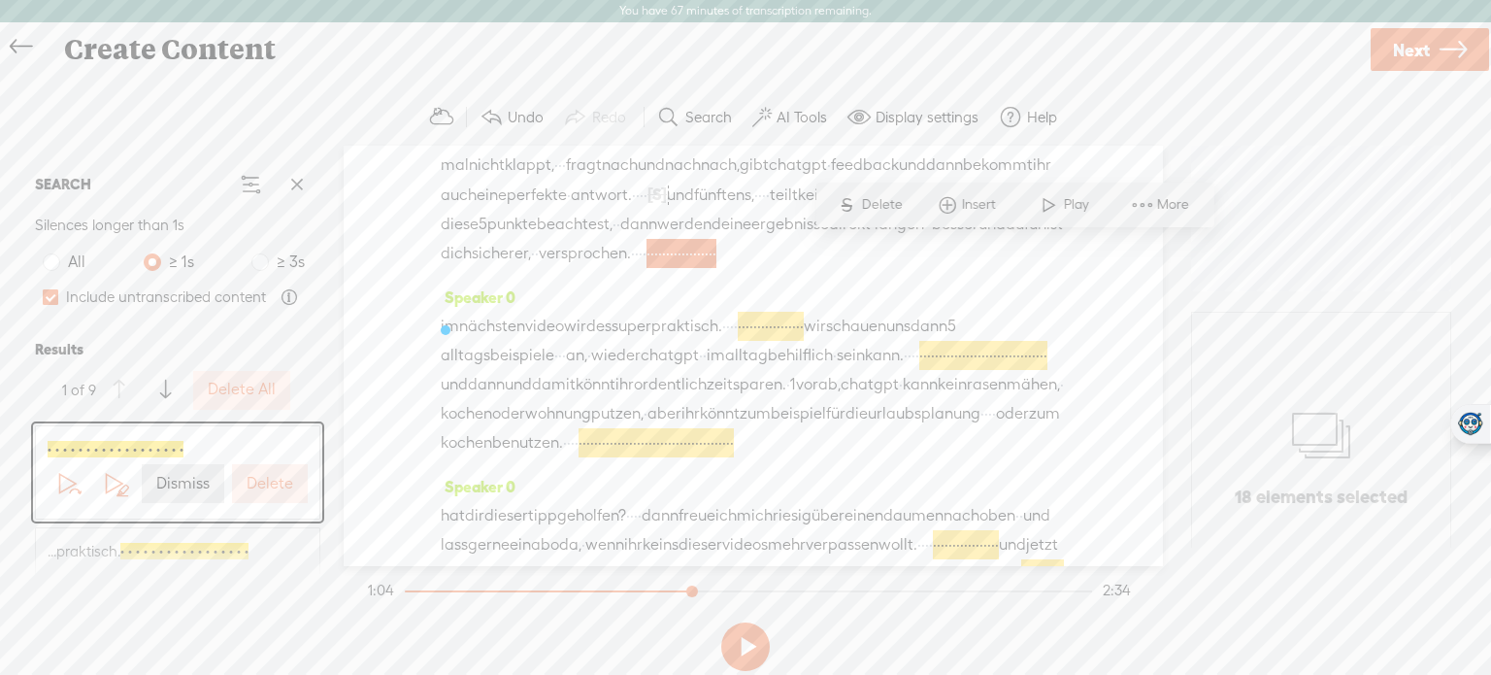
scroll to position [418, 0]
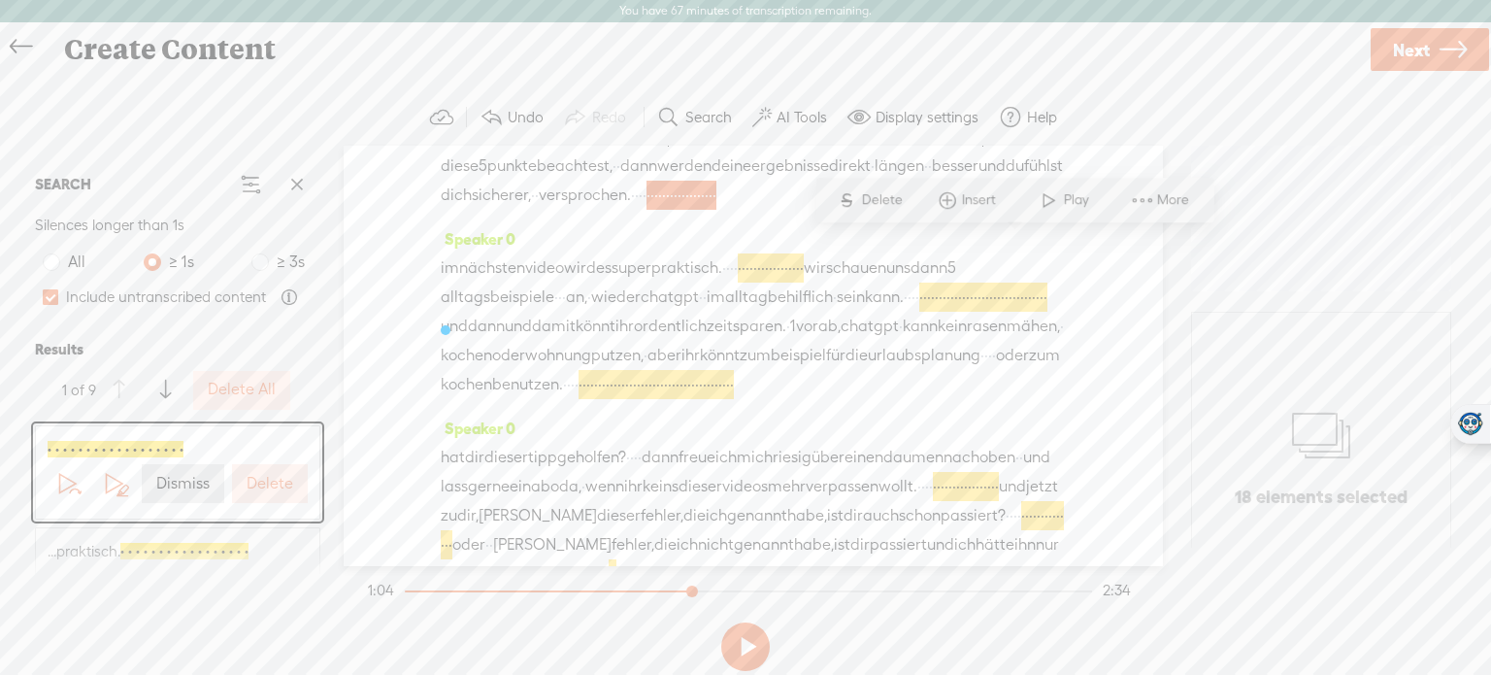
click at [272, 488] on label "Delete" at bounding box center [270, 484] width 47 height 20
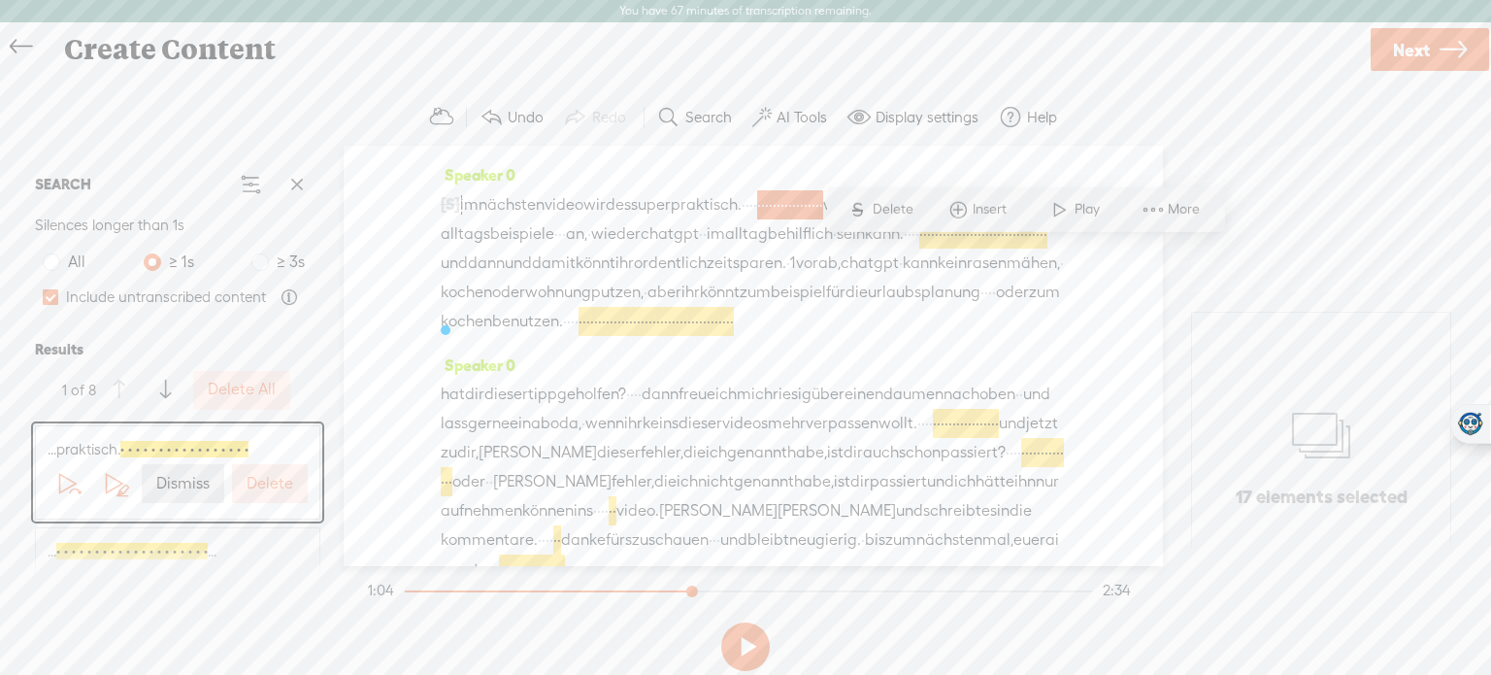
scroll to position [489, 0]
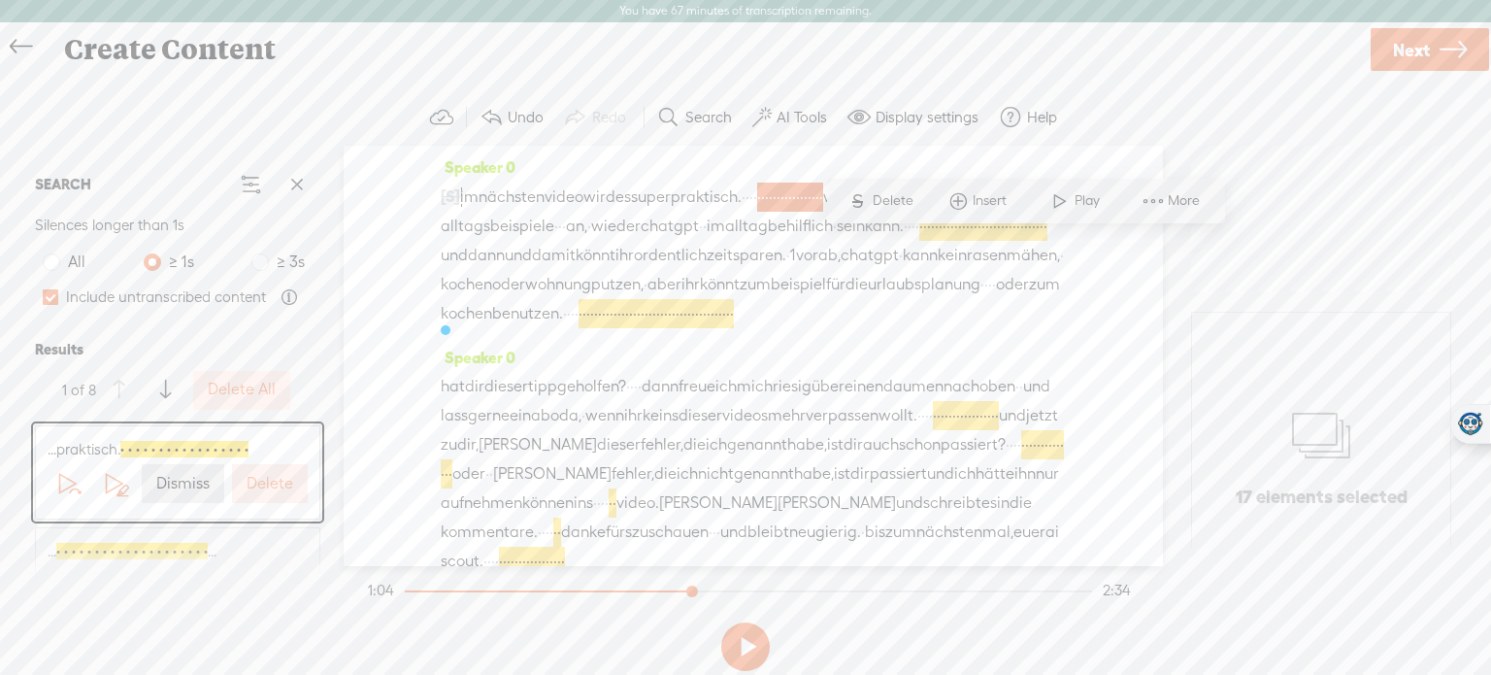
click at [272, 488] on label "Delete" at bounding box center [270, 484] width 47 height 20
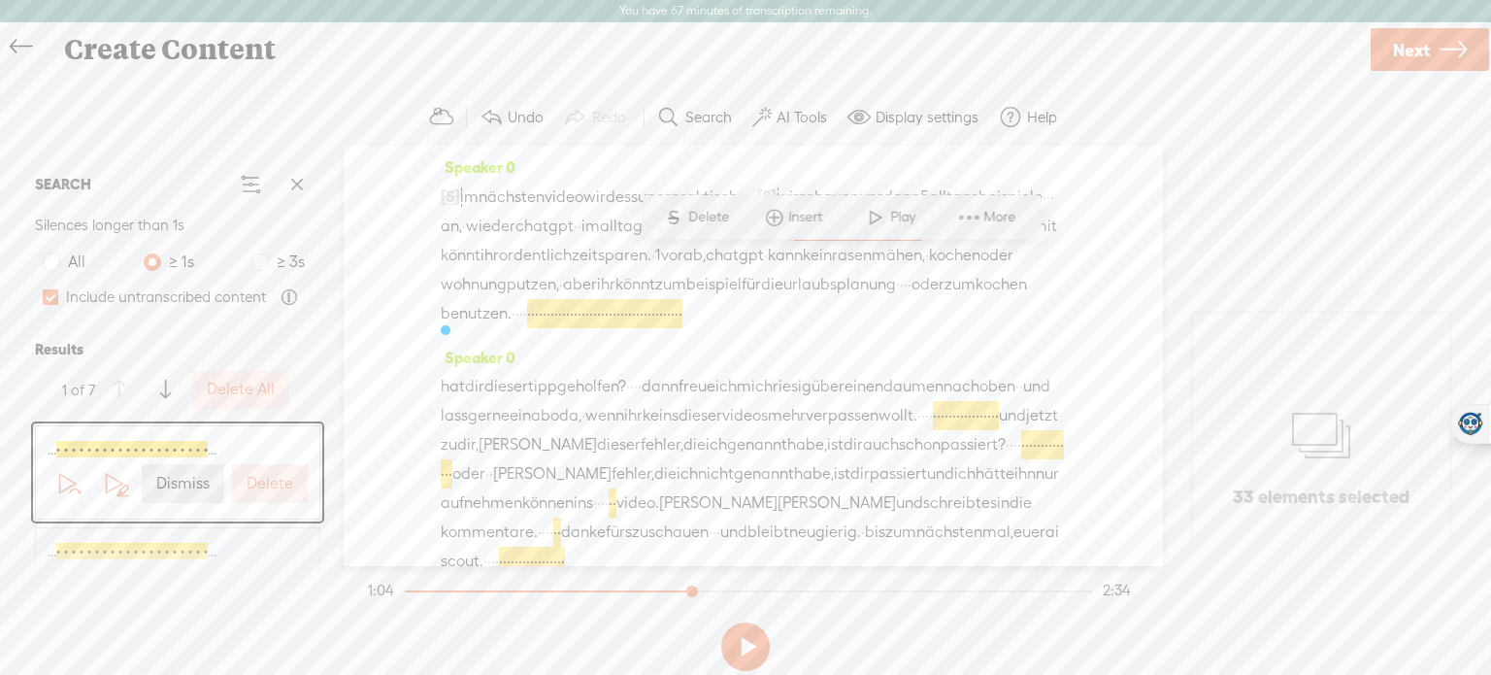
scroll to position [548, 0]
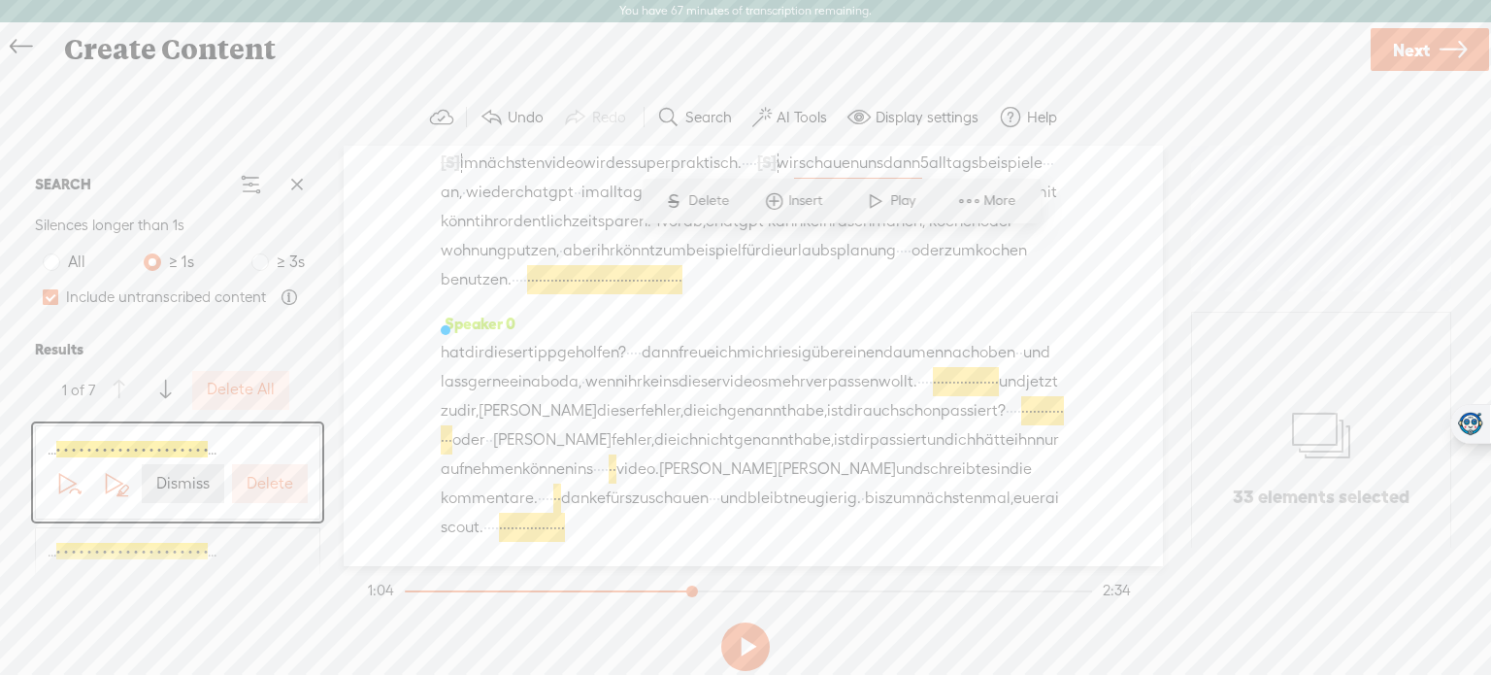
click at [272, 488] on label "Delete" at bounding box center [270, 484] width 47 height 20
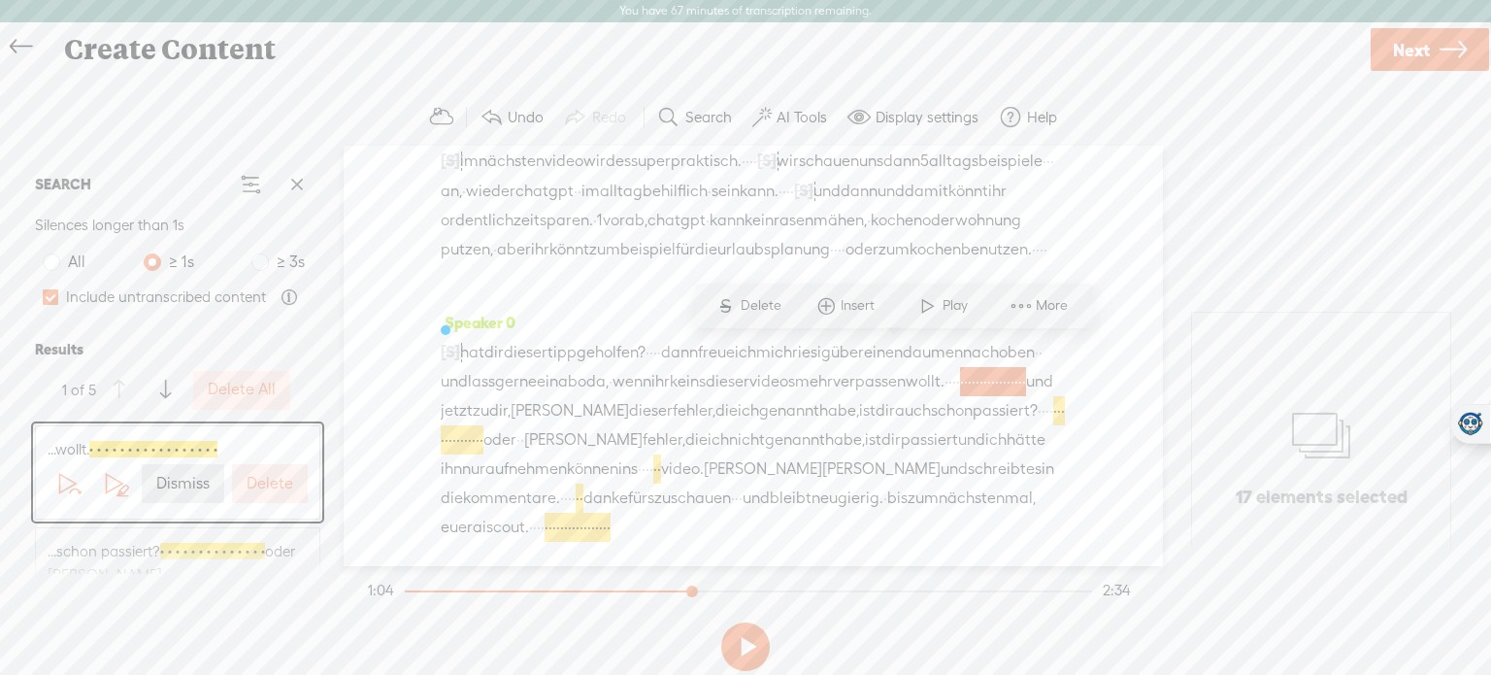
scroll to position [632, 0]
click at [272, 488] on label "Delete" at bounding box center [270, 484] width 47 height 20
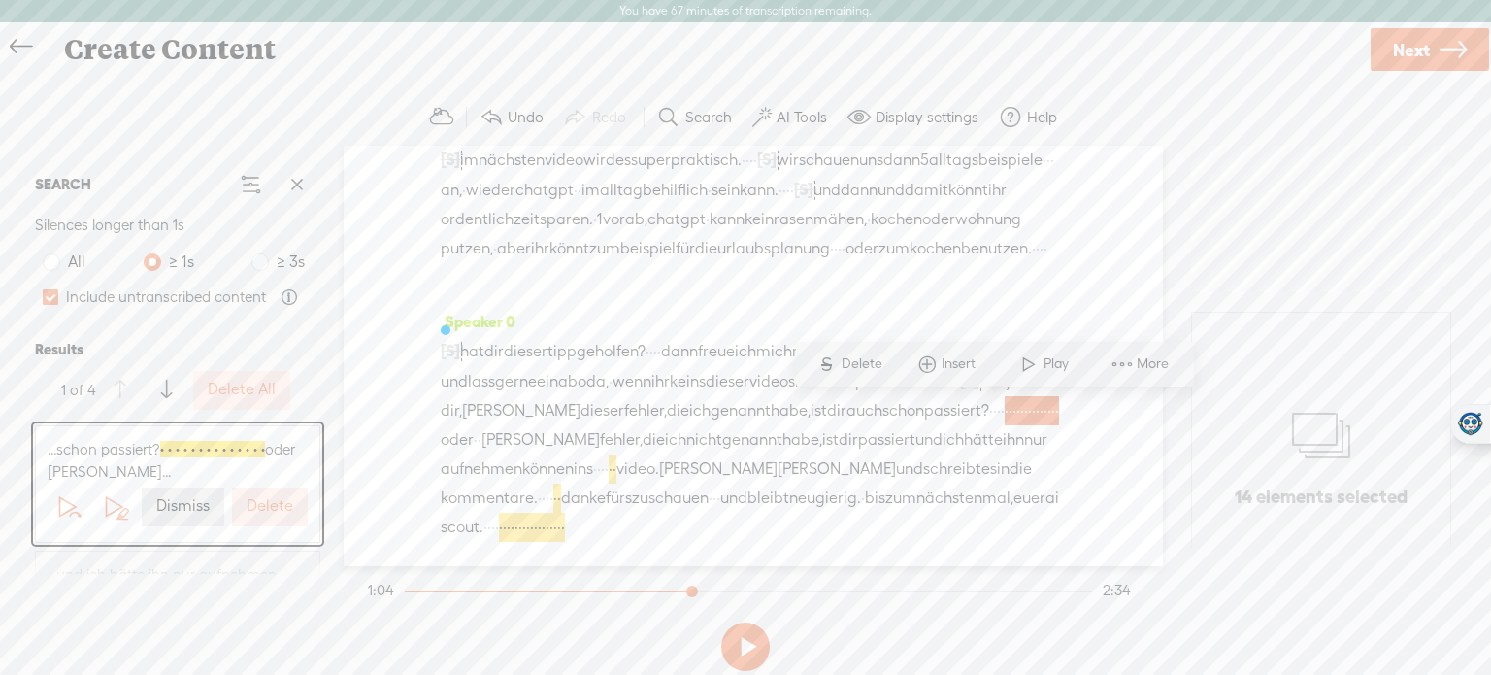
scroll to position [603, 0]
click at [272, 488] on button "Delete" at bounding box center [270, 506] width 76 height 39
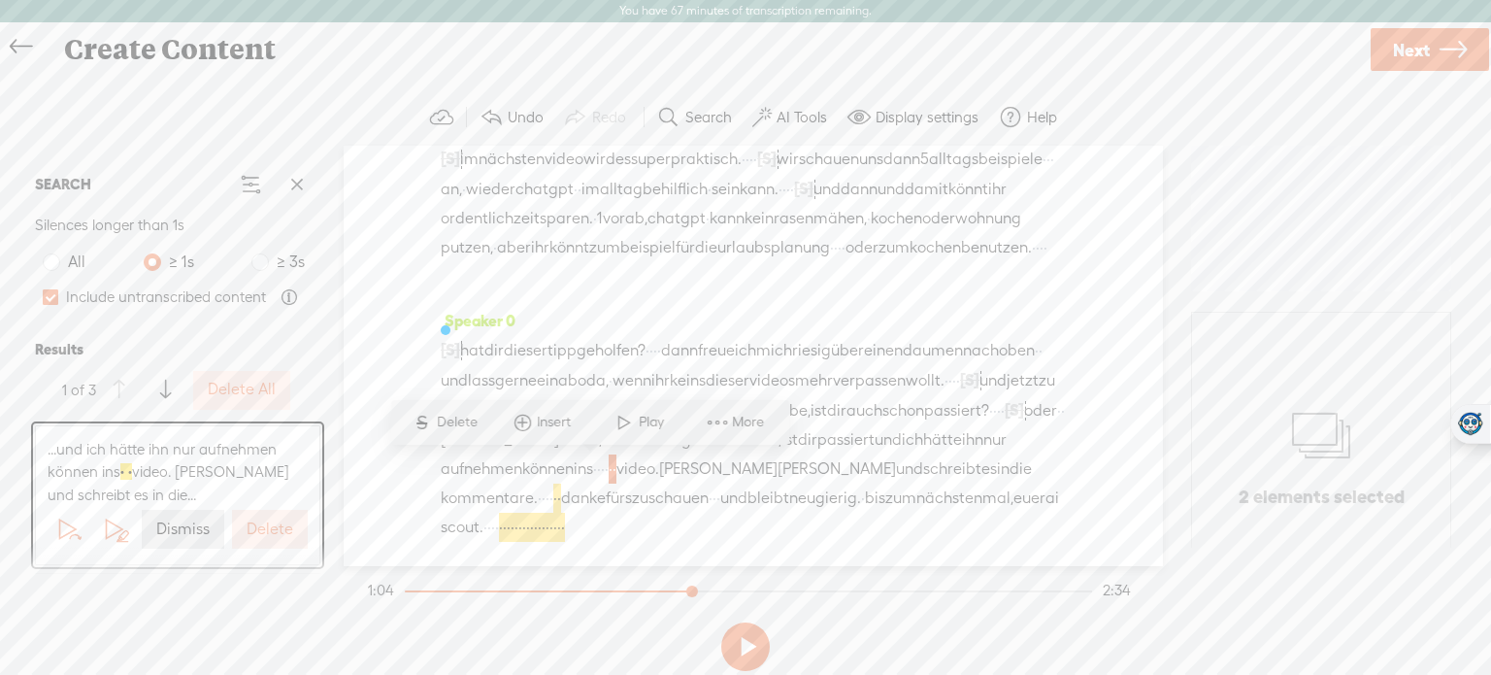
click at [272, 522] on label "Delete" at bounding box center [270, 529] width 47 height 20
click at [270, 544] on label "Delete" at bounding box center [270, 553] width 47 height 20
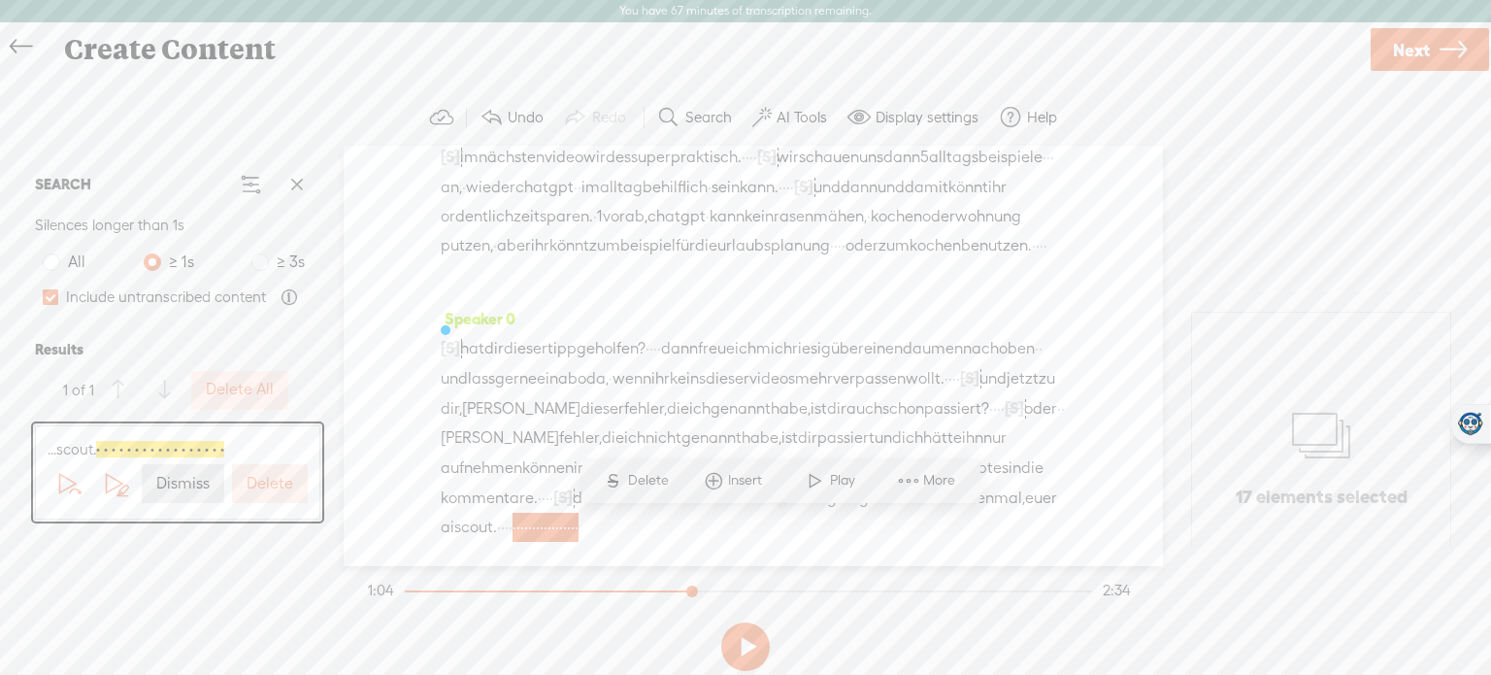
click at [277, 488] on label "Delete" at bounding box center [270, 484] width 47 height 20
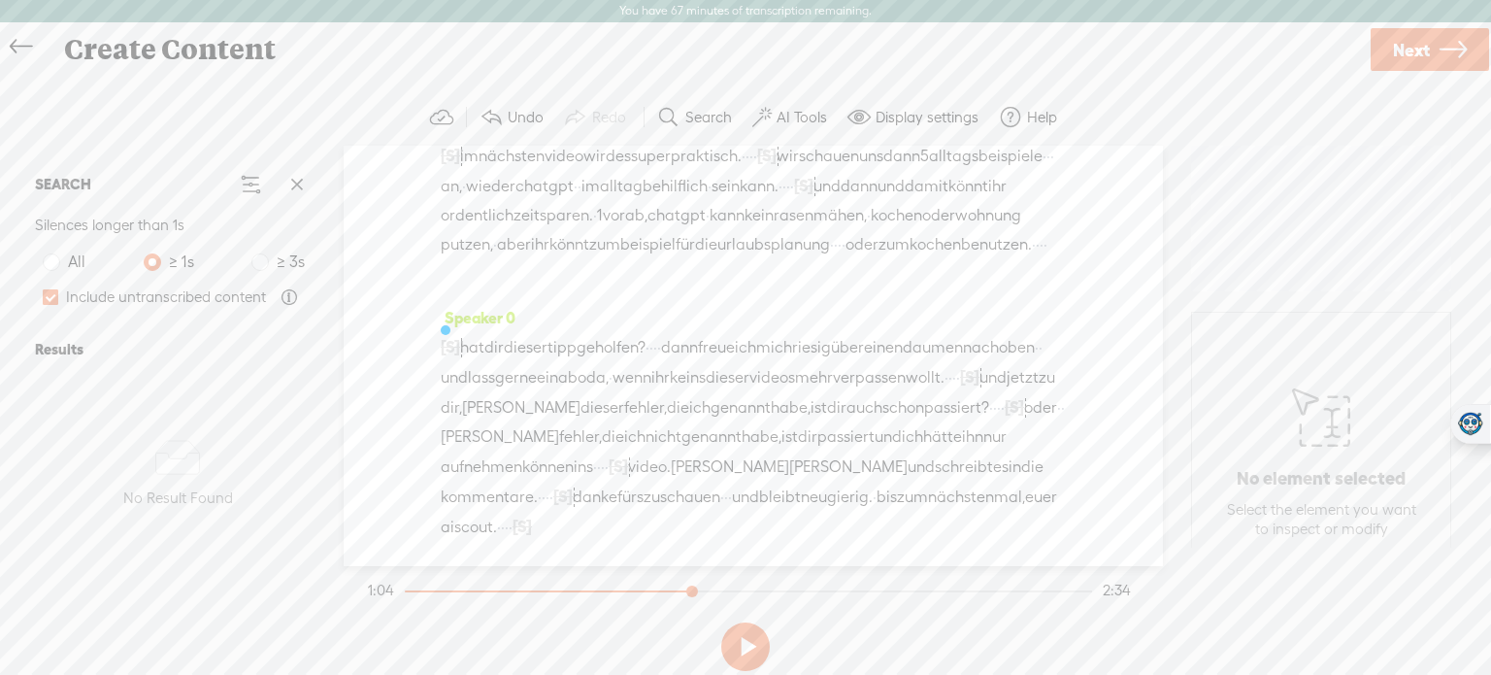
click at [789, 116] on label "AI Tools" at bounding box center [802, 117] width 50 height 19
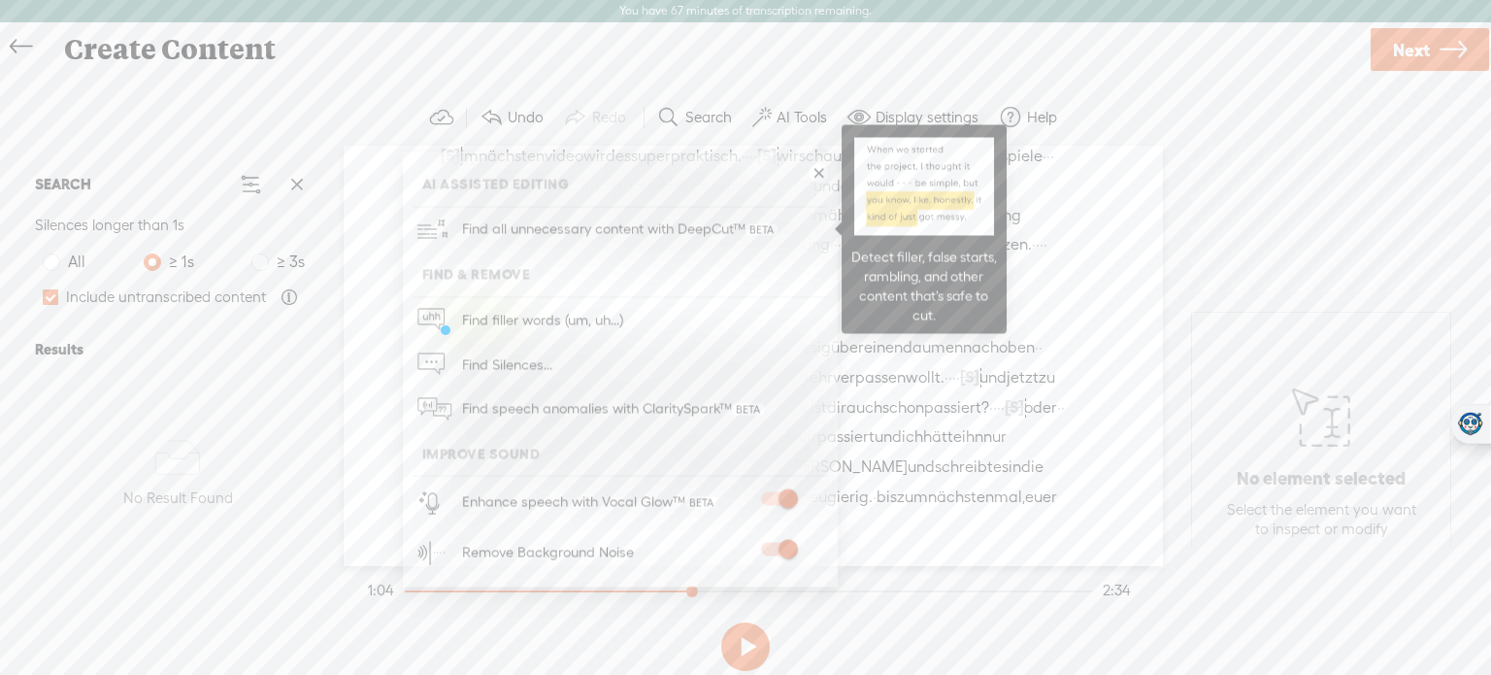
click at [665, 228] on span "Find all unnecessary content with DeepCut™" at bounding box center [619, 230] width 329 height 46
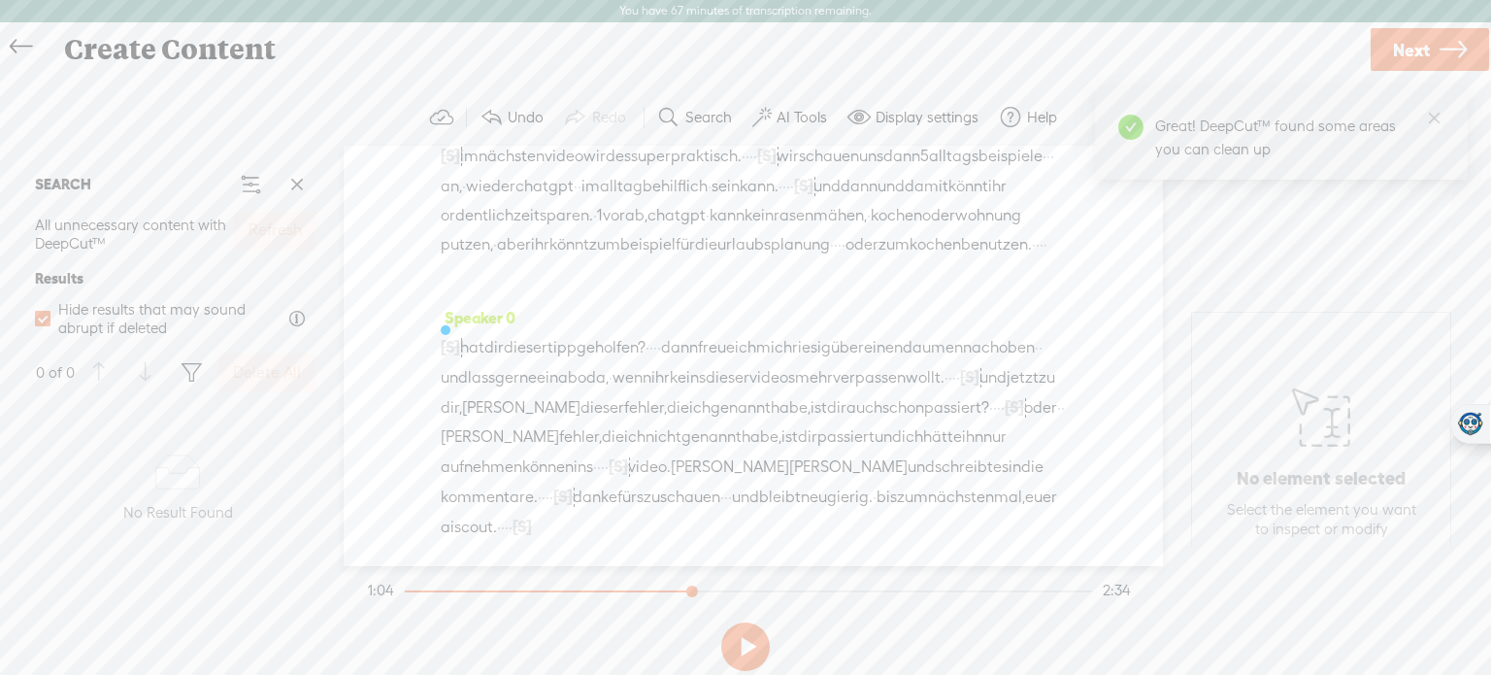
click at [275, 237] on div "Refresh" at bounding box center [275, 234] width 90 height 53
click at [41, 322] on span at bounding box center [43, 319] width 16 height 16
click at [41, 322] on input "Hide results that may sound abrupt if deleted" at bounding box center [43, 319] width 16 height 16
checkbox input "false"
drag, startPoint x: 287, startPoint y: 230, endPoint x: 299, endPoint y: 175, distance: 56.6
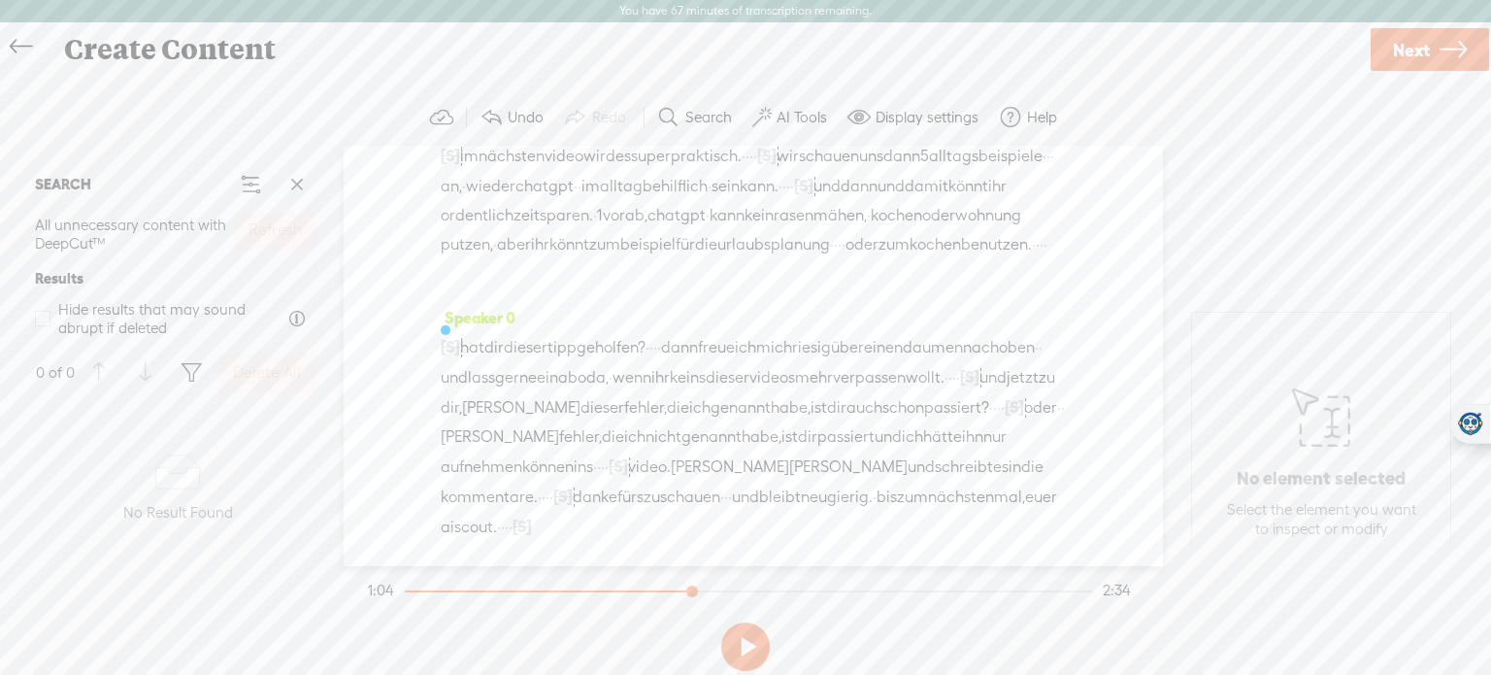
click at [299, 175] on div "SEARCH All unnecessary content with DeepCut™ Refresh Results Hide results that …" at bounding box center [177, 278] width 301 height 251
click at [299, 175] on span at bounding box center [297, 184] width 29 height 29
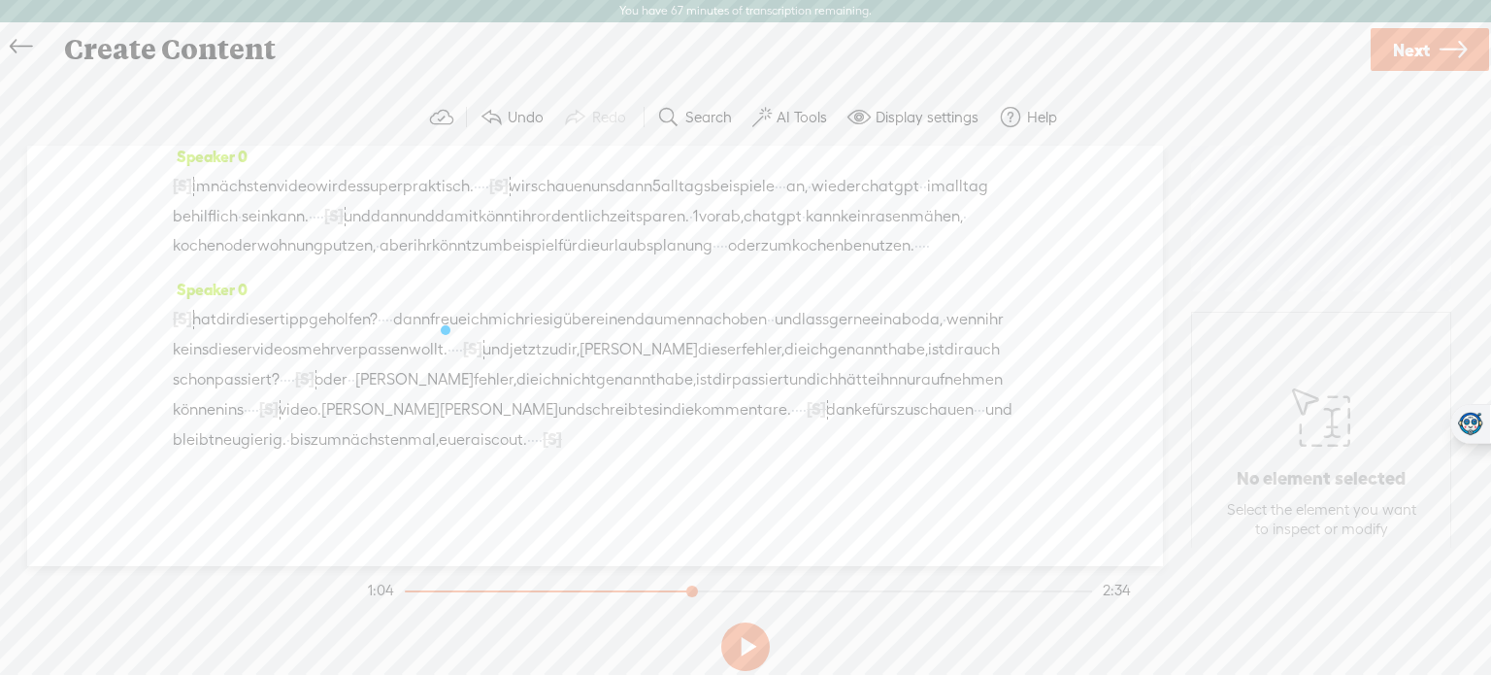
scroll to position [486, 0]
click at [154, 625] on div "Trebble audio editor works best with Google Chrome or Firefox. Please switch yo…" at bounding box center [745, 383] width 1453 height 589
drag, startPoint x: 687, startPoint y: 589, endPoint x: 381, endPoint y: 594, distance: 306.9
click at [381, 594] on section "1:04 2:34" at bounding box center [749, 590] width 771 height 49
click at [749, 646] on button at bounding box center [745, 646] width 49 height 49
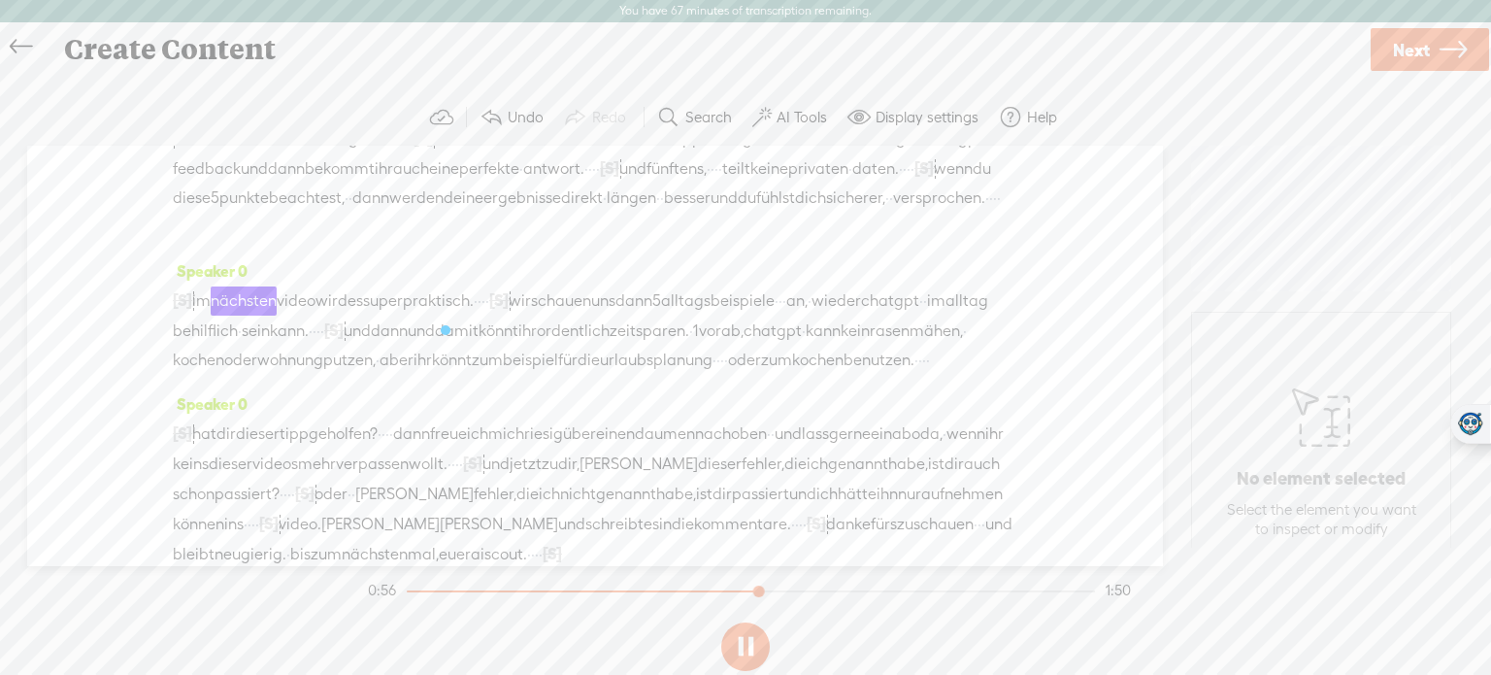
scroll to position [373, 0]
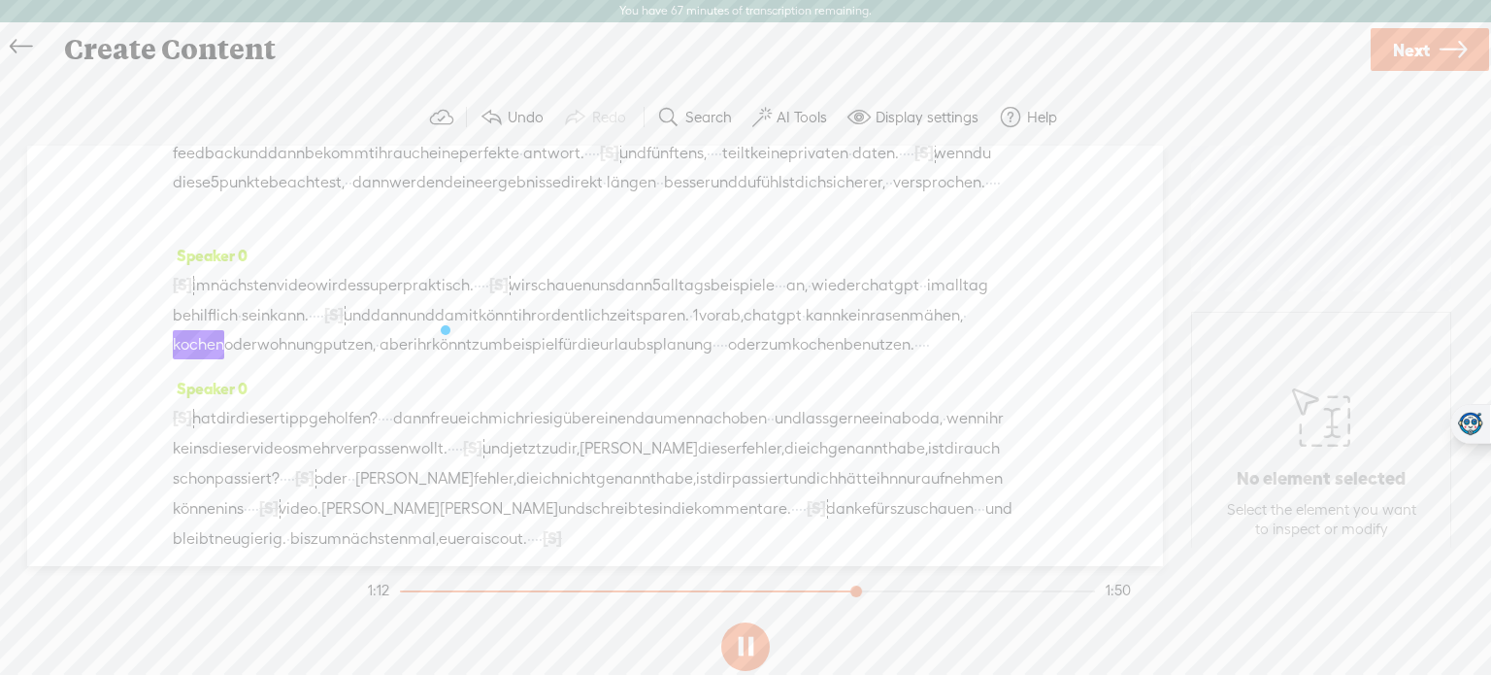
click at [734, 645] on button at bounding box center [745, 646] width 49 height 49
drag, startPoint x: 633, startPoint y: 278, endPoint x: 712, endPoint y: 271, distance: 78.9
click at [712, 271] on div "[S] · · · · · · · · · · · · · · · · · · im nächsten video wird es super praktis…" at bounding box center [595, 314] width 845 height 89
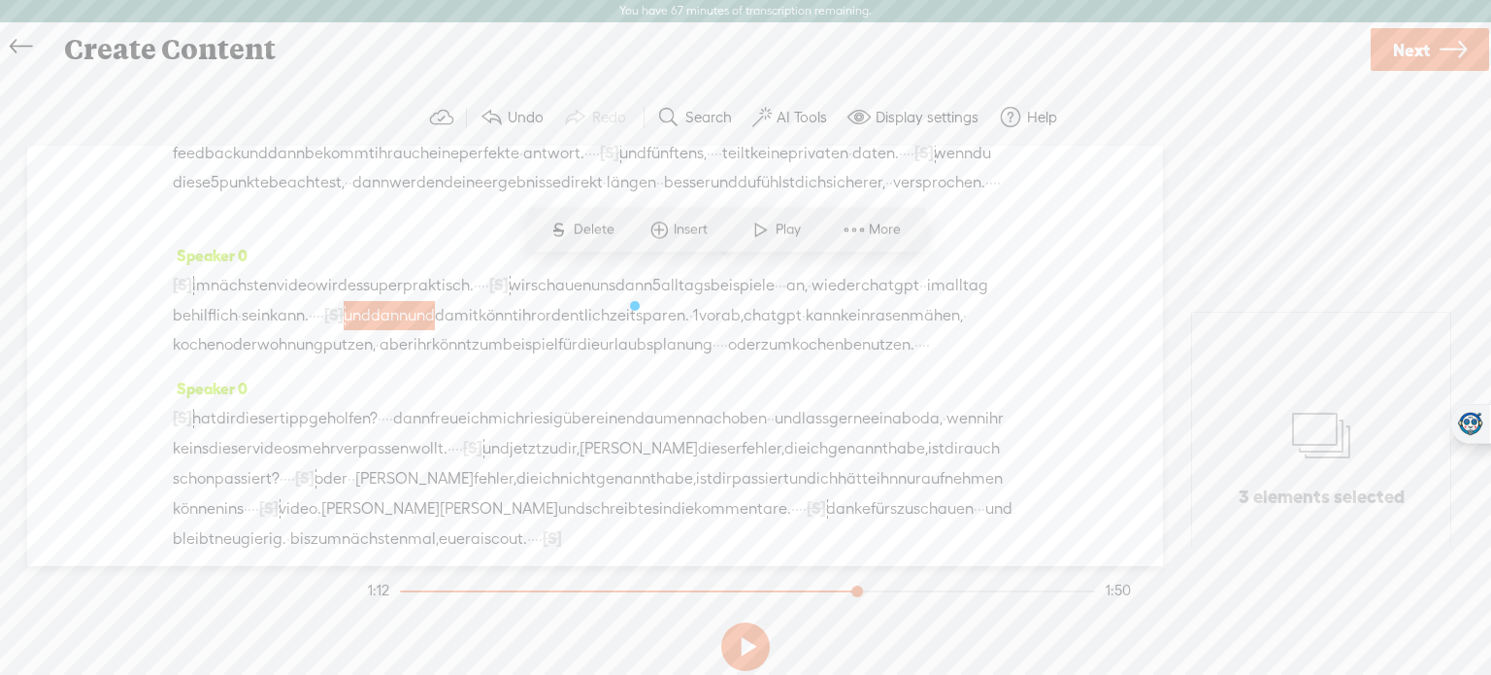
click at [584, 231] on span "Delete" at bounding box center [597, 228] width 46 height 19
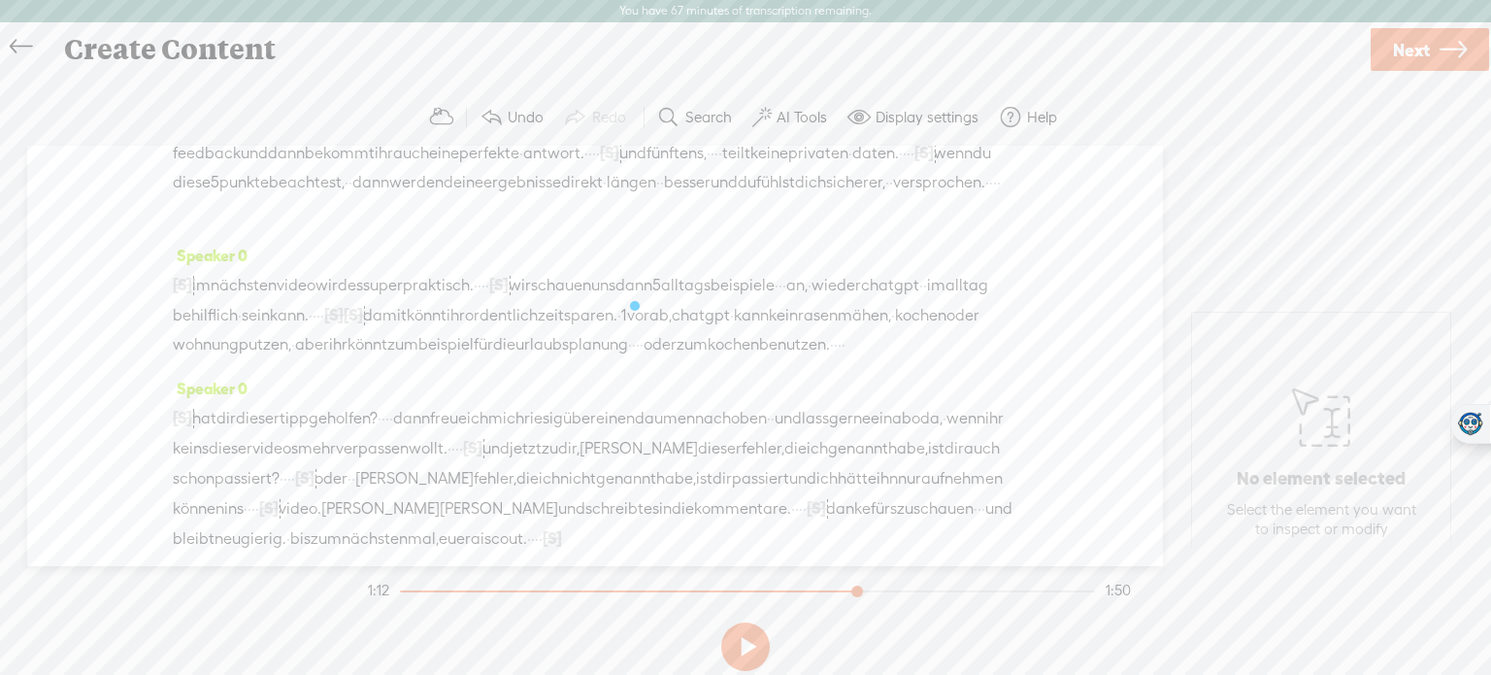
click at [725, 642] on button at bounding box center [745, 646] width 49 height 49
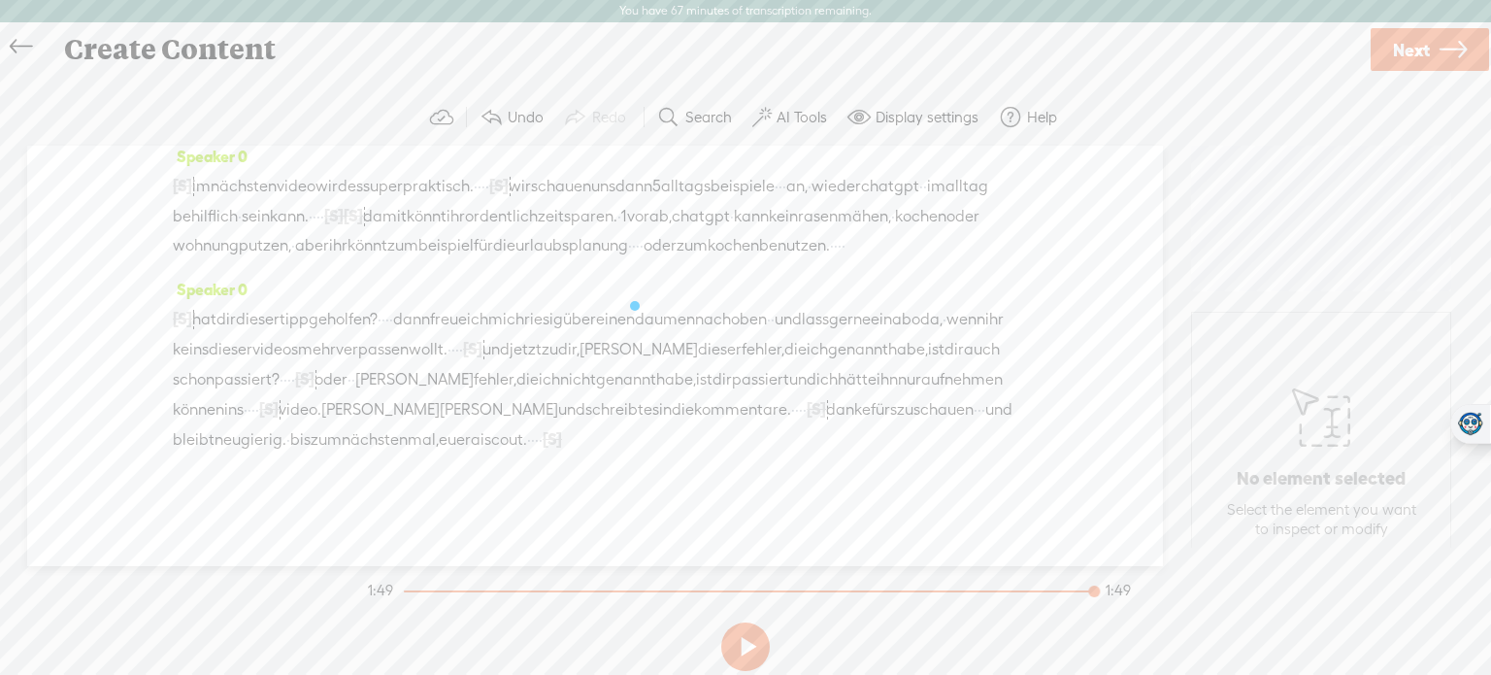
click at [1388, 42] on link "Next" at bounding box center [1430, 49] width 118 height 43
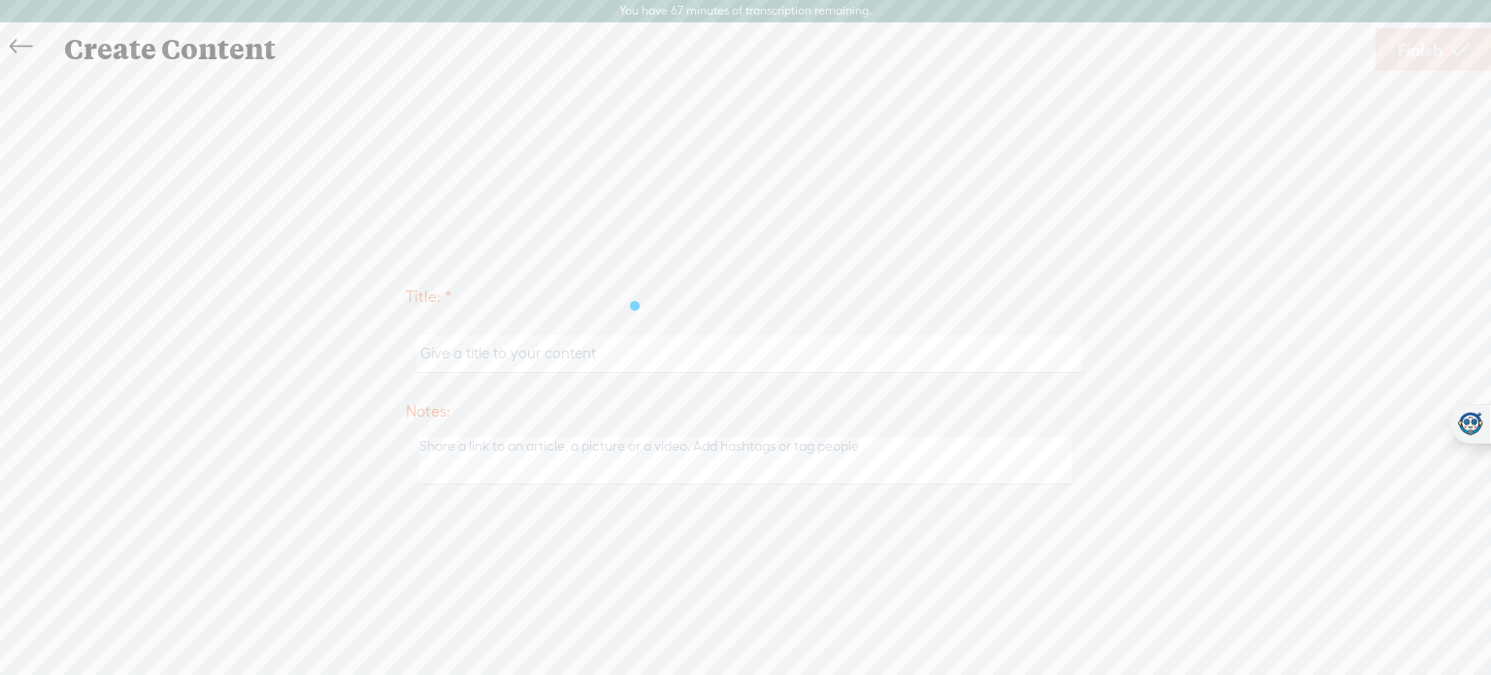
click at [687, 340] on input "text" at bounding box center [749, 354] width 665 height 38
type input "AI Scout 14"
click at [1461, 50] on icon at bounding box center [1461, 50] width 17 height 50
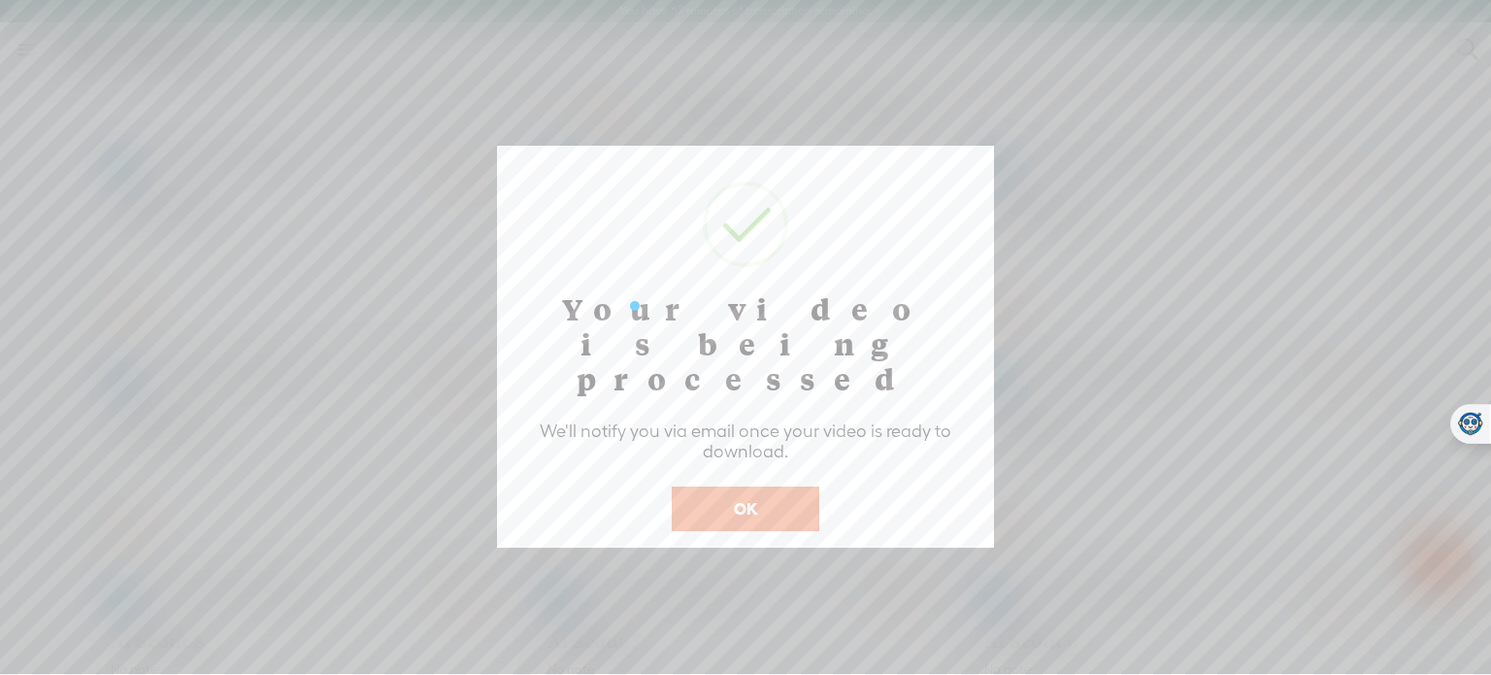
click at [777, 486] on button "OK" at bounding box center [746, 508] width 148 height 45
